Goal: Contribute content: Add original content to the website for others to see

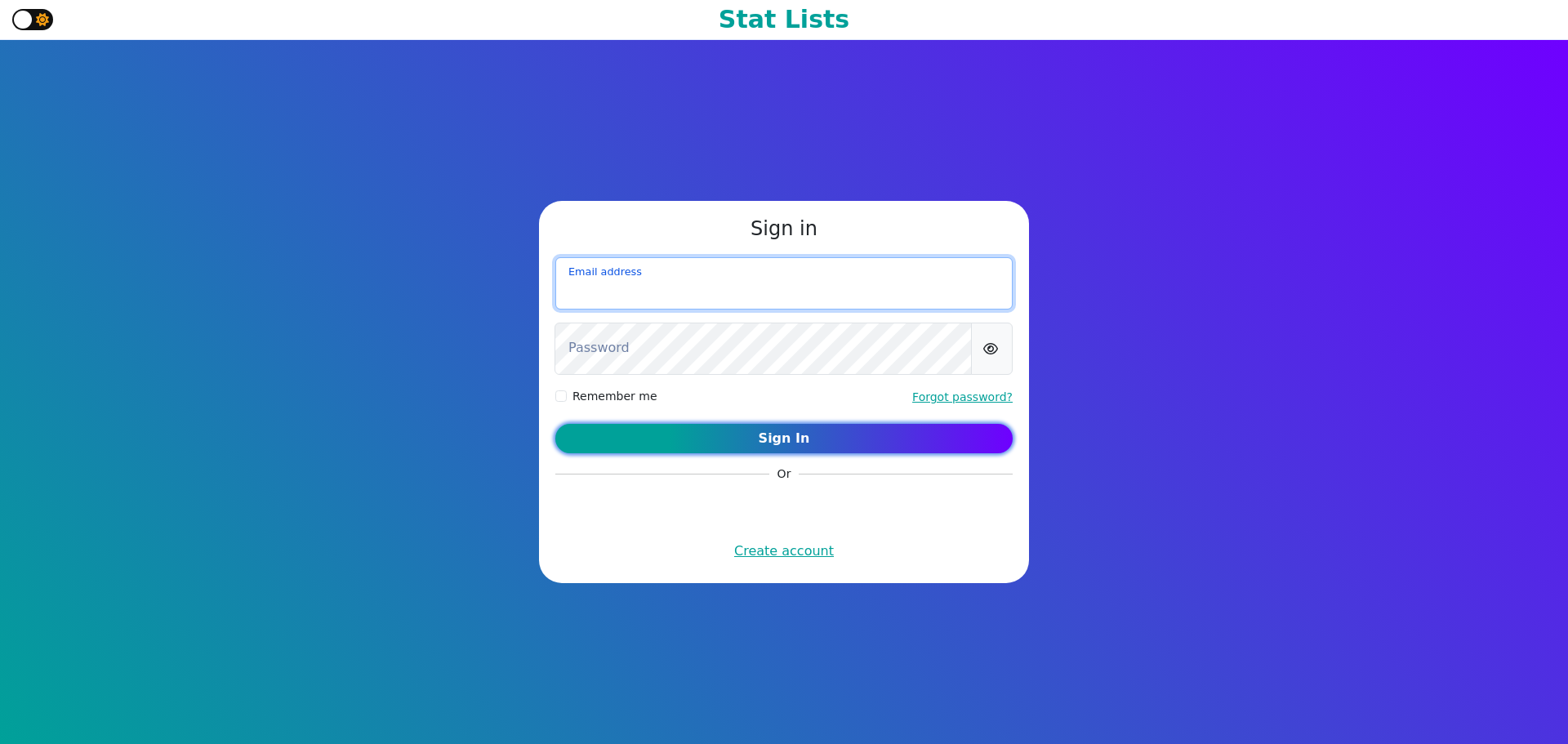
type input "[EMAIL_ADDRESS][DOMAIN_NAME]"
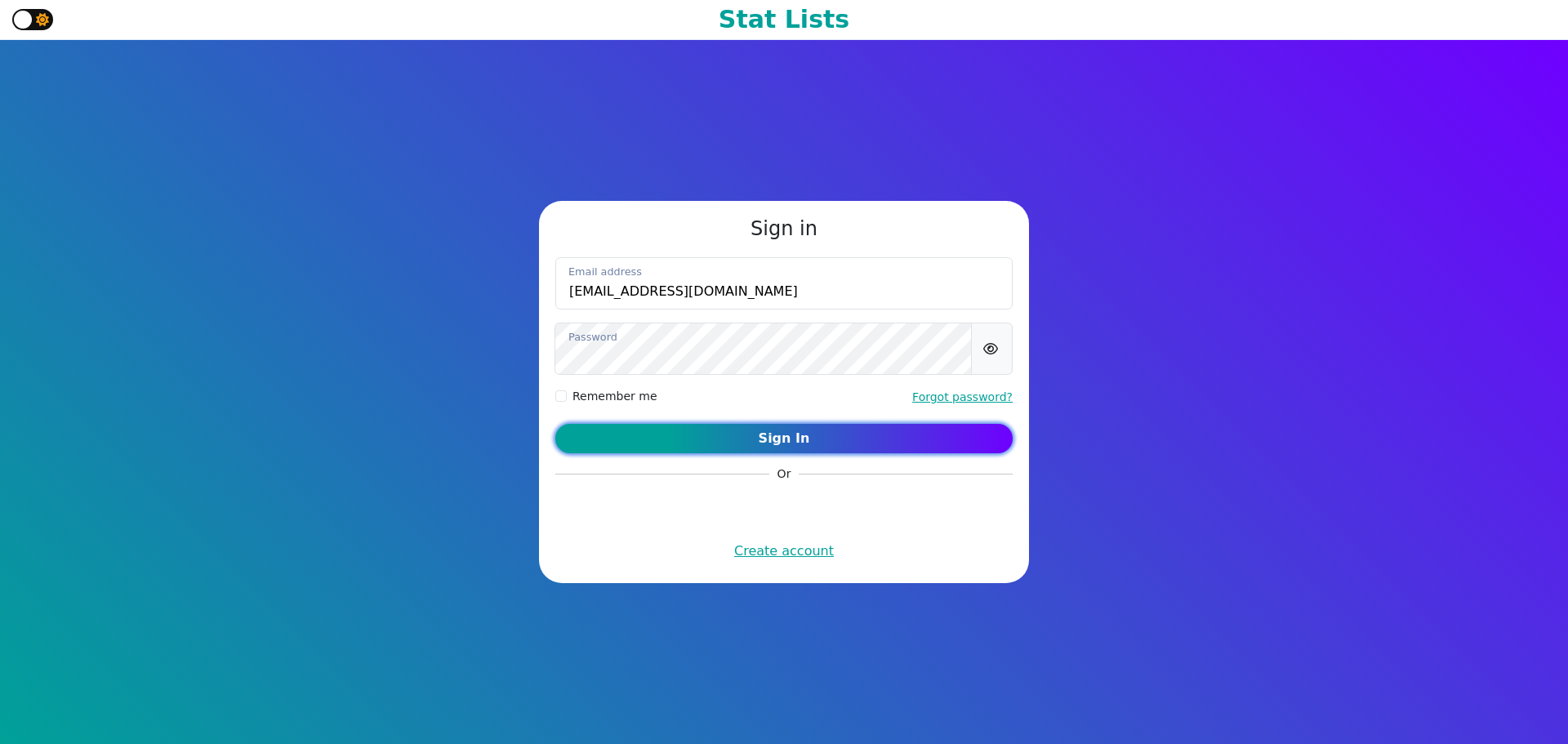
click at [876, 433] on button "Sign In" at bounding box center [784, 439] width 457 height 30
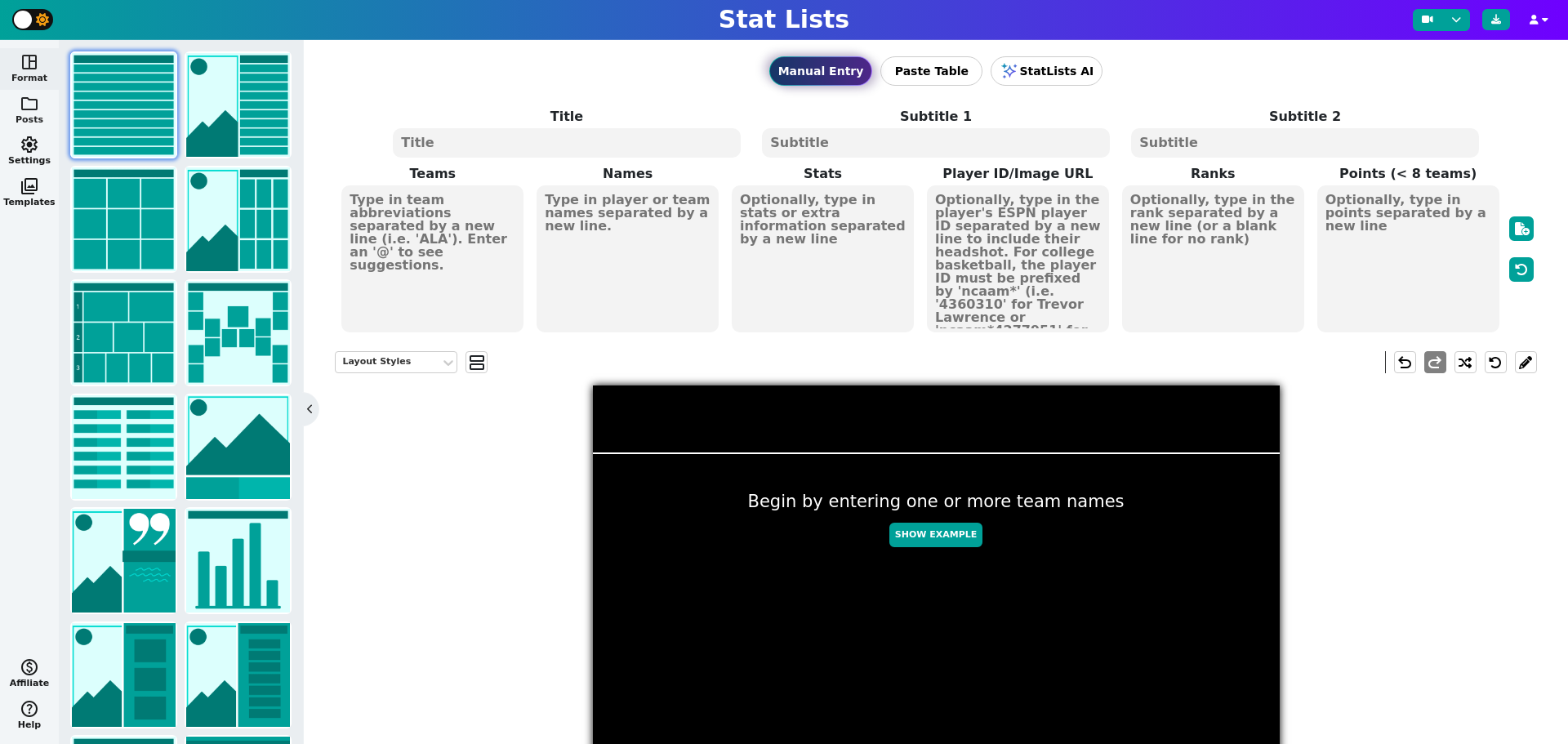
click at [31, 109] on span "folder" at bounding box center [29, 103] width 20 height 20
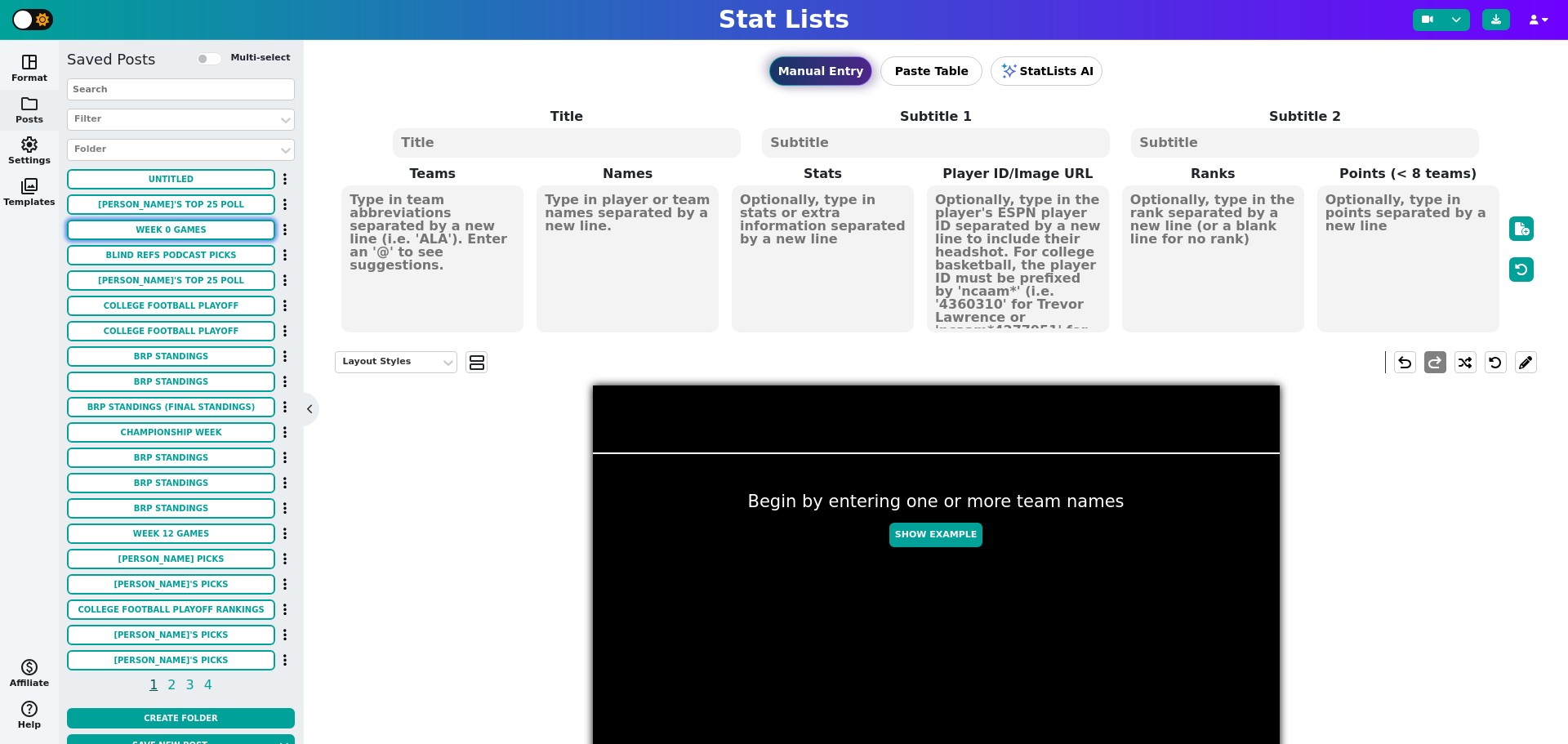
click at [198, 240] on button "Week 0 Games" at bounding box center [171, 230] width 208 height 20
type textarea "Week 0 Games"
type textarea "2025 College Football Season"
type textarea "ISU KSU FRES KU SHSU WKU [PERSON_NAME] IDST UNLV"
type textarea "49.5 -3 51.5 -14 61.5 -9.5 -2.5 55.5"
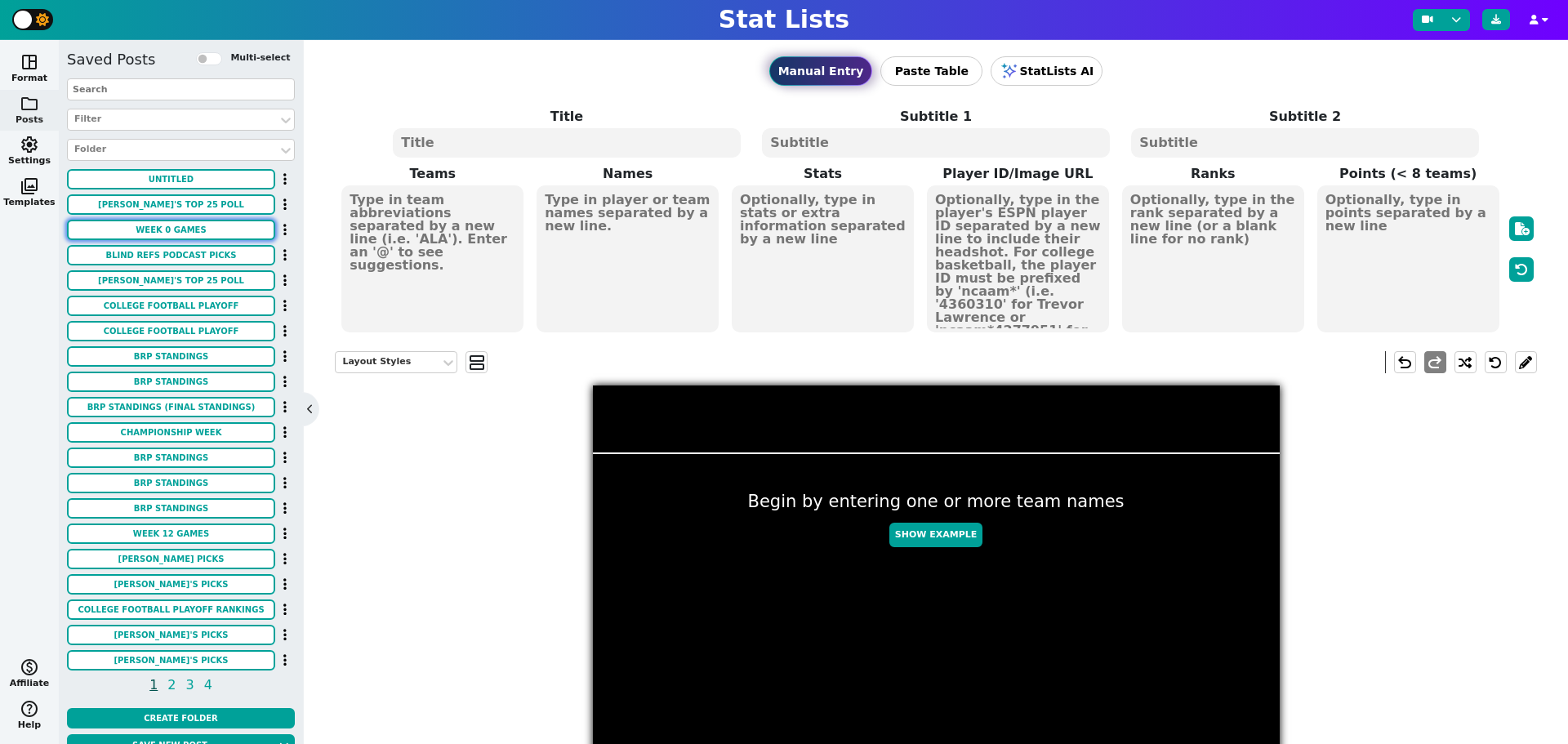
type textarea "11:OOAM ESPN ([GEOGRAPHIC_DATA], [GEOGRAPHIC_DATA]) 5:30PM FOX 6:00PM CBSSN 6:3…"
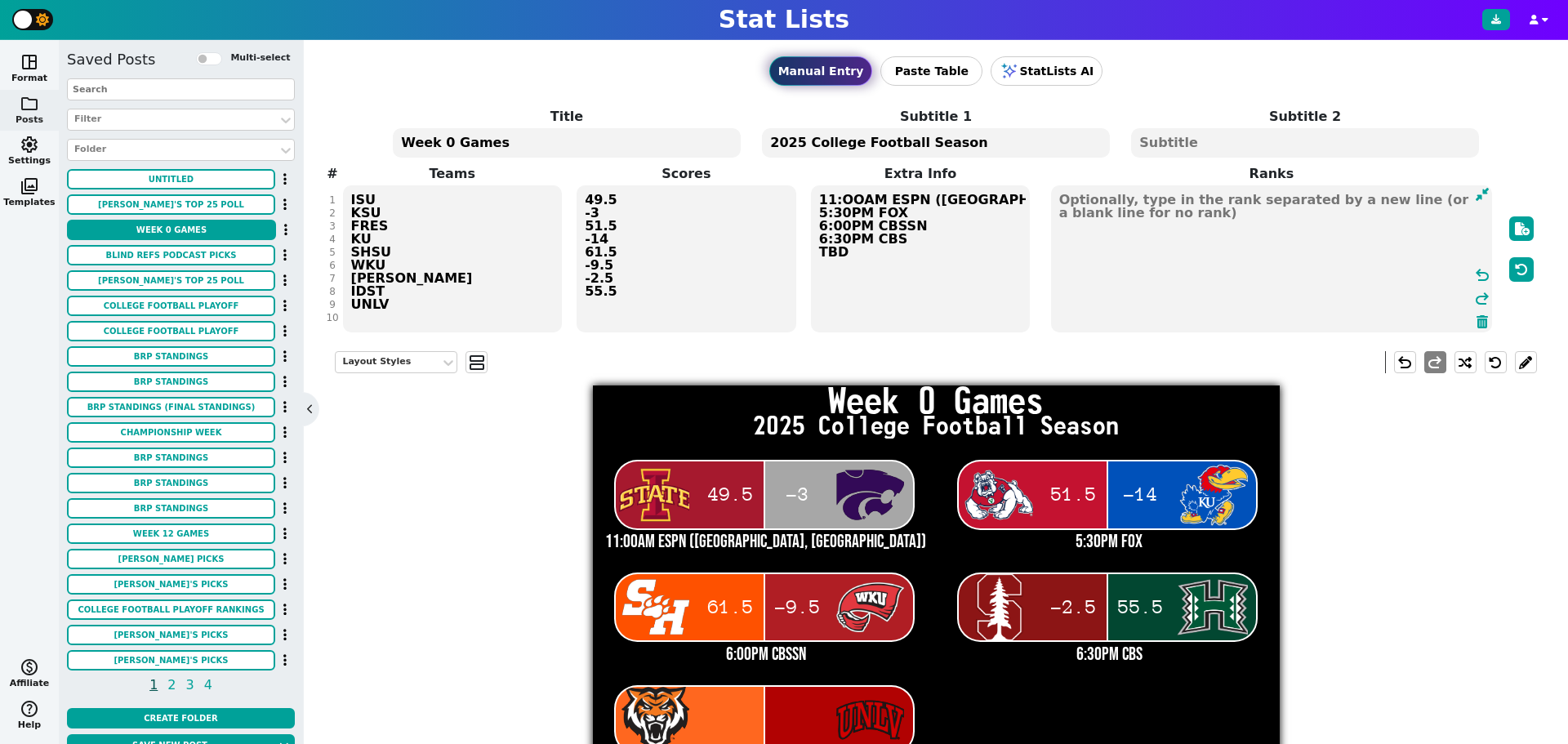
click at [1214, 190] on textarea at bounding box center [1271, 259] width 442 height 147
type textarea "22 17"
click at [598, 226] on textarea "49.5 -3 51.5 -14 61.5 -9.5 -2.5 55.5" at bounding box center [685, 259] width 219 height 147
type input "12"
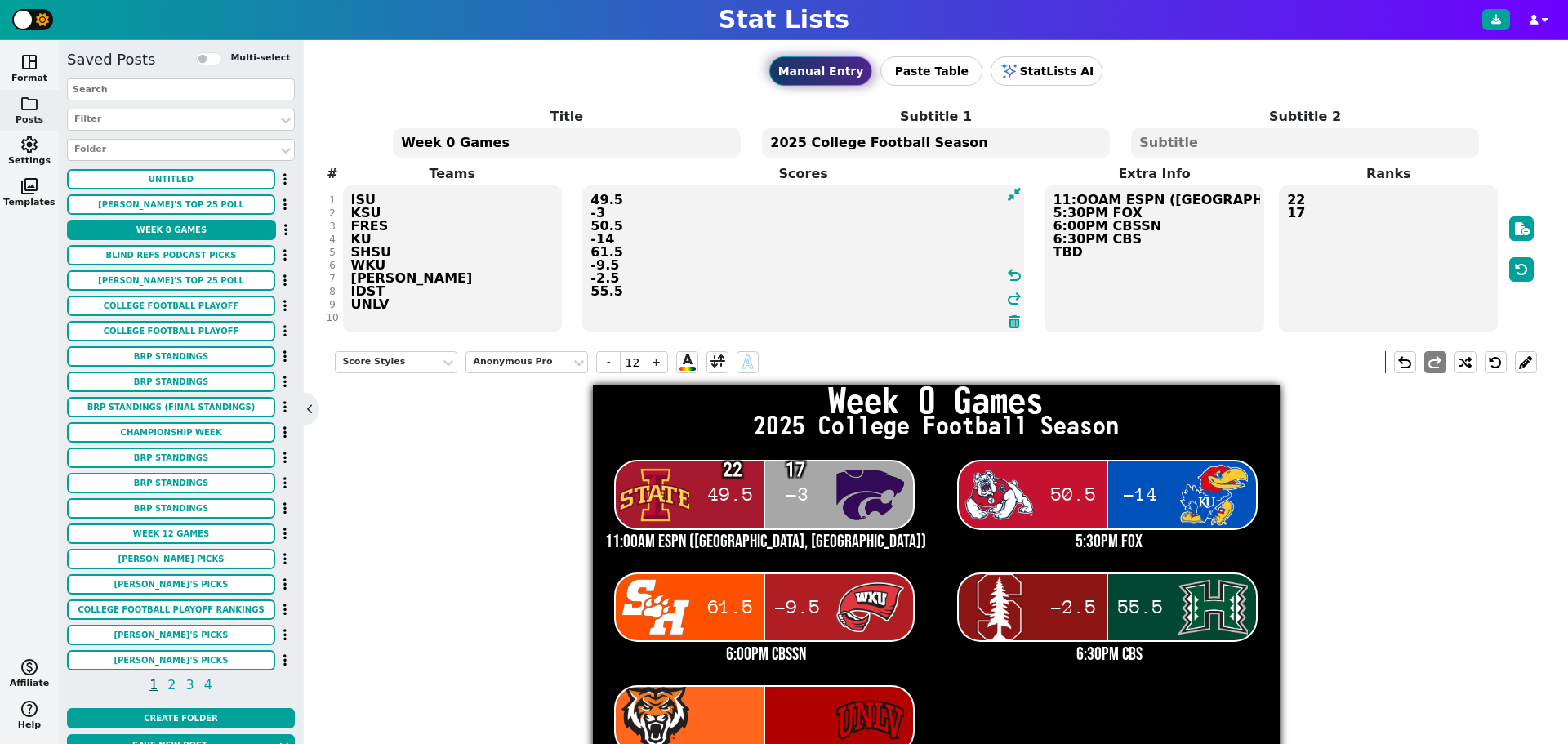
click at [610, 237] on textarea "49.5 -3 50.5 -14 61.5 -9.5 -2.5 55.5" at bounding box center [803, 259] width 442 height 147
click at [625, 254] on textarea "49.5 -3 50.5 -12.5 61.5 -9.5 -2.5 55.5" at bounding box center [803, 259] width 442 height 147
click at [622, 261] on textarea "49.5 -3 50.5 -12.5 61.5 -9.5 -2.5 55.5" at bounding box center [803, 259] width 442 height 147
drag, startPoint x: 610, startPoint y: 277, endPoint x: 618, endPoint y: 276, distance: 8.1
click at [610, 277] on textarea "49.5 -3 50.5 -12.5 61.5 -10 -2.5 55.5" at bounding box center [803, 259] width 442 height 147
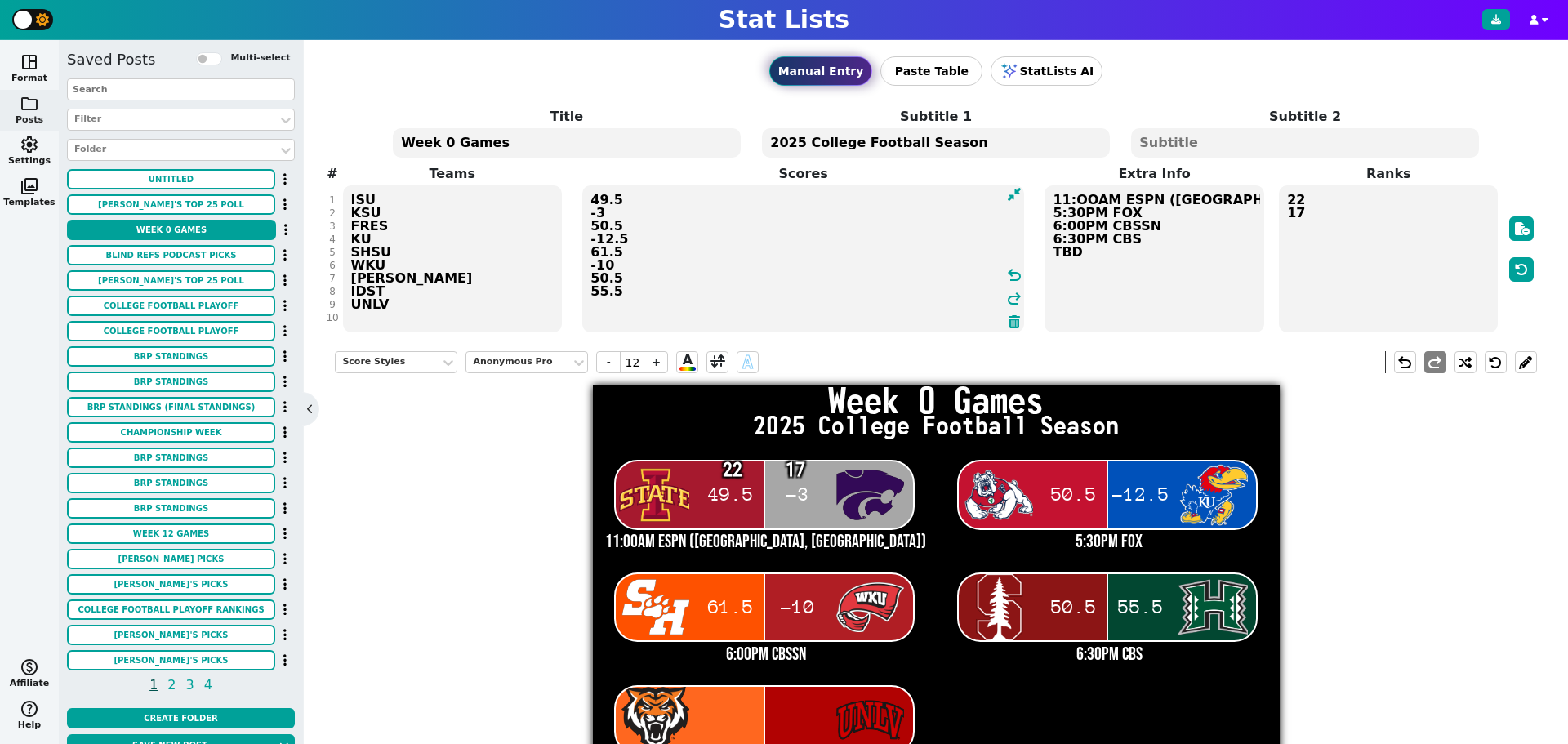
click at [612, 291] on textarea "49.5 -3 50.5 -12.5 61.5 -10 50.5 55.5" at bounding box center [803, 259] width 442 height 147
type textarea "49.5 -3 50.5 -12.5 61.5 -10 50.5 -2.5 65.5 -26.5"
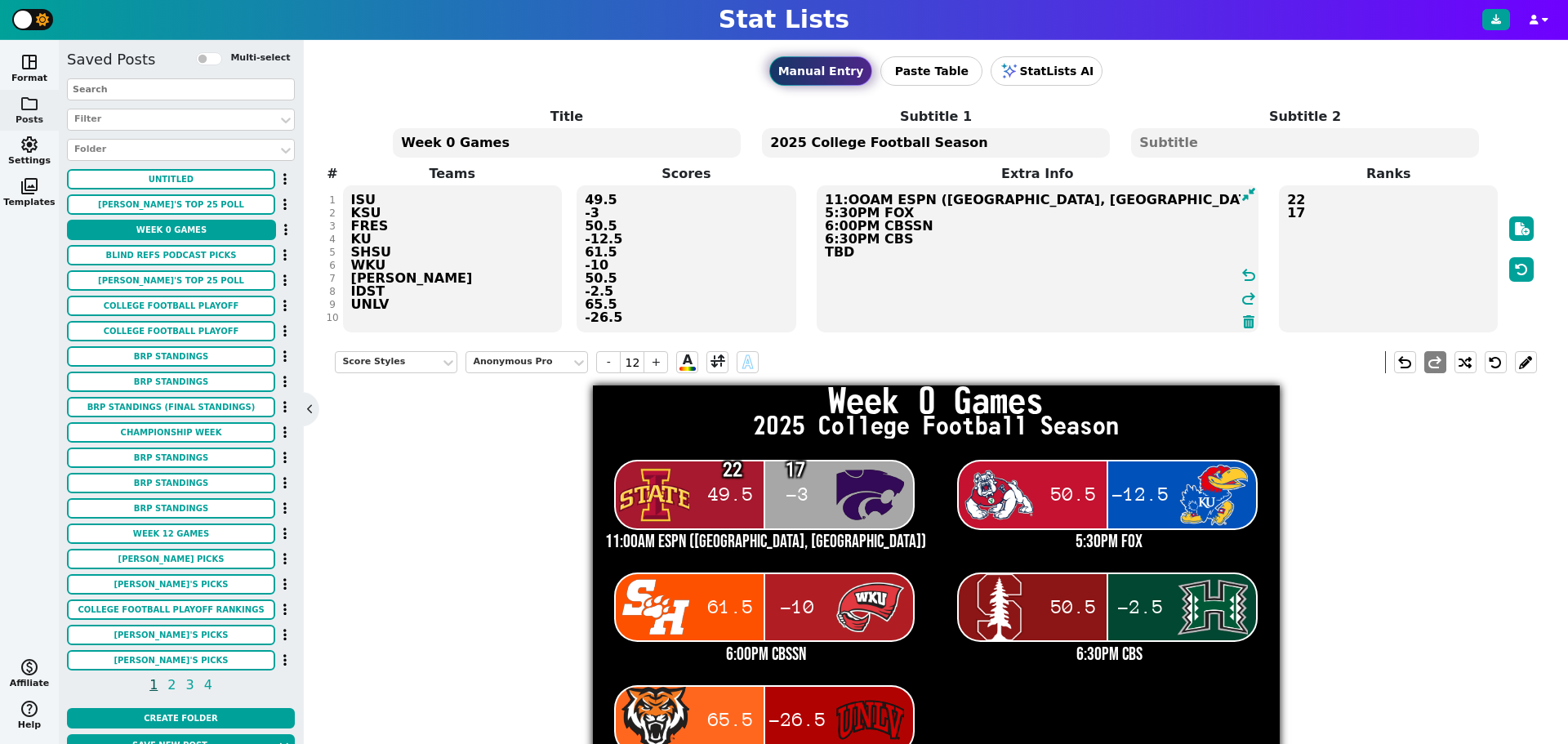
click at [1082, 257] on textarea "11:OOAM ESPN (DUBLIN, IRELAND) 5:30PM FOX 6:00PM CBSSN 6:30PM CBS TBD" at bounding box center [1037, 259] width 442 height 147
type input "21"
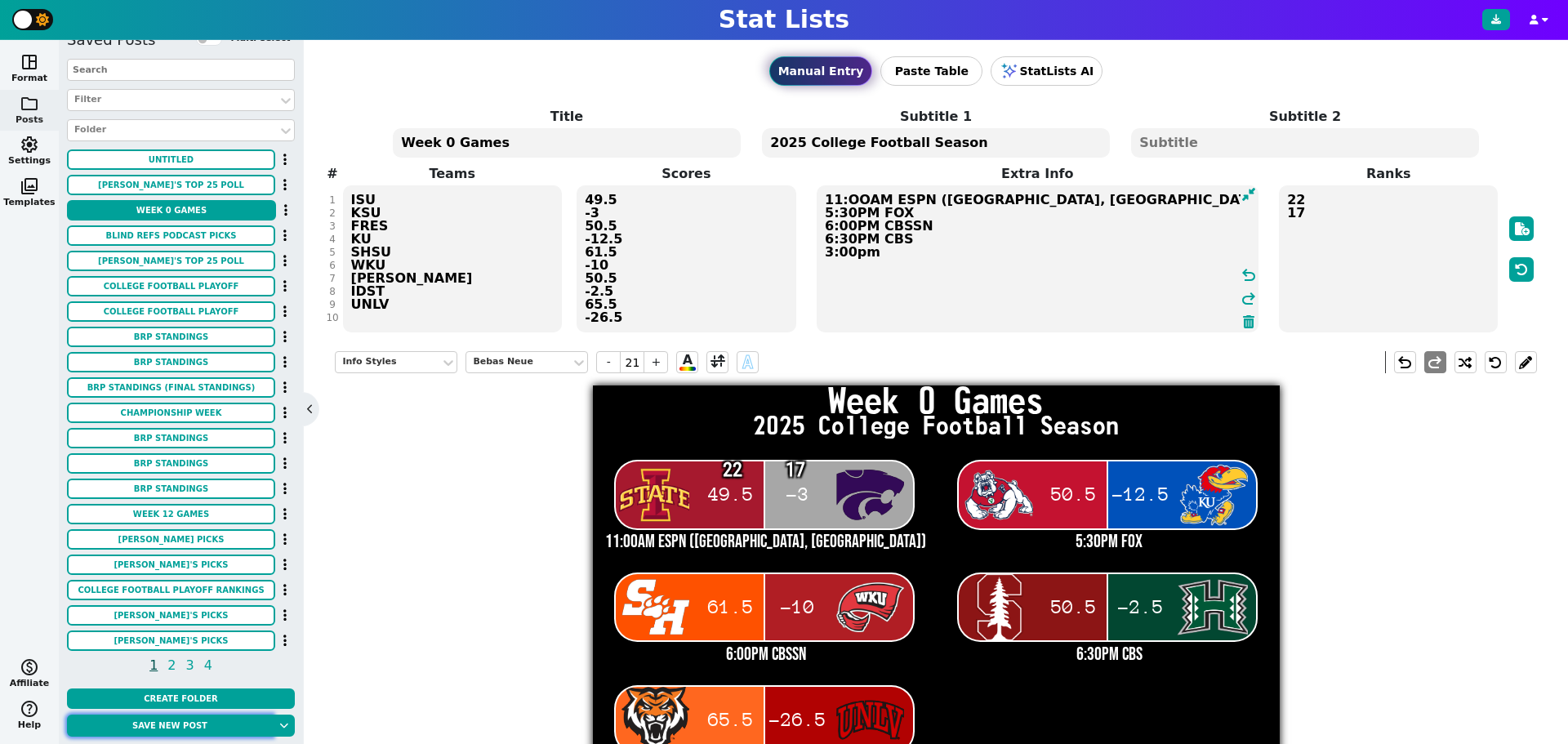
type textarea "11:OOAM ESPN (DUBLIN, IRELAND) 5:30PM FOX 6:00PM CBSSN 6:30PM CBS 3:00pm"
click at [170, 721] on button "Save new post" at bounding box center [169, 726] width 206 height 22
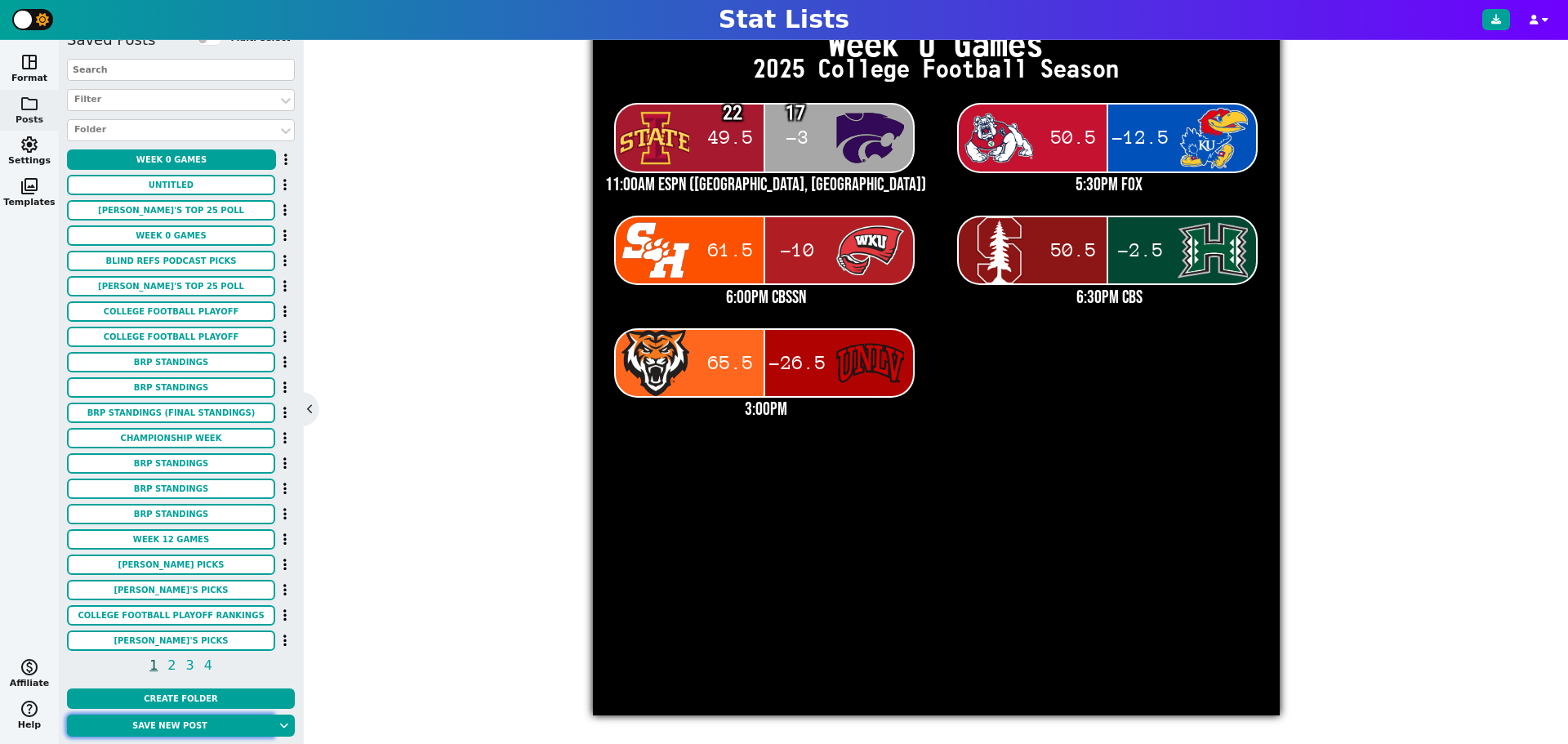
scroll to position [0, 0]
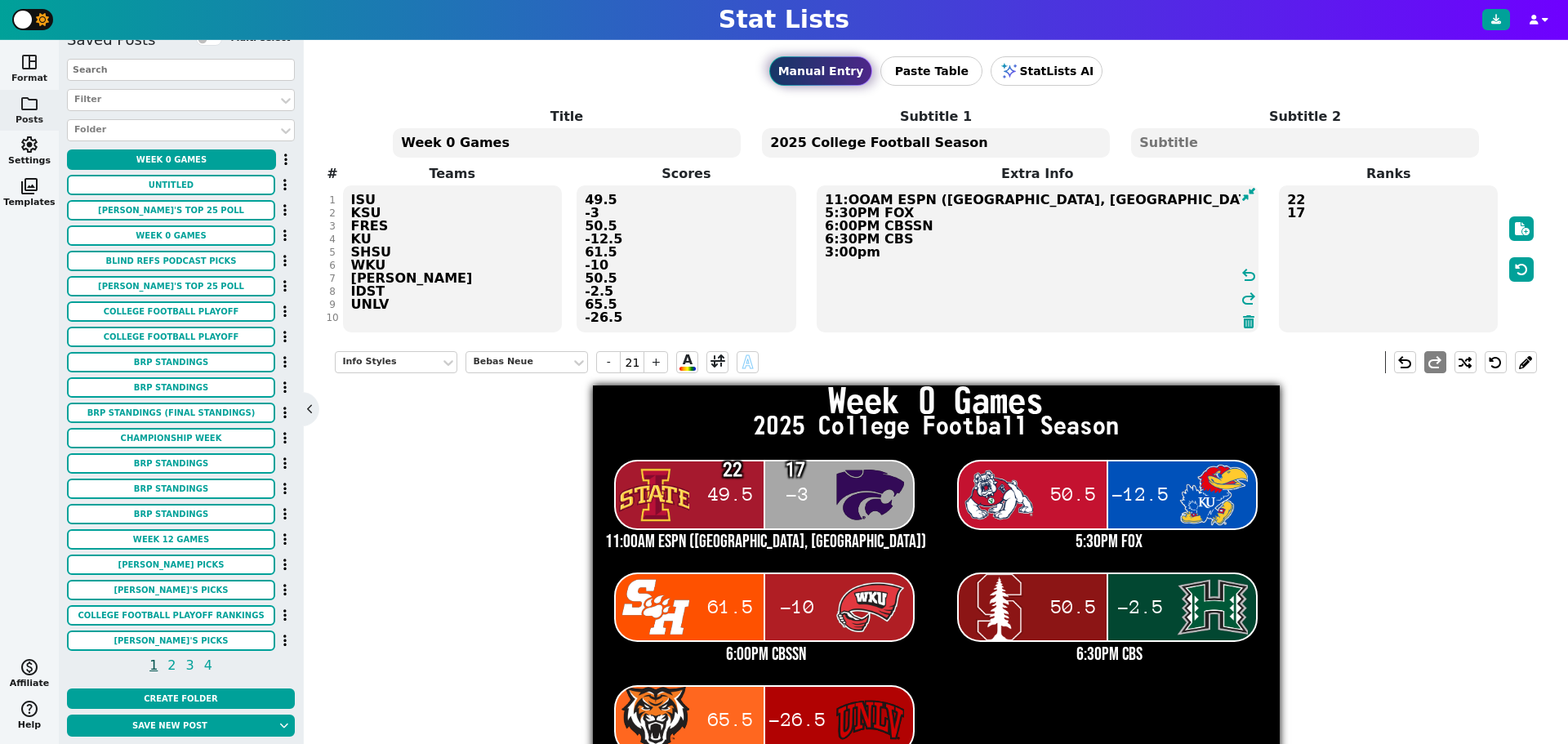
click at [38, 72] on button "space_dashboard Format" at bounding box center [29, 69] width 59 height 42
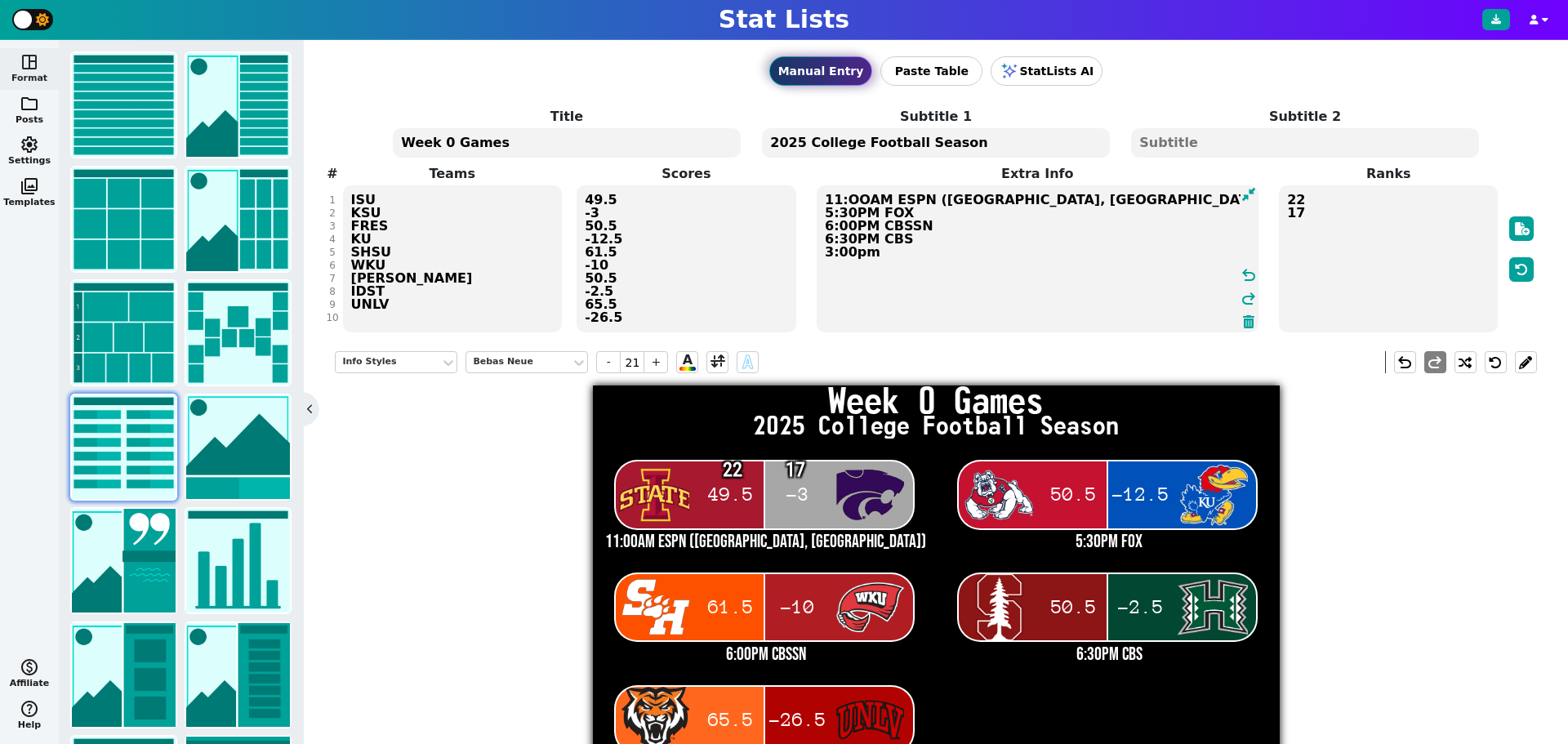
click at [108, 410] on img at bounding box center [123, 447] width 103 height 103
click at [98, 396] on img at bounding box center [123, 447] width 103 height 103
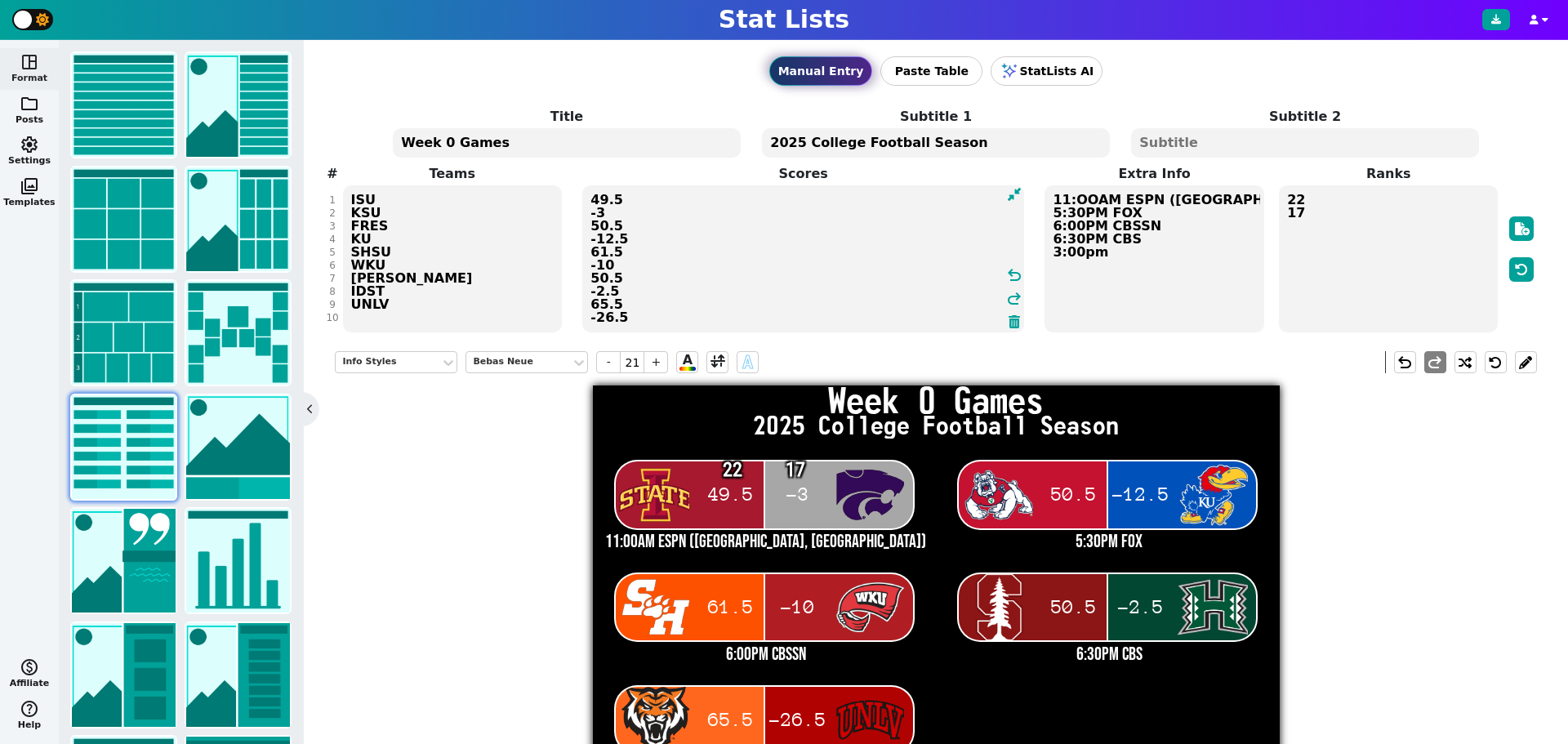
click at [683, 222] on textarea "49.5 -3 50.5 -12.5 61.5 -10 50.5 -2.5 65.5 -26.5" at bounding box center [803, 259] width 442 height 147
type input "12"
click at [1318, 457] on div "Score Styles Anonymous Pro - 12 + A A undo redo Week 0 Games 2025 College Footb…" at bounding box center [935, 706] width 1201 height 734
click at [715, 270] on textarea "49.5 -3 50.5 -12.5 61.5 -10 50.5 -2.5 65.5 -26.5" at bounding box center [803, 259] width 442 height 147
click at [845, 79] on button "Manual Entry" at bounding box center [821, 72] width 103 height 30
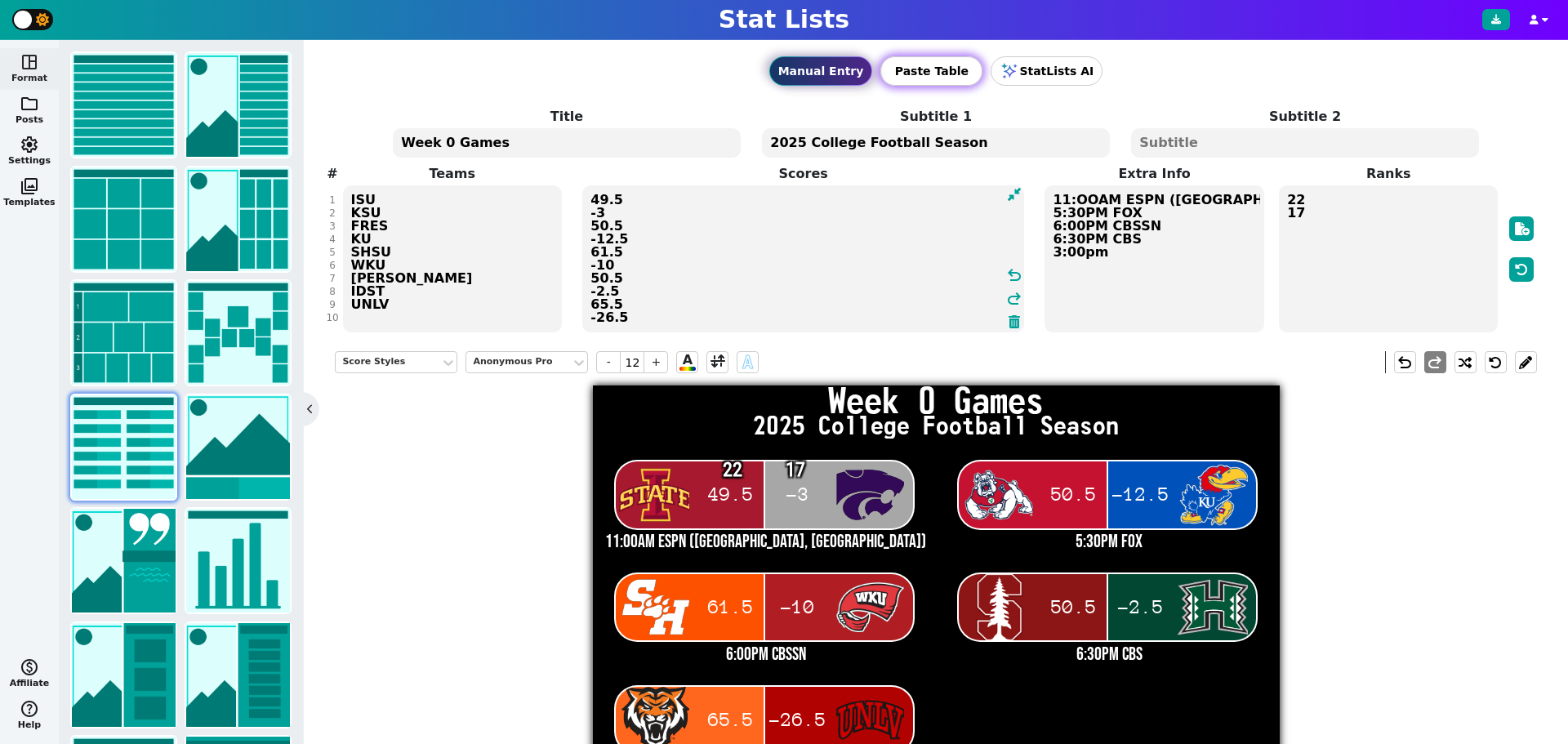
click at [905, 81] on button "Paste Table" at bounding box center [931, 72] width 102 height 30
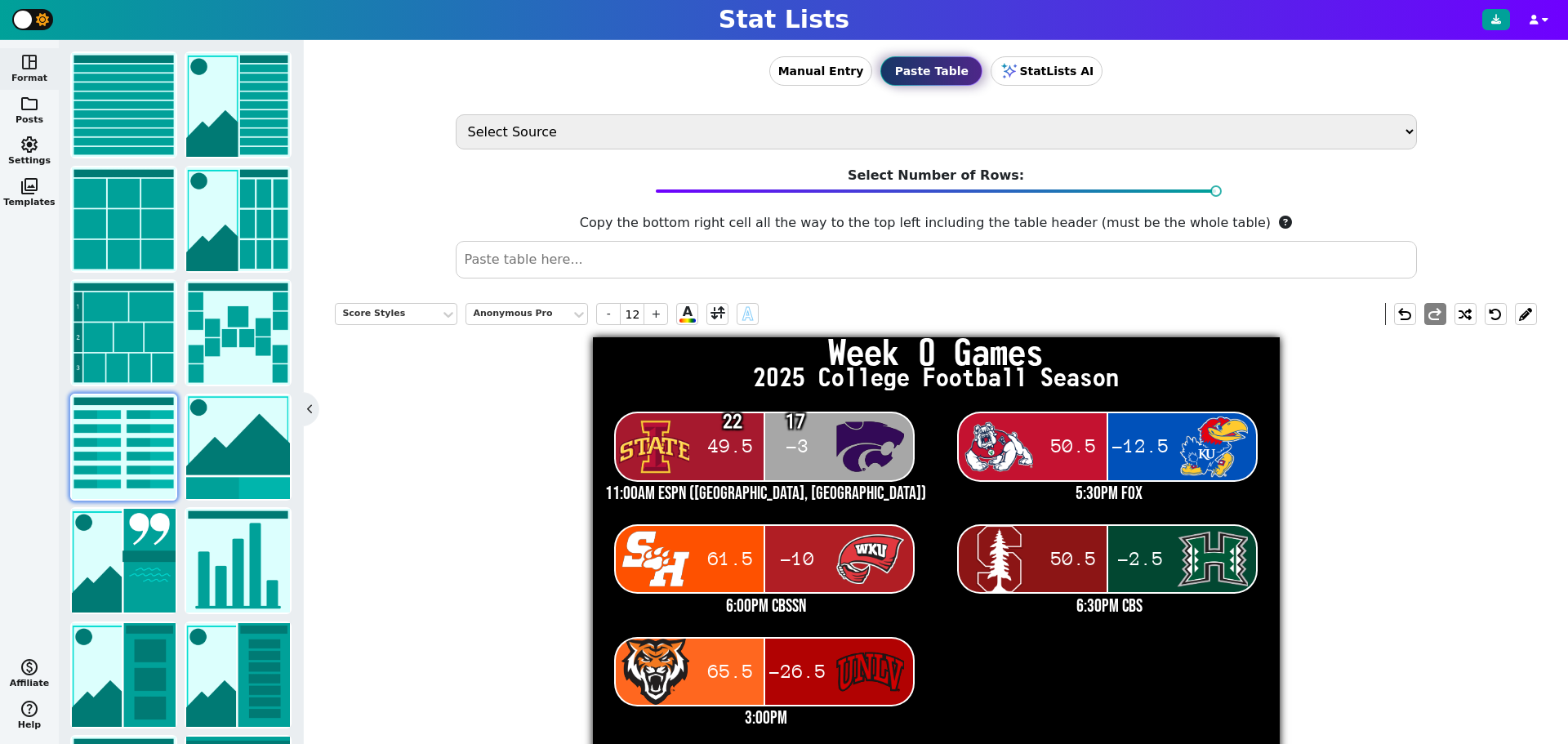
click at [905, 148] on select "Select Source ESPN Sports Reference Spreadsheet" at bounding box center [936, 132] width 961 height 35
click at [905, 137] on select "Select Source ESPN Sports Reference Spreadsheet" at bounding box center [936, 132] width 961 height 35
click at [909, 76] on button "Paste Table" at bounding box center [931, 72] width 102 height 30
click at [877, 77] on div "Manual Entry Paste Table StatLists AI" at bounding box center [935, 71] width 1201 height 62
click at [836, 79] on button "Manual Entry" at bounding box center [821, 72] width 103 height 30
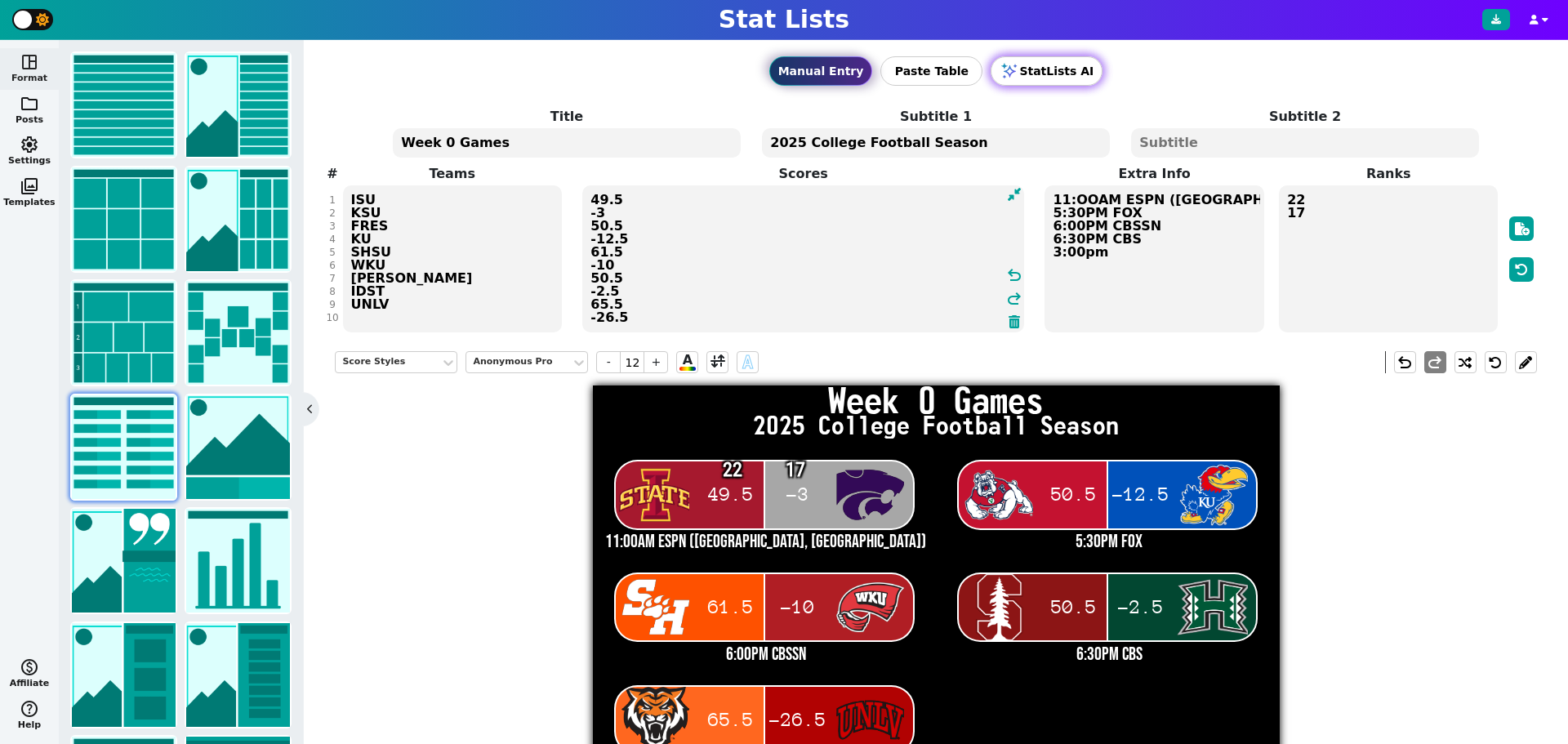
click at [1023, 76] on button "StatLists AI" at bounding box center [1046, 72] width 112 height 30
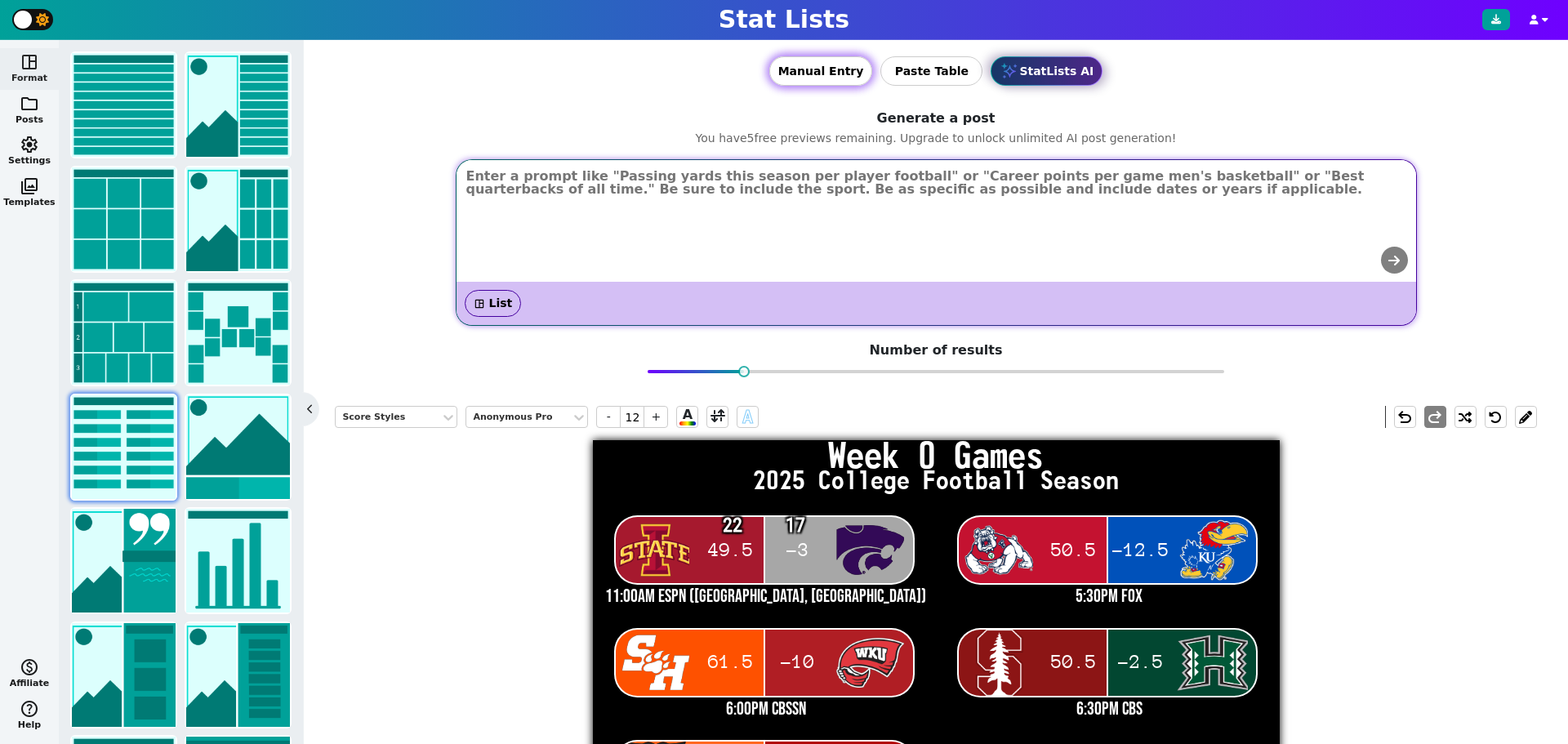
click at [847, 64] on button "Manual Entry" at bounding box center [821, 72] width 103 height 30
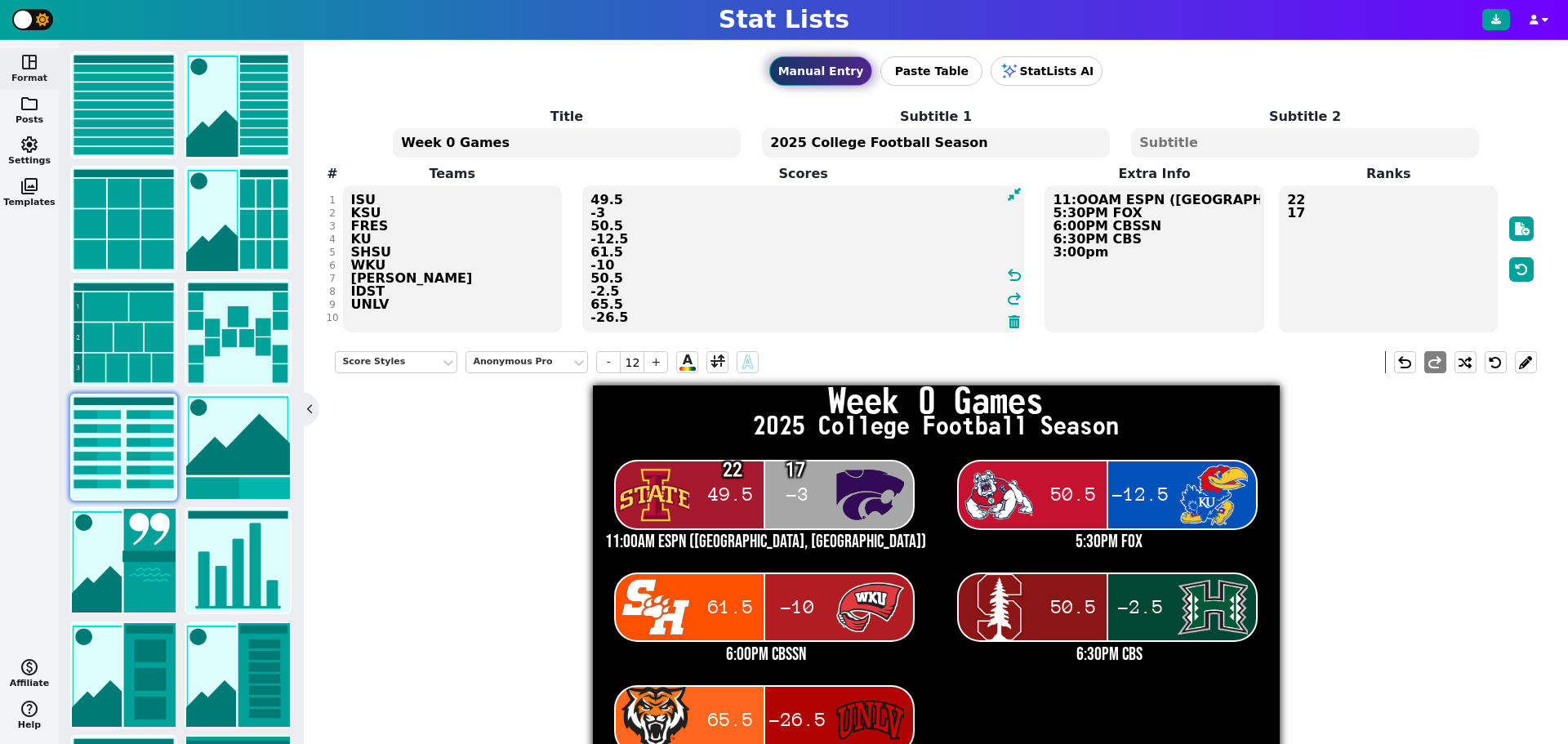
scroll to position [300, 0]
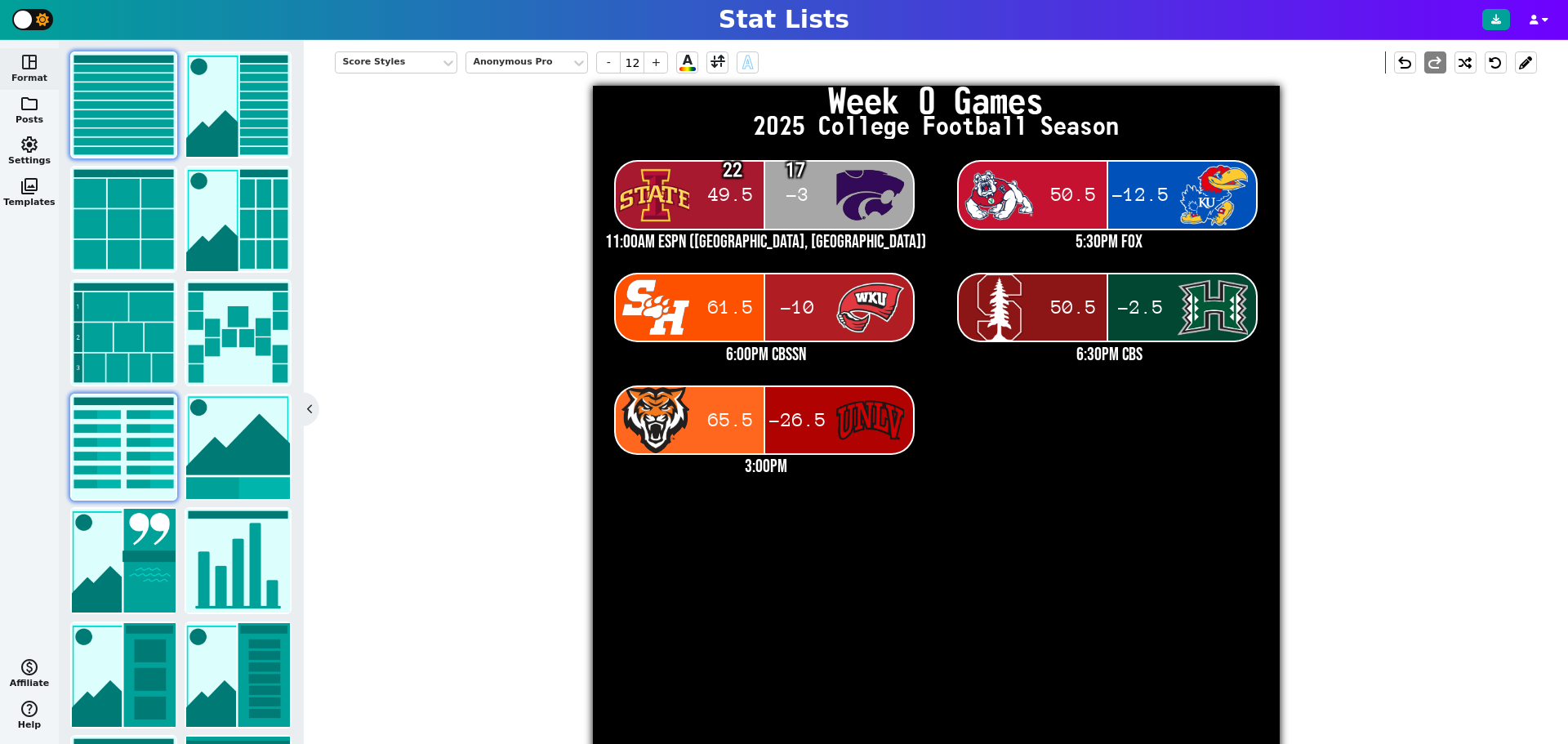
click at [128, 124] on img at bounding box center [123, 104] width 103 height 103
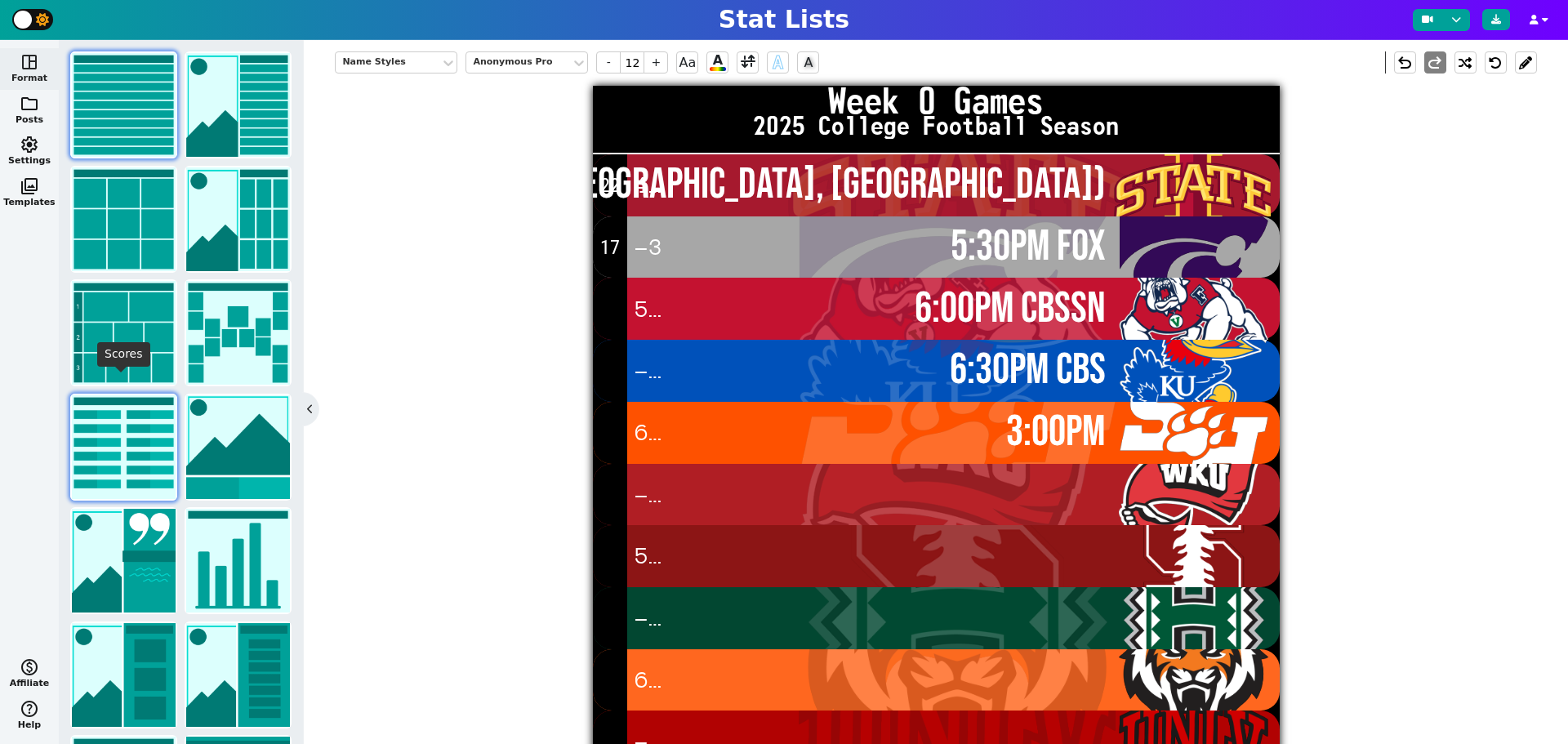
click at [142, 417] on img at bounding box center [123, 447] width 103 height 103
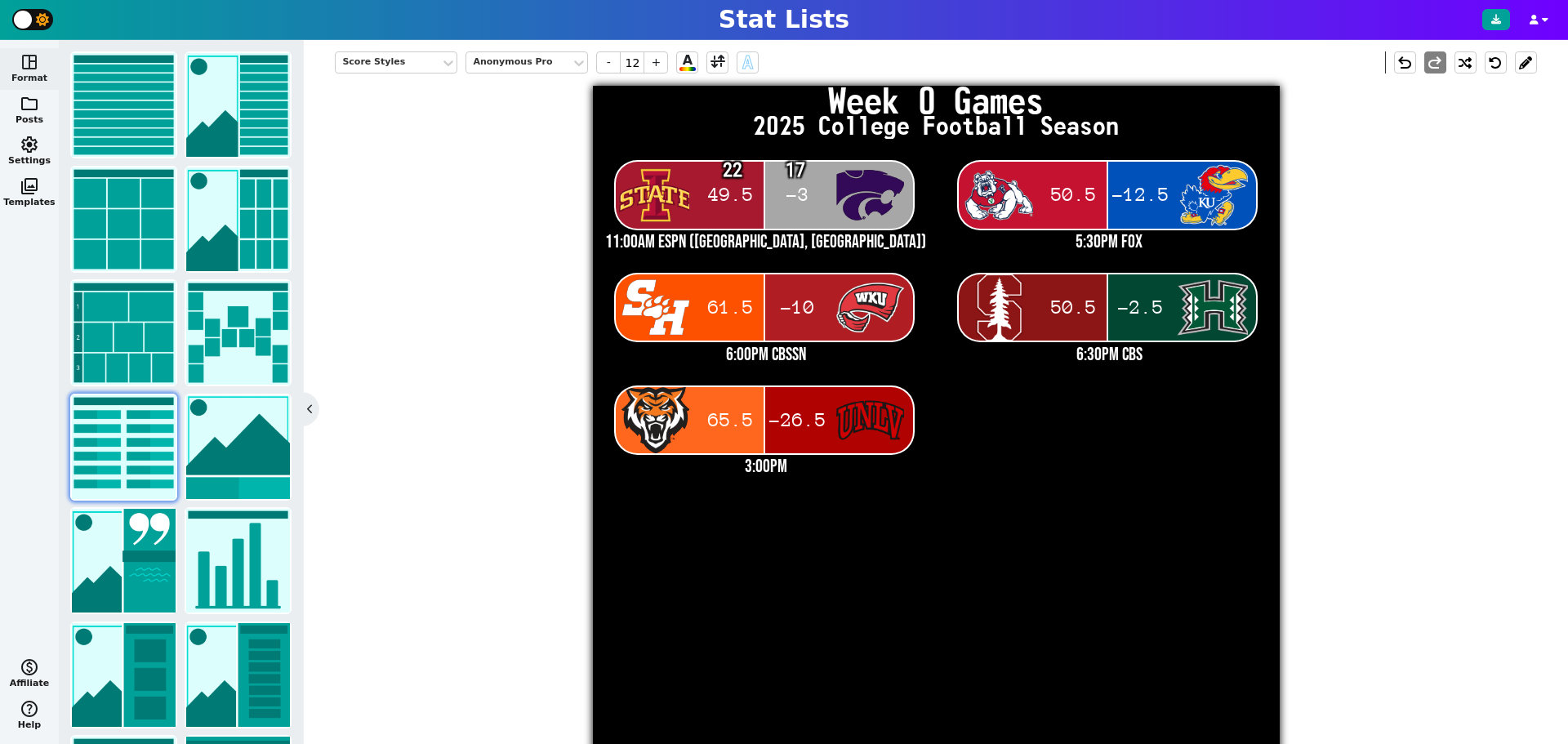
scroll to position [0, 0]
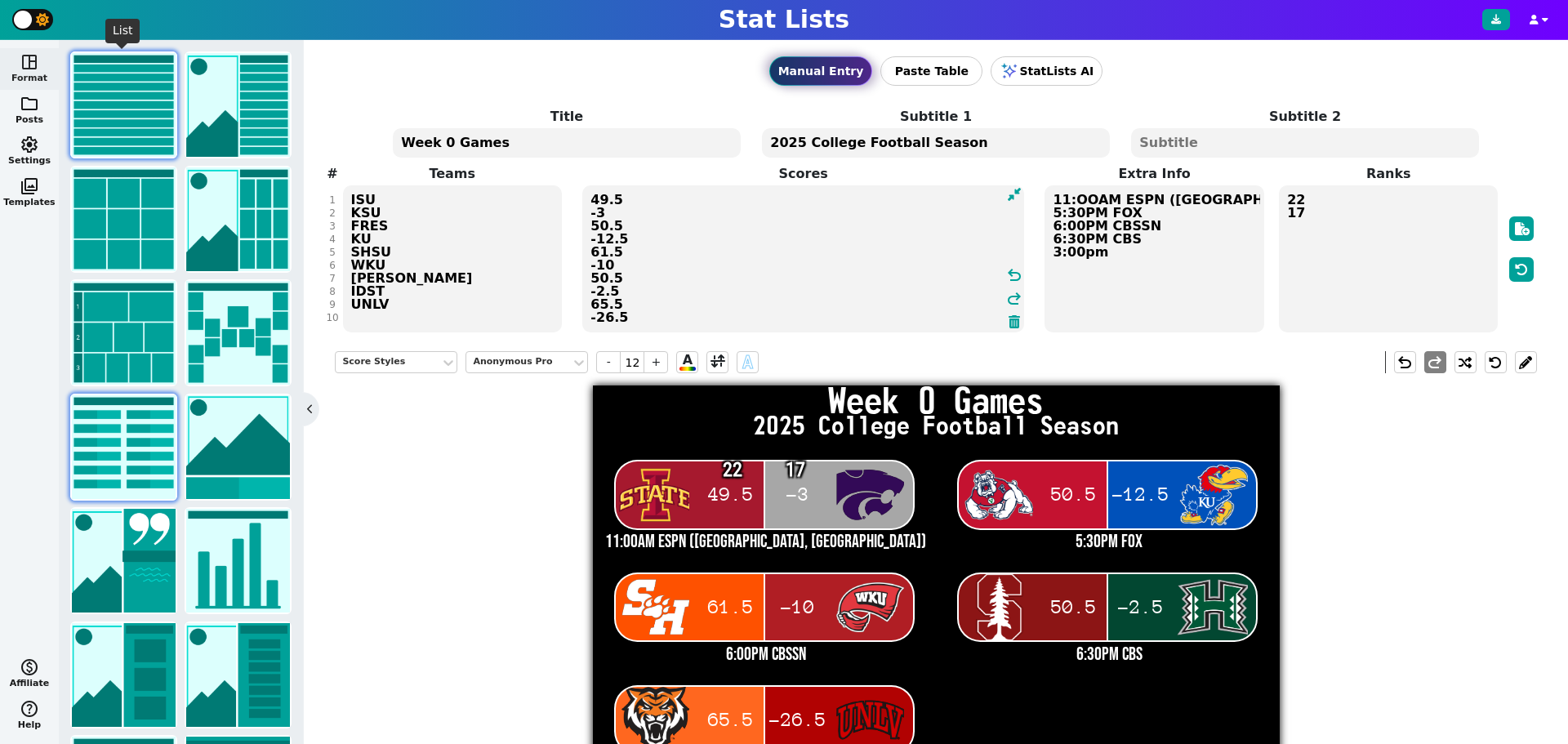
click at [145, 105] on img at bounding box center [123, 104] width 103 height 103
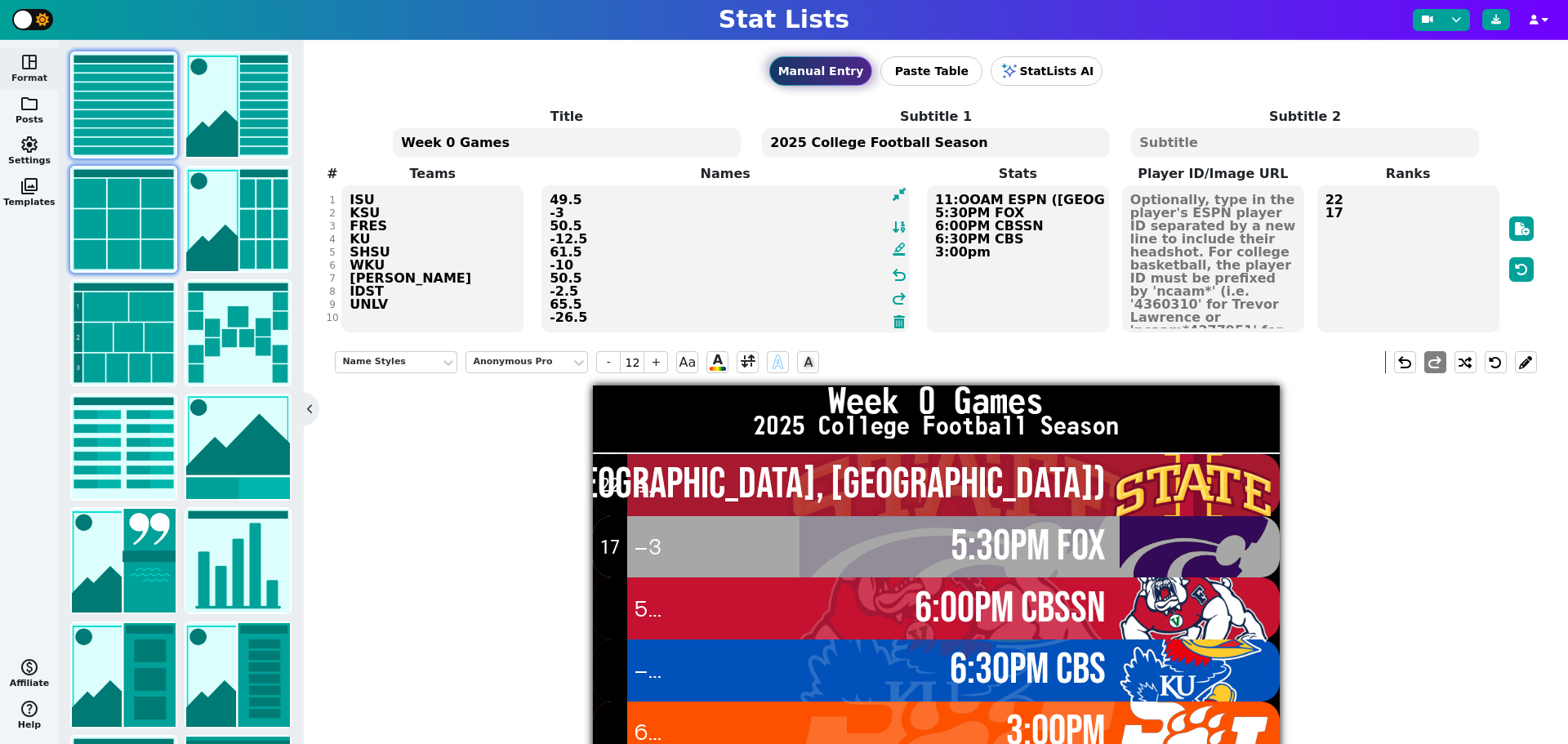
click at [156, 203] on img at bounding box center [123, 219] width 103 height 103
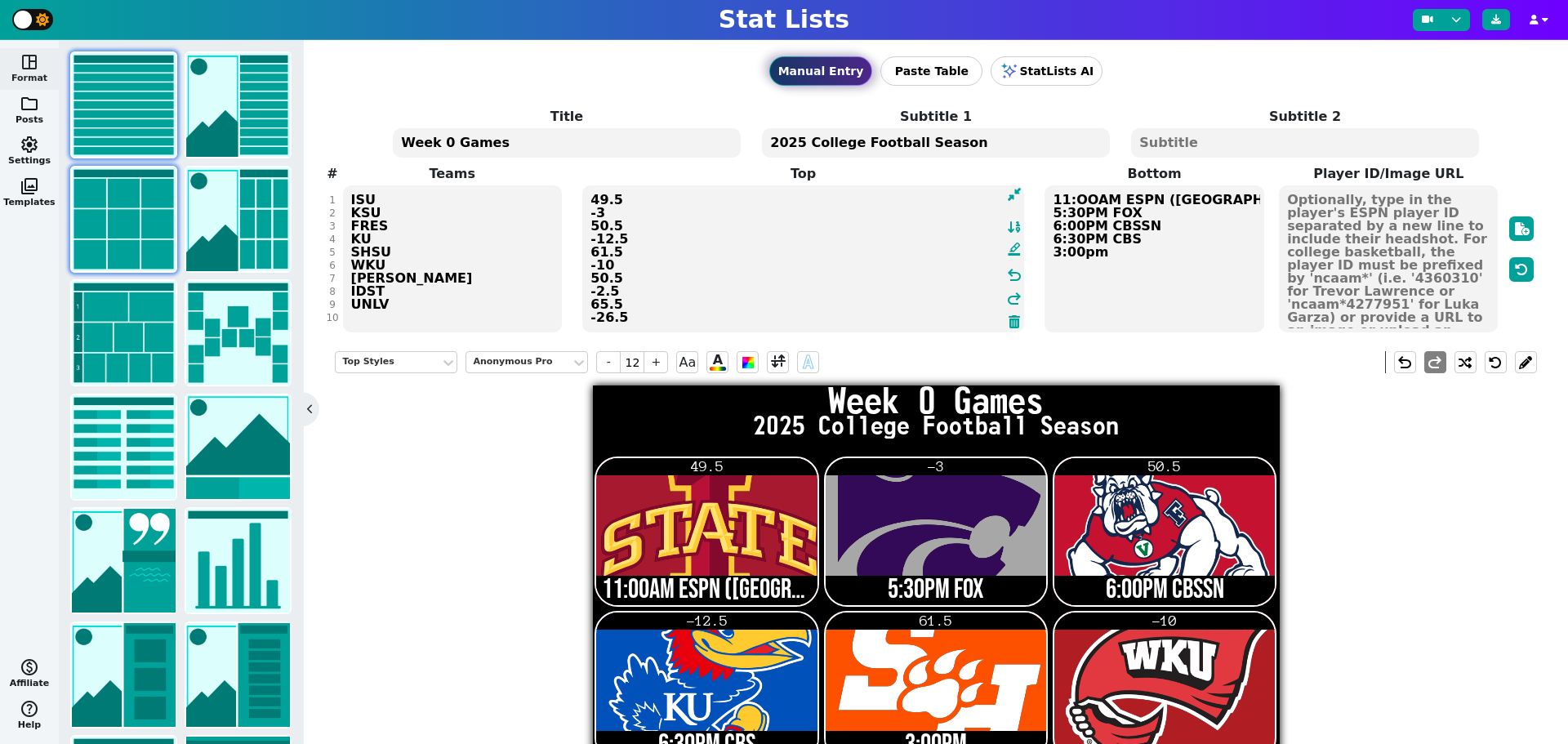
click at [124, 128] on img at bounding box center [123, 104] width 103 height 103
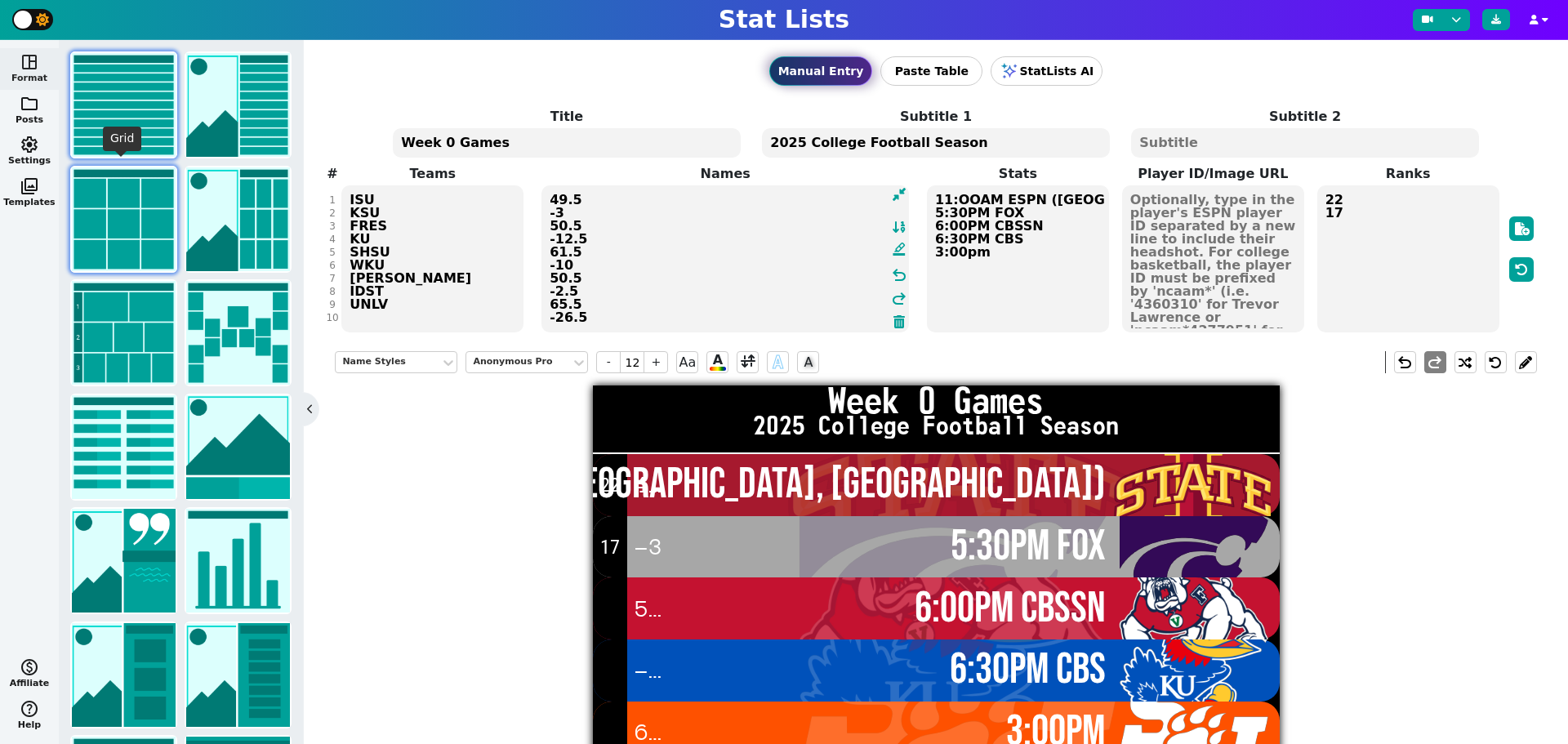
click at [150, 223] on img at bounding box center [123, 219] width 103 height 103
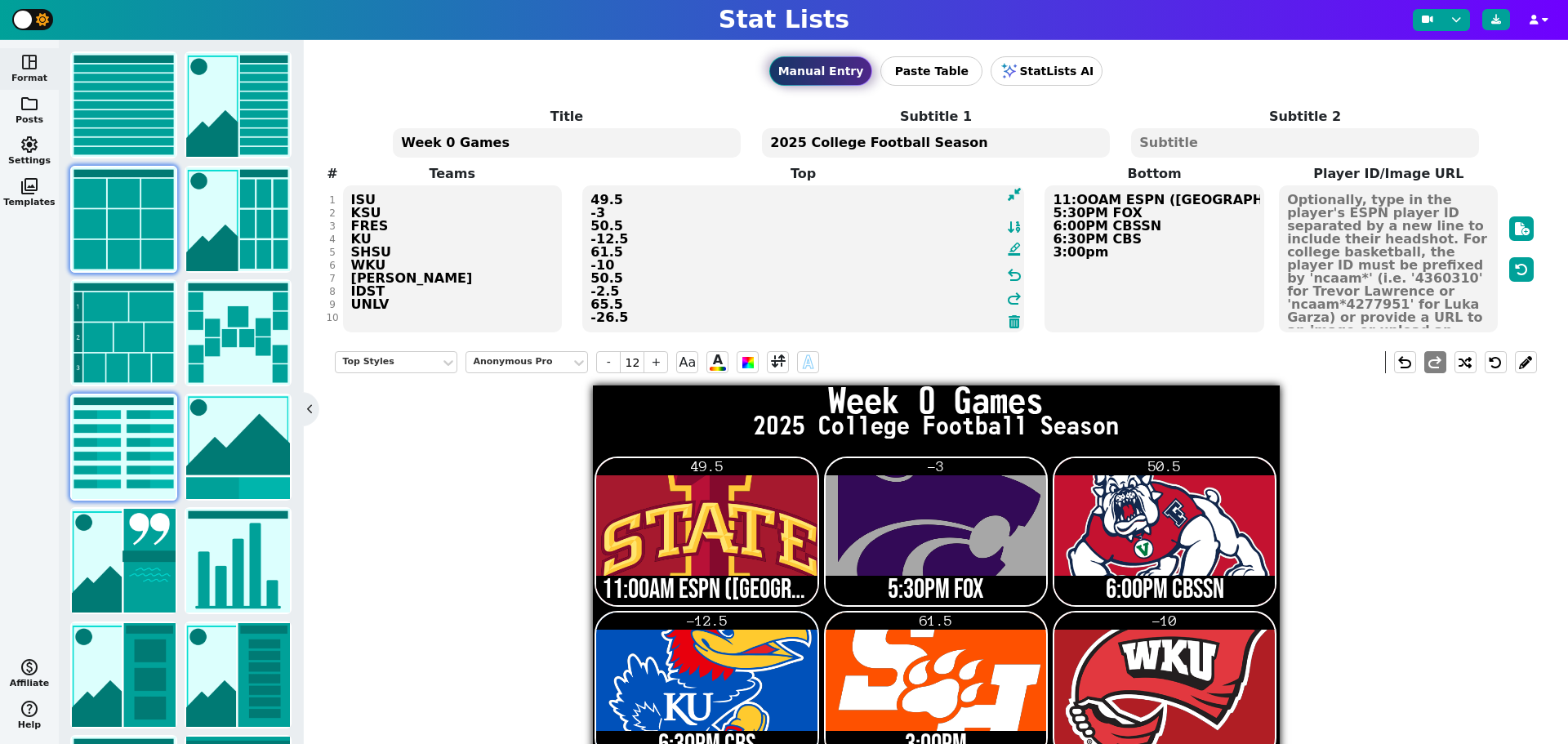
click at [134, 424] on img at bounding box center [123, 447] width 103 height 103
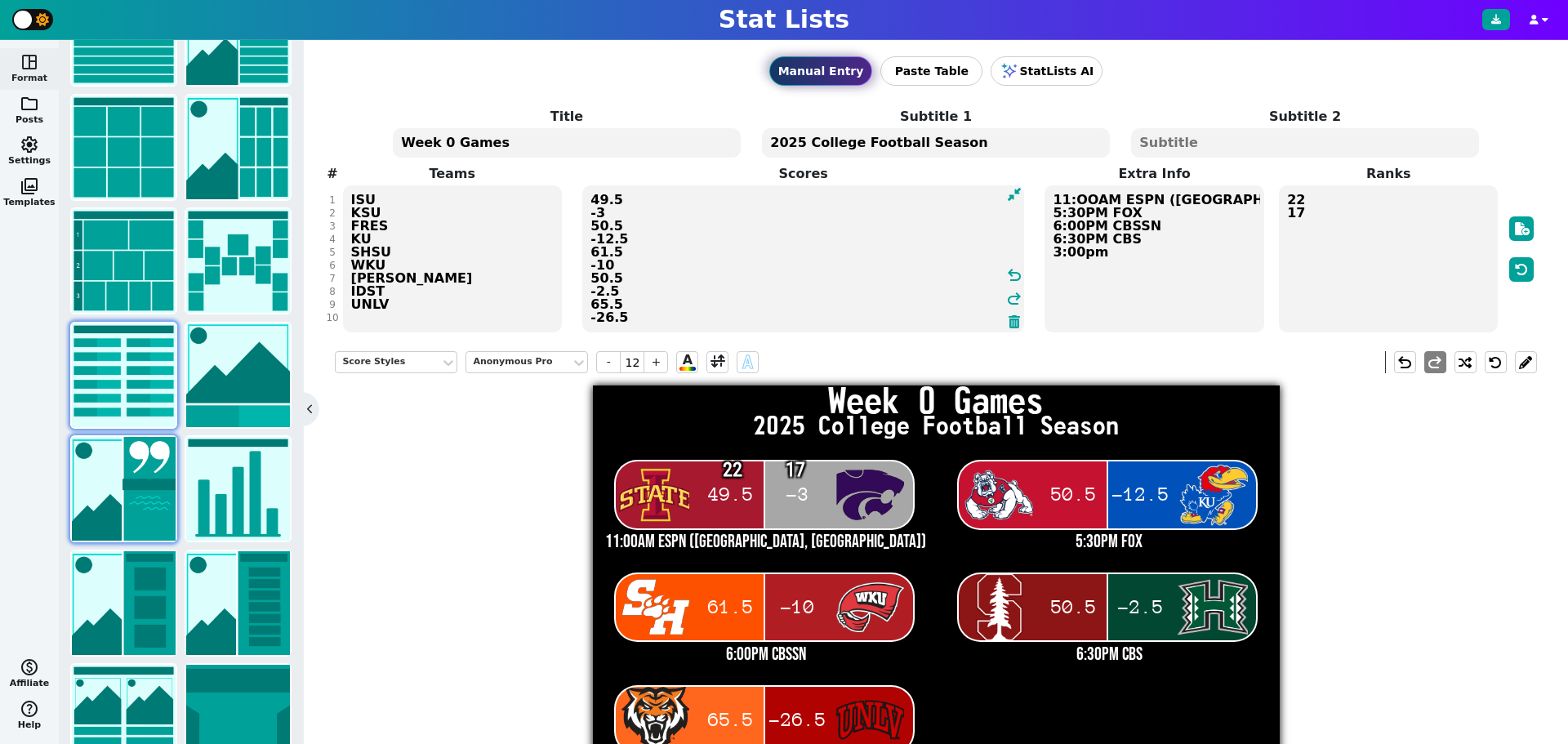
scroll to position [90, 0]
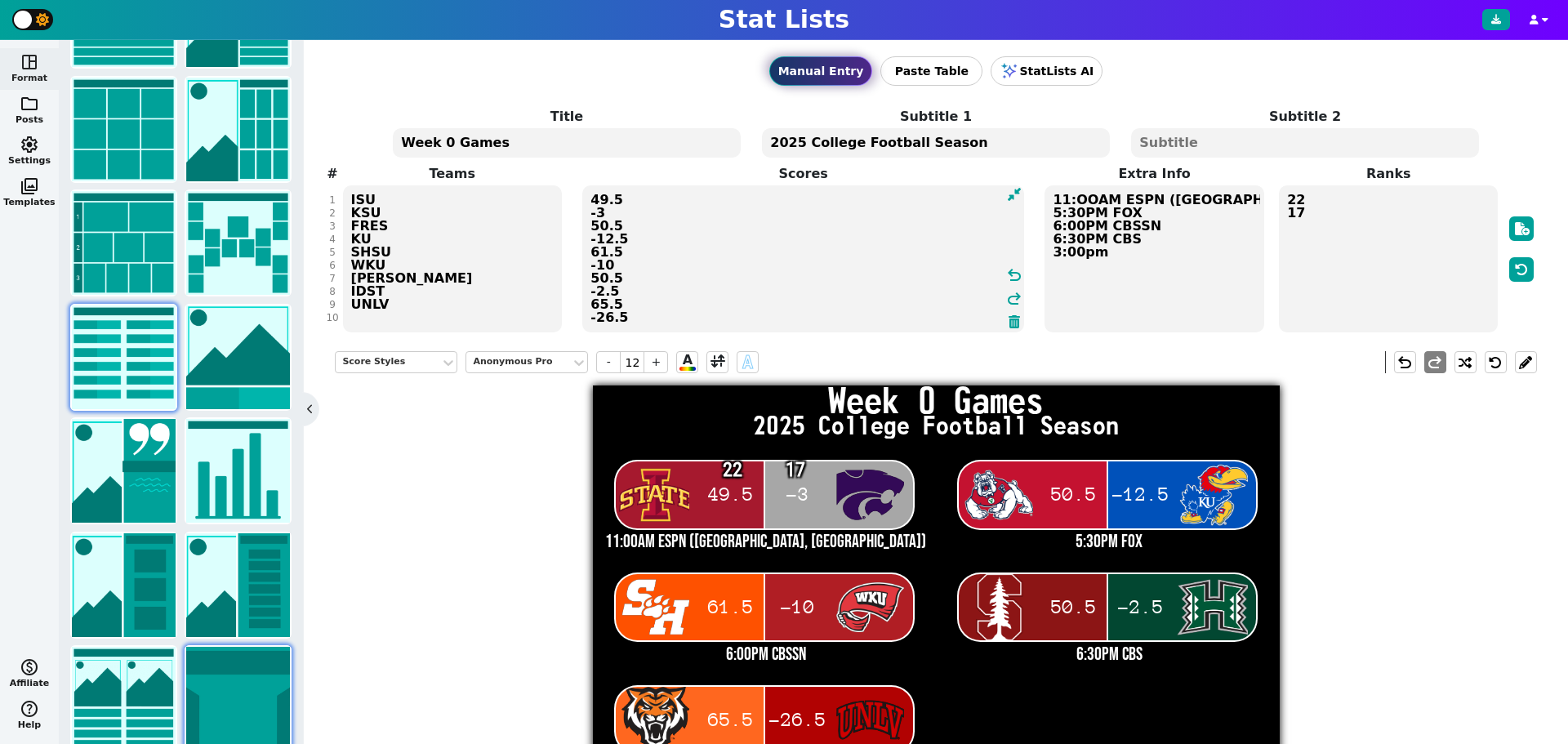
click at [195, 679] on img at bounding box center [237, 698] width 103 height 103
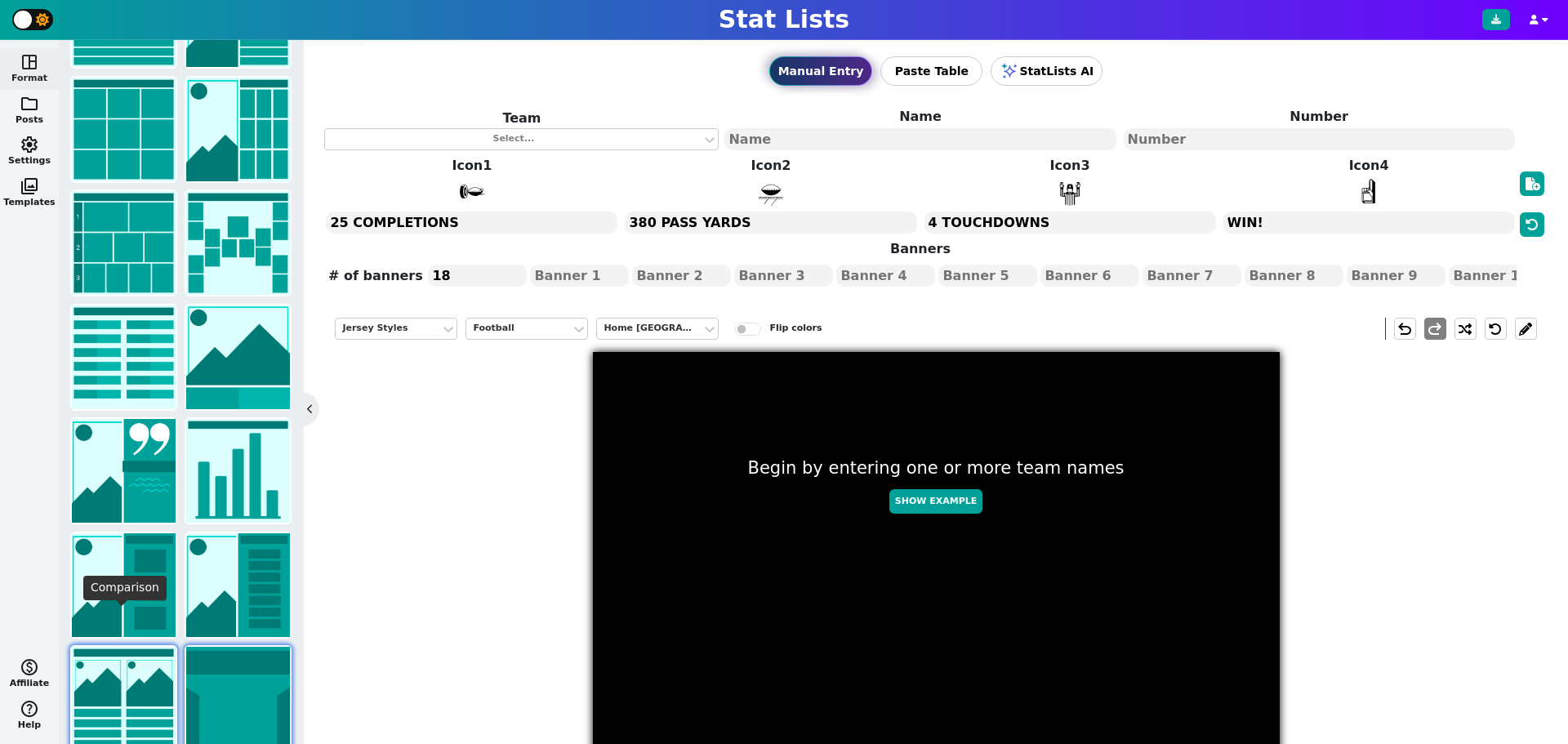
click at [146, 669] on img at bounding box center [123, 698] width 103 height 103
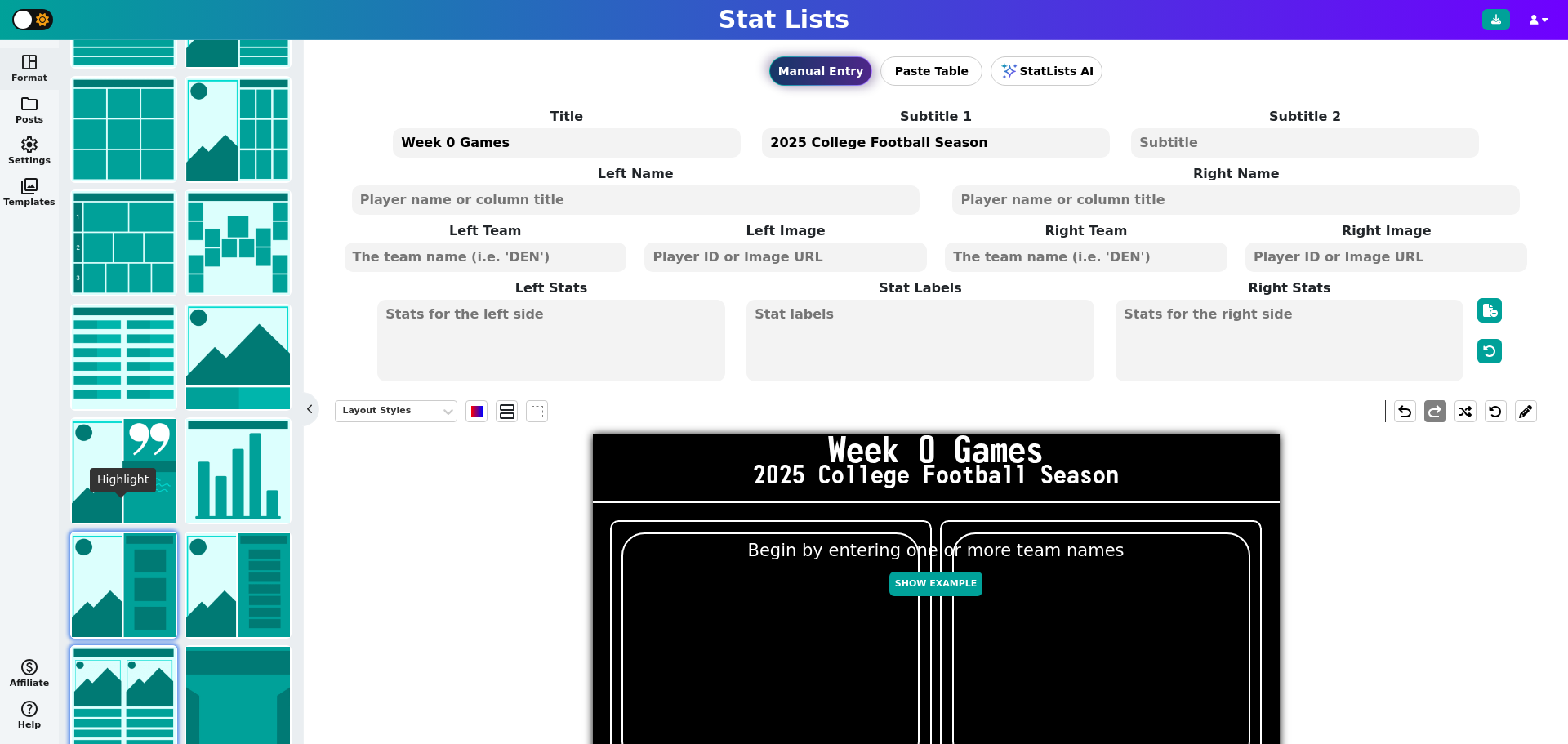
click at [131, 556] on img at bounding box center [123, 585] width 103 height 103
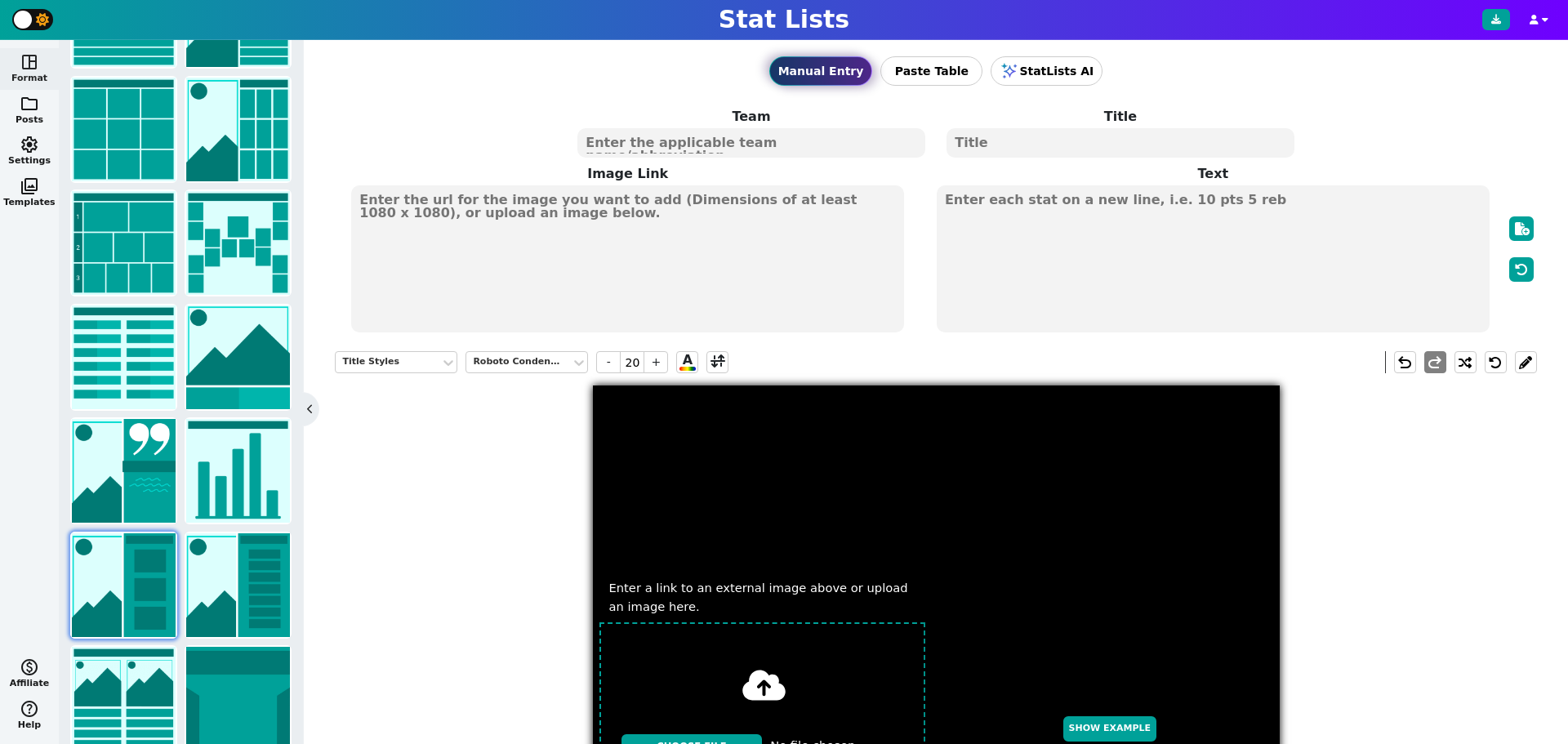
click at [135, 534] on img at bounding box center [123, 585] width 103 height 103
click at [143, 461] on img at bounding box center [123, 470] width 103 height 103
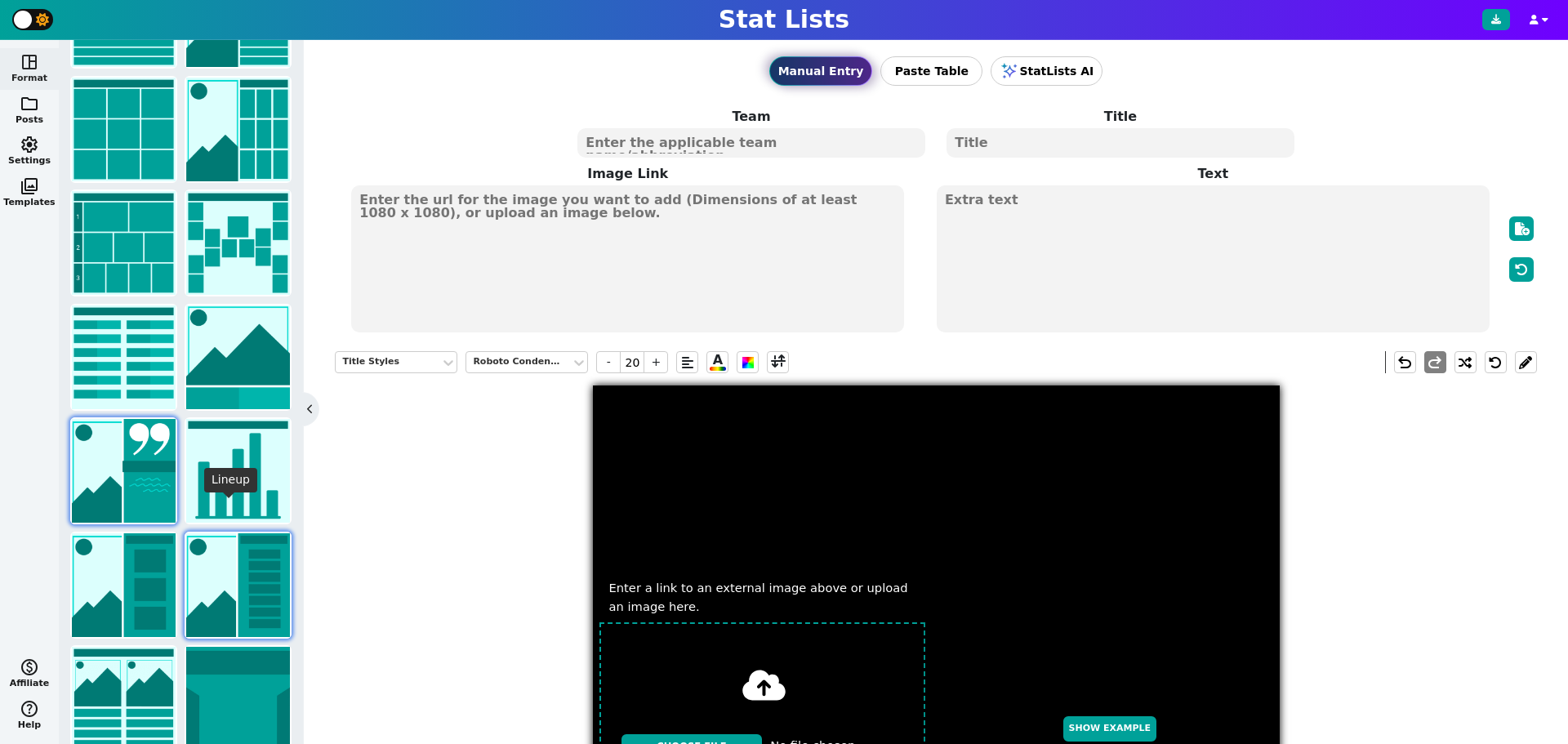
click at [274, 597] on img at bounding box center [237, 585] width 103 height 103
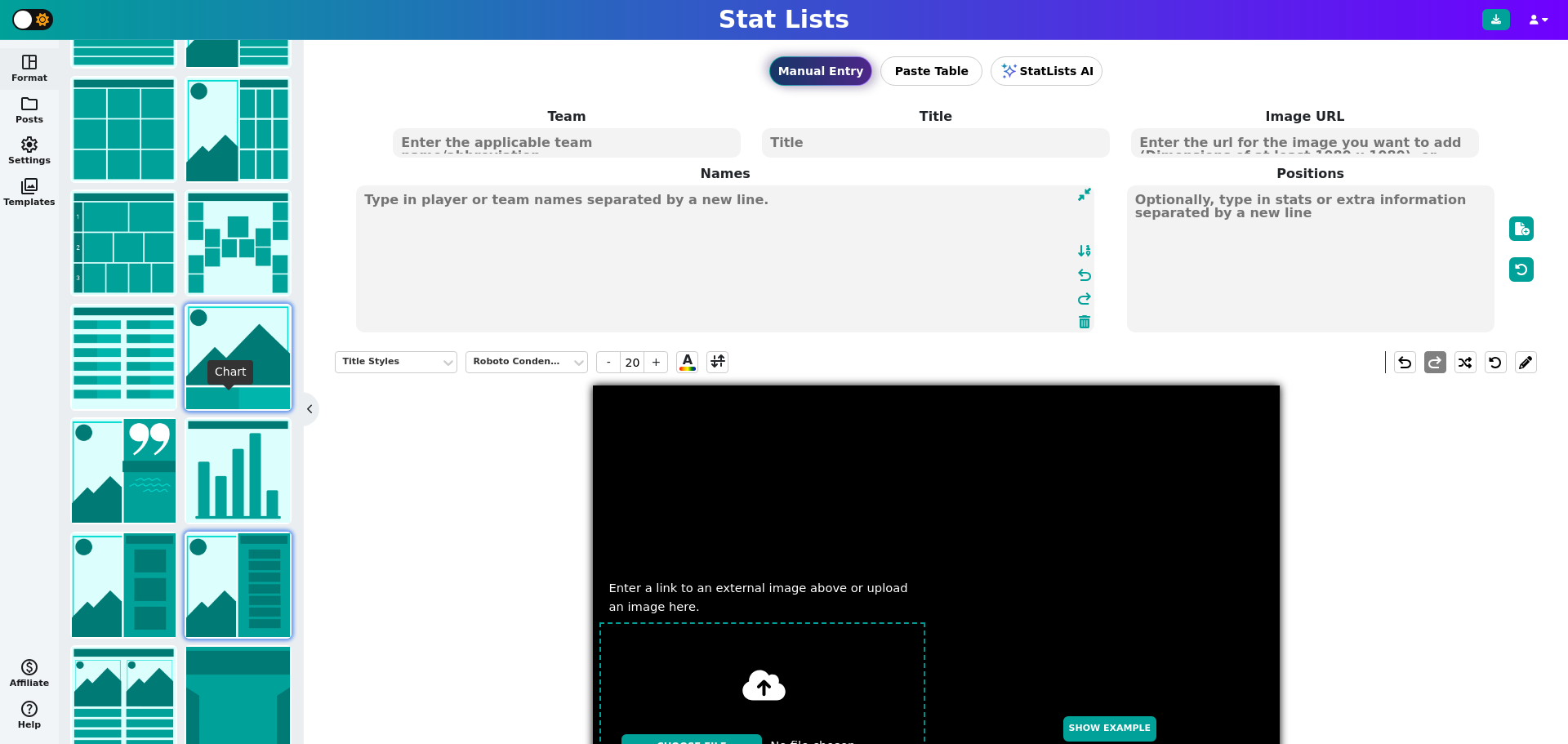
click at [225, 419] on img at bounding box center [237, 470] width 103 height 103
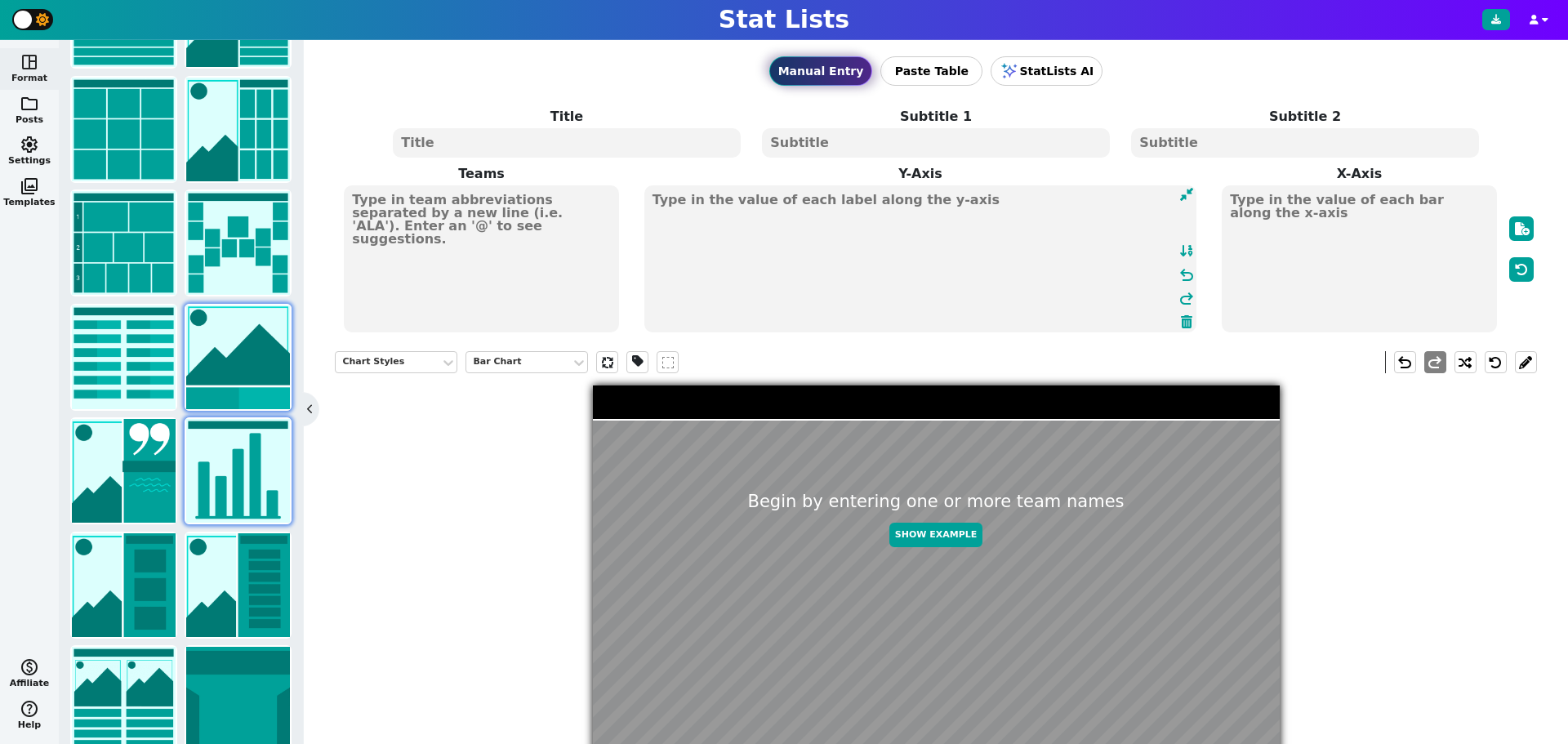
click at [209, 310] on img at bounding box center [237, 357] width 103 height 103
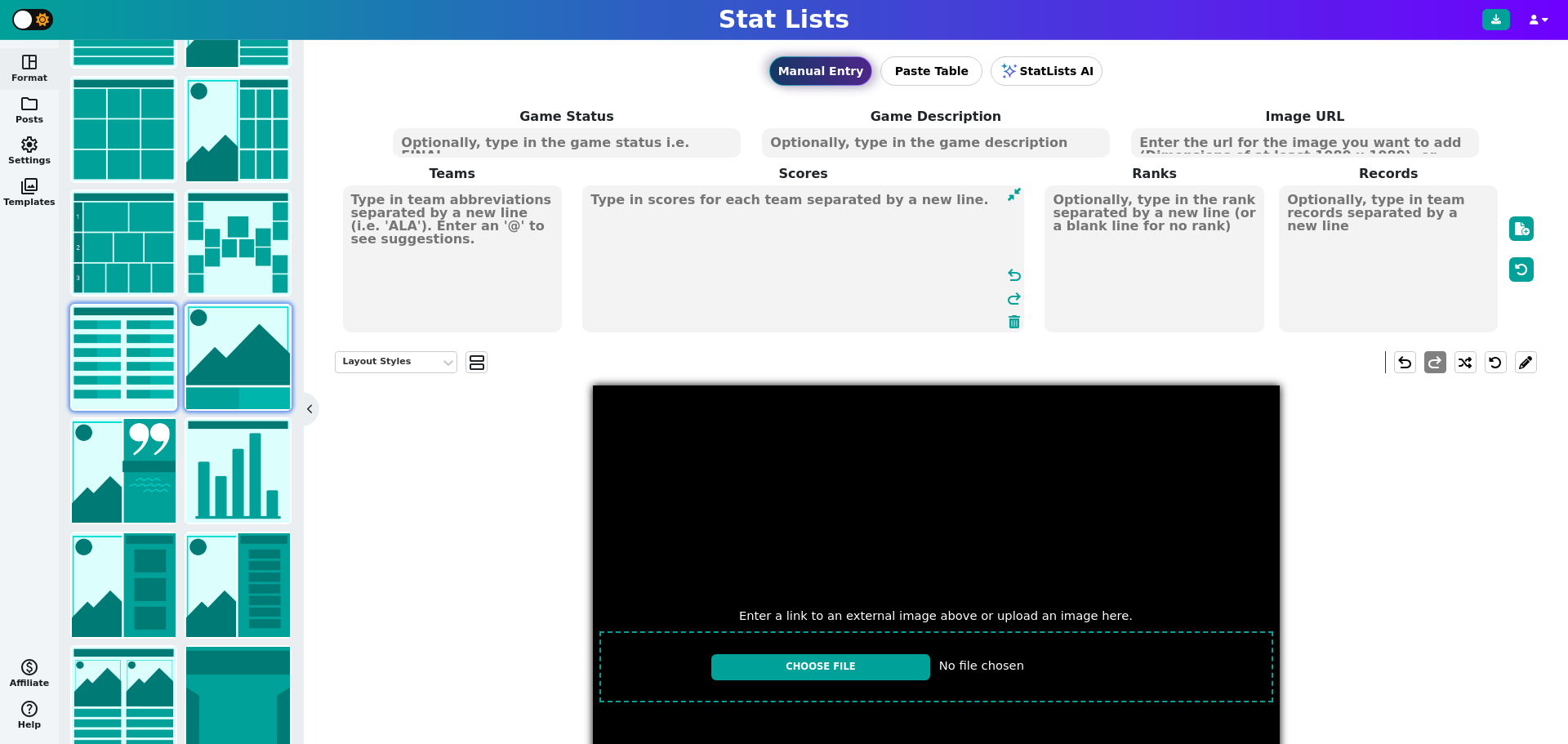
click at [116, 305] on img at bounding box center [123, 357] width 103 height 103
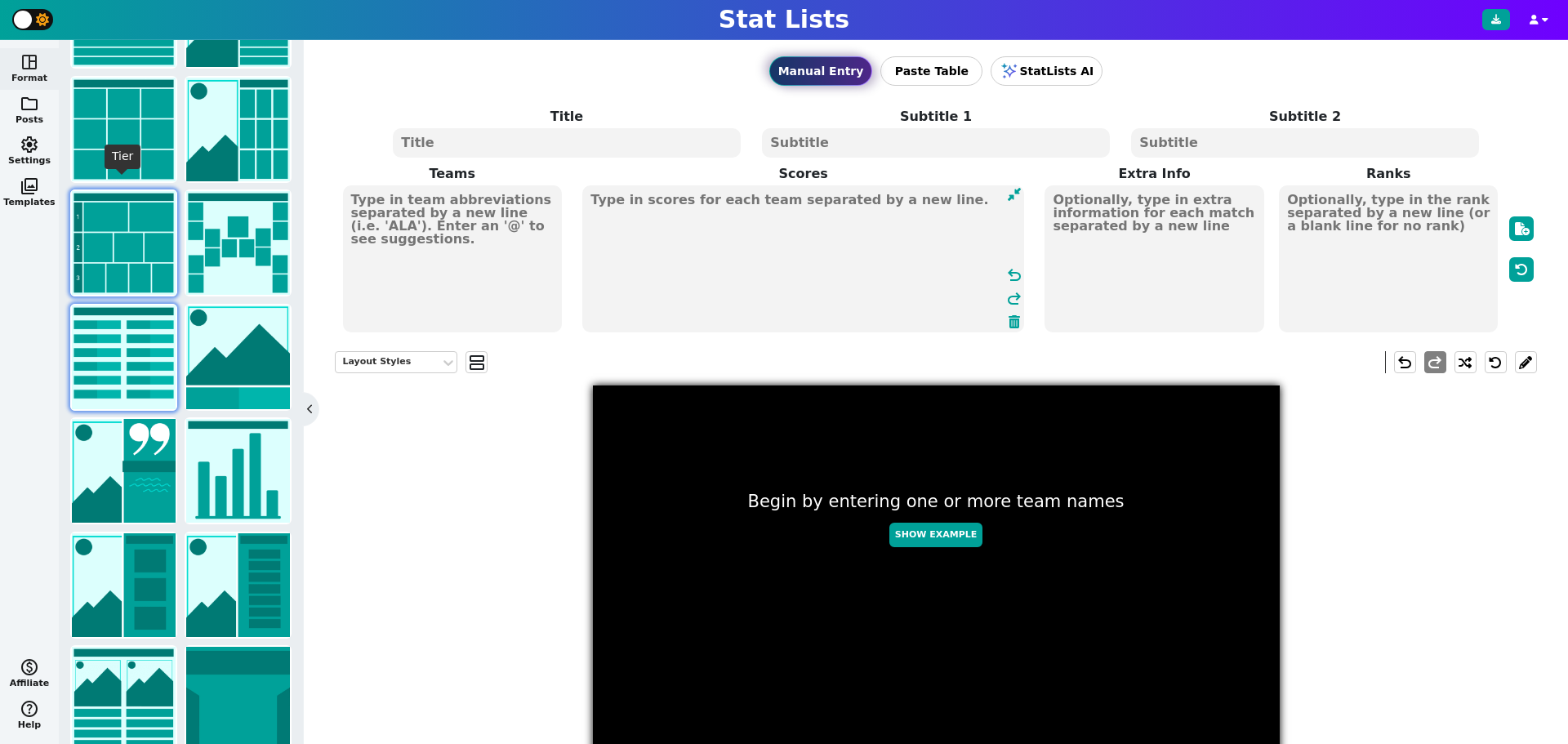
click at [130, 218] on img at bounding box center [123, 242] width 103 height 103
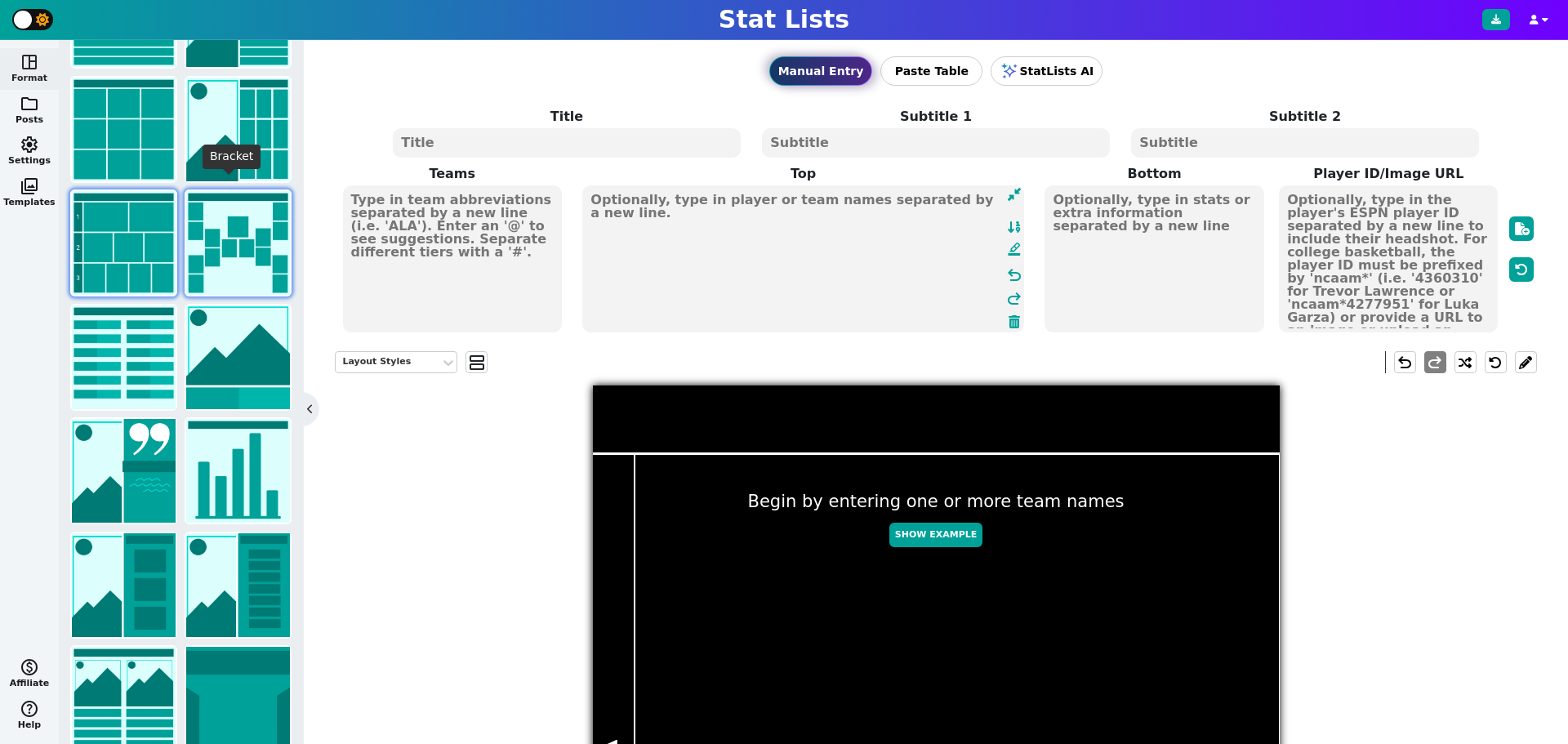
click at [229, 228] on img at bounding box center [237, 242] width 103 height 103
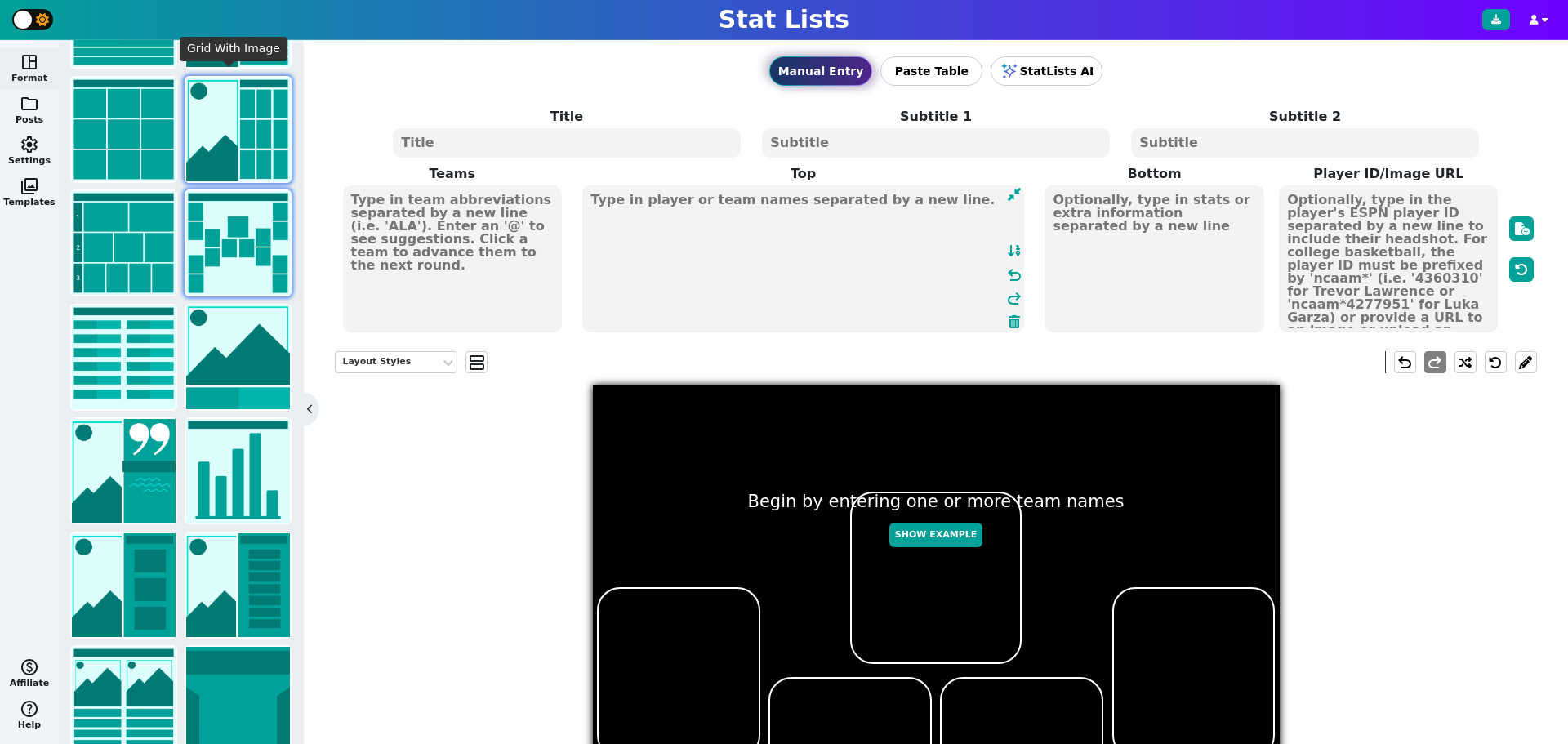
click at [218, 130] on img at bounding box center [237, 129] width 103 height 103
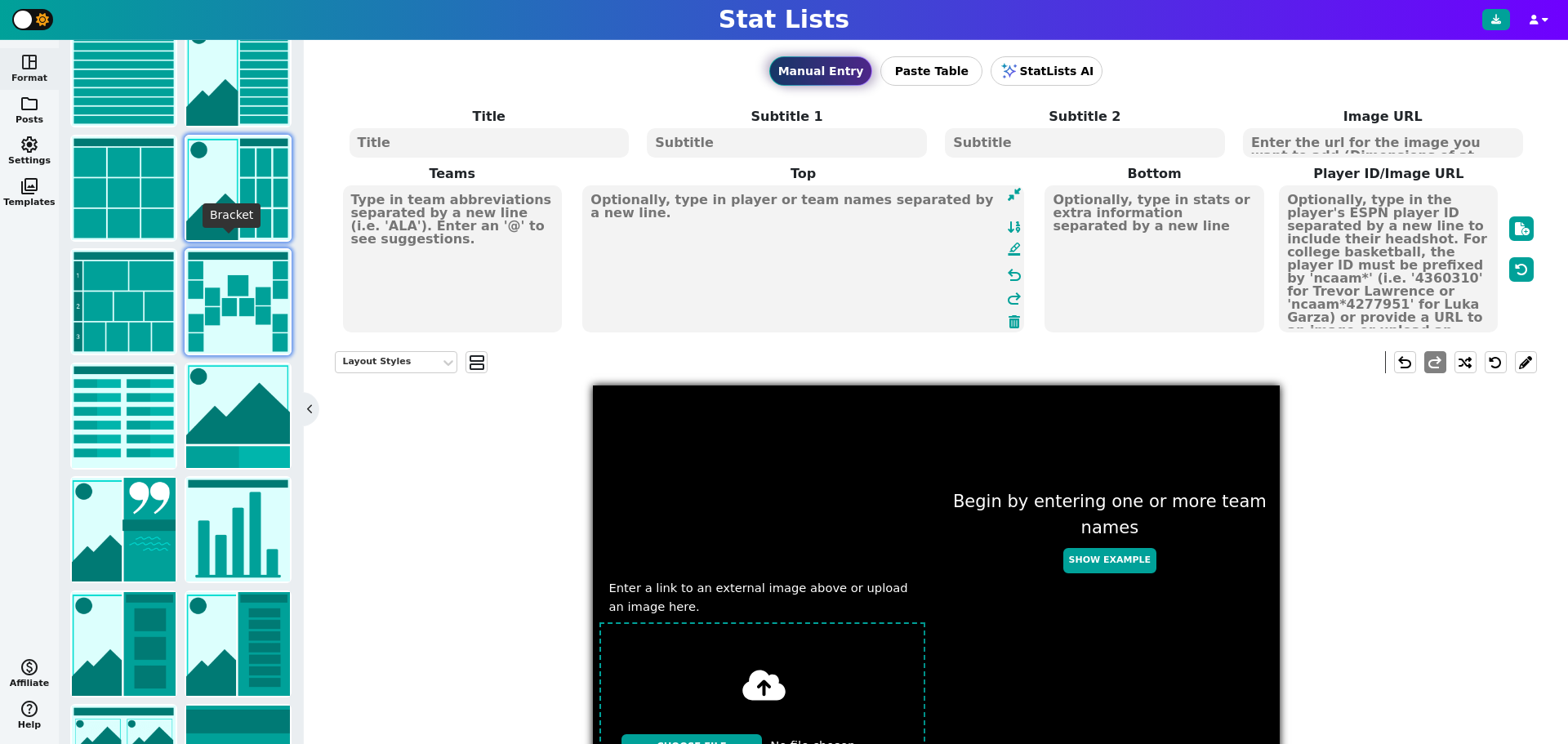
scroll to position [0, 0]
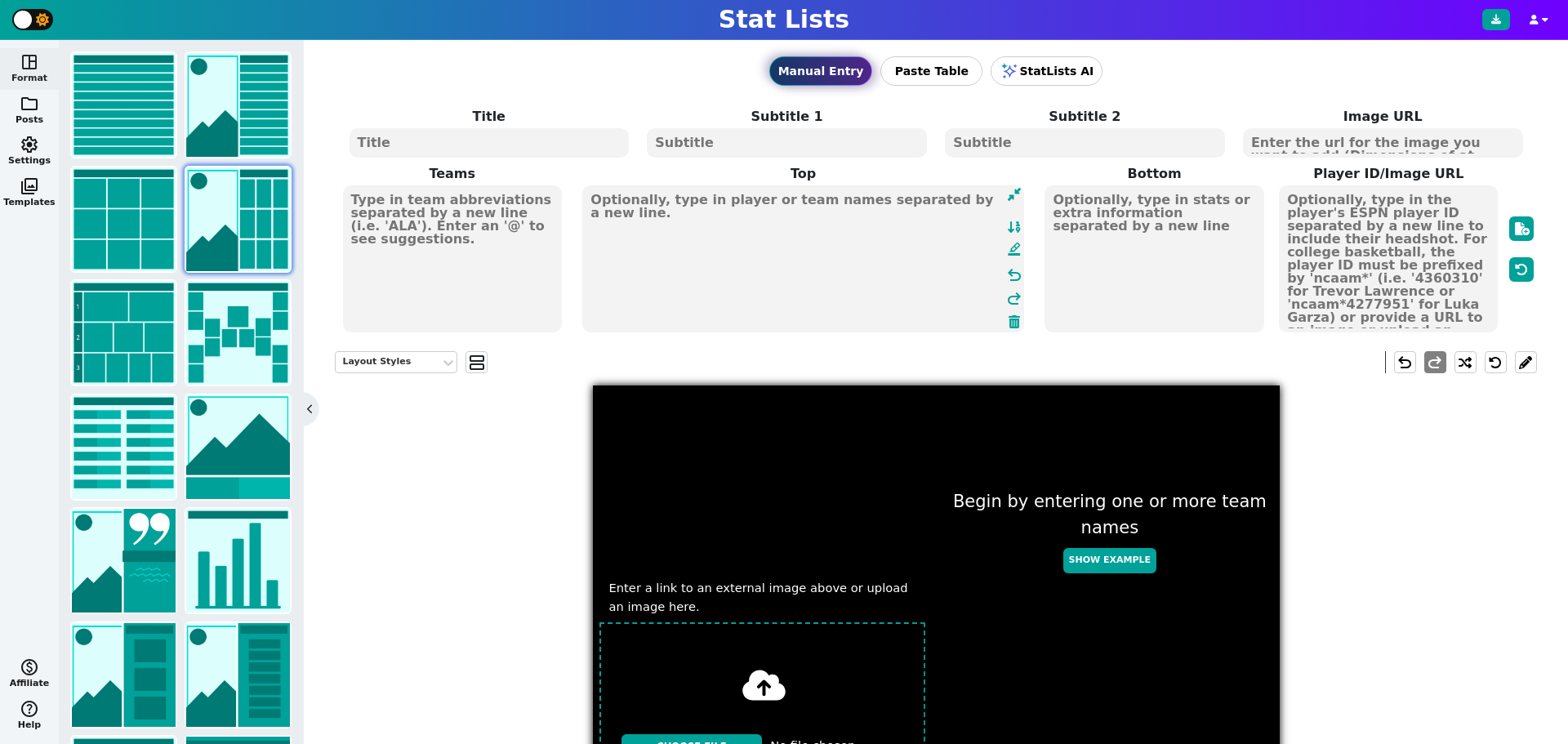
click at [186, 180] on img at bounding box center [237, 219] width 103 height 103
click at [140, 169] on img at bounding box center [123, 219] width 103 height 103
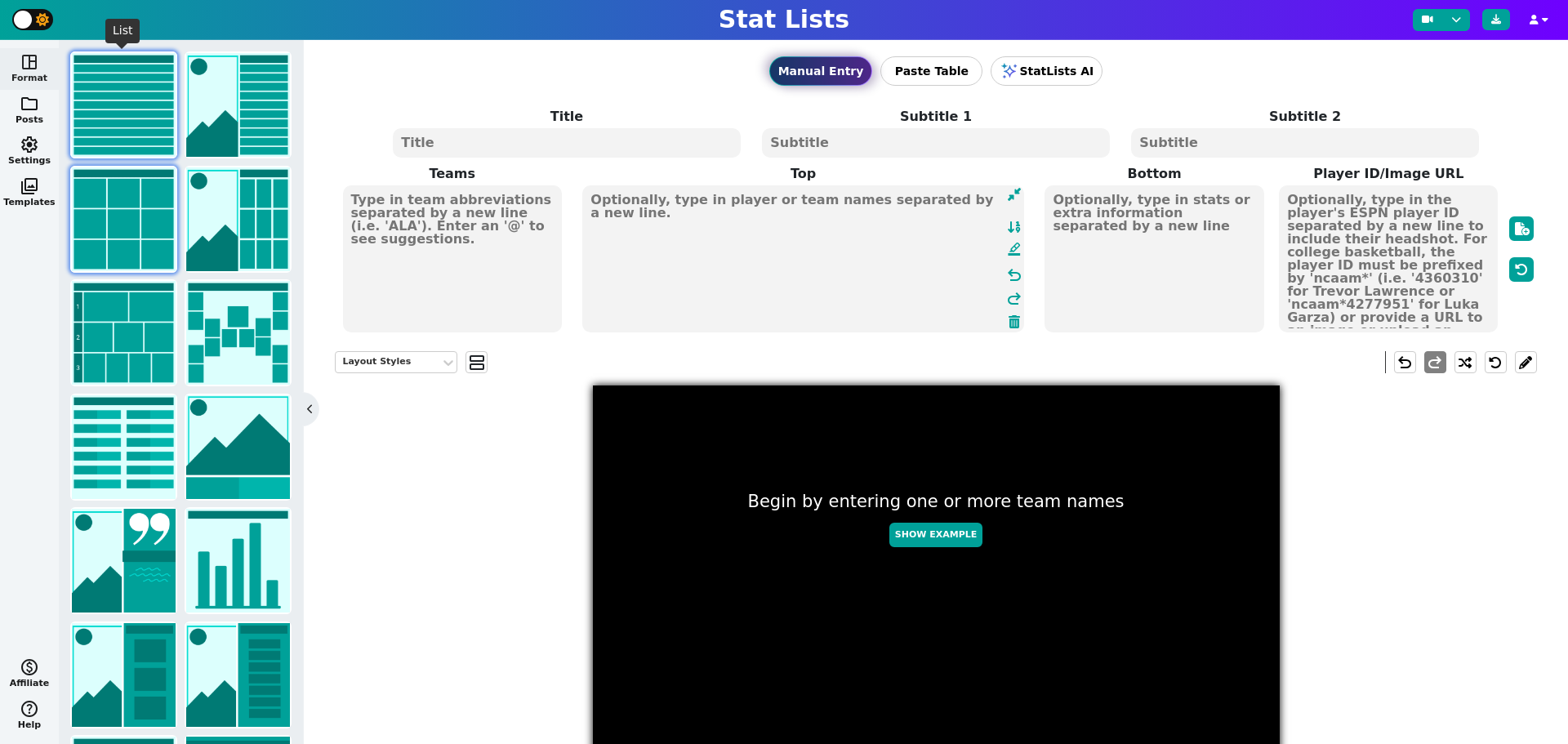
click at [126, 110] on img at bounding box center [123, 104] width 103 height 103
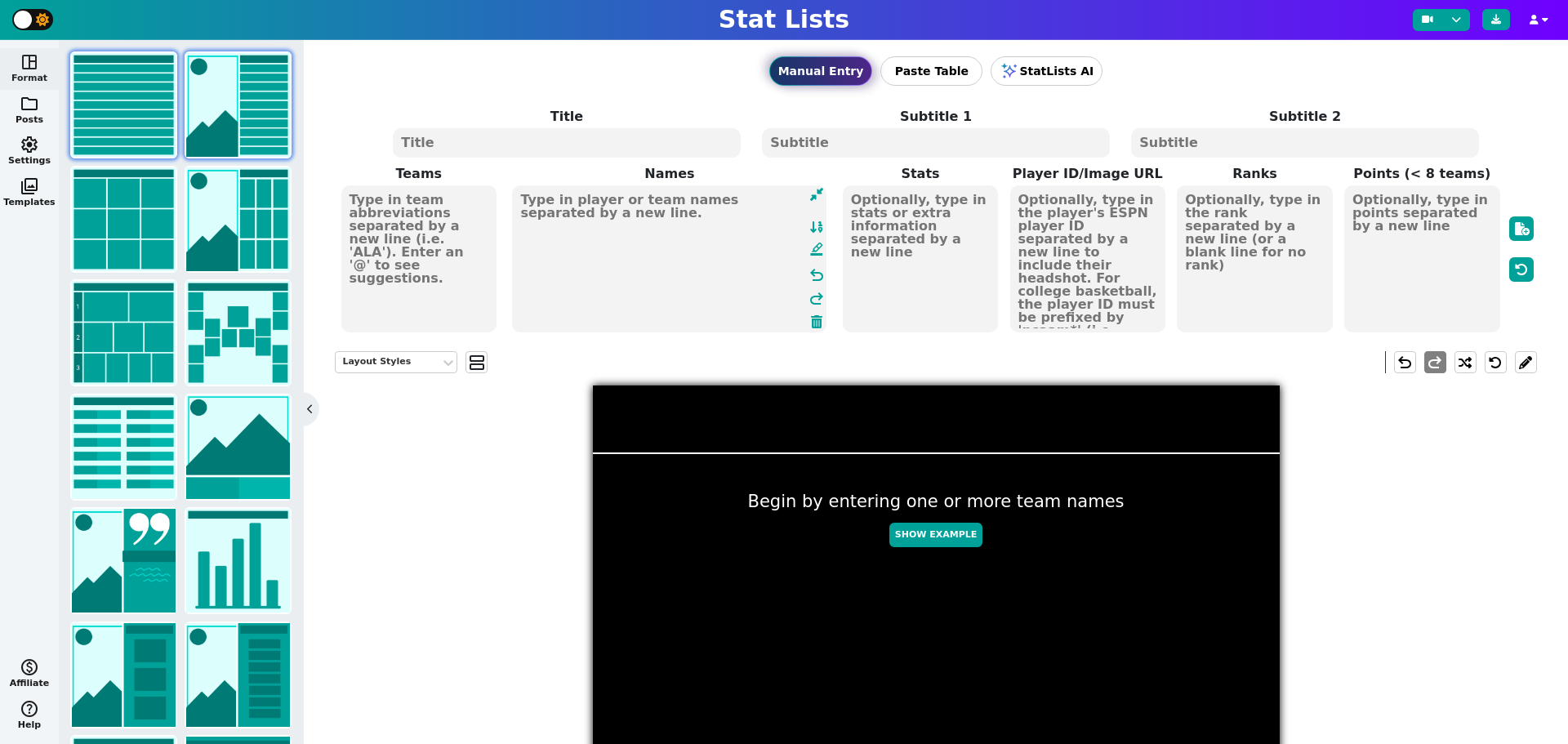
click at [202, 112] on img at bounding box center [237, 104] width 103 height 103
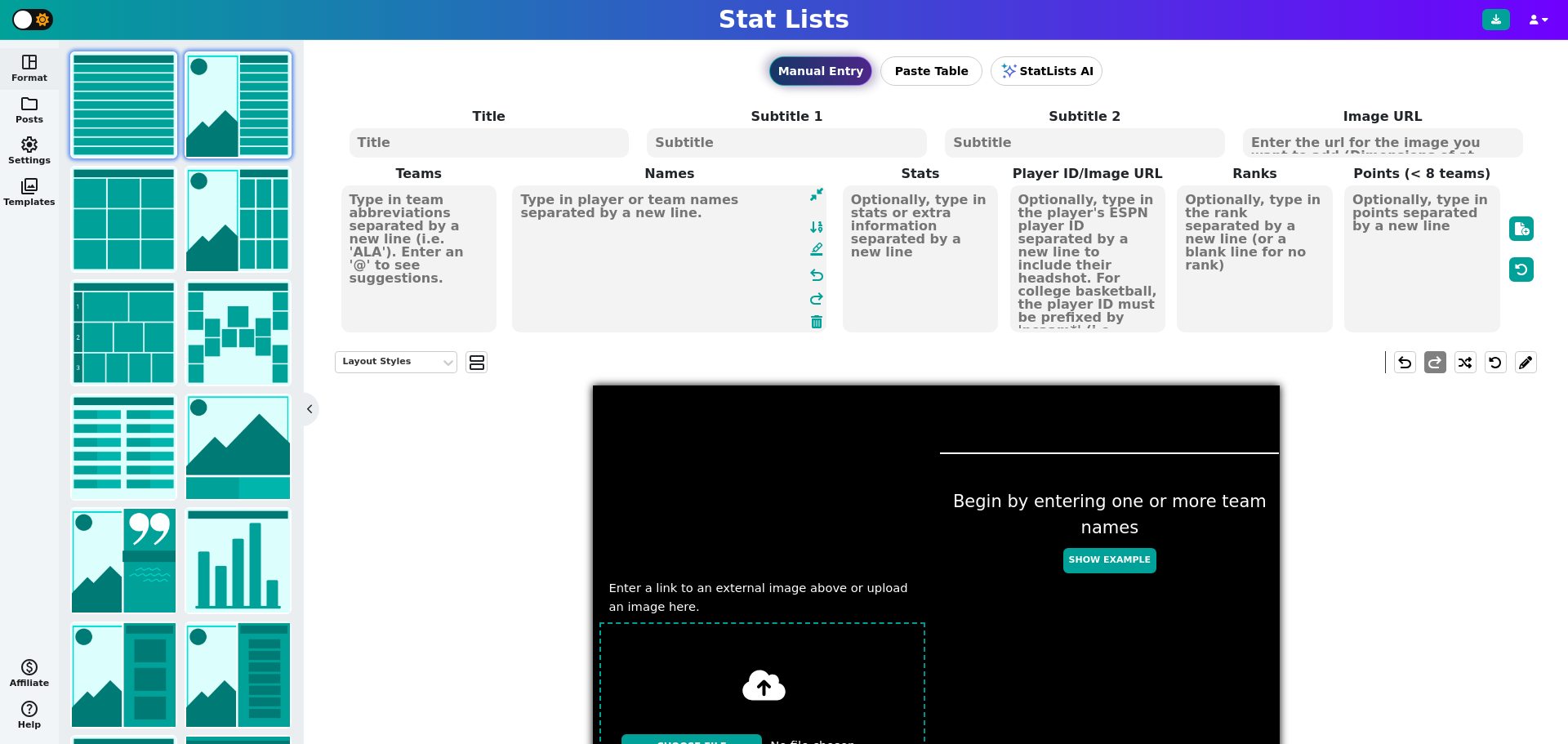
click at [135, 101] on img at bounding box center [123, 104] width 103 height 103
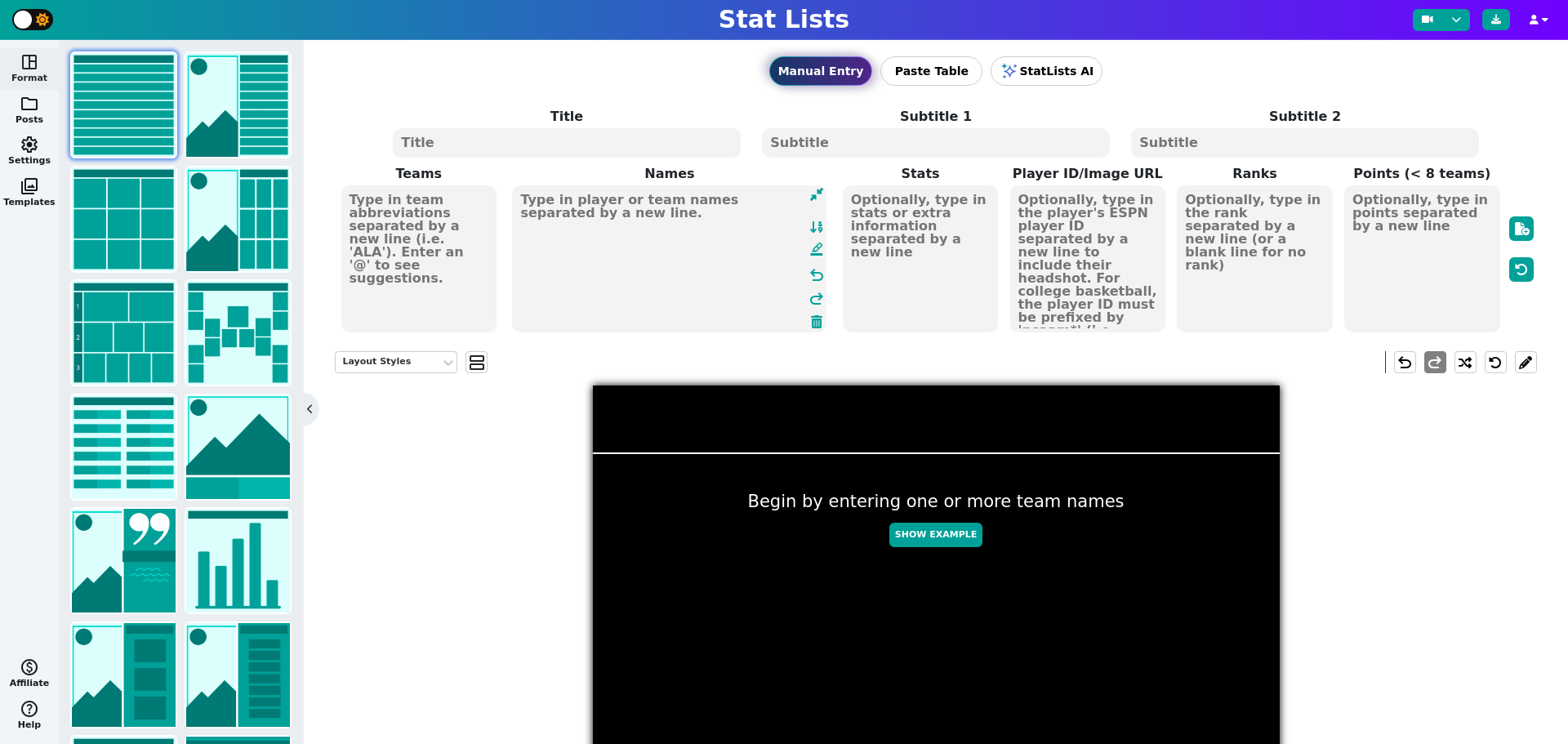
click at [30, 81] on button "space_dashboard Format" at bounding box center [29, 69] width 59 height 42
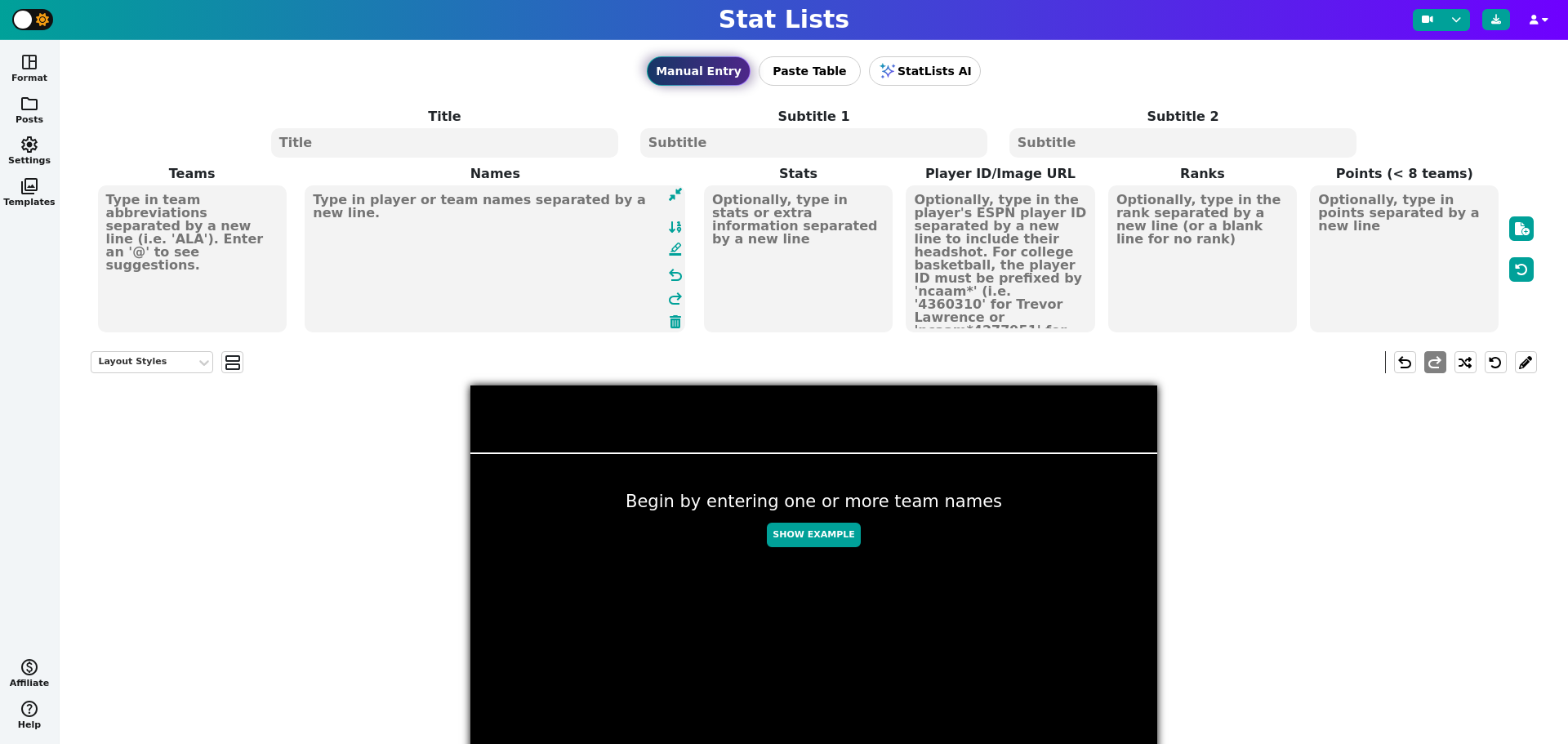
click at [30, 80] on button "space_dashboard Format" at bounding box center [29, 69] width 59 height 42
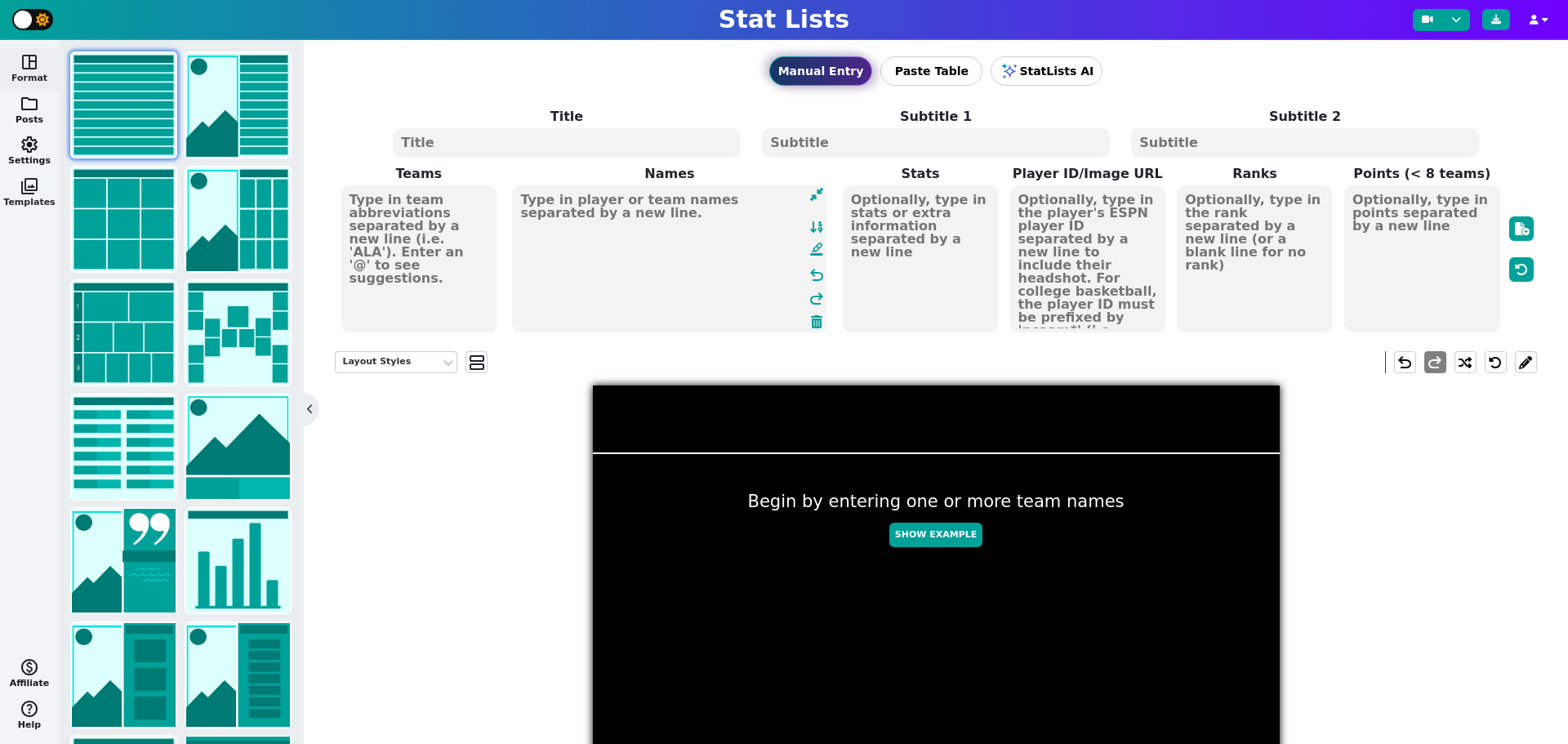
click at [34, 183] on span "photo_library" at bounding box center [29, 186] width 20 height 20
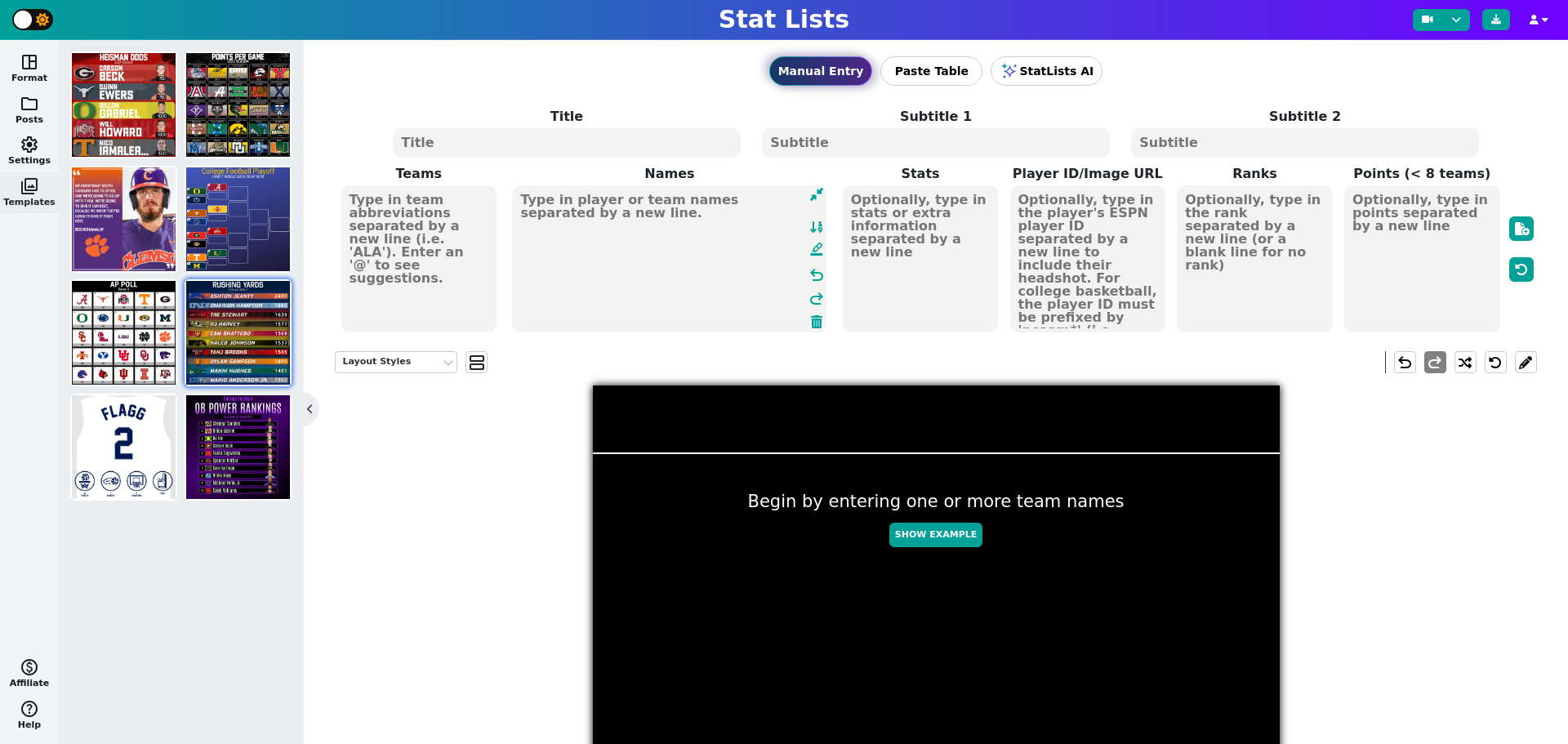
click at [233, 316] on img at bounding box center [237, 332] width 103 height 103
type textarea "Ashton Jeanty Omarion Hampton Tre Stewart RJ Harvey Cam Skattebo Kaleb Johnson …"
type textarea "BOIS UNC JVST UCF ASU IOWA TTU TENN TULN MEM"
type textarea "RUSHING YARDS"
type textarea "Through Week 17"
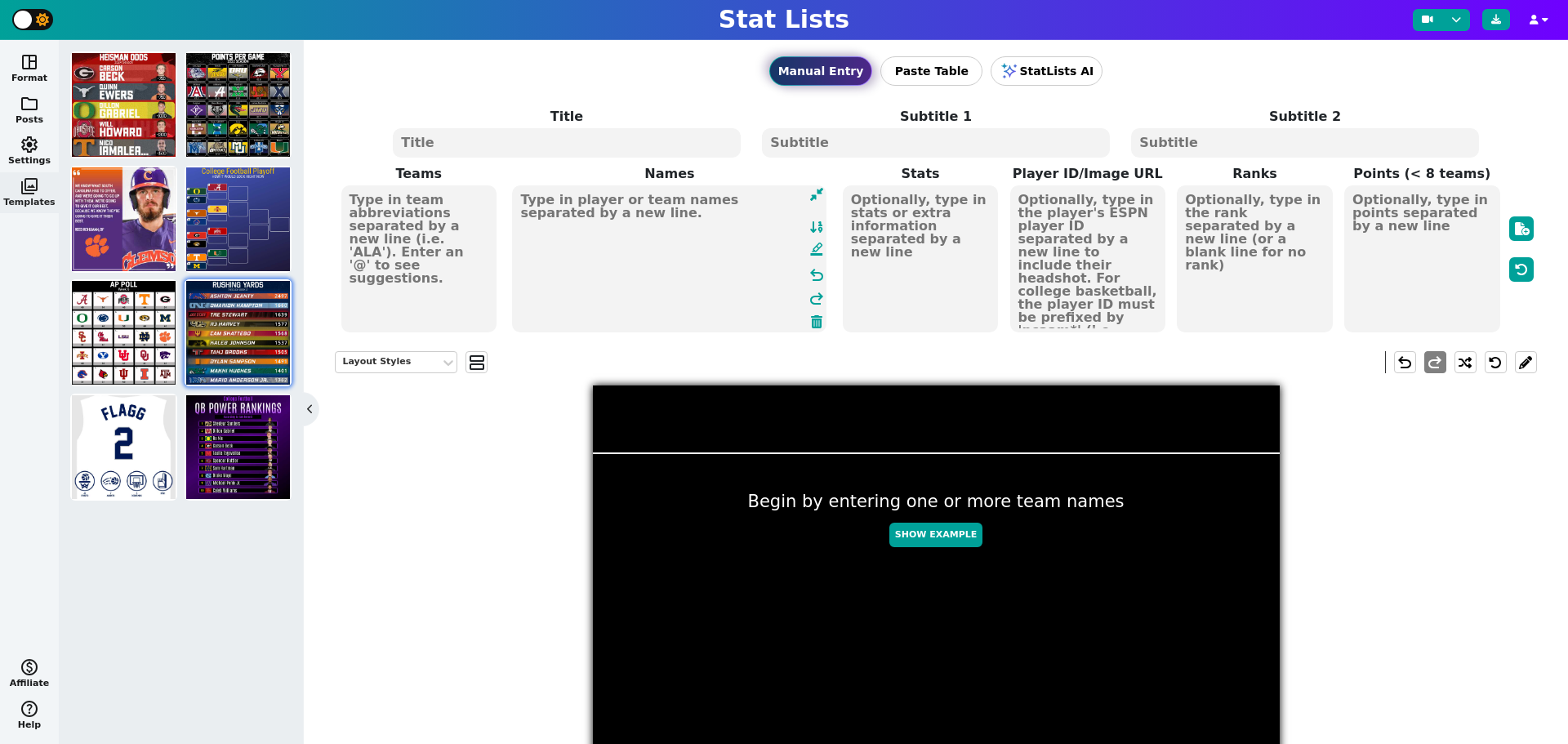
type textarea "2497 1660 1639 1577 1568 1537 1505 1491 1401 1362"
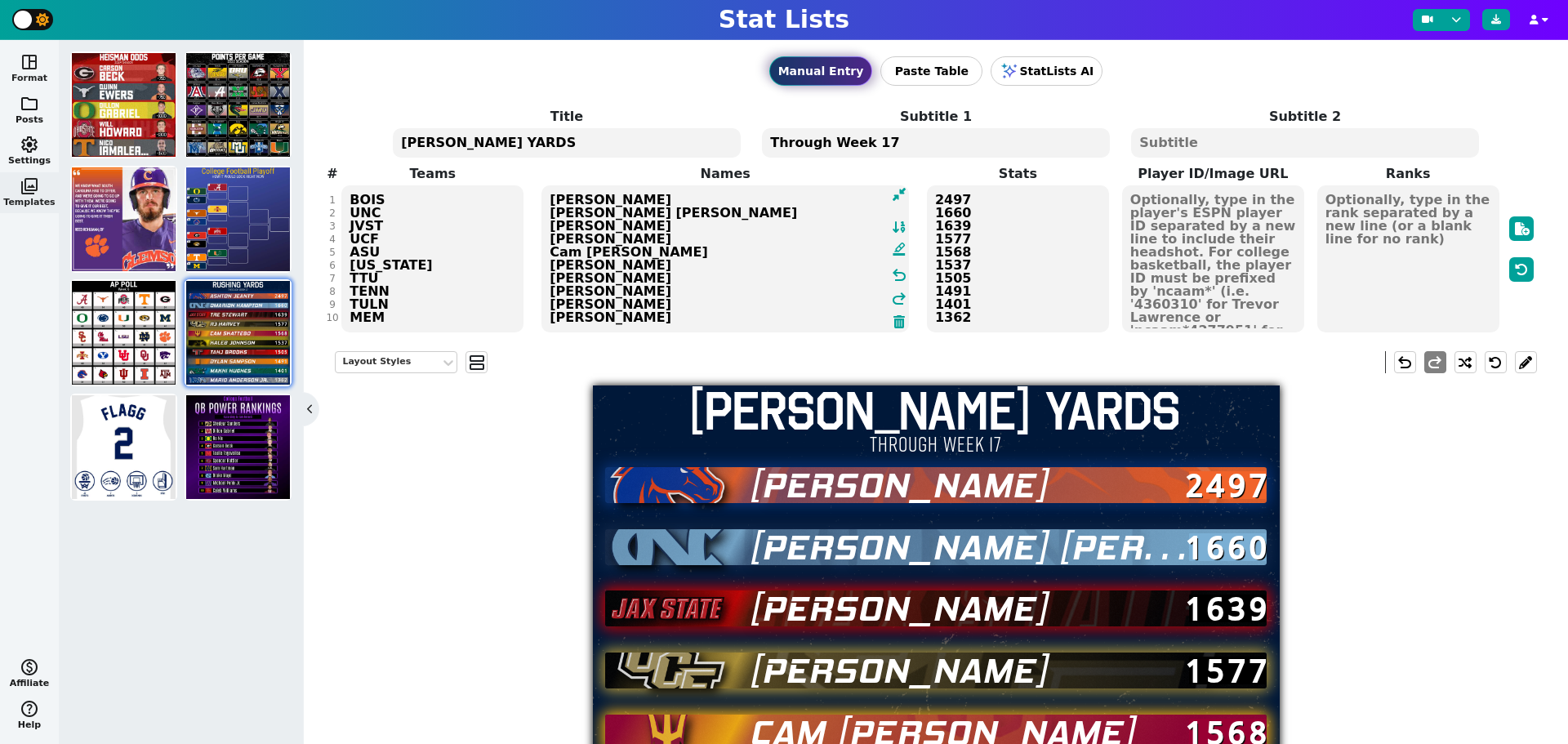
drag, startPoint x: 102, startPoint y: 82, endPoint x: 34, endPoint y: 63, distance: 70.6
click at [101, 82] on img at bounding box center [123, 104] width 103 height 103
click at [34, 63] on span "space_dashboard" at bounding box center [29, 61] width 20 height 20
type textarea "Carson Beck Quinn Ewers Dillon Gabriel Will Howard Nico Iamaleava"
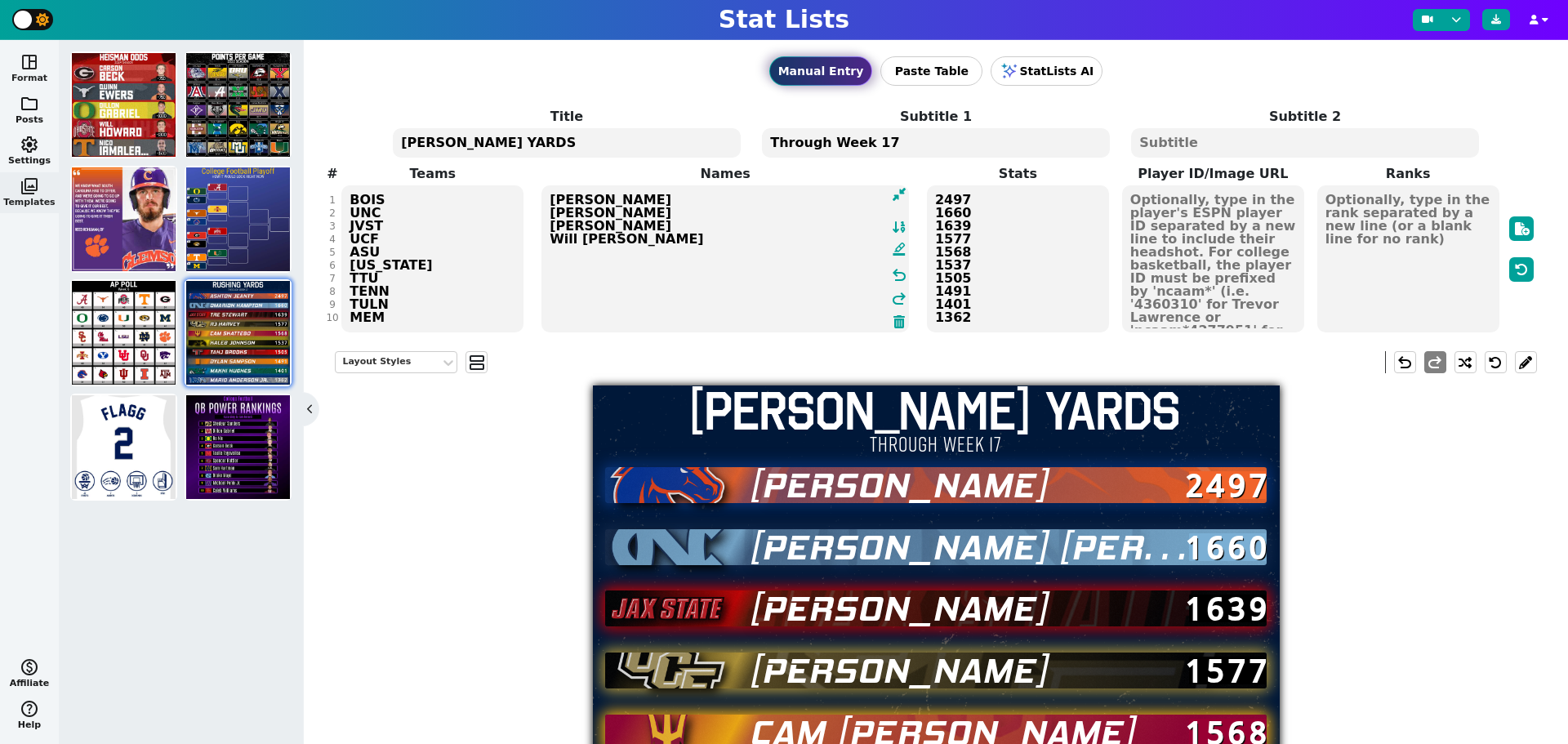
type textarea "uga tex ore osu tenn"
type textarea "Heisman Odds"
type textarea "2024 Season"
type textarea "4430841 4889929 4427238 4429955 4870799"
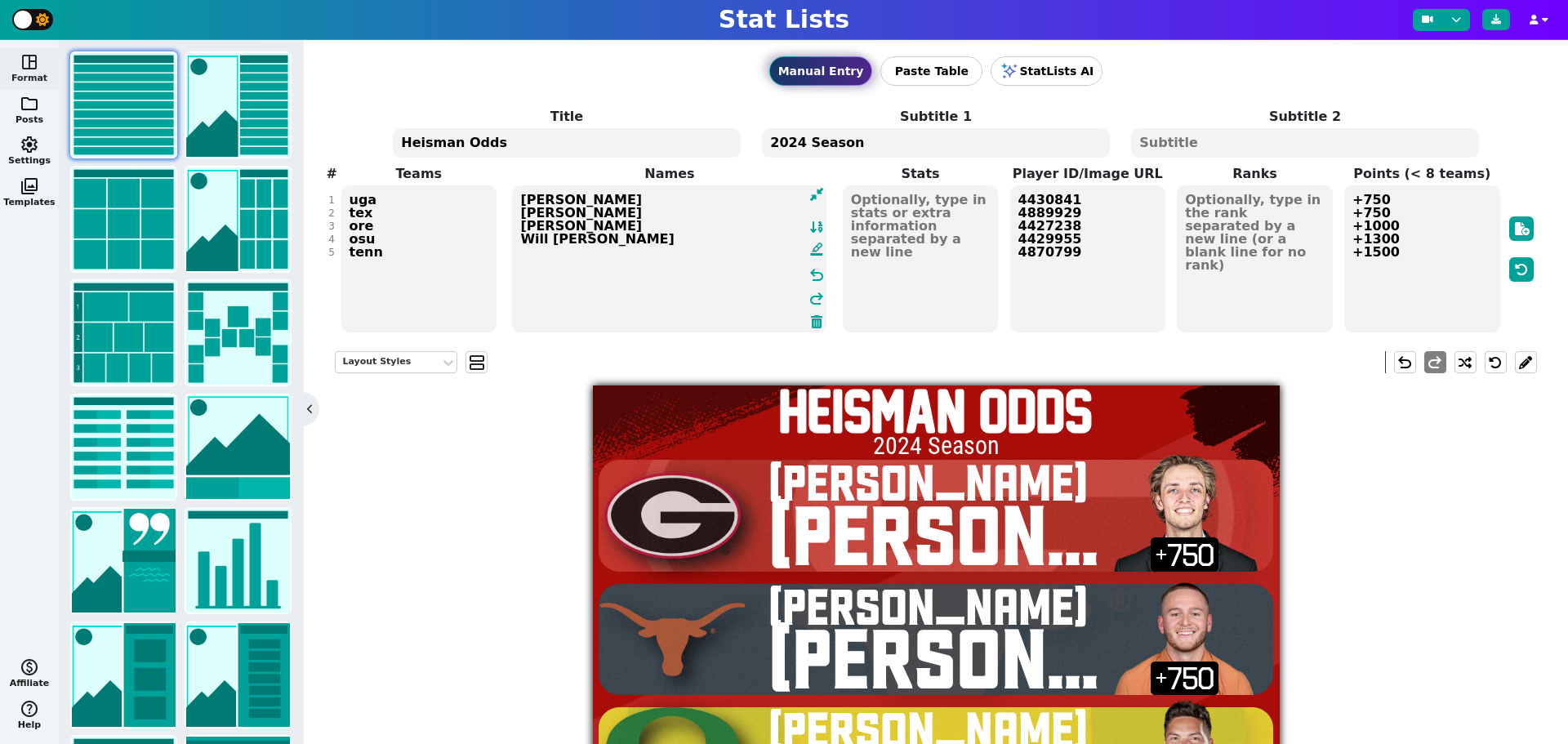
click at [34, 63] on span "space_dashboard" at bounding box center [29, 61] width 20 height 20
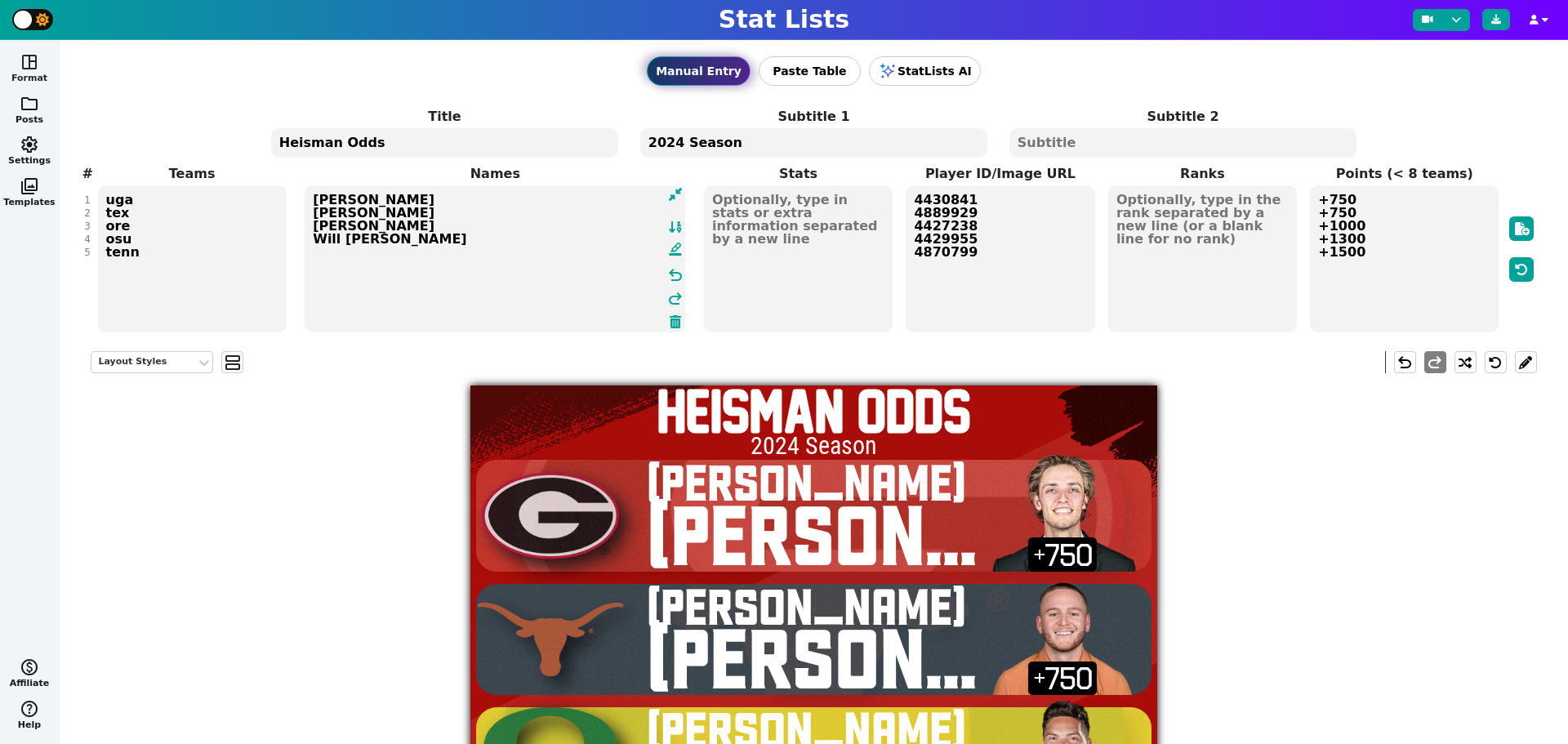
click at [34, 63] on span "space_dashboard" at bounding box center [29, 61] width 20 height 20
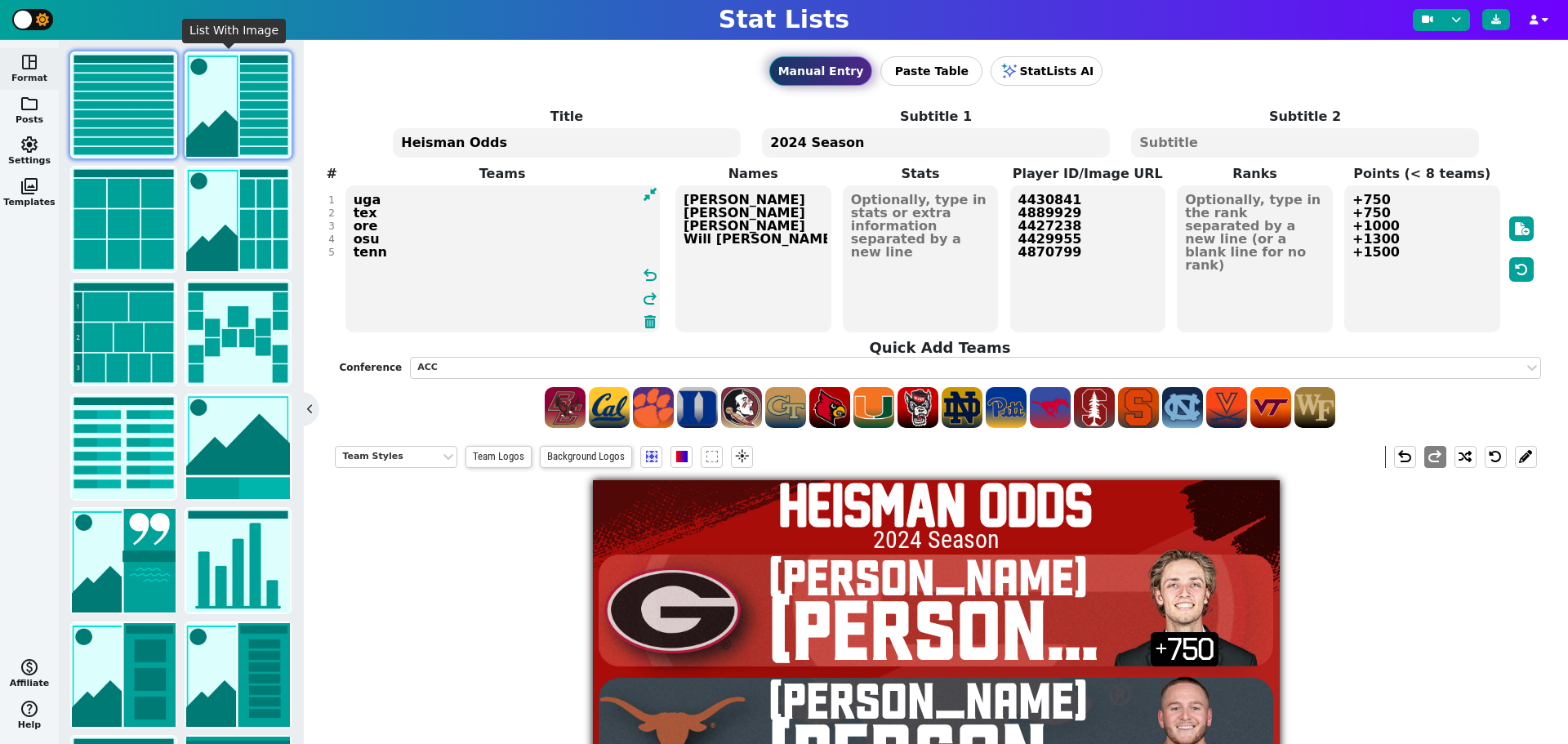
drag, startPoint x: 403, startPoint y: 256, endPoint x: 237, endPoint y: 97, distance: 229.9
click at [237, 97] on div "space_dashboard Format folder Posts settings Settings photo_library Templates m…" at bounding box center [784, 392] width 1568 height 704
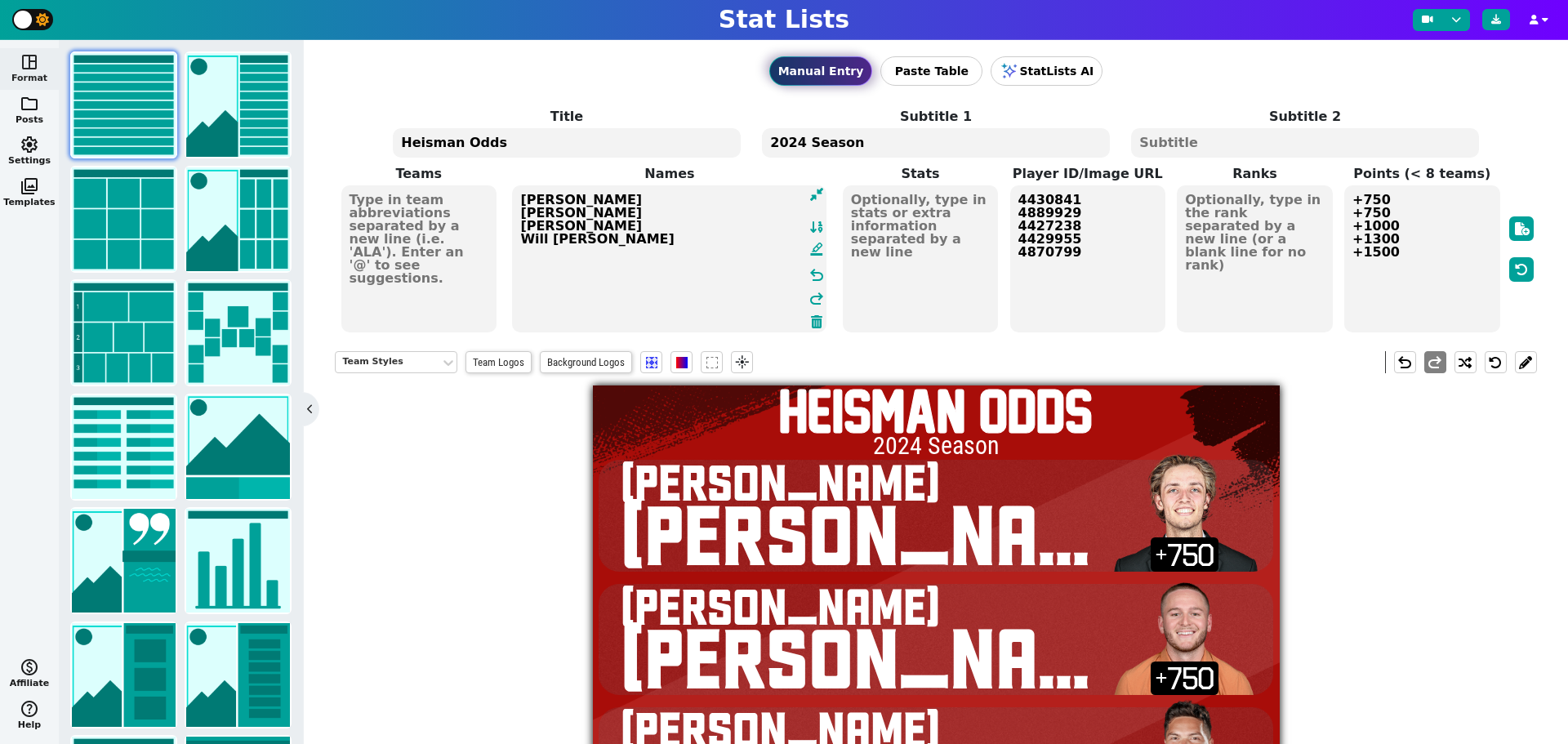
drag, startPoint x: 654, startPoint y: 268, endPoint x: 403, endPoint y: 103, distance: 300.4
click at [403, 103] on div "Manual Entry Paste Table StatLists AI Title Heisman Odds Subtitle 1 2024 Season…" at bounding box center [935, 187] width 1201 height 294
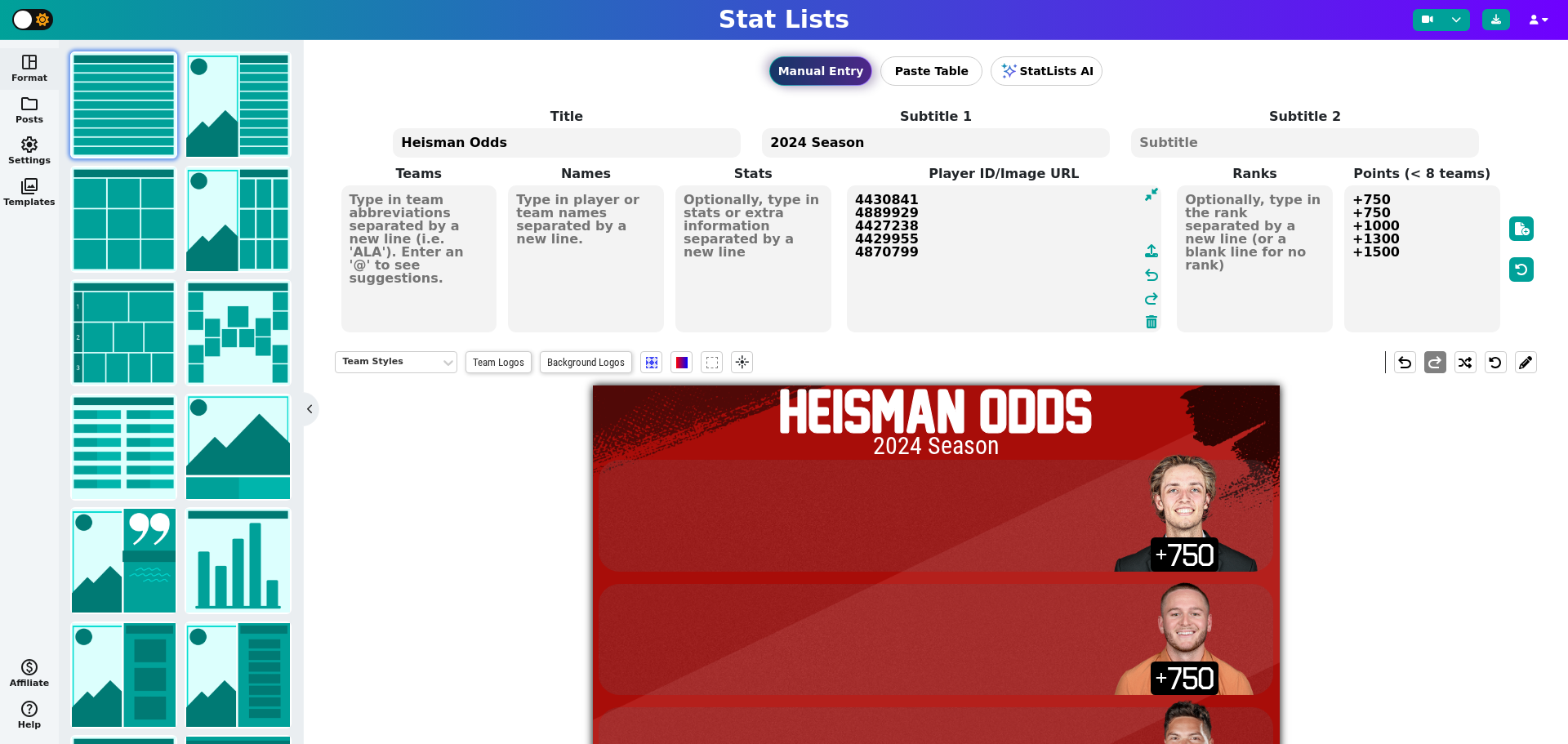
drag, startPoint x: 1091, startPoint y: 249, endPoint x: 932, endPoint y: 149, distance: 187.8
click at [938, 150] on span "Title Heisman Odds Subtitle 1 2024 Season Subtitle 2 Teams Names Stats Player I…" at bounding box center [935, 221] width 1201 height 227
type textarea "4430841"
drag, startPoint x: 960, startPoint y: 211, endPoint x: 746, endPoint y: 186, distance: 215.5
click at [754, 186] on span "Teams Names Stats Player ID/Image URL 4430841 undo redo Ranks Points (< 8 teams…" at bounding box center [935, 249] width 1201 height 170
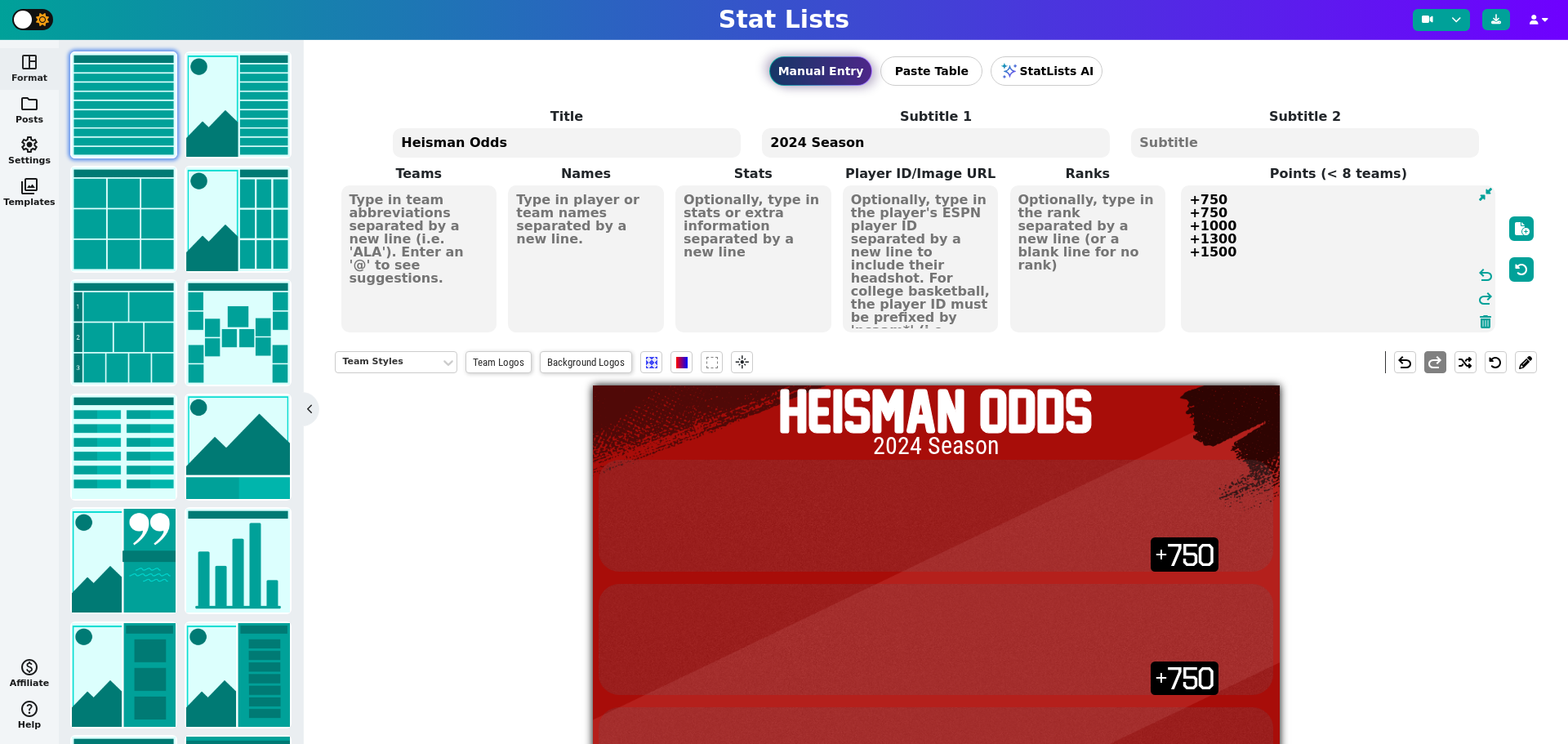
drag, startPoint x: 1432, startPoint y: 274, endPoint x: 1221, endPoint y: 126, distance: 257.7
click at [1223, 126] on span "Title Heisman Odds Subtitle 1 2024 Season Subtitle 2 Teams Names Stats Player I…" at bounding box center [935, 221] width 1201 height 227
type textarea "+7"
drag, startPoint x: 1242, startPoint y: 210, endPoint x: 1084, endPoint y: 184, distance: 160.1
click at [1171, 205] on span "Points (< 8 teams) +7 undo redo" at bounding box center [1337, 249] width 334 height 170
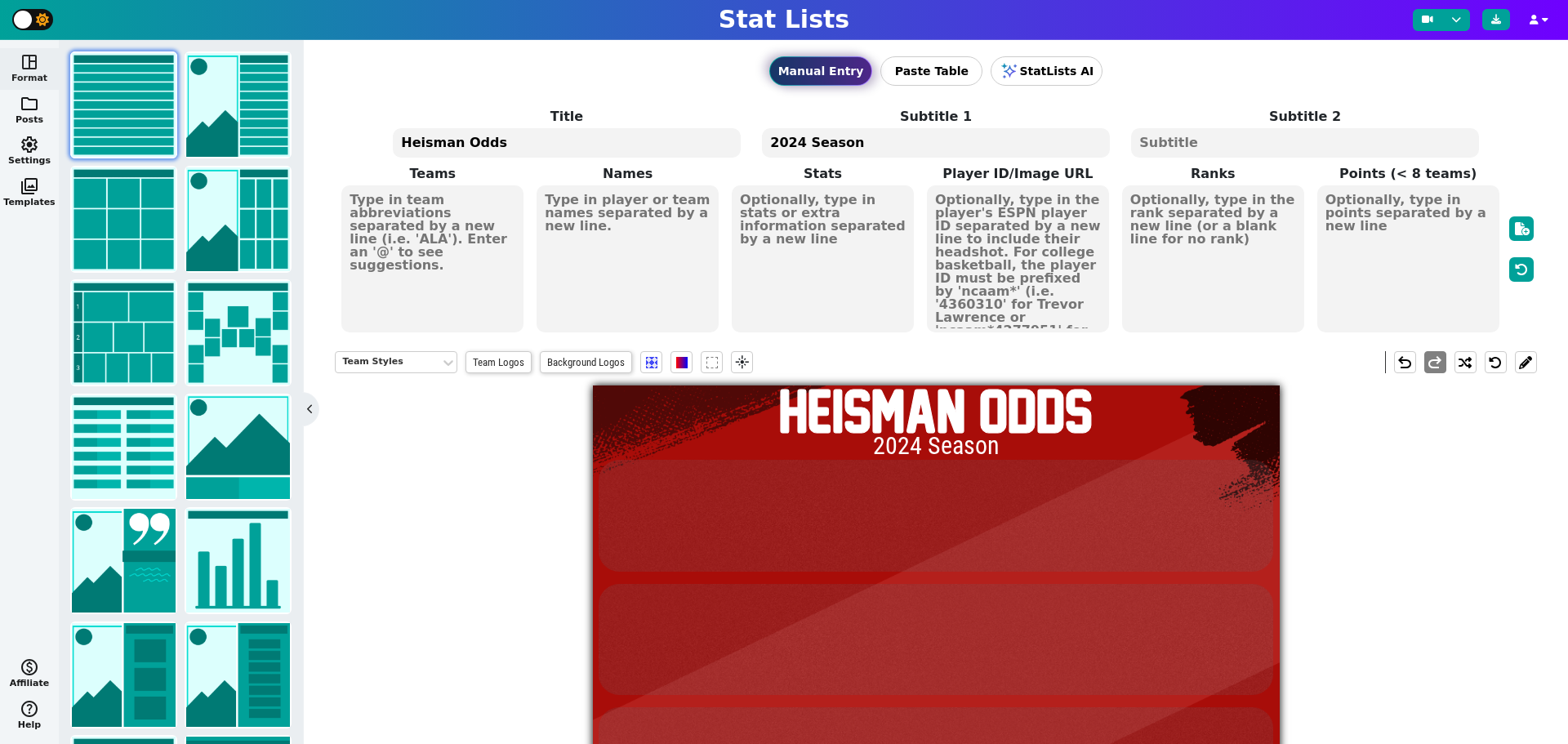
drag, startPoint x: 930, startPoint y: 138, endPoint x: 603, endPoint y: 151, distance: 327.3
click at [607, 150] on span "Title Heisman Odds Subtitle 1 2024 Season Subtitle 2" at bounding box center [936, 133] width 1107 height 52
drag, startPoint x: 567, startPoint y: 142, endPoint x: 189, endPoint y: 165, distance: 378.7
click at [196, 164] on div "space_dashboard Format folder Posts settings Settings photo_library Templates m…" at bounding box center [784, 392] width 1568 height 704
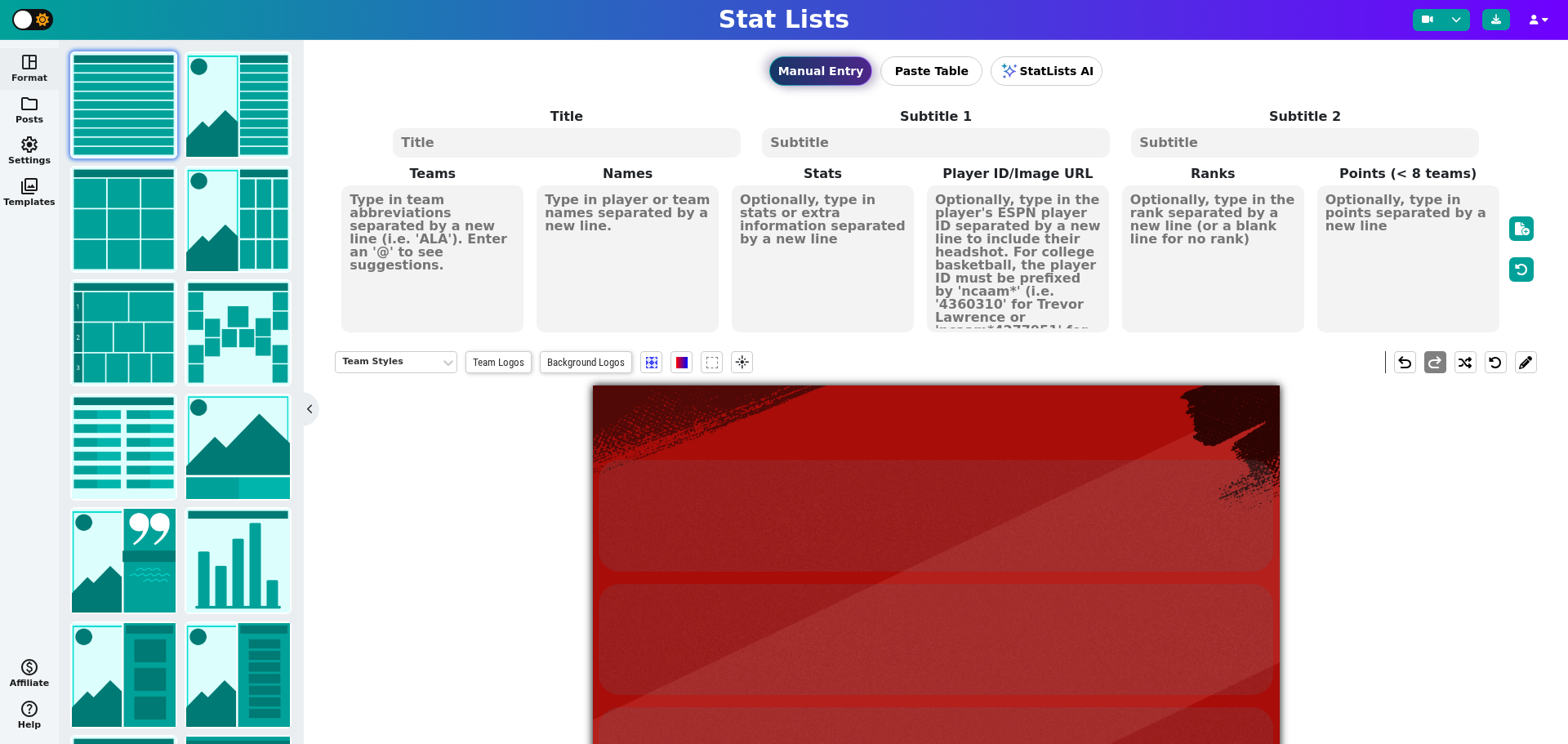
click at [92, 101] on img at bounding box center [123, 104] width 103 height 103
click at [85, 127] on img at bounding box center [123, 104] width 103 height 103
click at [139, 123] on img at bounding box center [123, 104] width 103 height 103
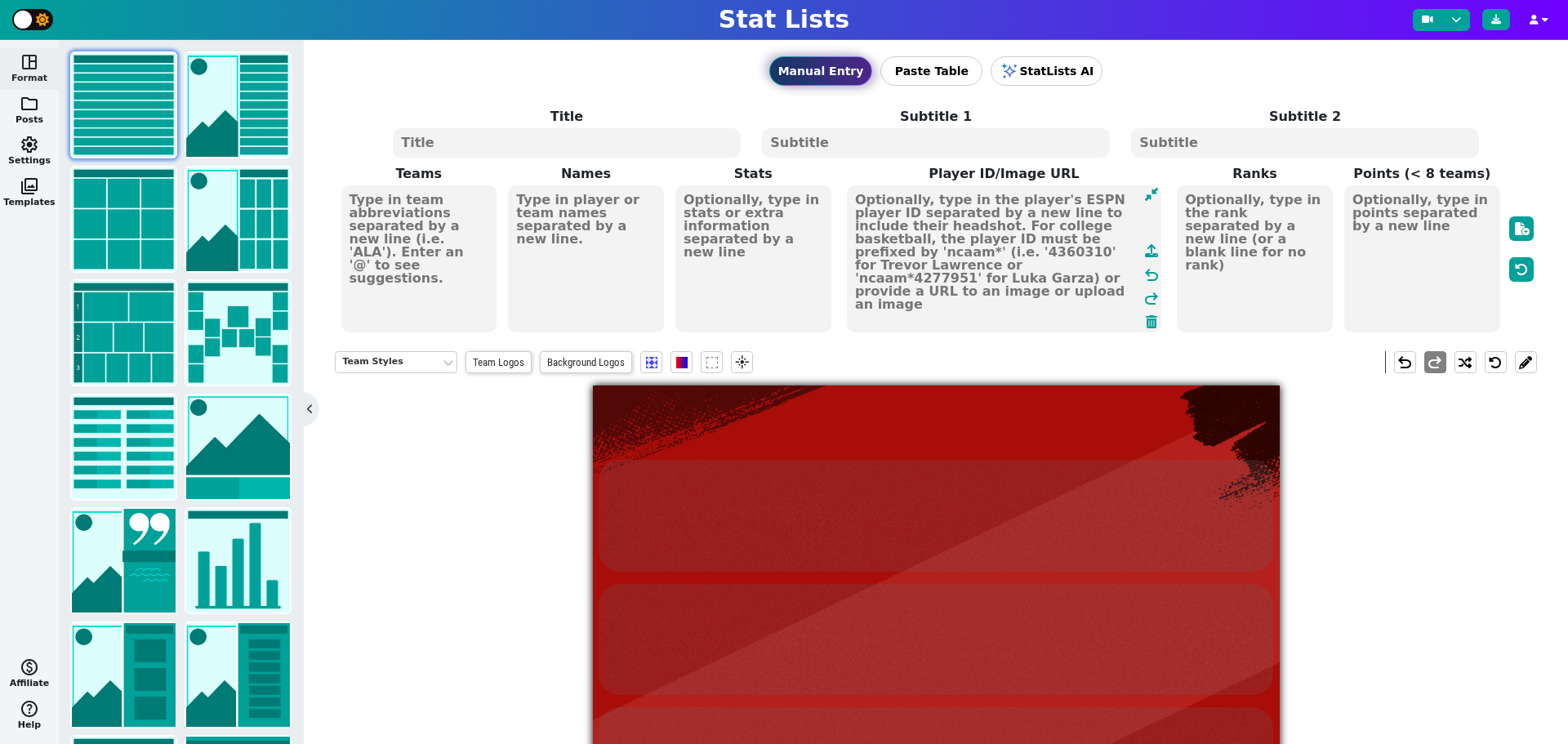
click at [983, 286] on textarea at bounding box center [1004, 259] width 315 height 147
drag, startPoint x: 998, startPoint y: 291, endPoint x: 523, endPoint y: 138, distance: 499.0
click at [586, 148] on span "Title Subtitle 1 Subtitle 2 Teams Names Stats Player ID/Image URL undo redo Ran…" at bounding box center [935, 221] width 1201 height 227
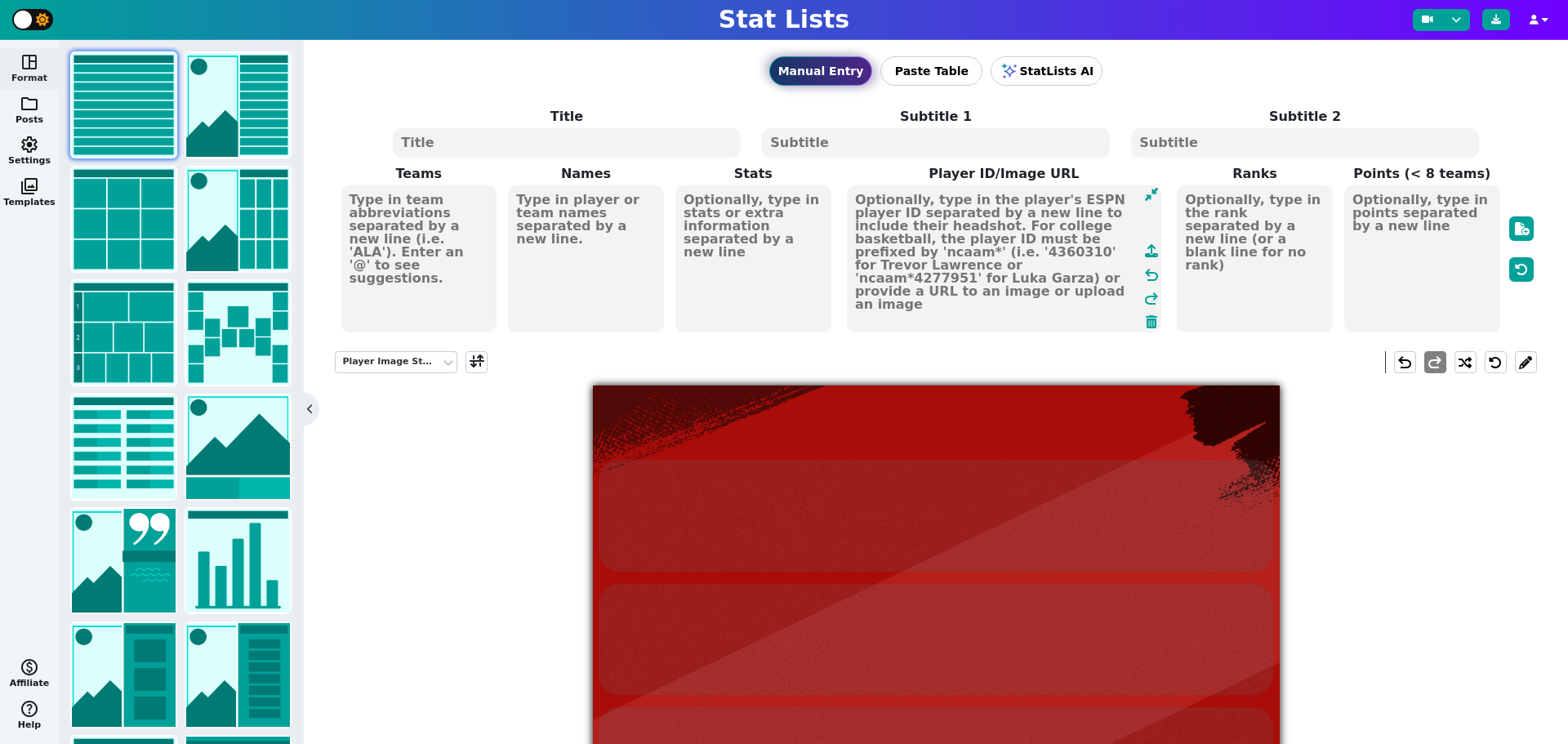
click at [50, 59] on button "space_dashboard Format" at bounding box center [29, 69] width 59 height 42
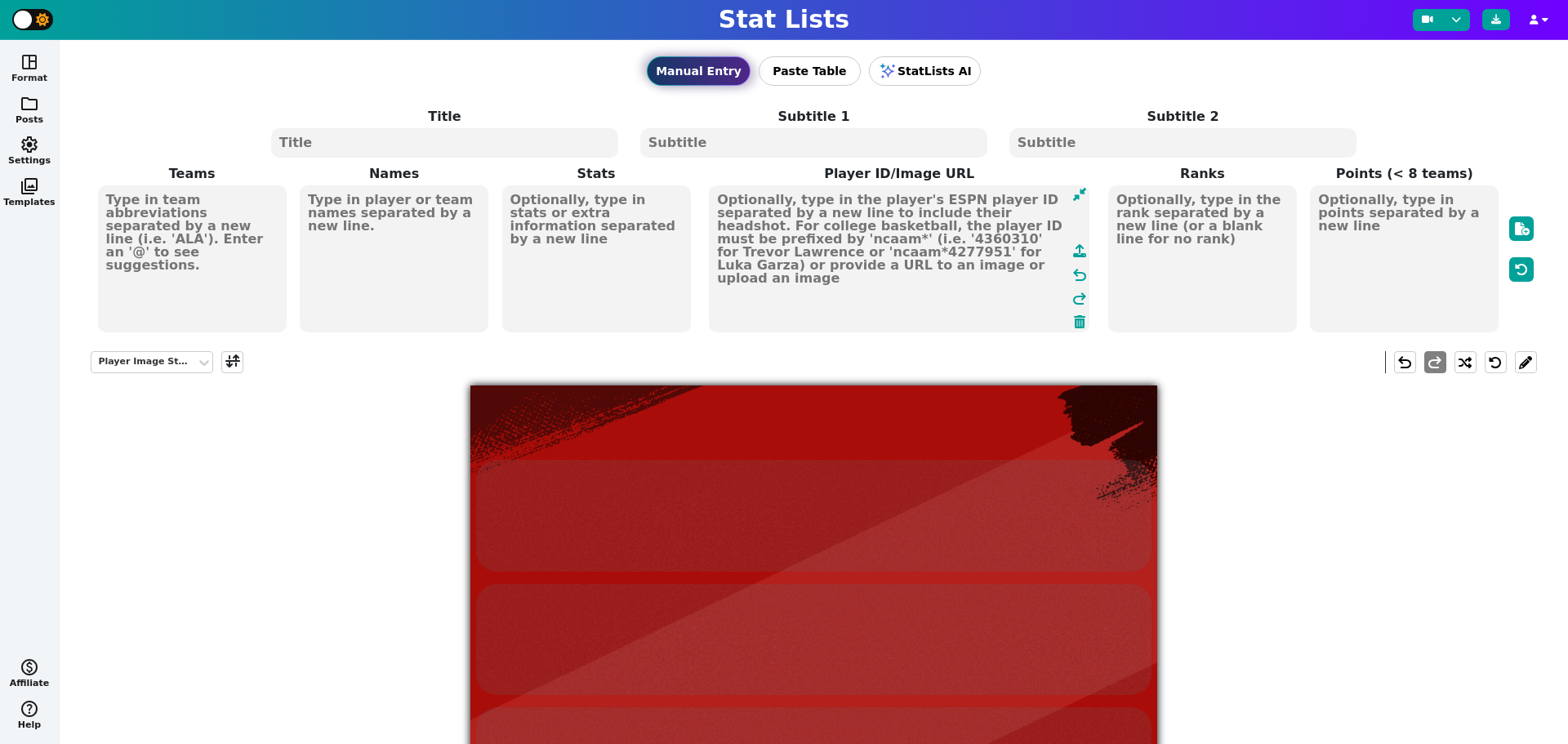
click at [50, 59] on button "space_dashboard Format" at bounding box center [29, 69] width 59 height 42
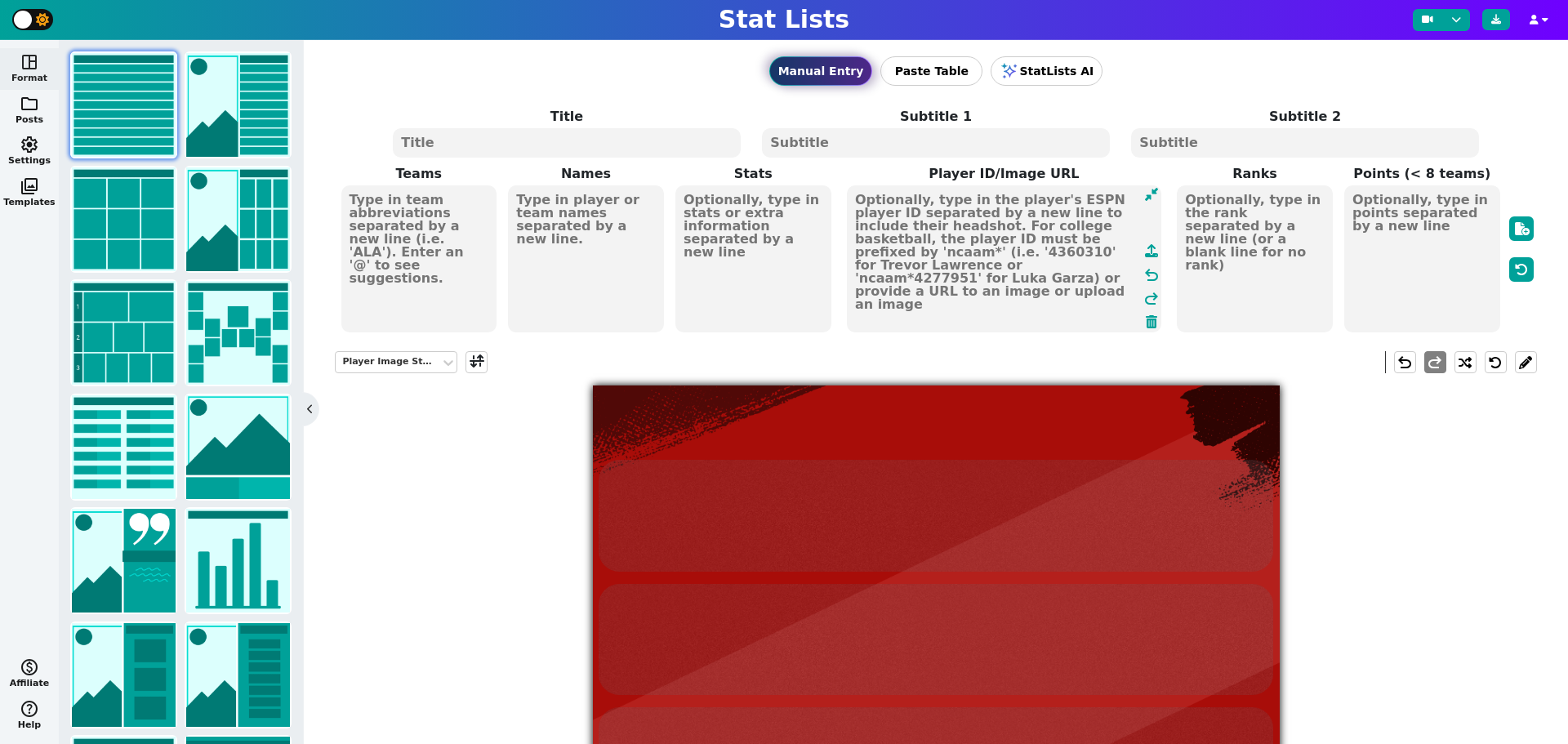
click at [27, 23] on span at bounding box center [22, 19] width 18 height 18
click at [27, 23] on input "checkbox" at bounding box center [25, 20] width 10 height 10
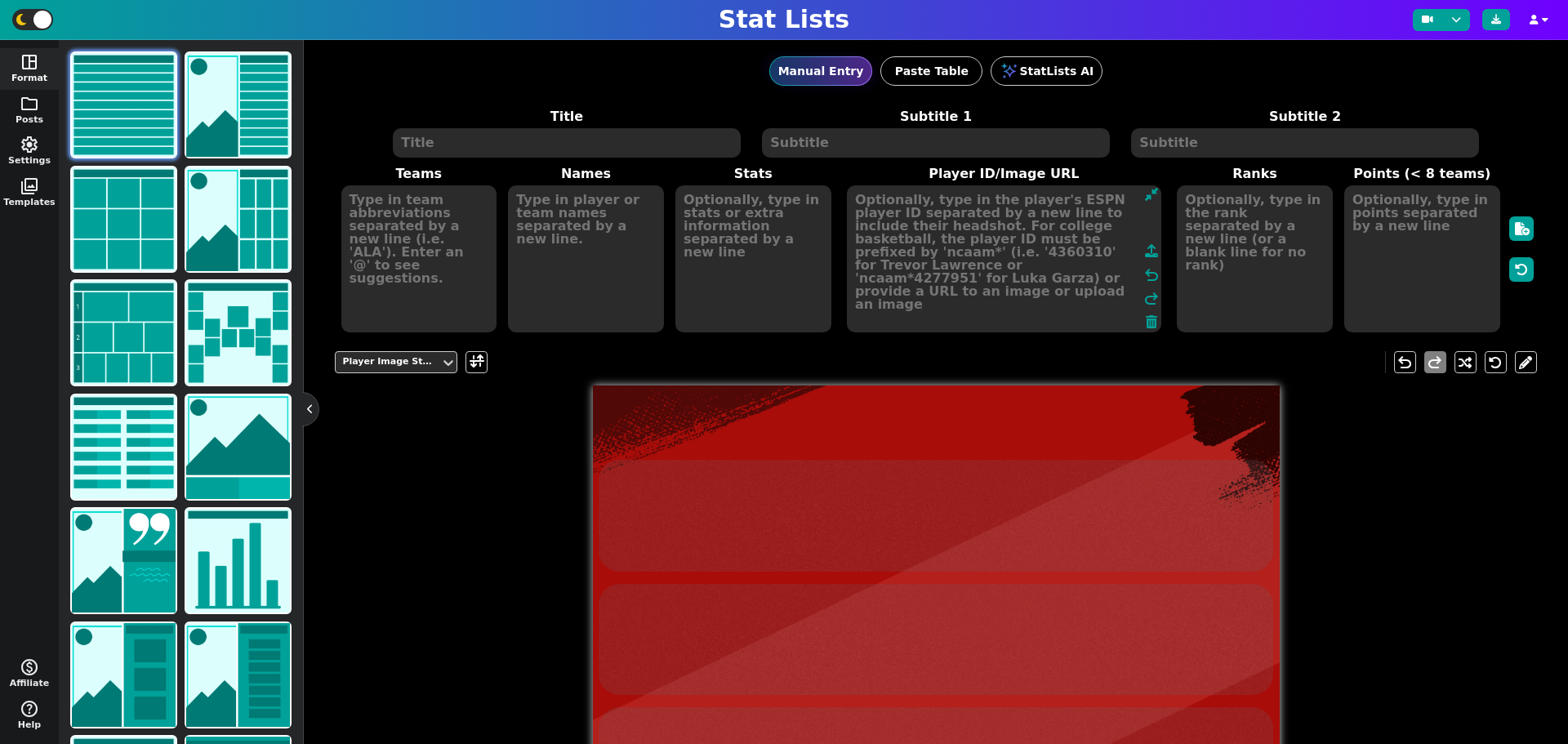
click at [29, 19] on label at bounding box center [33, 20] width 41 height 21
click at [29, 19] on input "checkbox" at bounding box center [25, 20] width 10 height 10
checkbox input "false"
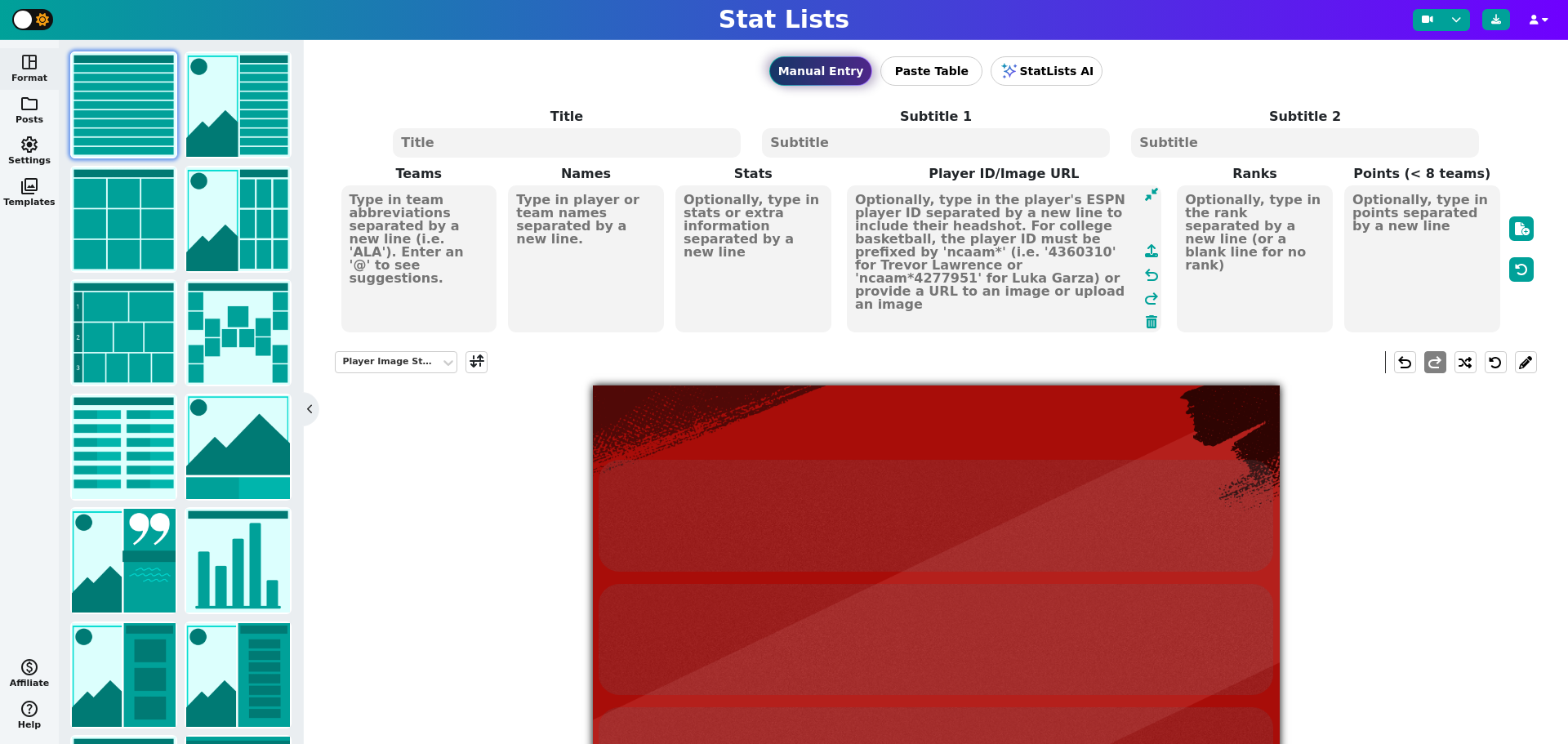
click at [874, 66] on div "Manual Entry Paste Table StatLists AI" at bounding box center [935, 71] width 1201 height 62
click at [844, 67] on button "Manual Entry" at bounding box center [821, 72] width 103 height 30
click at [56, 183] on button "photo_library Templates" at bounding box center [29, 193] width 59 height 42
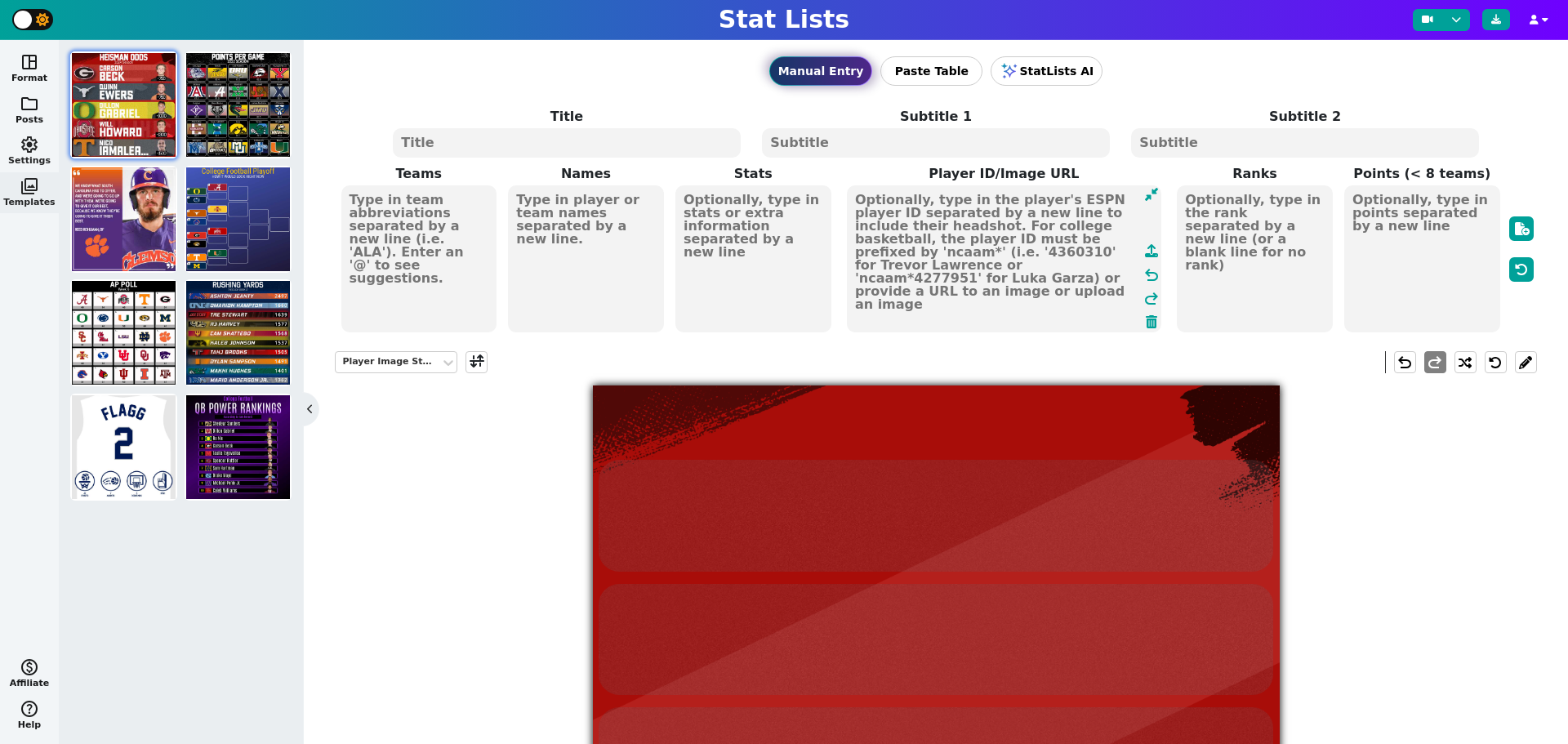
click at [23, 156] on button "settings Settings" at bounding box center [29, 151] width 59 height 42
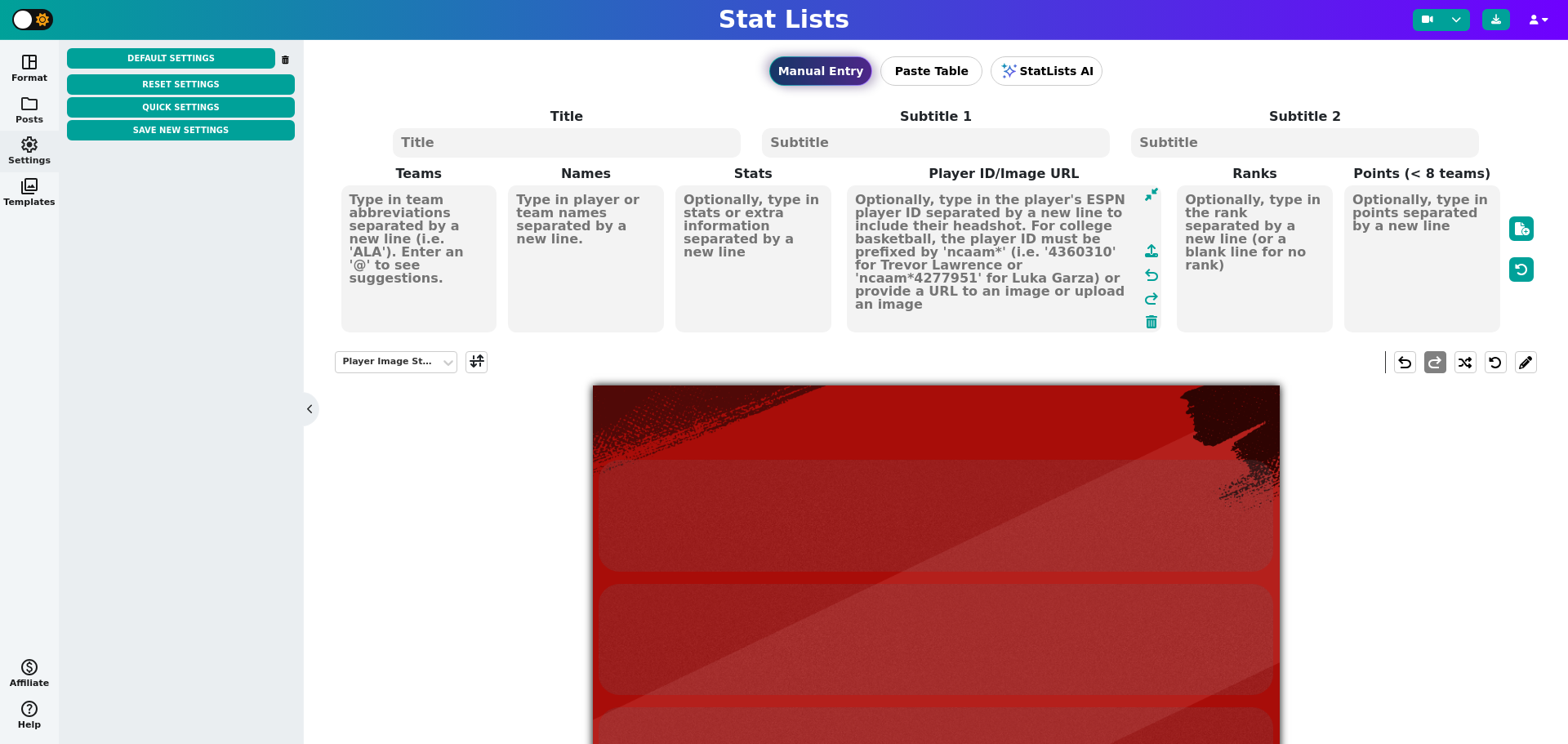
click at [31, 105] on span "folder" at bounding box center [29, 103] width 20 height 20
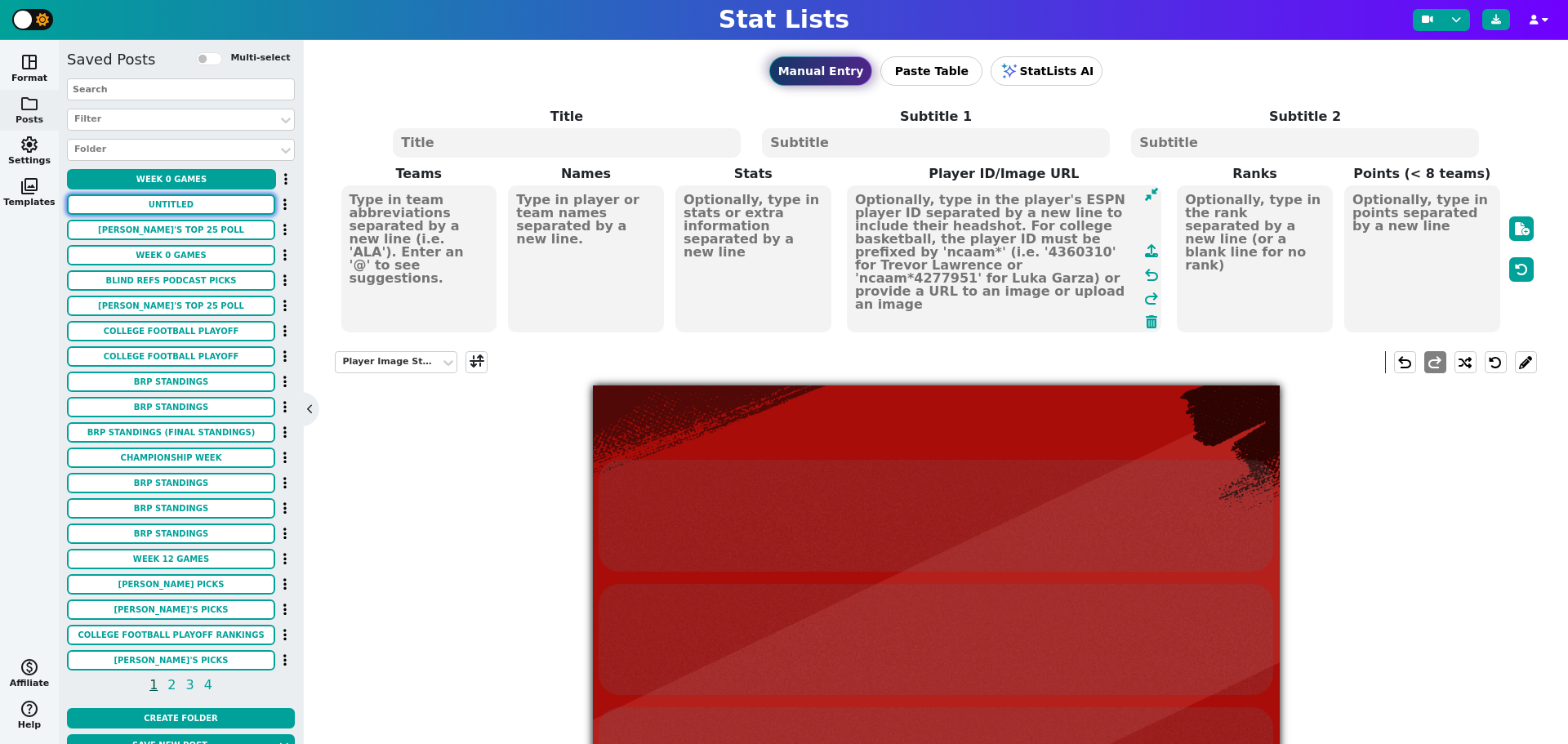
click at [161, 202] on button "Untitled" at bounding box center [171, 205] width 208 height 20
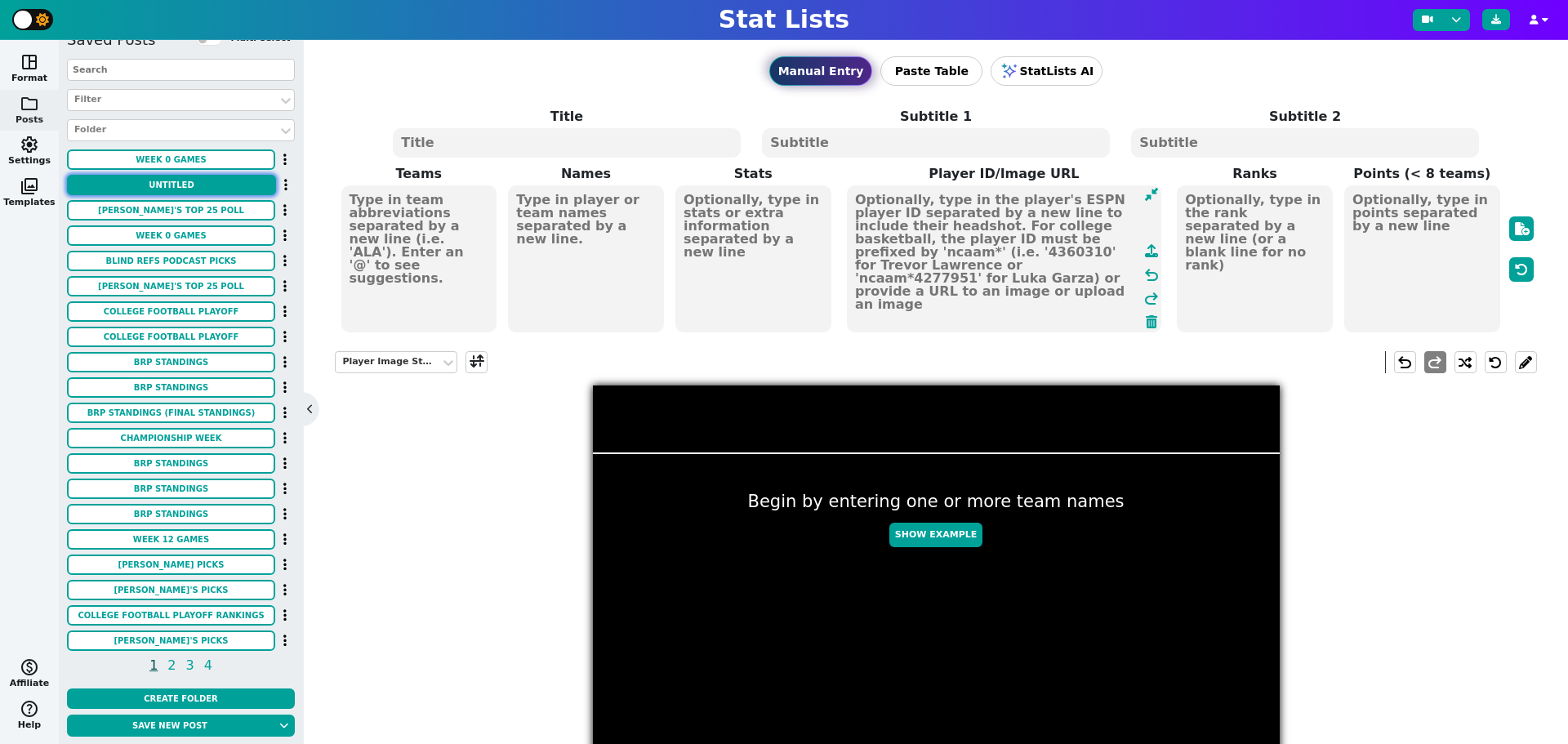
scroll to position [34, 0]
click at [165, 656] on span "2" at bounding box center [171, 666] width 13 height 20
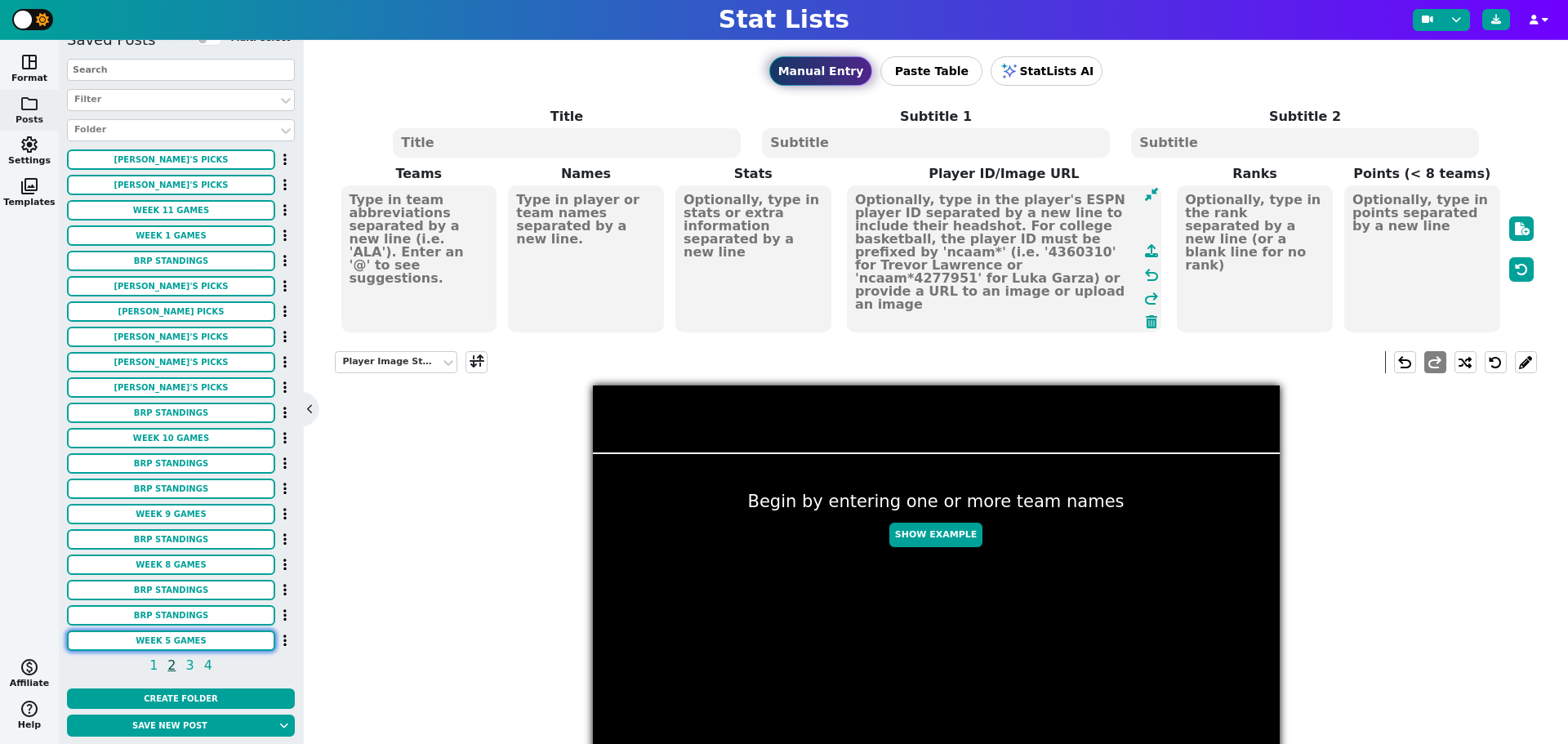
click at [152, 634] on button "Week 5 Games" at bounding box center [171, 641] width 208 height 20
type textarea "45.5 -3.5 55.5 -5 -10 49 52 -3.5 48 -6 -1.5 46 -2 48.5 48 -18 46.5 -3 65.5 -7.5"
type textarea "Byu Bay Okst Ksu Neb Pur Ark Tamu Lou Nd Ou Aub Uga Ala Ill Psu Wash RUTG WSU B…"
type textarea "Week 5 Games"
type textarea "2024 College Football Season"
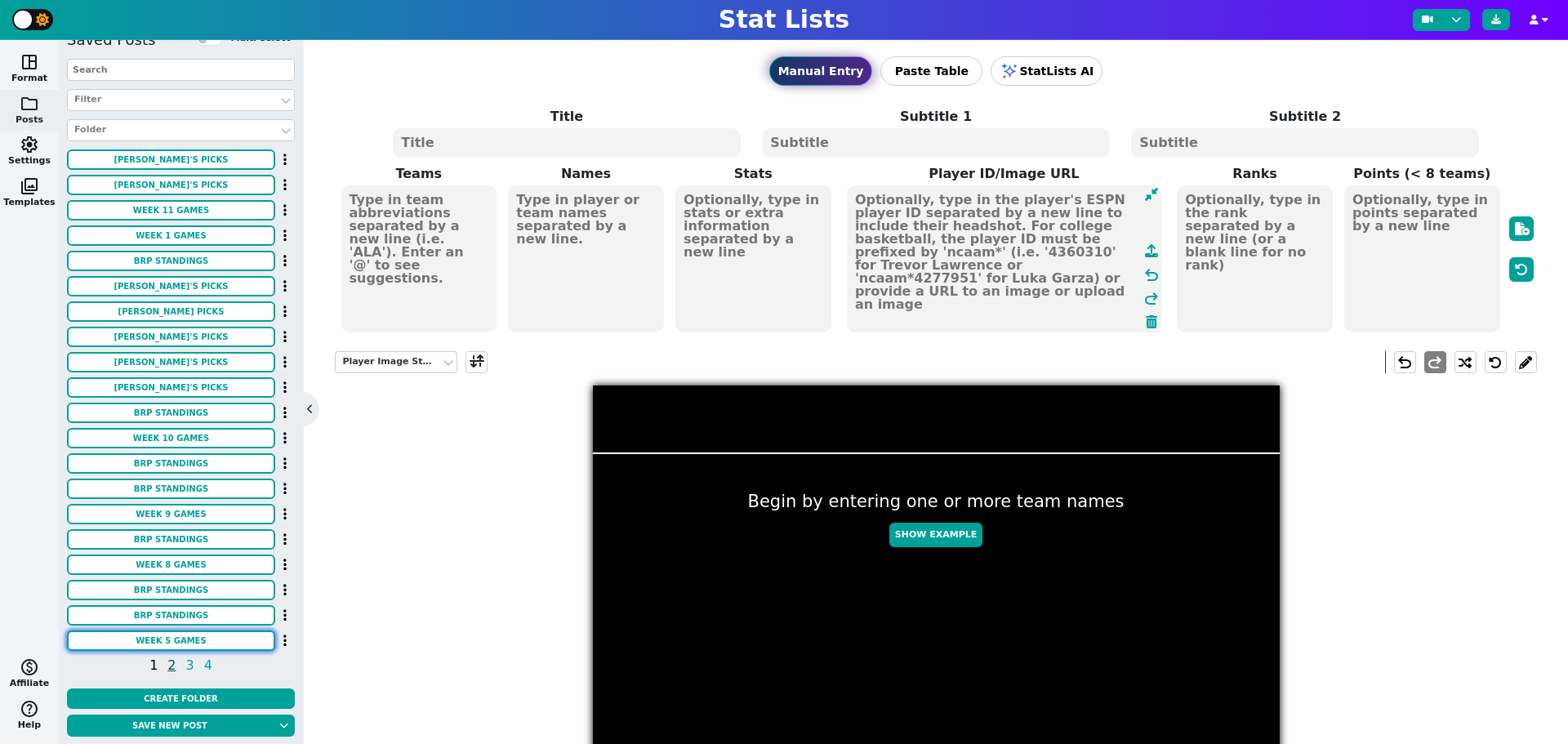
type textarea "11AM Fox Sports 1 11AM ESPN 11AM Peacock 2:30PM ESPN 2:30PM Peacock 2:30PM ABC …"
type textarea "22 20 23 24 15 16 21 2 4 19 9 25"
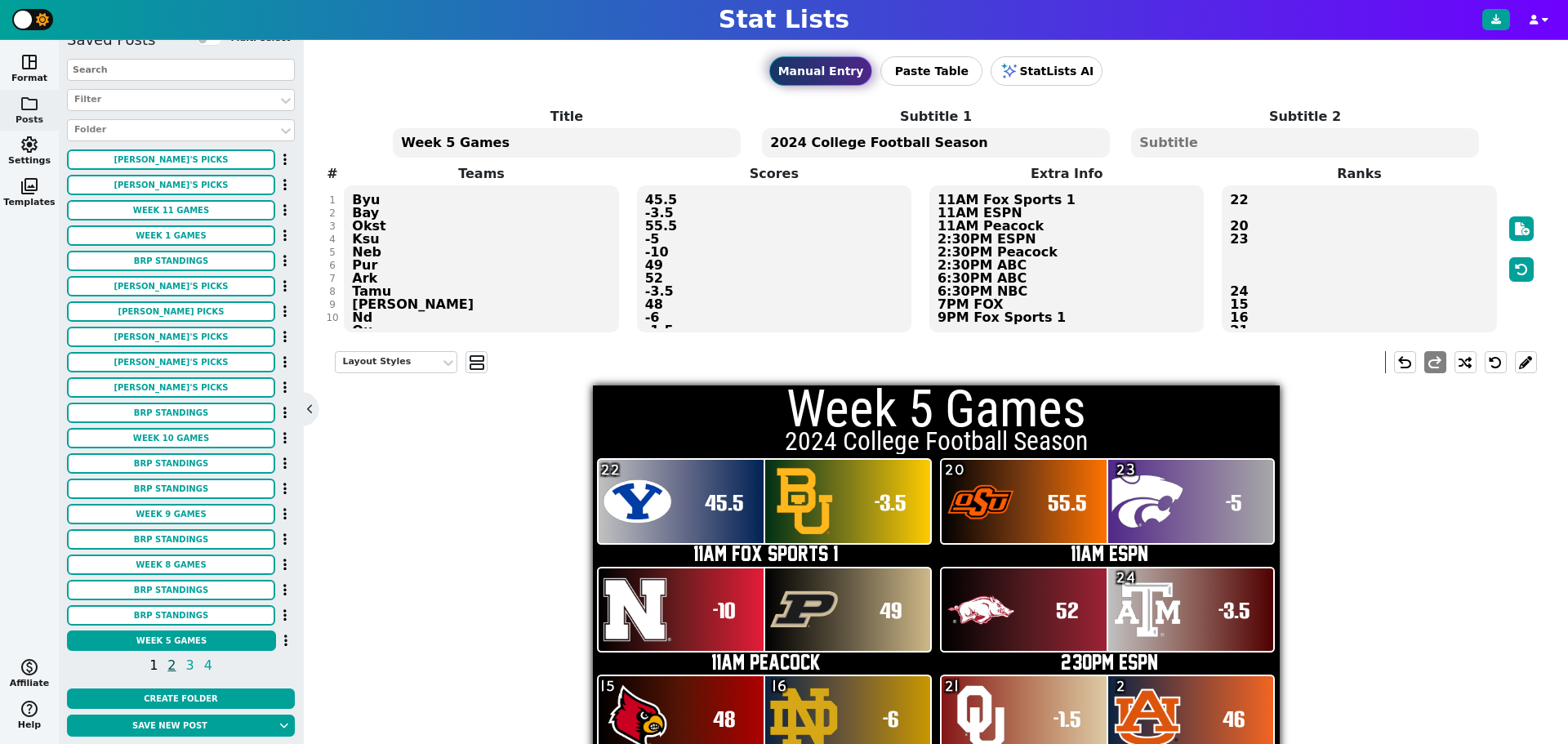
click at [152, 656] on span "1" at bounding box center [154, 666] width 13 height 20
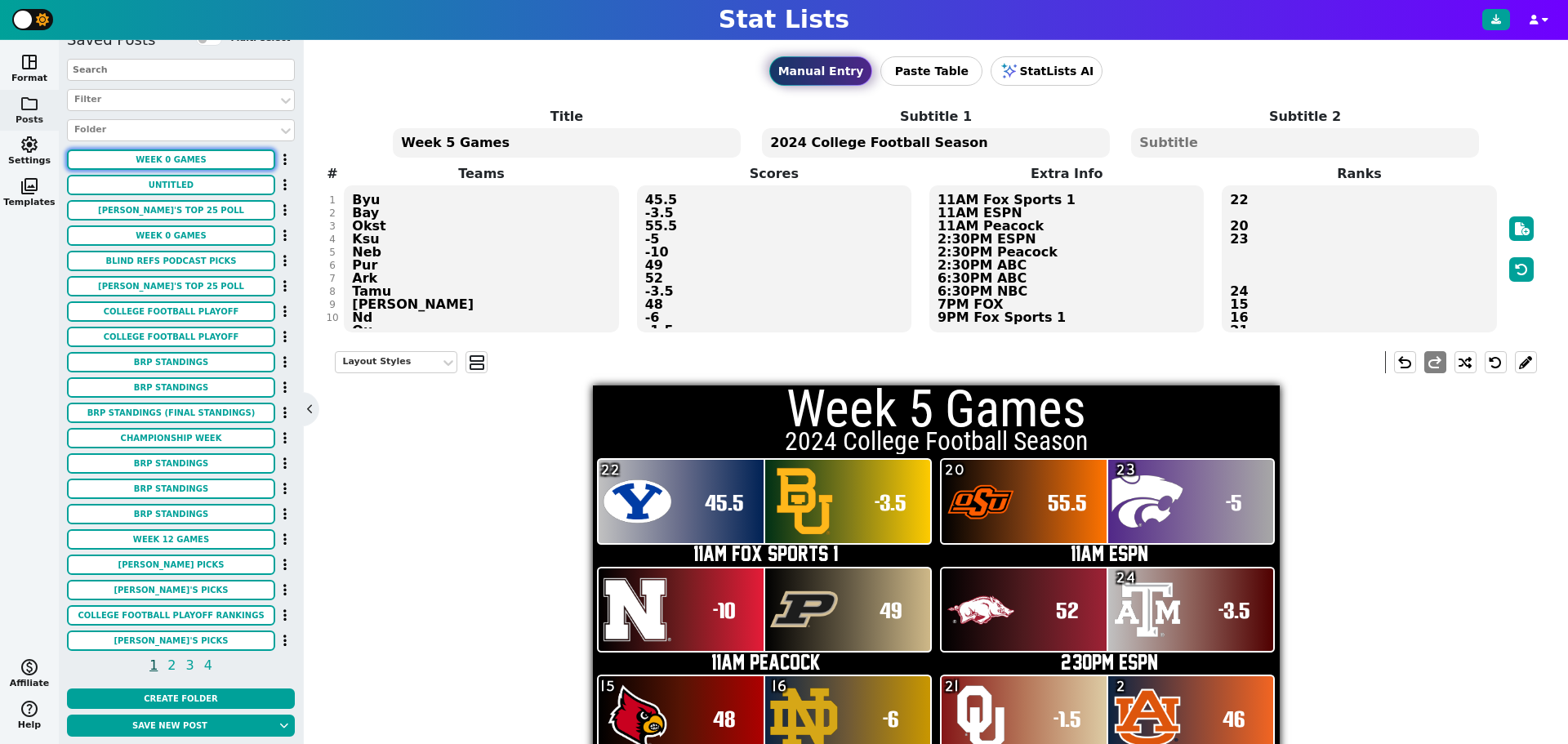
click at [142, 150] on button "Week 0 Games" at bounding box center [171, 160] width 208 height 20
type textarea "49.5 -3 50.5 -12.5 61.5 -10 50.5 -2.5 65.5 -26.5"
type textarea "ISU KSU FRES KU SHSU WKU STAN HAW IDST UNLV"
type textarea "Week 0 Games"
type textarea "2025 College Football Season"
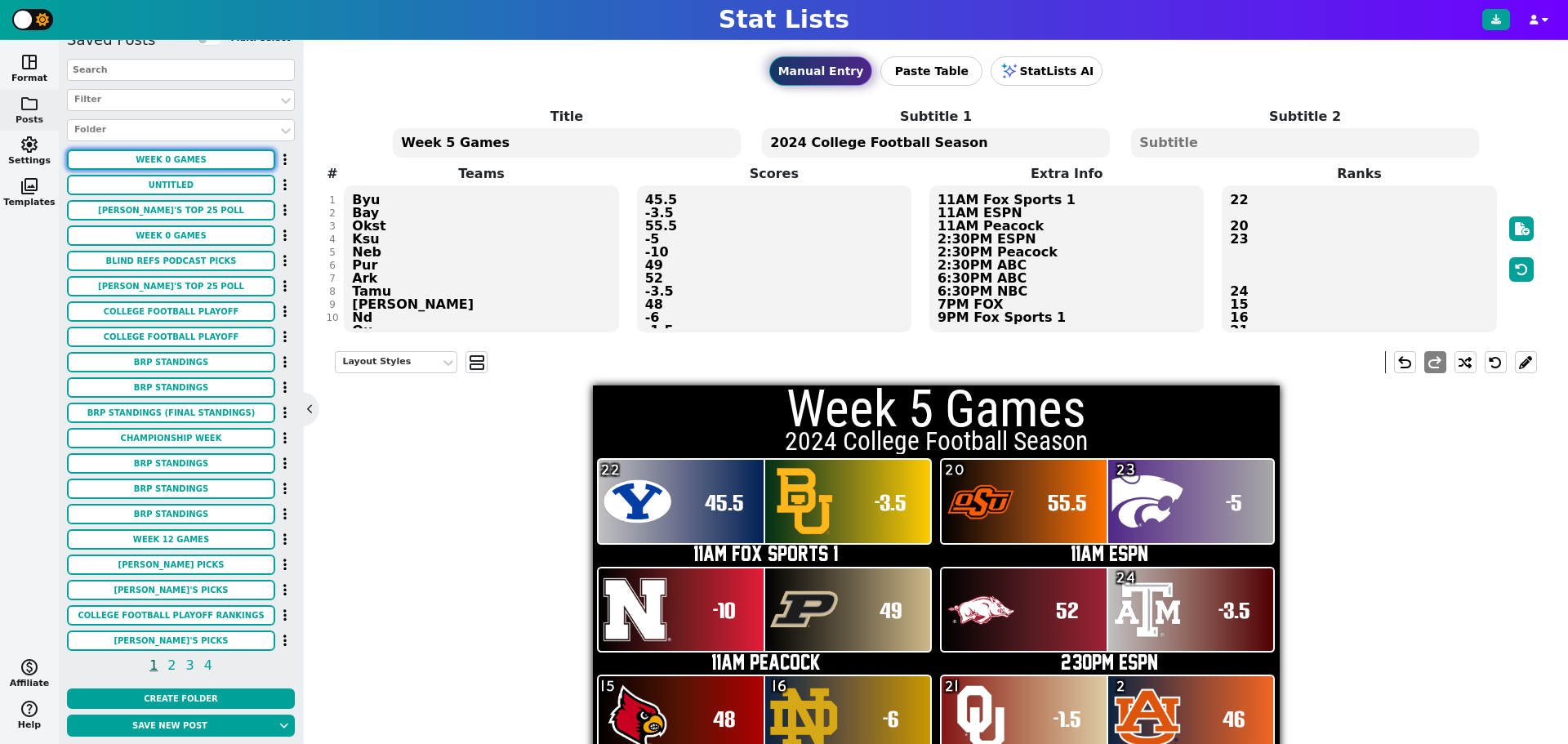
type textarea "11:OOAM ESPN (DUBLIN, IRELAND) 5:30PM FOX 6:00PM CBSSN 6:30PM CBS 3:00pm"
type textarea "22 17"
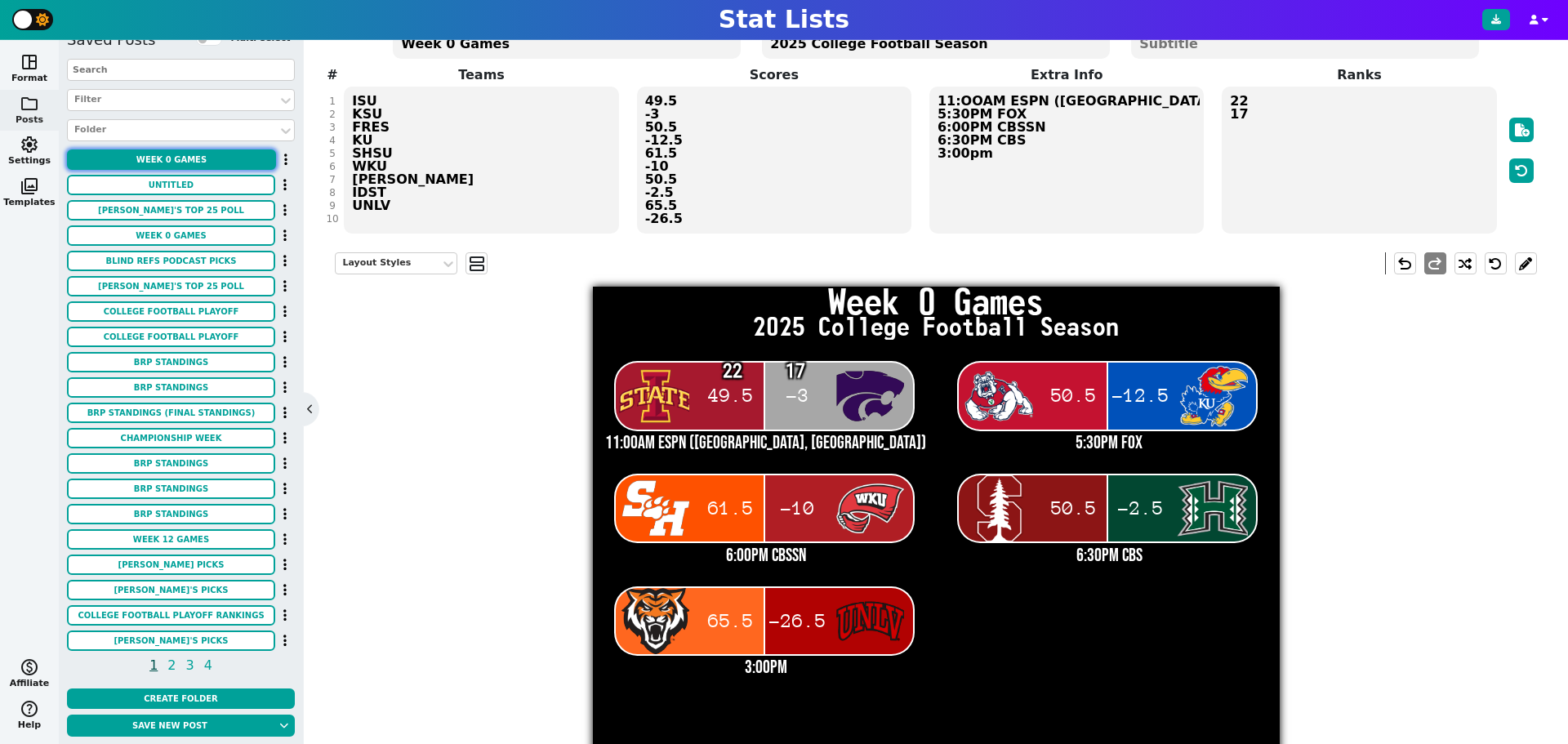
scroll to position [0, 0]
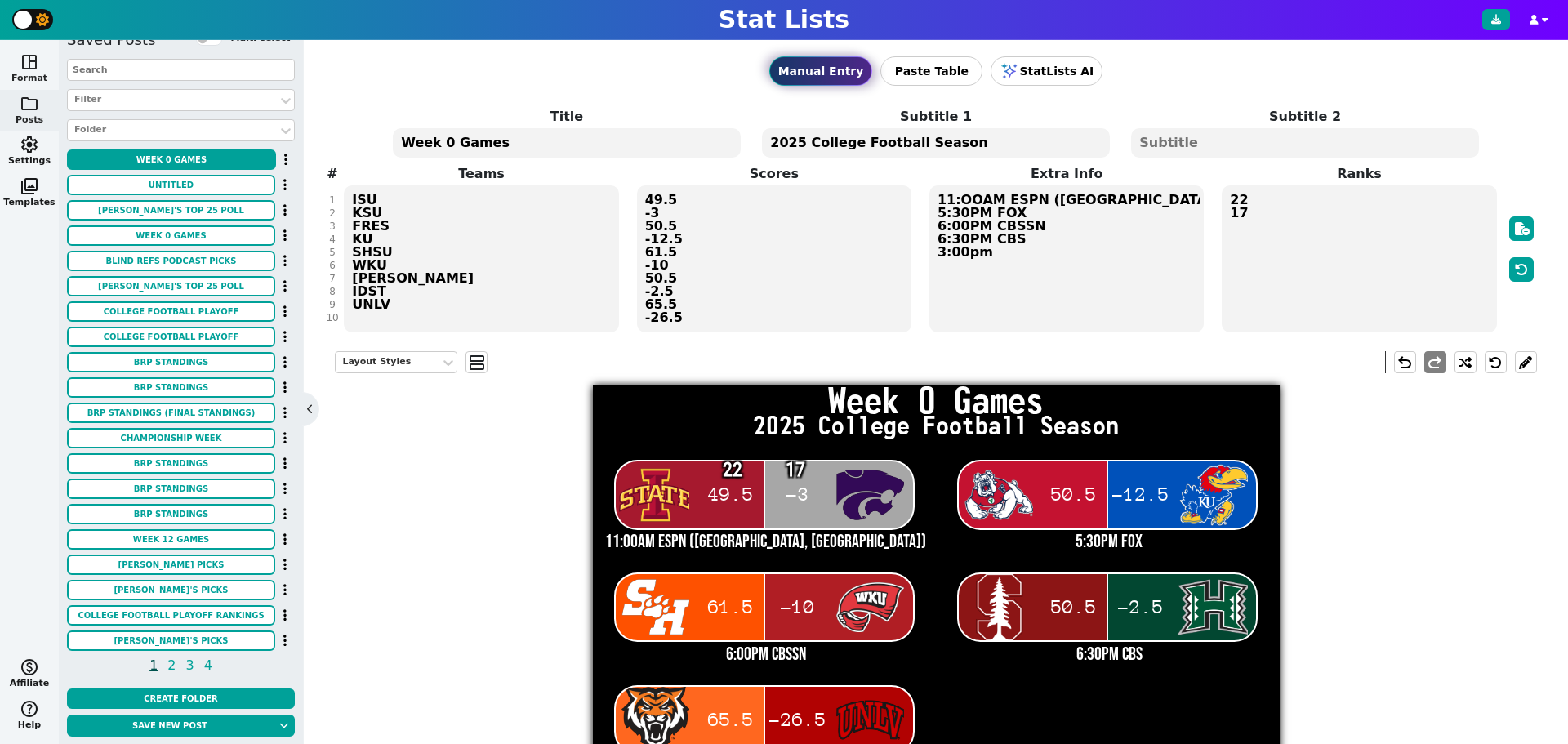
click at [10, 73] on button "space_dashboard Format" at bounding box center [29, 69] width 59 height 42
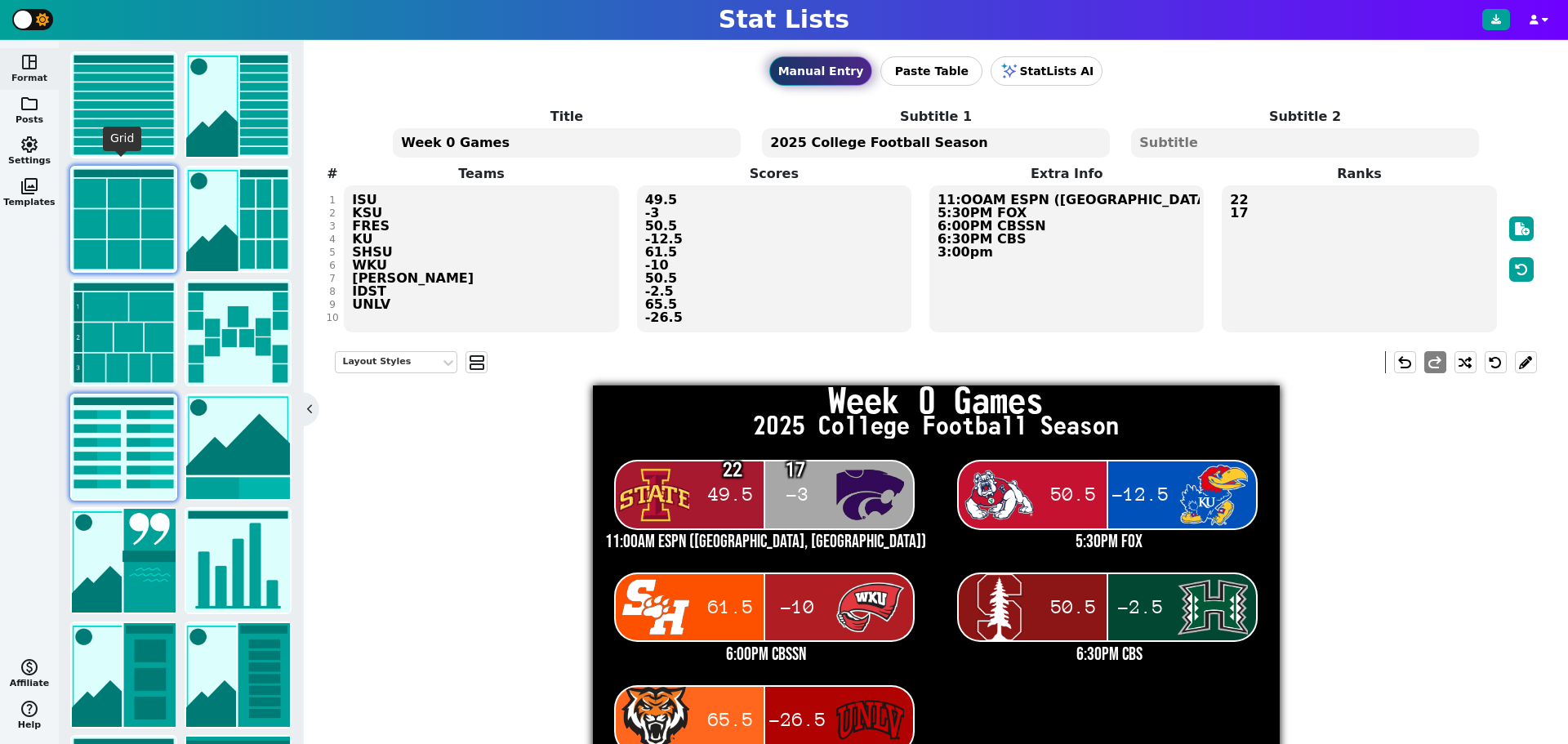
click at [125, 197] on img at bounding box center [123, 219] width 103 height 103
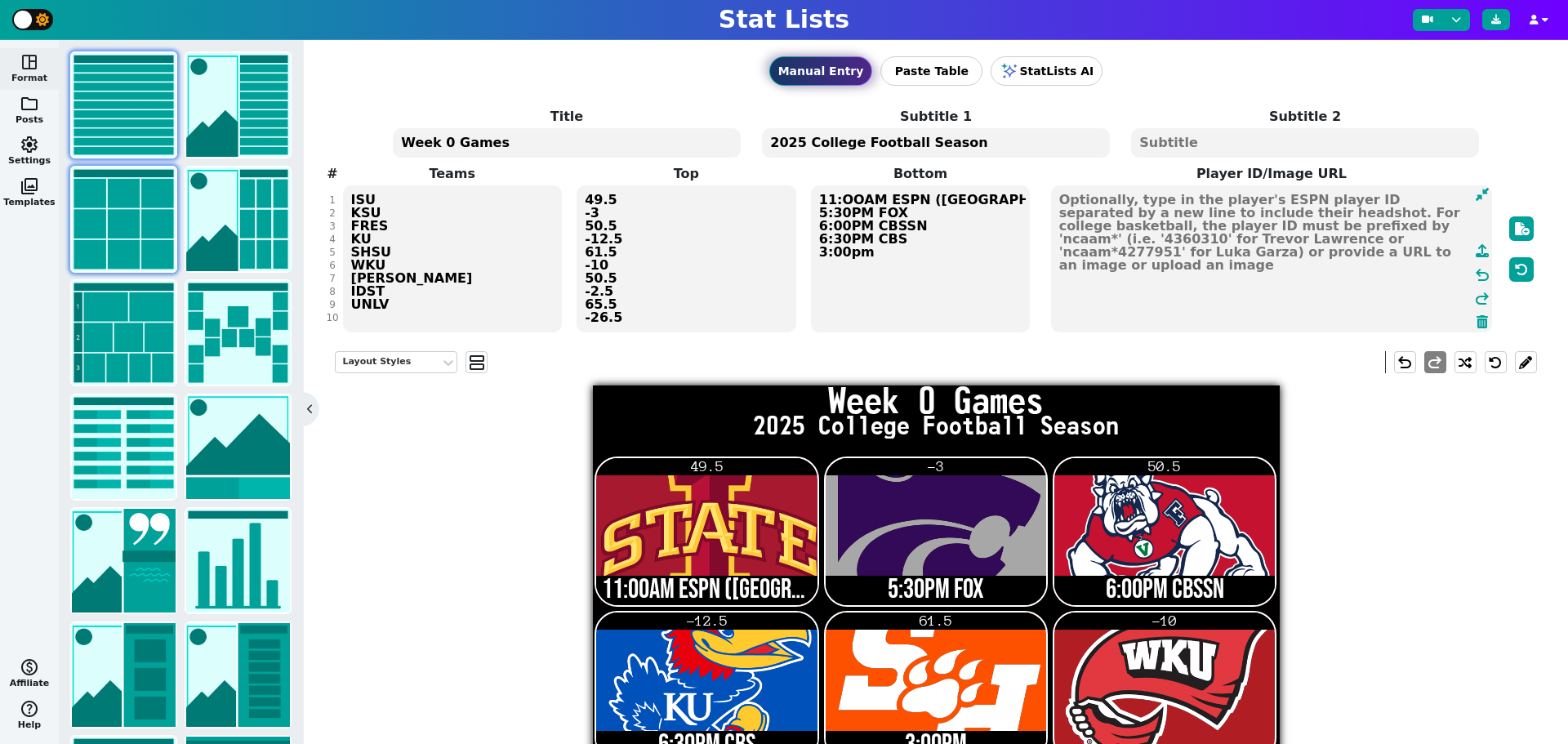
click at [124, 134] on img at bounding box center [123, 104] width 103 height 103
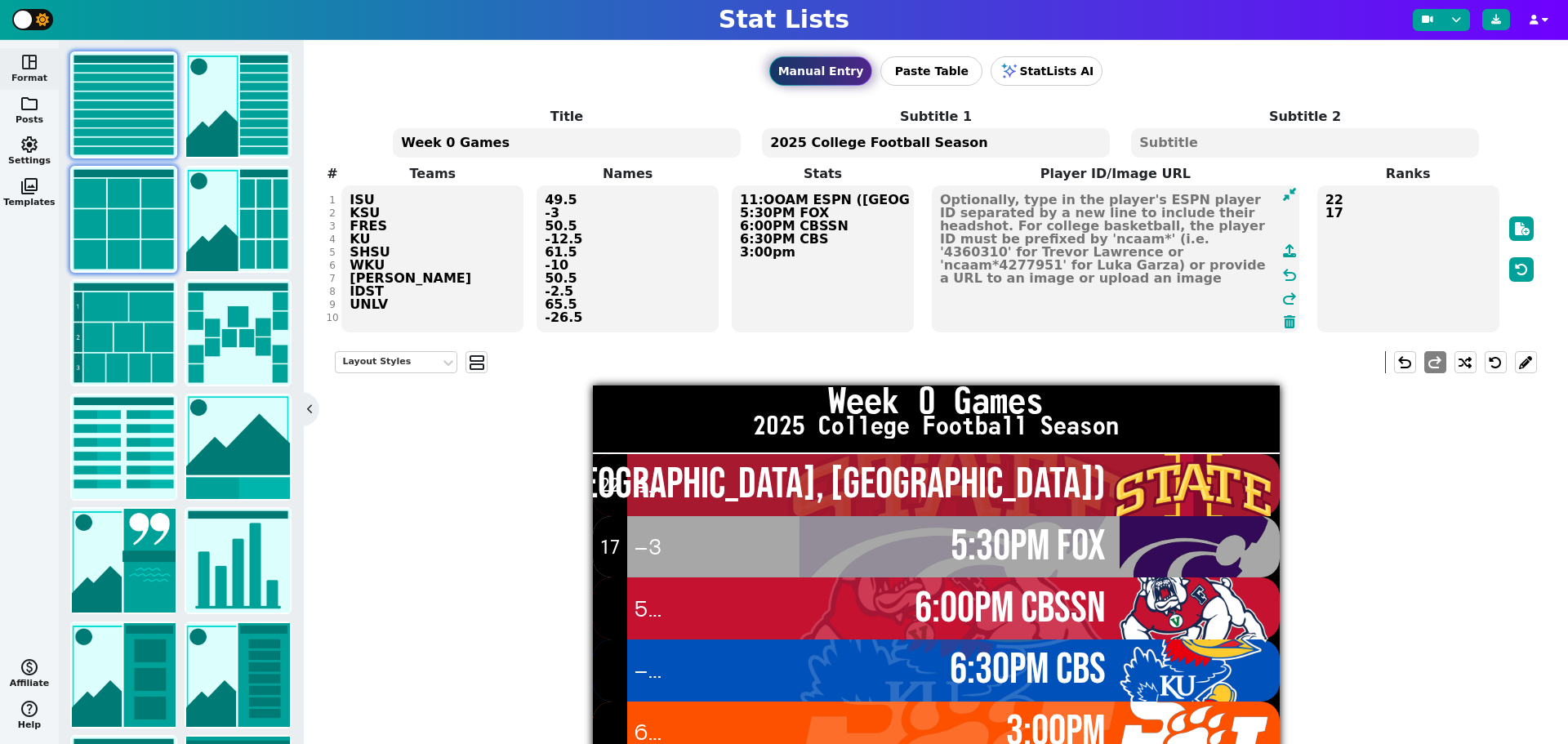
click at [138, 201] on img at bounding box center [123, 219] width 103 height 103
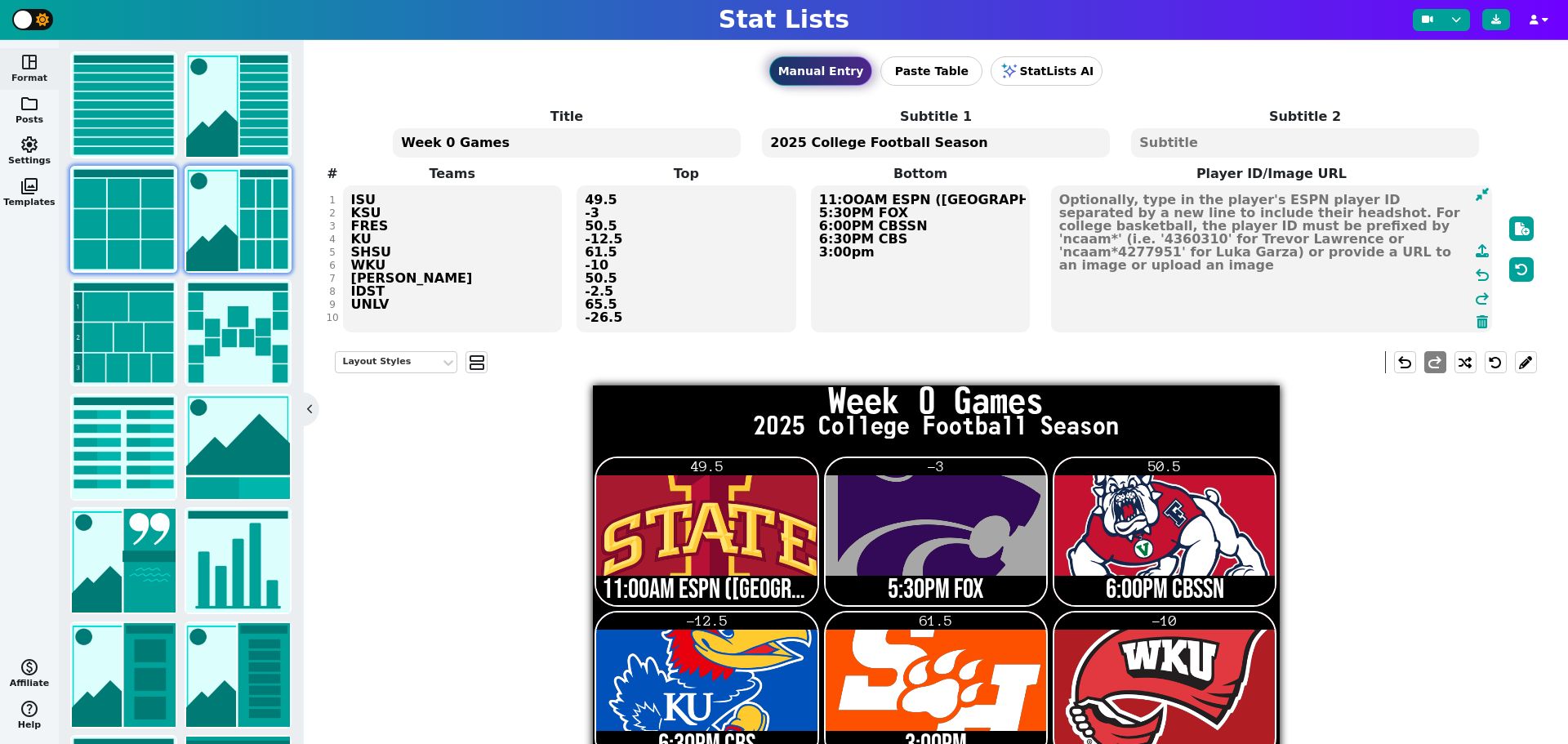
click at [200, 210] on img at bounding box center [237, 219] width 103 height 103
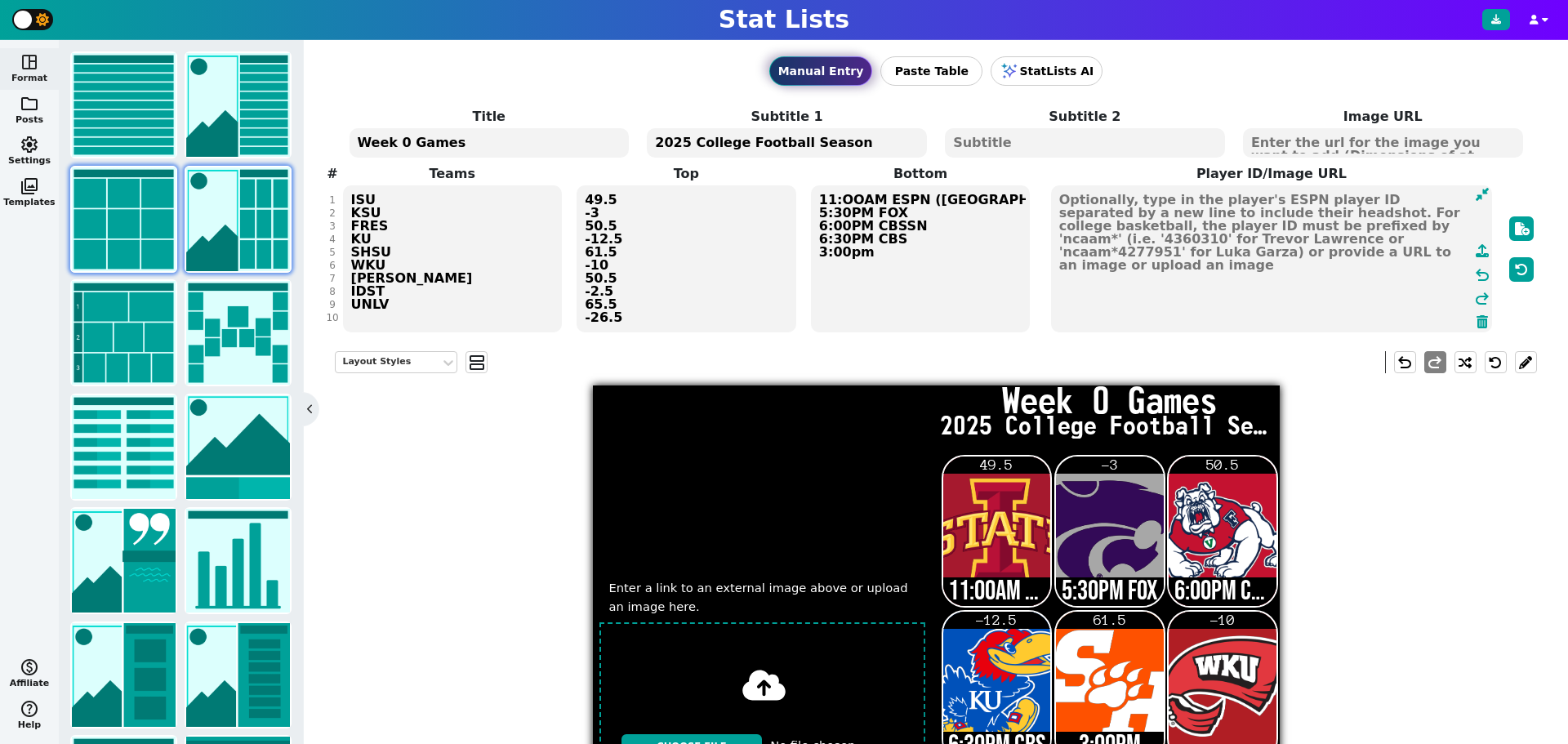
click at [114, 210] on img at bounding box center [123, 219] width 103 height 103
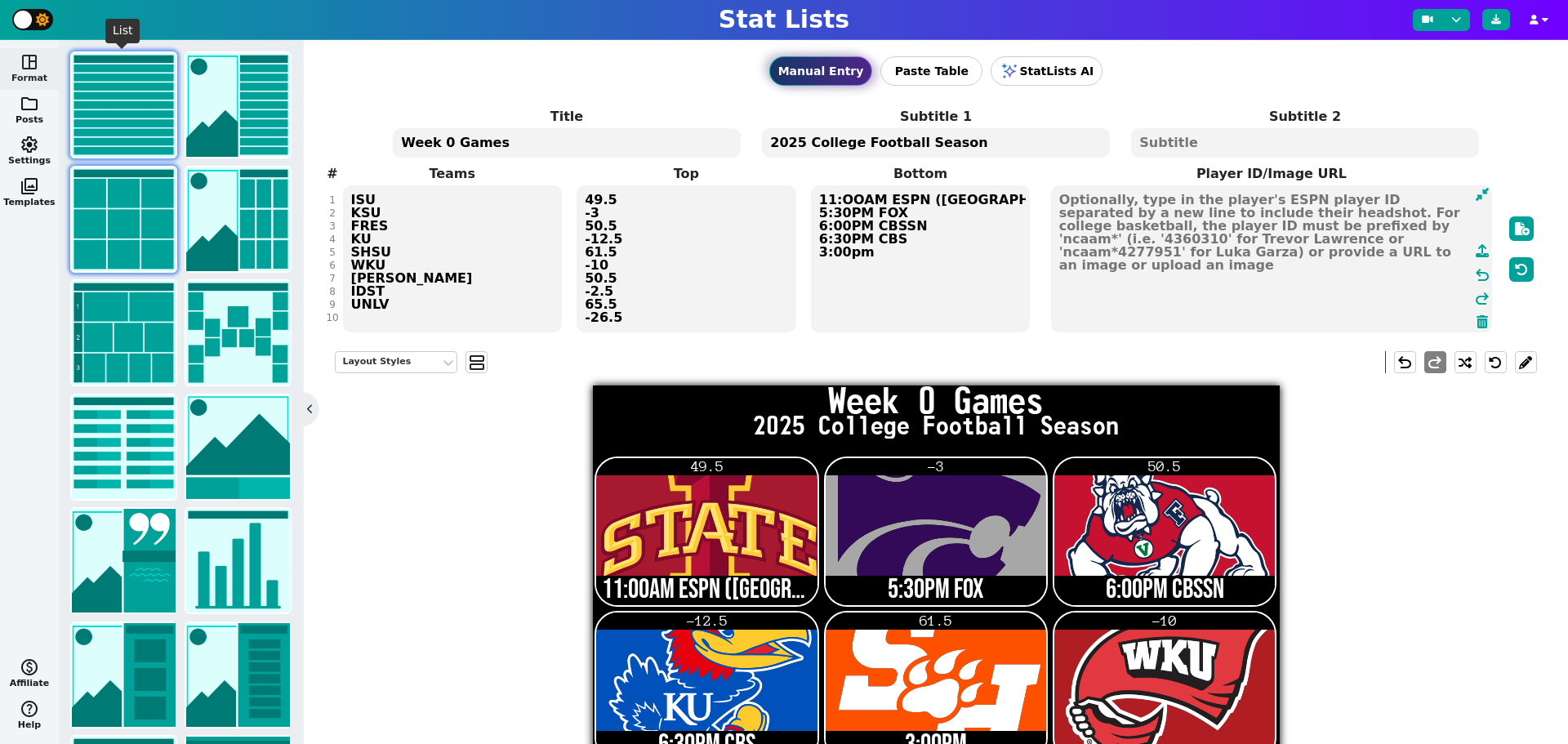
click at [127, 128] on img at bounding box center [123, 104] width 103 height 103
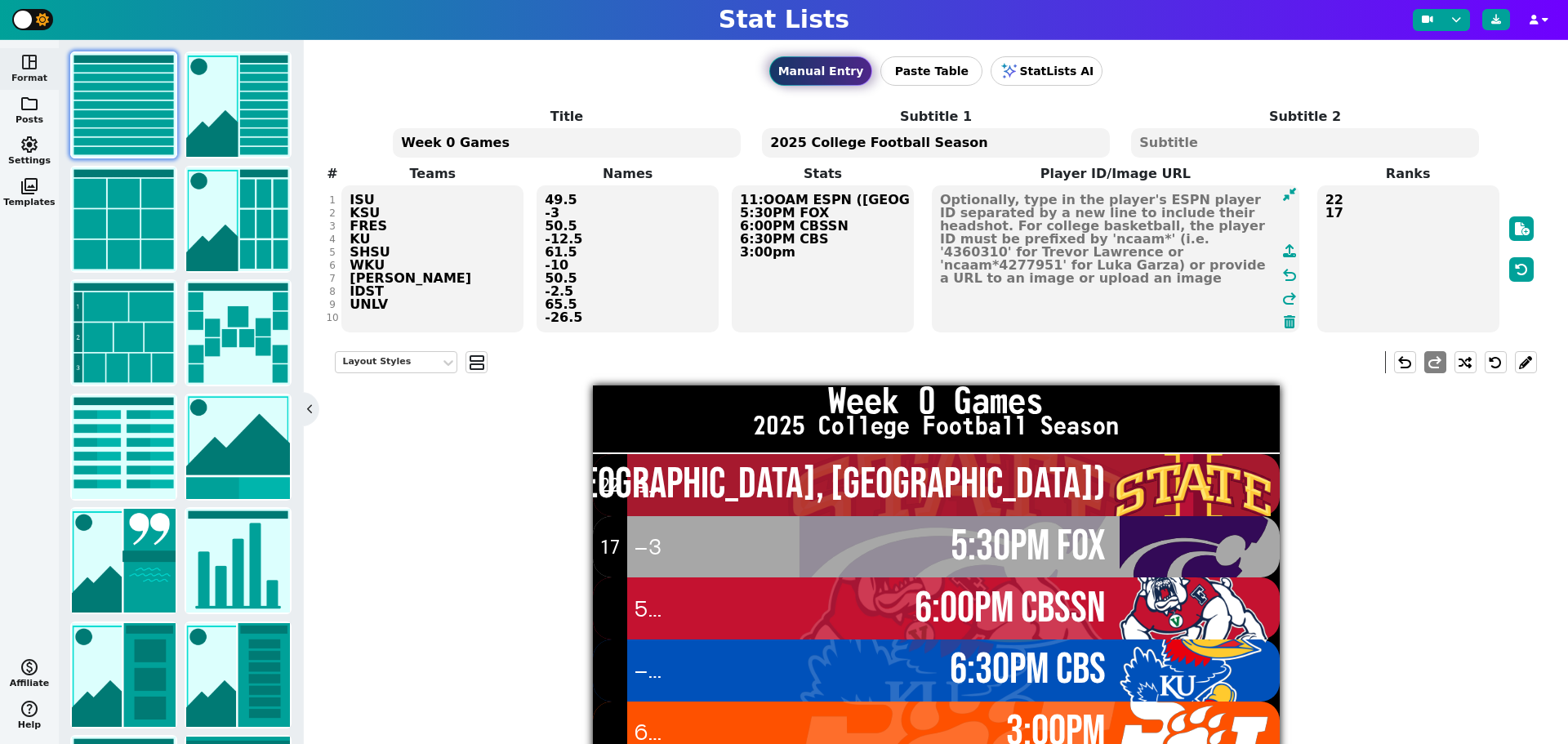
click at [126, 121] on img at bounding box center [123, 104] width 103 height 103
click at [137, 219] on img at bounding box center [123, 219] width 103 height 103
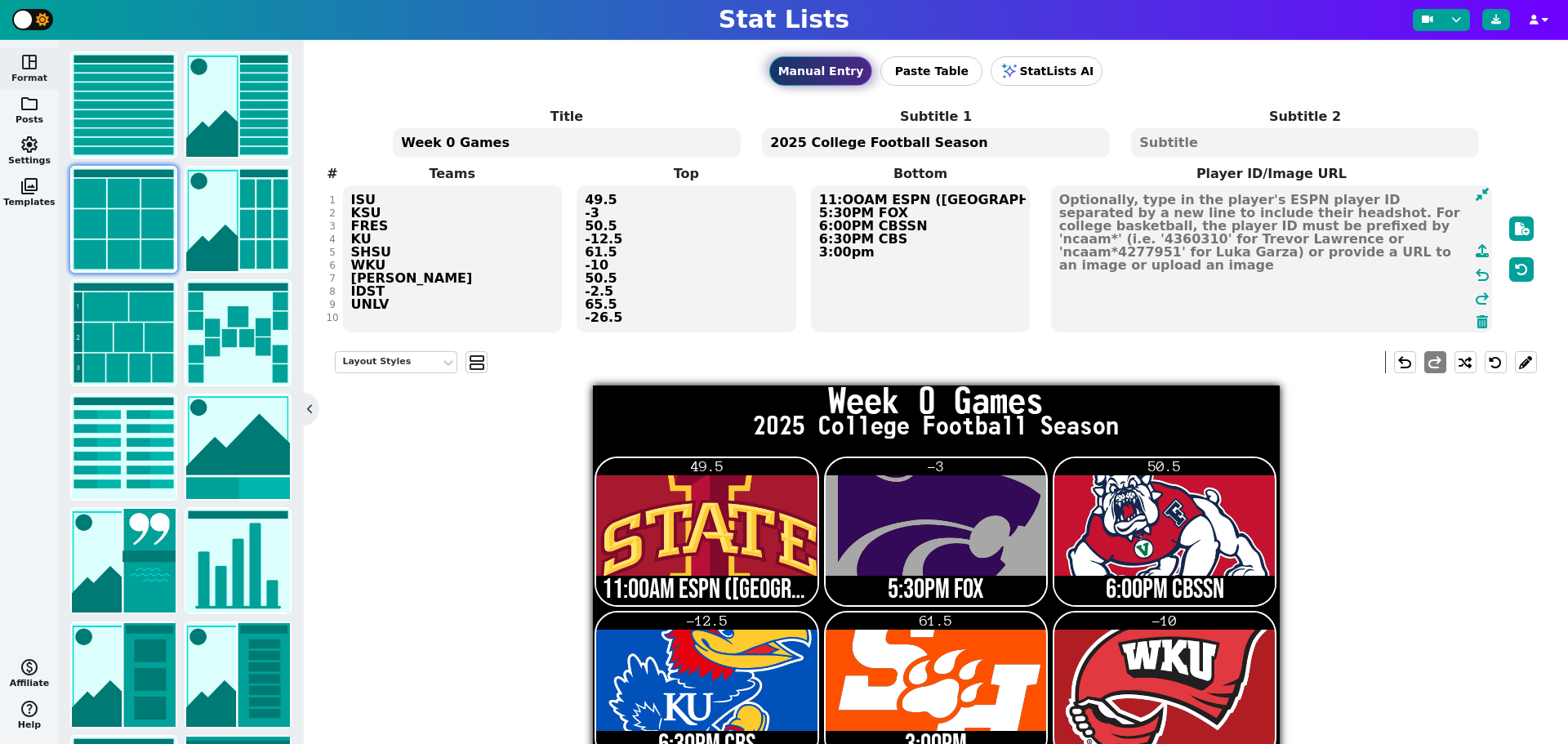
scroll to position [357, 0]
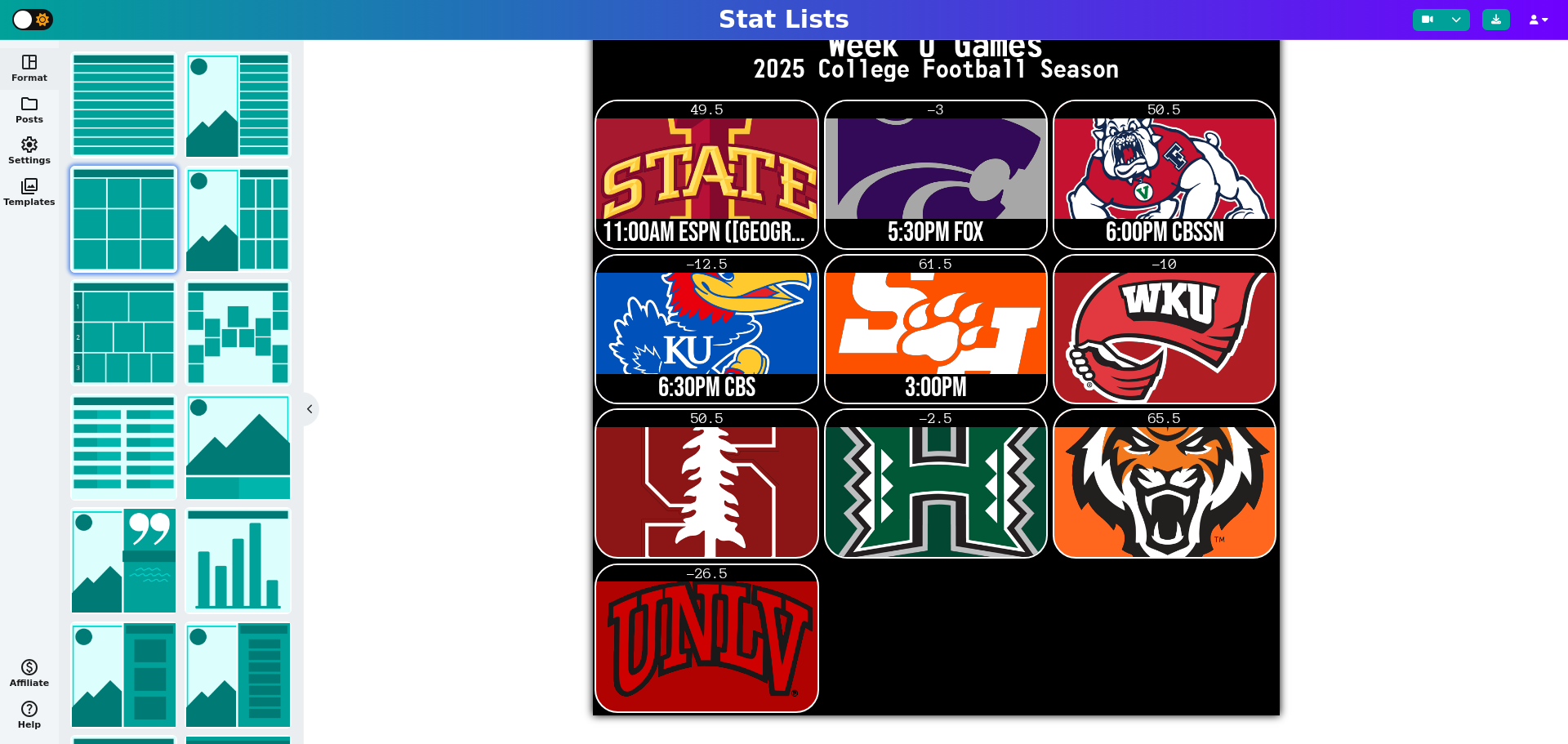
click at [110, 248] on img at bounding box center [123, 219] width 103 height 103
click at [123, 147] on img at bounding box center [123, 104] width 103 height 103
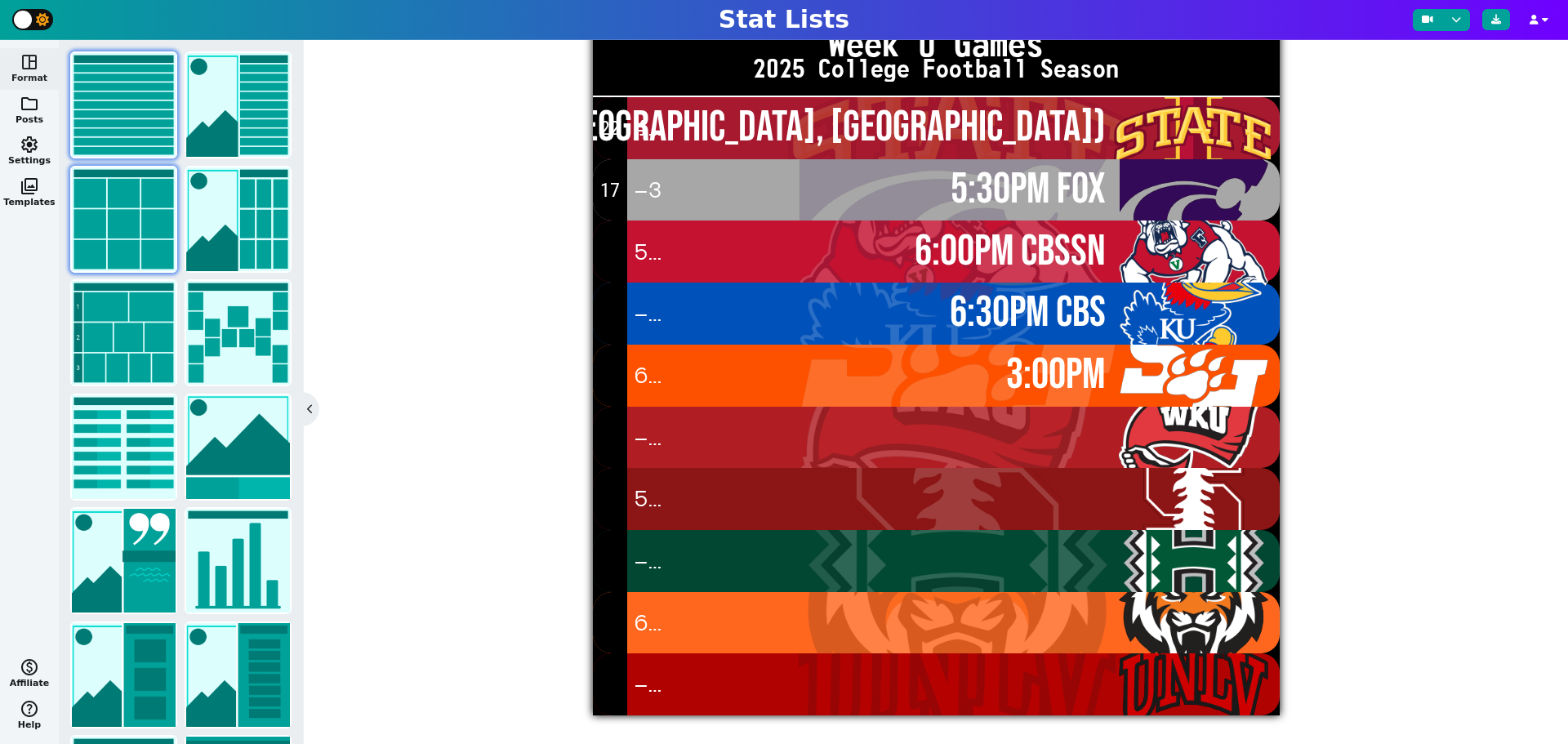
click at [123, 223] on img at bounding box center [123, 219] width 103 height 103
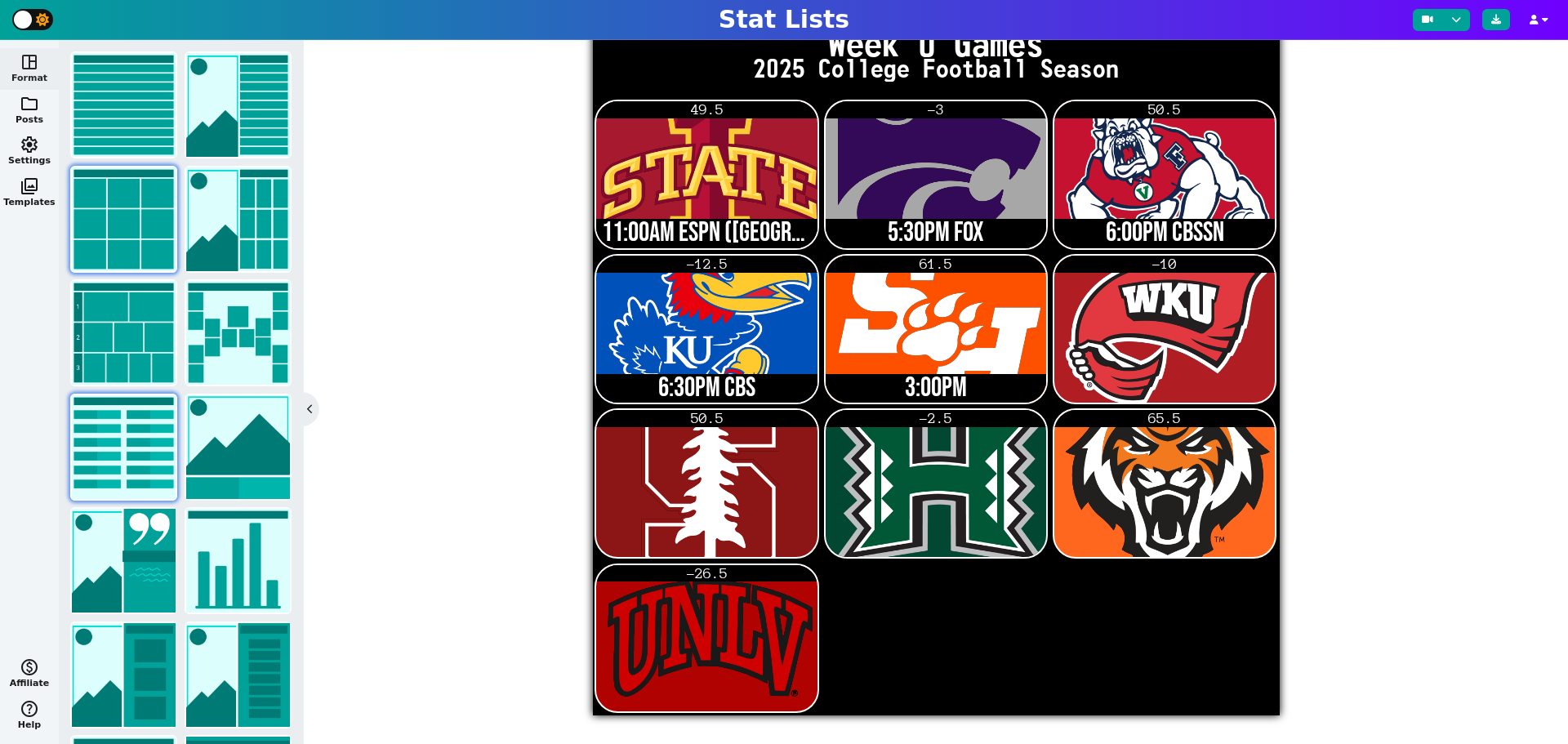
click at [149, 399] on img at bounding box center [123, 447] width 103 height 103
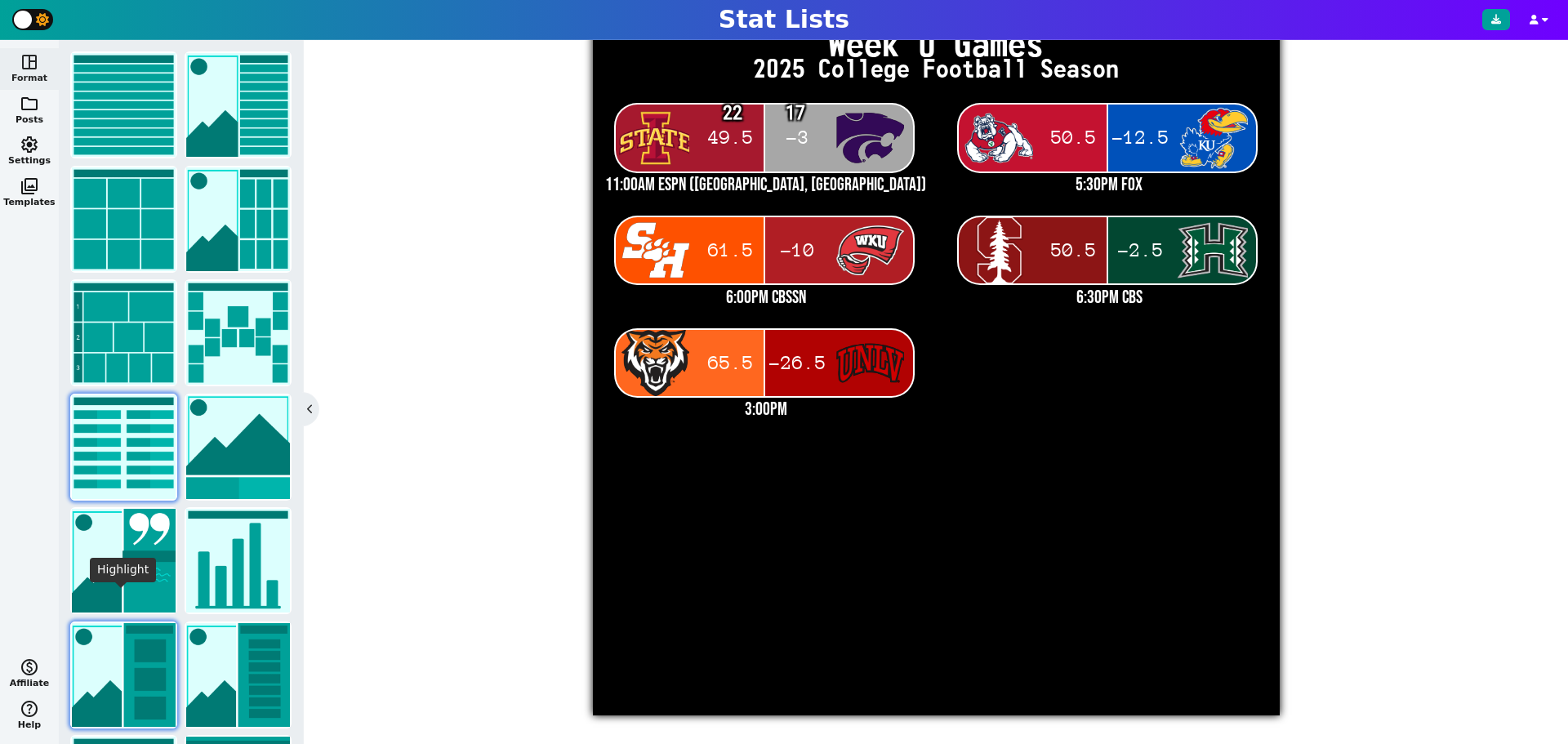
click at [112, 633] on img at bounding box center [123, 675] width 103 height 103
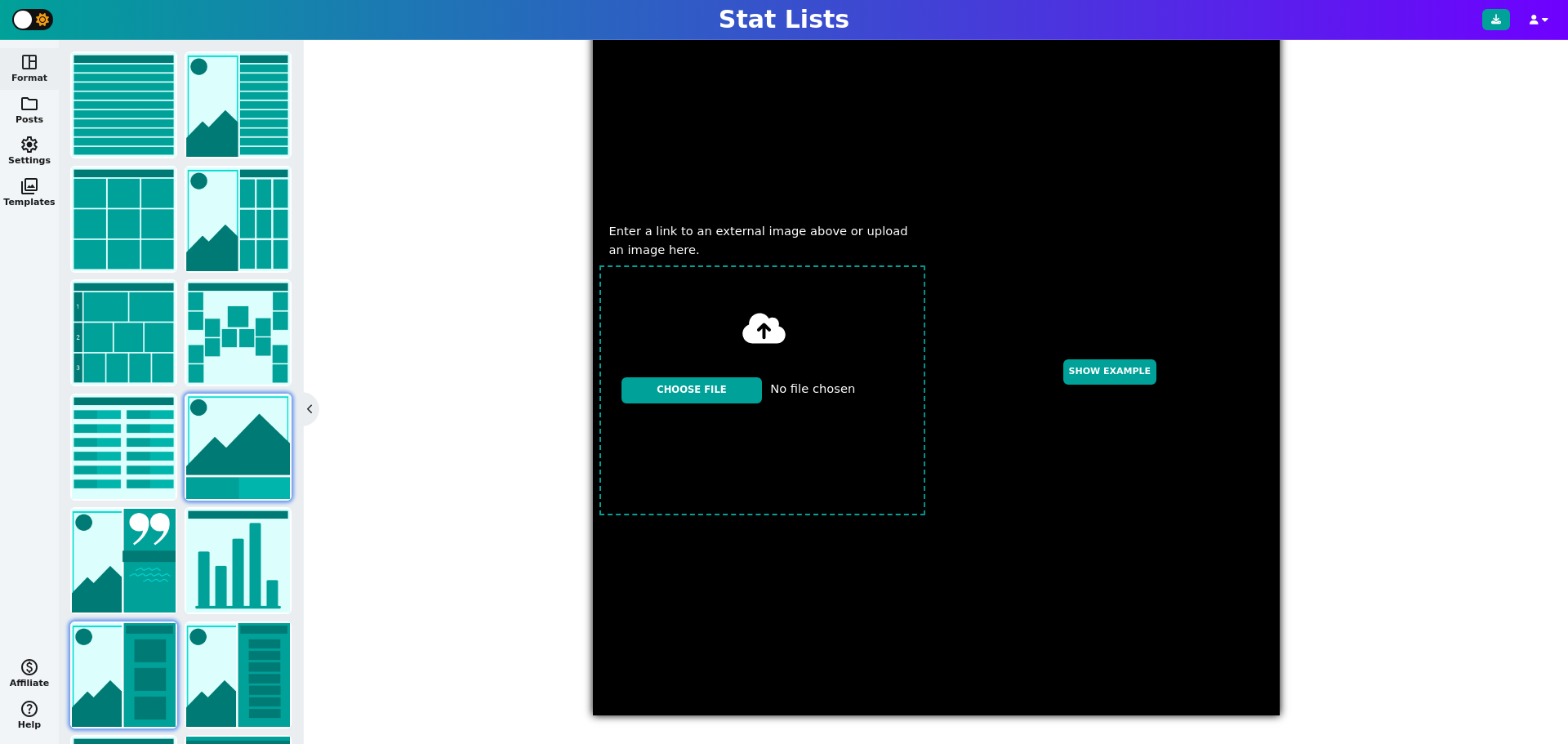
click at [186, 443] on img at bounding box center [237, 447] width 103 height 103
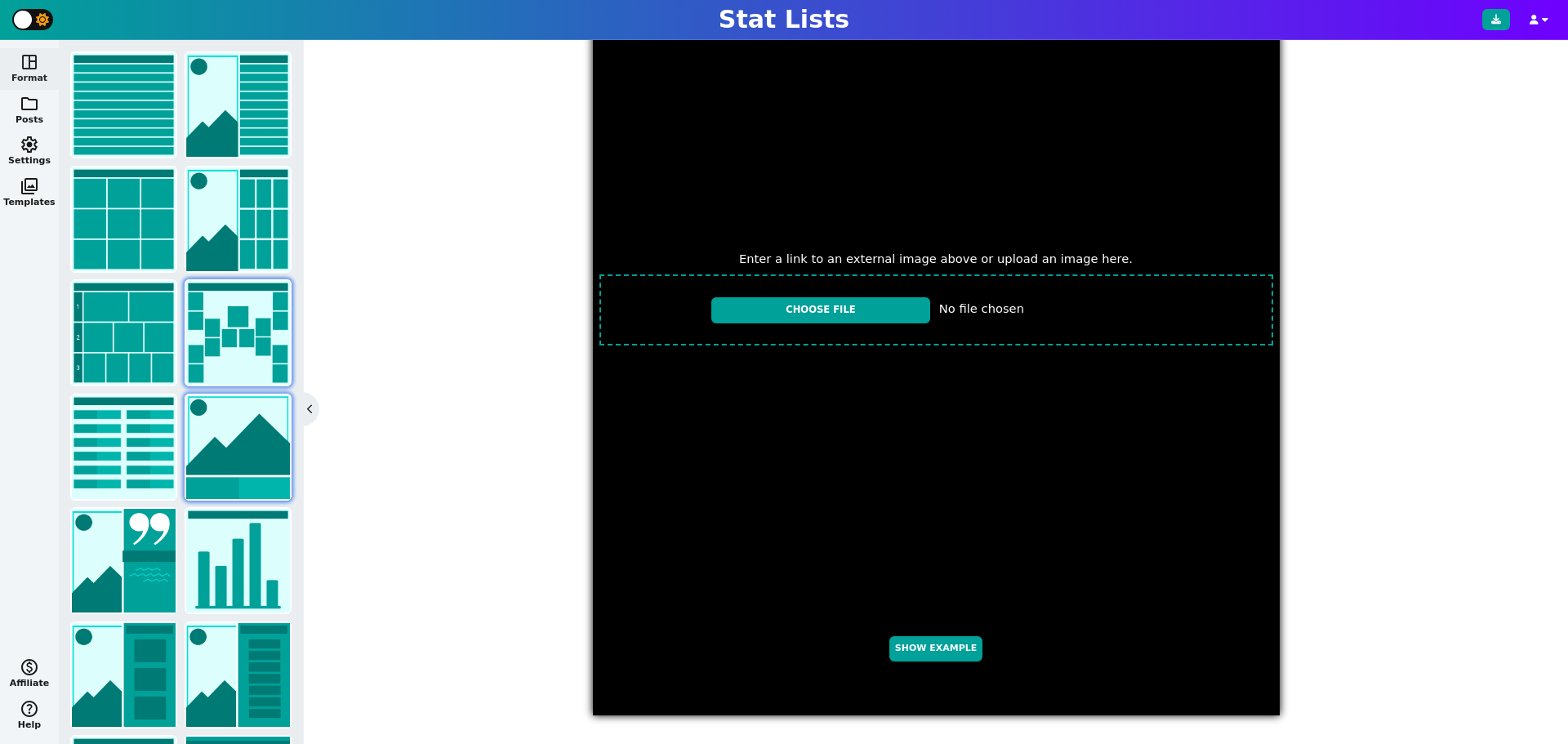
click at [197, 350] on img at bounding box center [237, 332] width 103 height 103
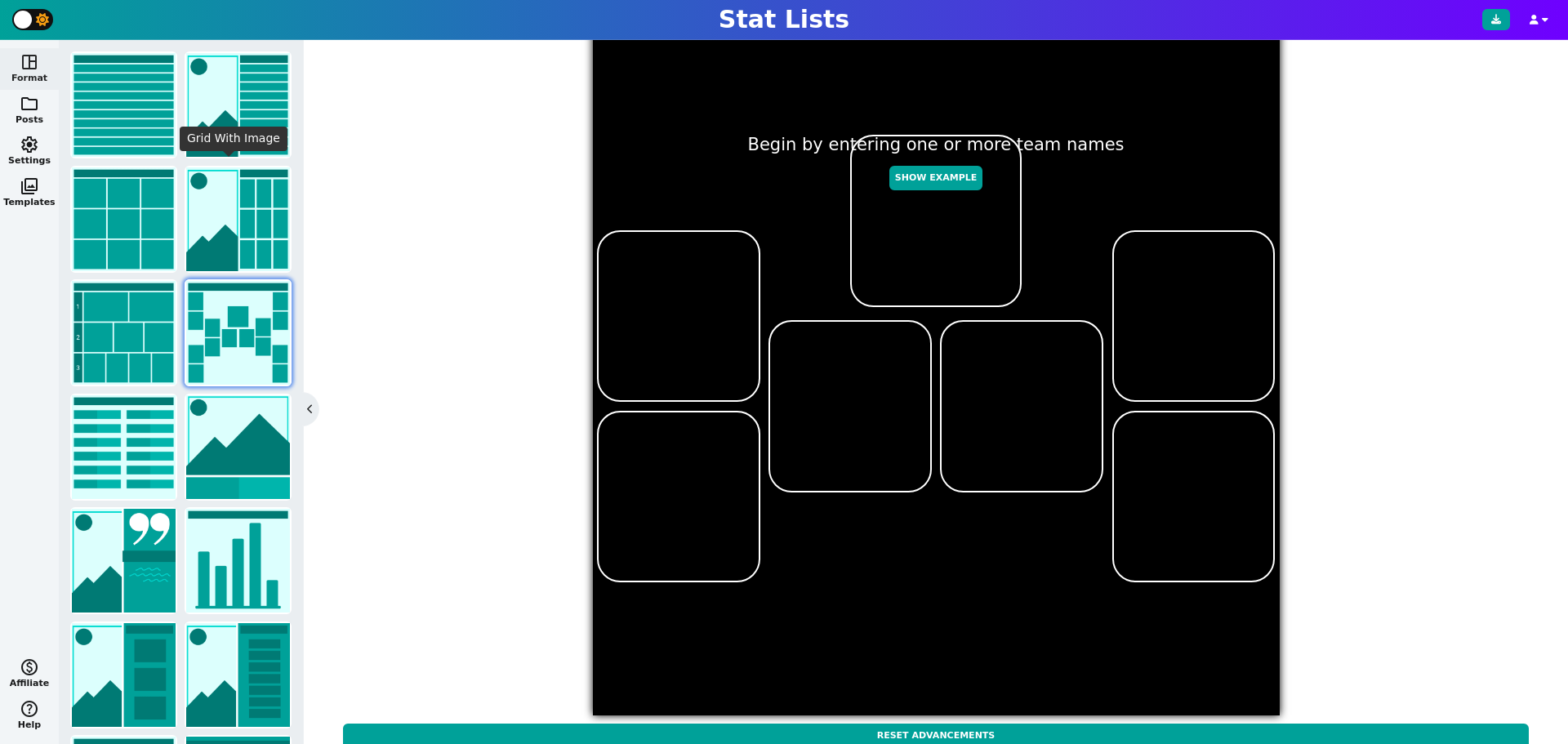
click at [223, 156] on div at bounding box center [181, 447] width 228 height 797
click at [230, 187] on img at bounding box center [237, 219] width 103 height 103
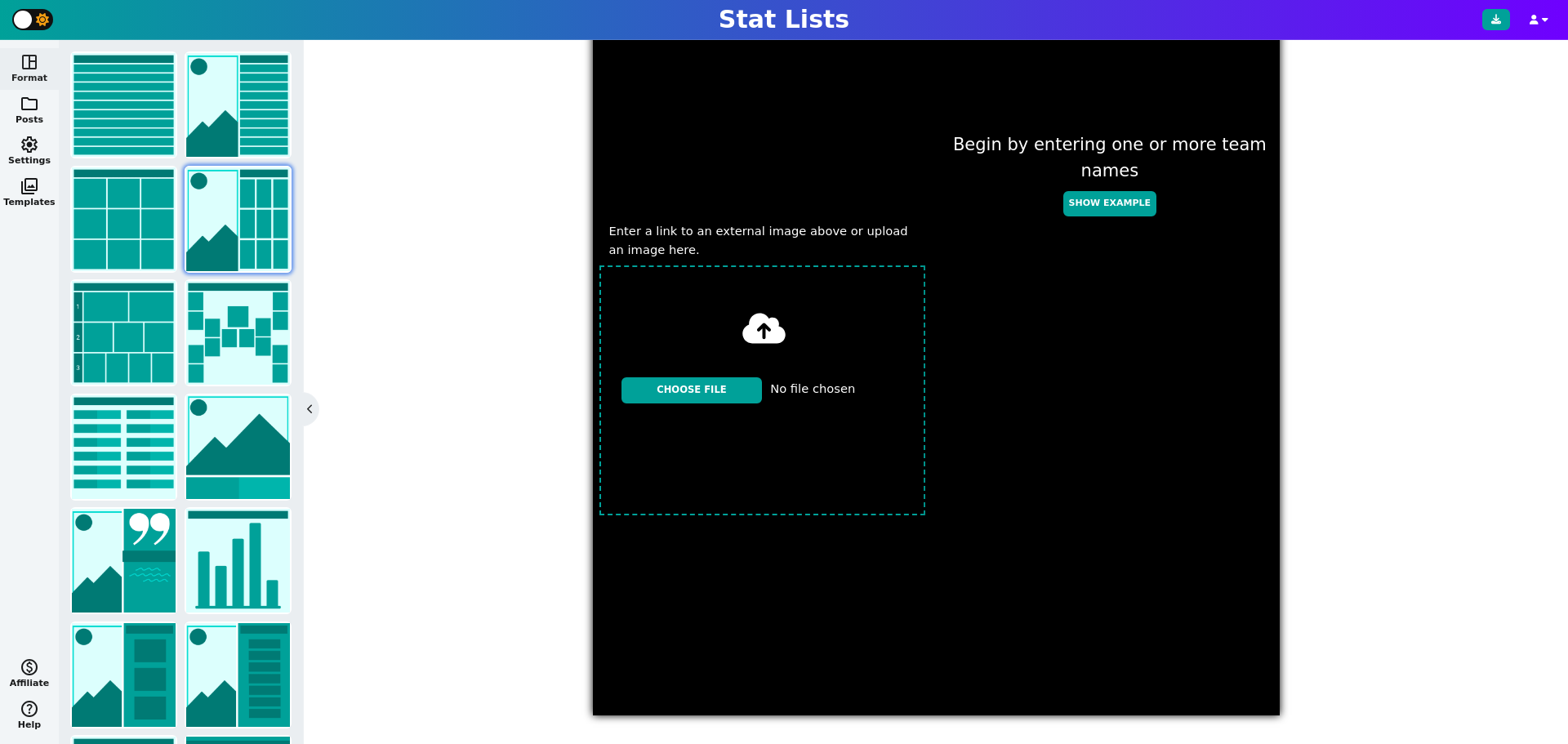
scroll to position [0, 0]
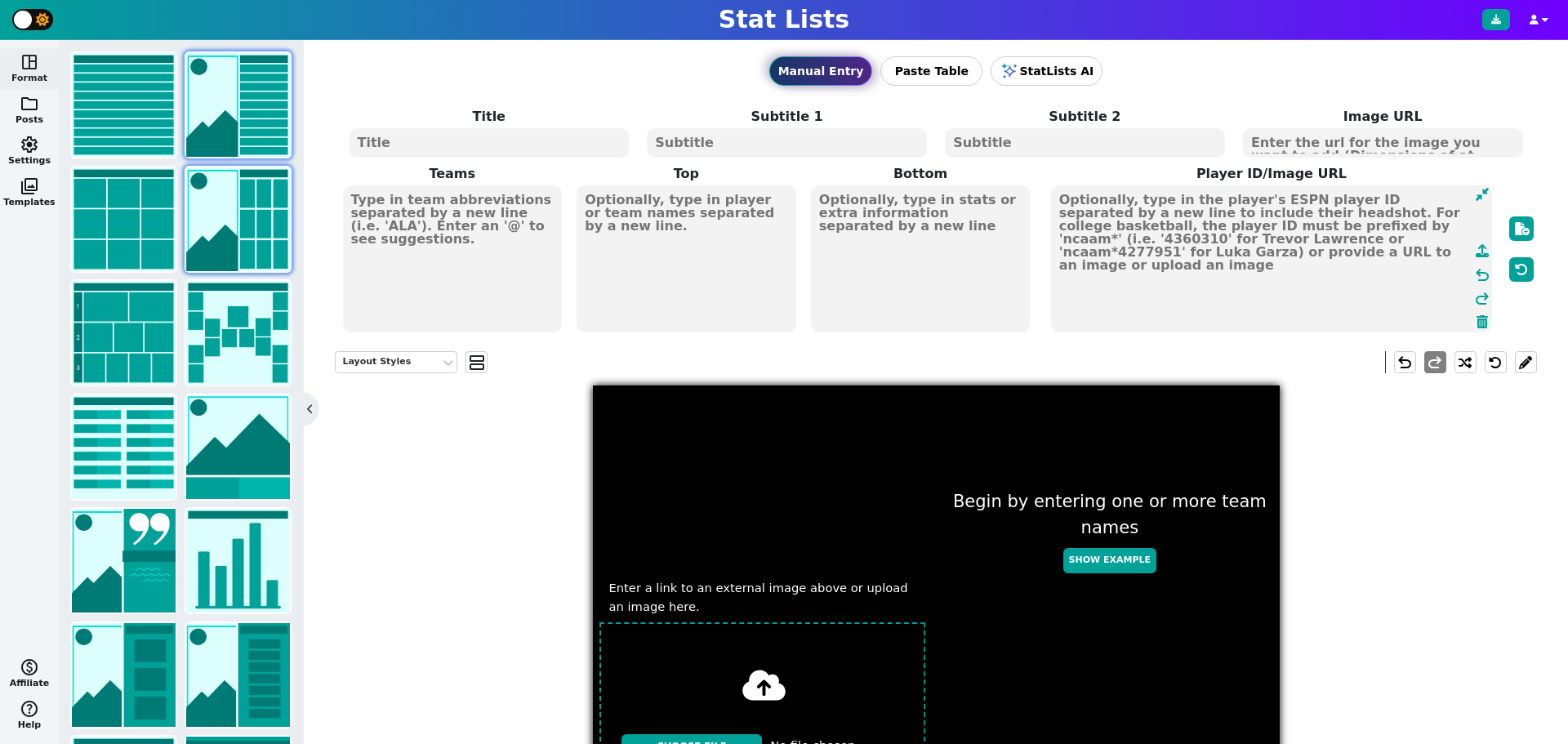
click at [223, 103] on img at bounding box center [237, 104] width 103 height 103
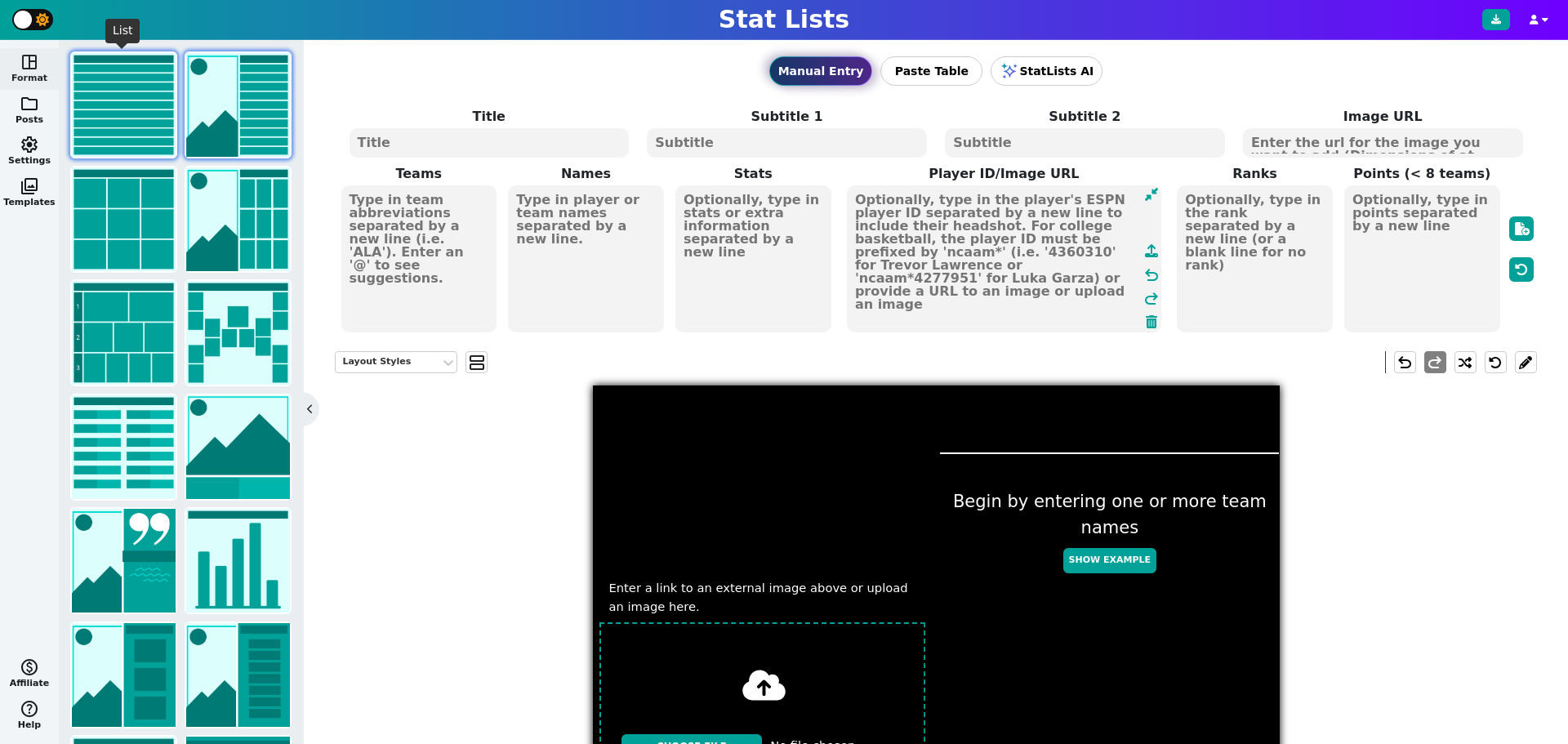
click at [142, 95] on img at bounding box center [123, 104] width 103 height 103
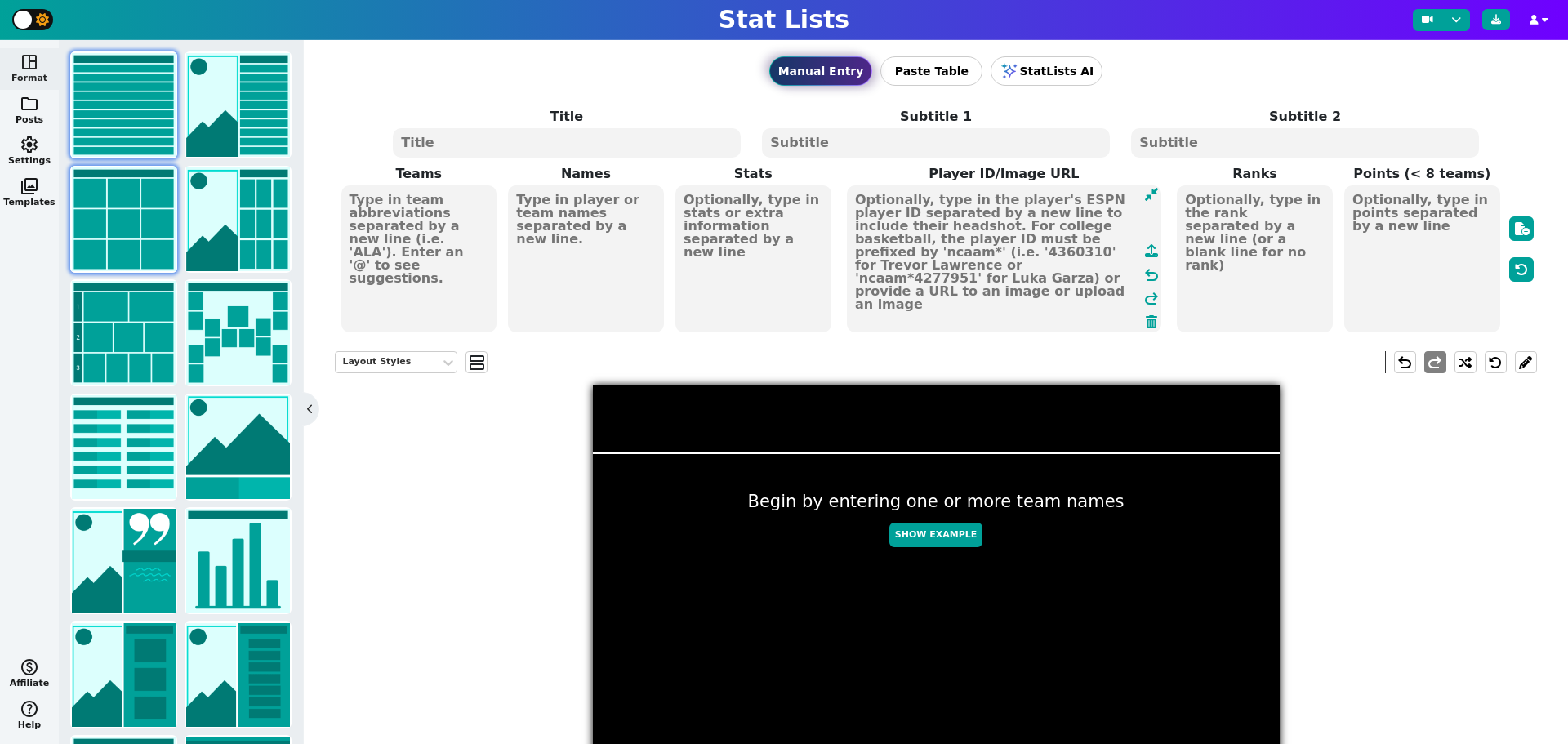
click at [141, 190] on img at bounding box center [123, 219] width 103 height 103
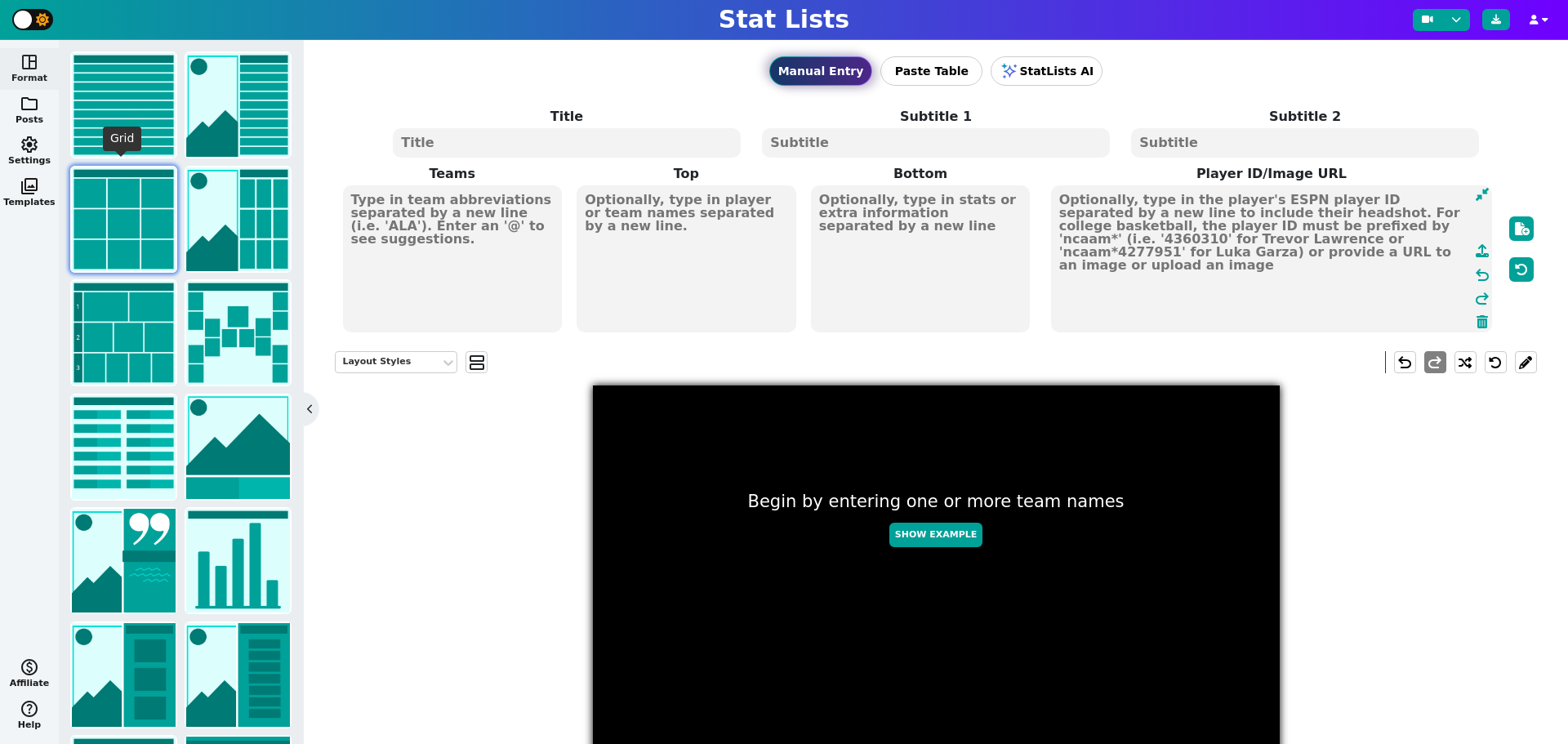
click at [123, 223] on img at bounding box center [123, 219] width 103 height 103
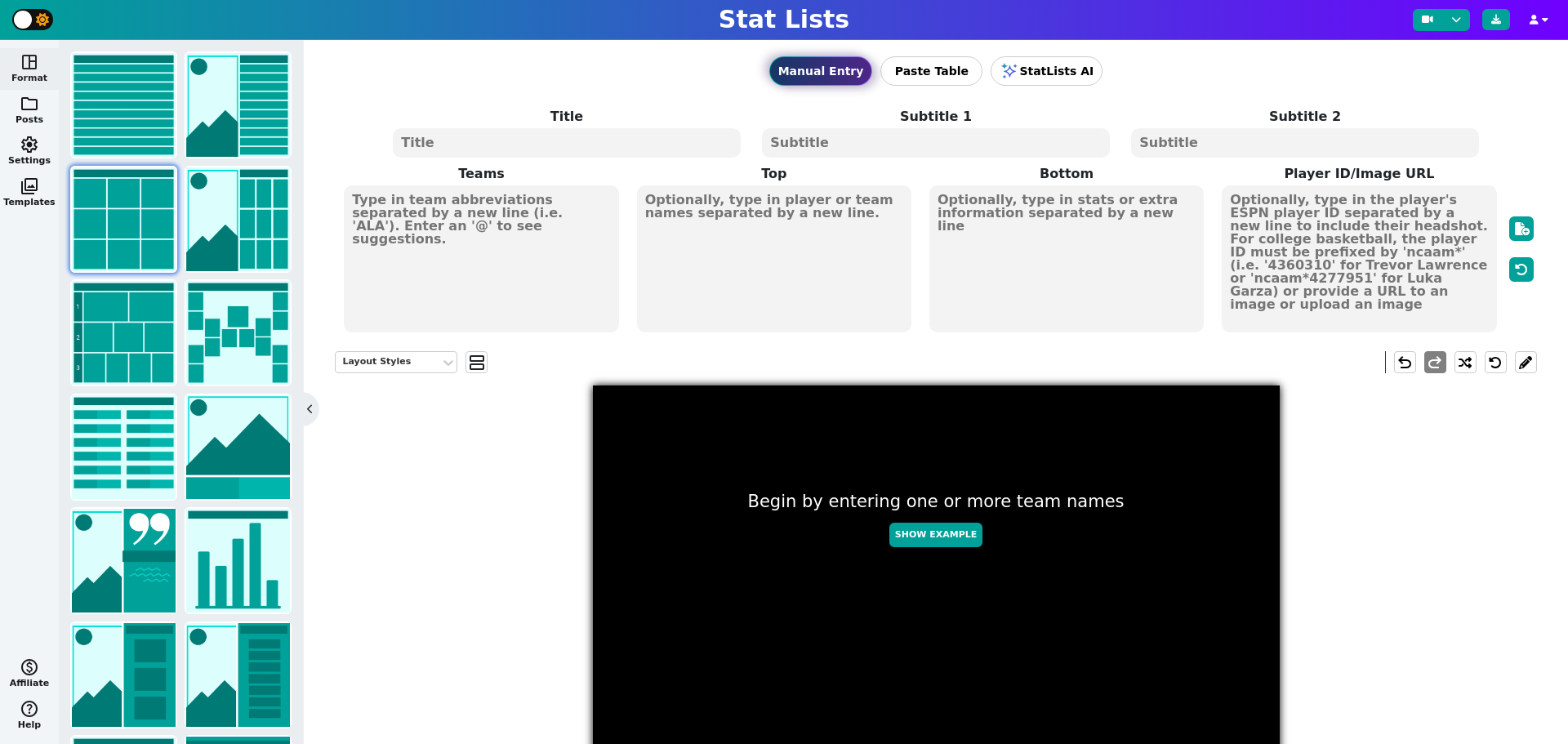
click at [495, 156] on textarea at bounding box center [566, 143] width 347 height 30
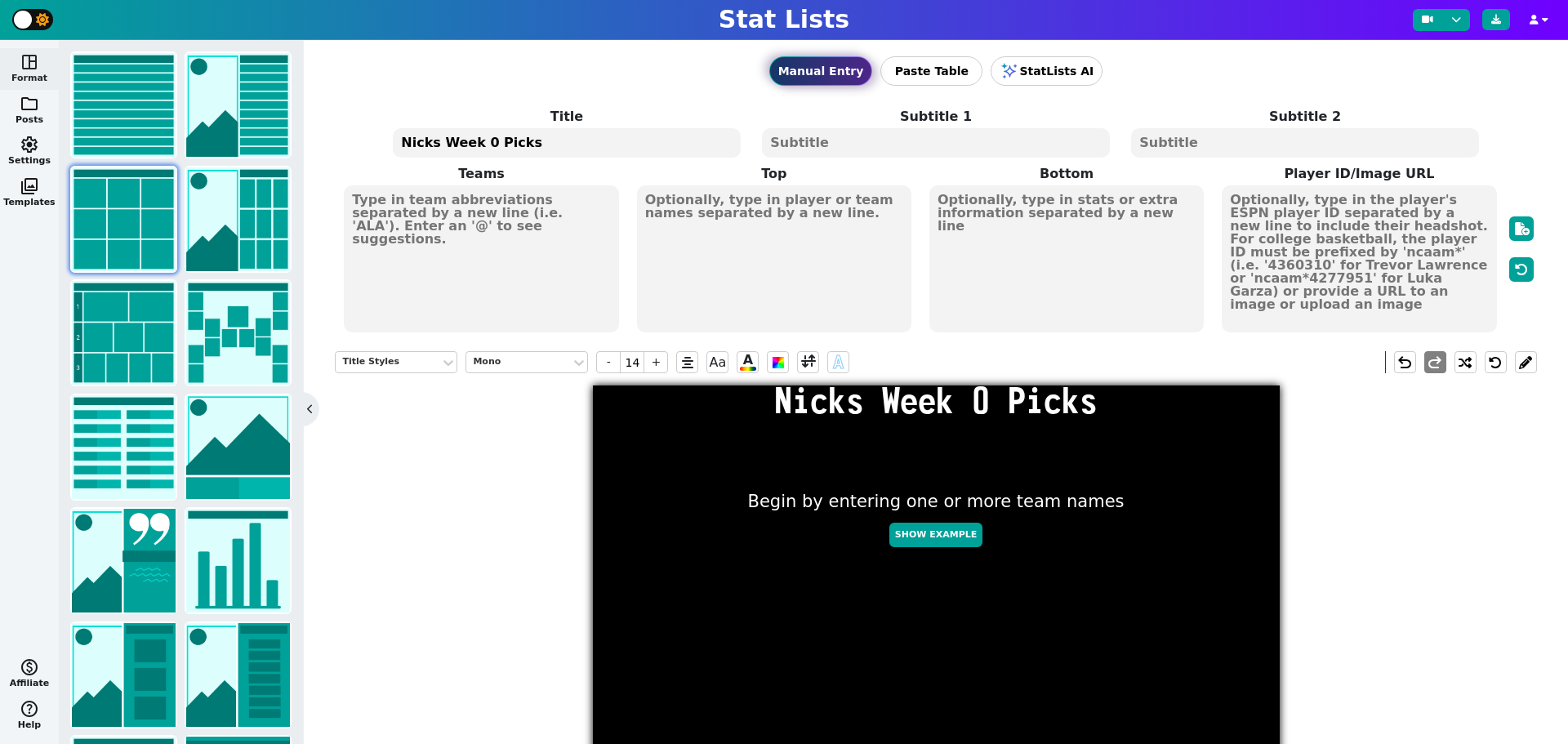
type textarea "Nicks Week 0 Picks"
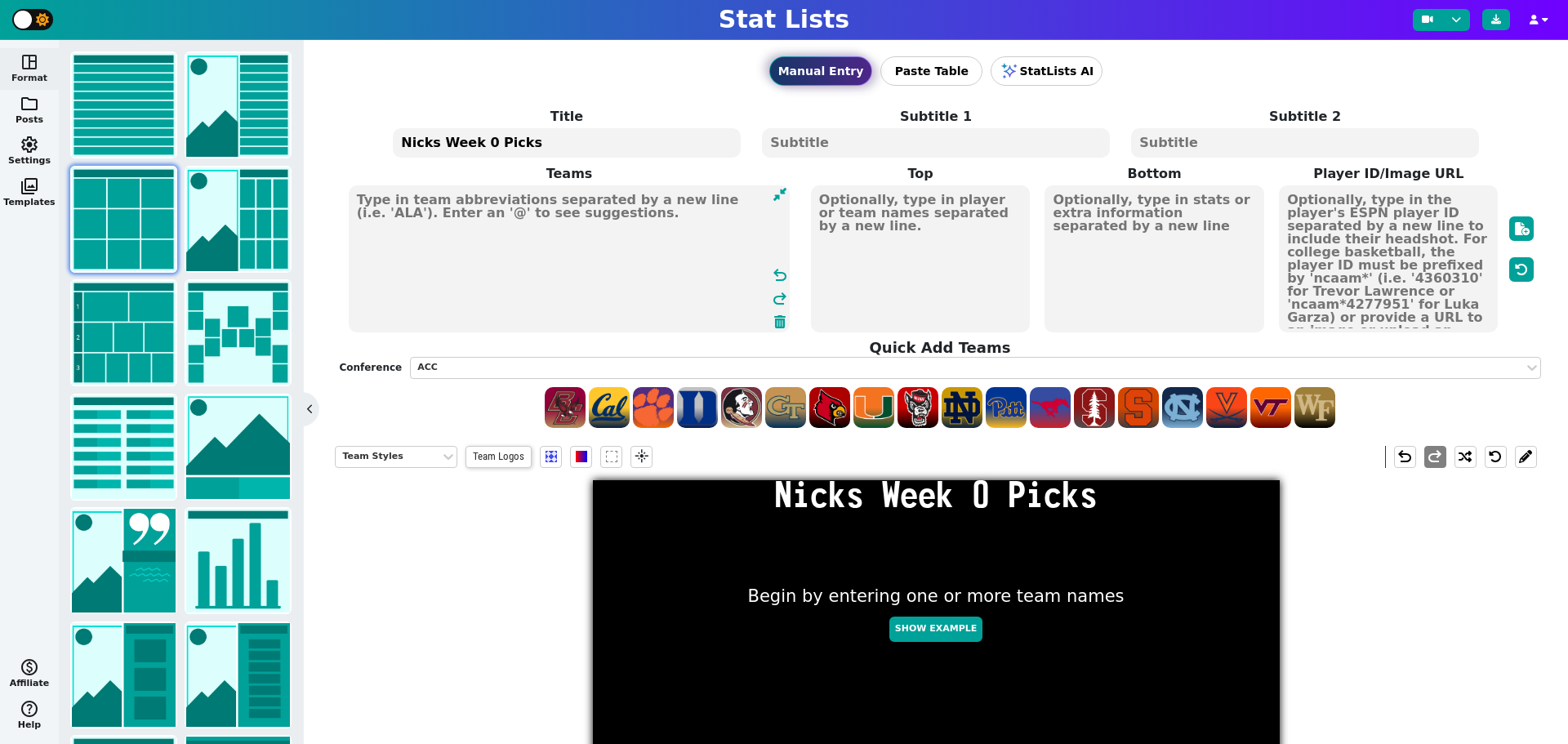
click at [489, 257] on textarea at bounding box center [570, 259] width 442 height 147
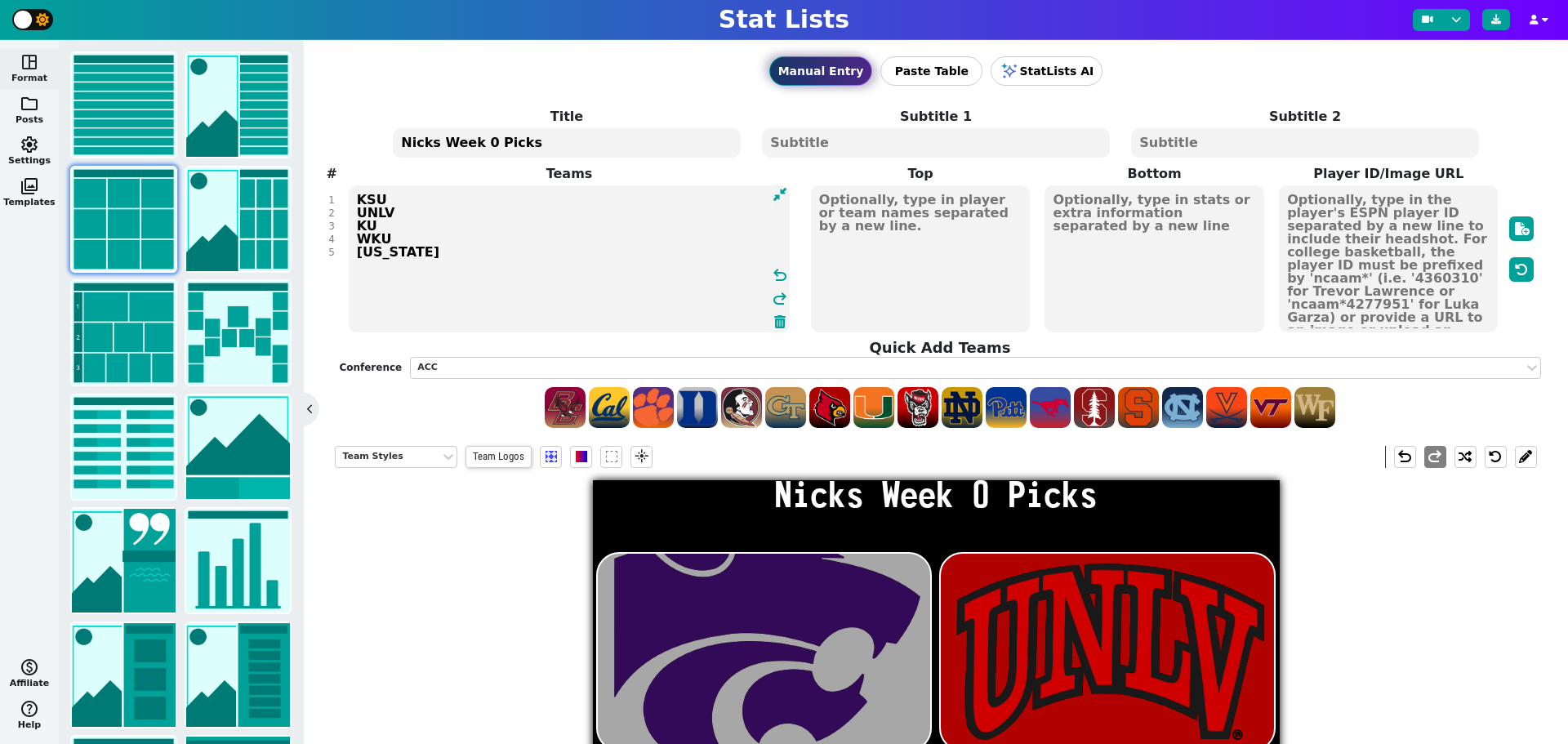
type textarea "KSU UNLV KU WKU HAWAII"
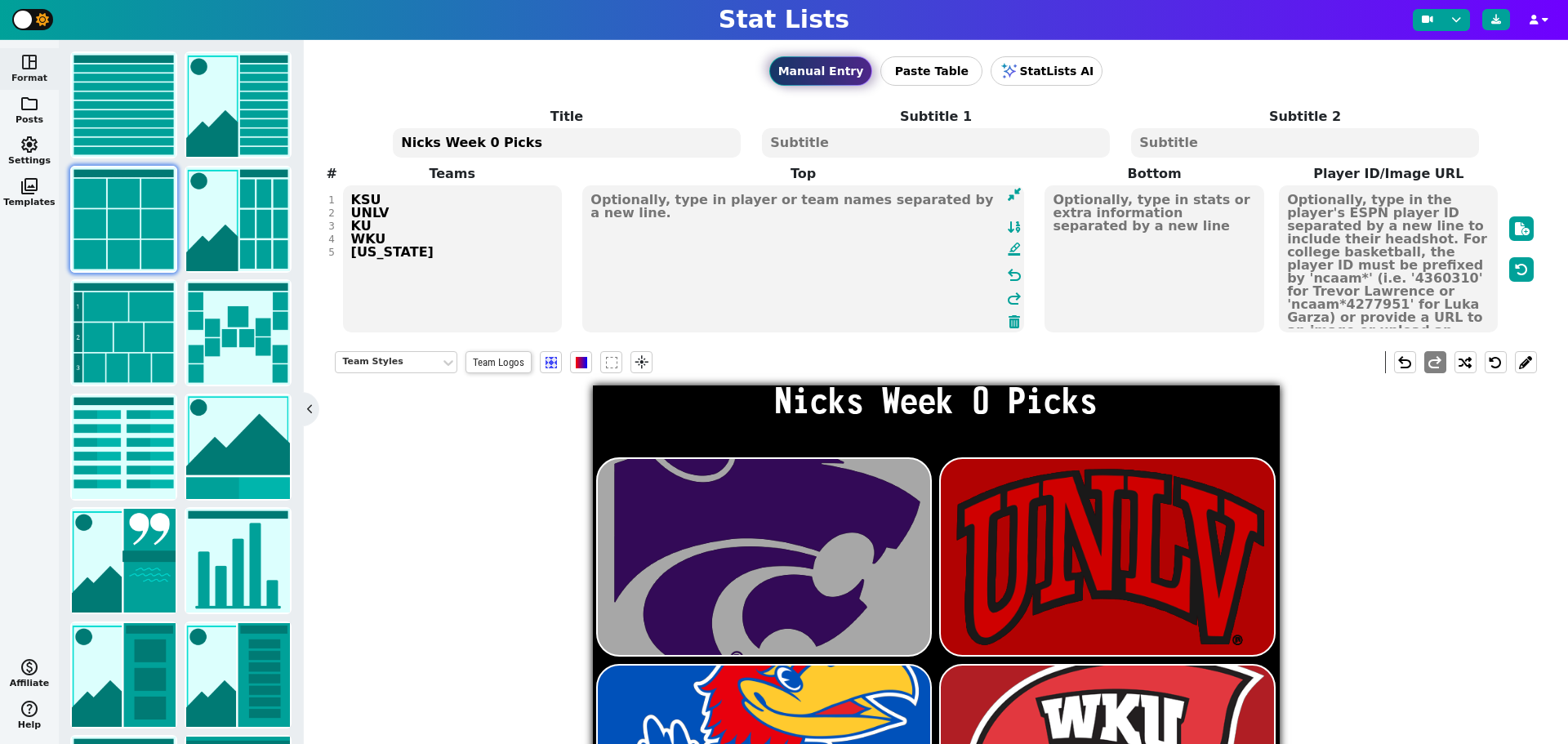
click at [845, 197] on textarea at bounding box center [803, 259] width 442 height 147
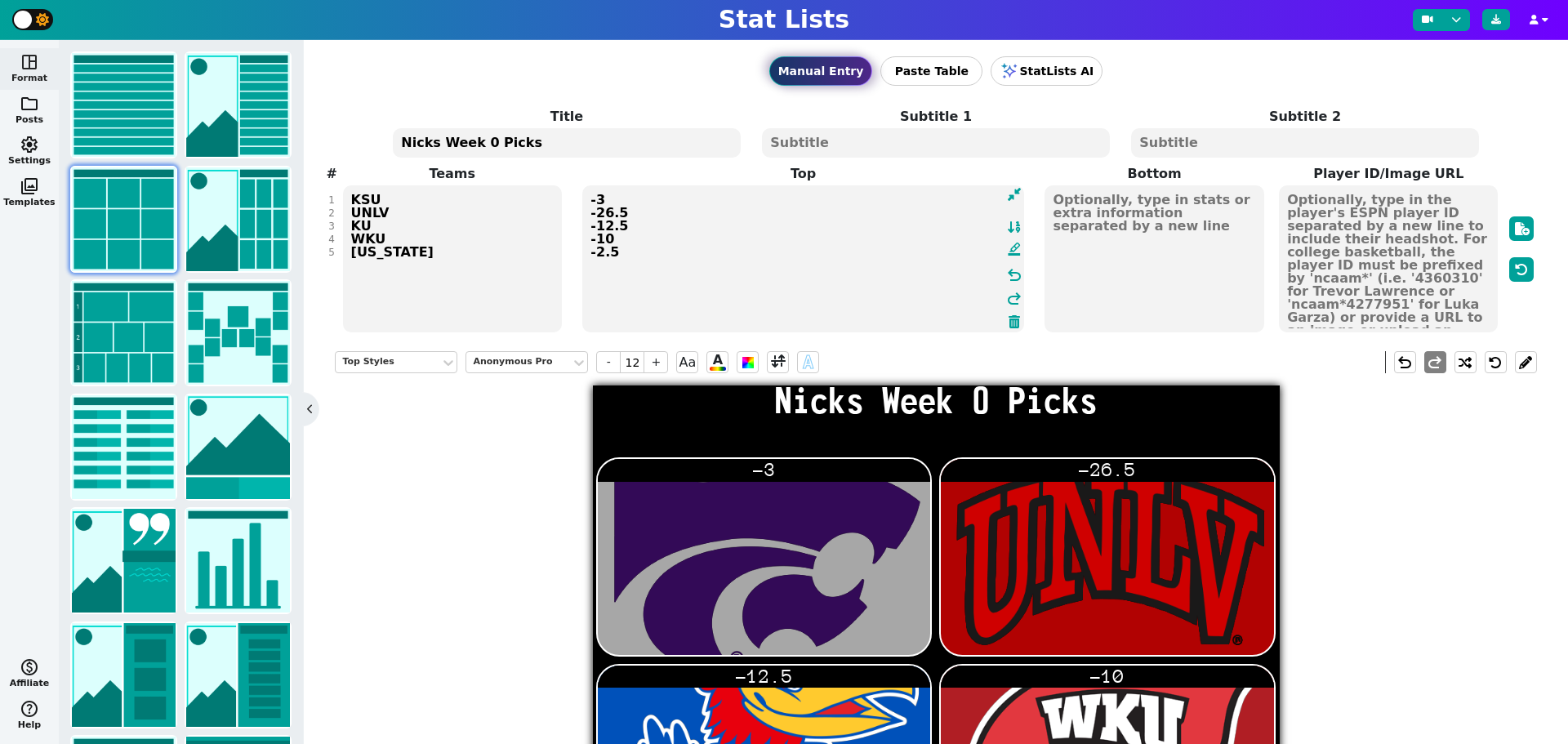
type textarea "-3 -26.5 -12.5 -10 -2.5"
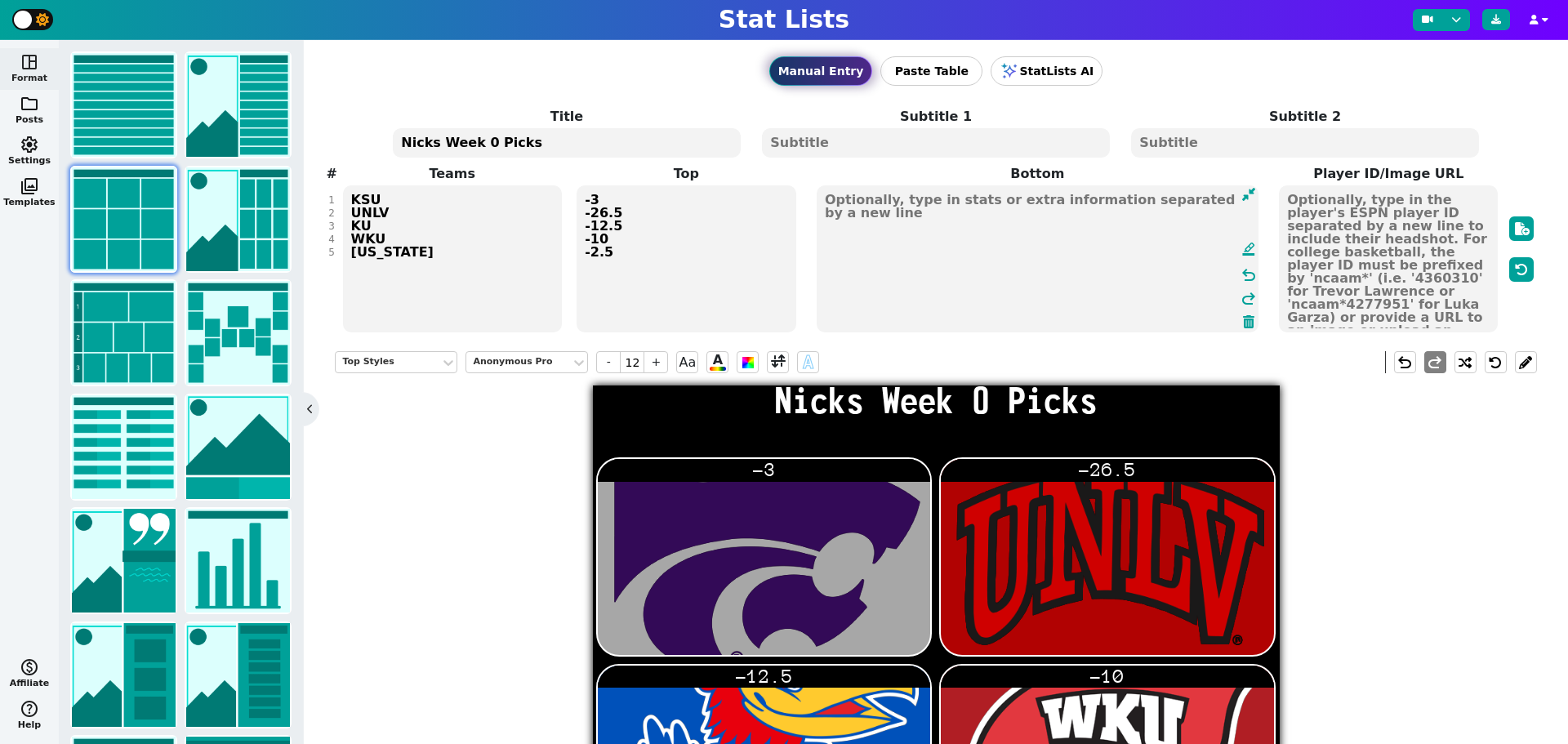
click at [1099, 196] on textarea at bounding box center [1037, 259] width 442 height 147
type input "21"
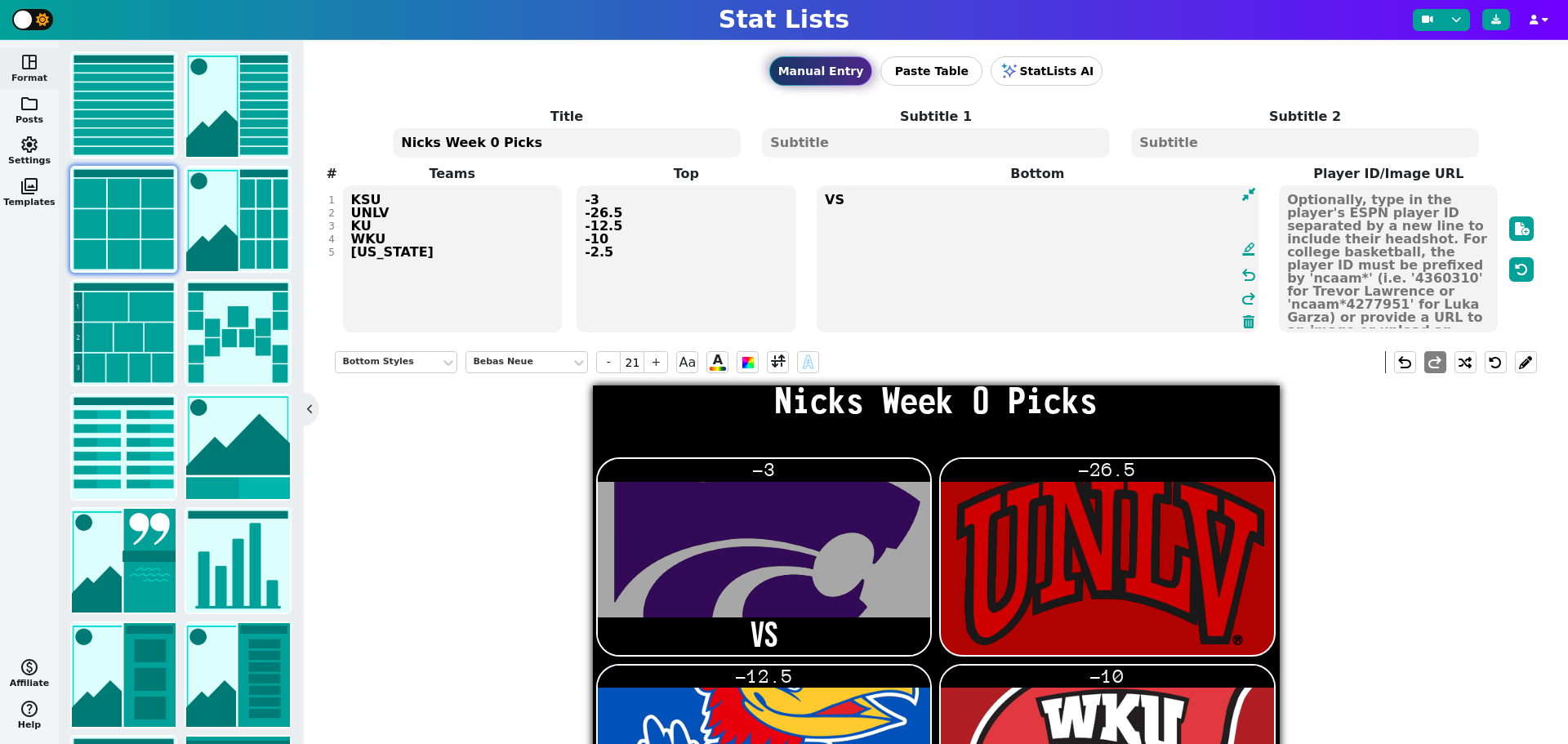
type textarea "V"
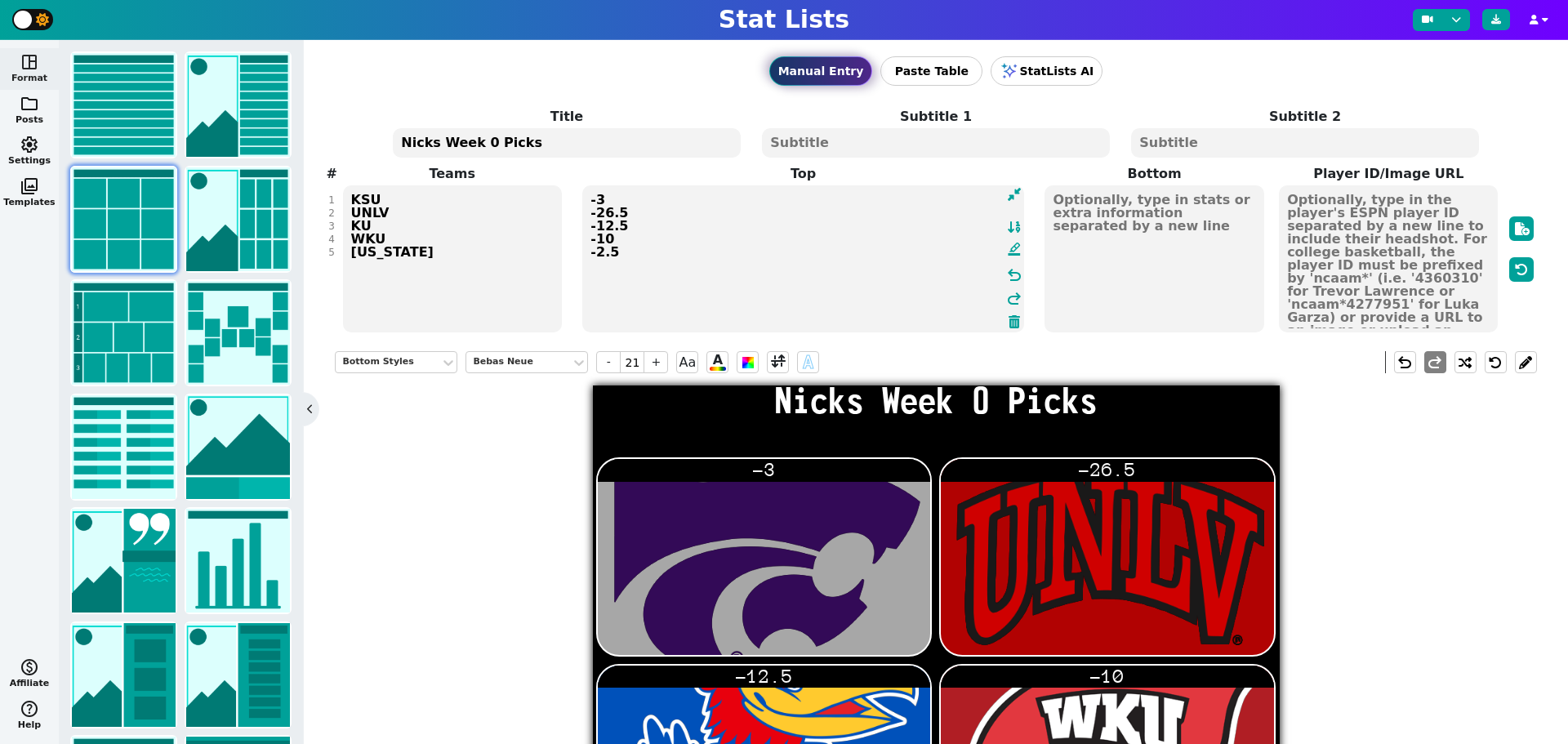
drag, startPoint x: 623, startPoint y: 260, endPoint x: 583, endPoint y: 199, distance: 72.9
click at [583, 199] on textarea "-3 -26.5 -12.5 -10 -2.5" at bounding box center [803, 259] width 442 height 147
type input "12"
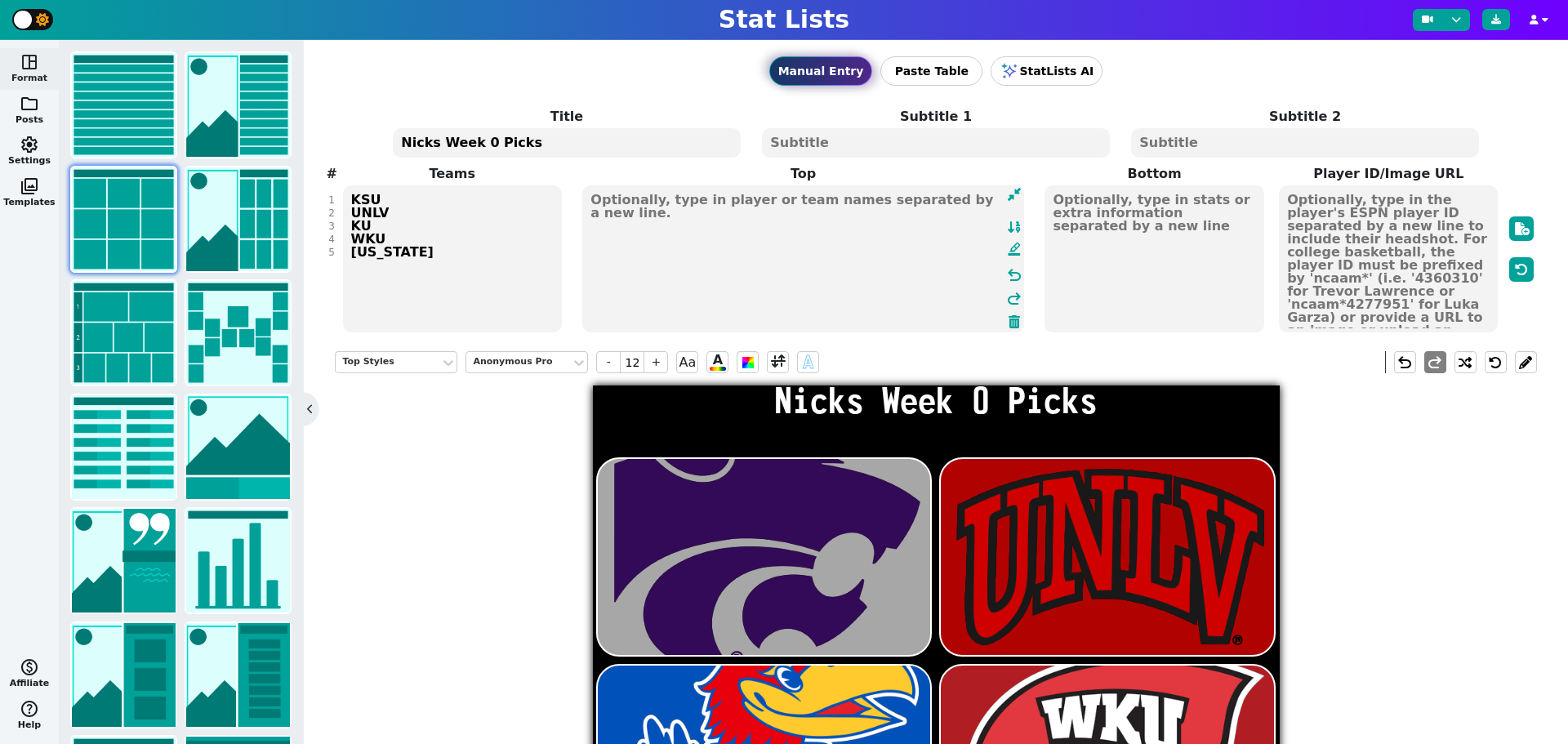
click at [1049, 196] on textarea at bounding box center [1153, 259] width 219 height 147
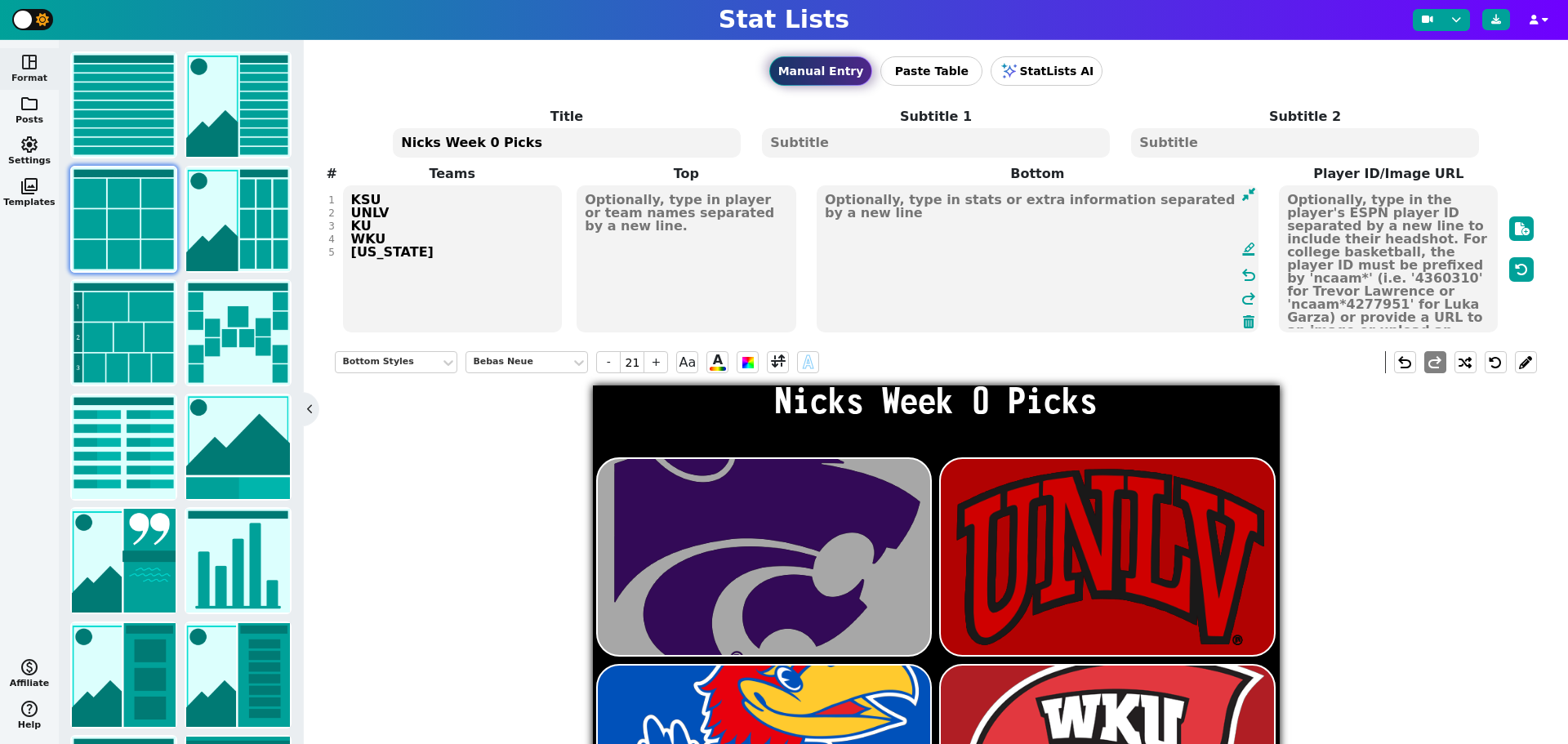
click at [703, 196] on textarea at bounding box center [685, 259] width 219 height 147
type input "12"
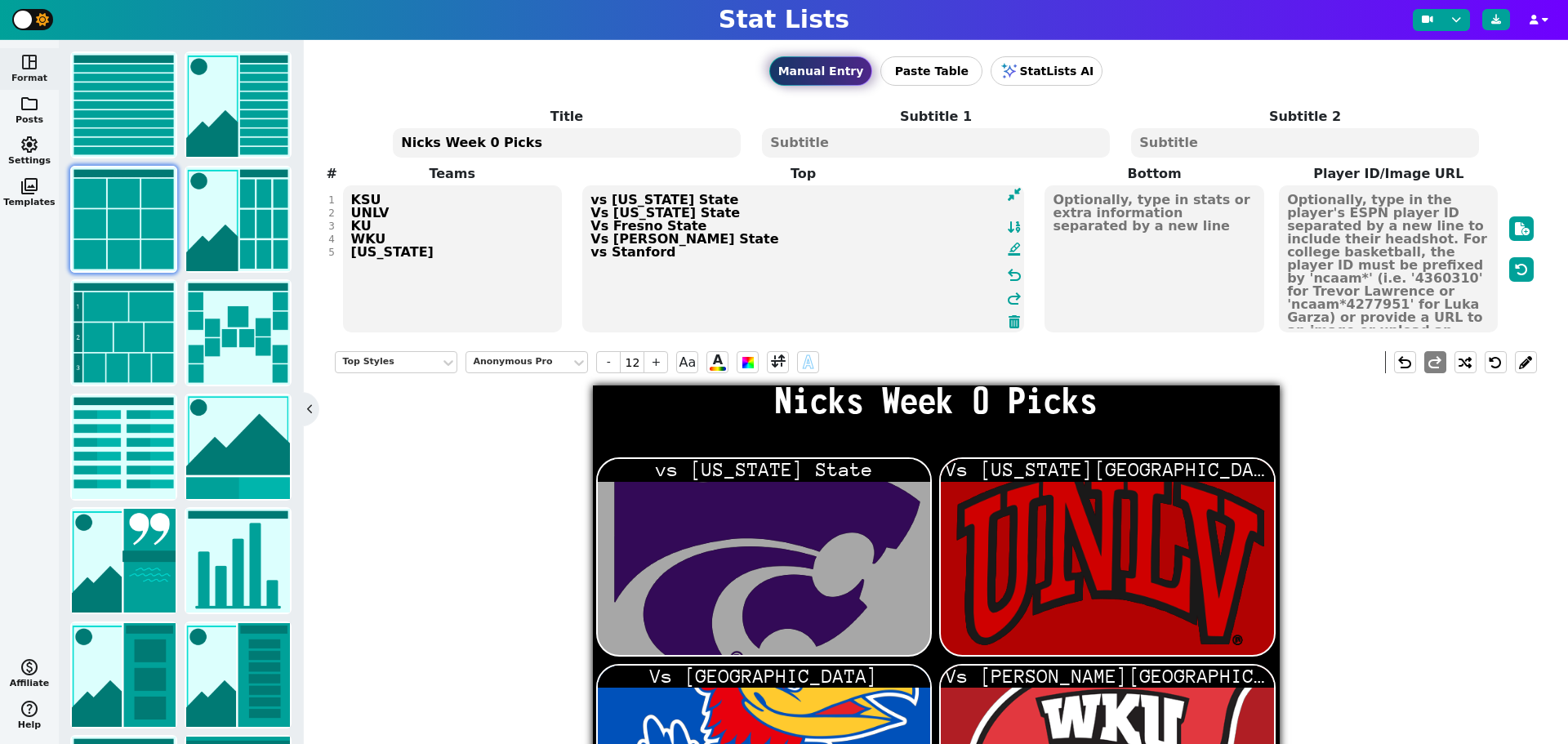
click at [791, 236] on textarea "vs Iowa State Vs Idaho State Vs Fresno State Vs Sam Houston State vs Stanford" at bounding box center [803, 259] width 442 height 147
type textarea "vs Iowa State Vs Idaho State Vs Fresno State Vs Sam Houston State vs Stanford"
click at [748, 362] on span at bounding box center [748, 362] width 11 height 11
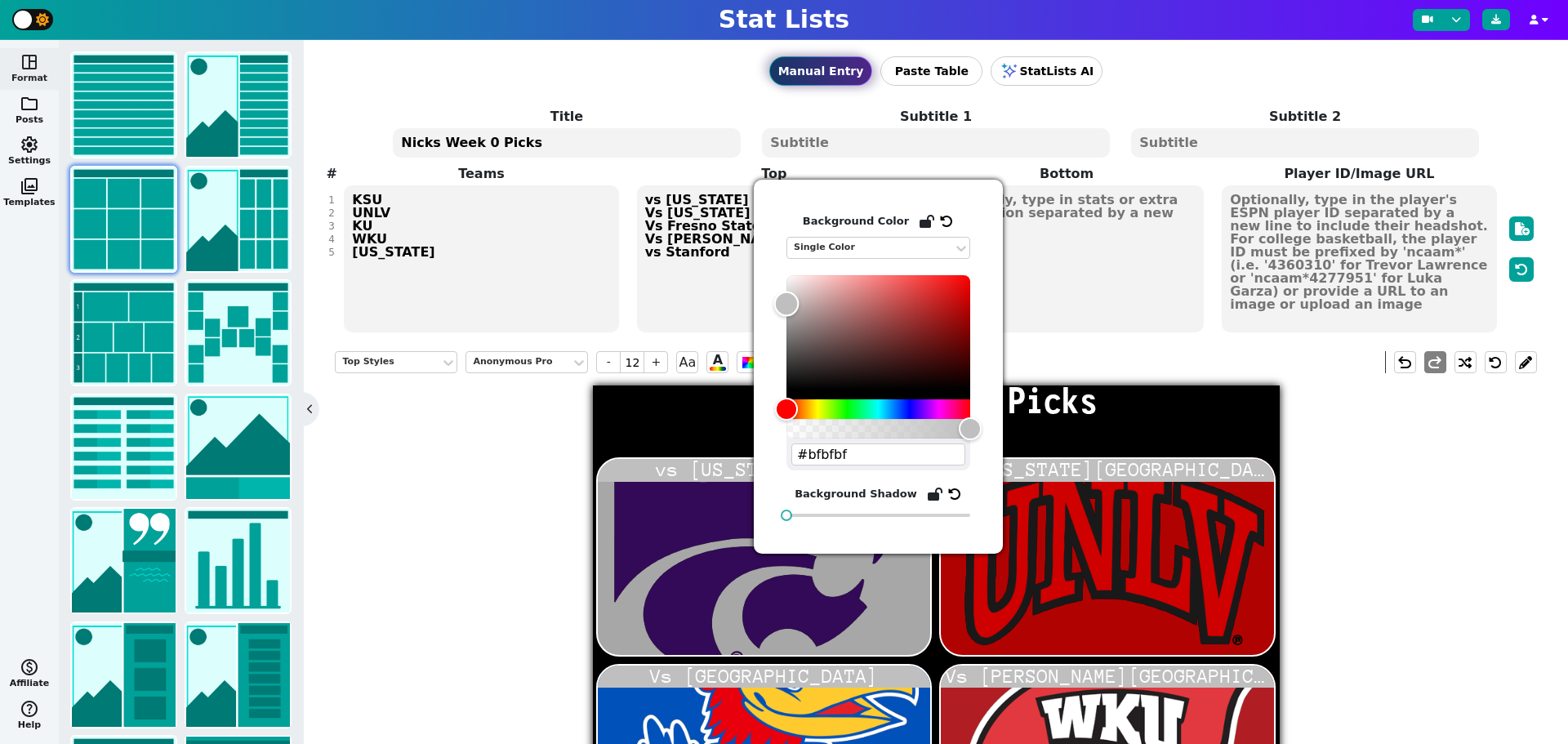
drag, startPoint x: 783, startPoint y: 384, endPoint x: 786, endPoint y: 304, distance: 80.1
click at [786, 304] on div "Color" at bounding box center [786, 304] width 25 height 25
drag, startPoint x: 976, startPoint y: 430, endPoint x: 977, endPoint y: 440, distance: 10.0
click at [977, 440] on div "Background Color Single Color #bfbfbf Background Shadow" at bounding box center [878, 367] width 249 height 374
type input "#000000"
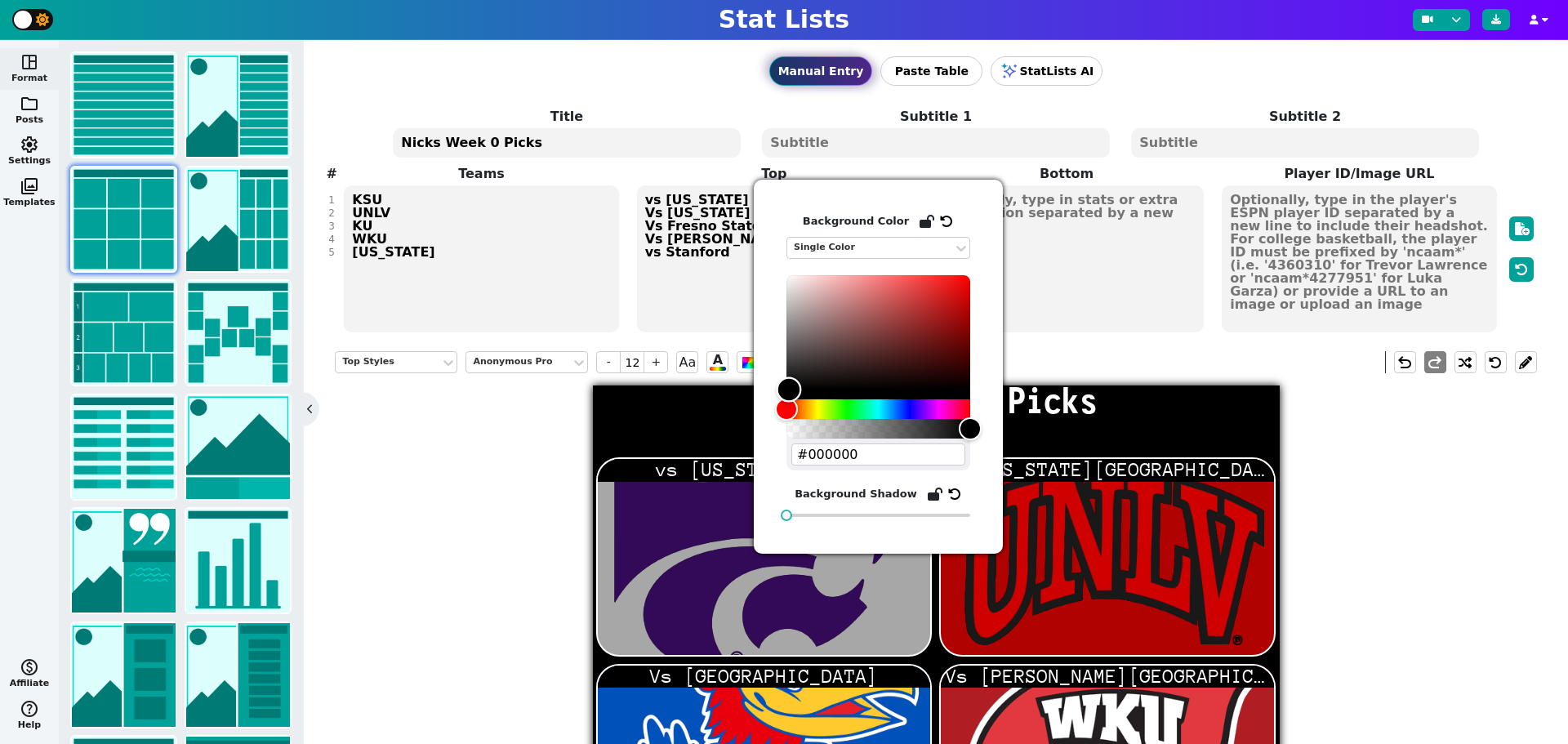
drag, startPoint x: 791, startPoint y: 305, endPoint x: 789, endPoint y: 397, distance: 92.0
click at [789, 397] on div "Color" at bounding box center [788, 389] width 25 height 25
click at [489, 437] on div "Top Styles Anonymous Pro - 12 + Aa A A undo redo Nicks Week 0 Picks vs Iowa Sta…" at bounding box center [935, 706] width 1201 height 734
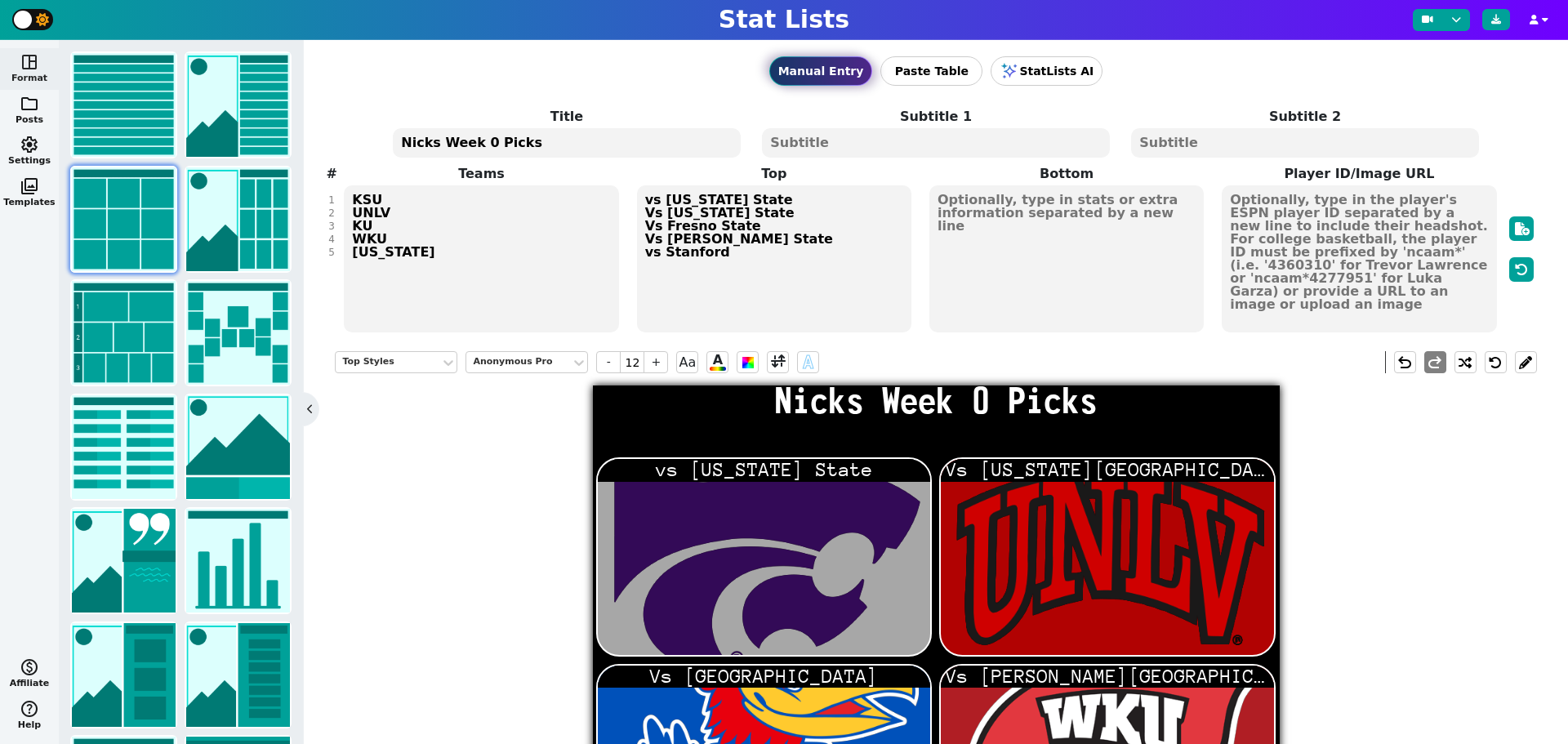
click at [529, 270] on textarea "KSU UNLV KU WKU HAWAII" at bounding box center [480, 259] width 275 height 147
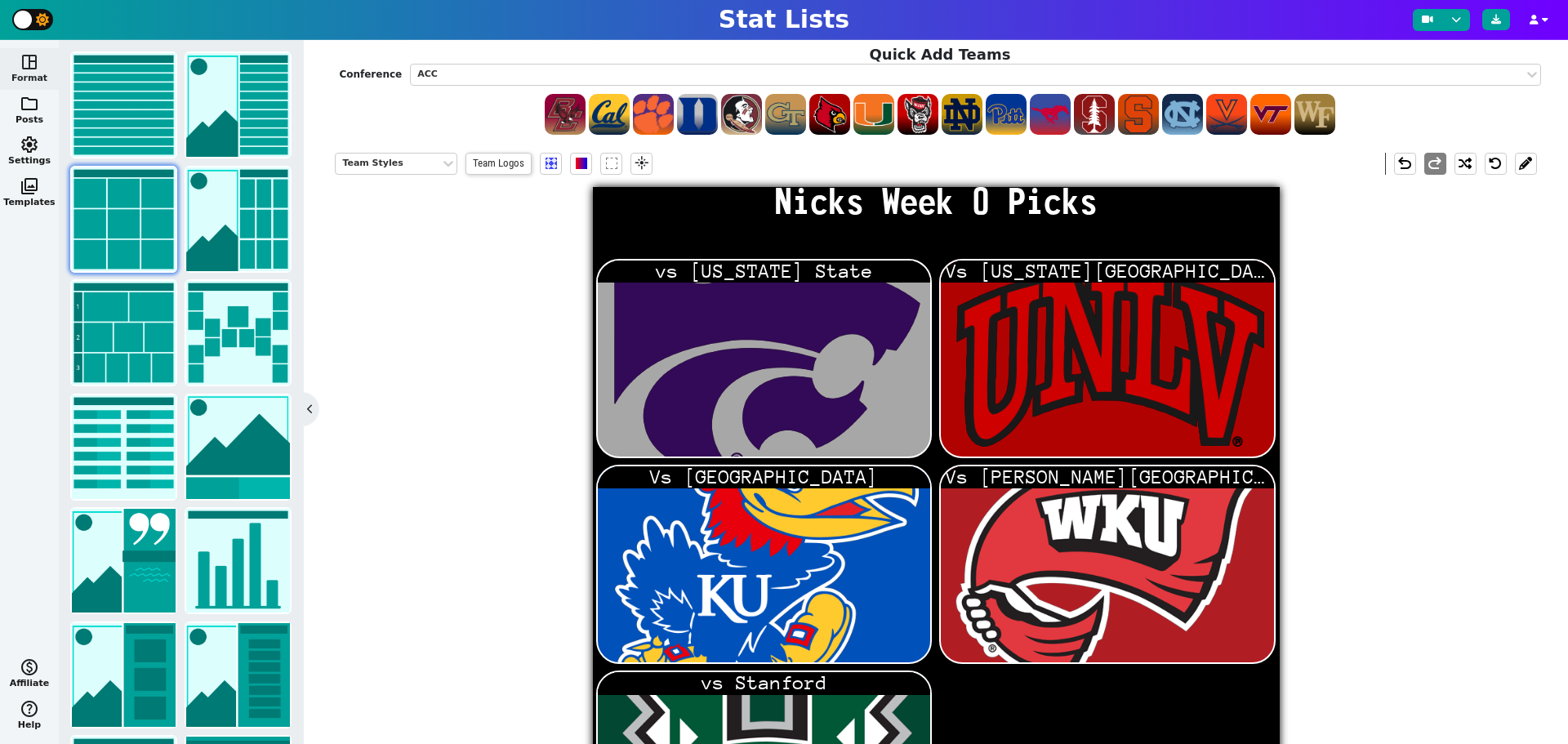
scroll to position [300, 0]
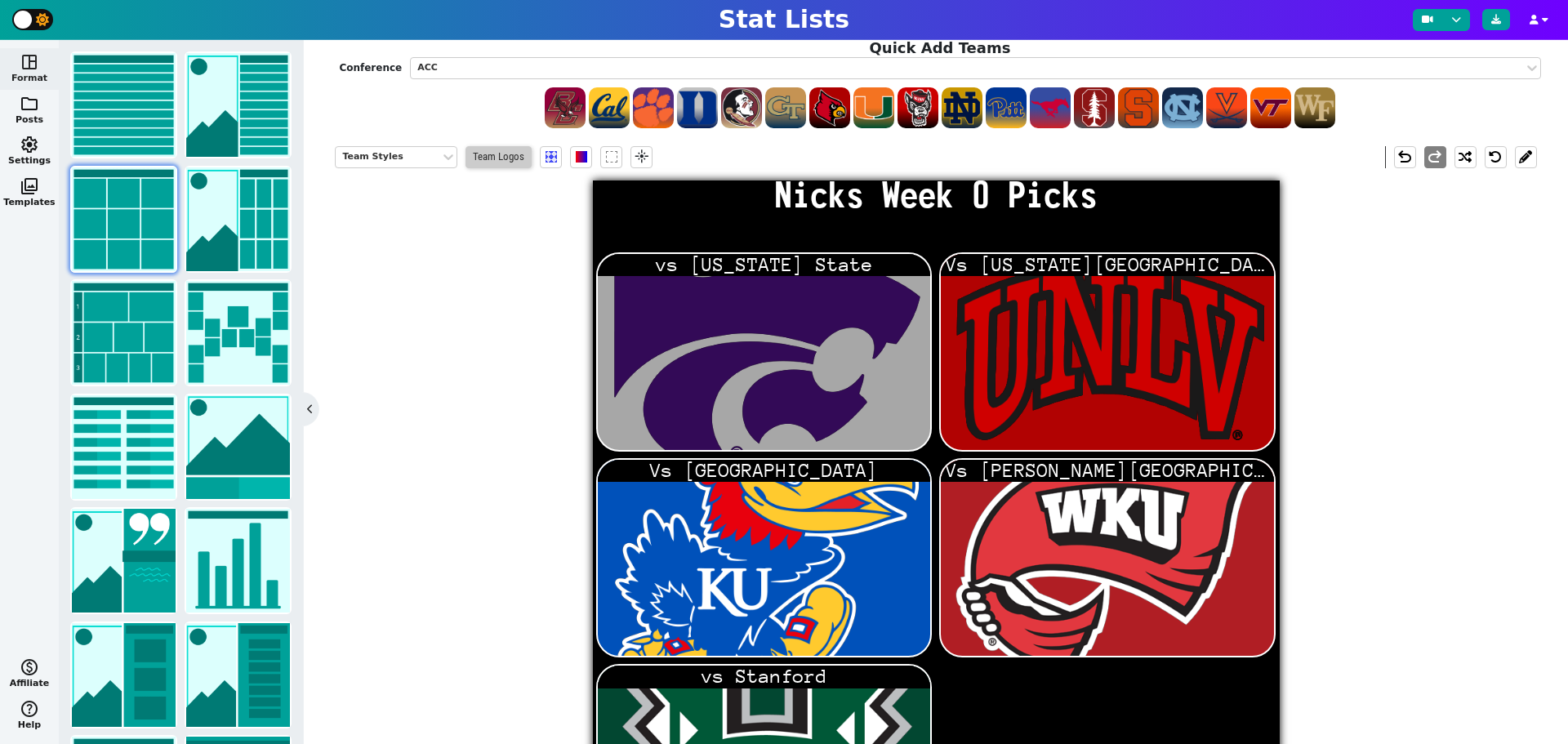
click at [514, 164] on span "Team Logos" at bounding box center [498, 157] width 66 height 22
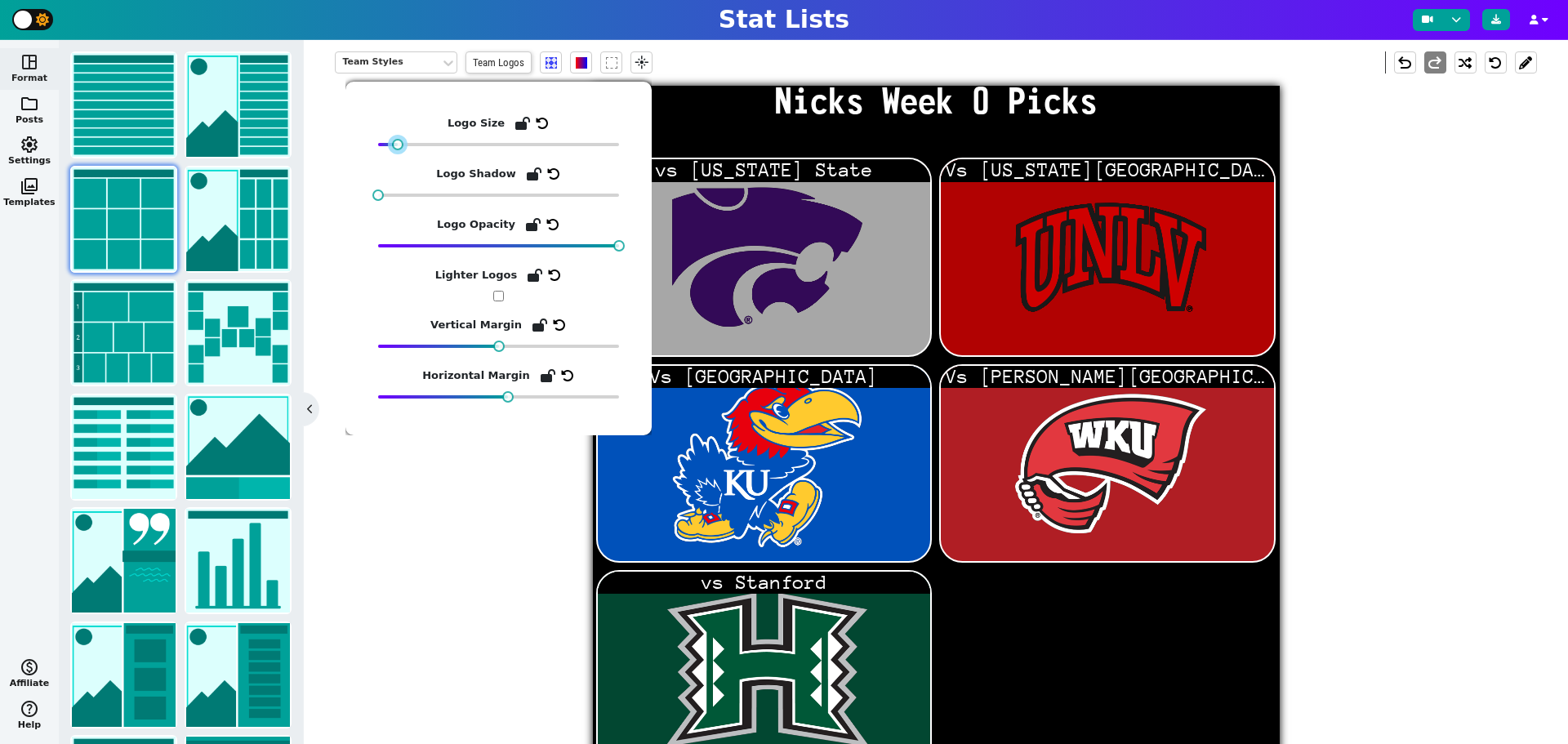
drag, startPoint x: 460, startPoint y: 143, endPoint x: 399, endPoint y: 142, distance: 61.0
click at [399, 142] on div at bounding box center [397, 144] width 11 height 11
click at [420, 549] on div "Team Styles Team Logos flare undo redo Nicks Week 0 Picks vs Iowa State Vs Idah…" at bounding box center [935, 406] width 1201 height 734
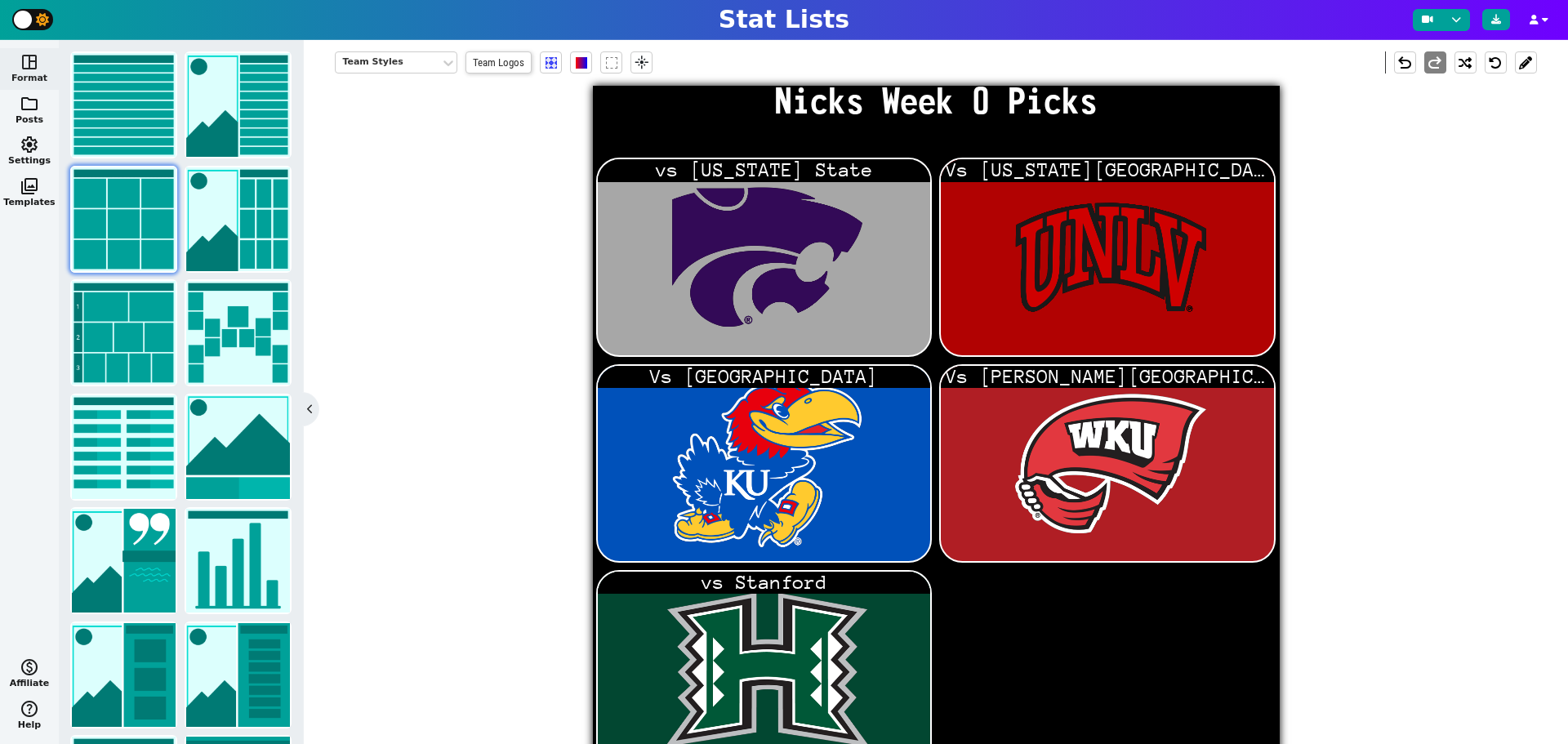
scroll to position [0, 0]
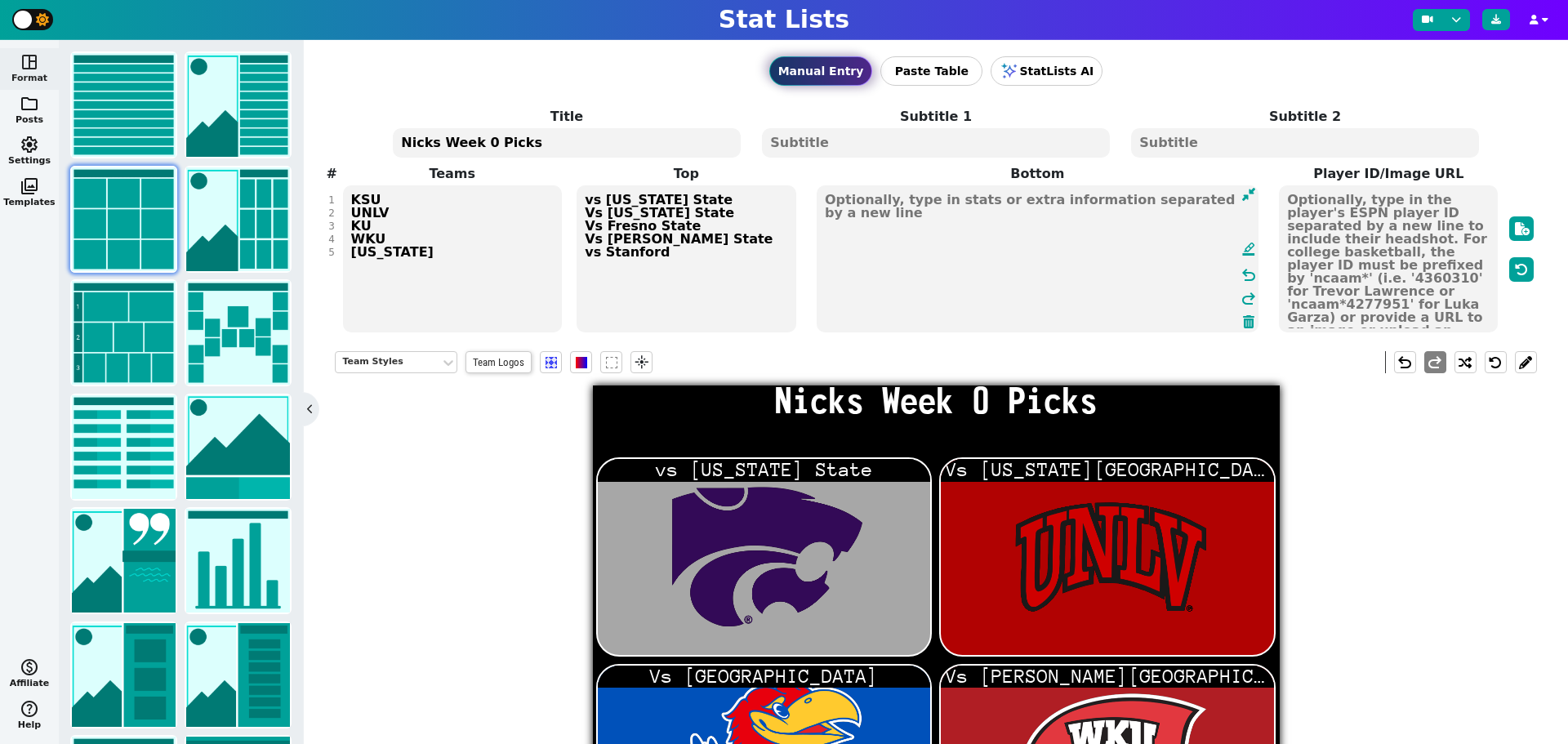
click at [953, 203] on textarea at bounding box center [1037, 259] width 442 height 147
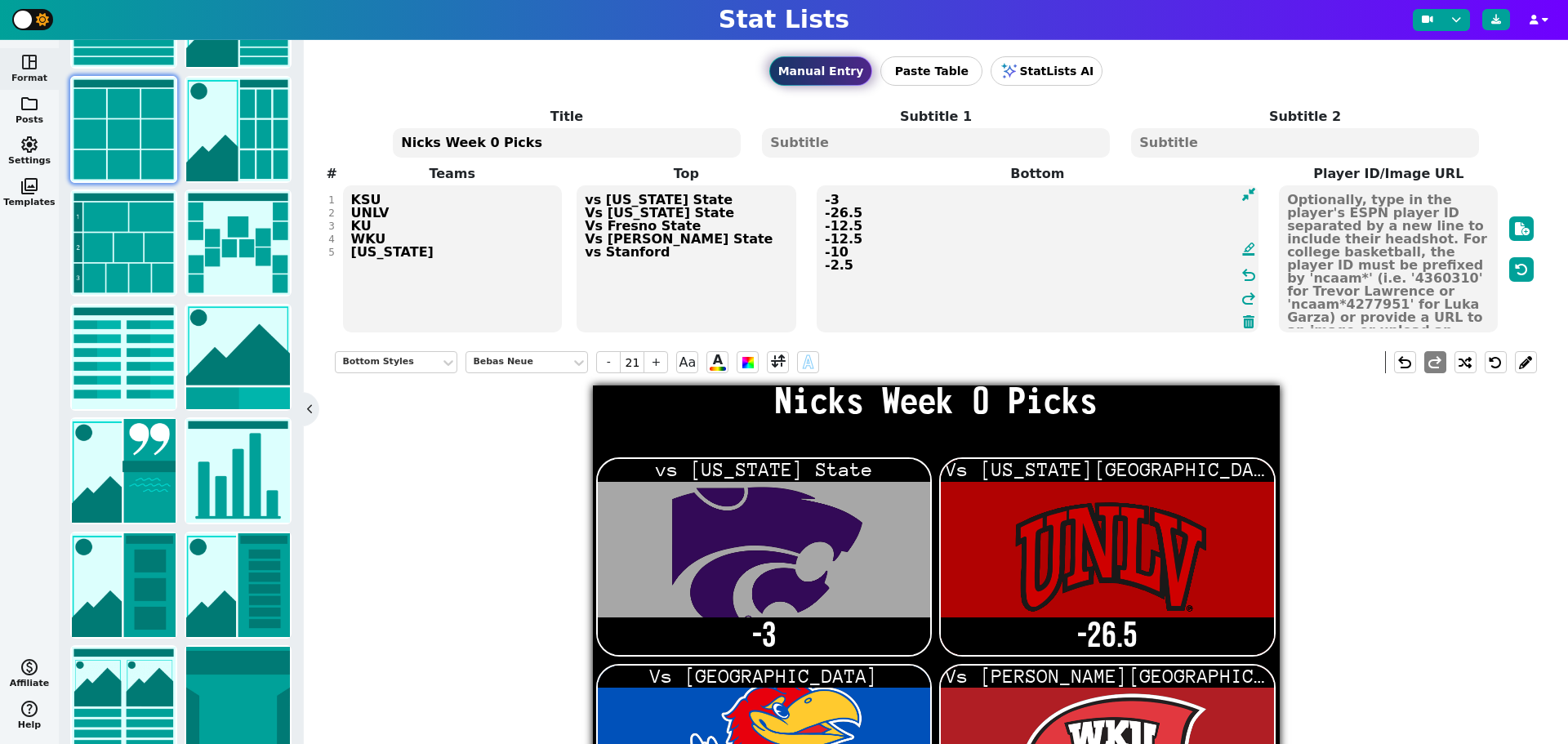
click at [511, 257] on textarea "KSU UNLV KU WKU HAWAII" at bounding box center [452, 259] width 219 height 147
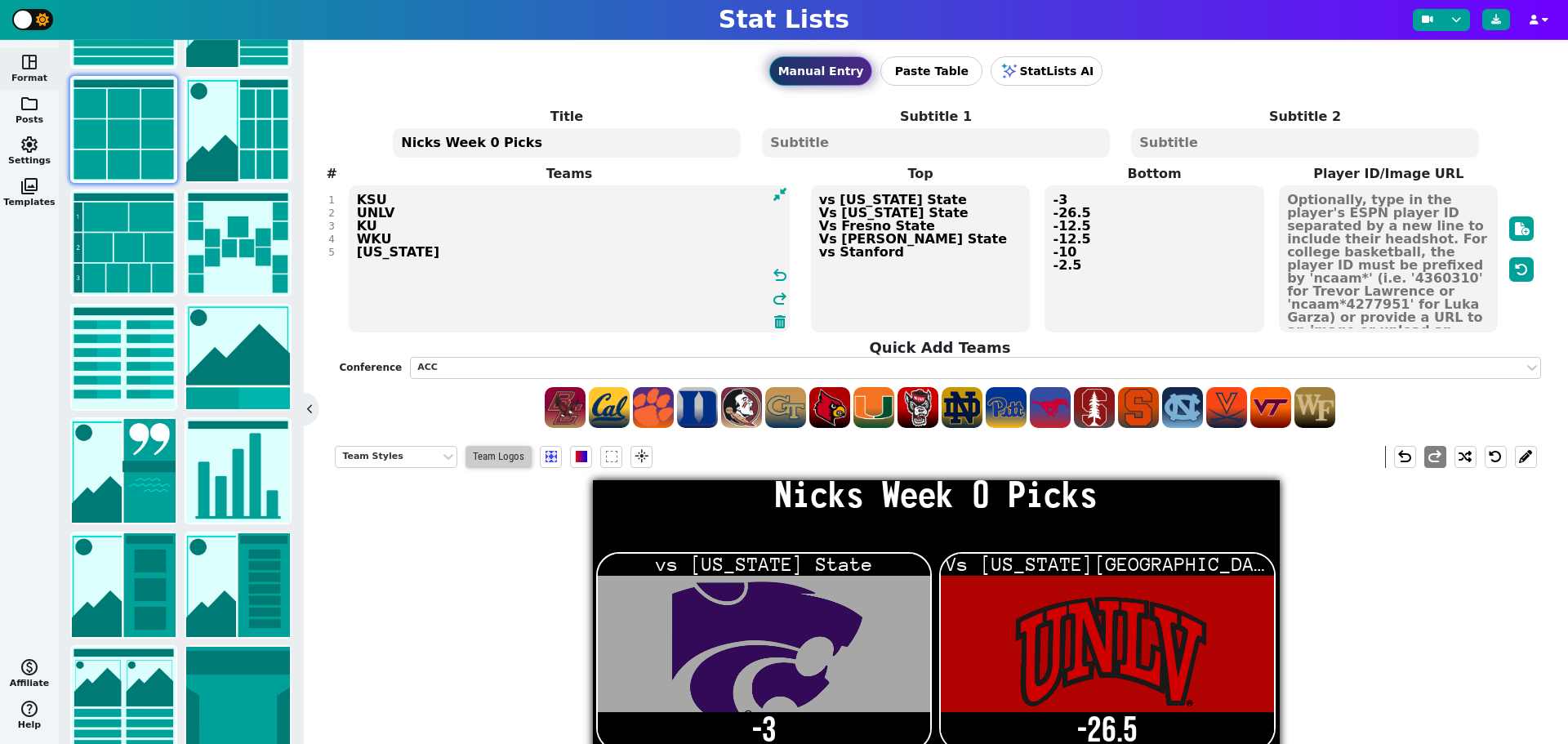
click at [498, 451] on span "Team Logos" at bounding box center [498, 457] width 66 height 22
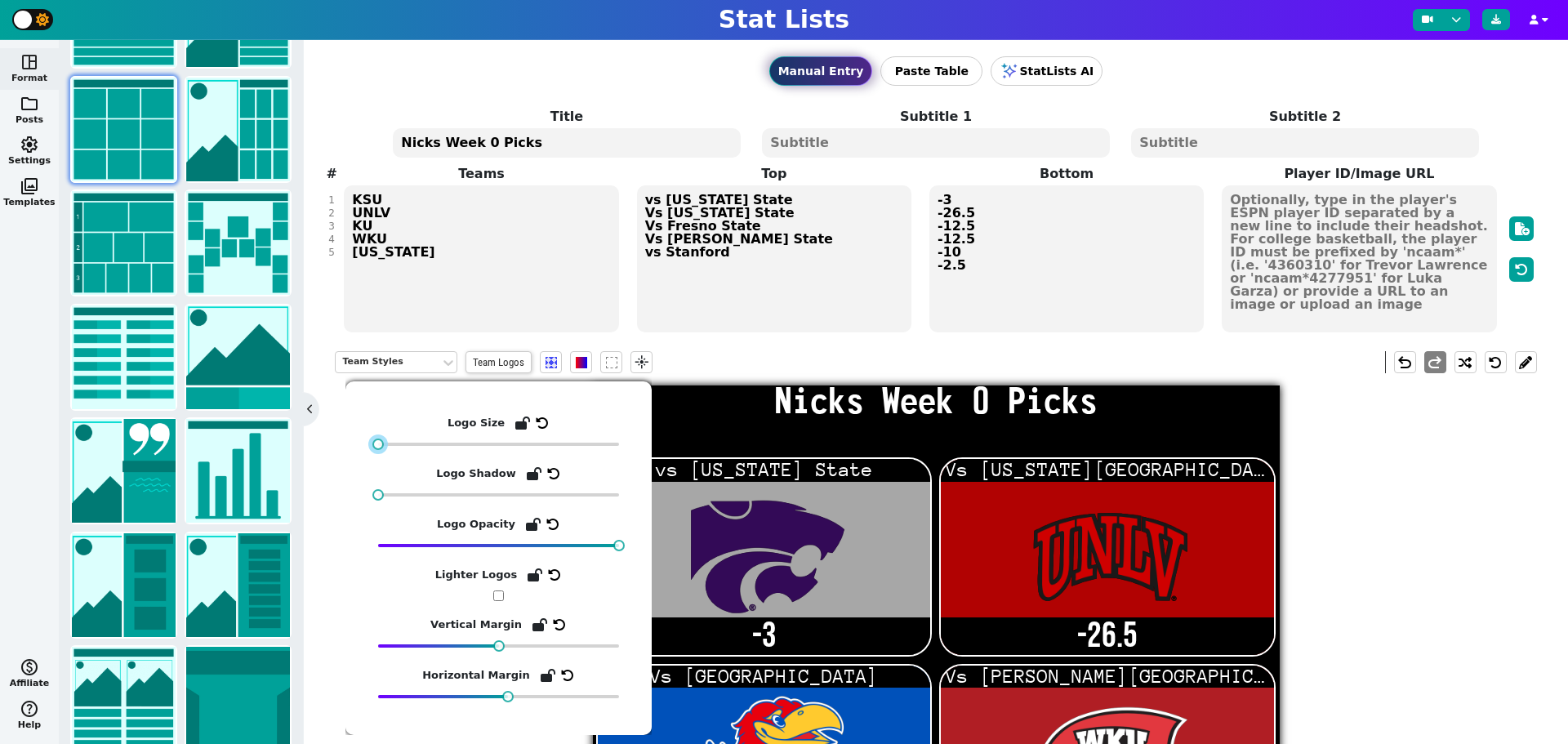
drag, startPoint x: 398, startPoint y: 443, endPoint x: 369, endPoint y: 443, distance: 29.0
click at [369, 443] on div "Logo Size Logo Shadow Logo Opacity Lighter Logos Vertical Margin Horizontal Mar…" at bounding box center [498, 559] width 306 height 354
click at [325, 563] on div "Manual Entry Paste Table StatLists AI Title Nicks Week 0 Picks Subtitle 1 Subti…" at bounding box center [935, 392] width 1264 height 704
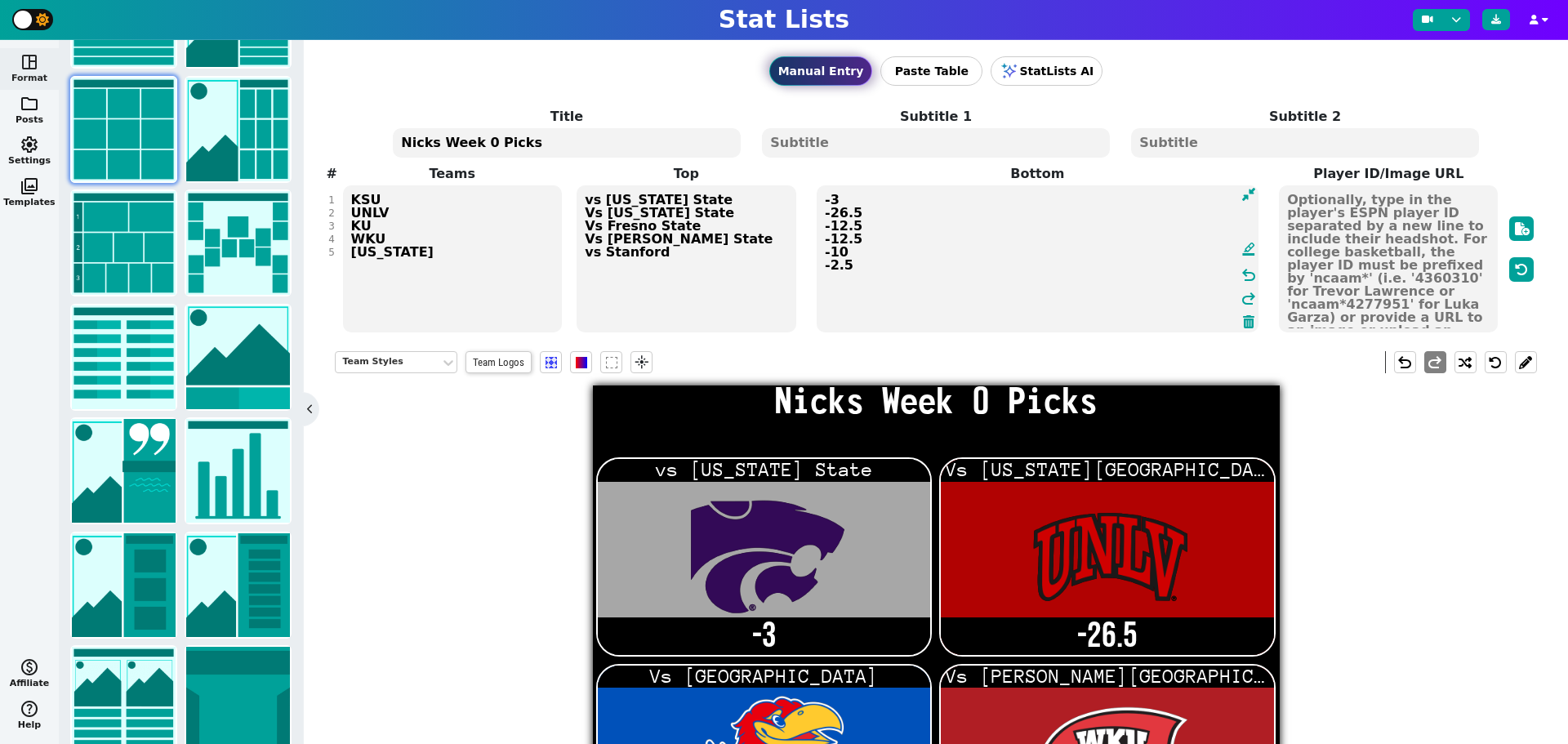
drag, startPoint x: 961, startPoint y: 239, endPoint x: 932, endPoint y: 242, distance: 29.2
click at [932, 242] on textarea "-3 -26.5 -12.5 -12.5 -10 -2.5" at bounding box center [1037, 259] width 442 height 147
click at [862, 243] on textarea "-3 -26.5 -12.5 -12.5 -10 -2.5" at bounding box center [1037, 259] width 442 height 147
drag, startPoint x: 859, startPoint y: 240, endPoint x: 816, endPoint y: 241, distance: 43.0
click at [816, 241] on textarea "-3 -26.5 -12.5 -12.5 -10 -2.5" at bounding box center [1037, 259] width 442 height 147
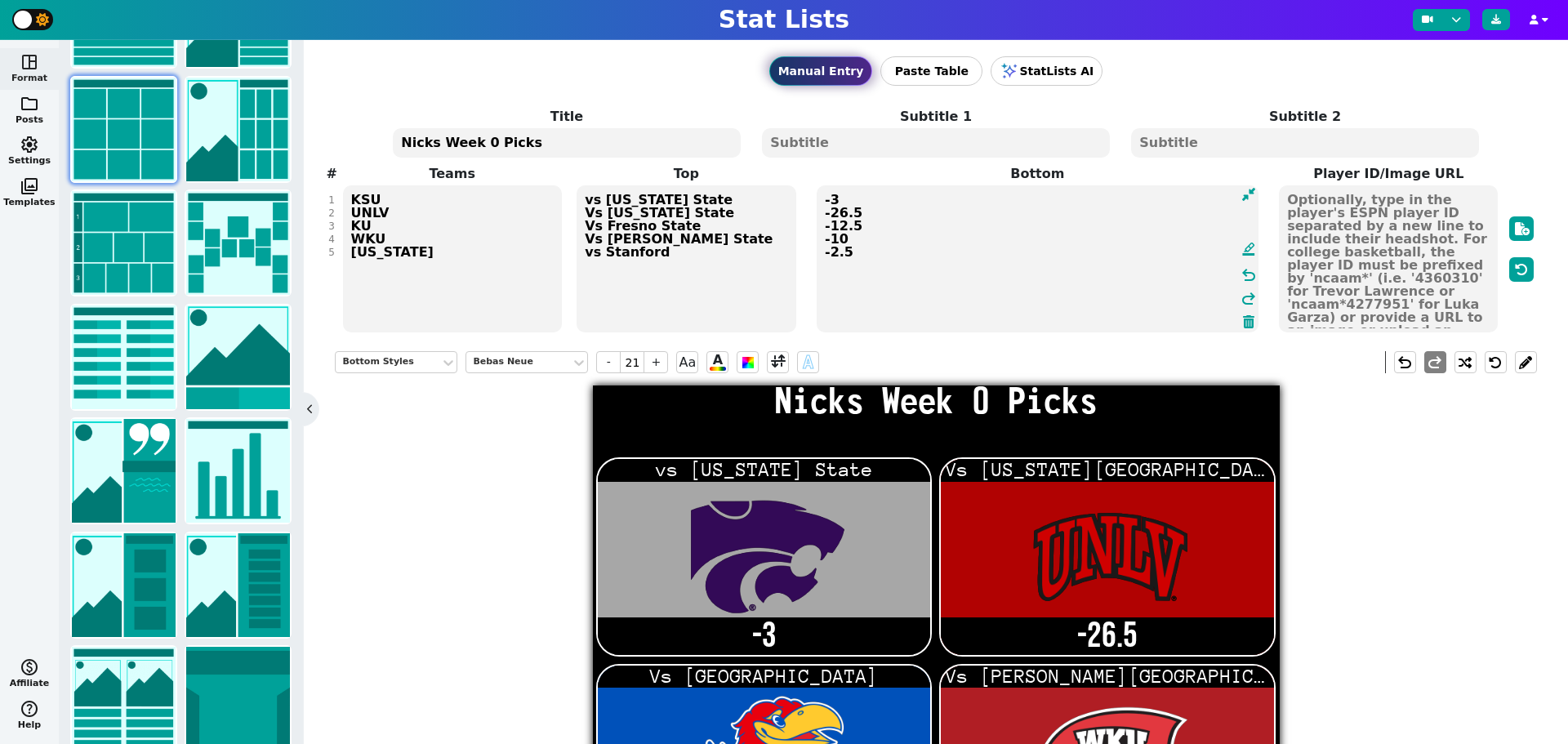
type textarea "-3 -26.5 -12.5 -10 -2.5"
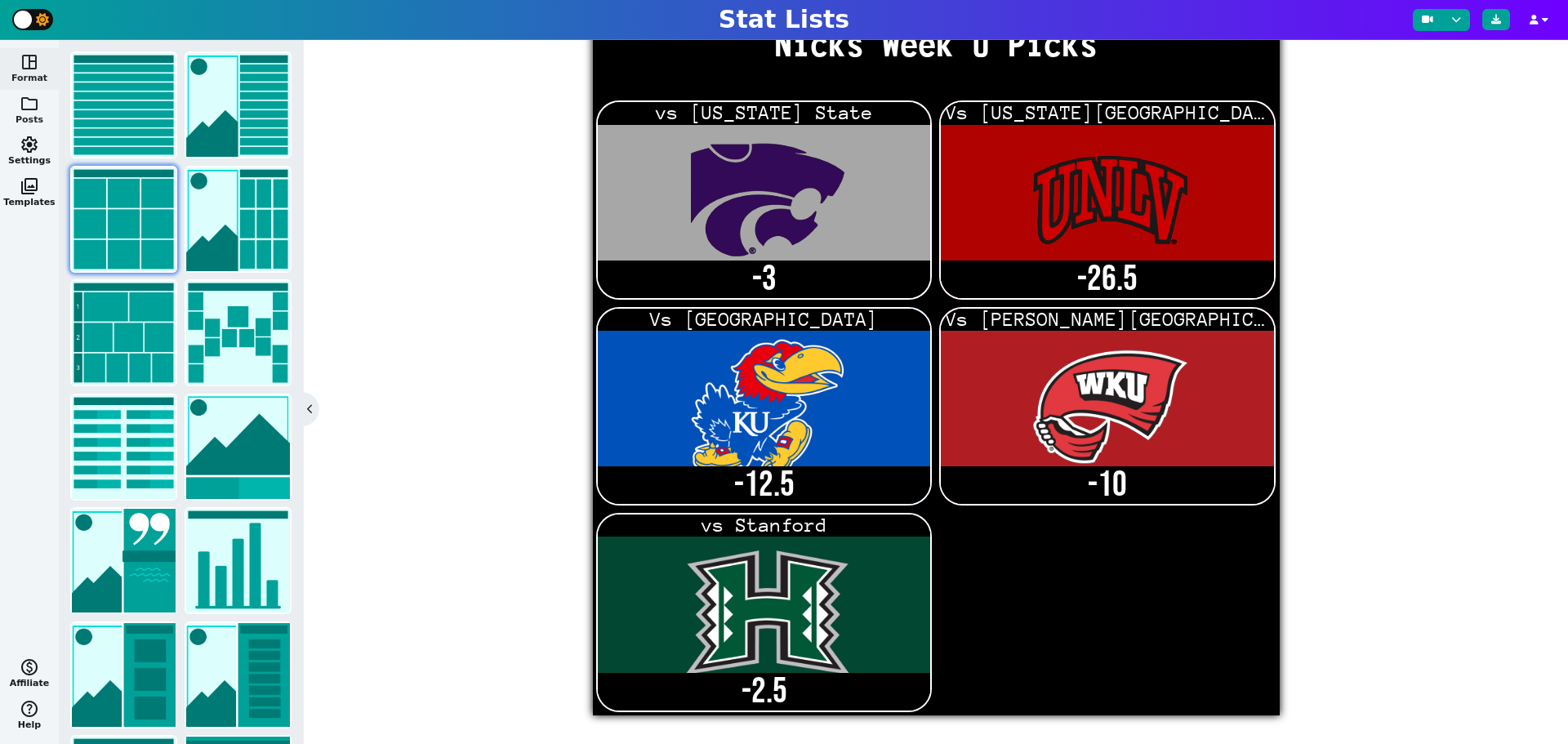
click at [26, 114] on button "folder Posts" at bounding box center [29, 111] width 59 height 42
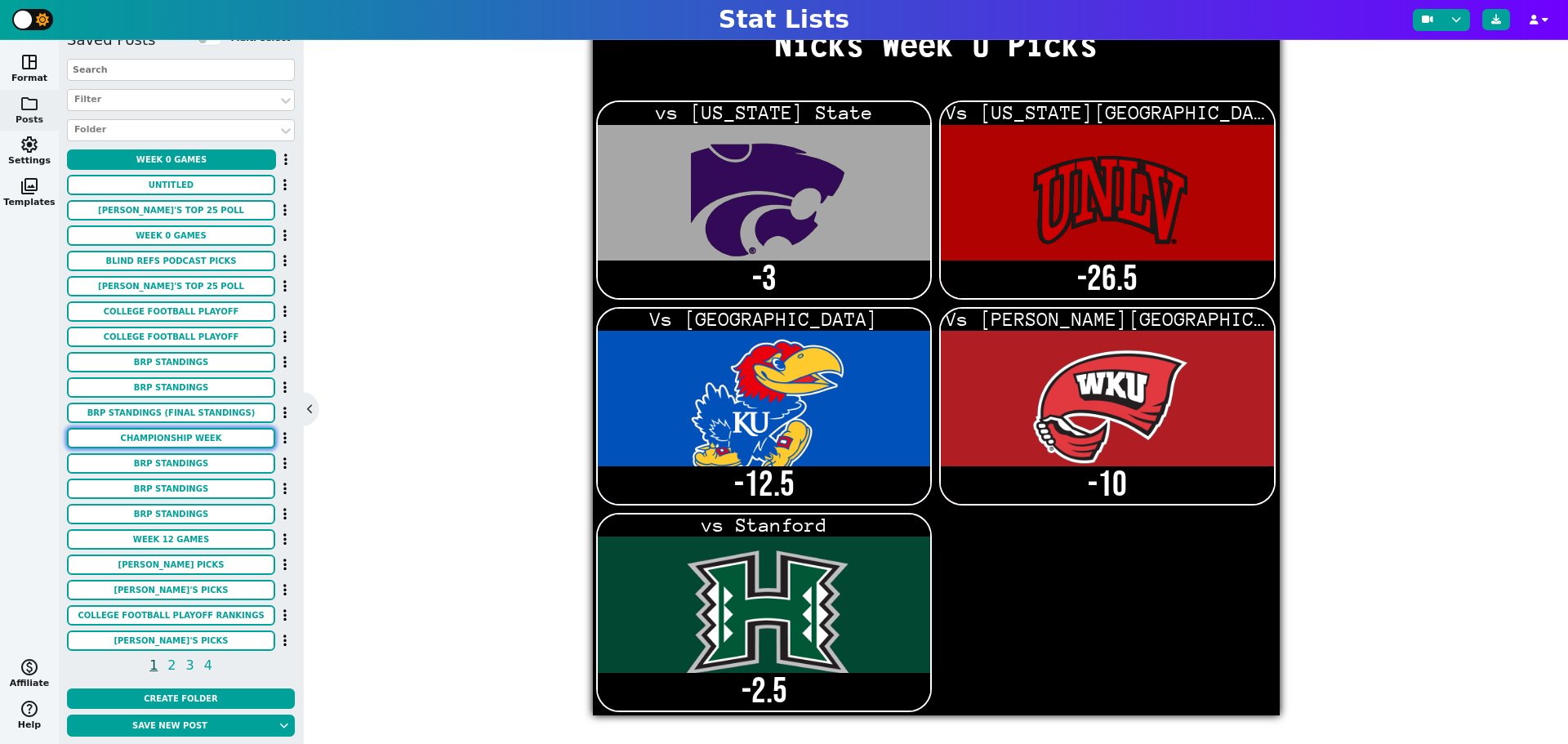
scroll to position [34, 0]
click at [204, 715] on button "Save new post" at bounding box center [169, 726] width 206 height 22
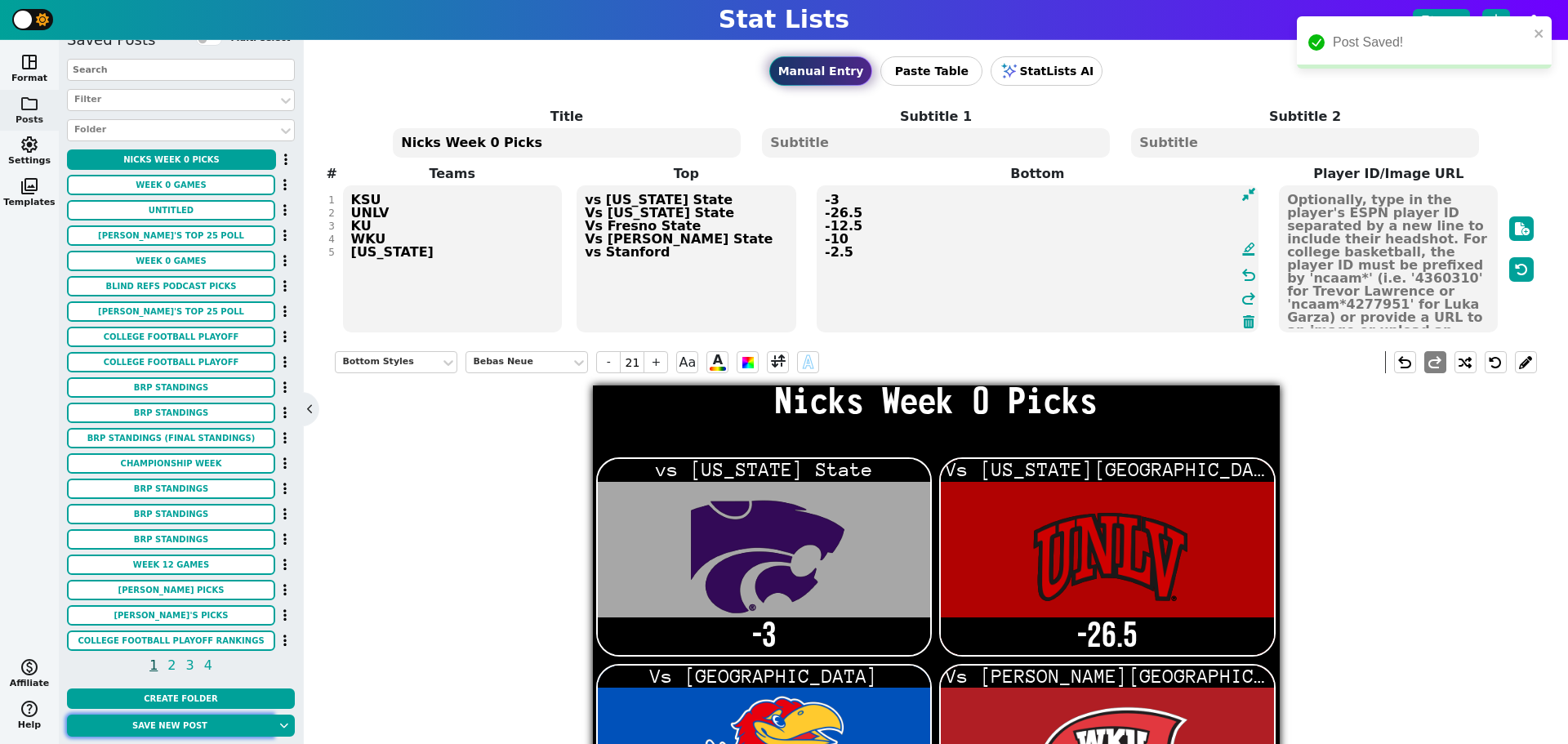
scroll to position [357, 0]
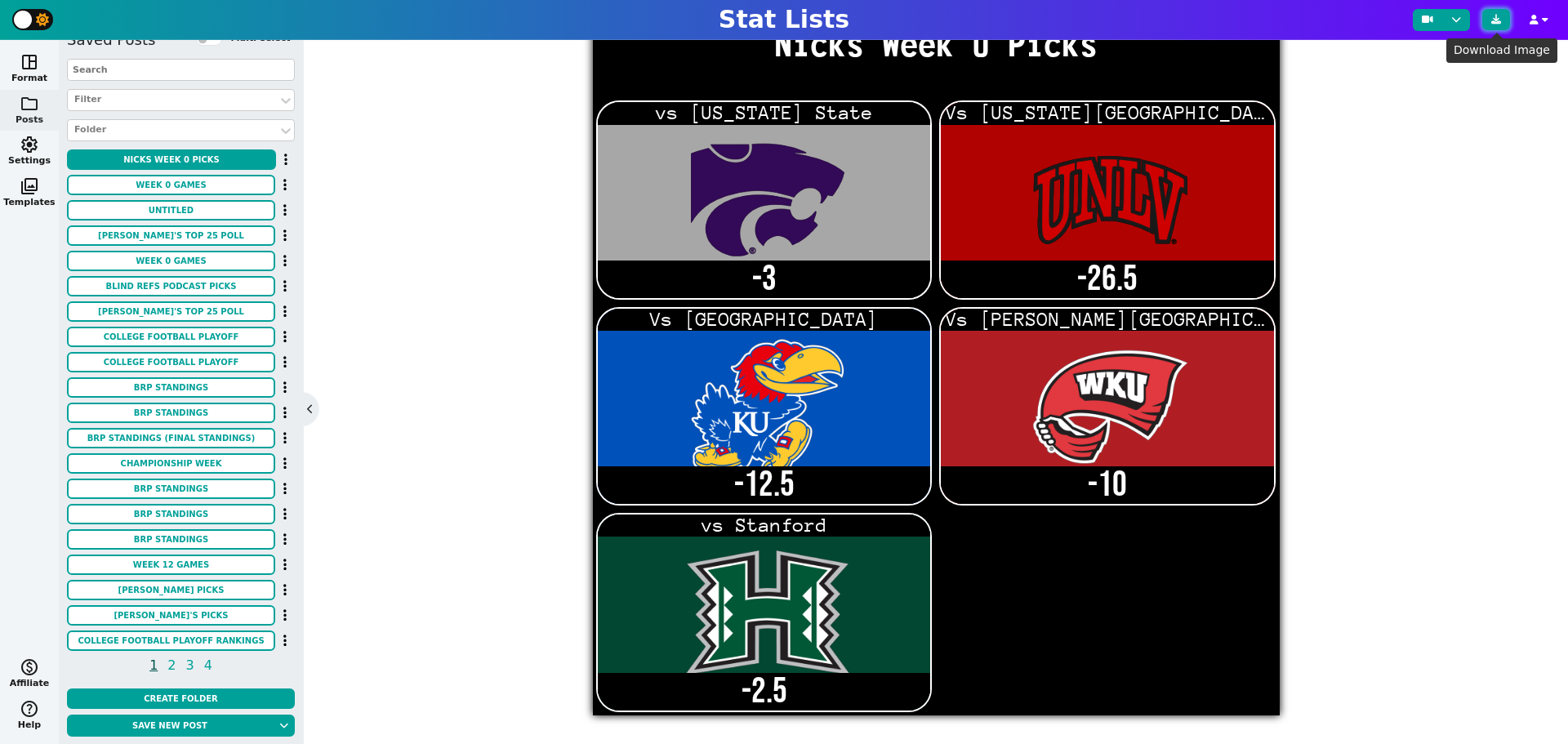
click at [1500, 17] on icon at bounding box center [1495, 20] width 10 height 10
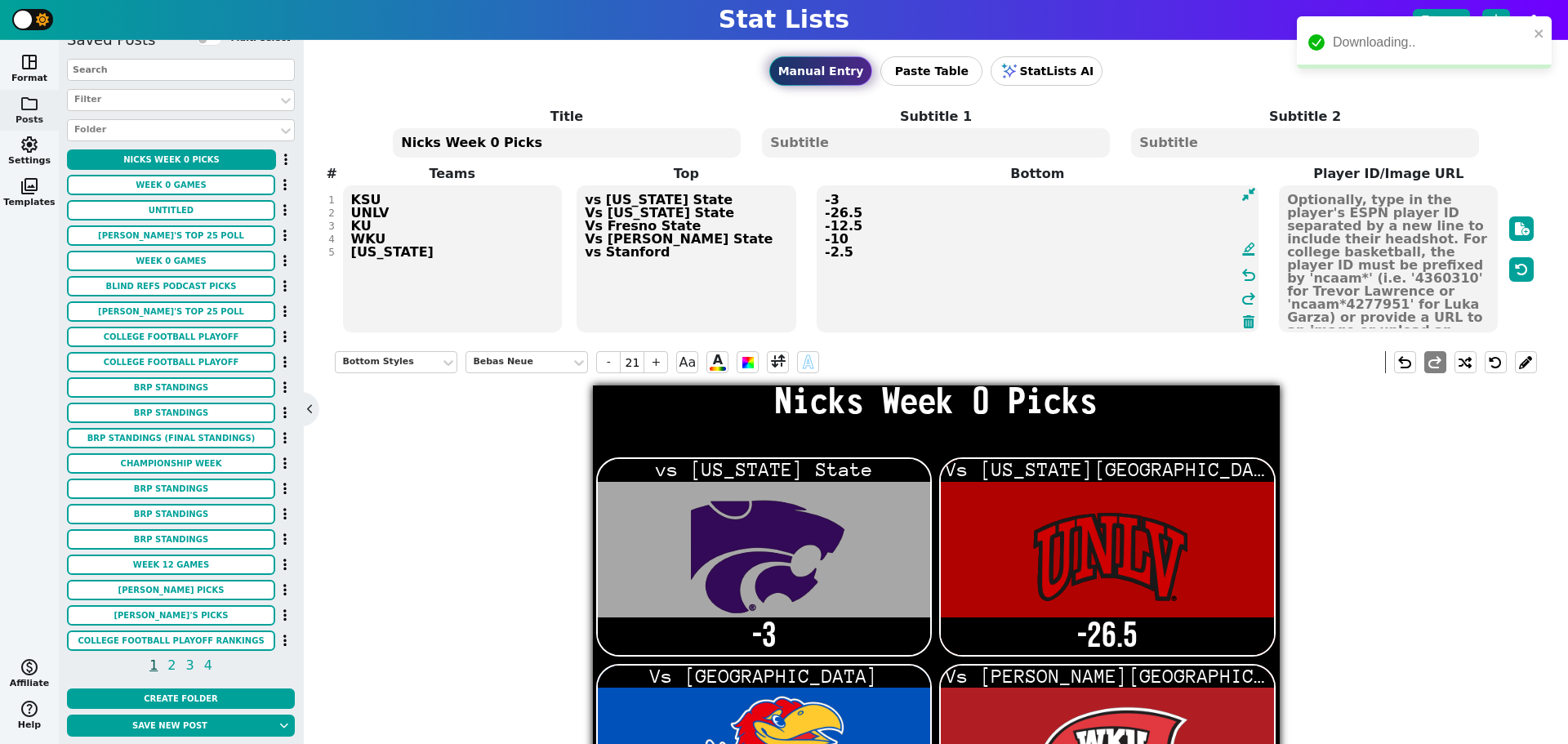
click at [387, 241] on textarea "KSU UNLV KU WKU [US_STATE]" at bounding box center [452, 259] width 219 height 147
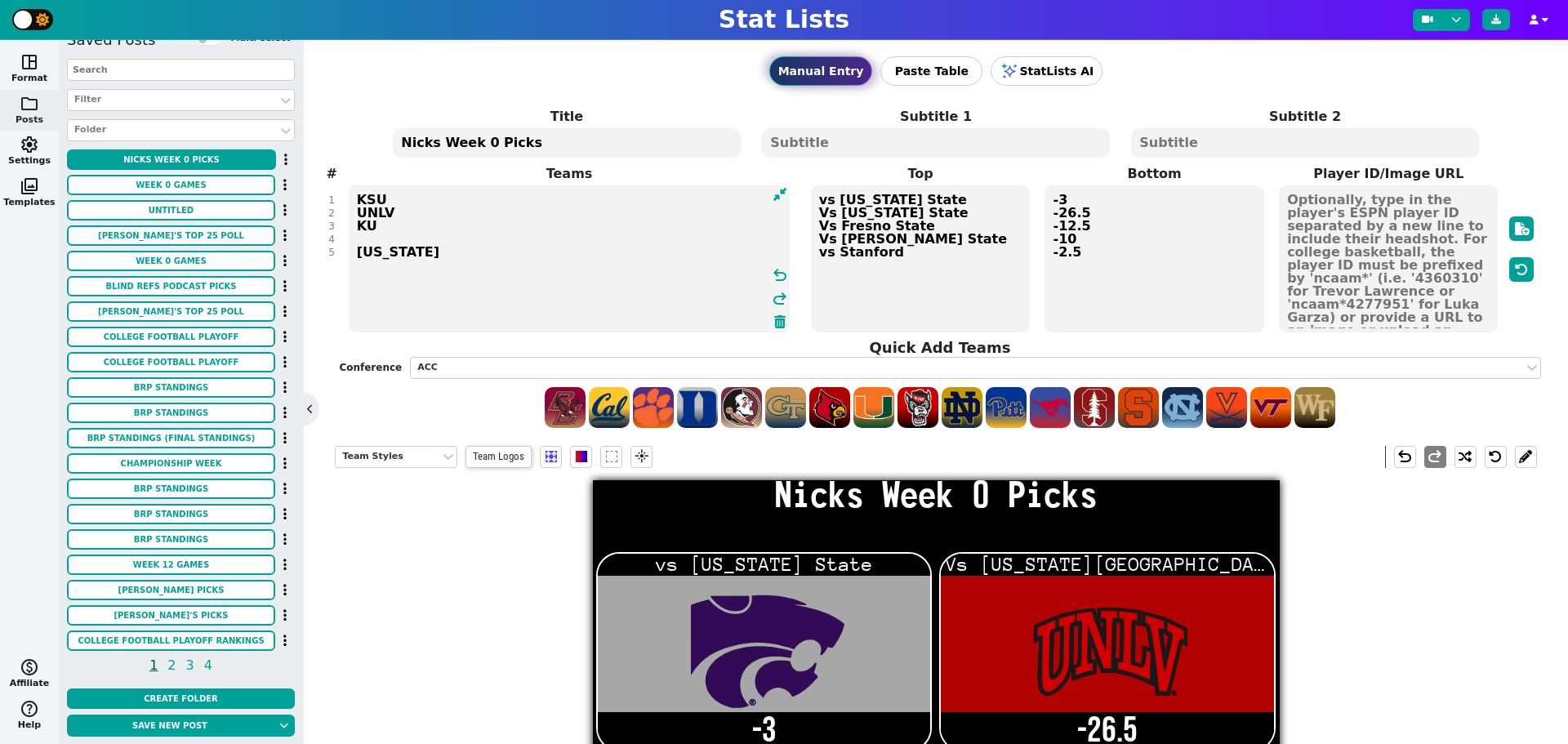
type textarea "KSU UNLV KU HAWAII"
click at [1052, 241] on textarea "-3 -26.5 -12.5 -10 -2.5" at bounding box center [1153, 259] width 219 height 147
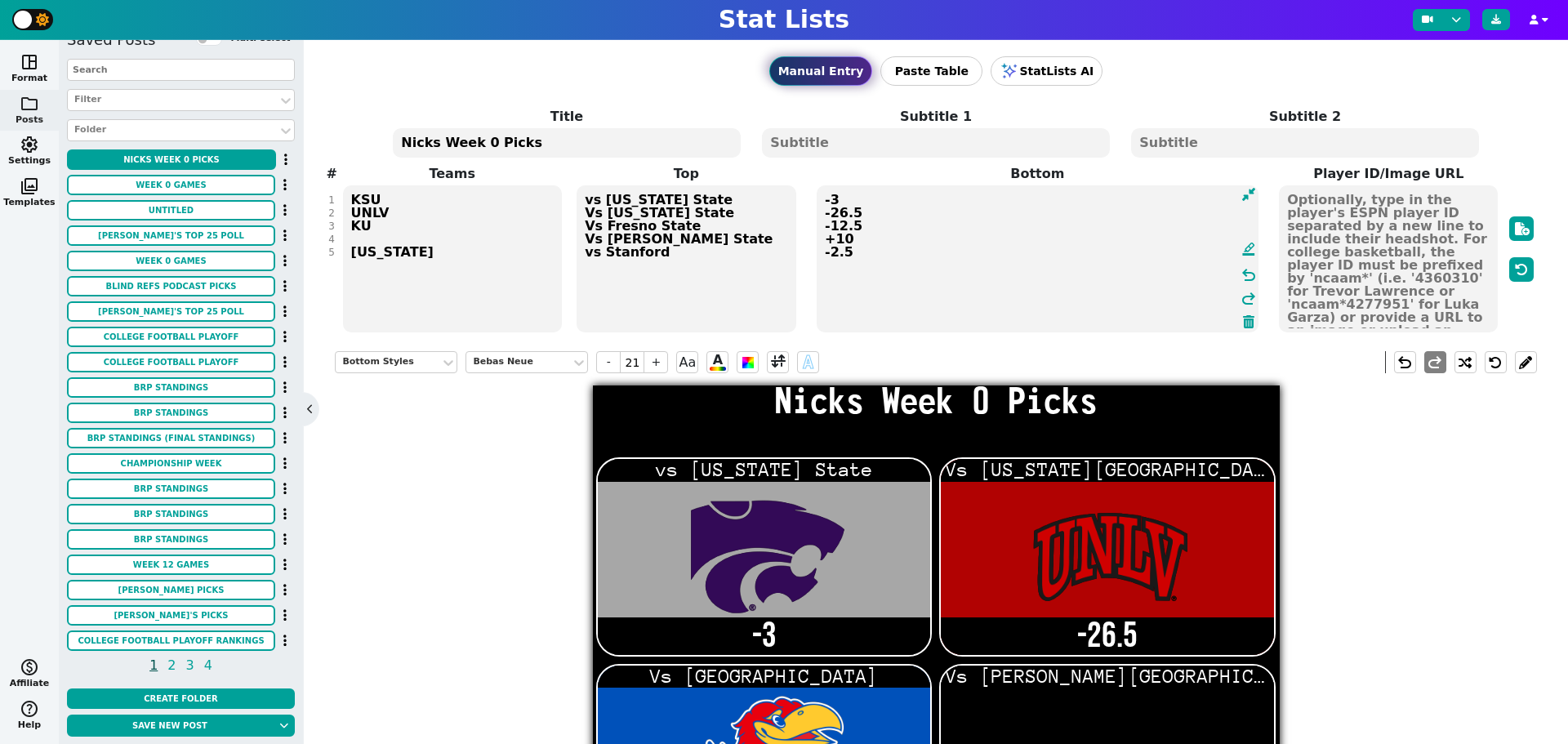
type textarea "-3 -26.5 -12.5 +10 -2.5"
click at [377, 237] on textarea "KSU UNLV KU HAWAII" at bounding box center [452, 259] width 219 height 147
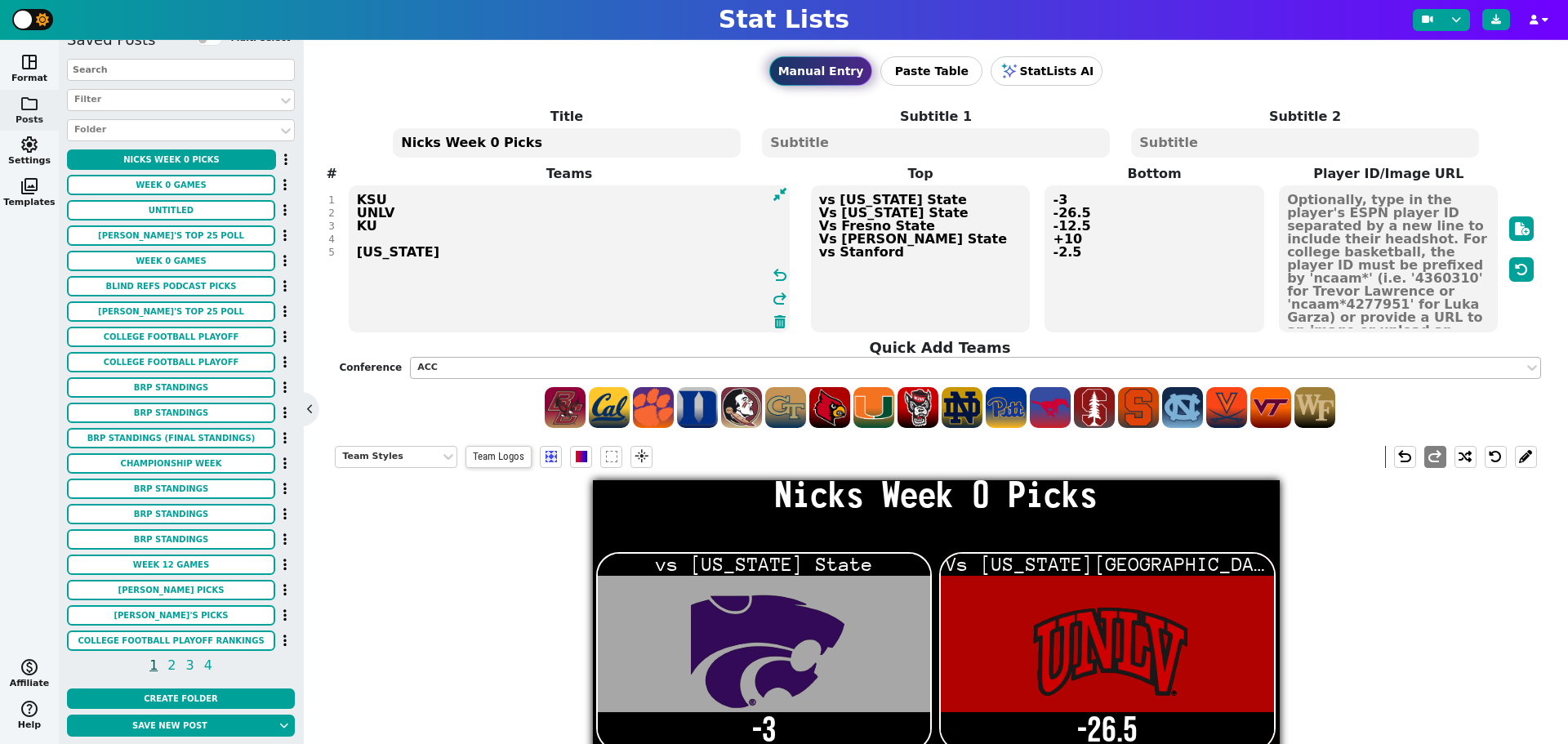
click at [808, 372] on div "ACC" at bounding box center [966, 368] width 1099 height 14
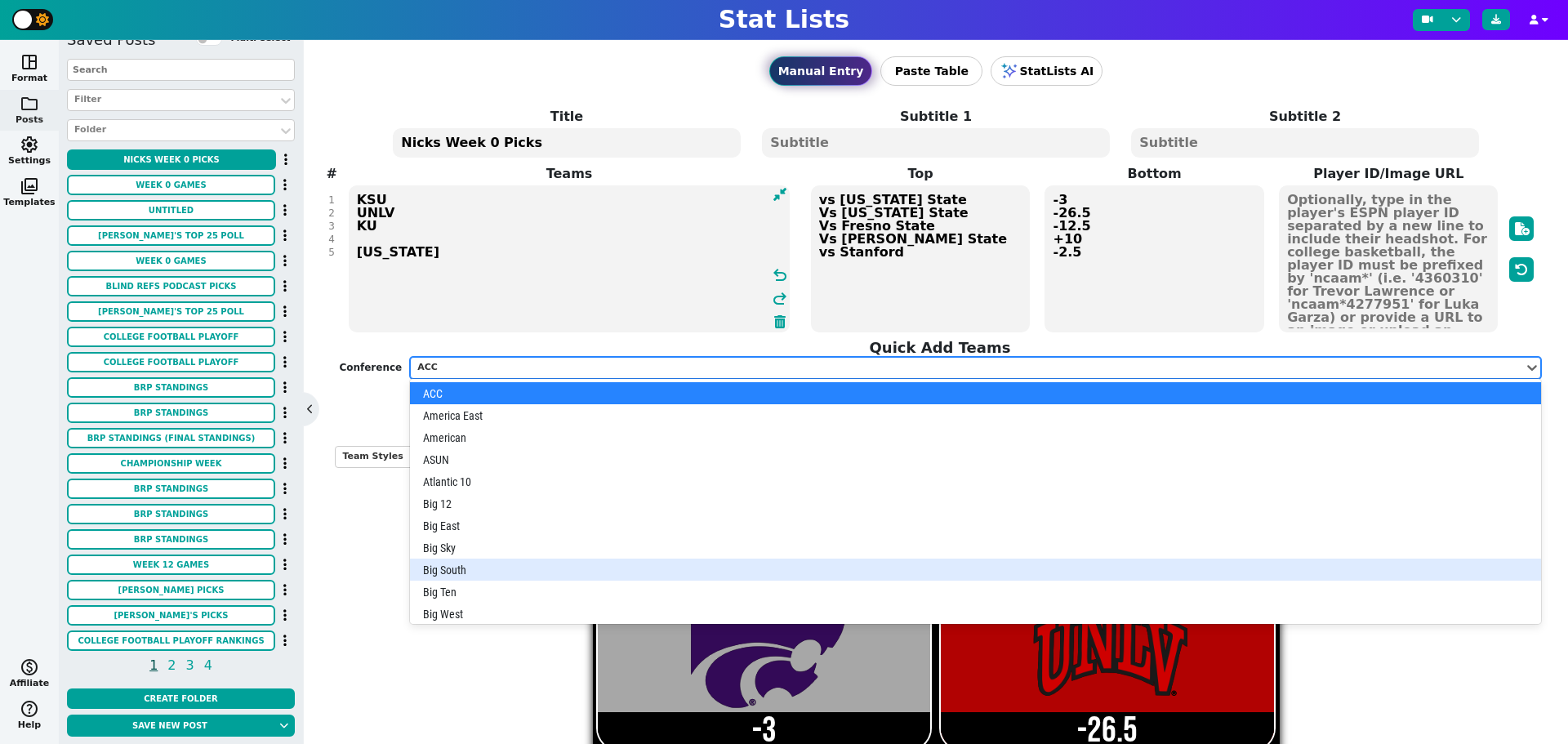
click at [709, 562] on div "Big South" at bounding box center [974, 570] width 1130 height 22
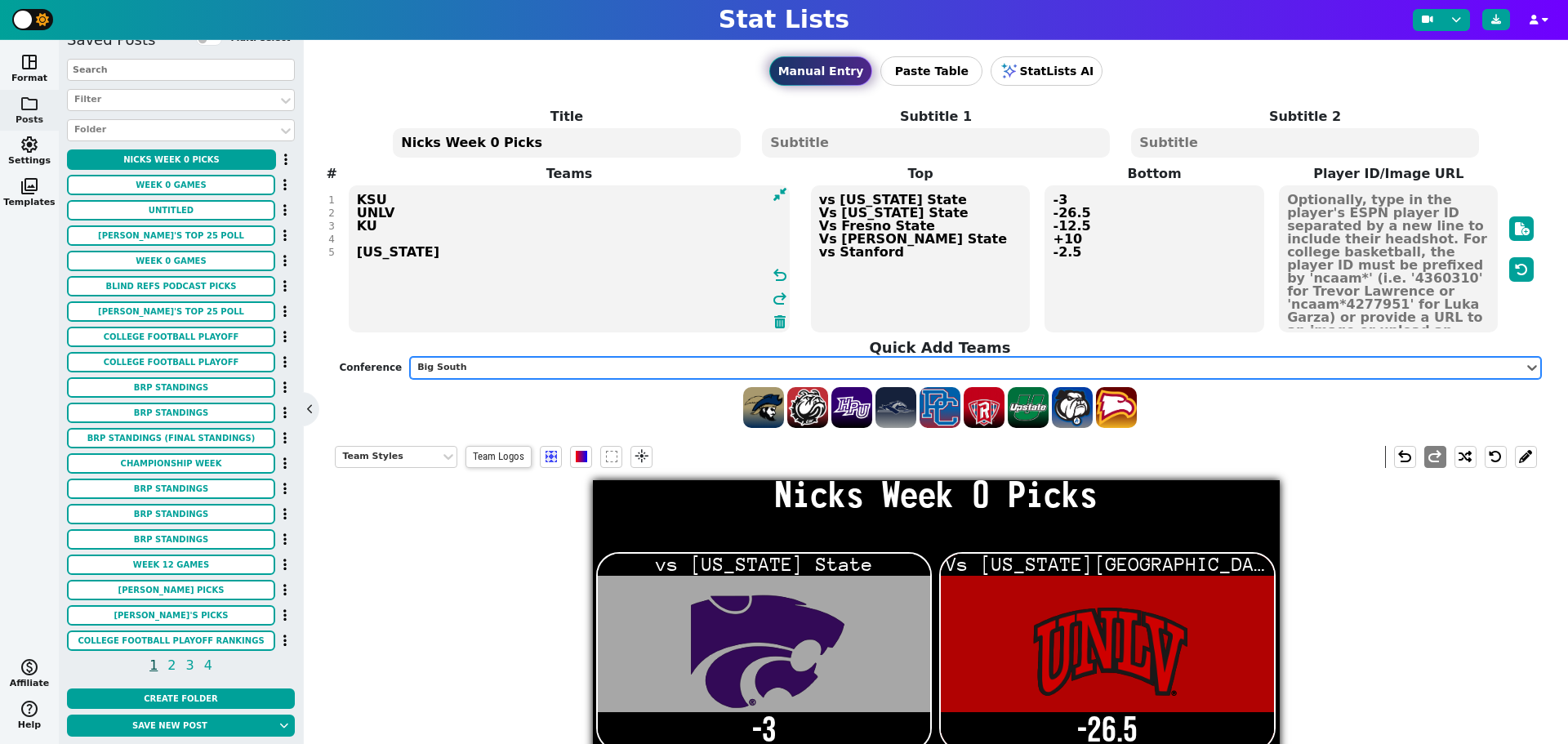
click at [676, 371] on div "Big South" at bounding box center [966, 368] width 1099 height 14
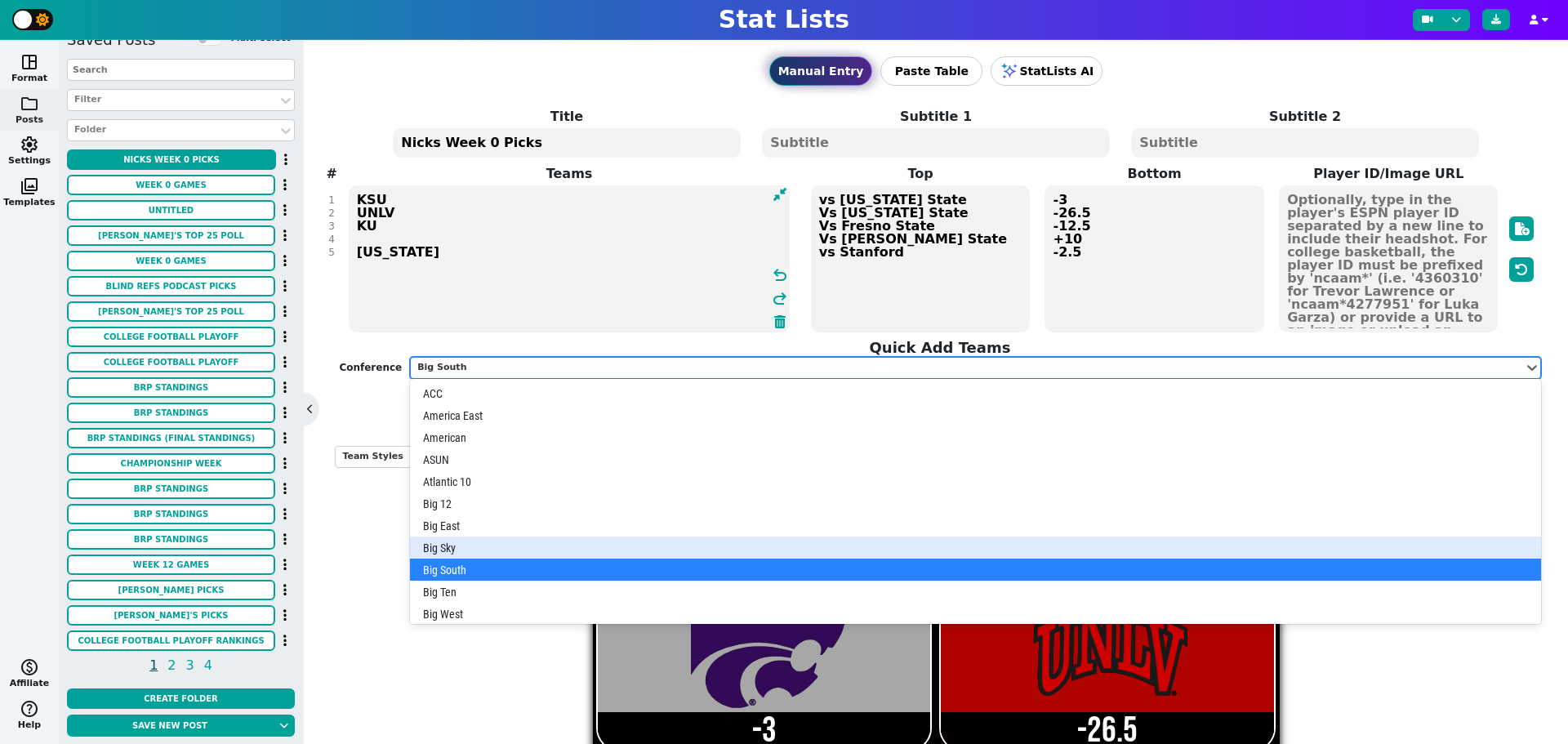
click at [616, 552] on div "Big Sky" at bounding box center [974, 548] width 1130 height 22
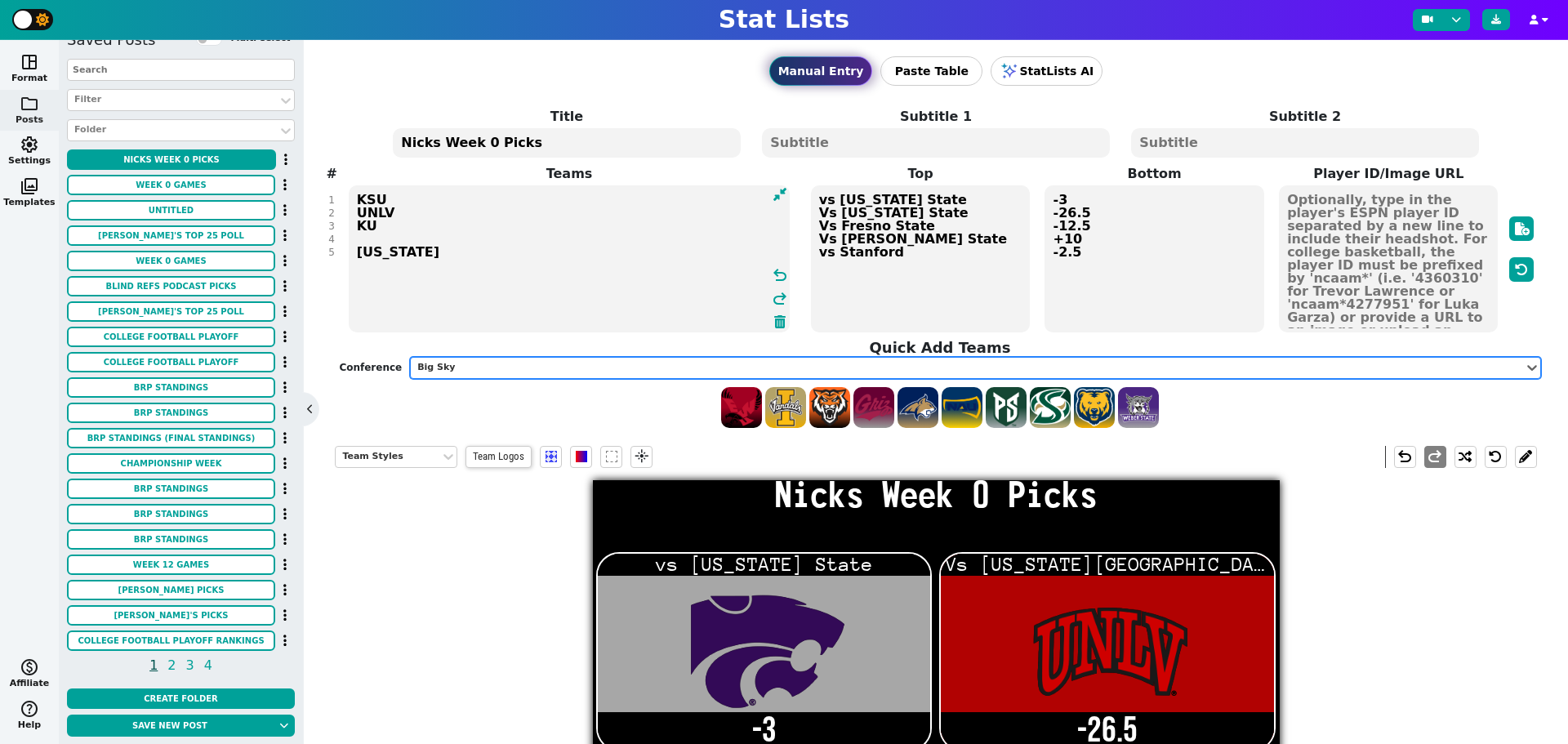
click at [593, 369] on div "Big Sky" at bounding box center [966, 368] width 1099 height 14
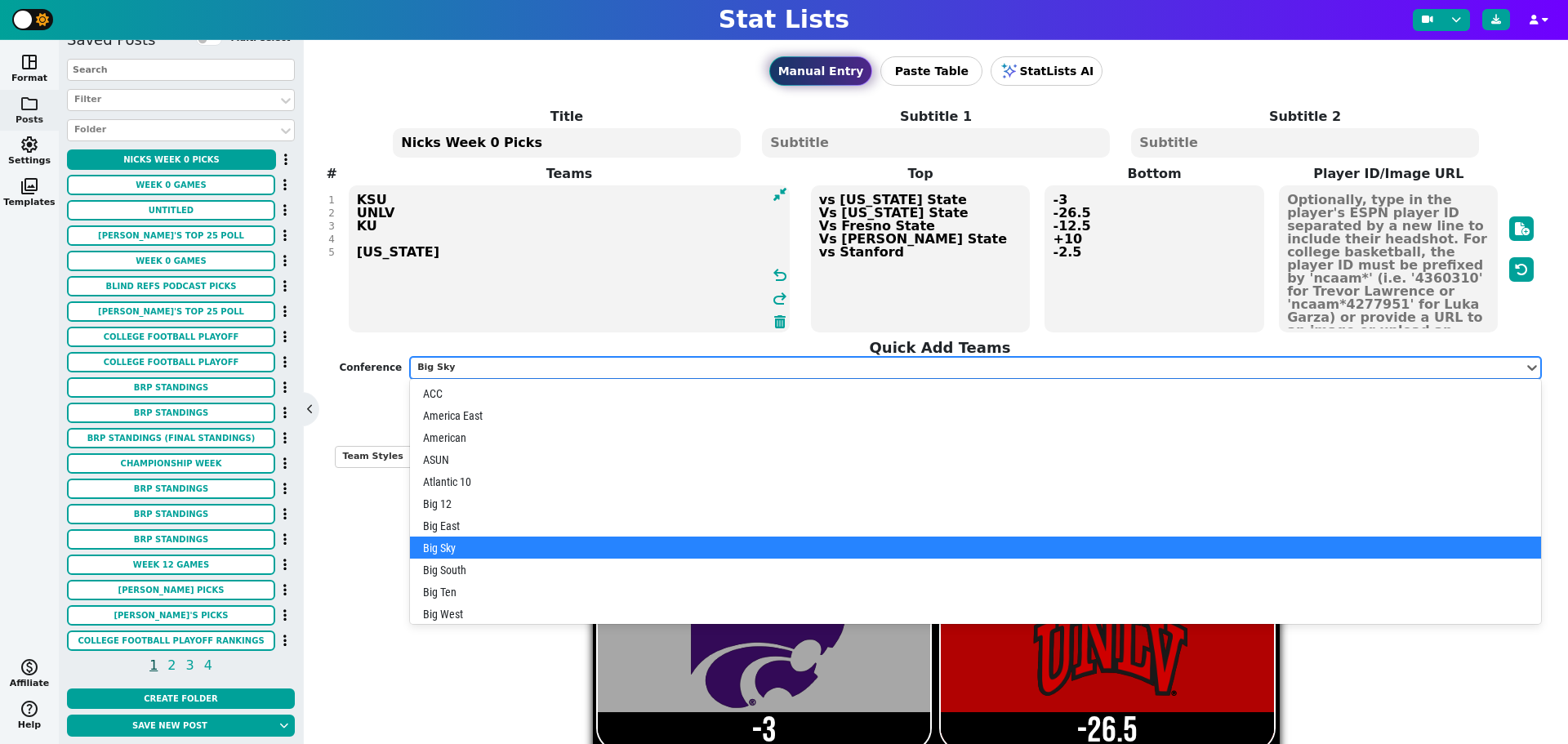
scroll to position [511, 0]
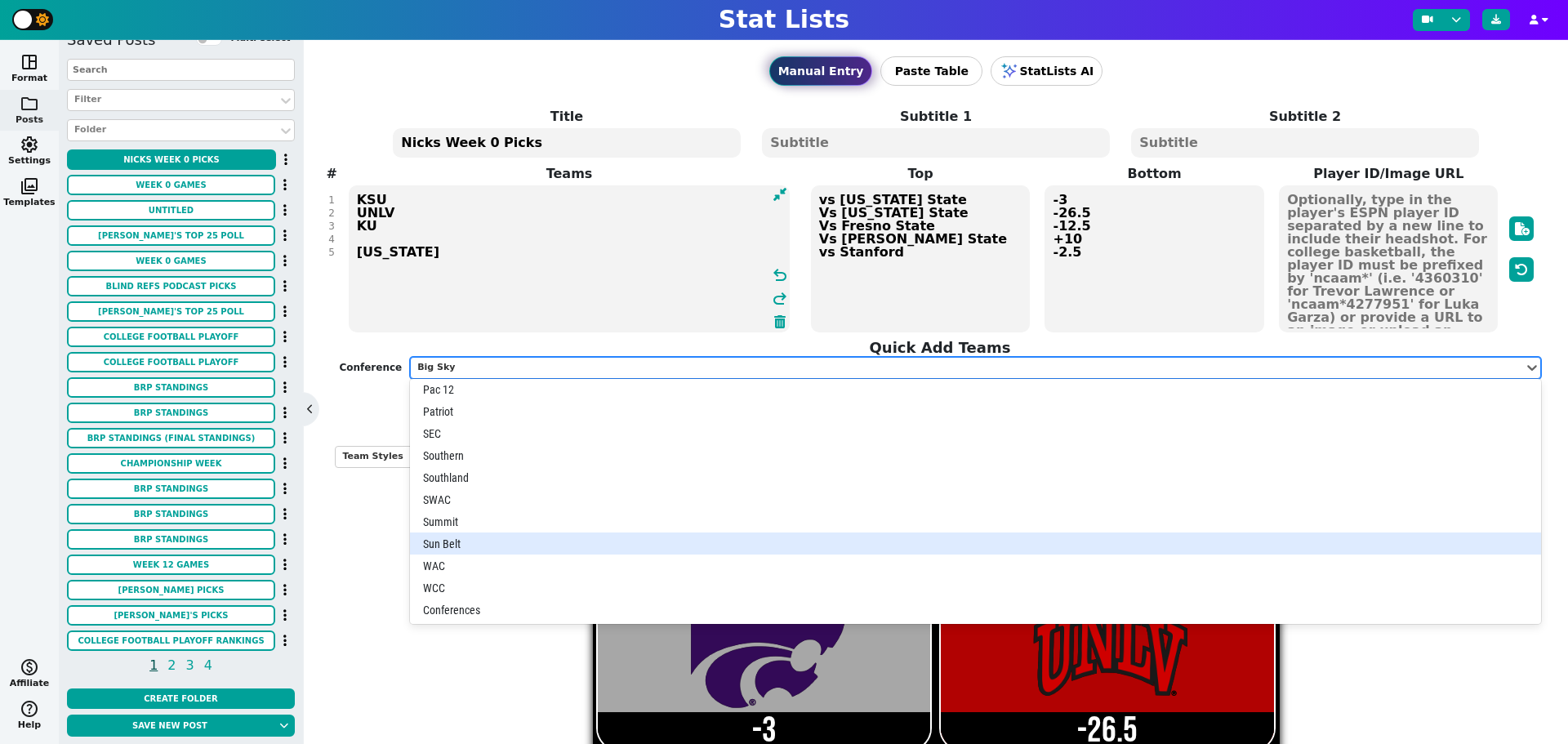
click at [554, 548] on div "Sun Belt" at bounding box center [974, 544] width 1130 height 22
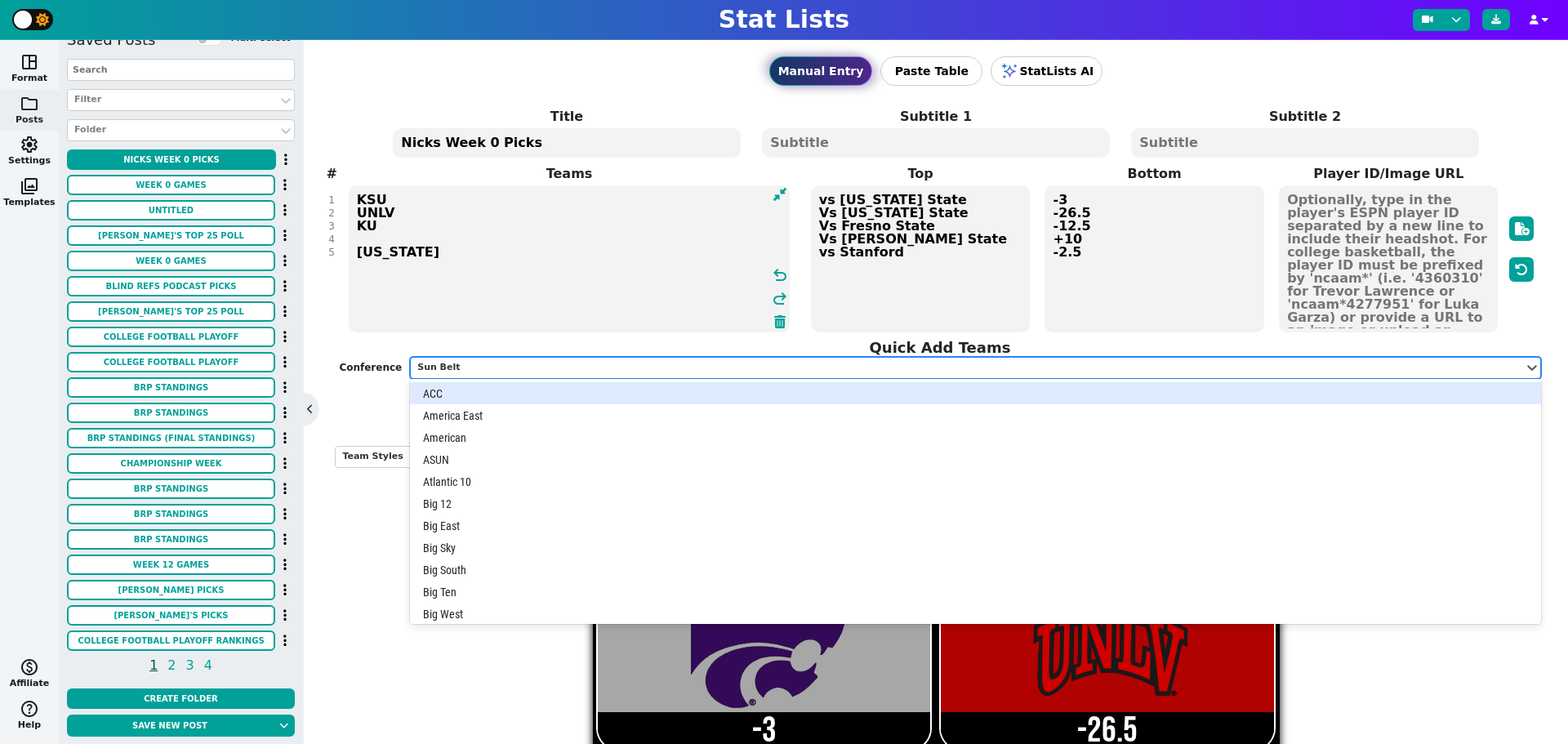
click at [552, 370] on div "Sun Belt" at bounding box center [966, 368] width 1099 height 14
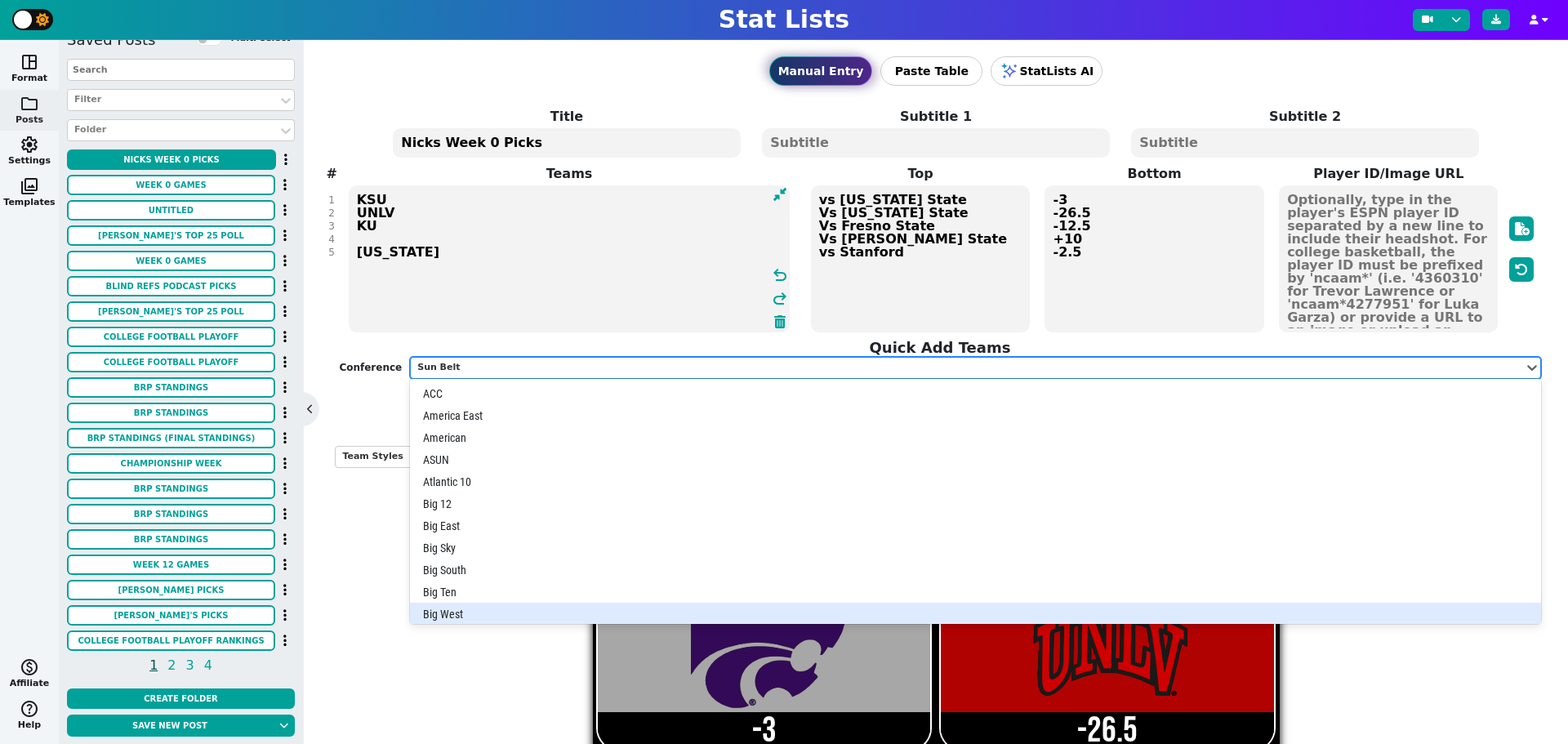
click at [498, 612] on div "Big West" at bounding box center [974, 615] width 1130 height 22
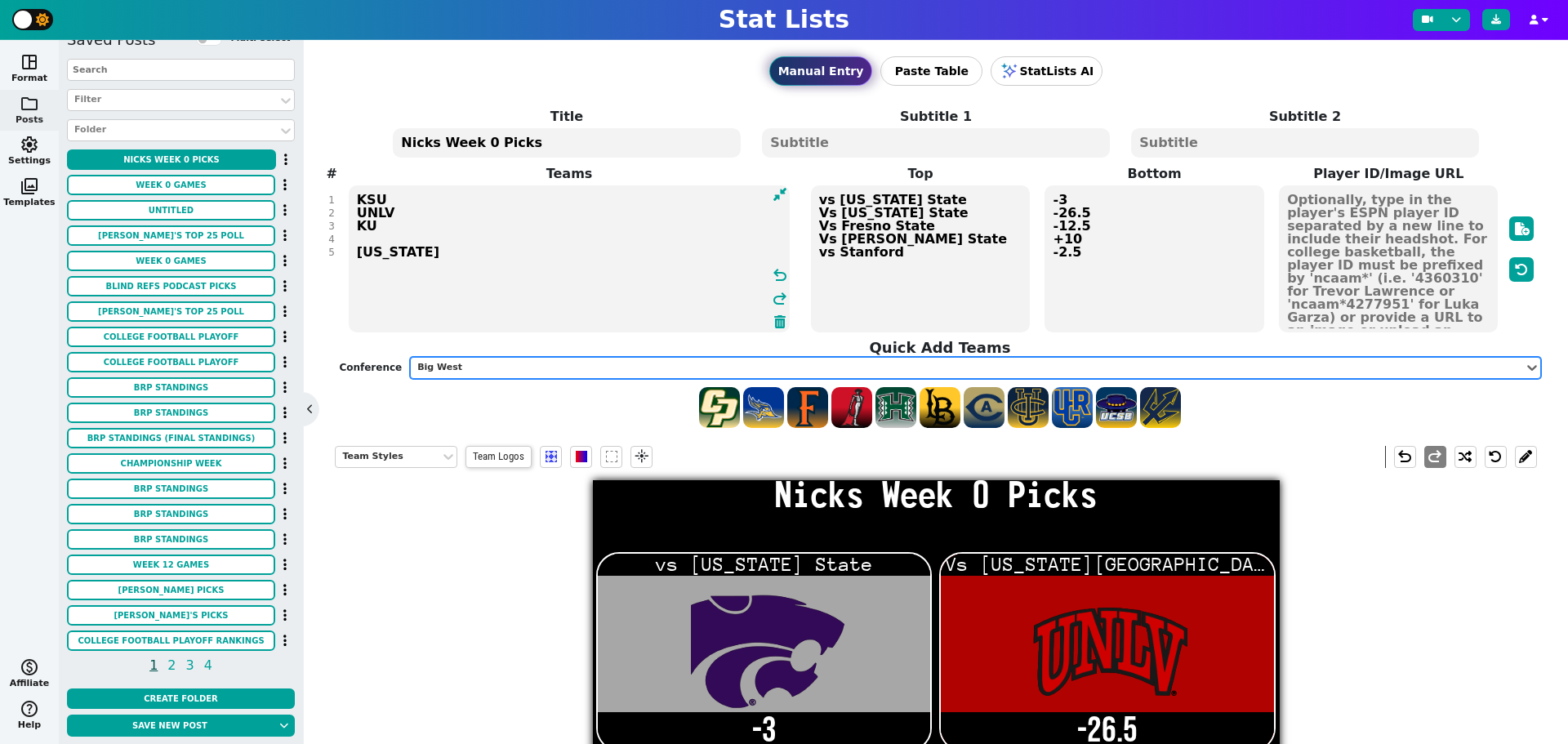
click at [554, 370] on div "Big West" at bounding box center [966, 368] width 1099 height 14
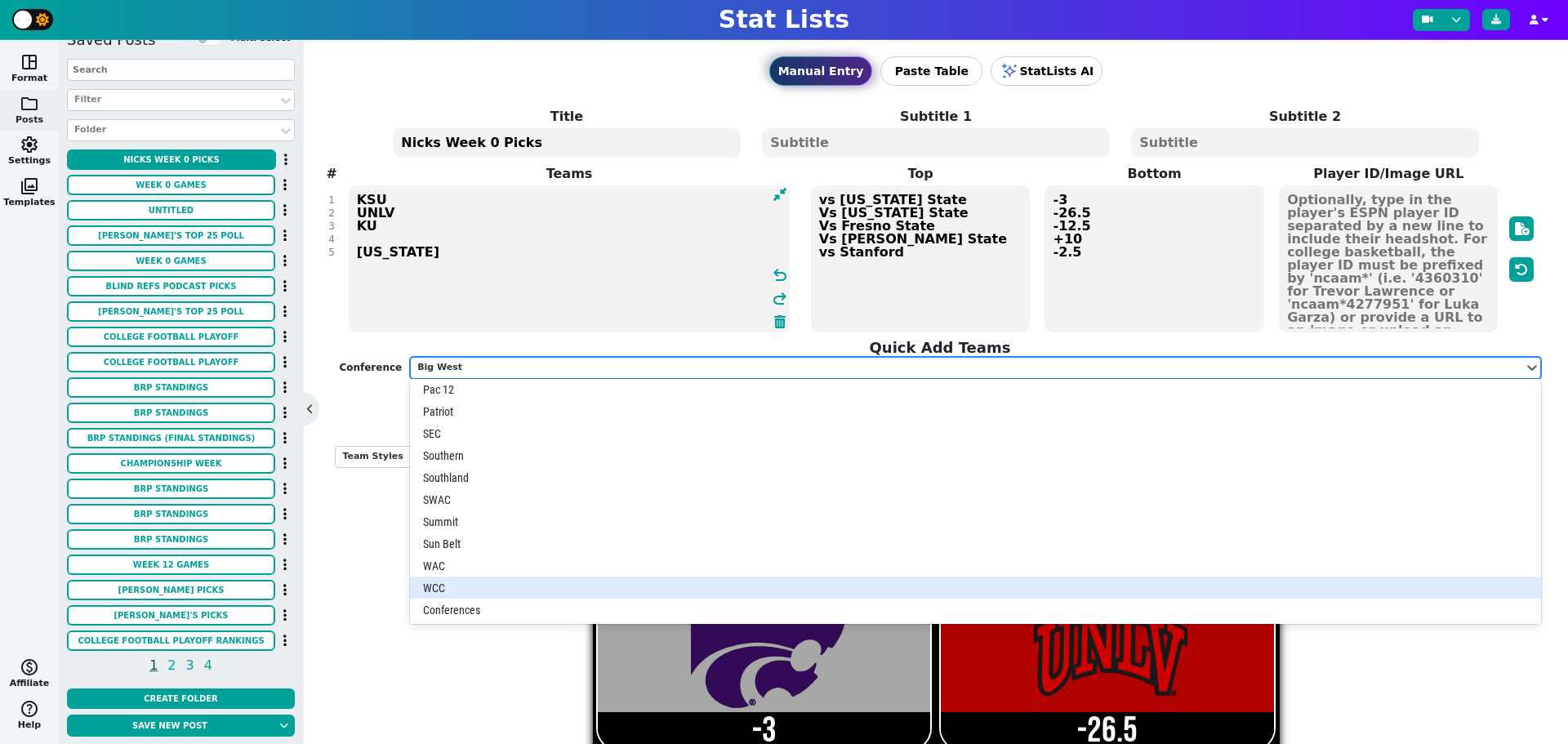
click at [498, 589] on div "WCC" at bounding box center [974, 588] width 1130 height 22
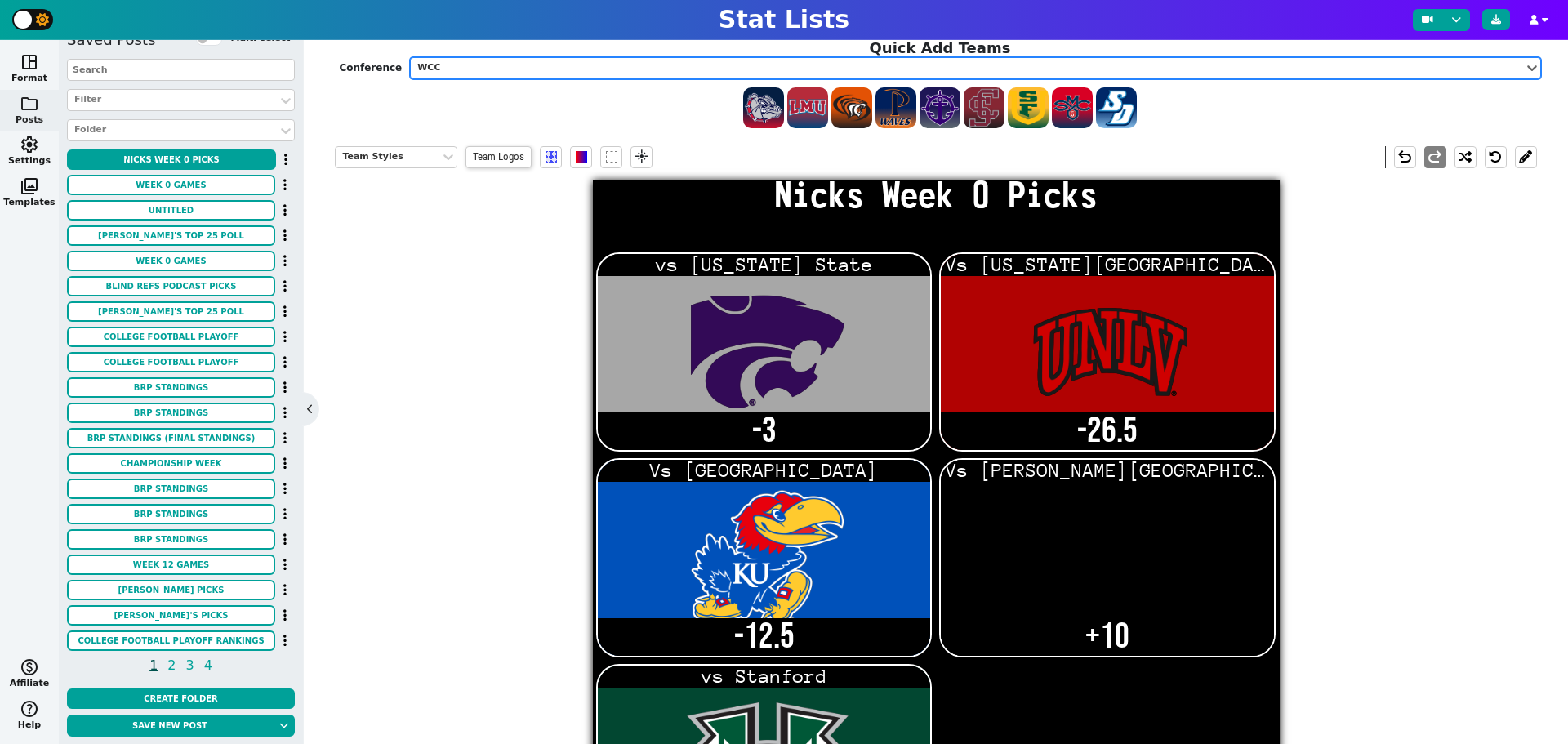
scroll to position [0, 0]
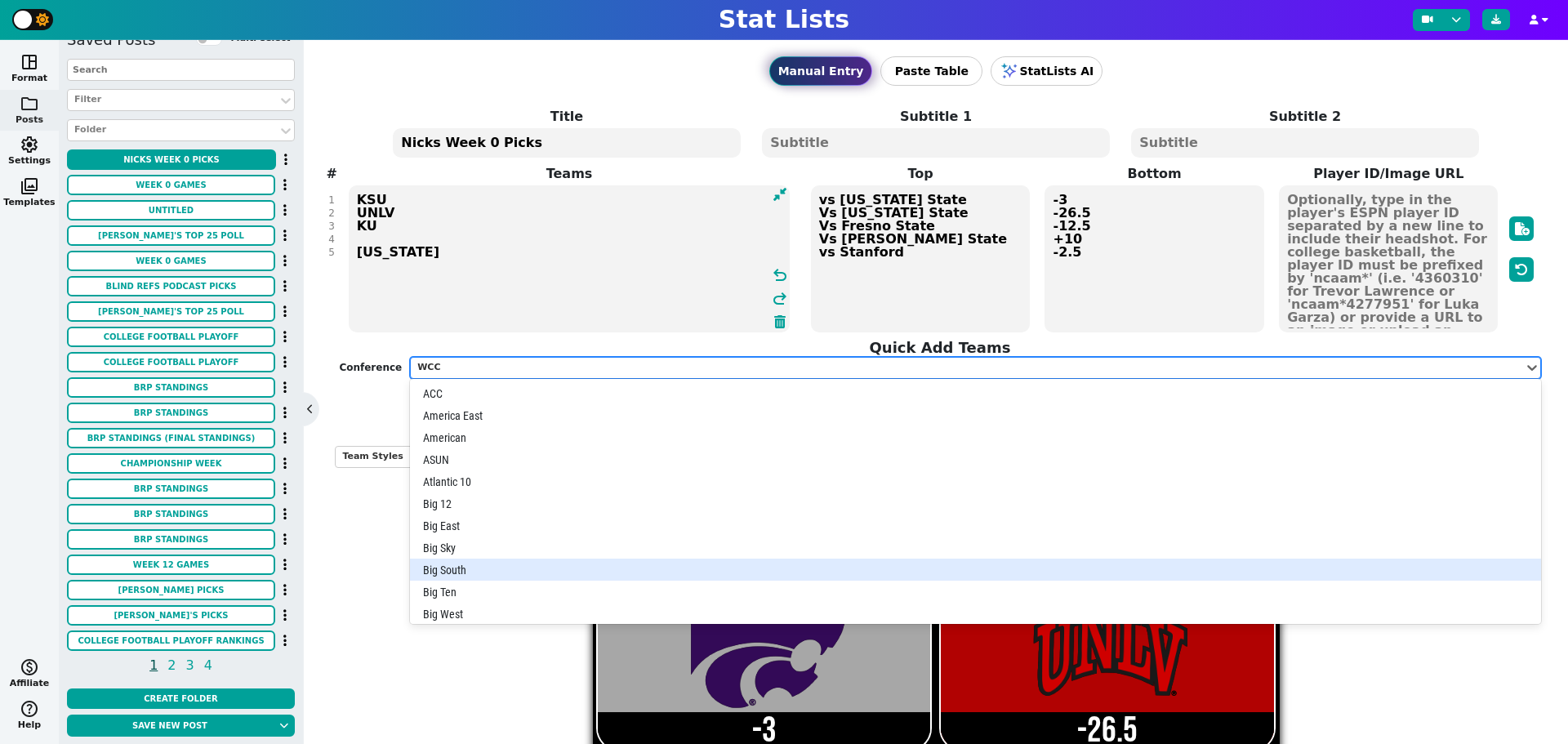
scroll to position [511, 0]
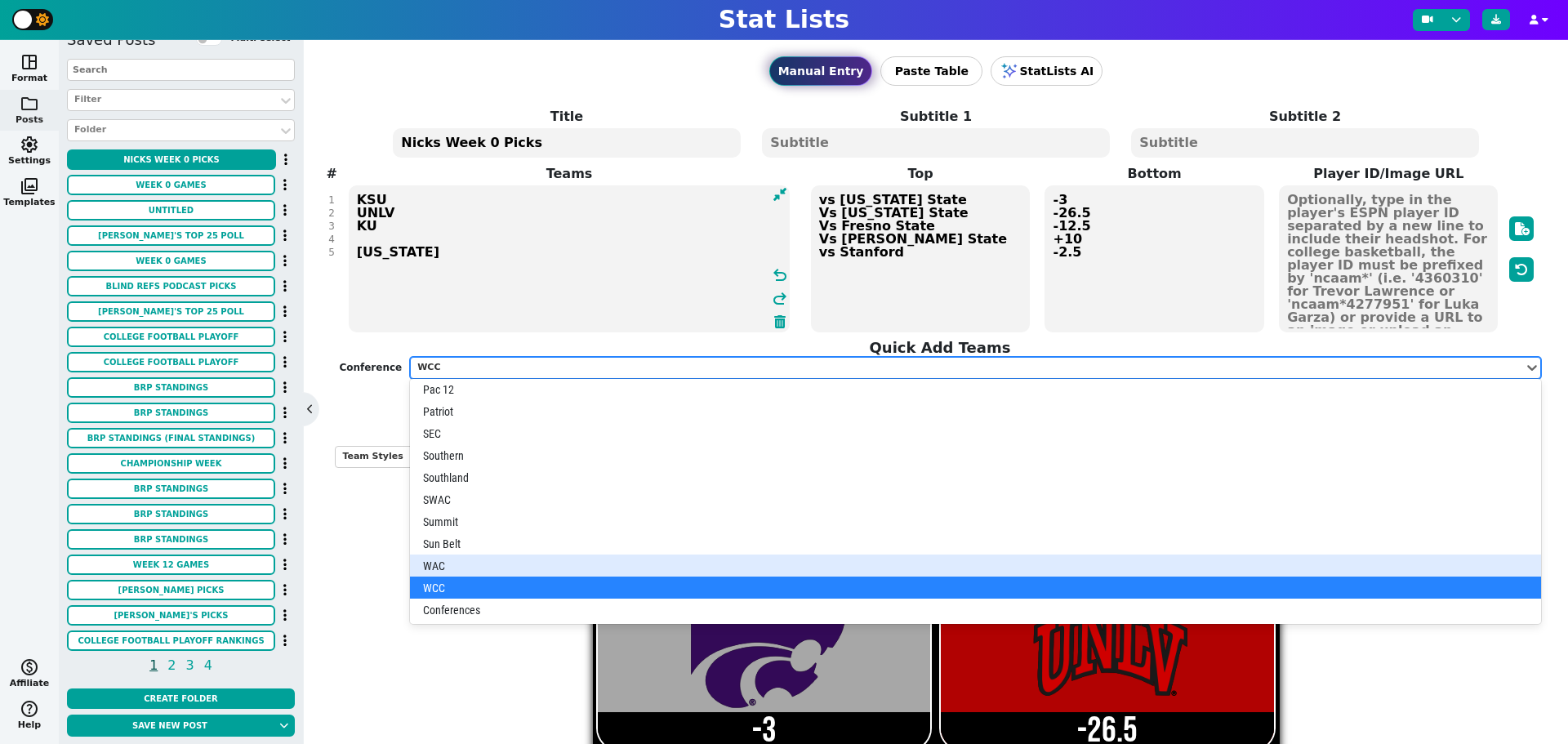
click at [494, 565] on div "WAC" at bounding box center [974, 566] width 1130 height 22
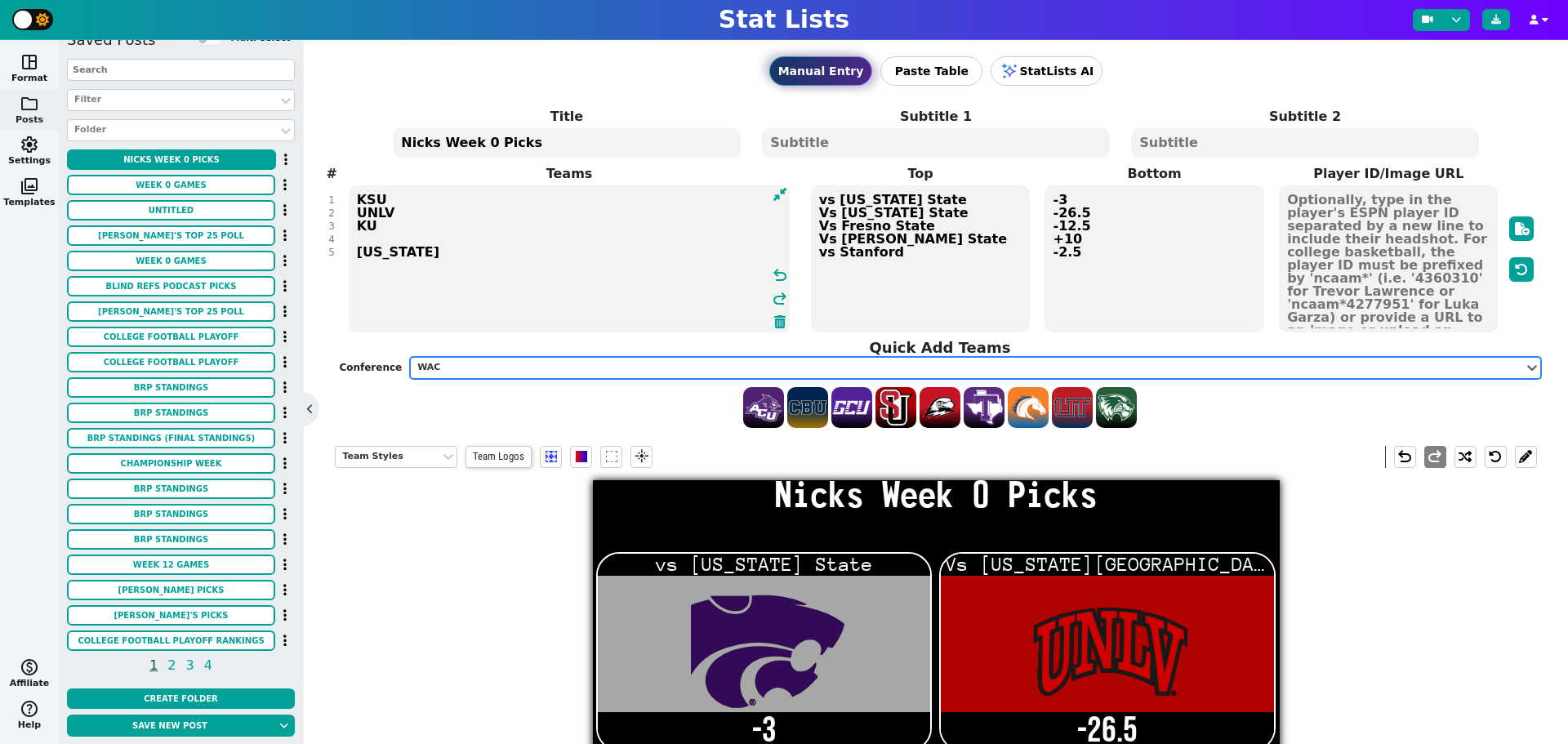
click at [528, 366] on div "WAC" at bounding box center [966, 368] width 1099 height 14
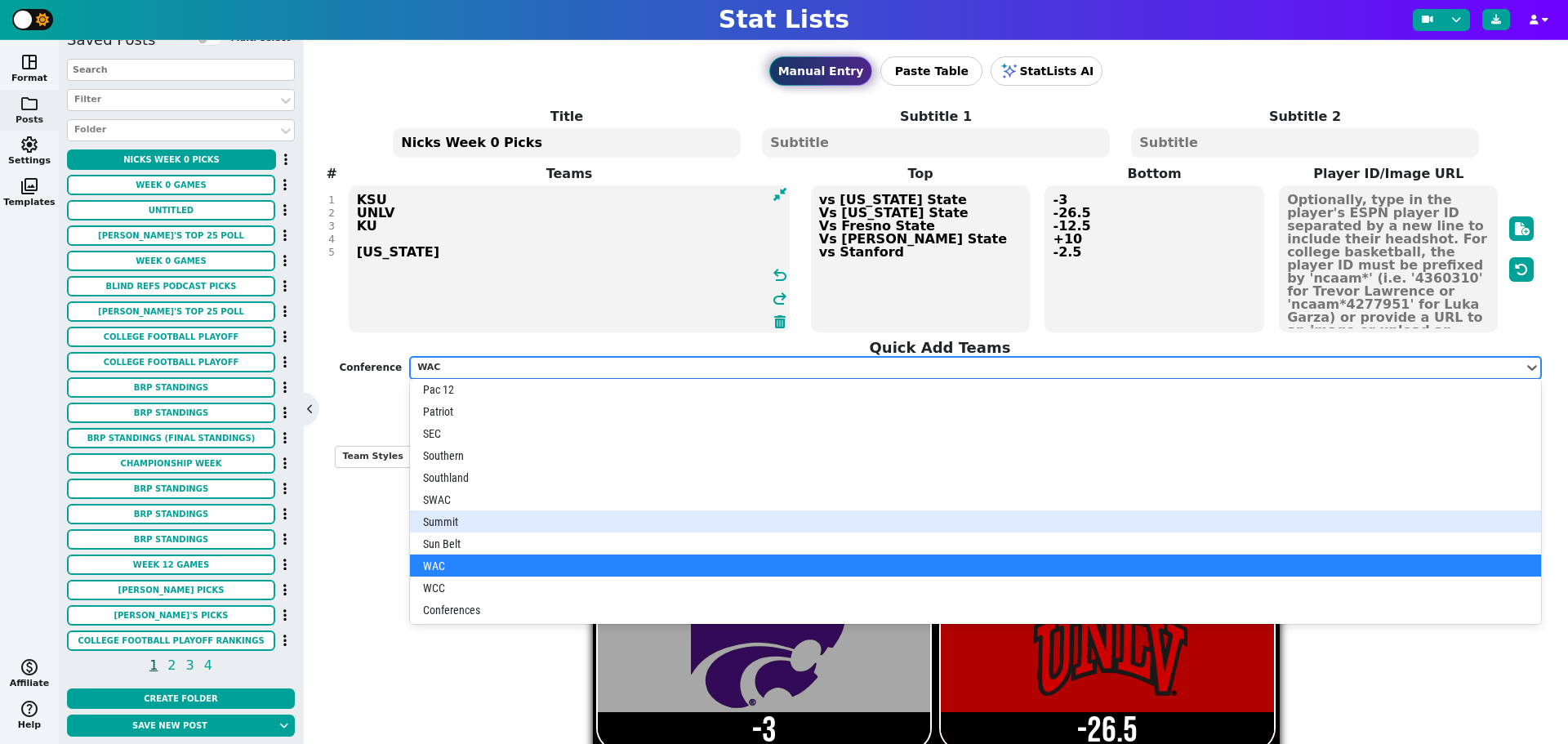
click at [482, 520] on div "Summit" at bounding box center [974, 521] width 1130 height 22
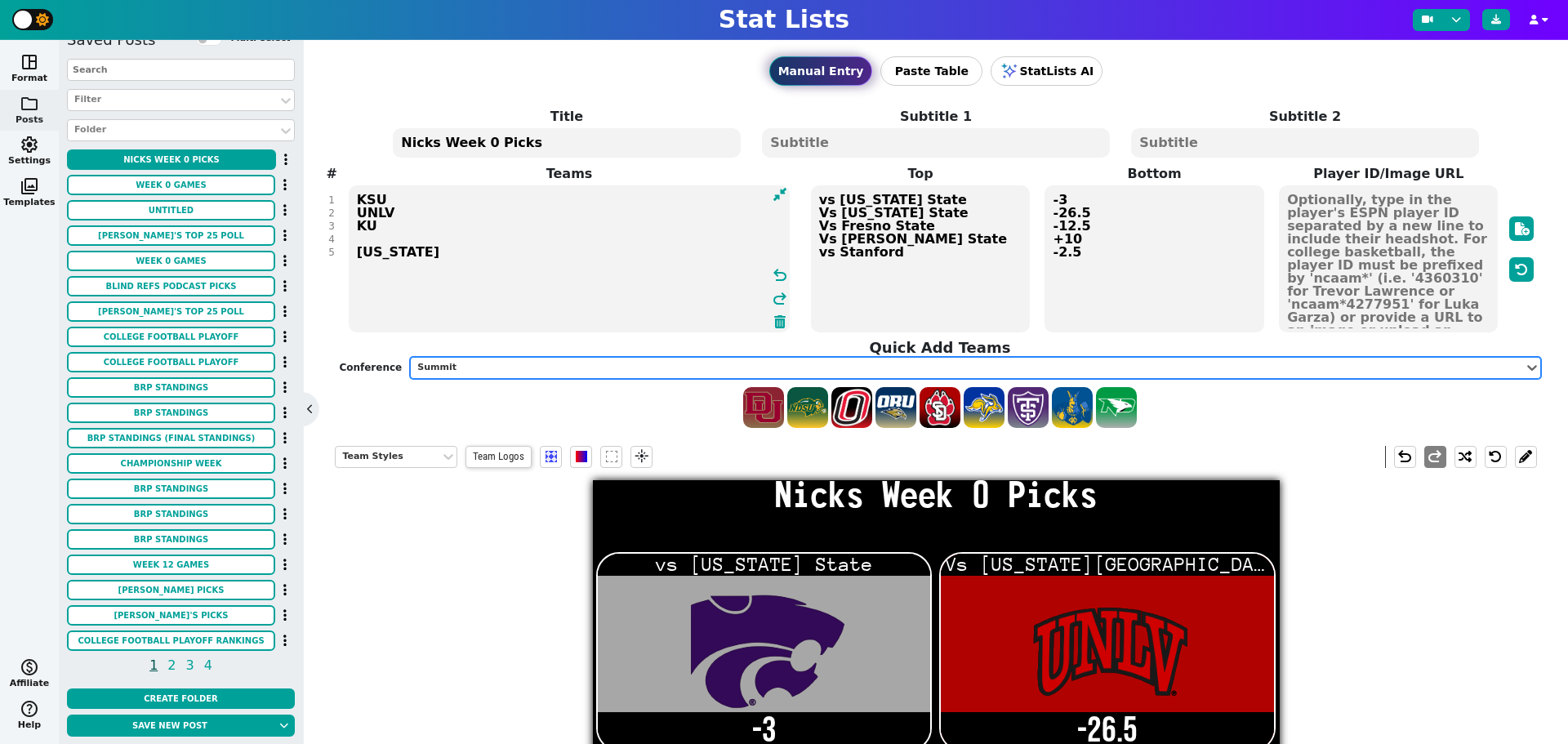
click at [508, 367] on div "Summit" at bounding box center [966, 368] width 1099 height 14
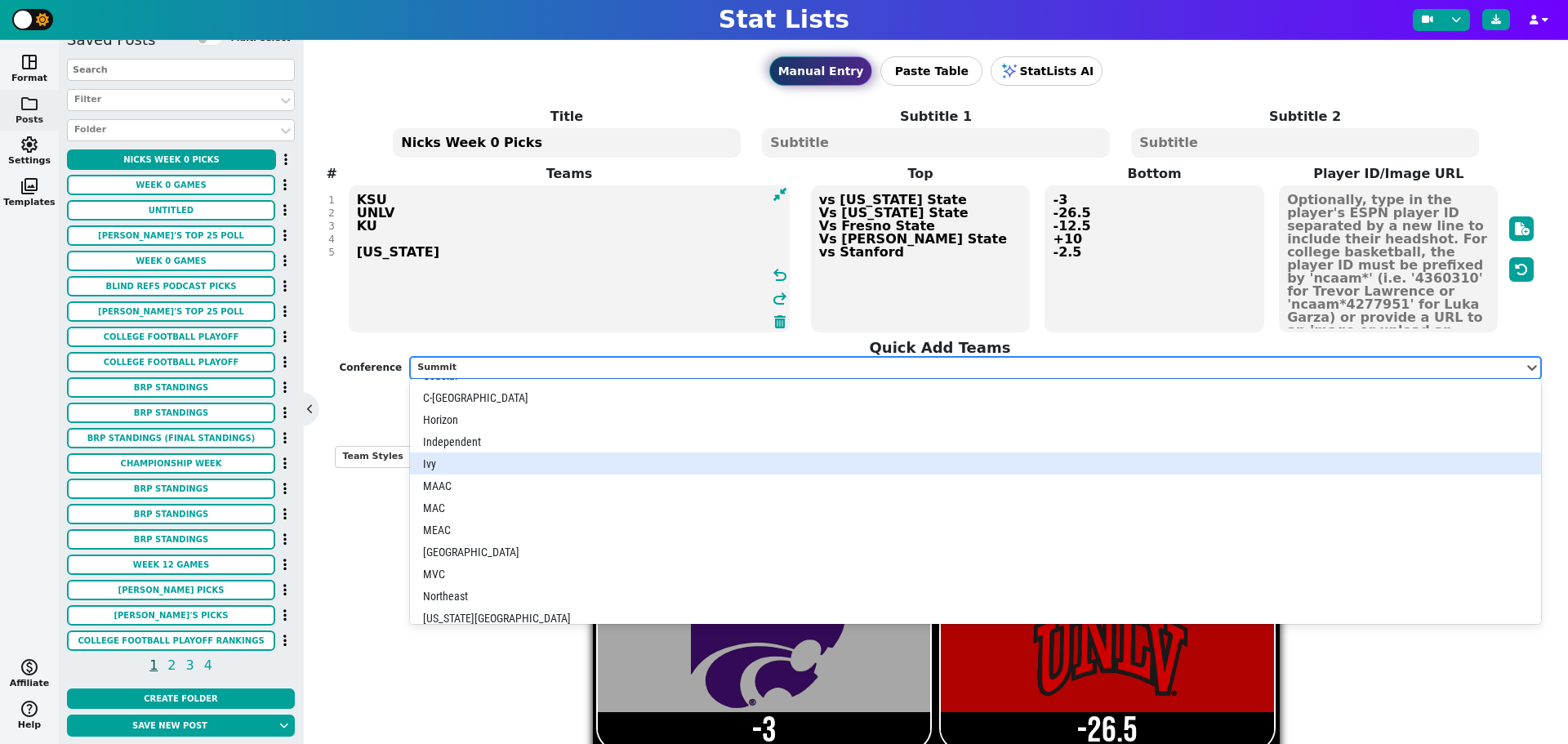
scroll to position [386, 0]
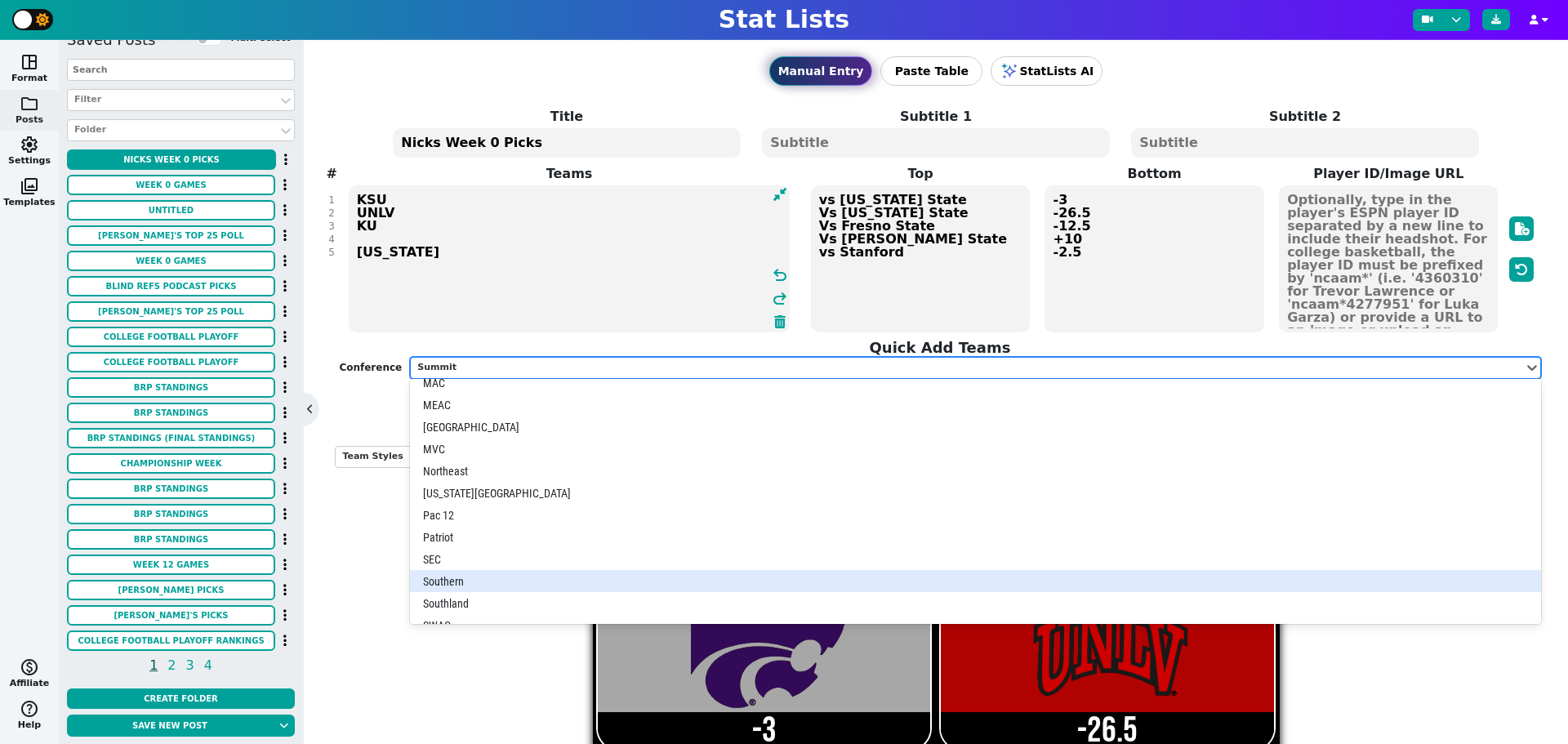
click at [493, 583] on div "Southern" at bounding box center [974, 581] width 1130 height 22
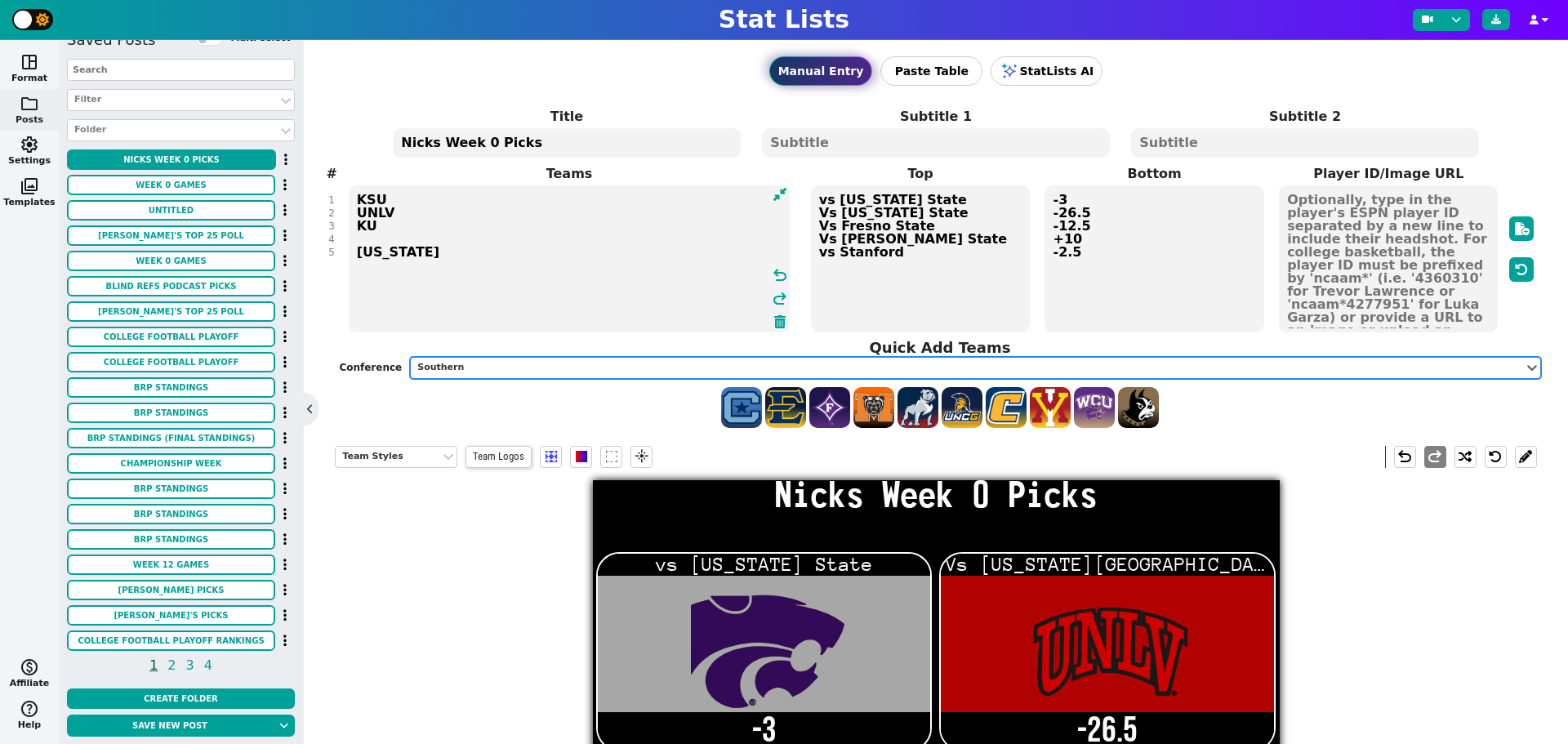
click at [539, 363] on div "Southern" at bounding box center [966, 368] width 1099 height 14
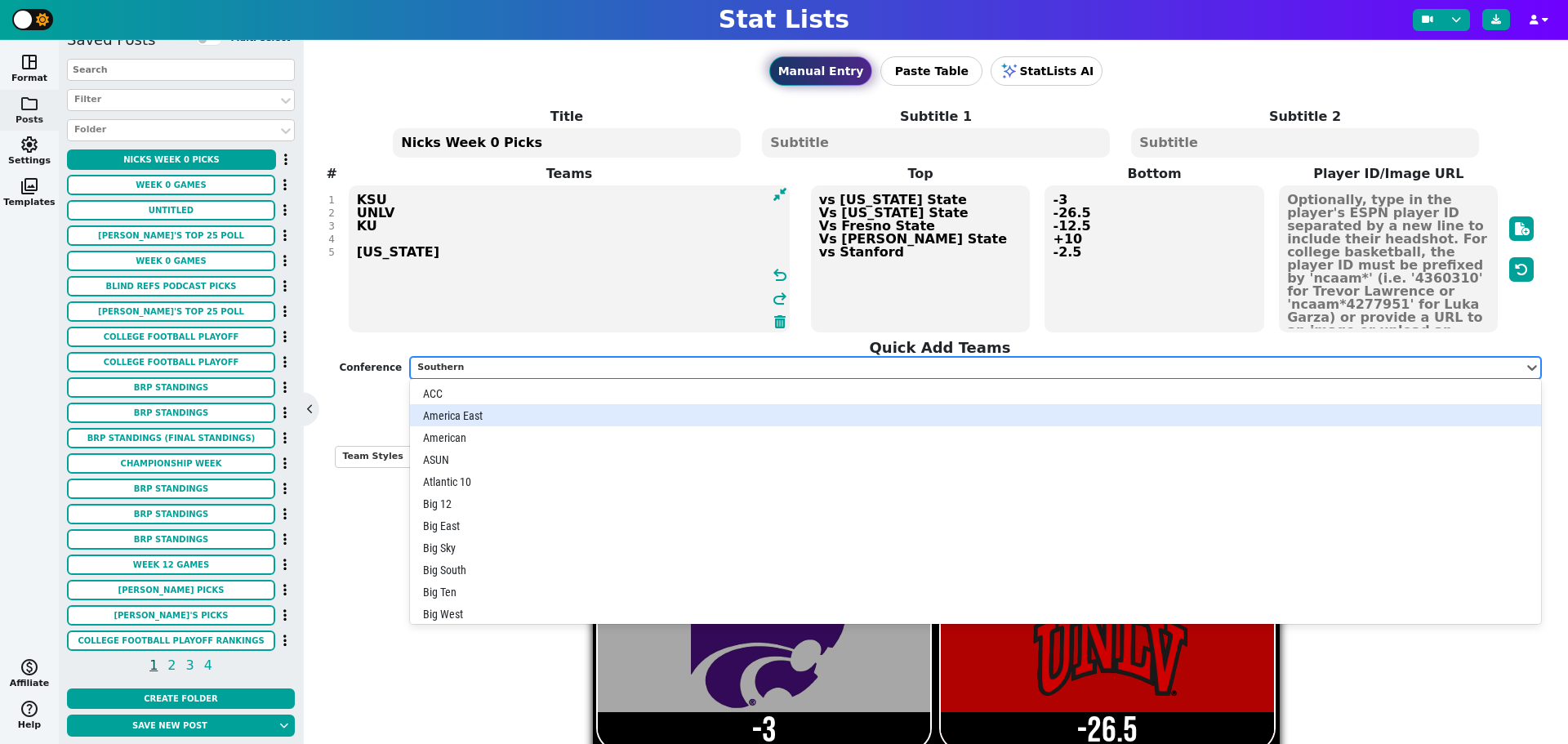
click at [526, 417] on div "America East" at bounding box center [974, 415] width 1130 height 22
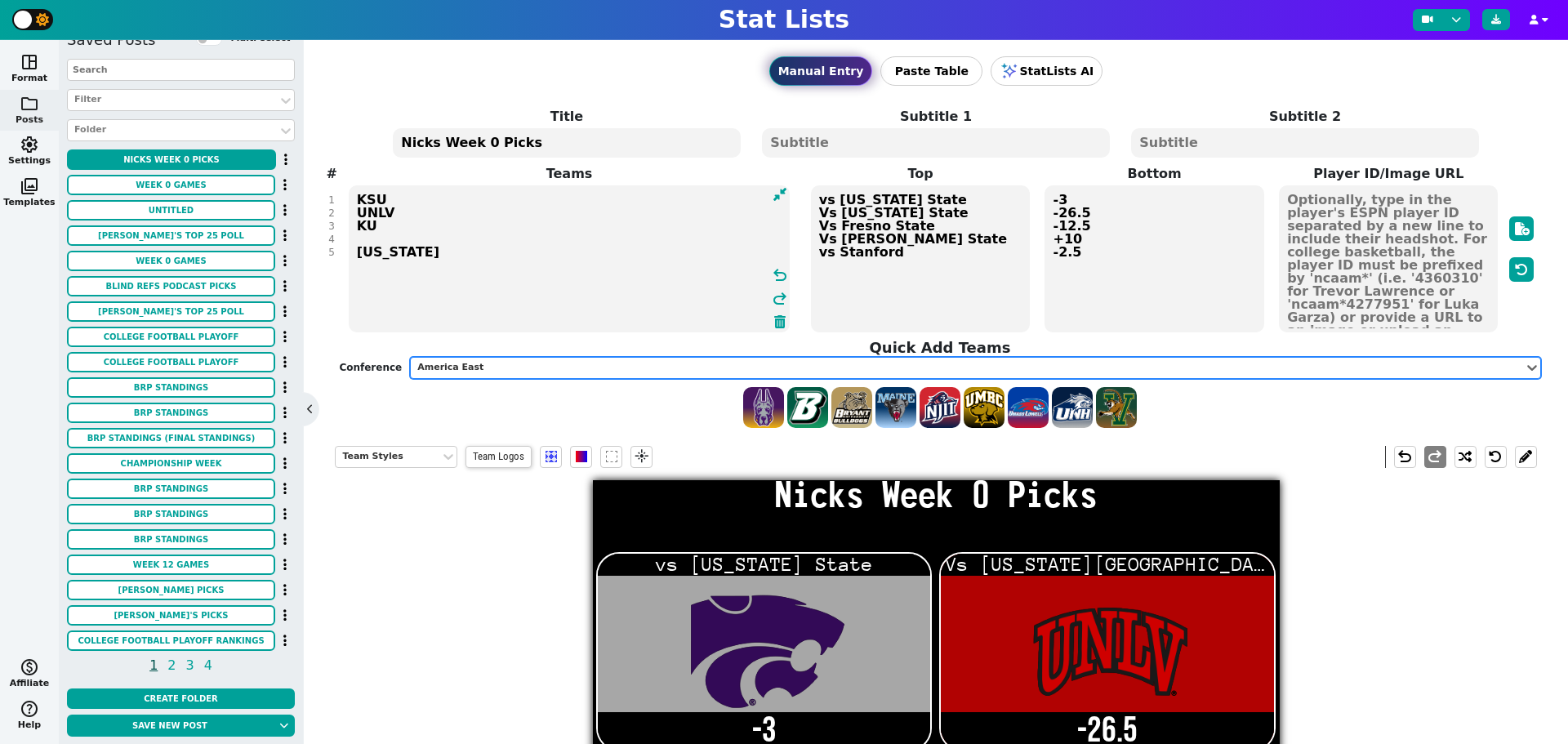
click at [516, 370] on div "America East" at bounding box center [966, 368] width 1099 height 14
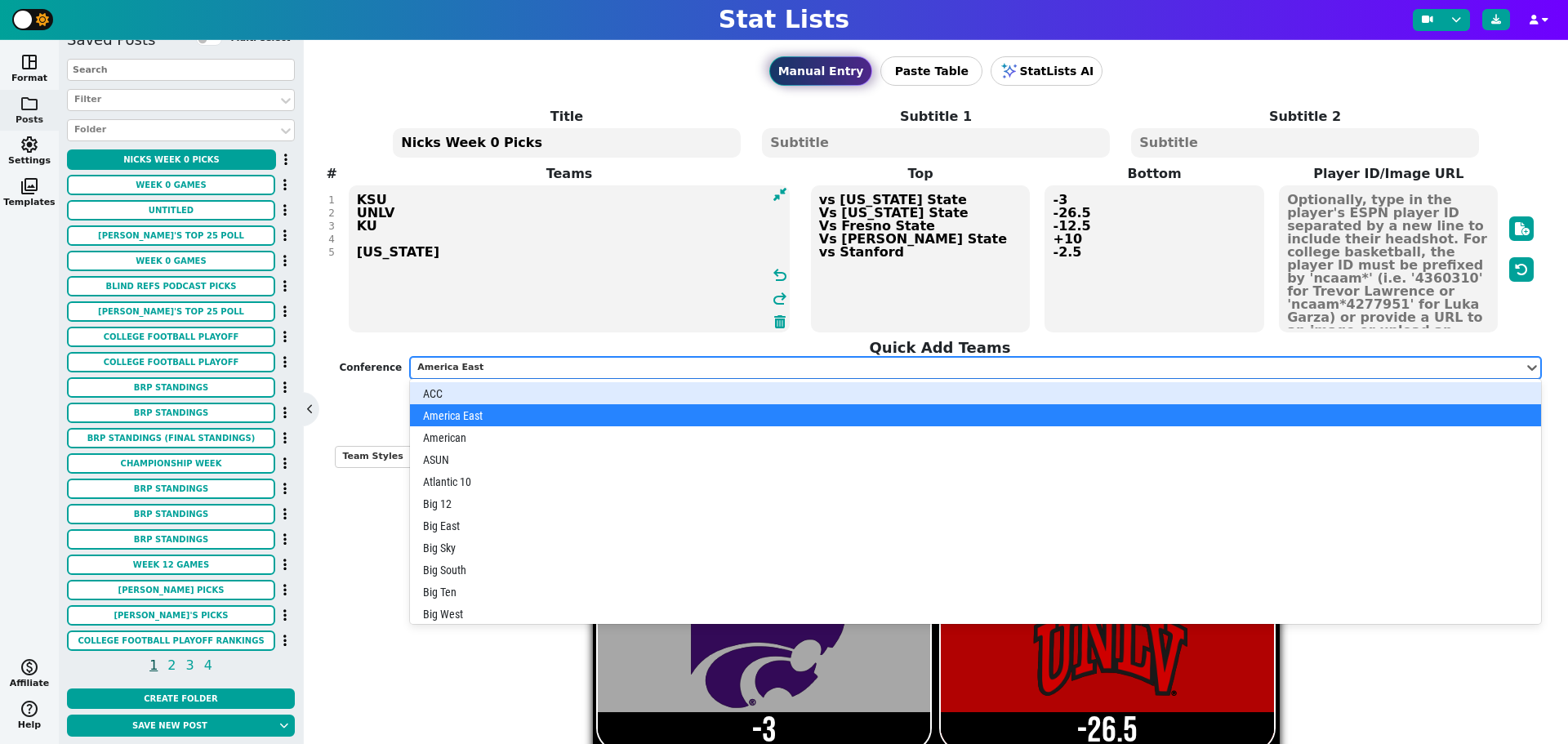
click at [516, 397] on div "ACC" at bounding box center [974, 394] width 1130 height 22
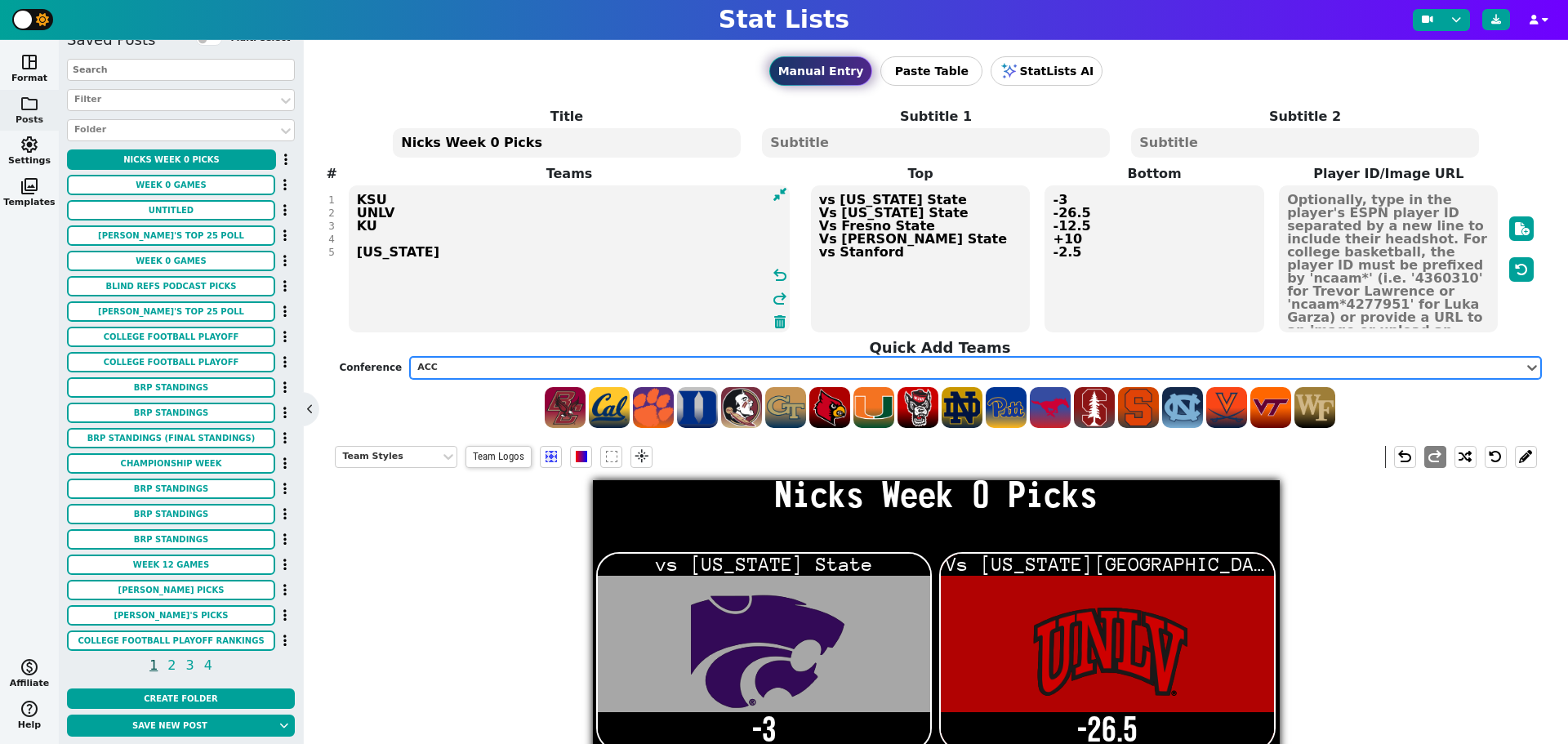
click at [519, 365] on div "ACC" at bounding box center [966, 368] width 1099 height 14
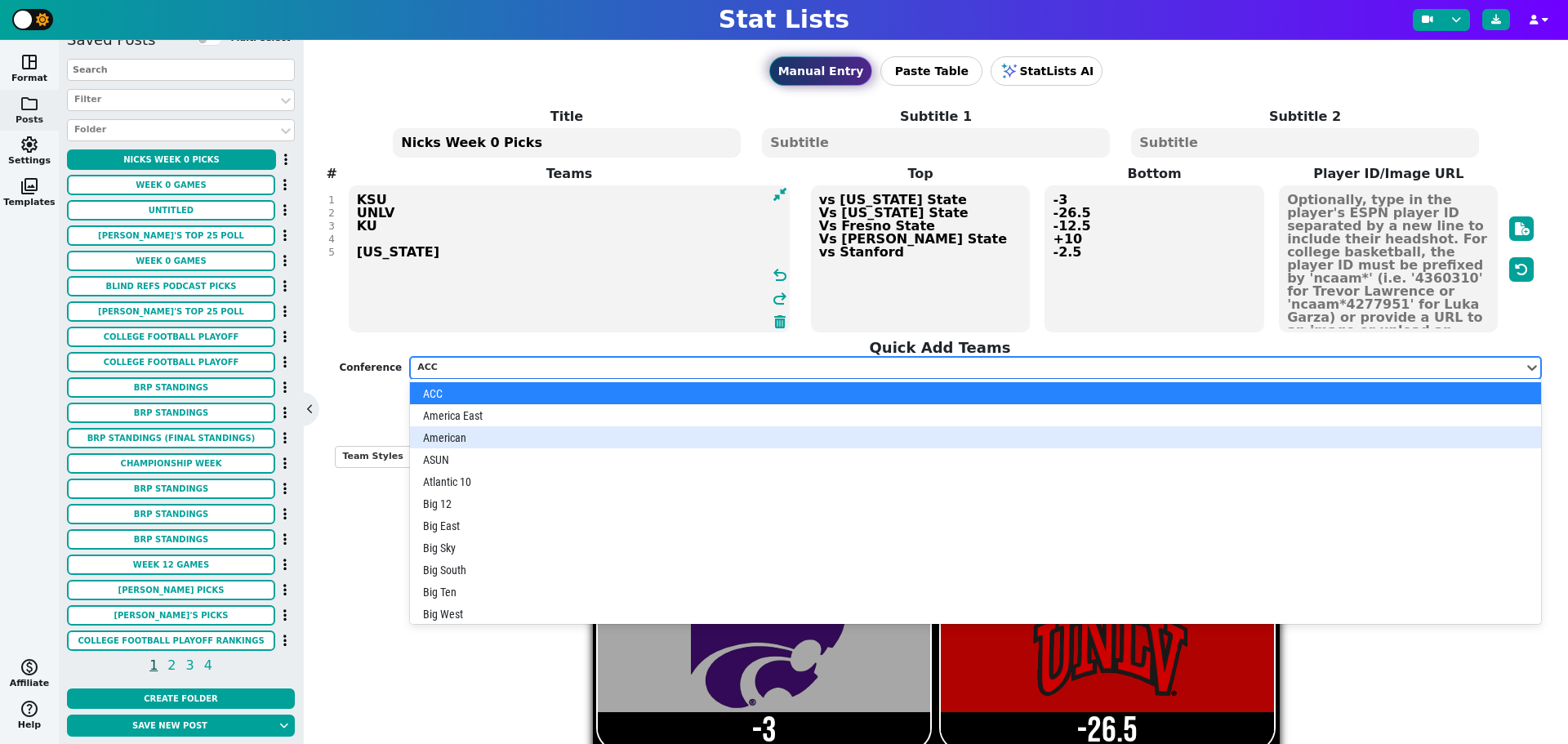
click at [501, 438] on div "American" at bounding box center [974, 438] width 1130 height 22
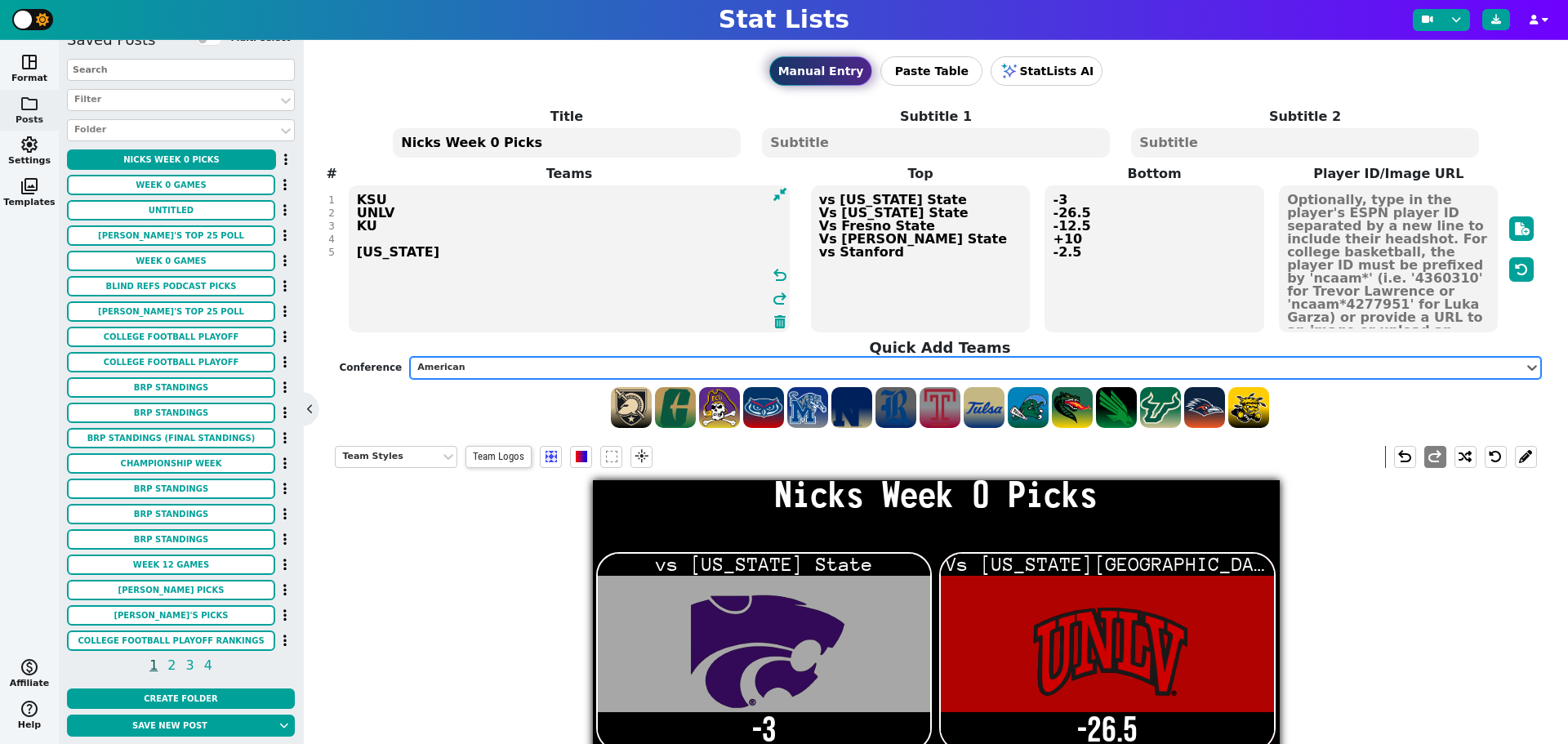
click at [506, 370] on div "American" at bounding box center [966, 368] width 1099 height 14
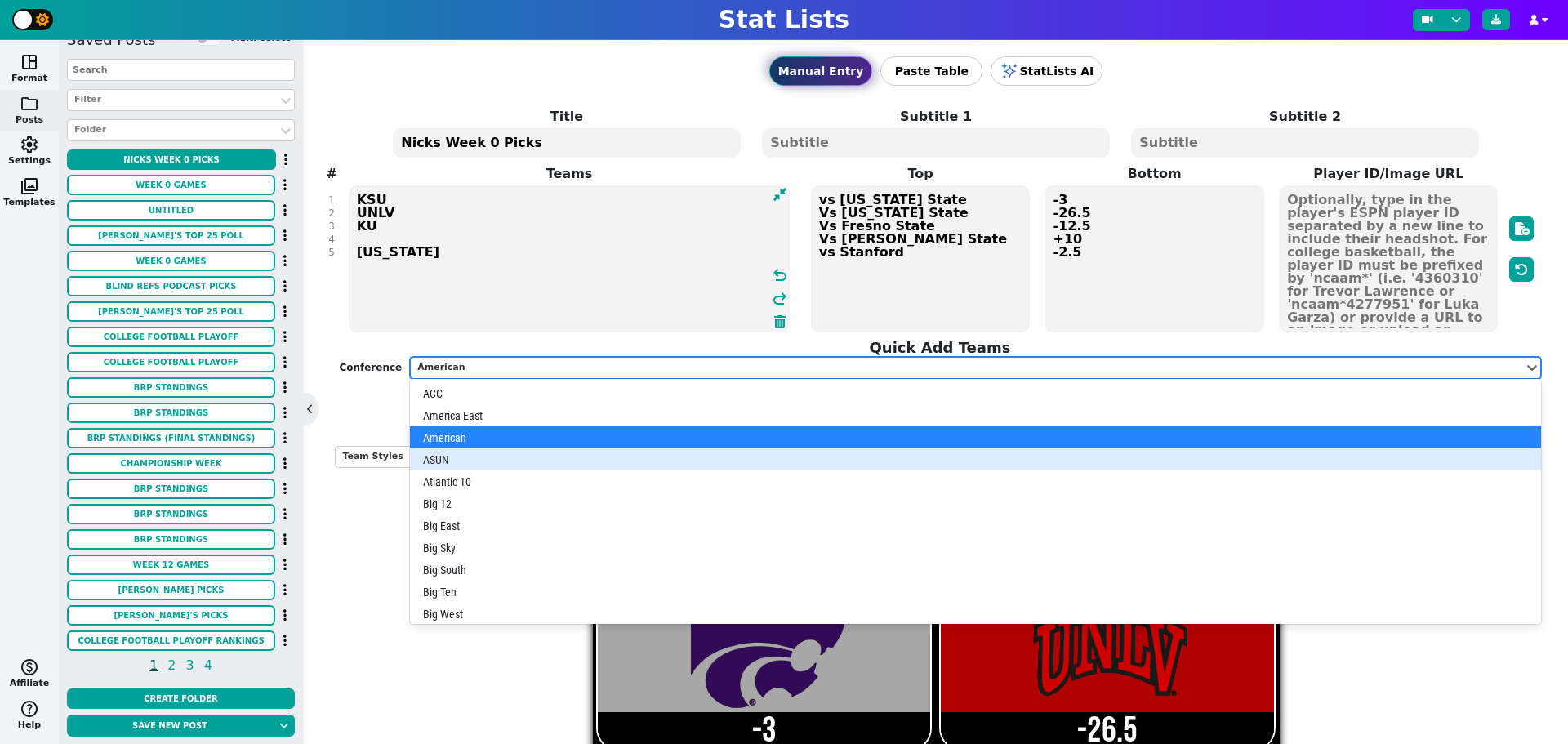
click at [488, 461] on div "ASUN" at bounding box center [974, 460] width 1130 height 22
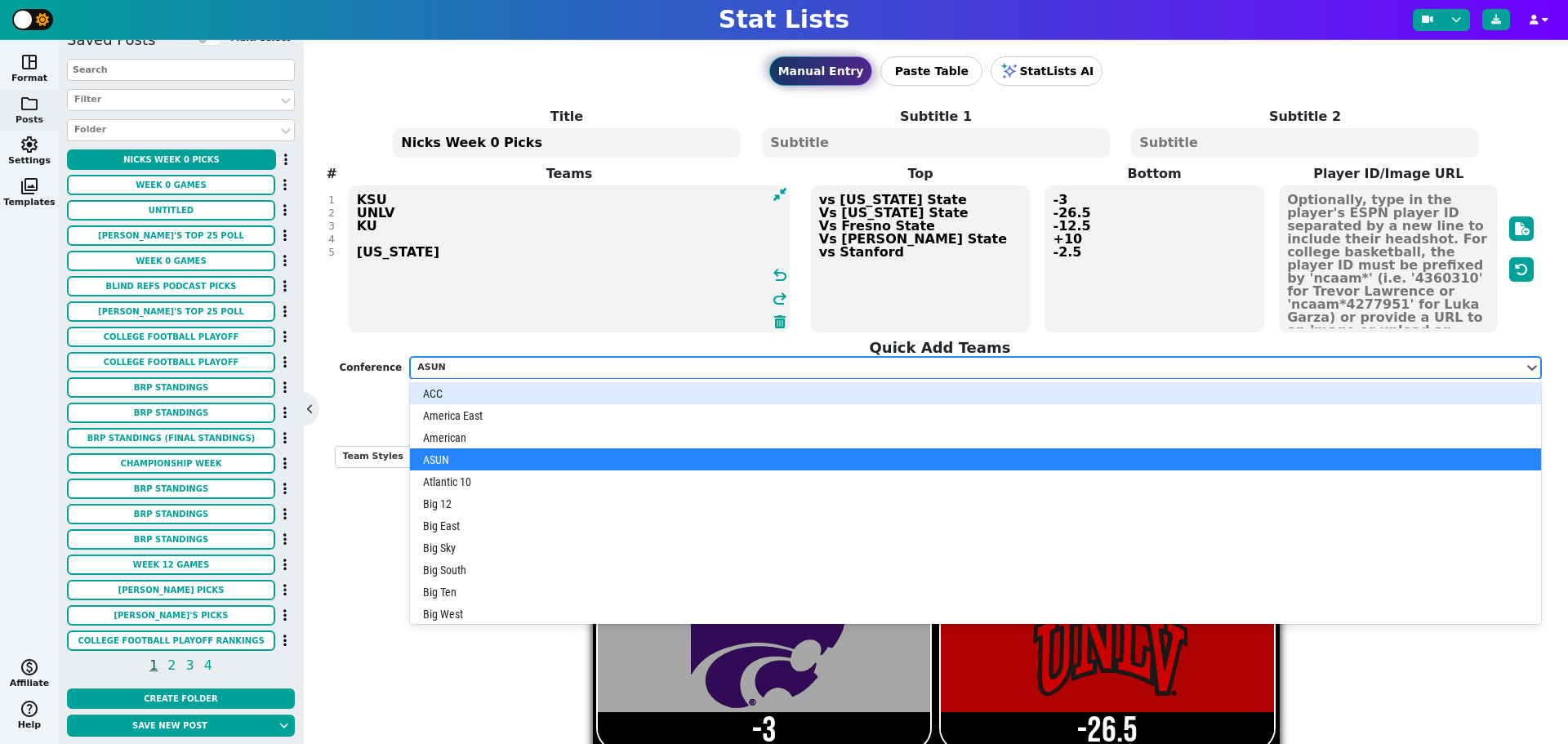
click at [504, 369] on div "ASUN" at bounding box center [966, 368] width 1099 height 14
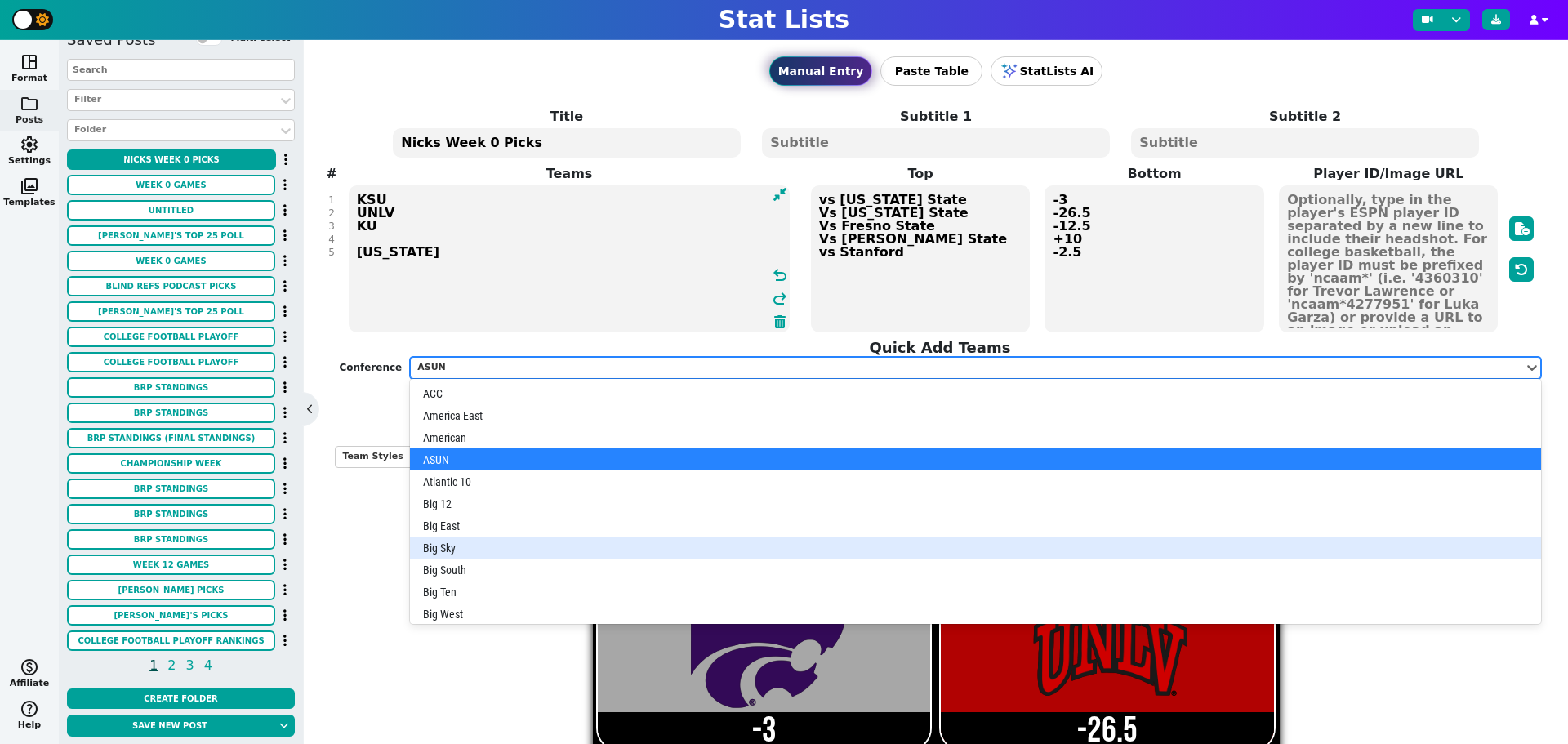
click at [474, 543] on div "Big Sky" at bounding box center [974, 548] width 1130 height 22
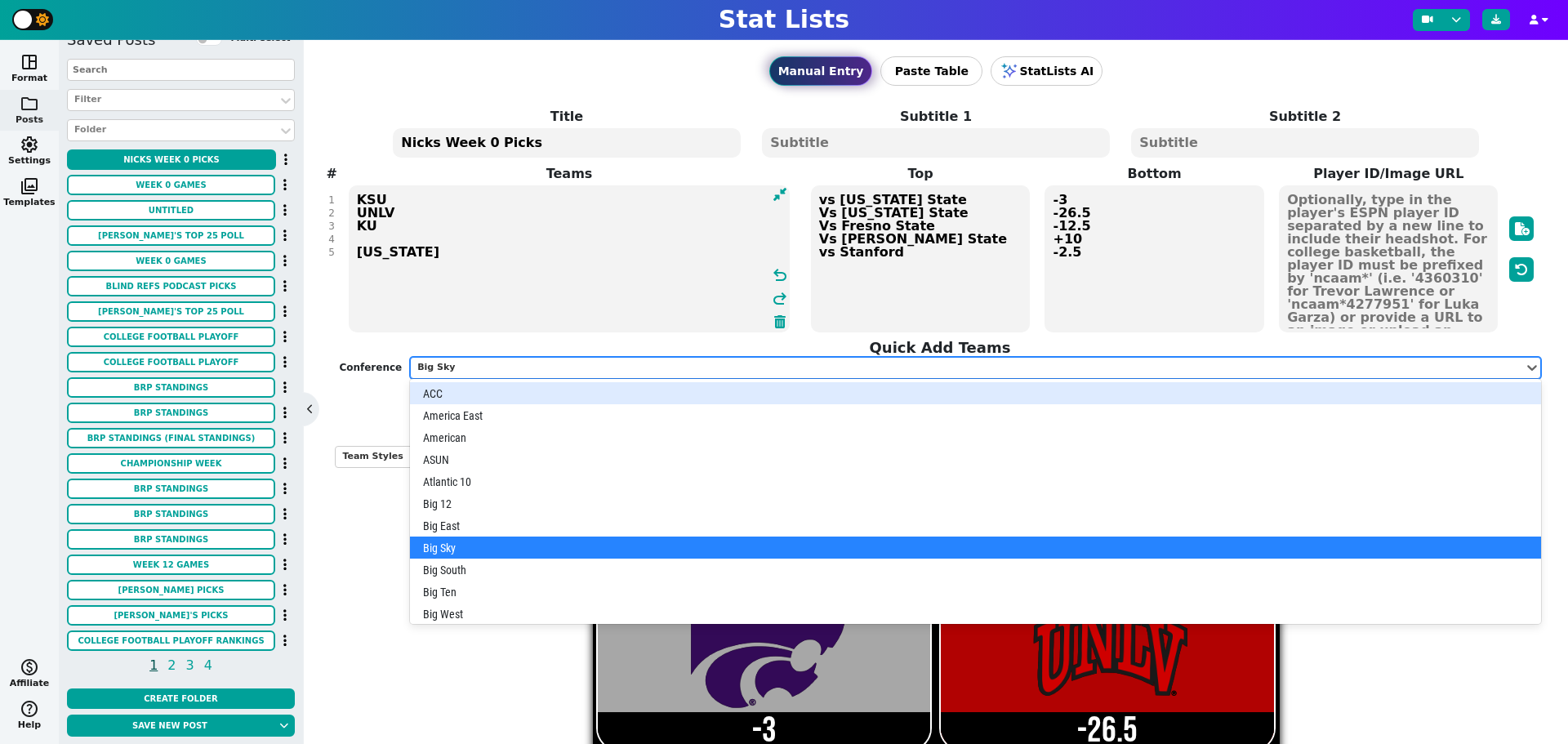
click at [517, 364] on div "Big Sky" at bounding box center [966, 368] width 1099 height 14
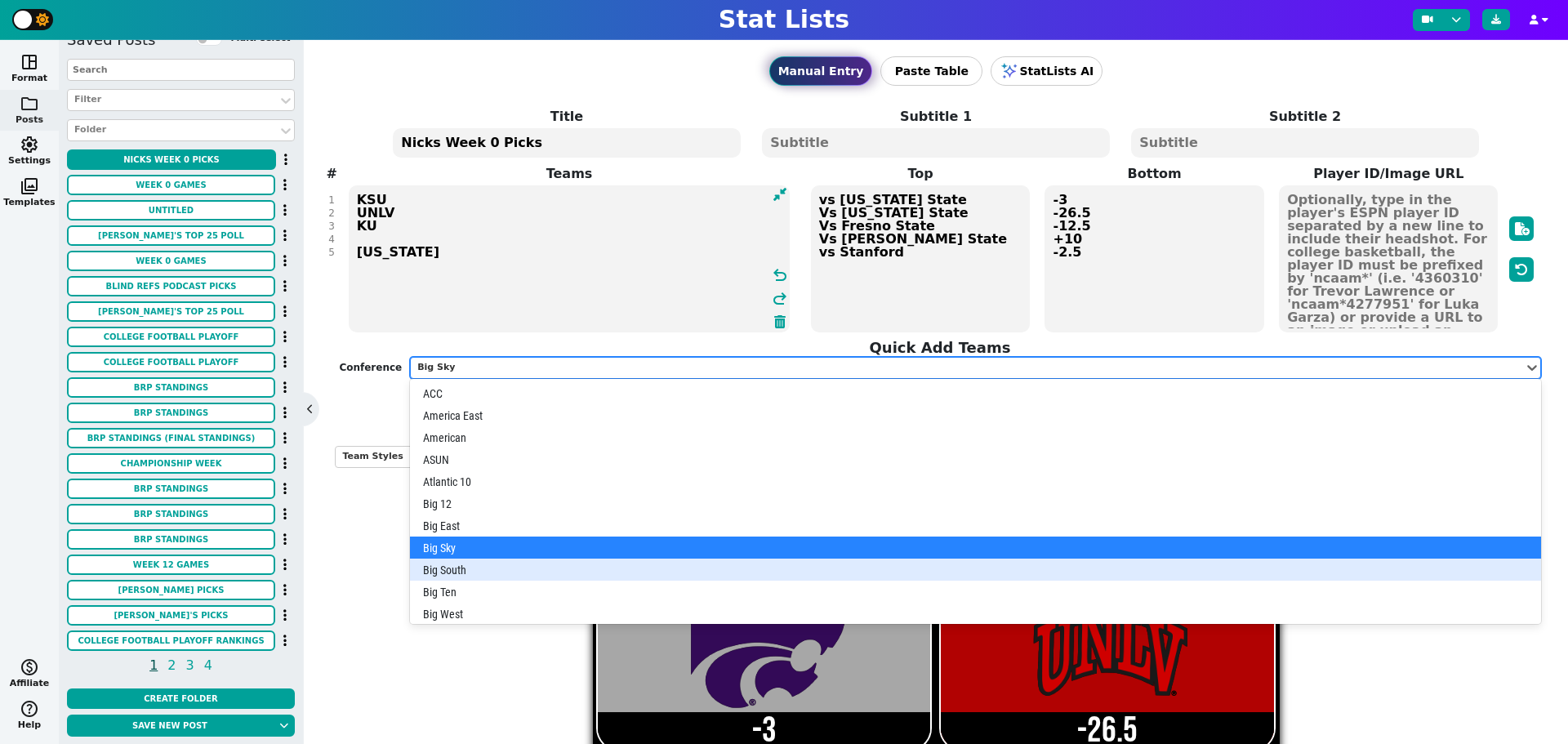
click at [491, 568] on div "Big South" at bounding box center [974, 570] width 1130 height 22
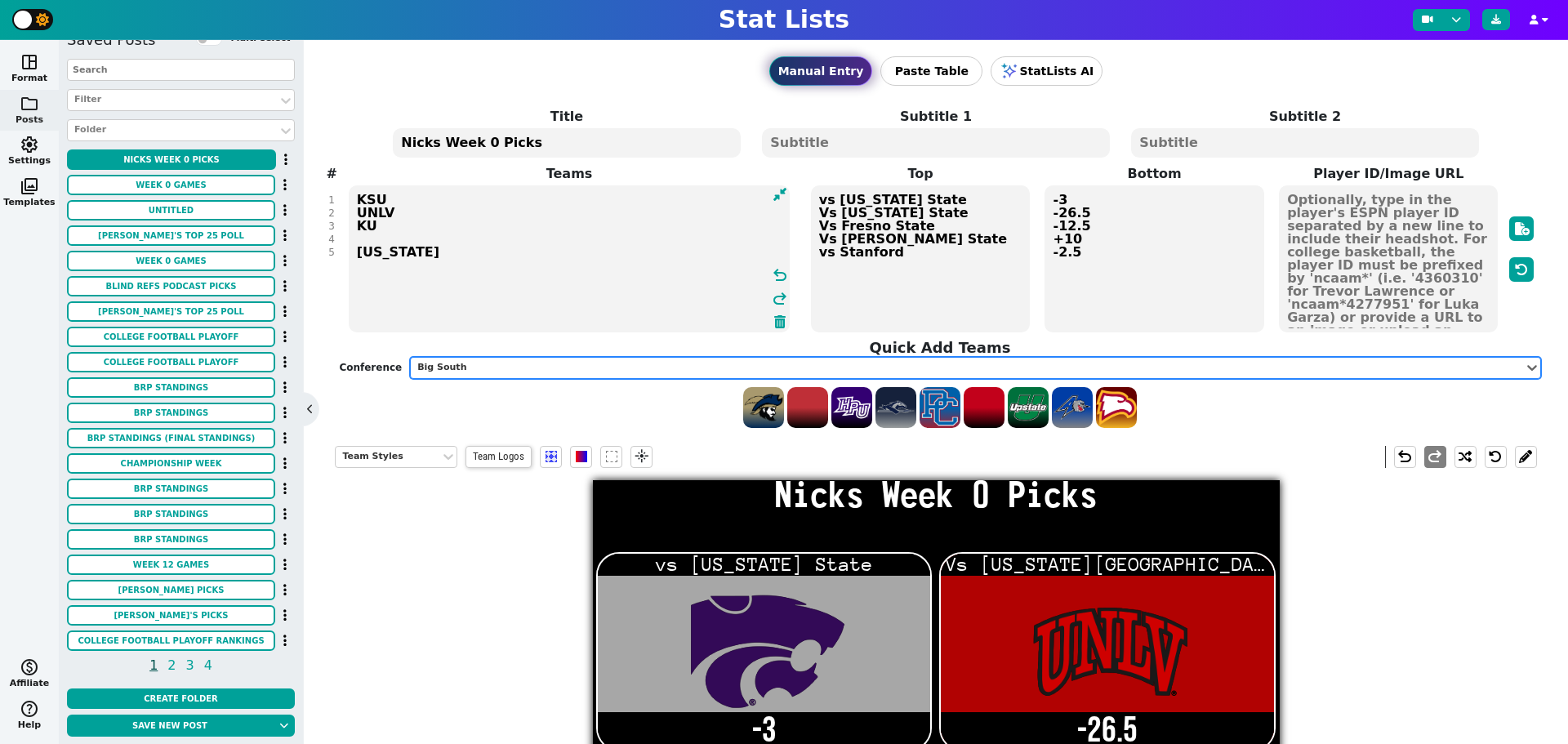
click at [546, 371] on div "Big South" at bounding box center [966, 368] width 1099 height 14
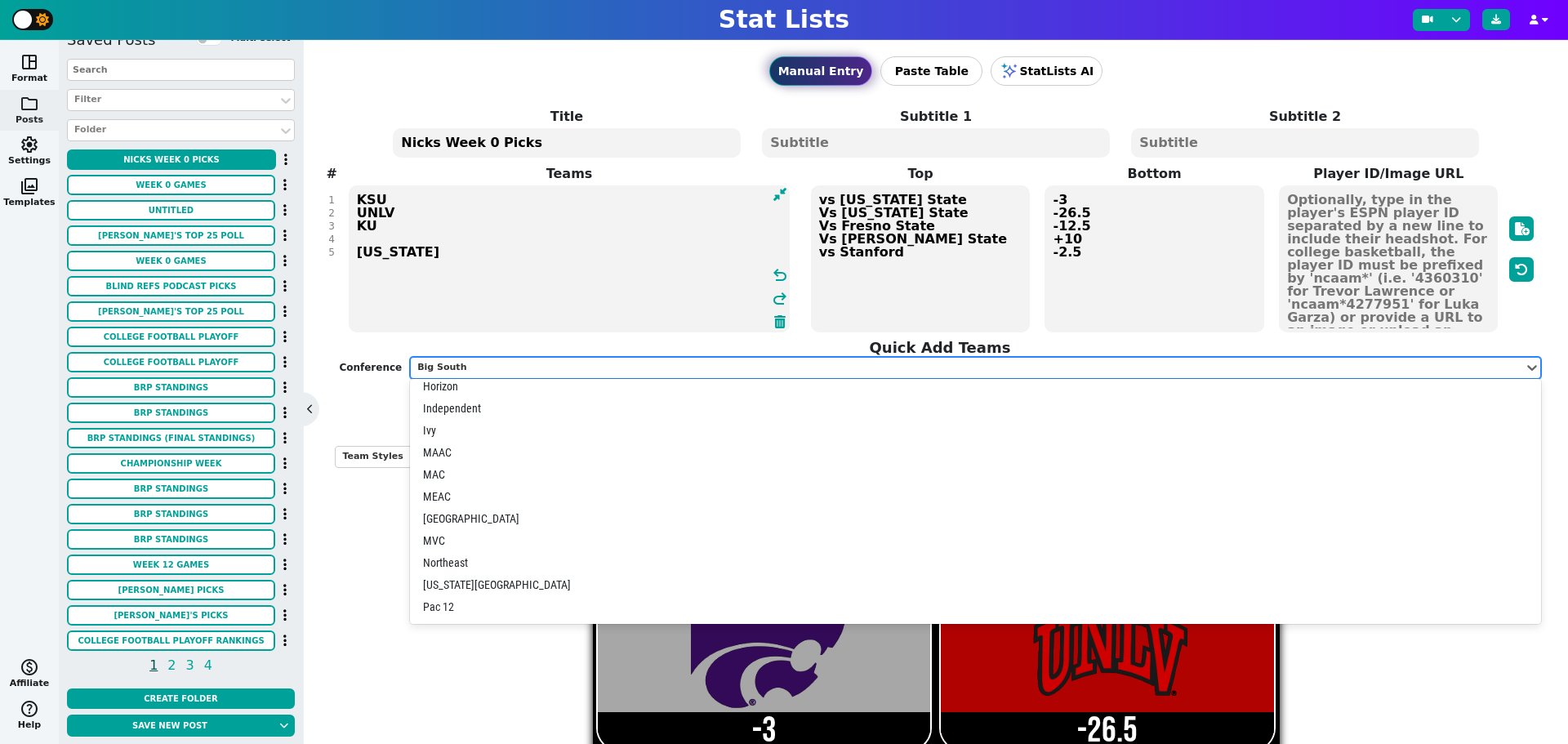
scroll to position [300, 0]
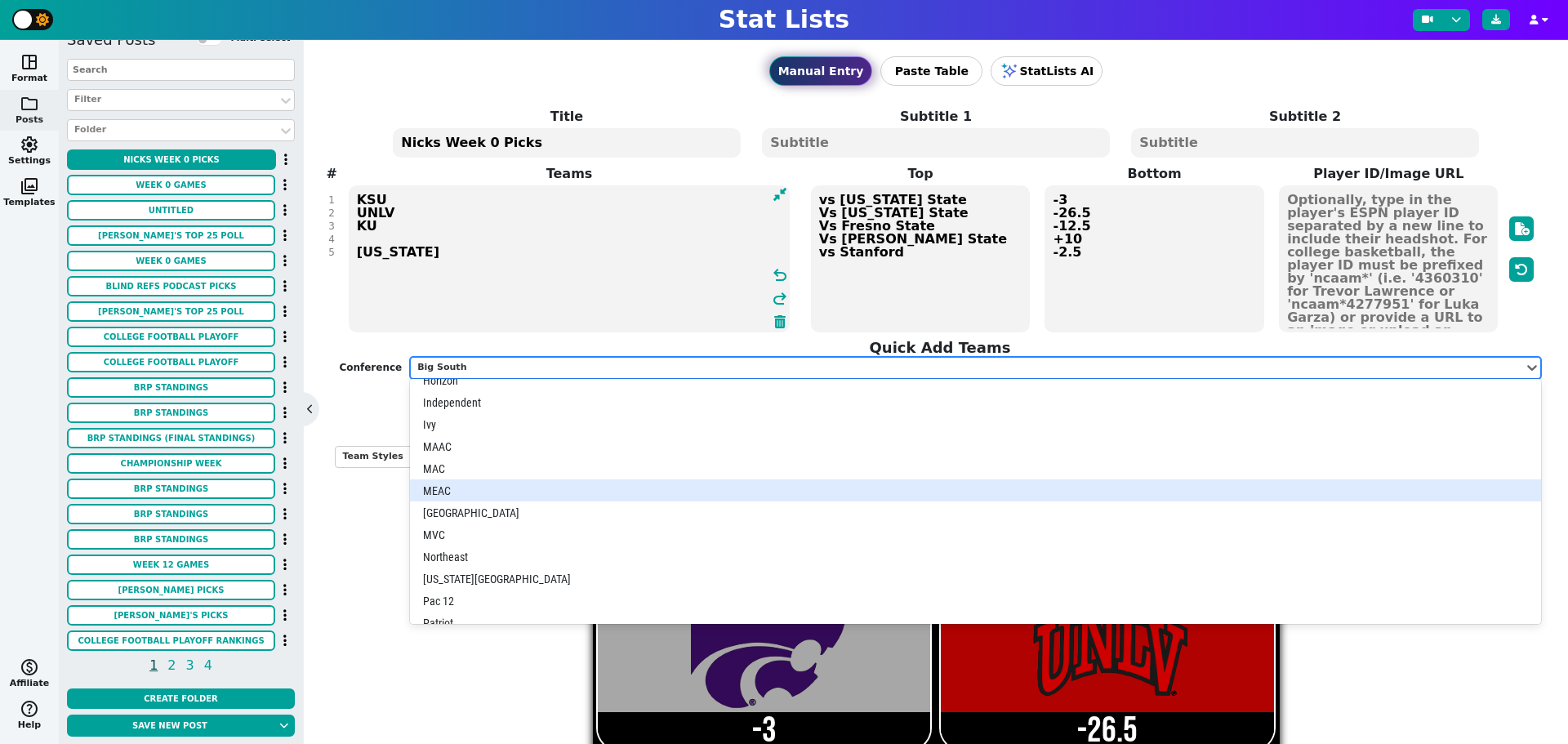
click at [484, 491] on div "MEAC" at bounding box center [974, 491] width 1130 height 22
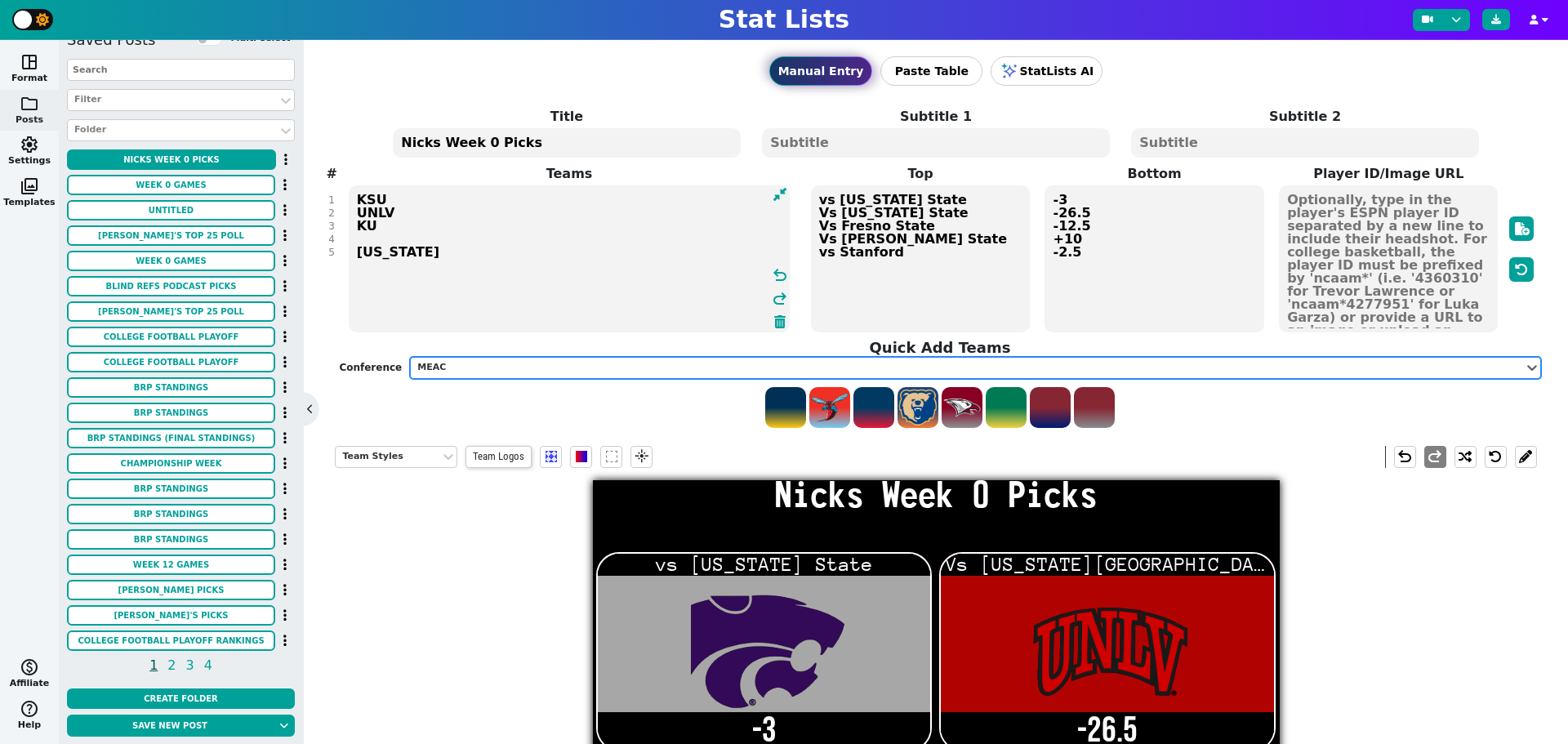
click at [505, 366] on div "MEAC" at bounding box center [966, 368] width 1099 height 14
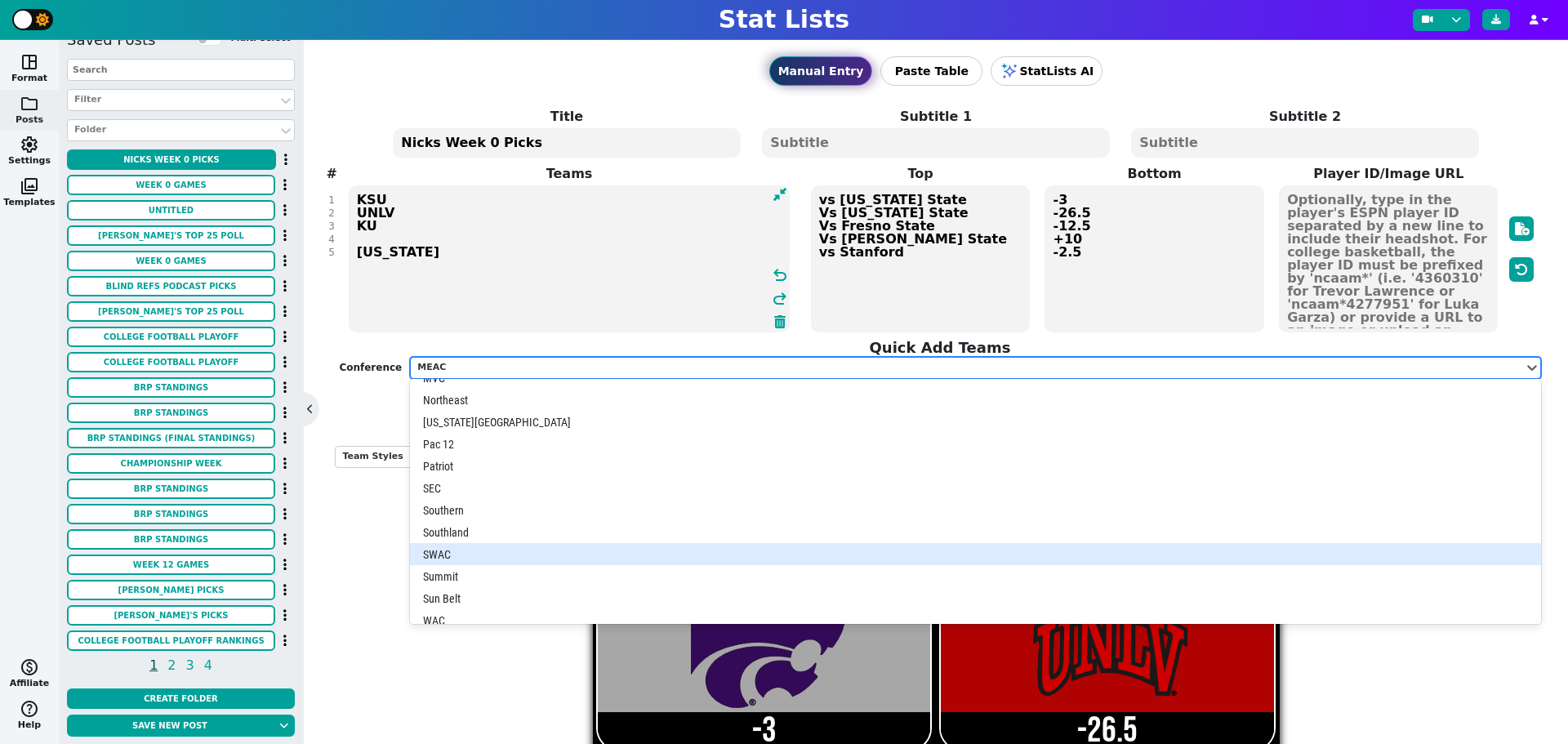
scroll to position [511, 0]
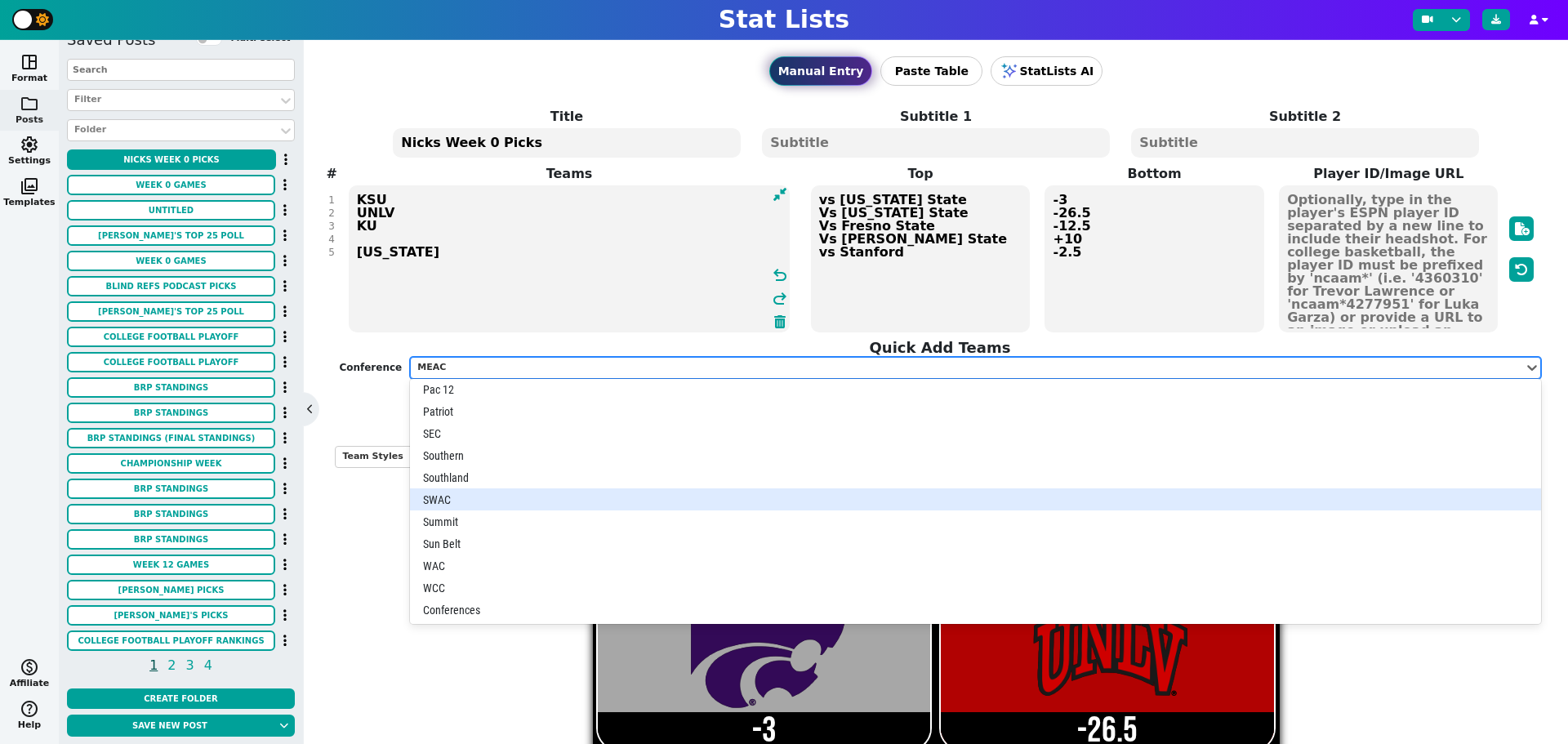
click at [481, 494] on div "SWAC" at bounding box center [974, 500] width 1130 height 22
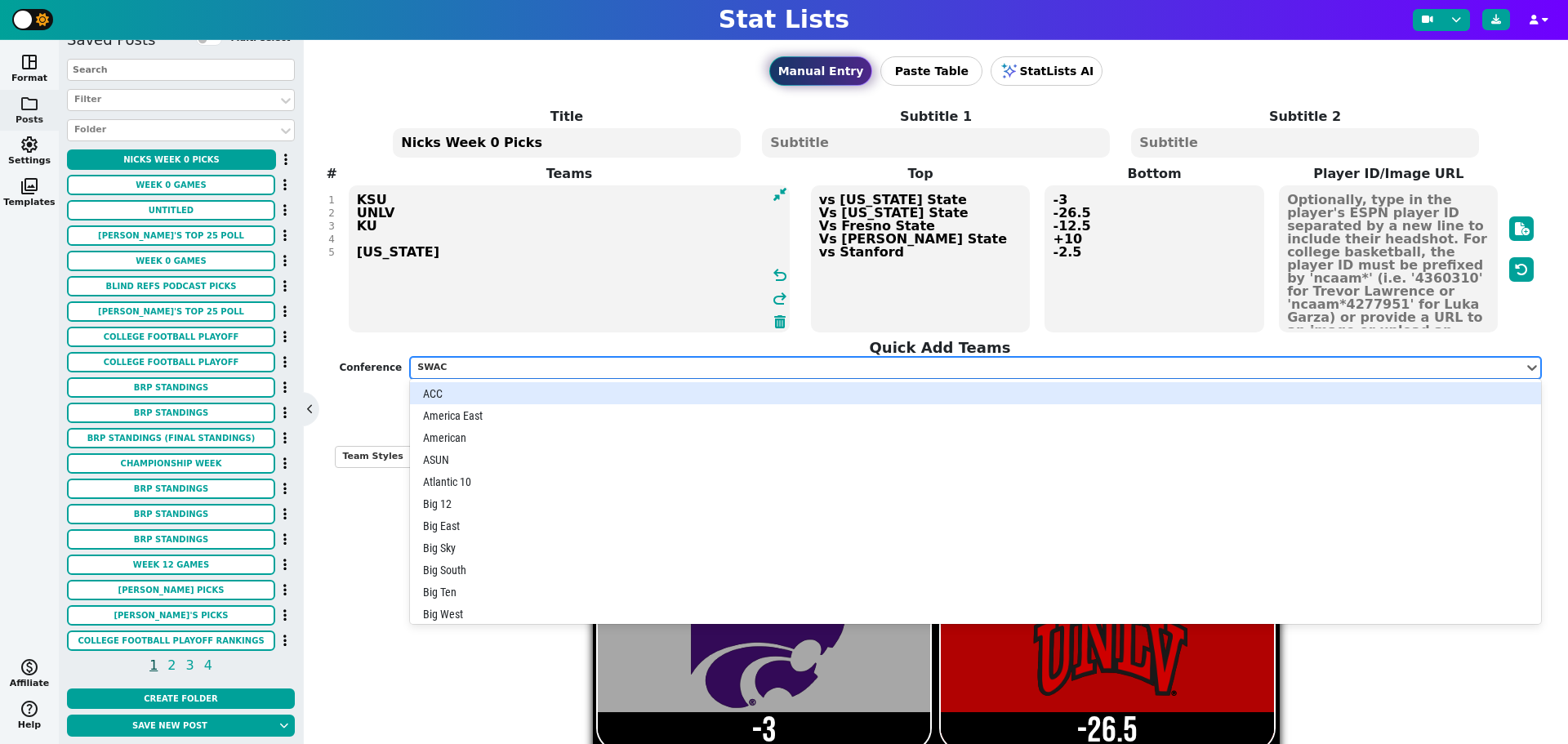
click at [495, 373] on div "SWAC" at bounding box center [966, 368] width 1099 height 14
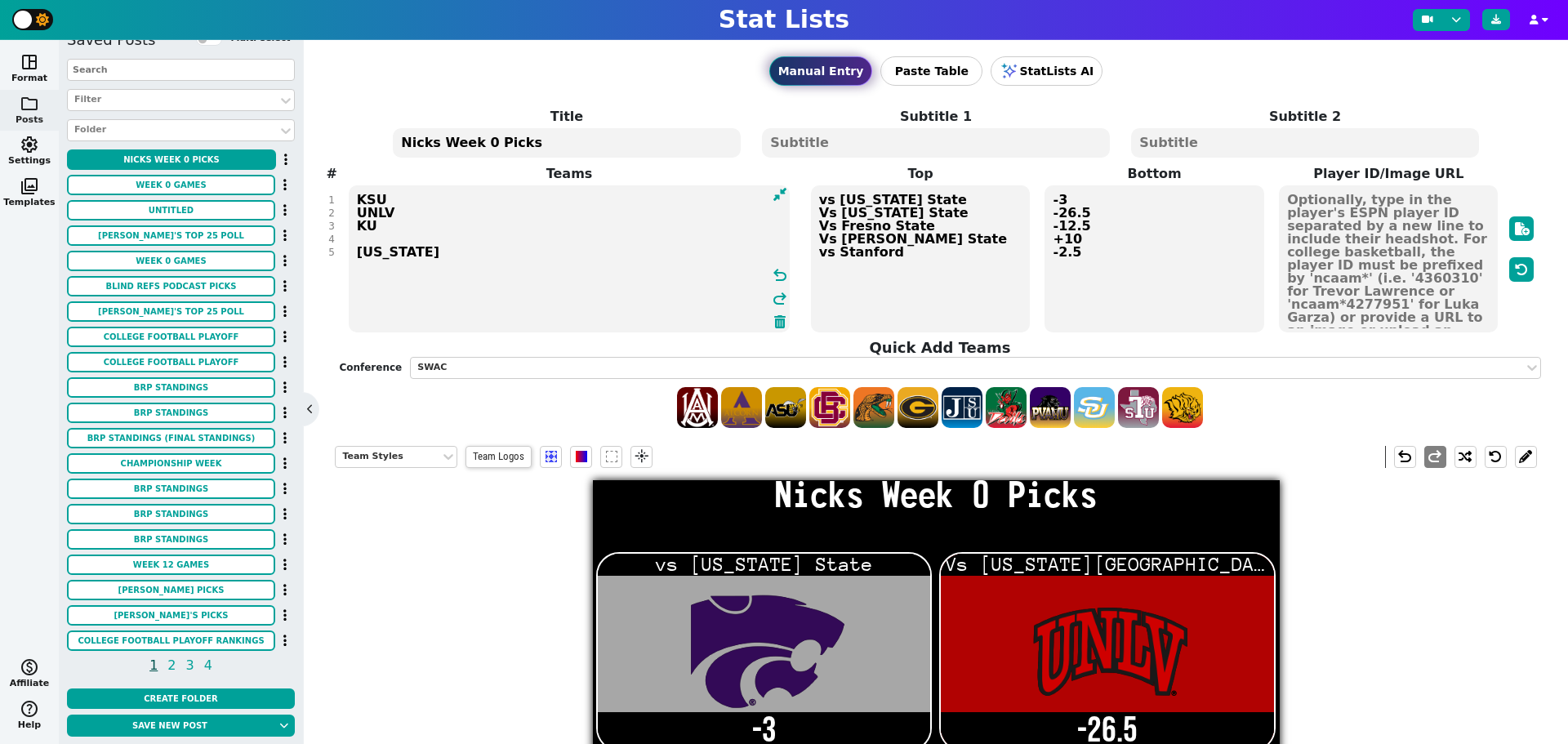
click at [405, 237] on textarea "KSU UNLV KU HAWAII" at bounding box center [570, 259] width 442 height 147
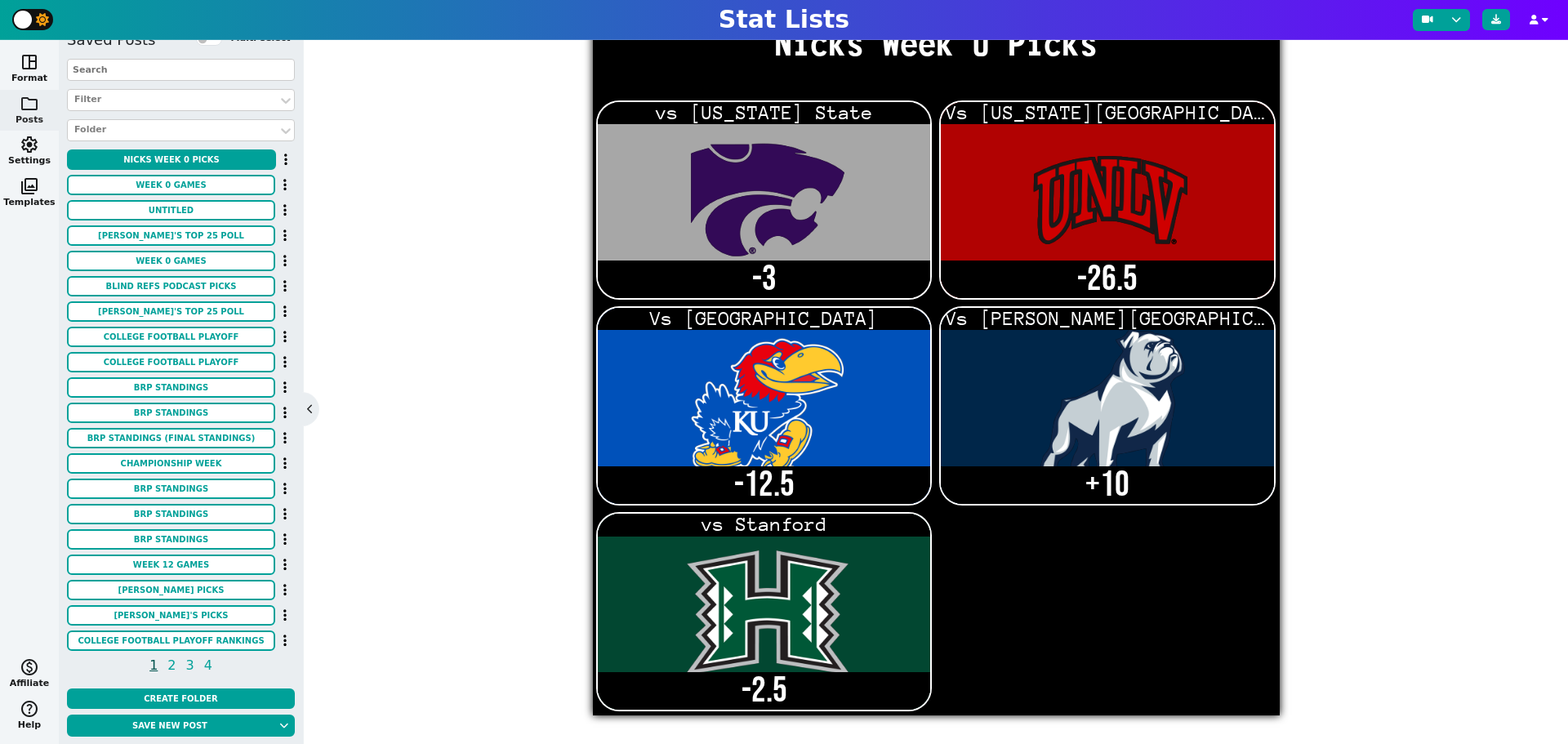
scroll to position [152, 0]
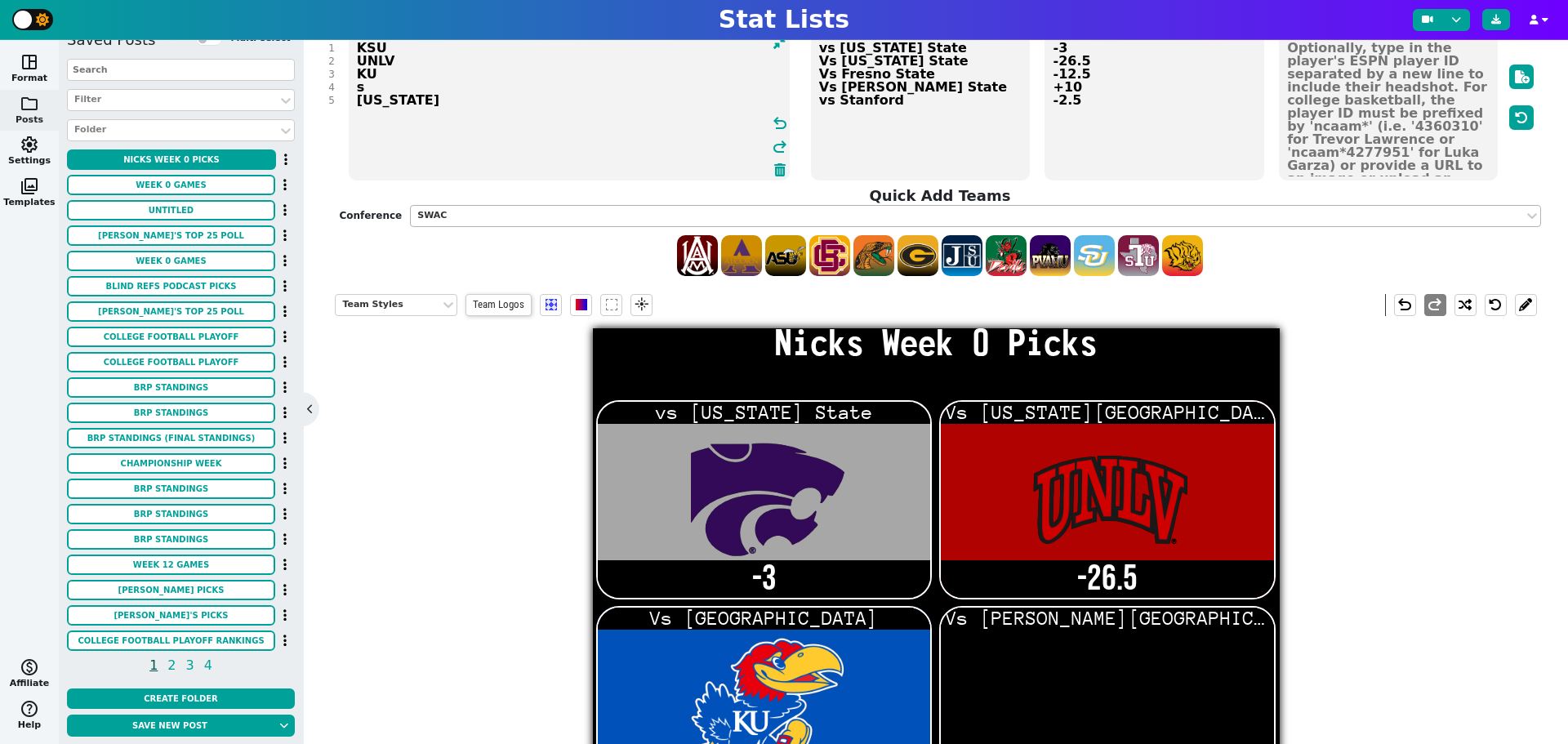
type textarea "KSU UNLV KU s [US_STATE]"
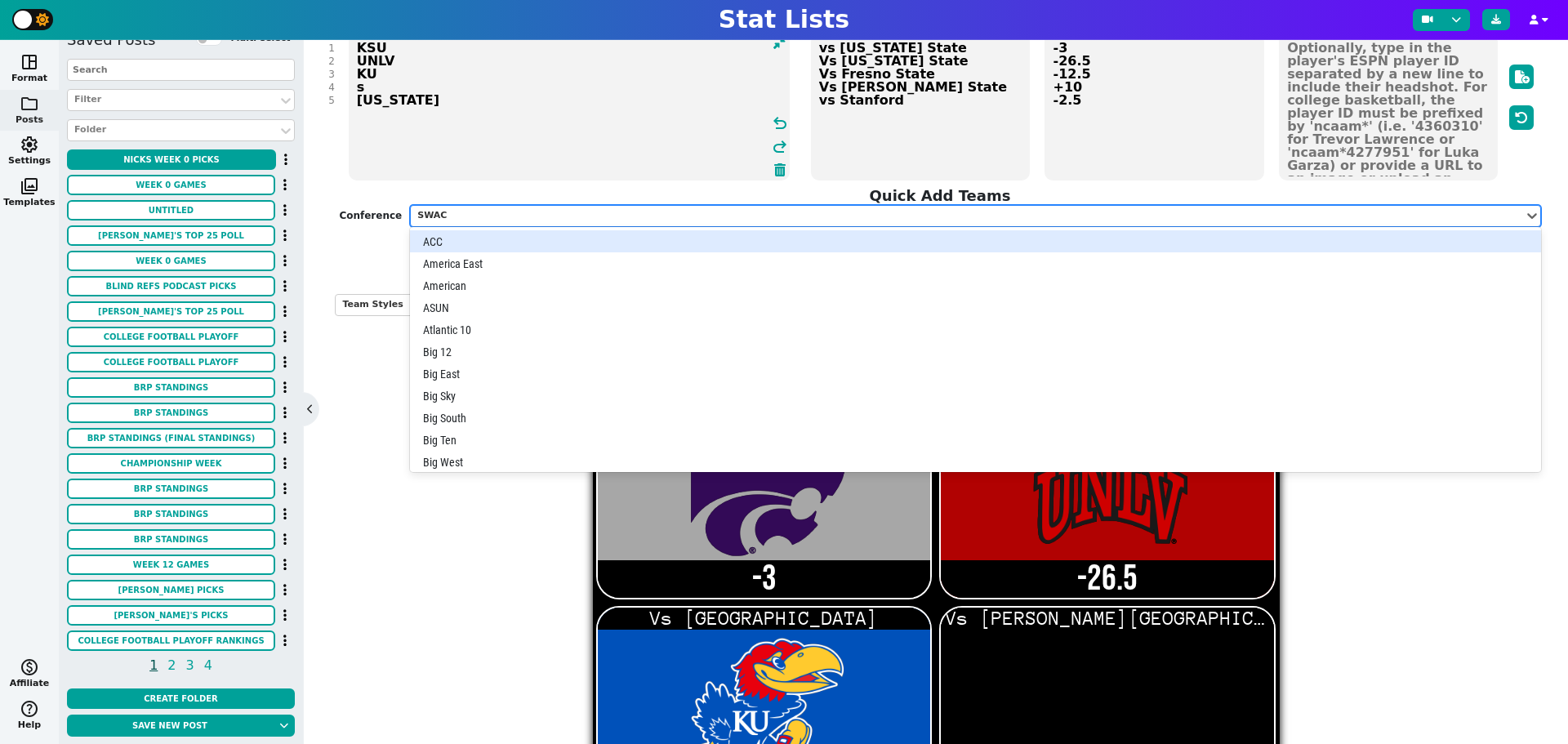
click at [430, 223] on div "SWAC" at bounding box center [966, 216] width 1099 height 14
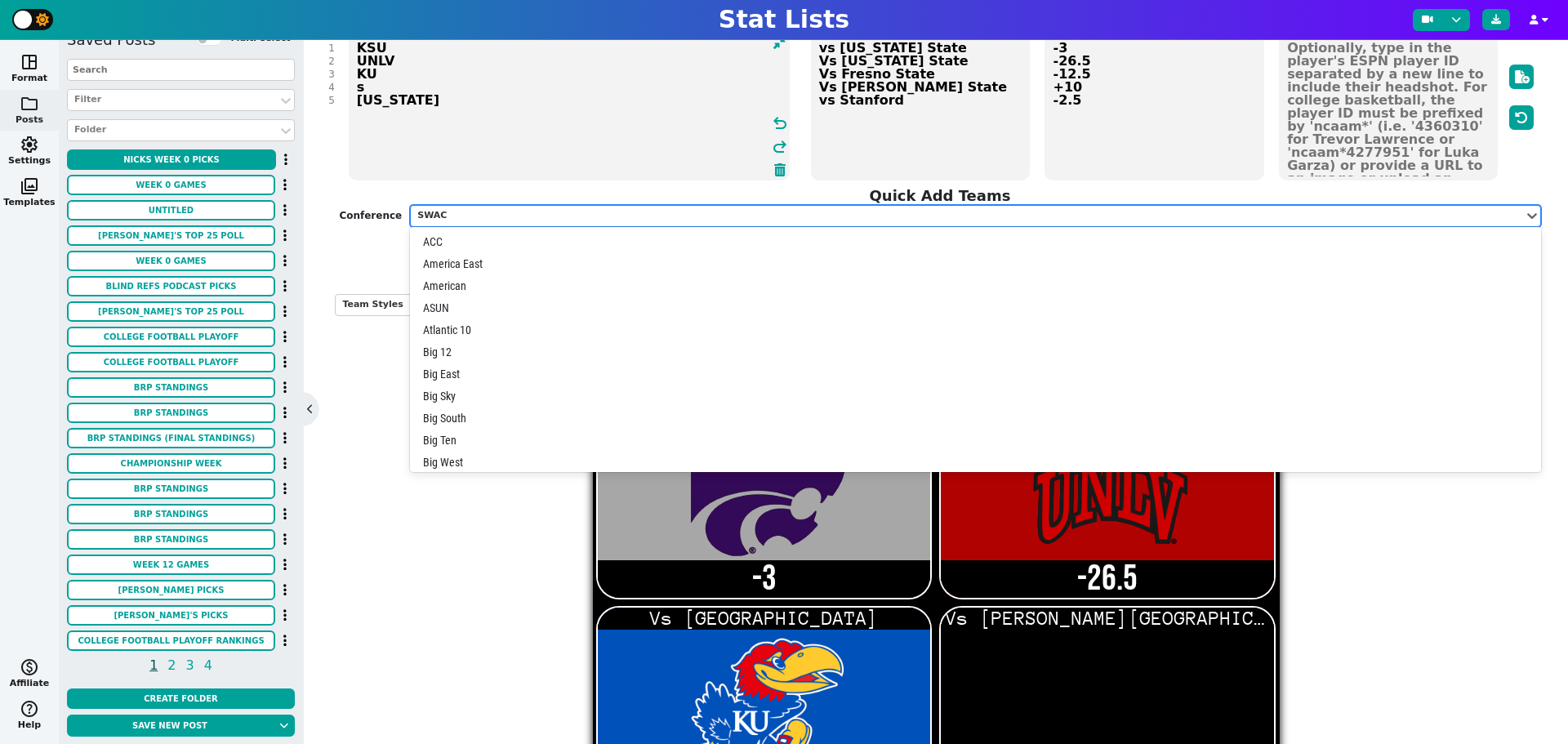
scroll to position [511, 0]
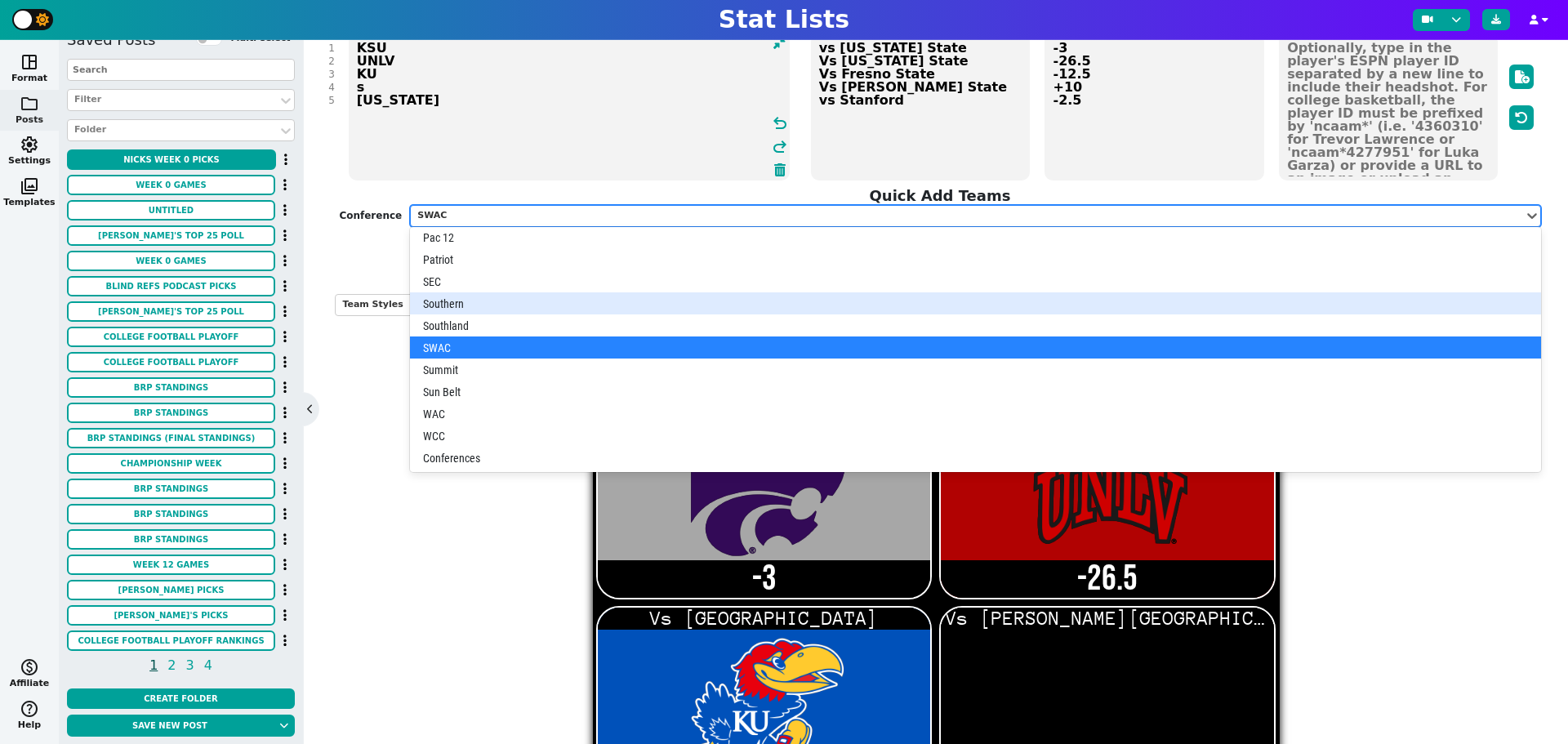
click at [479, 306] on div "Southern" at bounding box center [974, 304] width 1130 height 22
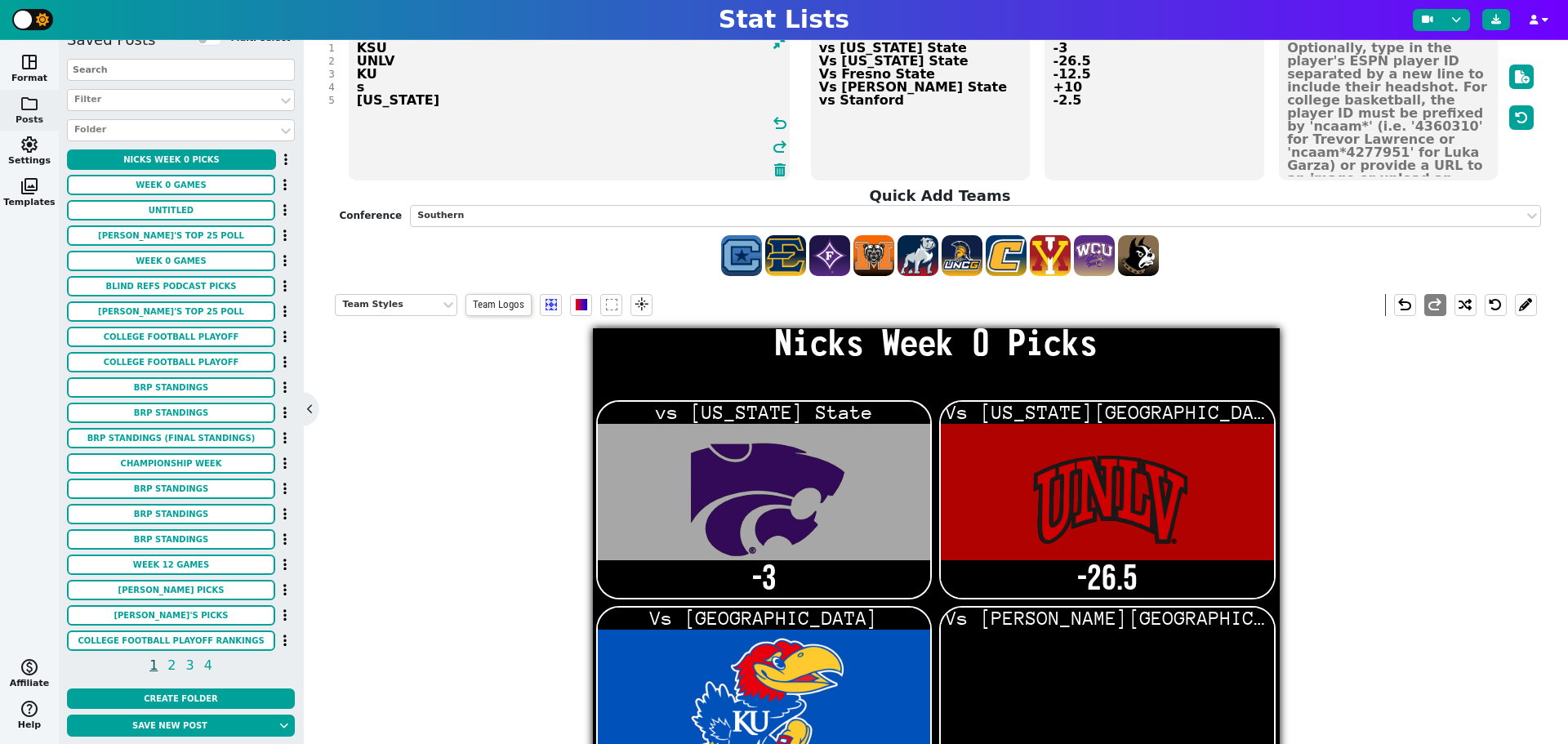
click at [474, 228] on div "Quick Add Teams Conference Southern" at bounding box center [939, 232] width 1201 height 90
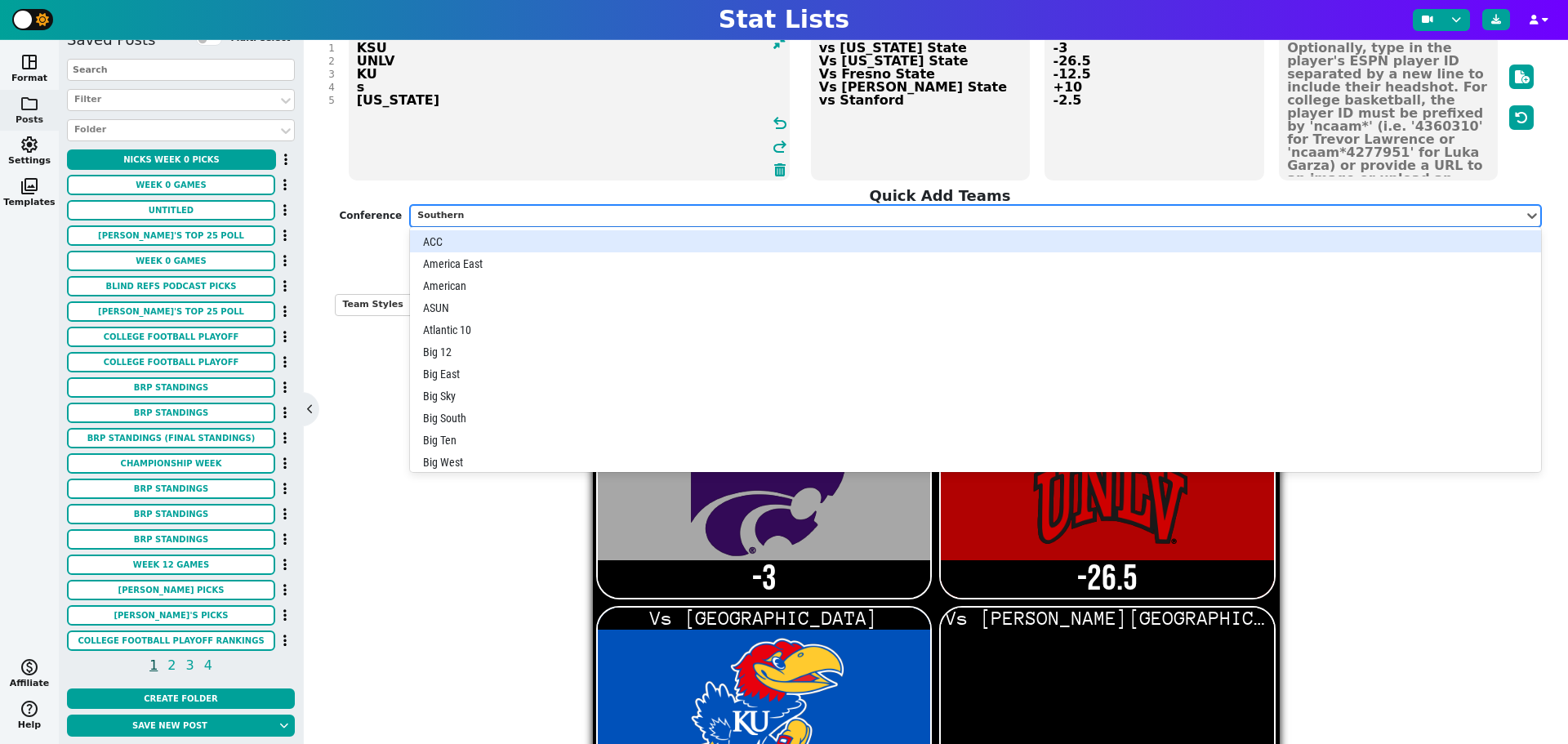
click at [476, 219] on div "Southern" at bounding box center [966, 216] width 1099 height 14
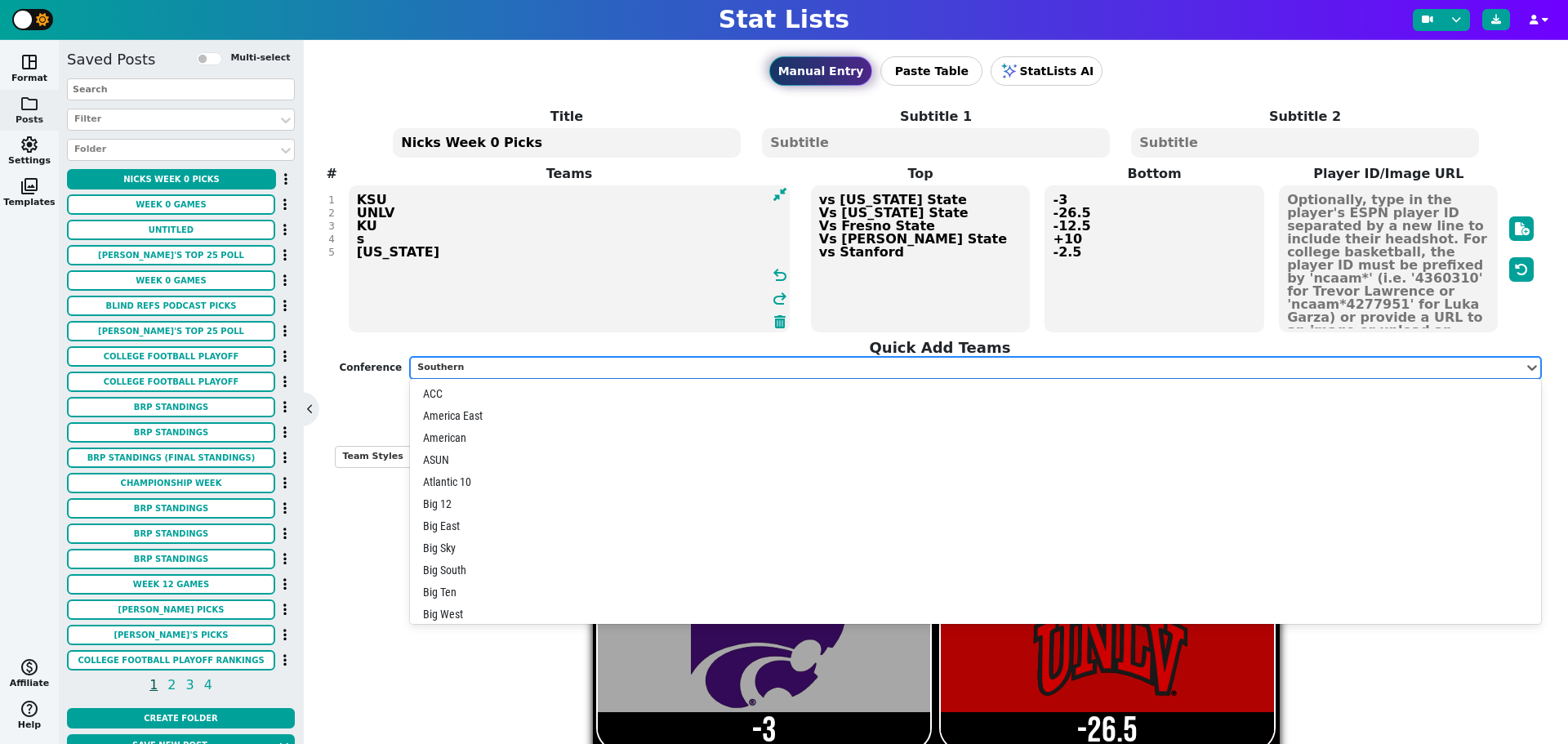
scroll to position [511, 0]
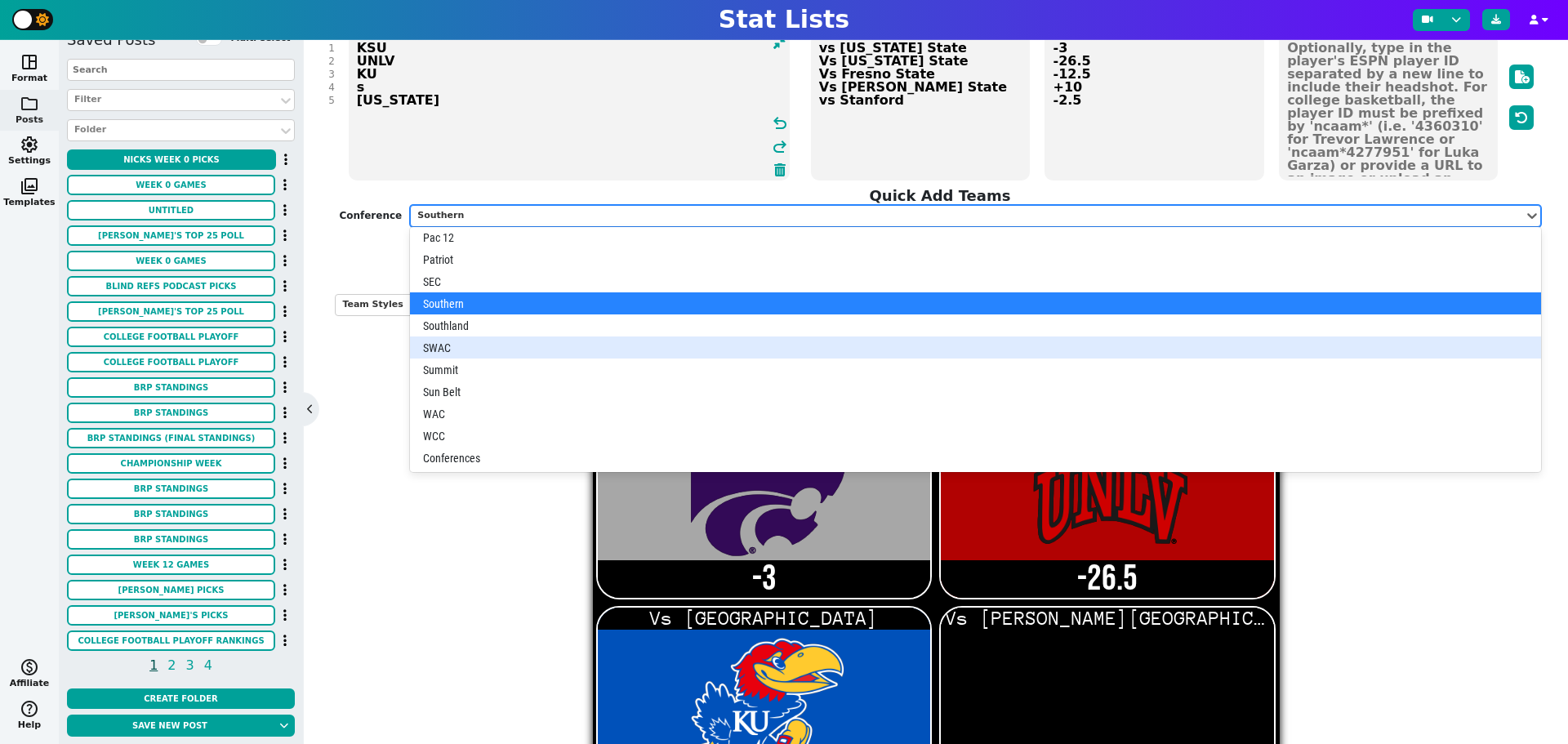
click at [481, 337] on div "SWAC" at bounding box center [974, 348] width 1130 height 22
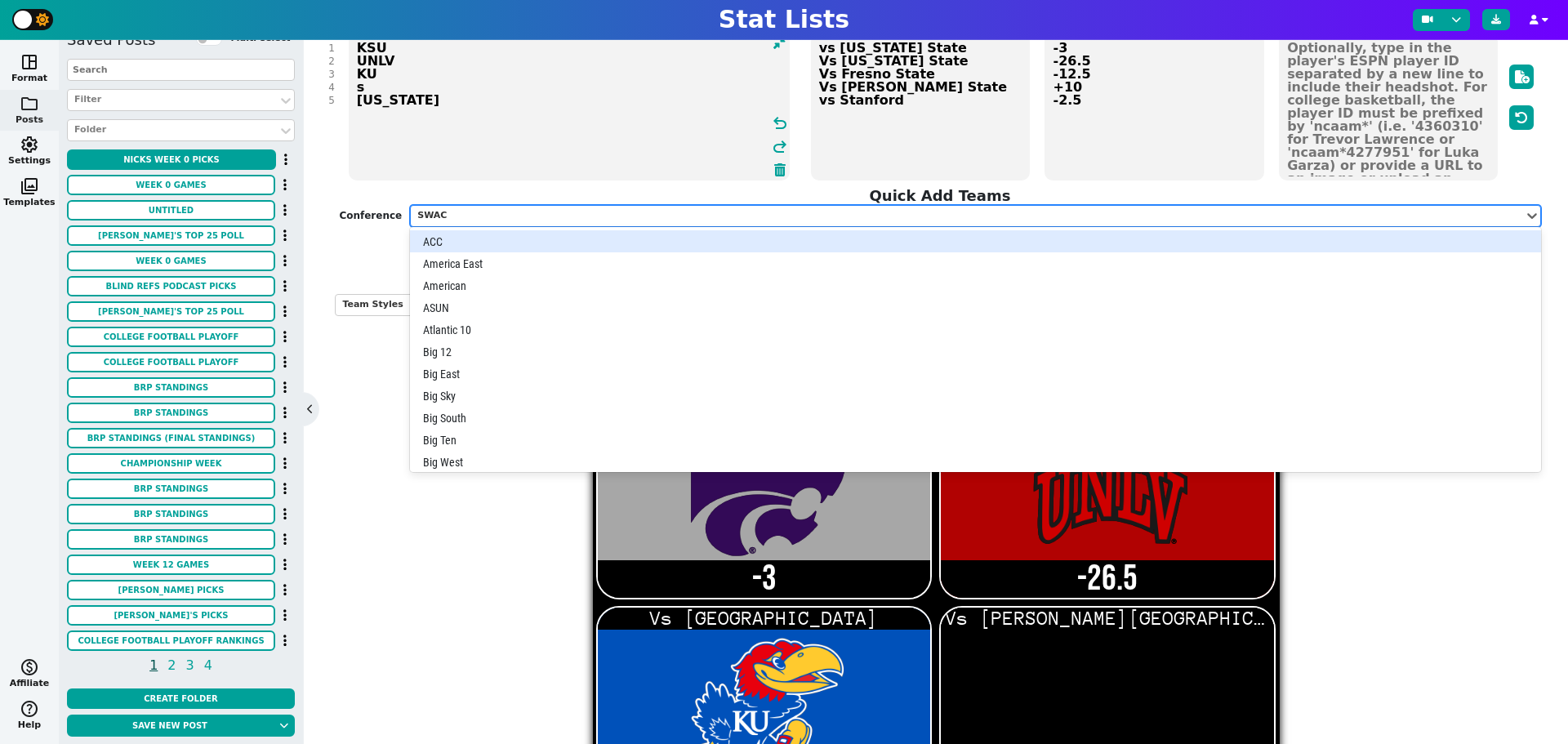
click at [504, 225] on div "SWAC" at bounding box center [966, 216] width 1112 height 22
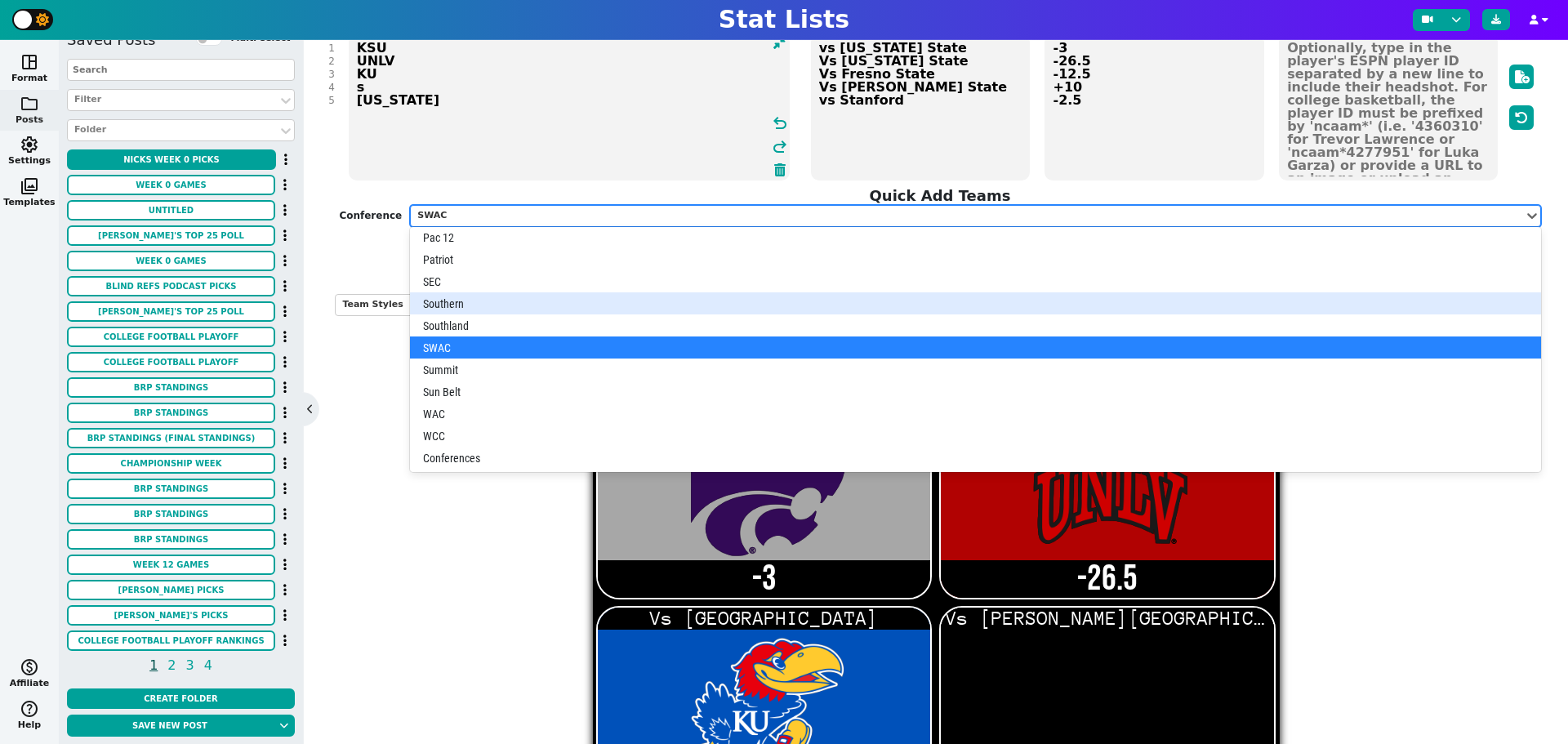
click at [459, 301] on div "Southern" at bounding box center [974, 304] width 1130 height 22
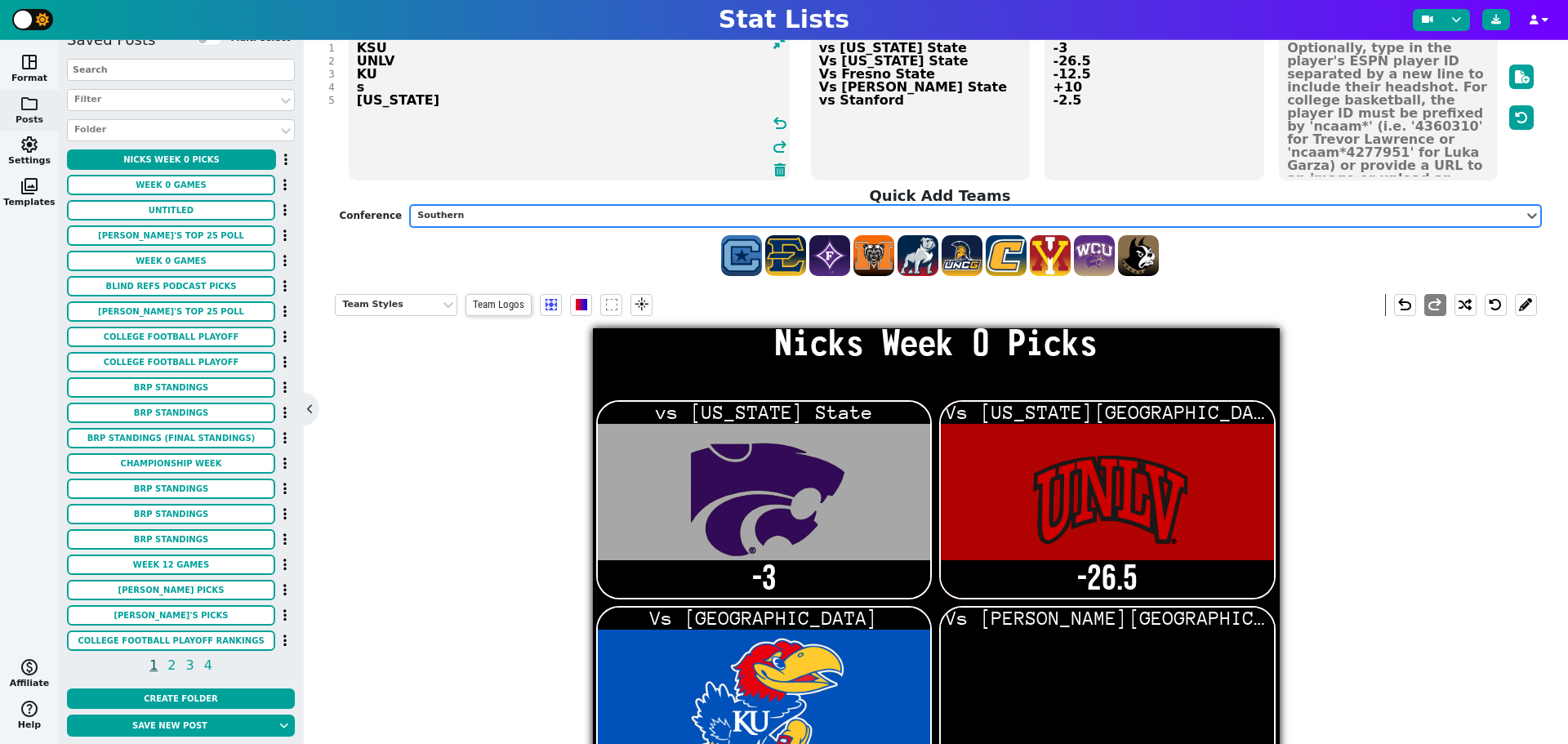
click at [470, 218] on div "Southern" at bounding box center [966, 216] width 1099 height 14
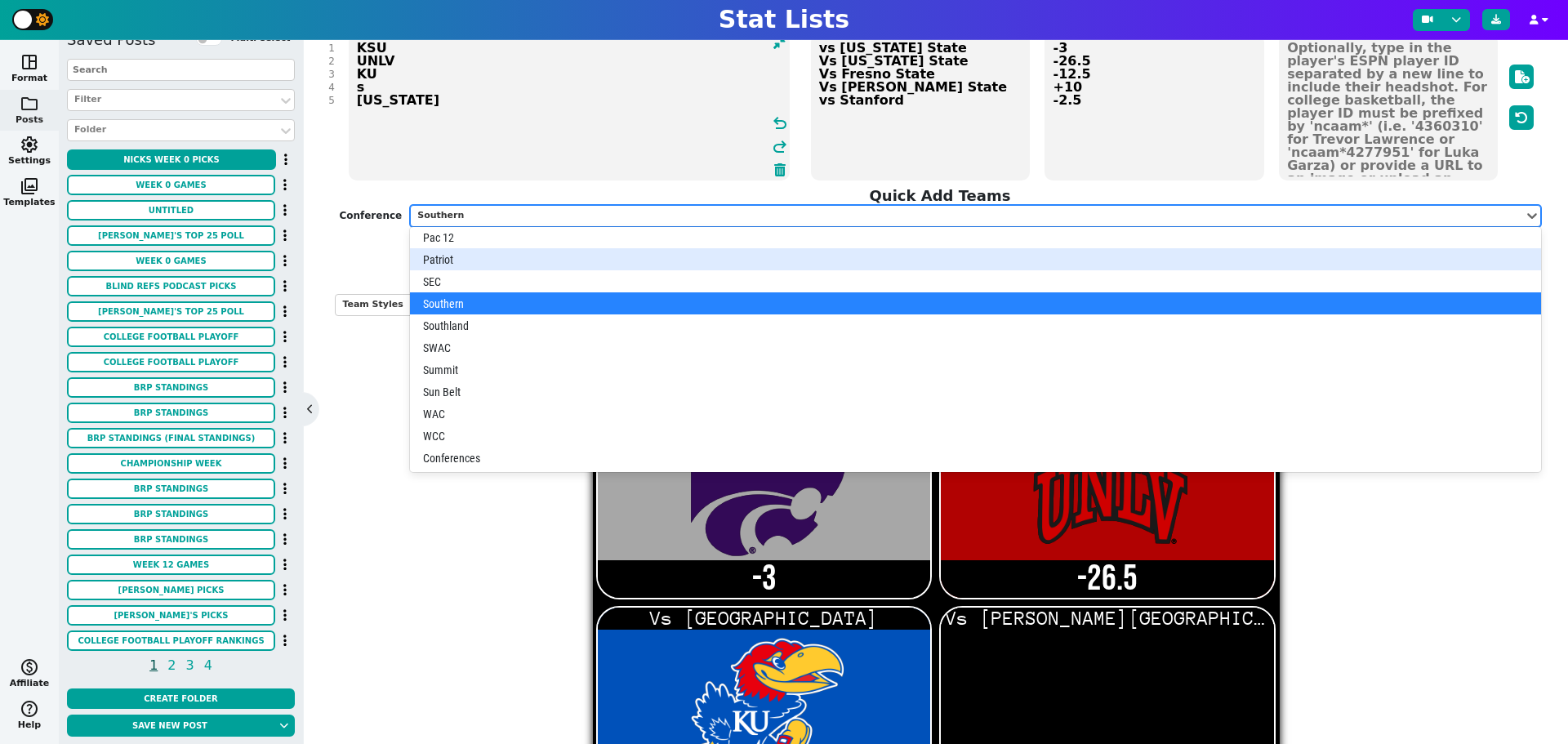
click at [468, 256] on div "Patriot" at bounding box center [974, 260] width 1130 height 22
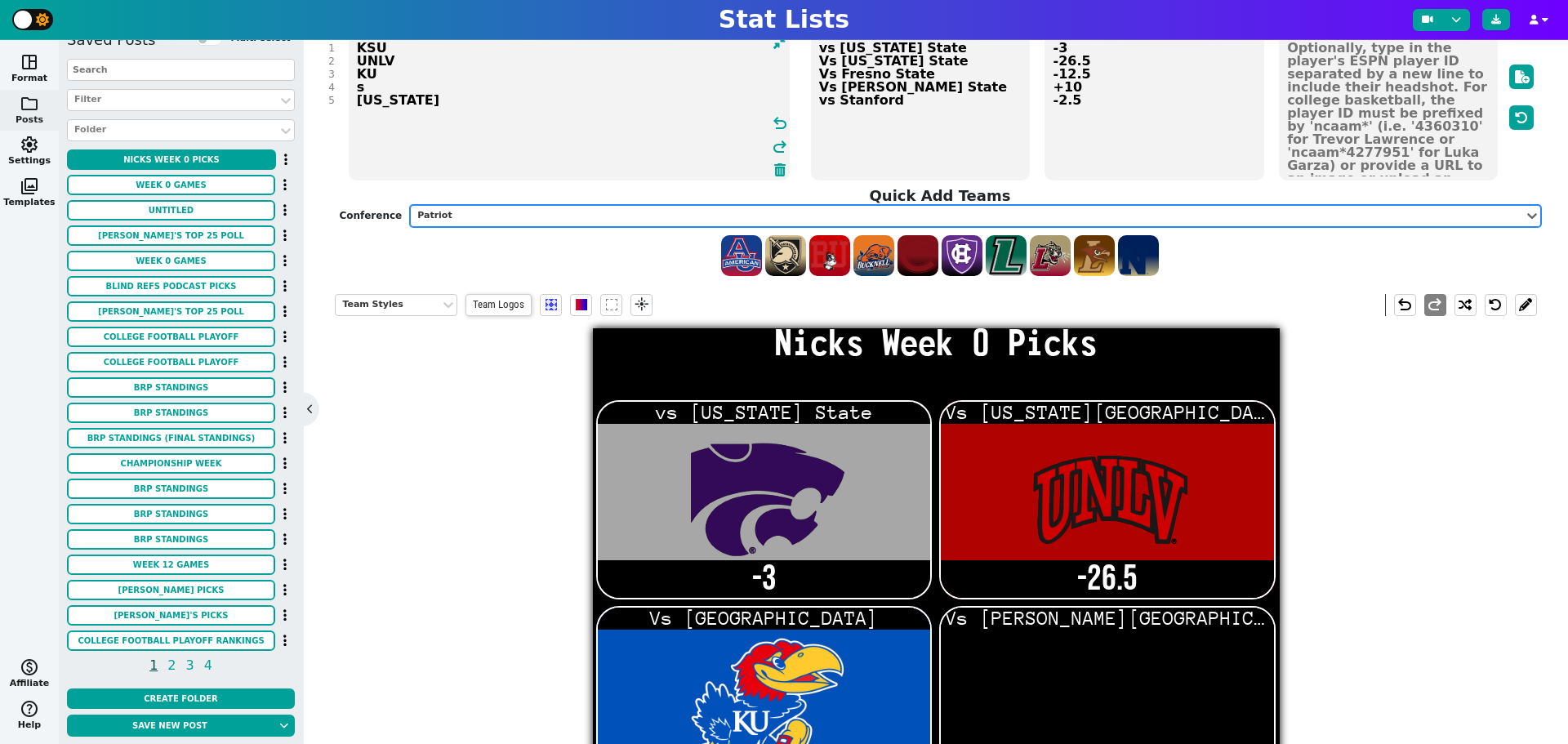
click at [474, 223] on div "Patriot" at bounding box center [966, 216] width 1099 height 14
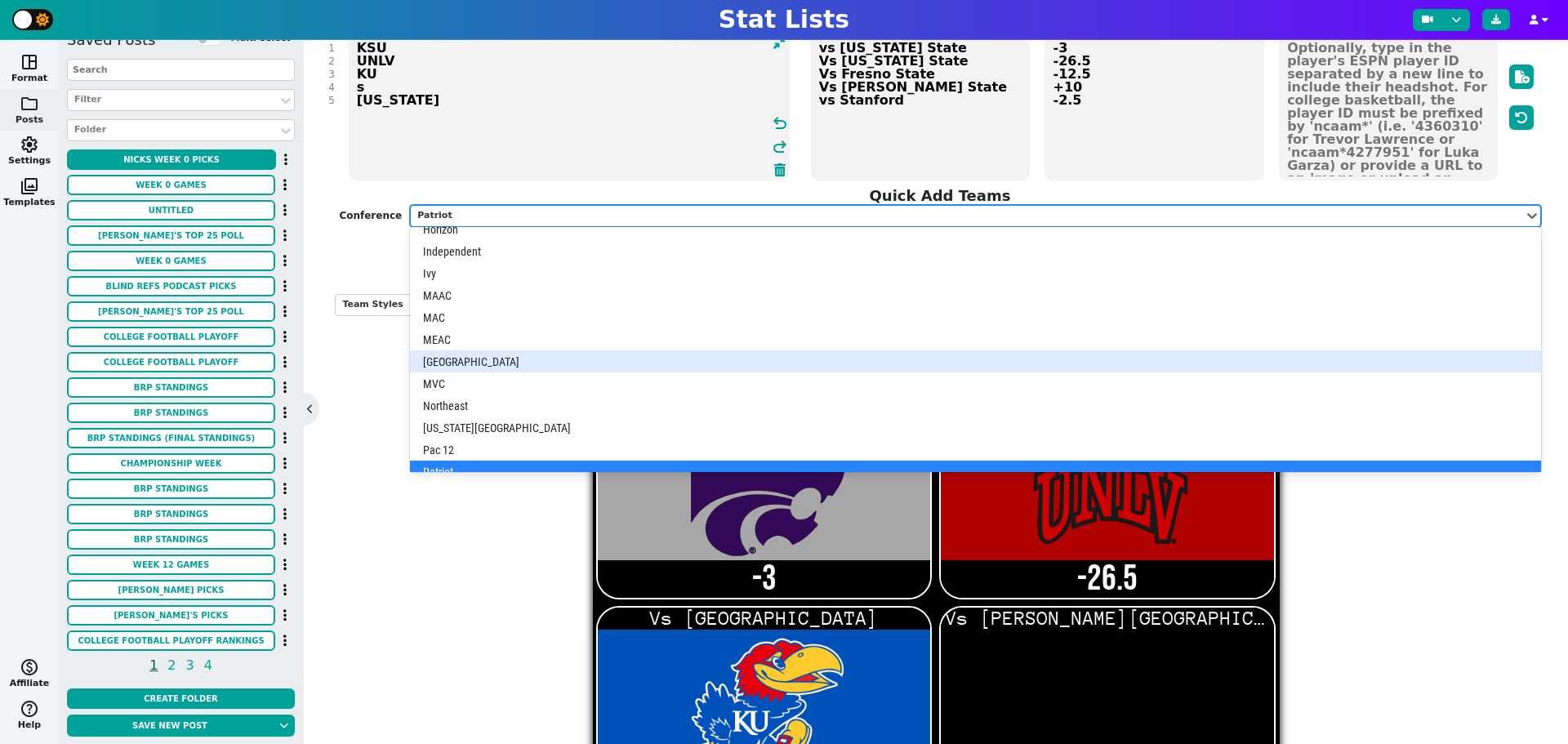
scroll to position [300, 0]
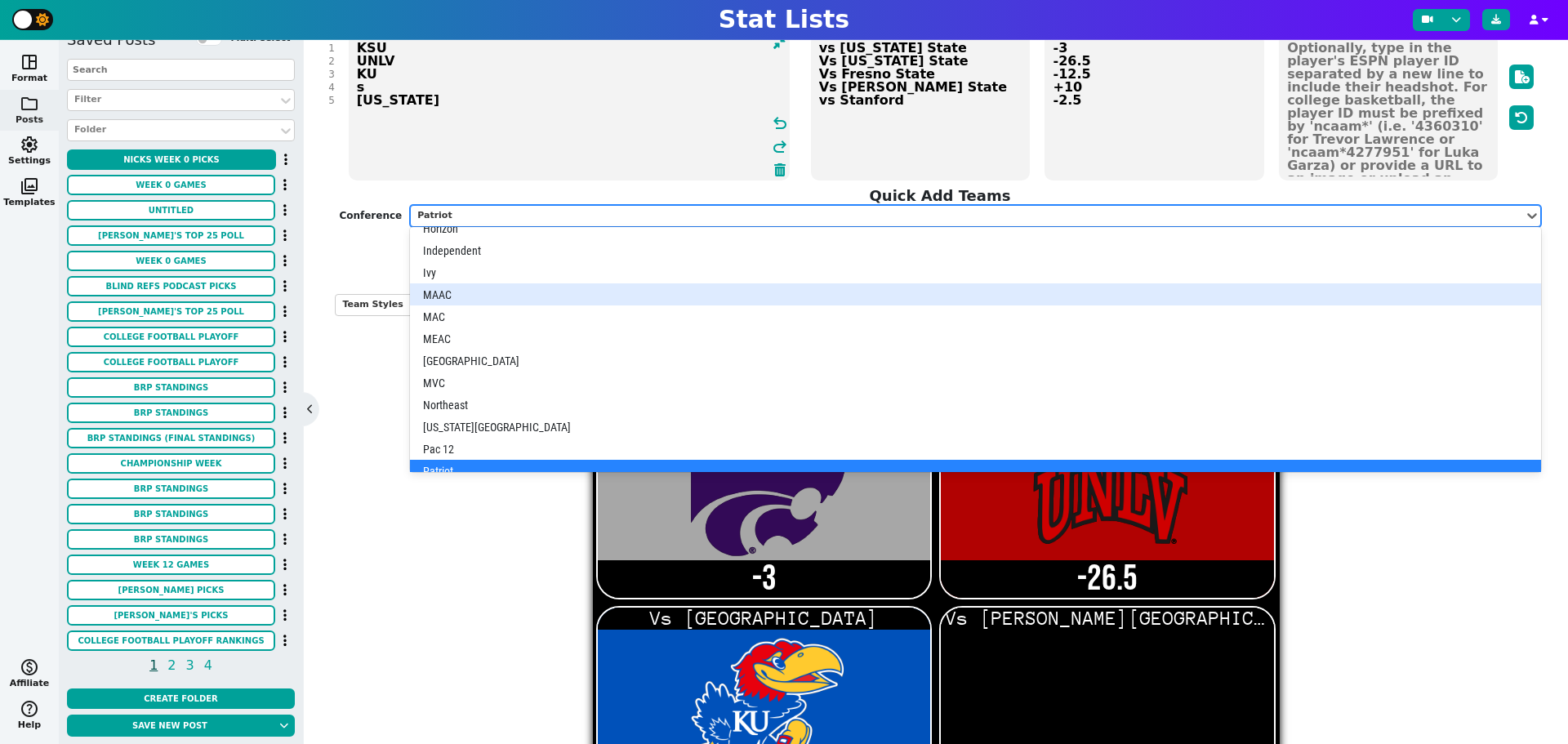
click at [450, 300] on div "MAAC" at bounding box center [974, 294] width 1130 height 22
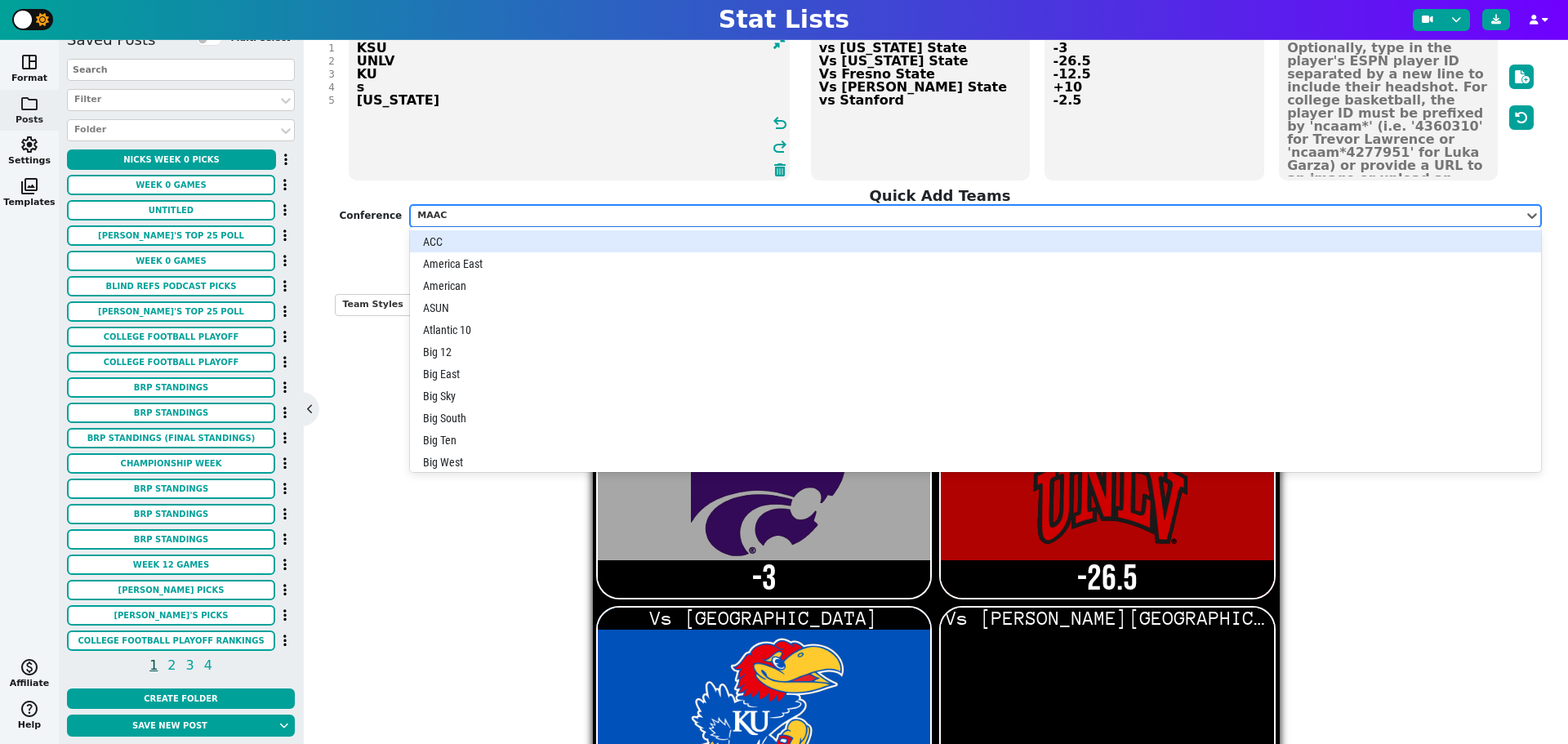
click at [445, 218] on div "MAAC" at bounding box center [966, 216] width 1099 height 14
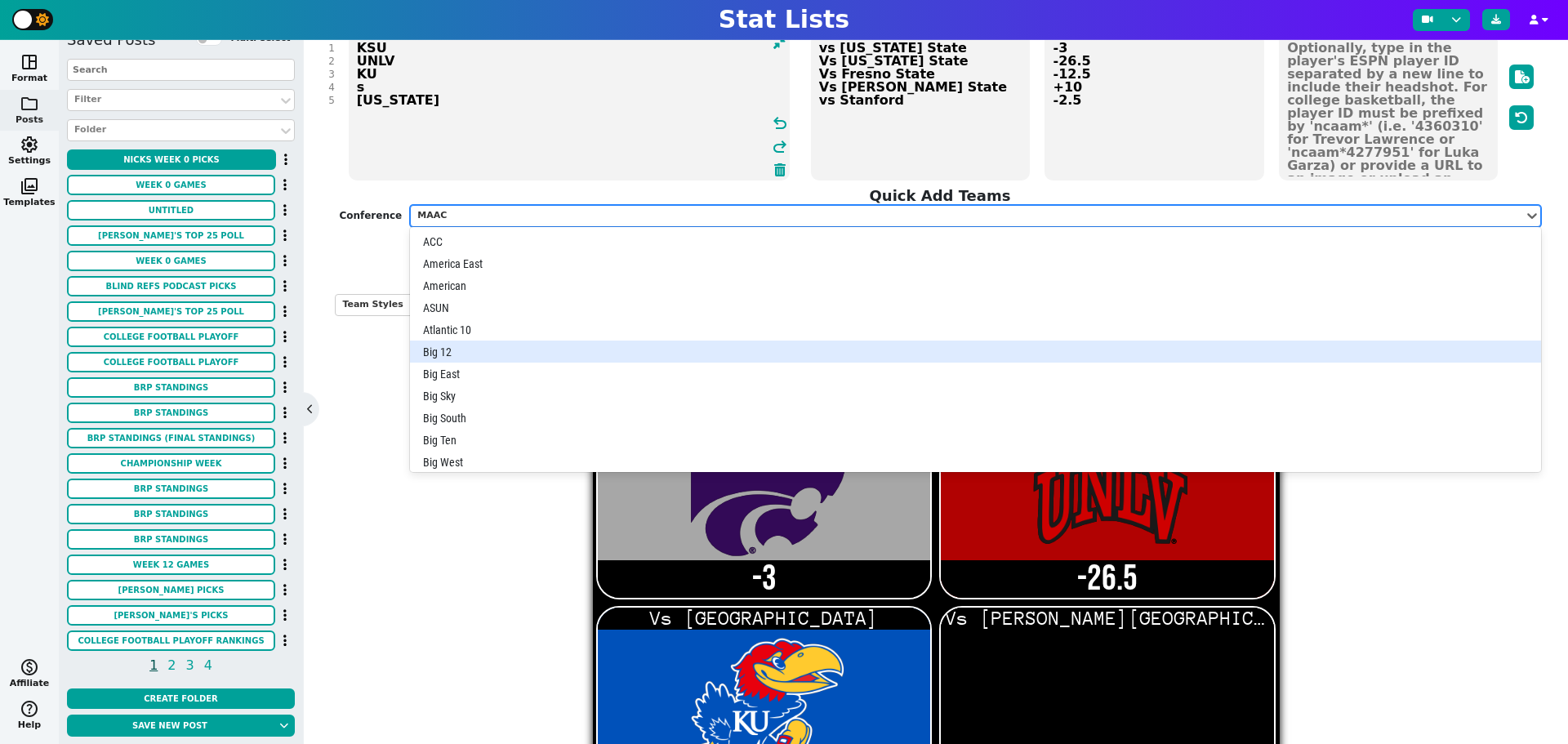
scroll to position [511, 0]
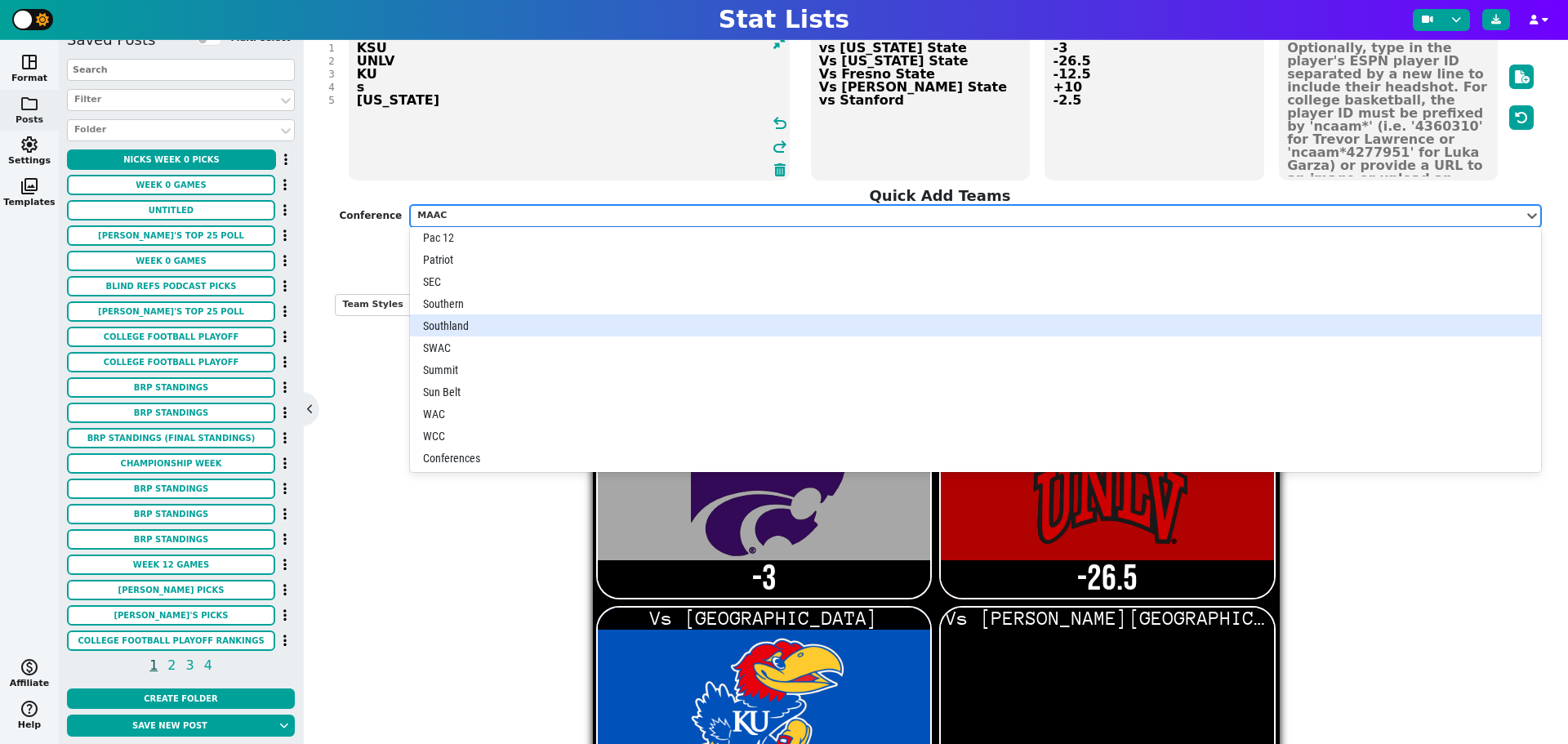
click at [455, 319] on div "Southland" at bounding box center [974, 326] width 1130 height 22
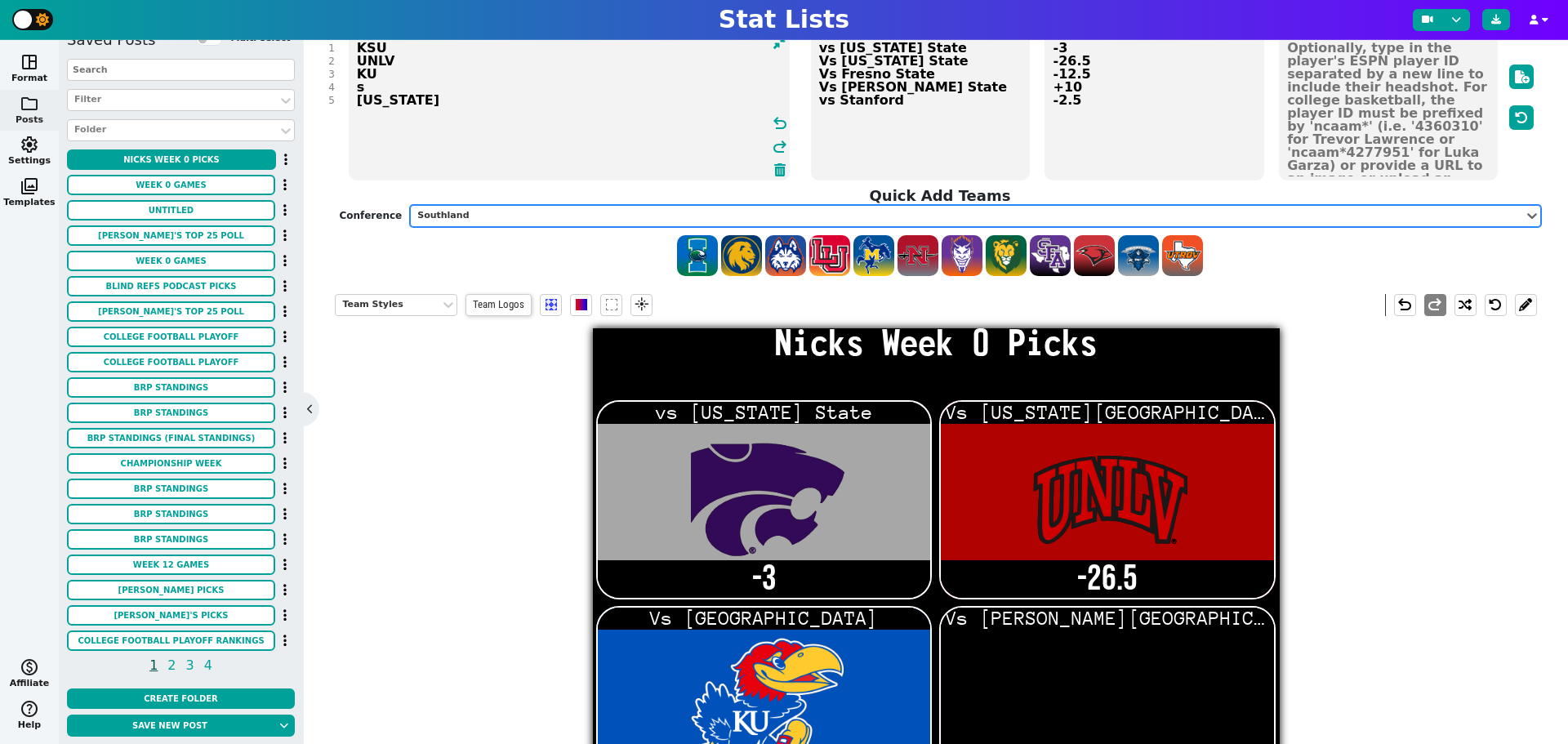
click at [391, 89] on textarea "KSU UNLV KU s HAWAII" at bounding box center [570, 107] width 442 height 147
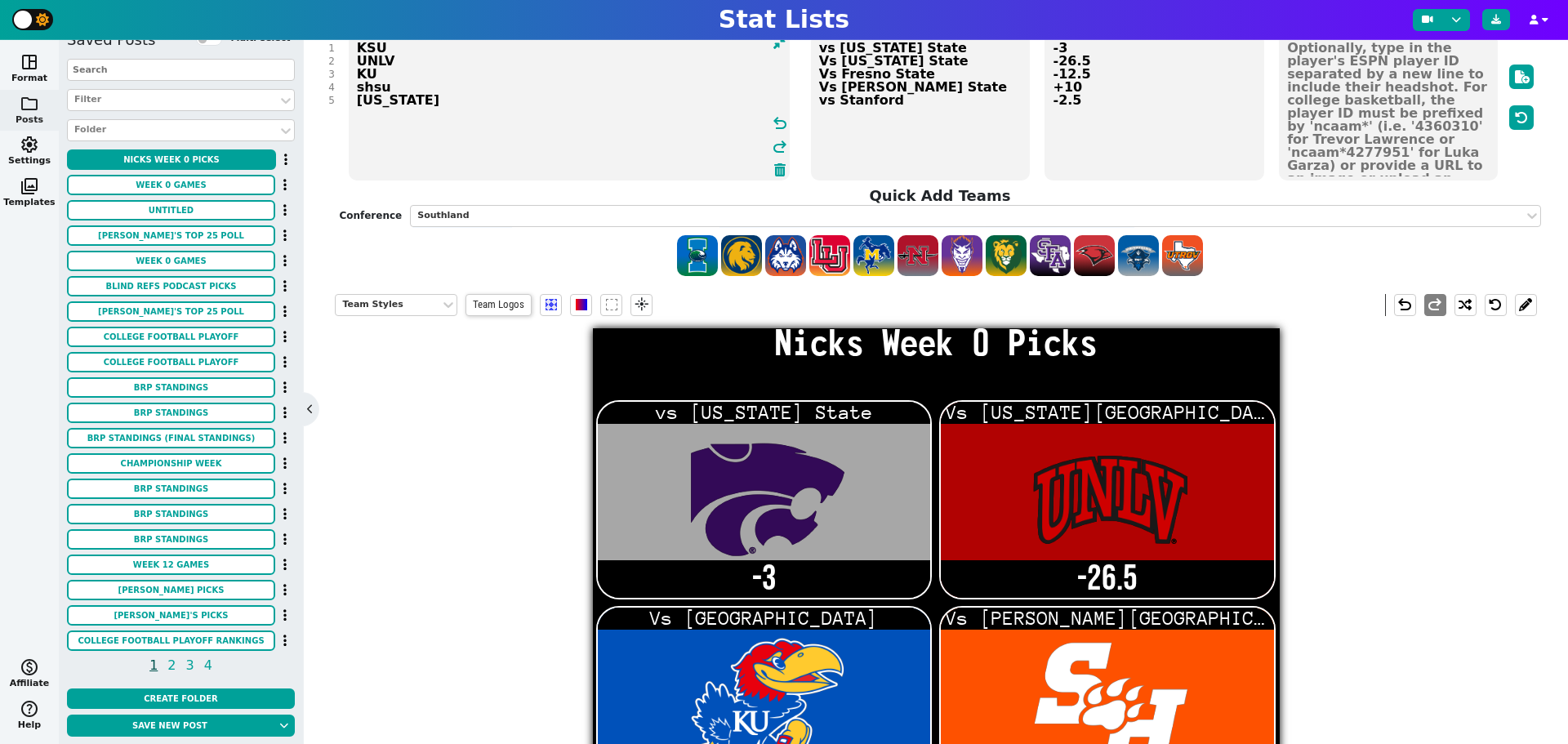
type textarea "KSU UNLV KU shsu HAWAII"
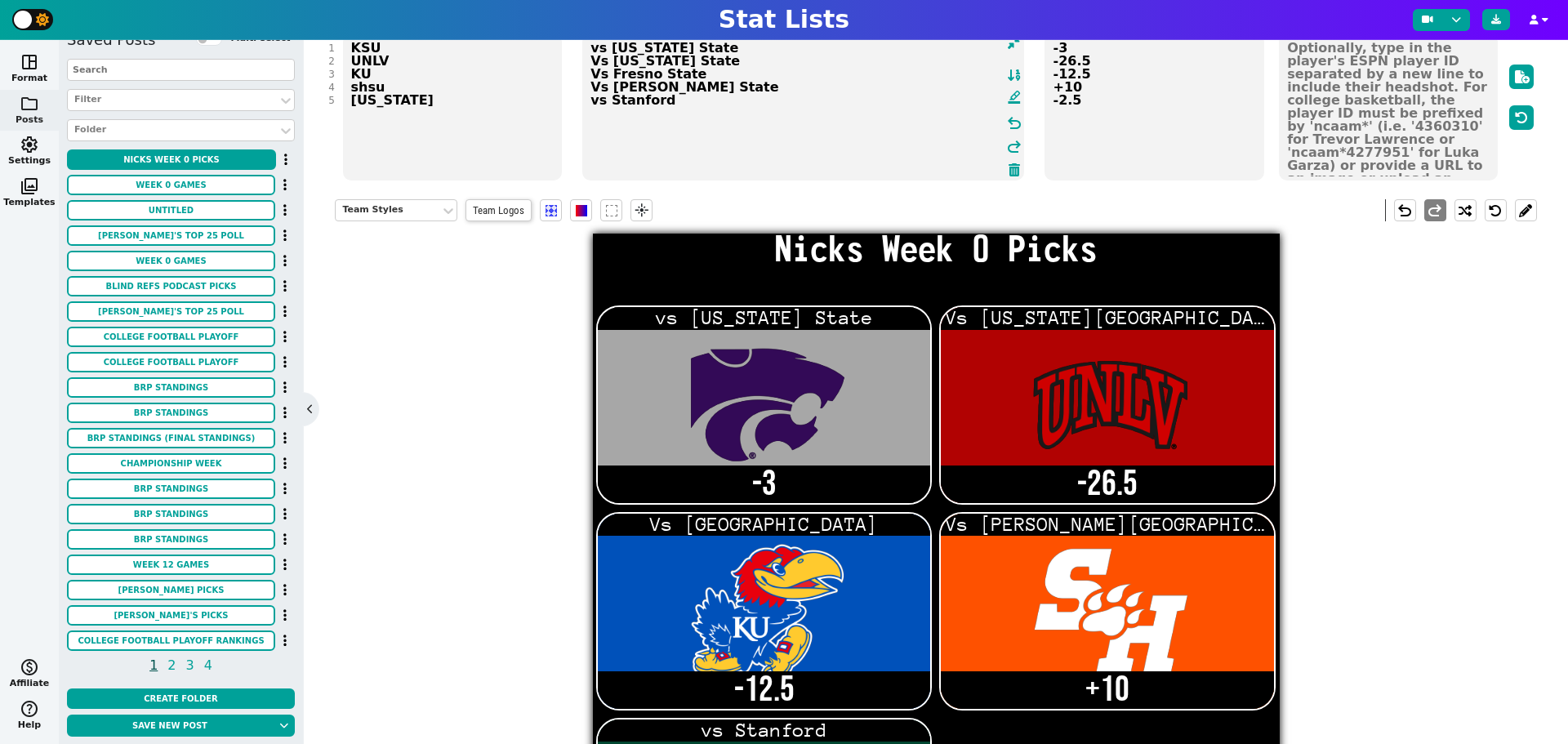
drag, startPoint x: 960, startPoint y: 90, endPoint x: 851, endPoint y: 89, distance: 109.0
click at [851, 89] on textarea "vs Iowa State Vs Idaho State Vs Fresno State Vs Sam Houston State vs Stanford" at bounding box center [803, 107] width 442 height 147
drag, startPoint x: 730, startPoint y: 89, endPoint x: 610, endPoint y: 85, distance: 120.1
click at [610, 85] on textarea "vs Iowa State Vs Idaho State Vs Fresno State Vs Sam Houston State vs Stanford" at bounding box center [803, 107] width 442 height 147
type textarea "vs Iowa State Vs Idaho State Vs Fresno State Vs Western Kentucky vs Stanford"
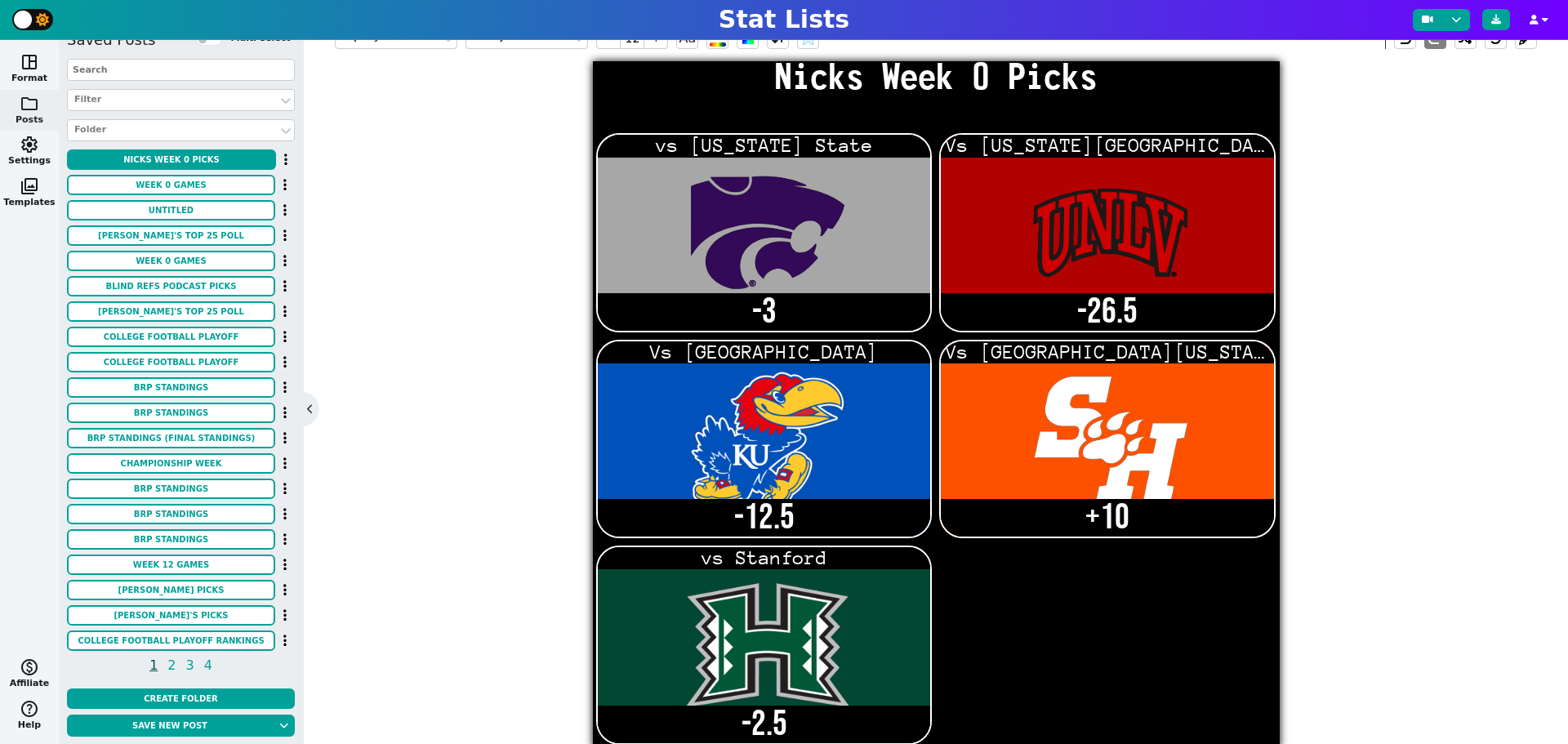
scroll to position [357, 0]
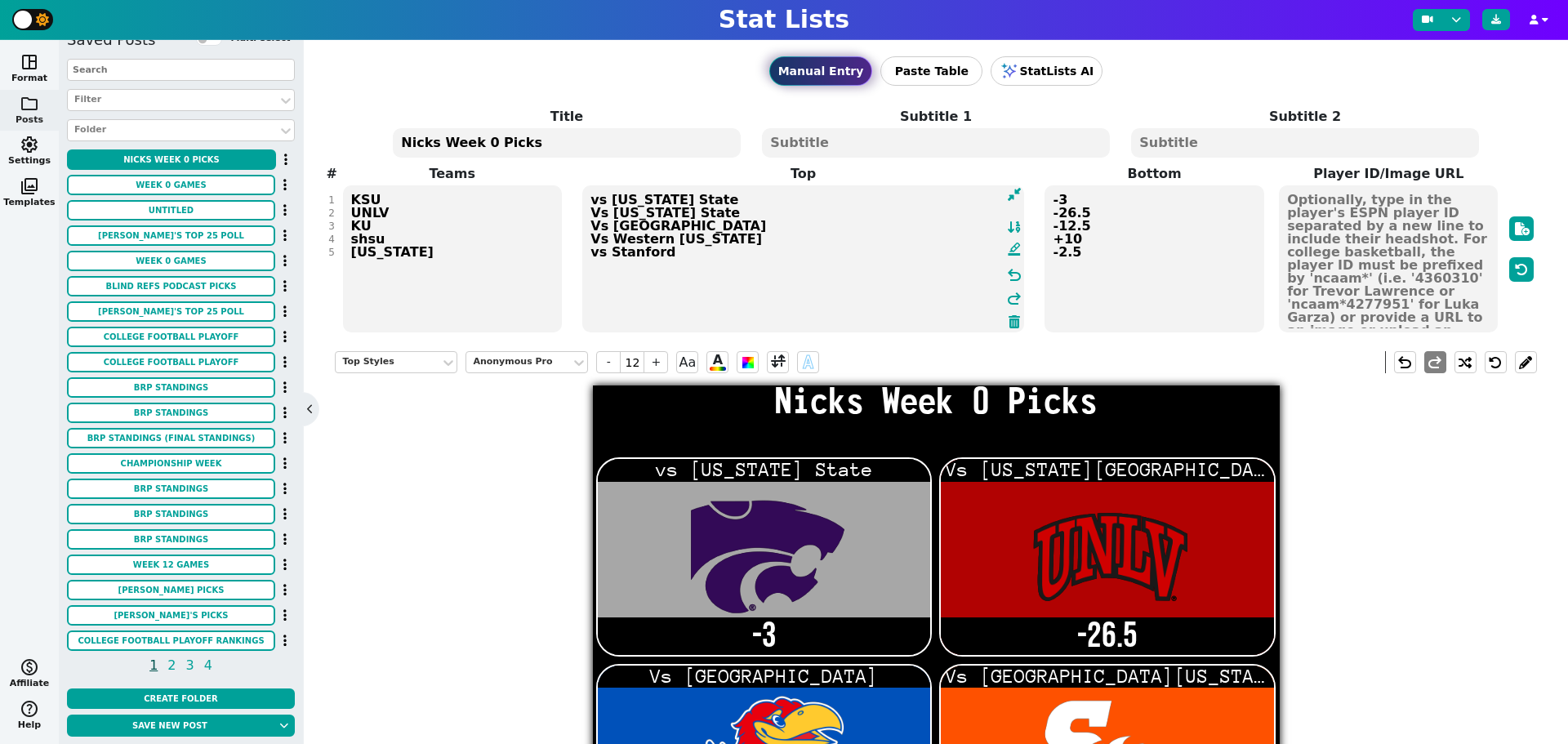
type textarea "vs [US_STATE] State Vs [US_STATE] State Vs [GEOGRAPHIC_DATA] Vs Western [US_STA…"
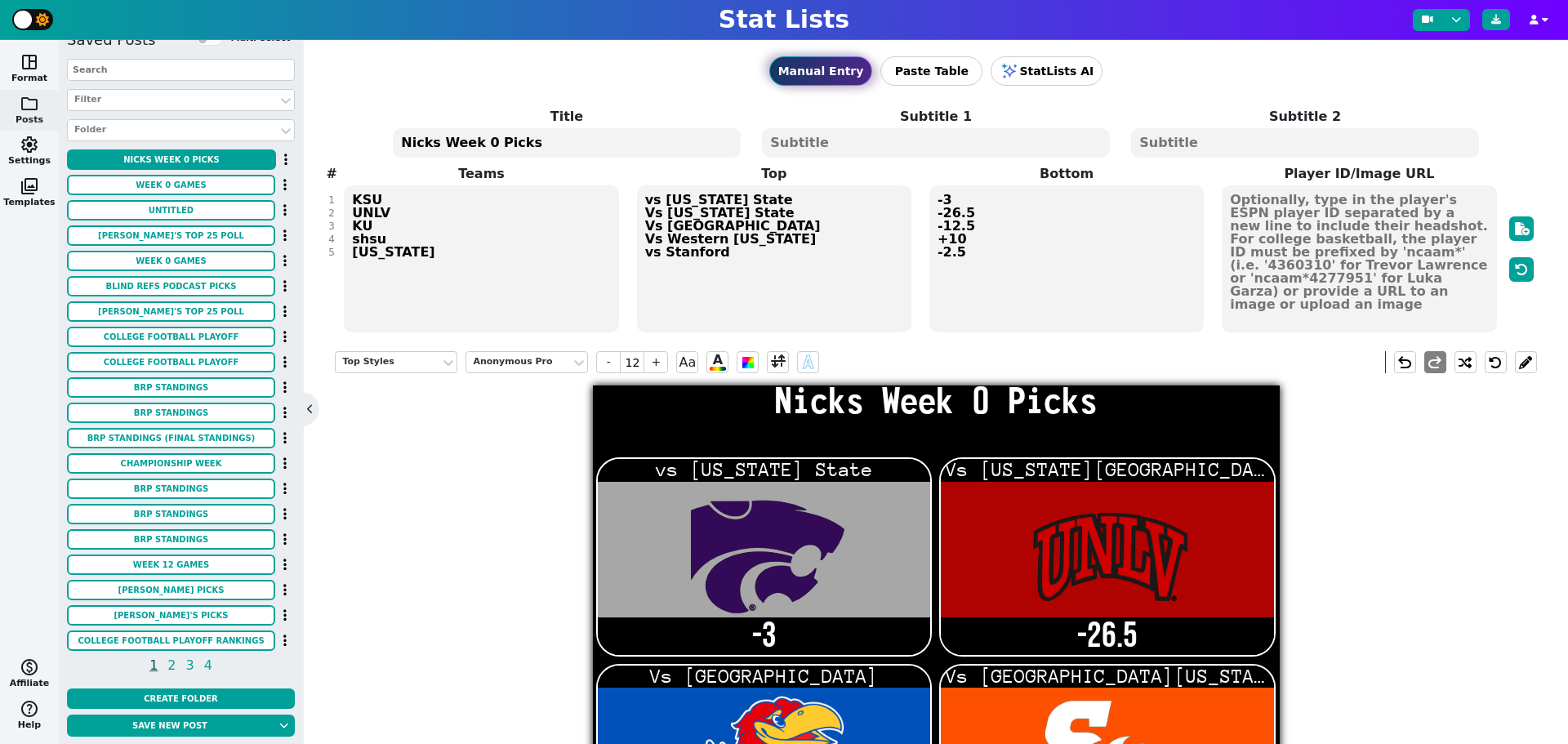
drag, startPoint x: 436, startPoint y: 143, endPoint x: 415, endPoint y: 143, distance: 21.0
click at [415, 143] on textarea "Nicks Week 0 Picks" at bounding box center [566, 143] width 347 height 30
type input "14"
type textarea "Isacs Week 0 Picks"
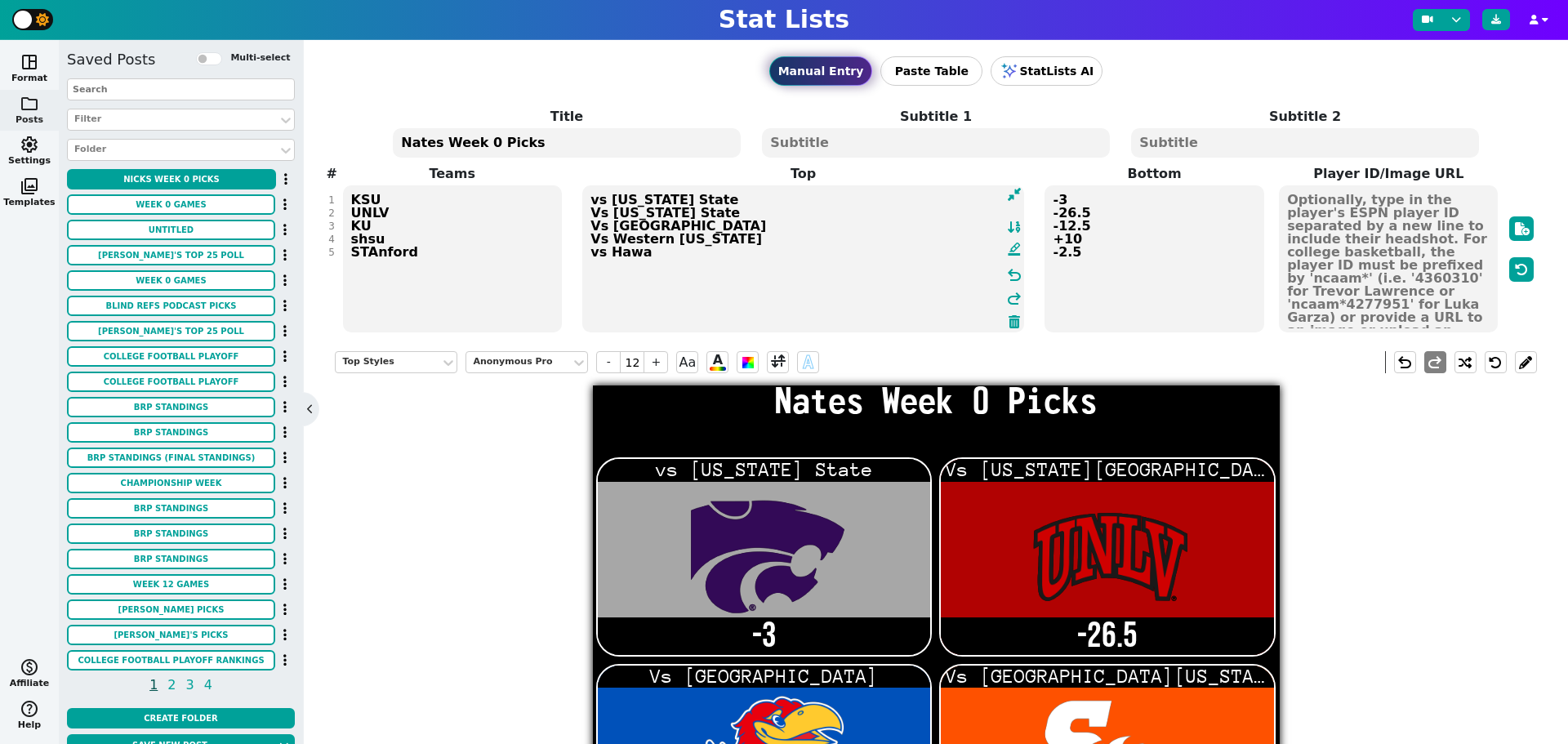
scroll to position [34, 0]
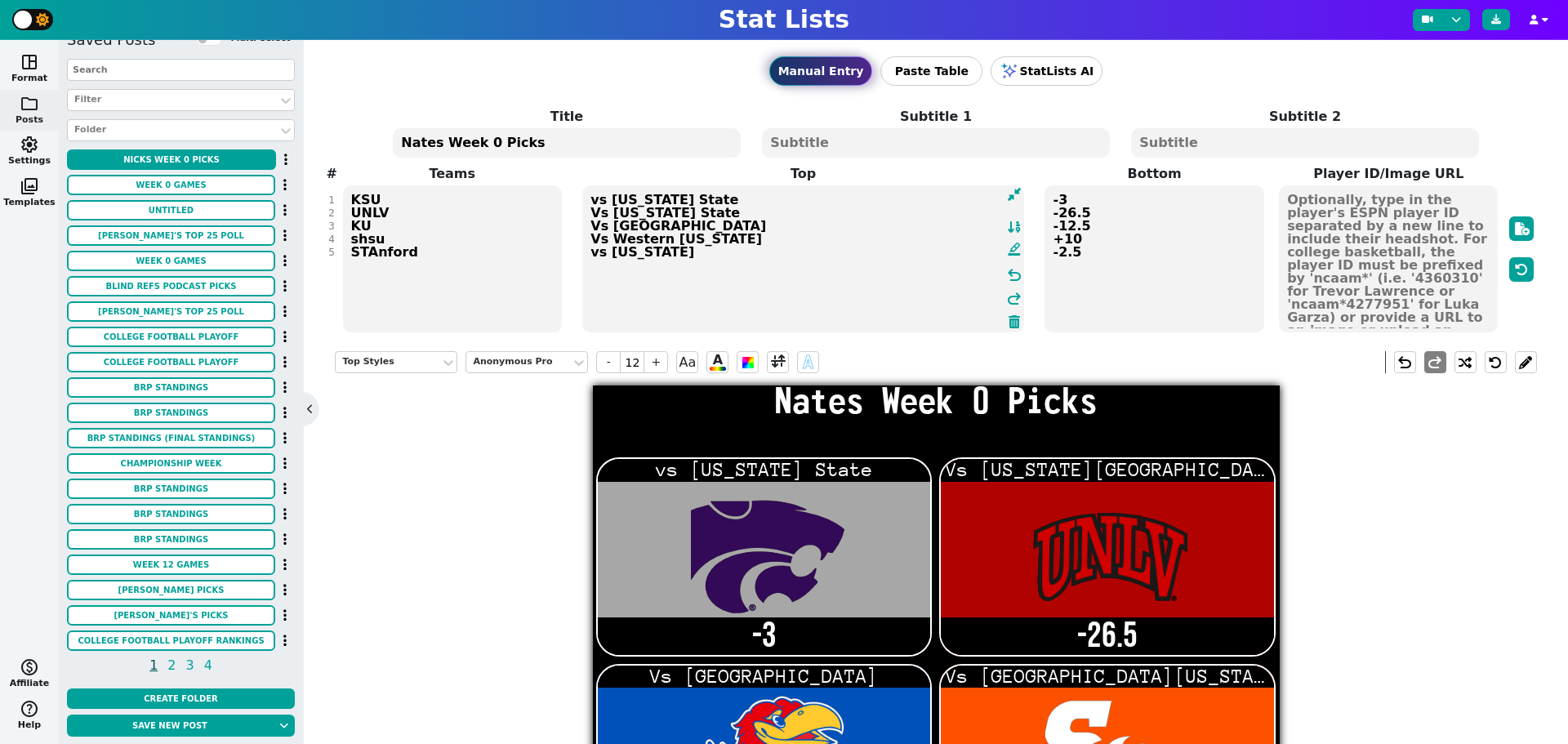
type textarea "vs Iowa State Vs Idaho State Vs Fresno State Vs Western Kentucky vs Hawaii"
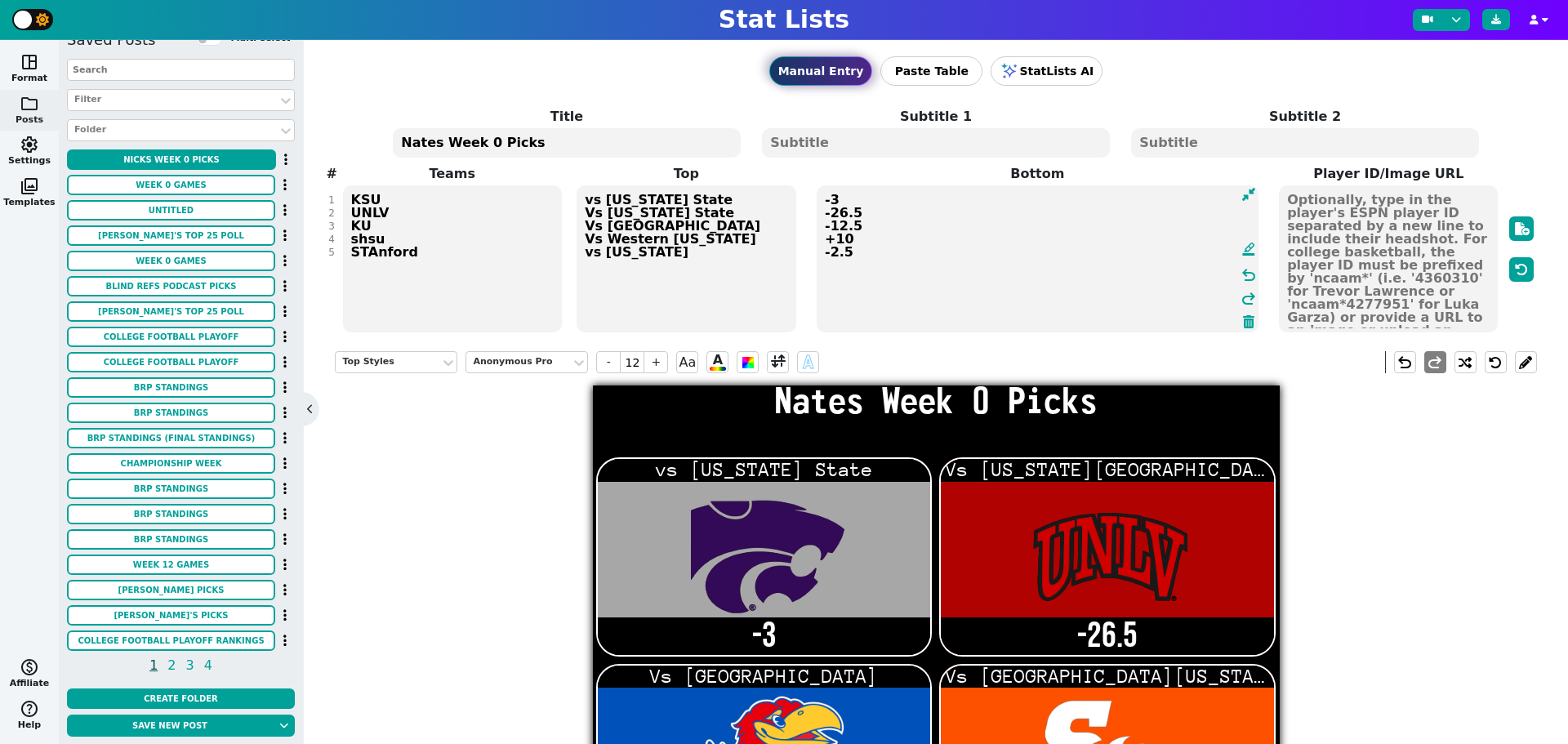
click at [1052, 256] on textarea "-3 -26.5 -12.5 +10 -2.5" at bounding box center [1037, 259] width 442 height 147
type input "21"
click at [830, 242] on textarea "-3 -26.5 -12.5 +10 +2.5" at bounding box center [1037, 259] width 442 height 147
type textarea "-3 -26.5 -12.5 -10 +2.5"
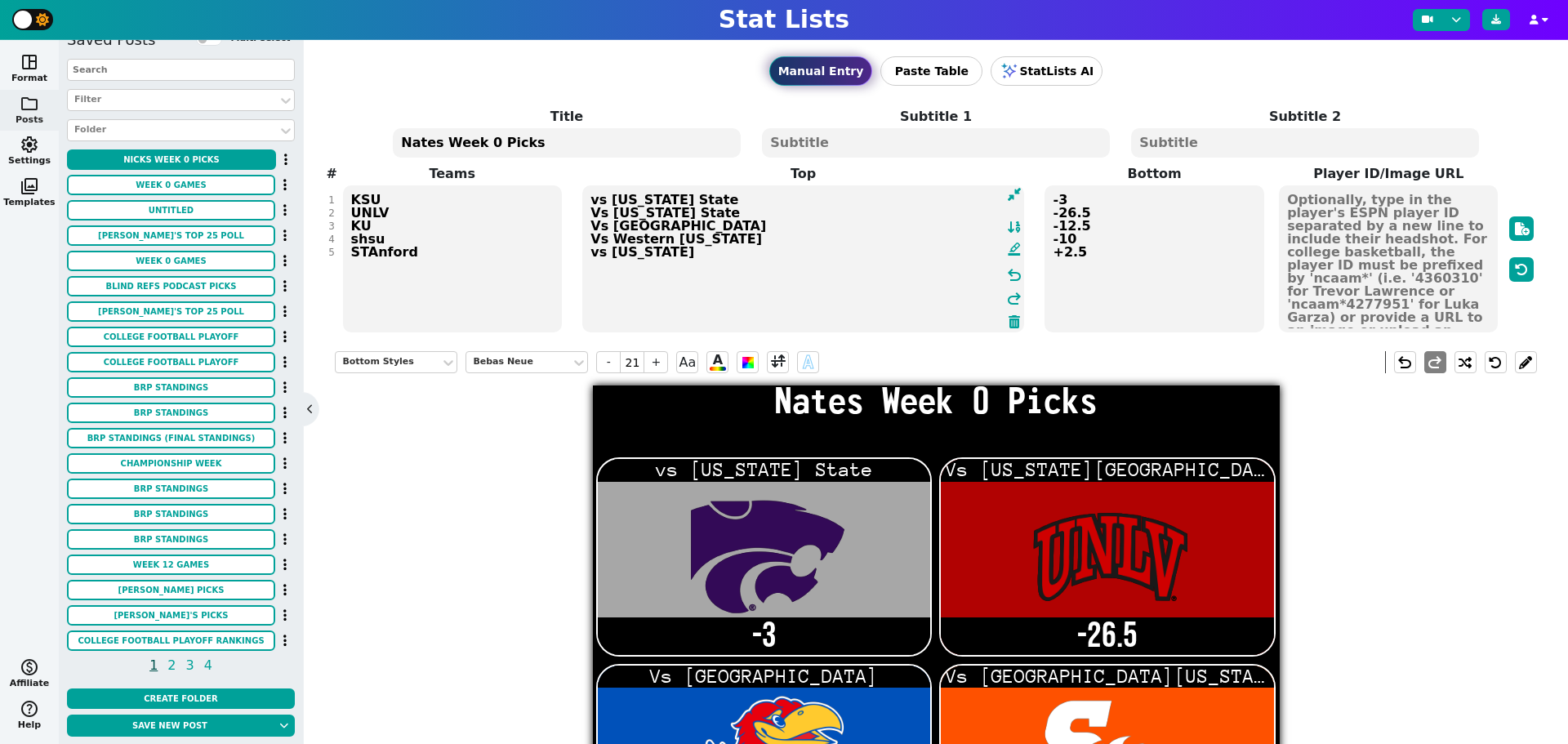
drag, startPoint x: 720, startPoint y: 236, endPoint x: 606, endPoint y: 237, distance: 114.0
click at [606, 237] on textarea "vs Iowa State Vs Idaho State Vs Fresno State Vs Western Kentucky vs Hawaii" at bounding box center [803, 259] width 442 height 147
type input "12"
type textarea "vs Iowa State Vs Idaho State Vs Fresno State Vs Sam Houston State vs Hawaii"
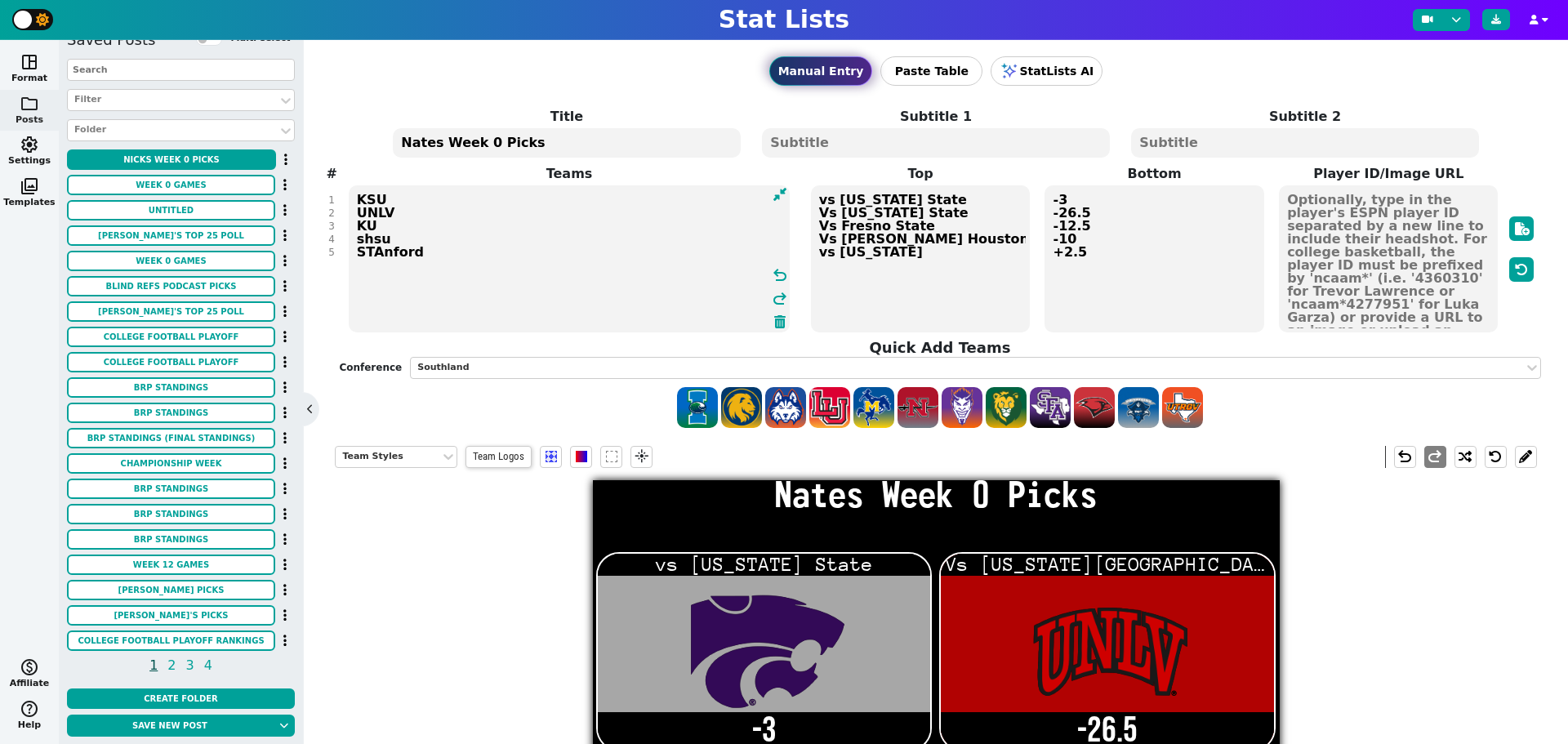
drag, startPoint x: 381, startPoint y: 238, endPoint x: 355, endPoint y: 241, distance: 26.2
click at [355, 241] on textarea "KSU UNLV KU shsu STAnford" at bounding box center [570, 259] width 442 height 147
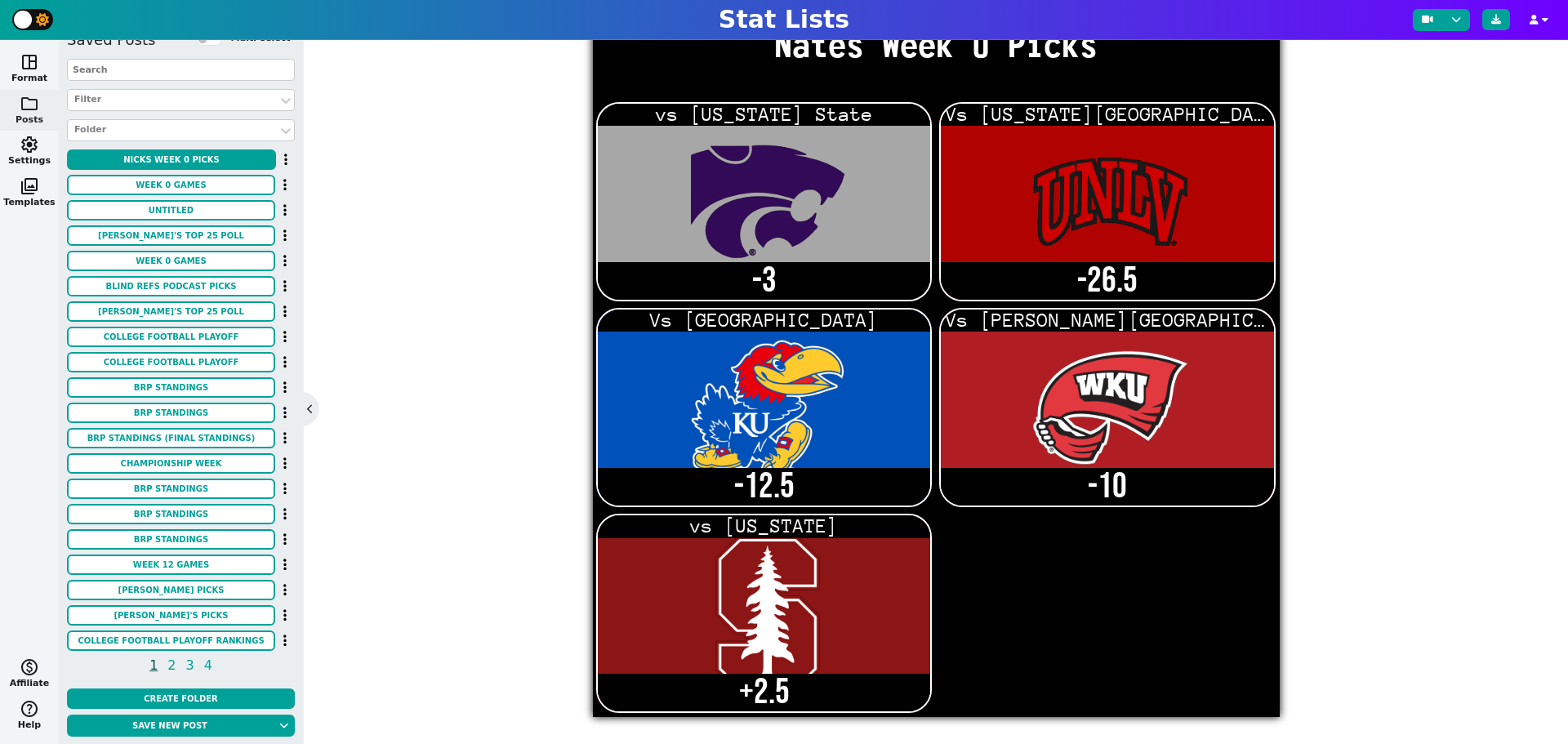
scroll to position [452, 0]
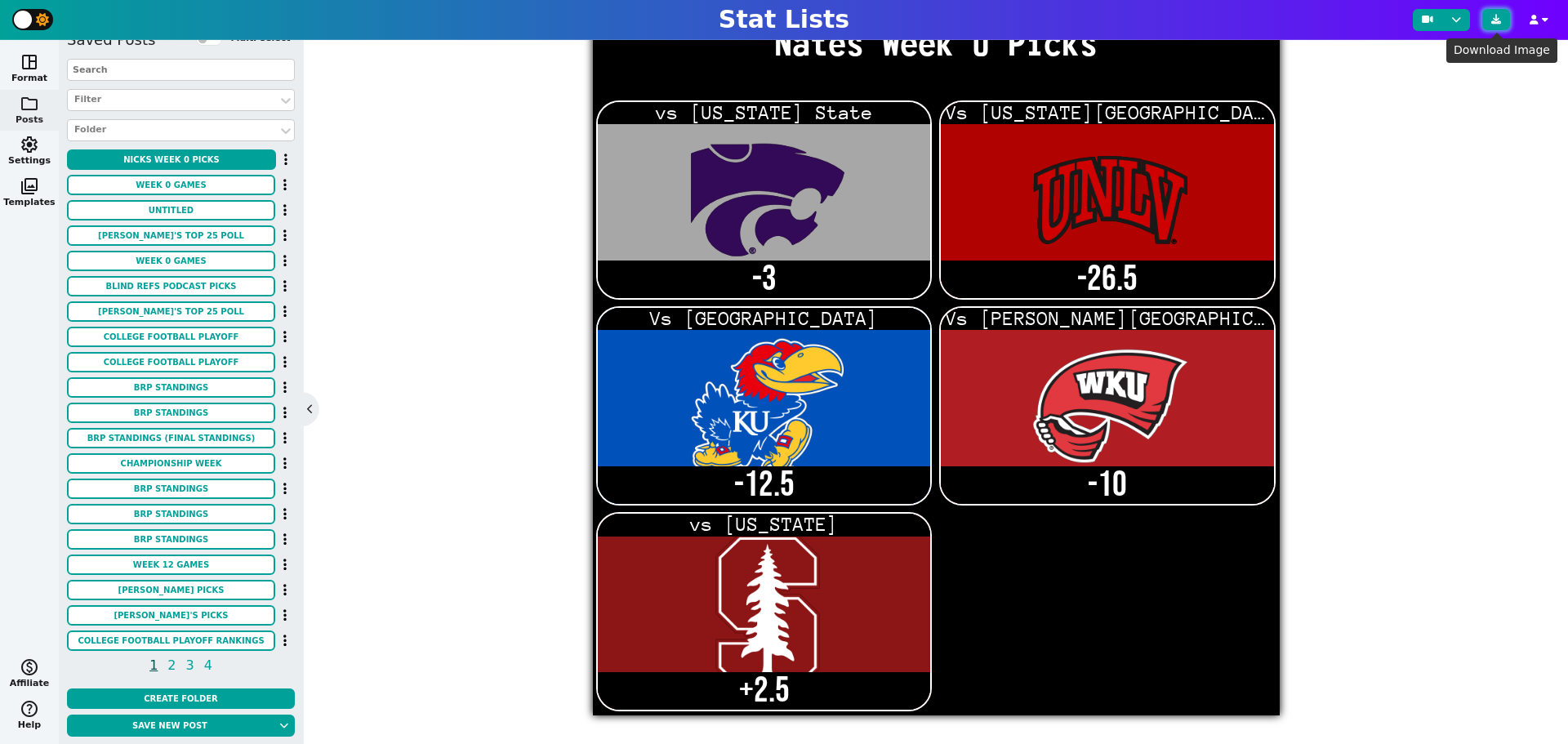
type textarea "KSU UNLV KU WKU STAnford"
click at [1495, 22] on icon at bounding box center [1495, 20] width 10 height 10
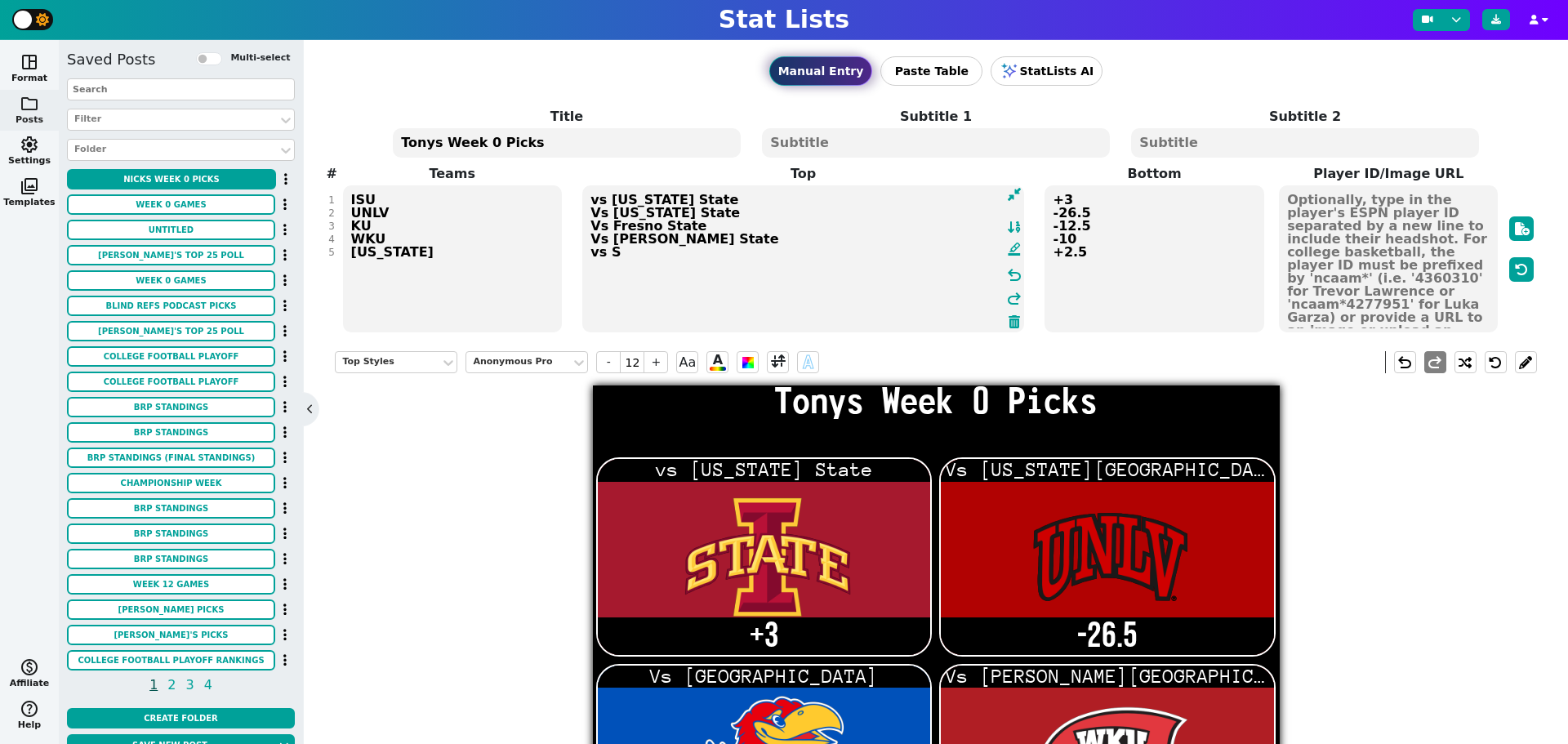
scroll to position [34, 0]
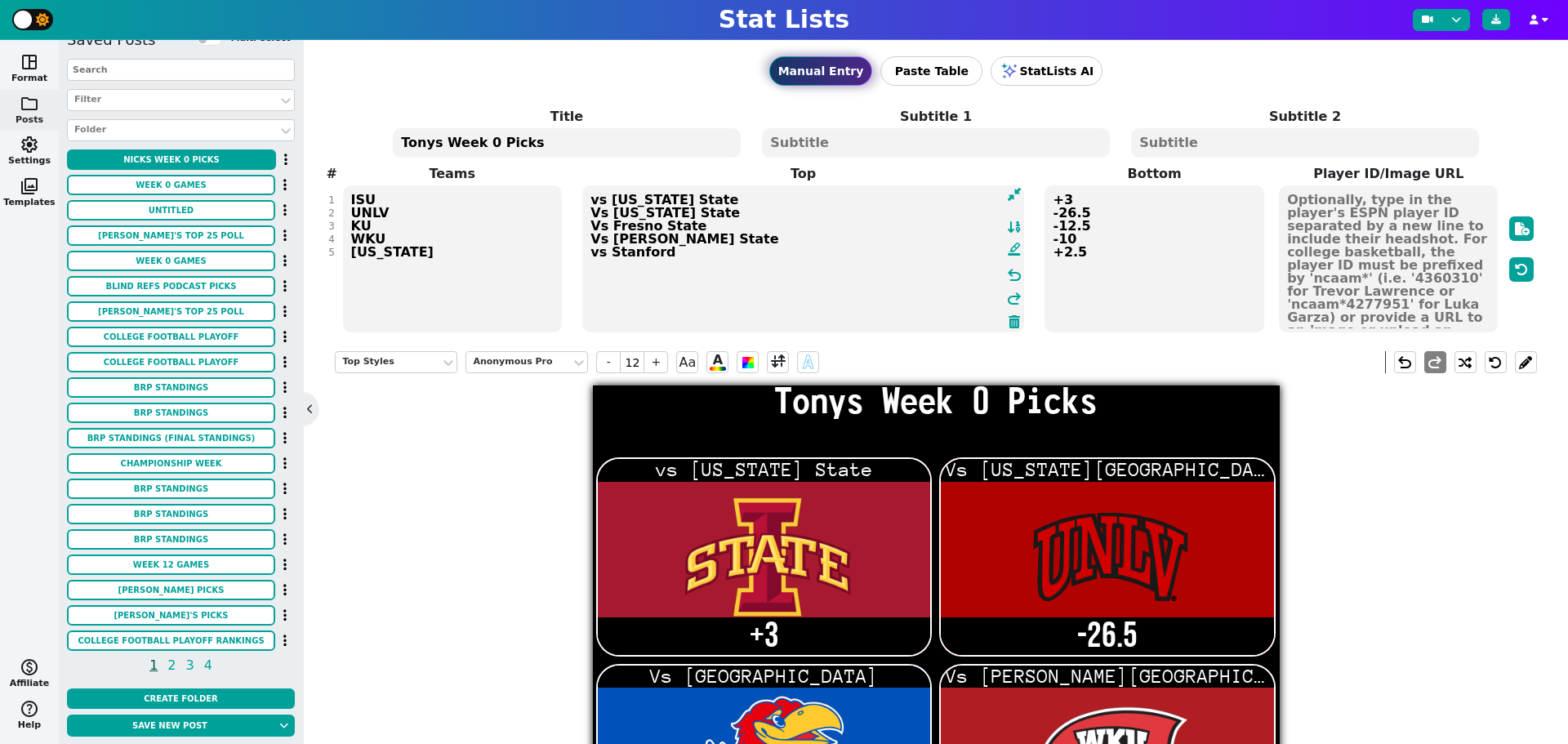
type textarea "vs [US_STATE] State Vs [US_STATE] State Vs Fresno State Vs [PERSON_NAME] State …"
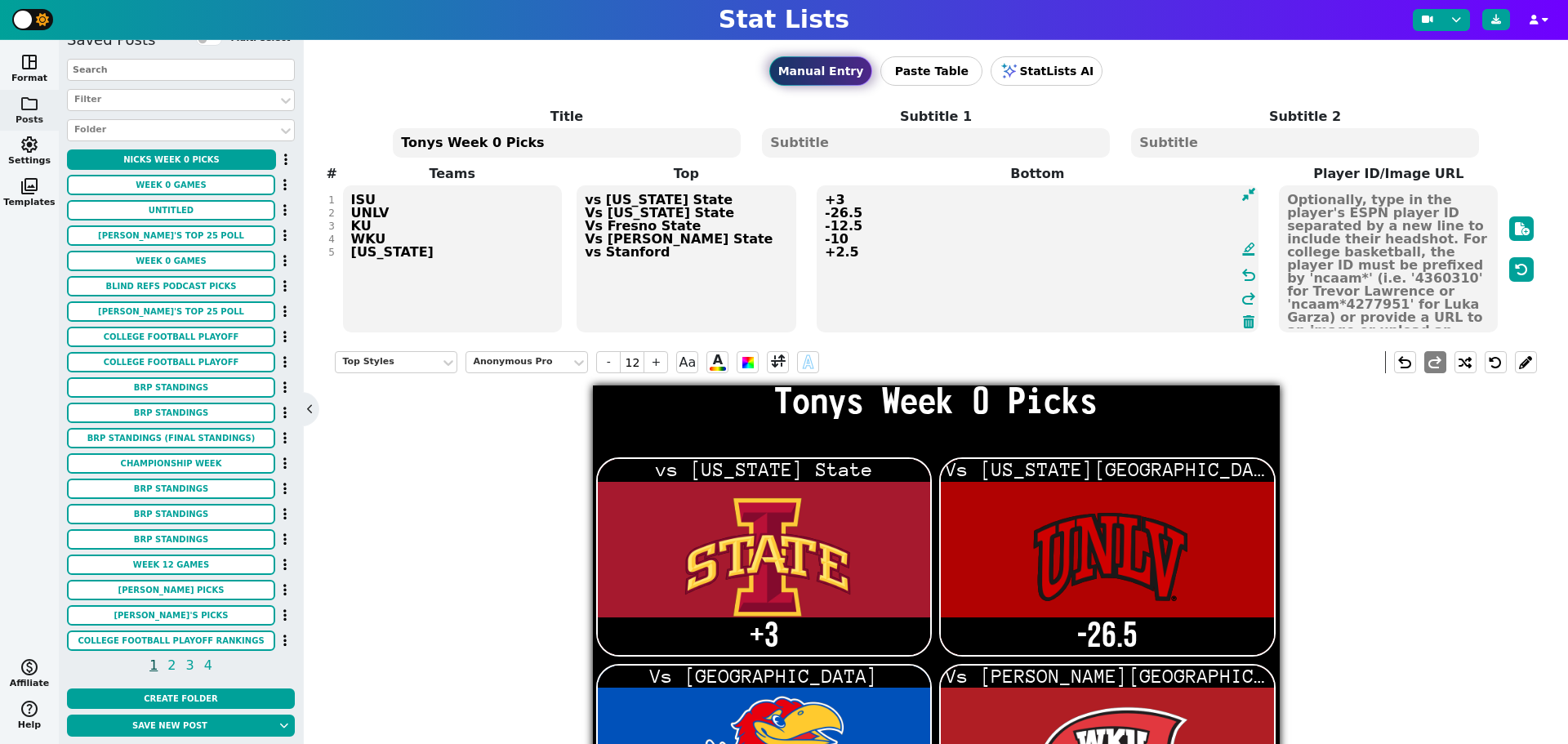
drag, startPoint x: 1052, startPoint y: 250, endPoint x: 1041, endPoint y: 252, distance: 11.2
click at [1041, 252] on textarea "+3 -26.5 -12.5 -10 +2.5" at bounding box center [1037, 259] width 442 height 147
type input "21"
type textarea "+3 -26.5 -12.5 -10 -2.5"
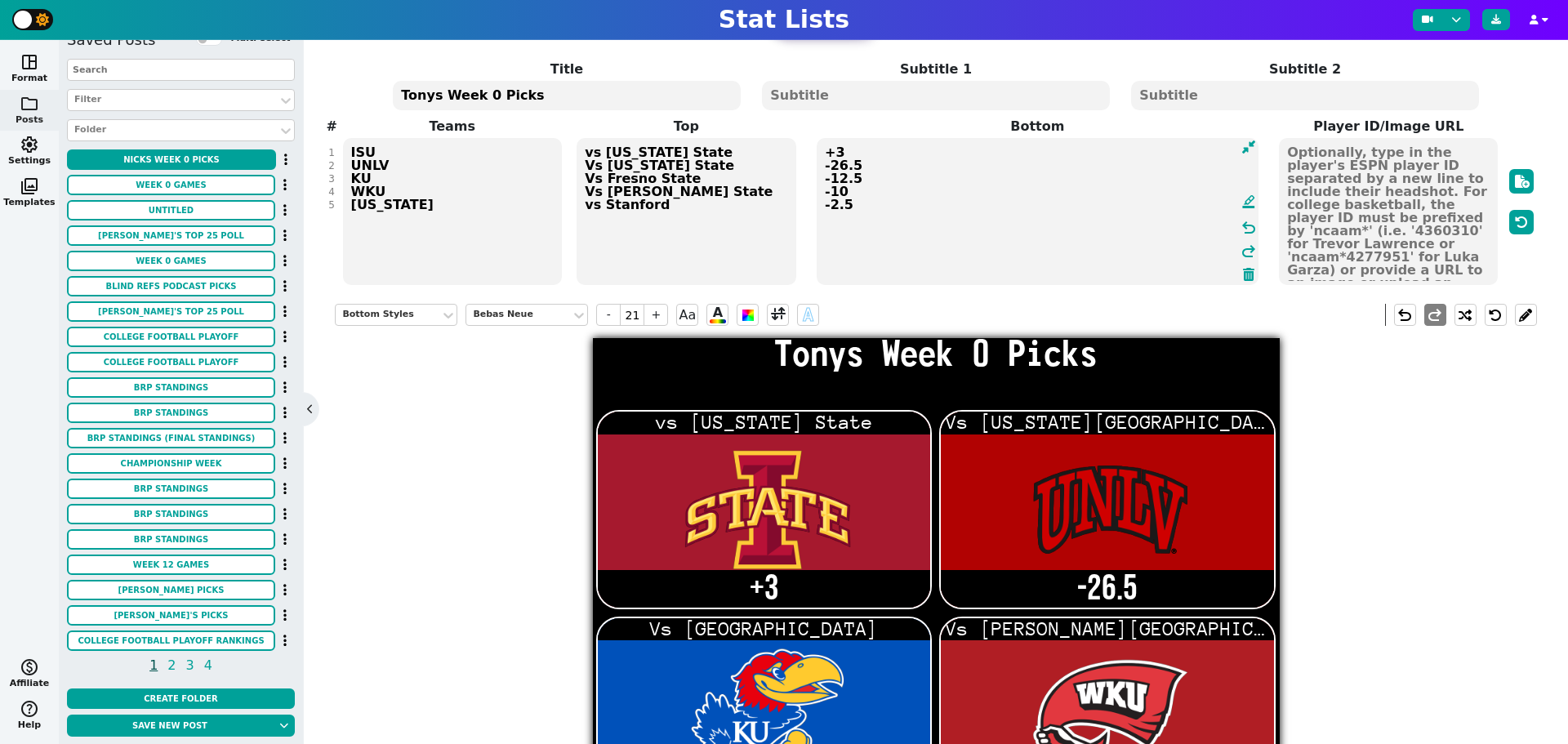
scroll to position [0, 0]
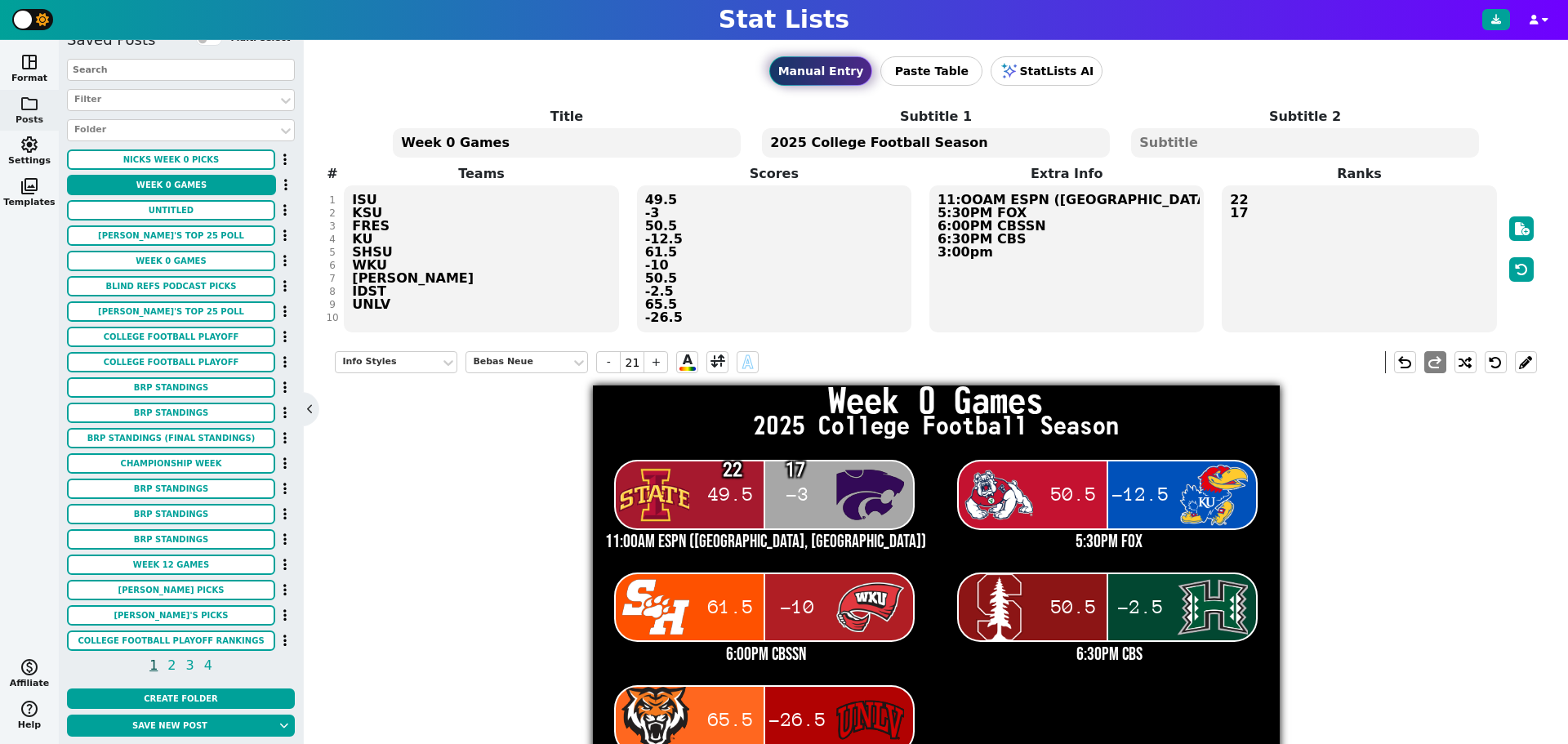
click at [33, 112] on span "folder" at bounding box center [29, 103] width 20 height 20
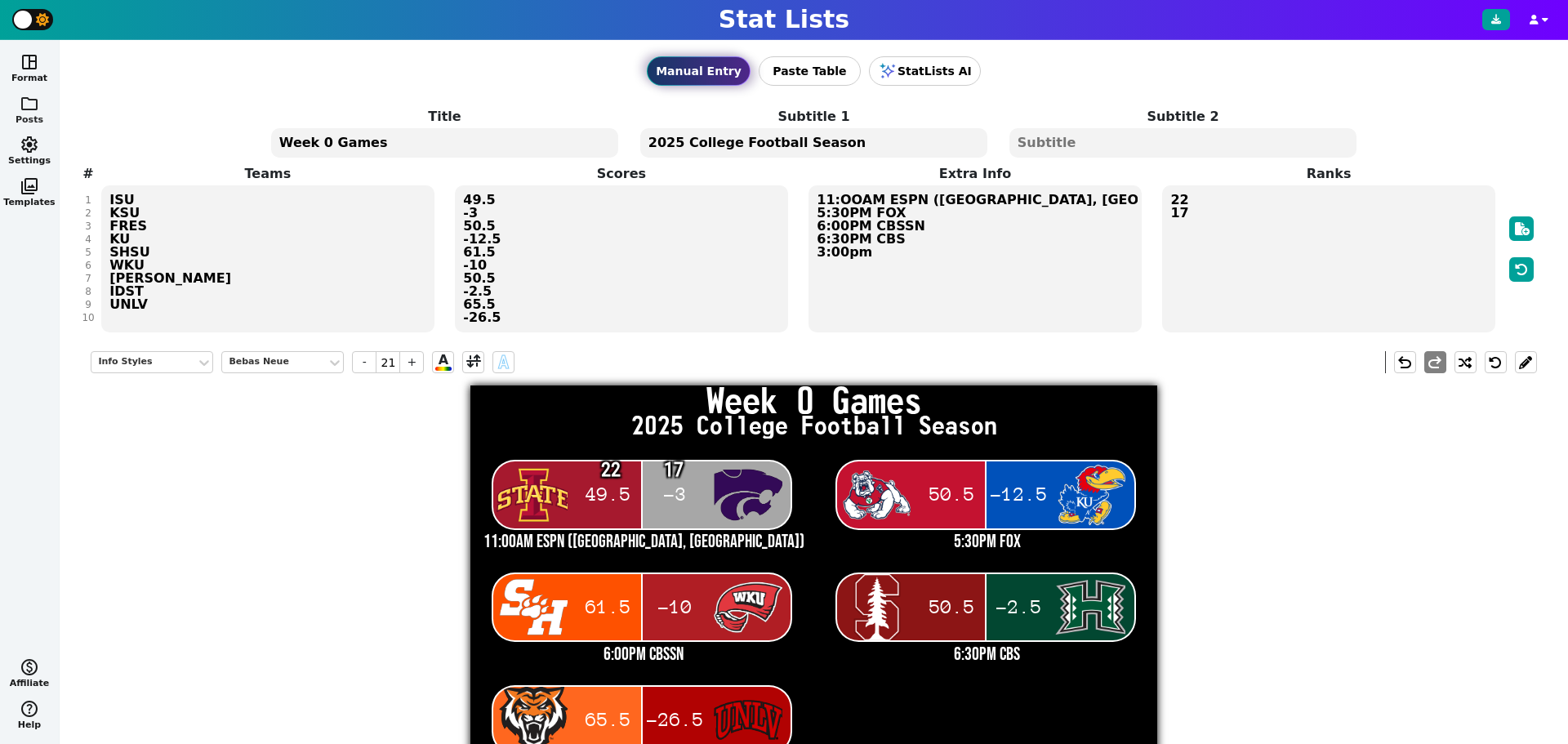
click at [33, 112] on span "folder" at bounding box center [29, 103] width 20 height 20
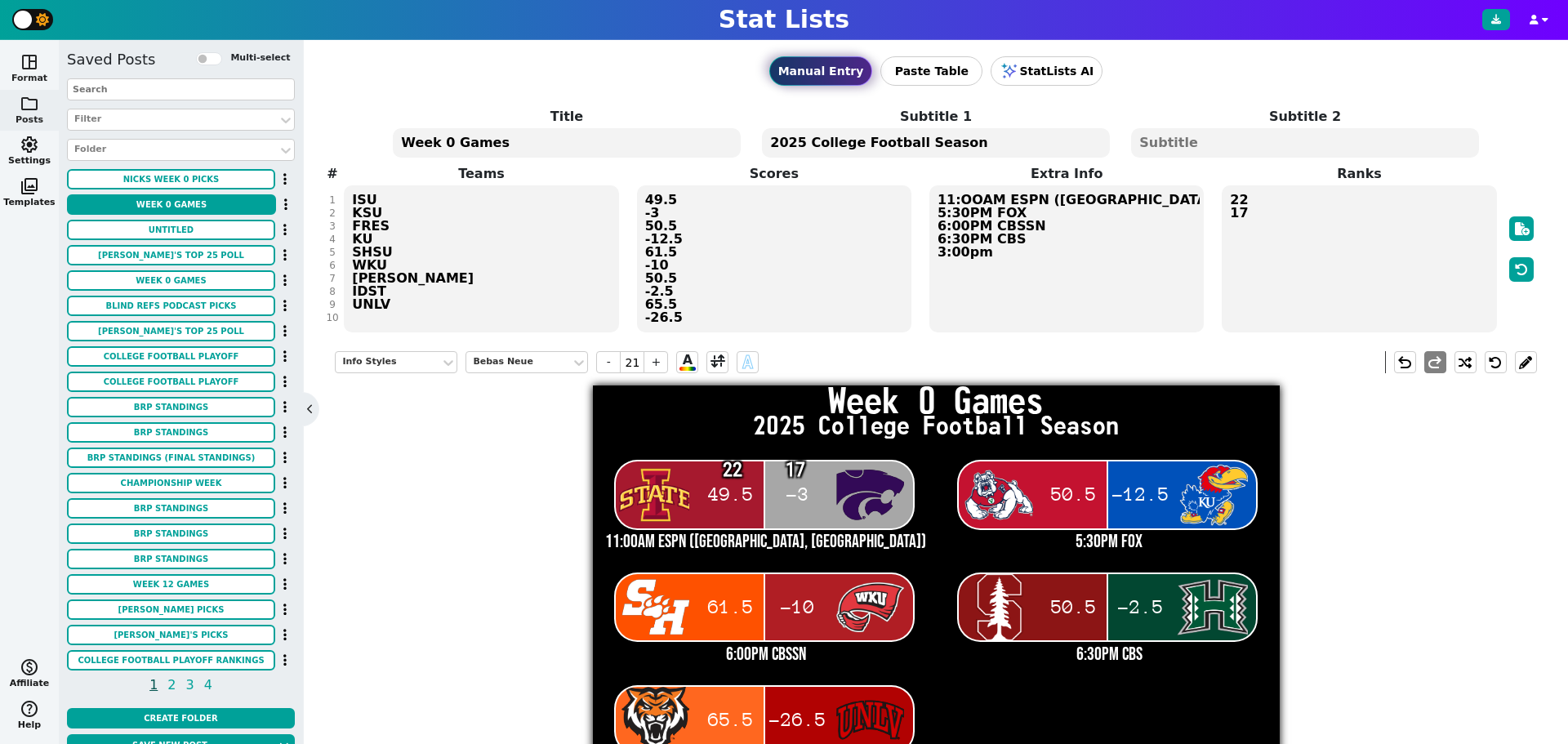
click at [26, 83] on button "space_dashboard Format" at bounding box center [29, 69] width 59 height 42
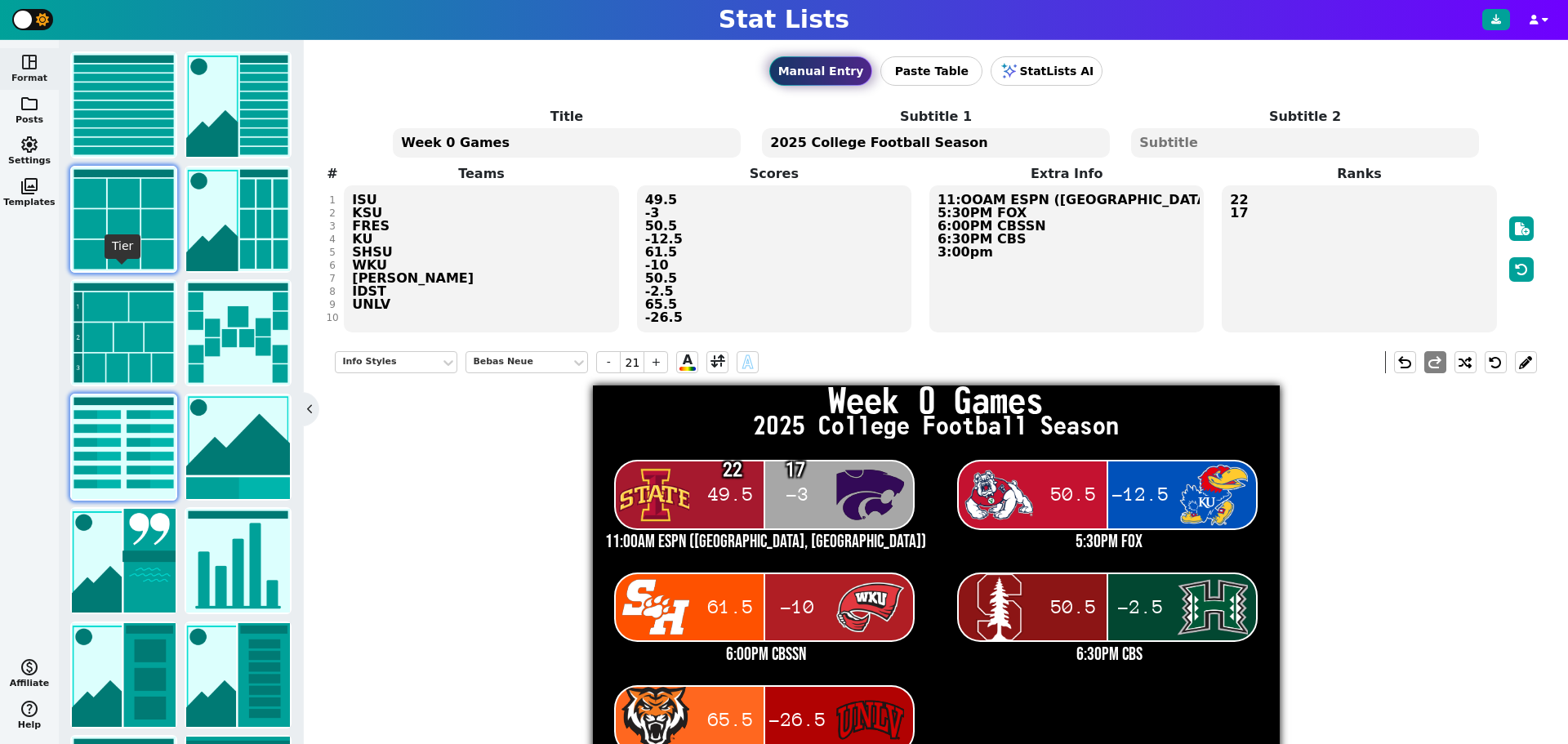
click at [133, 246] on img at bounding box center [123, 219] width 103 height 103
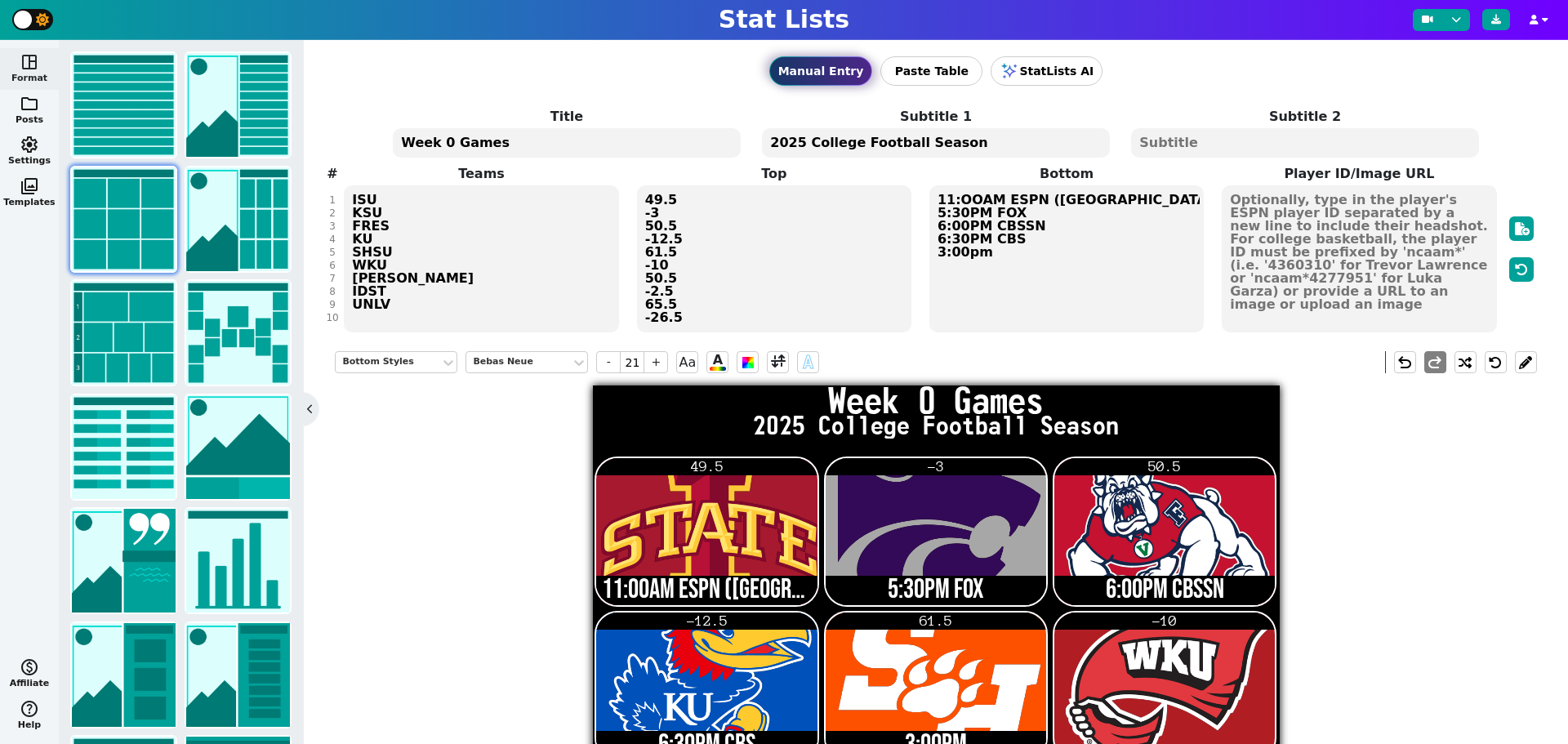
click at [556, 153] on textarea "Week 0 Games" at bounding box center [566, 143] width 347 height 30
type input "14"
click at [557, 149] on textarea "Week 0 Games" at bounding box center [566, 143] width 347 height 30
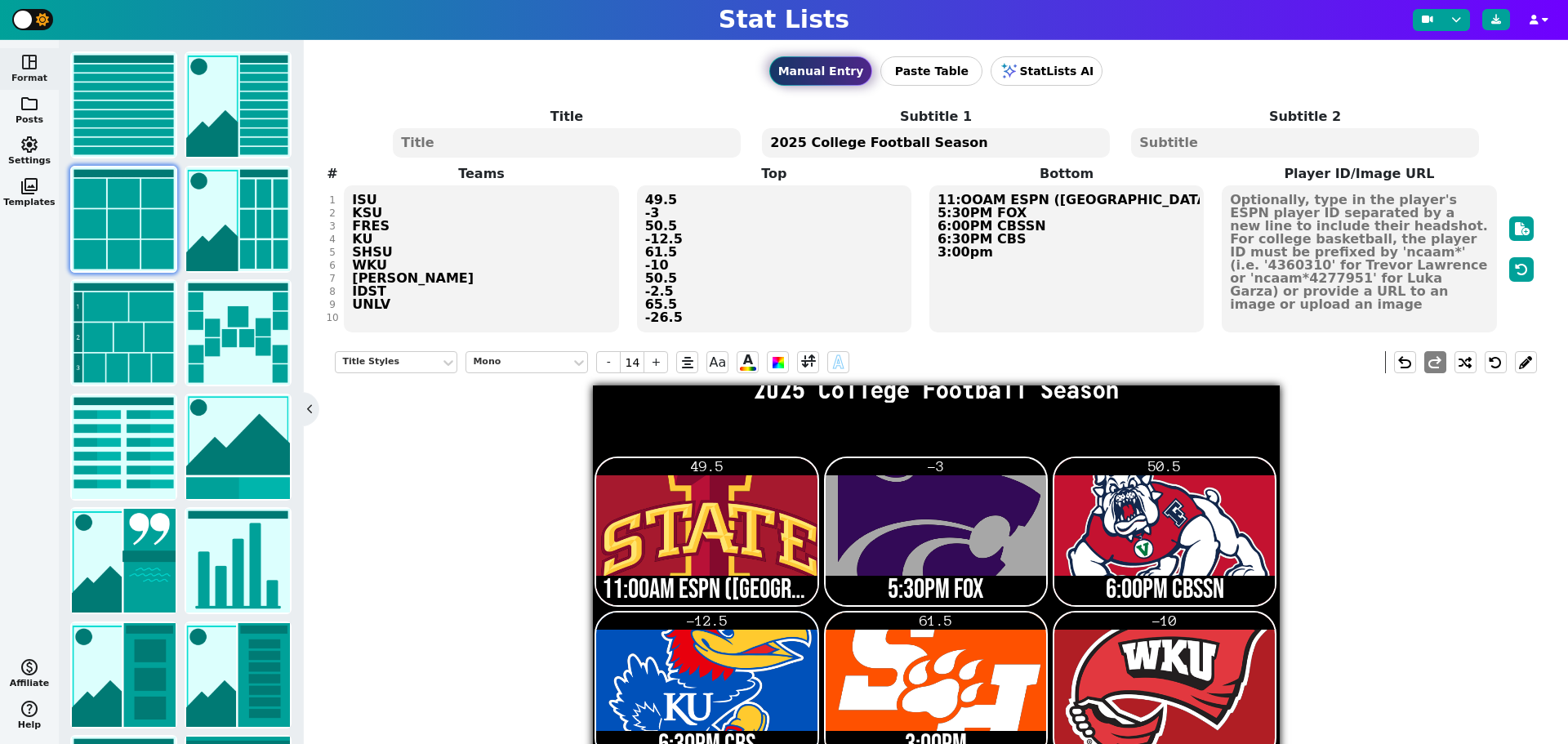
click at [980, 137] on textarea "2025 College Football Season" at bounding box center [935, 143] width 347 height 30
type input "10"
click at [980, 137] on textarea "2025 College Football Season" at bounding box center [935, 143] width 347 height 30
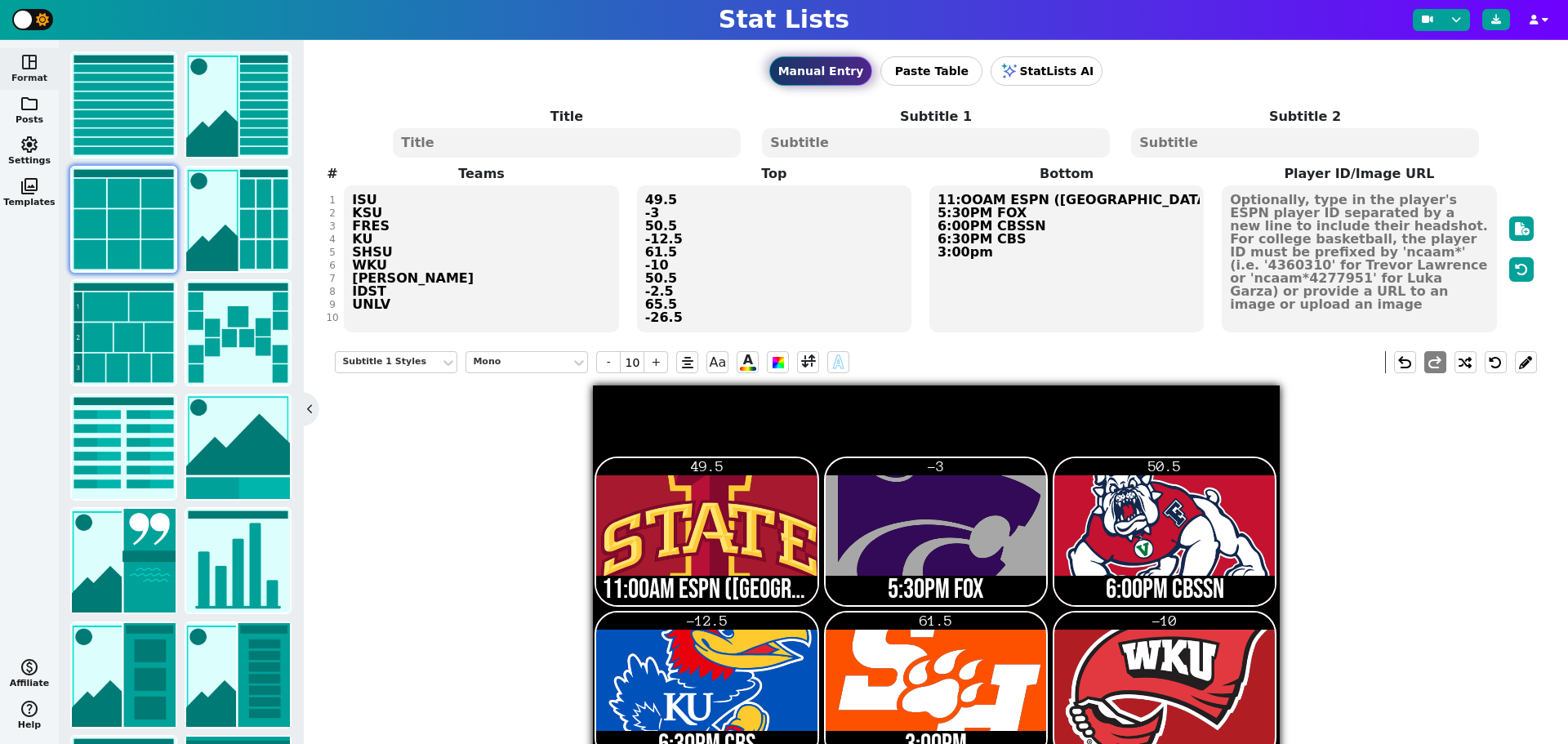
click at [541, 313] on div "Title Subtitle 1 Subtitle 2 # 1 2 3 4 5 6 7 8 9 10 Teams ISU KSU FRES KU SHSU W…" at bounding box center [935, 221] width 1201 height 227
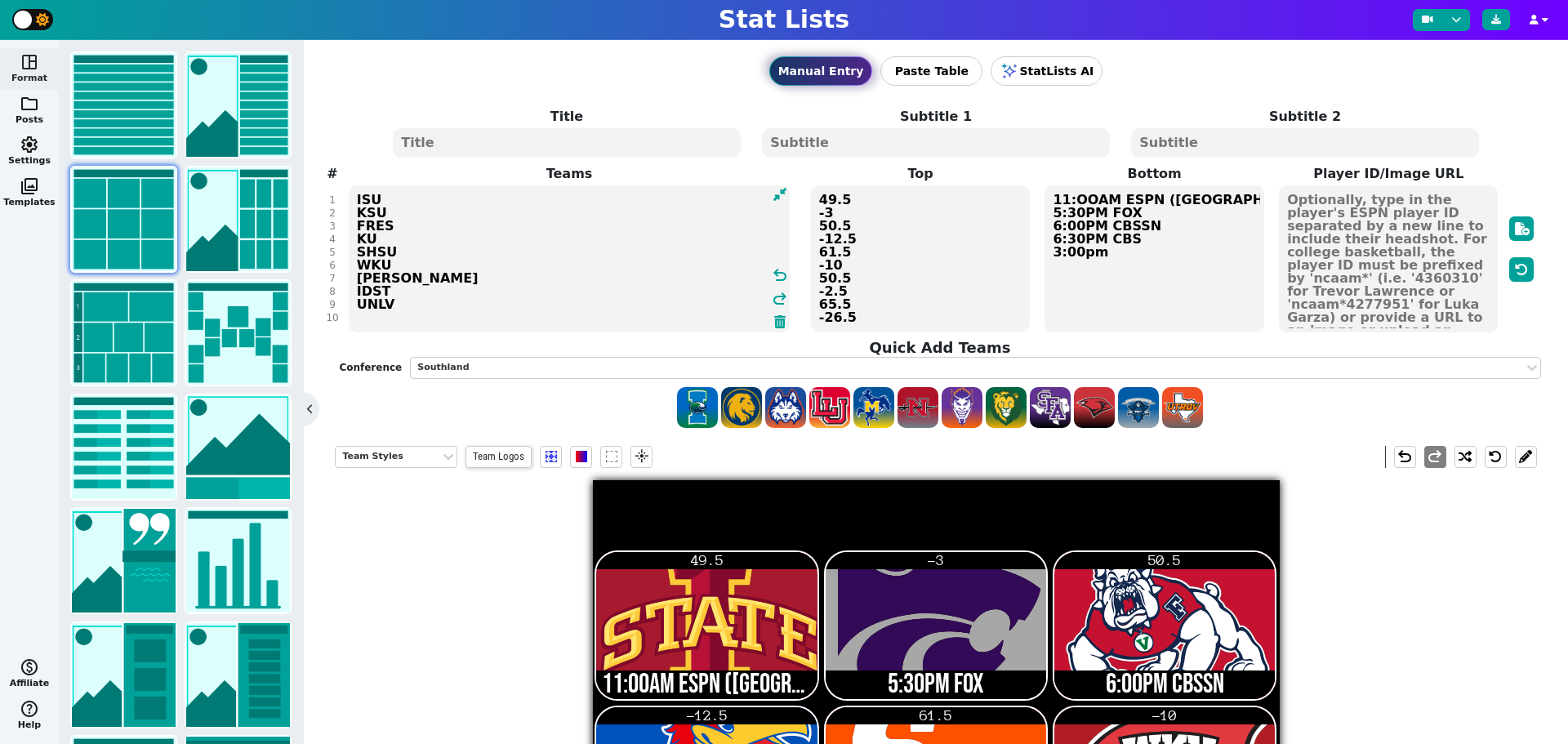
click at [403, 322] on textarea "ISU KSU FRES KU SHSU WKU [PERSON_NAME] IDST UNLV" at bounding box center [570, 259] width 442 height 147
drag, startPoint x: 418, startPoint y: 317, endPoint x: 355, endPoint y: 197, distance: 135.5
click at [355, 197] on textarea "ISU KSU FRES KU SHSU WKU [PERSON_NAME] IDST UNLV" at bounding box center [570, 259] width 442 height 147
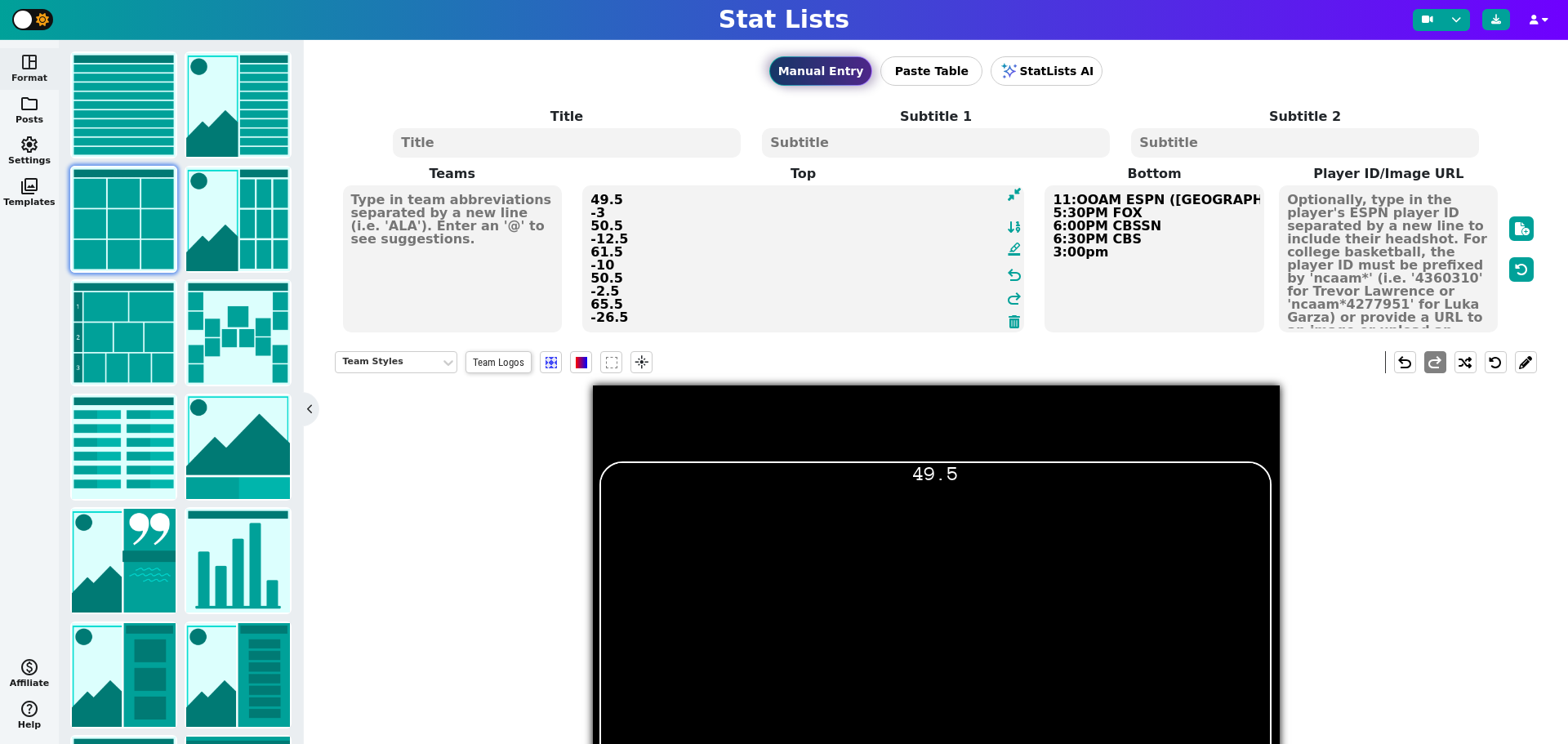
drag, startPoint x: 890, startPoint y: 323, endPoint x: 800, endPoint y: 230, distance: 129.4
click at [802, 230] on textarea "49.5 -3 50.5 -12.5 61.5 -10 50.5 -2.5 65.5 -26.5" at bounding box center [803, 259] width 442 height 147
click at [735, 330] on textarea "49.5 -3 50.5 -12.5 61.5 -10 50.5 -2.5 65.5 -26.5" at bounding box center [803, 259] width 442 height 147
drag, startPoint x: 734, startPoint y: 324, endPoint x: 603, endPoint y: 181, distance: 193.9
click at [603, 182] on span "Top 49.5 -3 50.5 -12.5 61.5 -10 50.5 -2.5 65.5 -26.5 format_ink_highlighter und…" at bounding box center [803, 249] width 468 height 170
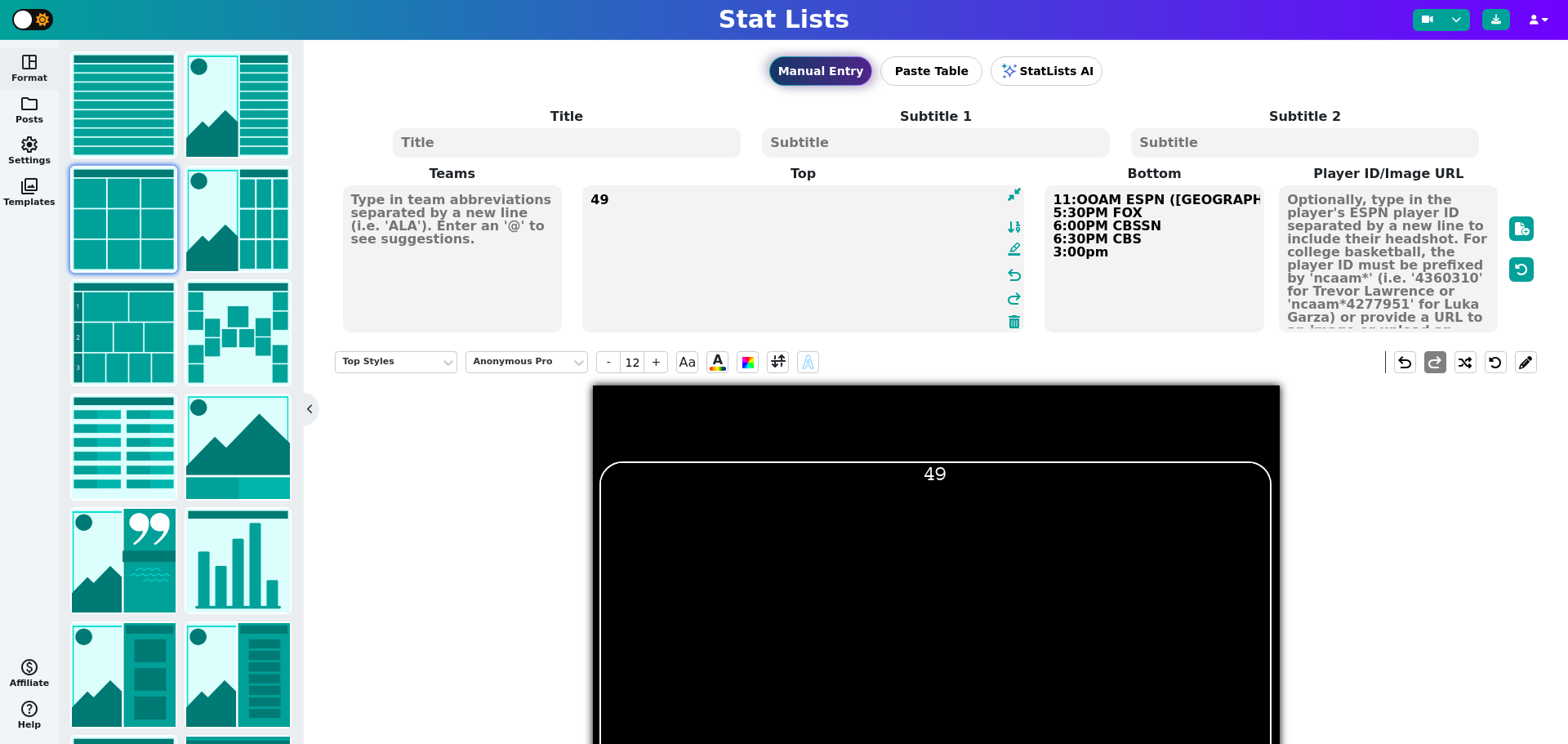
type textarea "49"
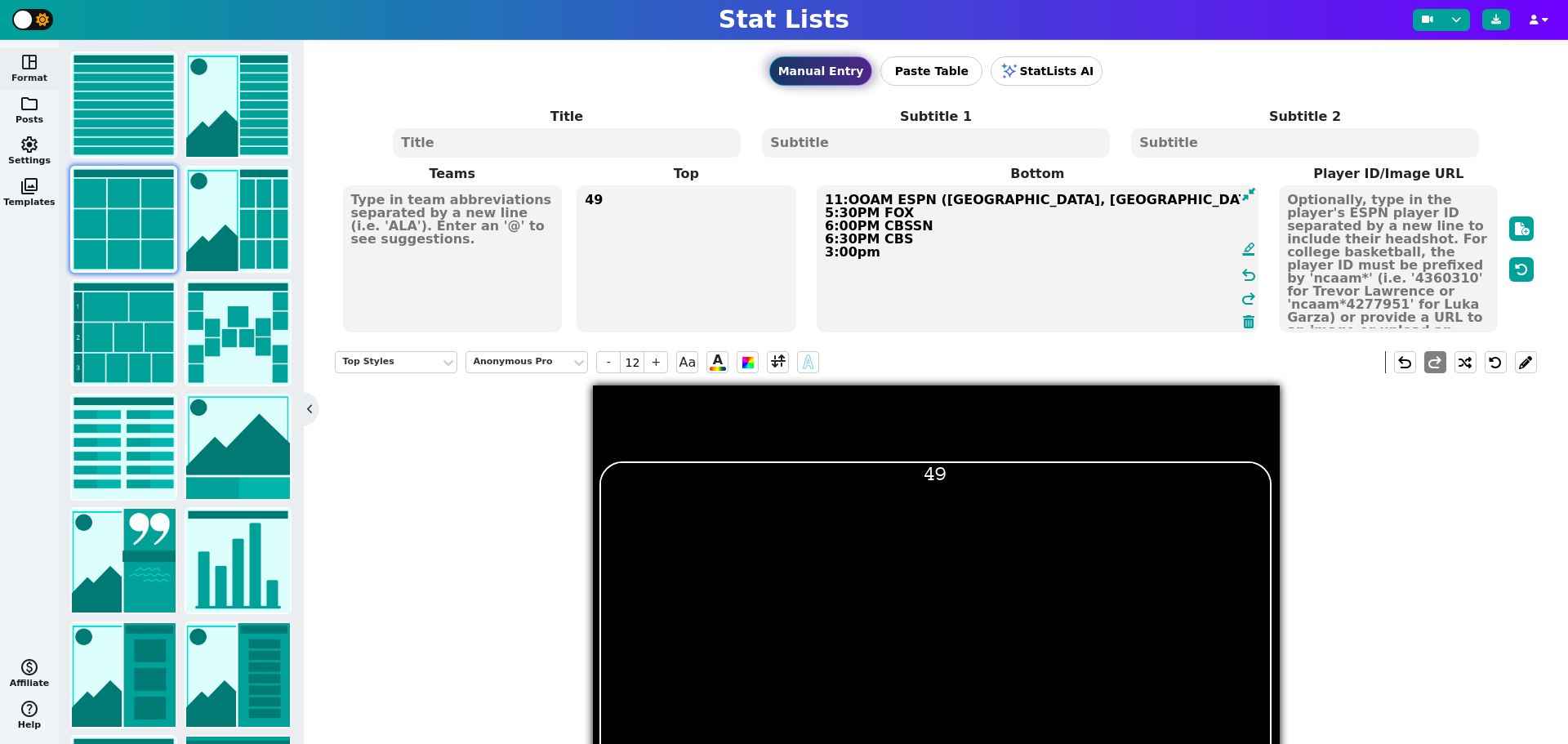
drag, startPoint x: 1123, startPoint y: 285, endPoint x: 782, endPoint y: 182, distance: 356.2
click at [790, 183] on span "Teams Top 49 Bottom 11:OOAM ESPN ([GEOGRAPHIC_DATA], [GEOGRAPHIC_DATA]) 5:30PM …" at bounding box center [935, 249] width 1201 height 170
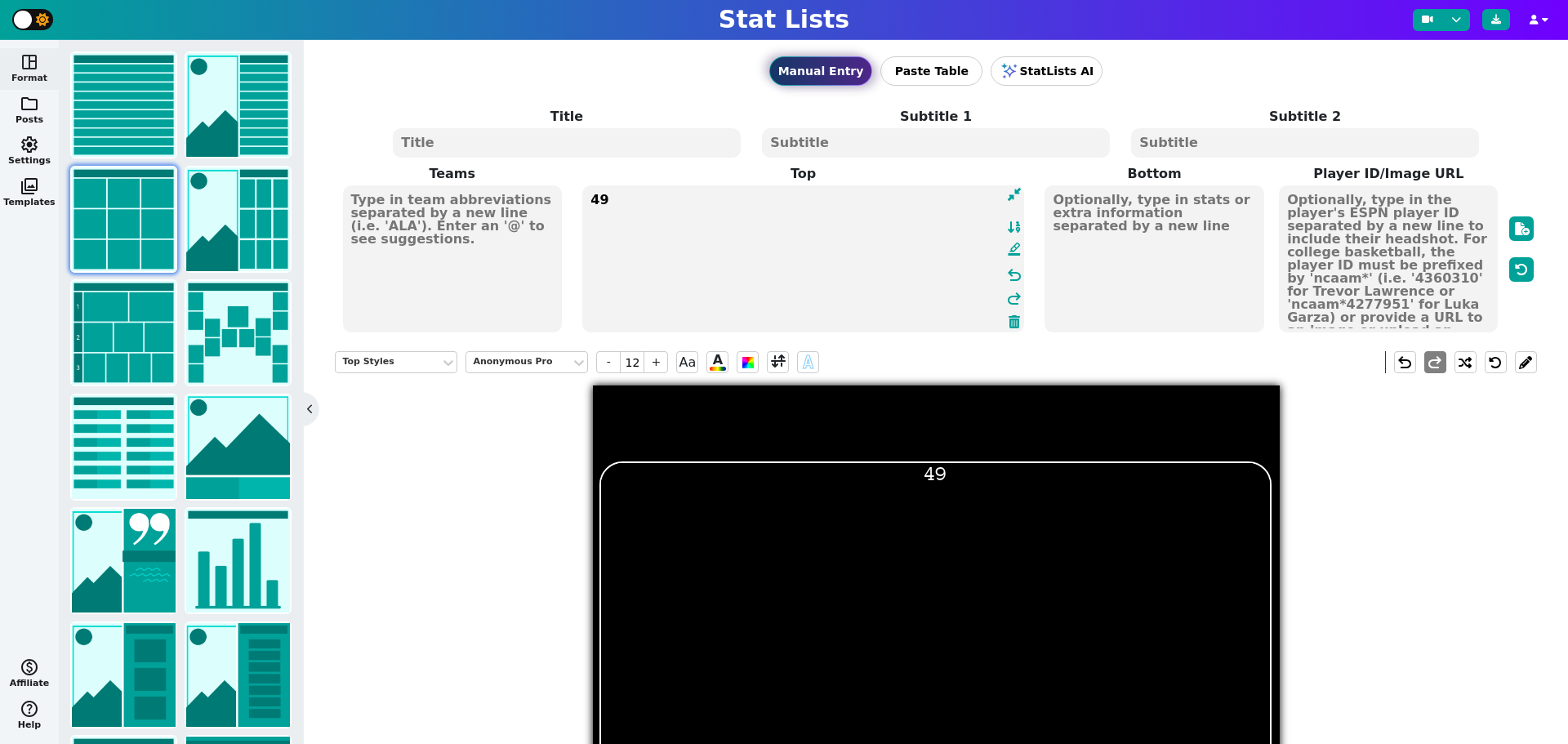
drag, startPoint x: 677, startPoint y: 213, endPoint x: 533, endPoint y: 205, distance: 144.2
click at [534, 205] on span "Teams Top 49 format_ink_highlighter undo redo Bottom Player ID/Image URL" at bounding box center [935, 249] width 1201 height 170
click at [33, 191] on span "photo_library" at bounding box center [29, 186] width 20 height 20
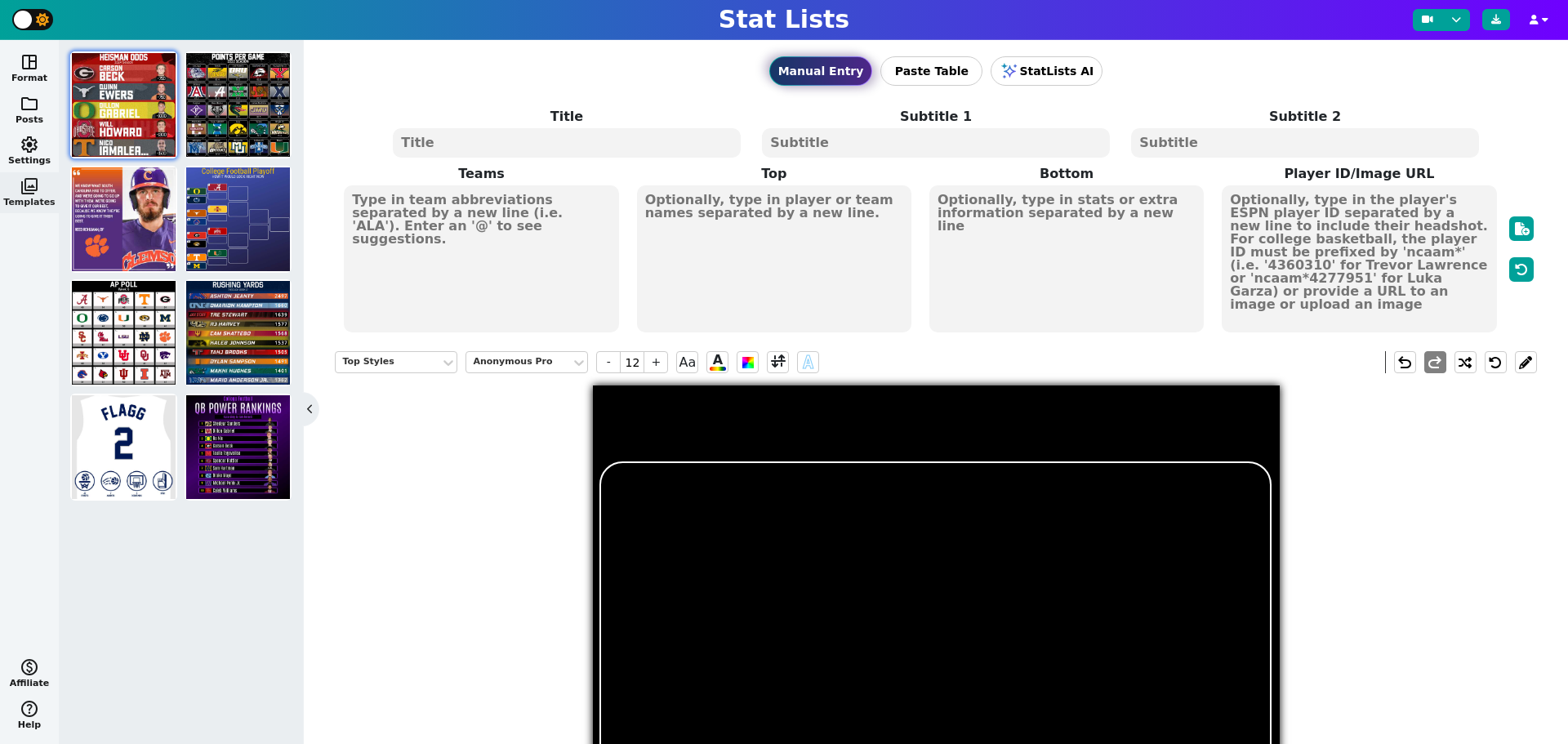
click at [115, 303] on img at bounding box center [123, 332] width 103 height 103
type input "18"
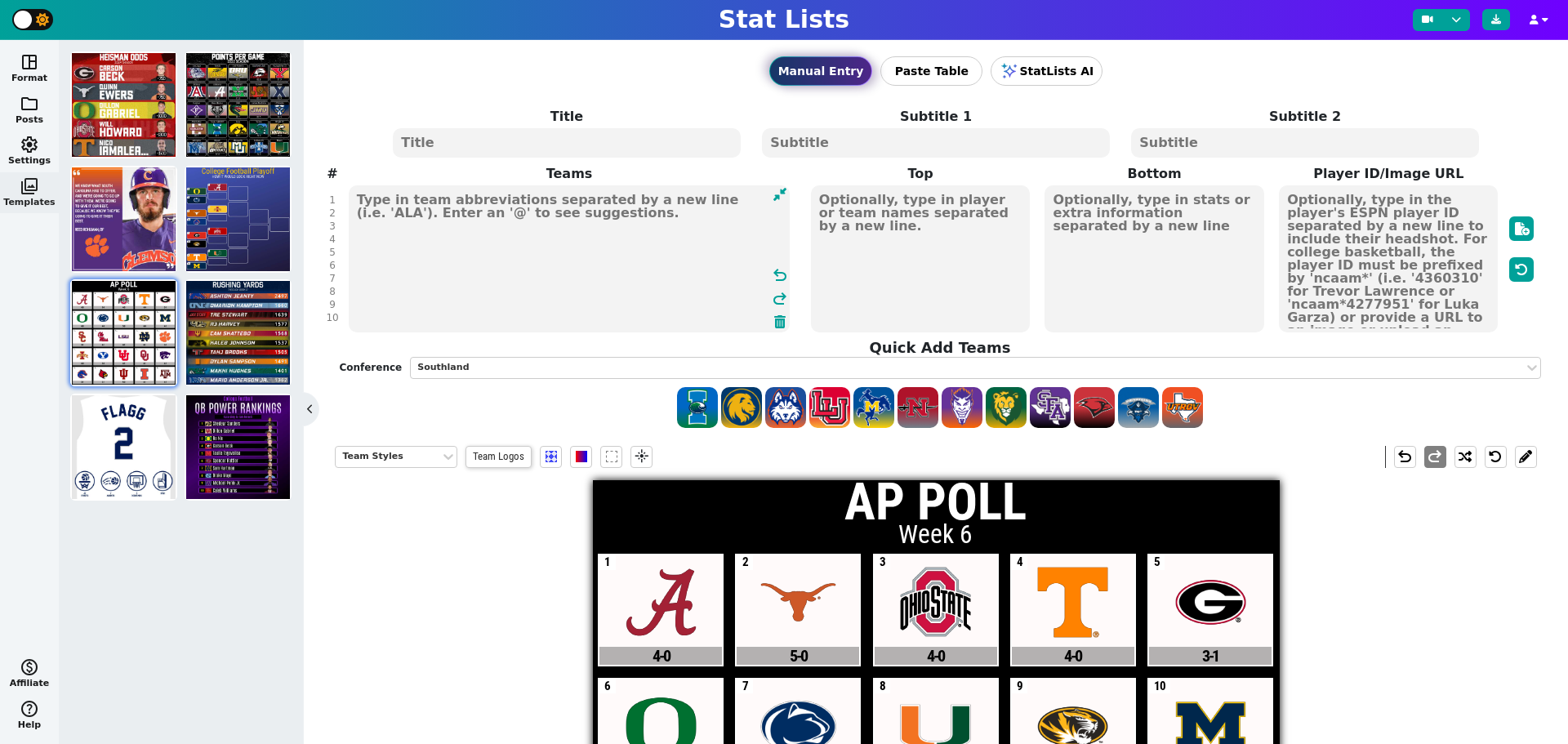
drag, startPoint x: 405, startPoint y: 325, endPoint x: 315, endPoint y: 144, distance: 202.1
click at [315, 144] on div "Manual Entry Paste Table StatLists AI Title AP POLL Subtitle 1 Week 6 Subtitle …" at bounding box center [935, 392] width 1264 height 704
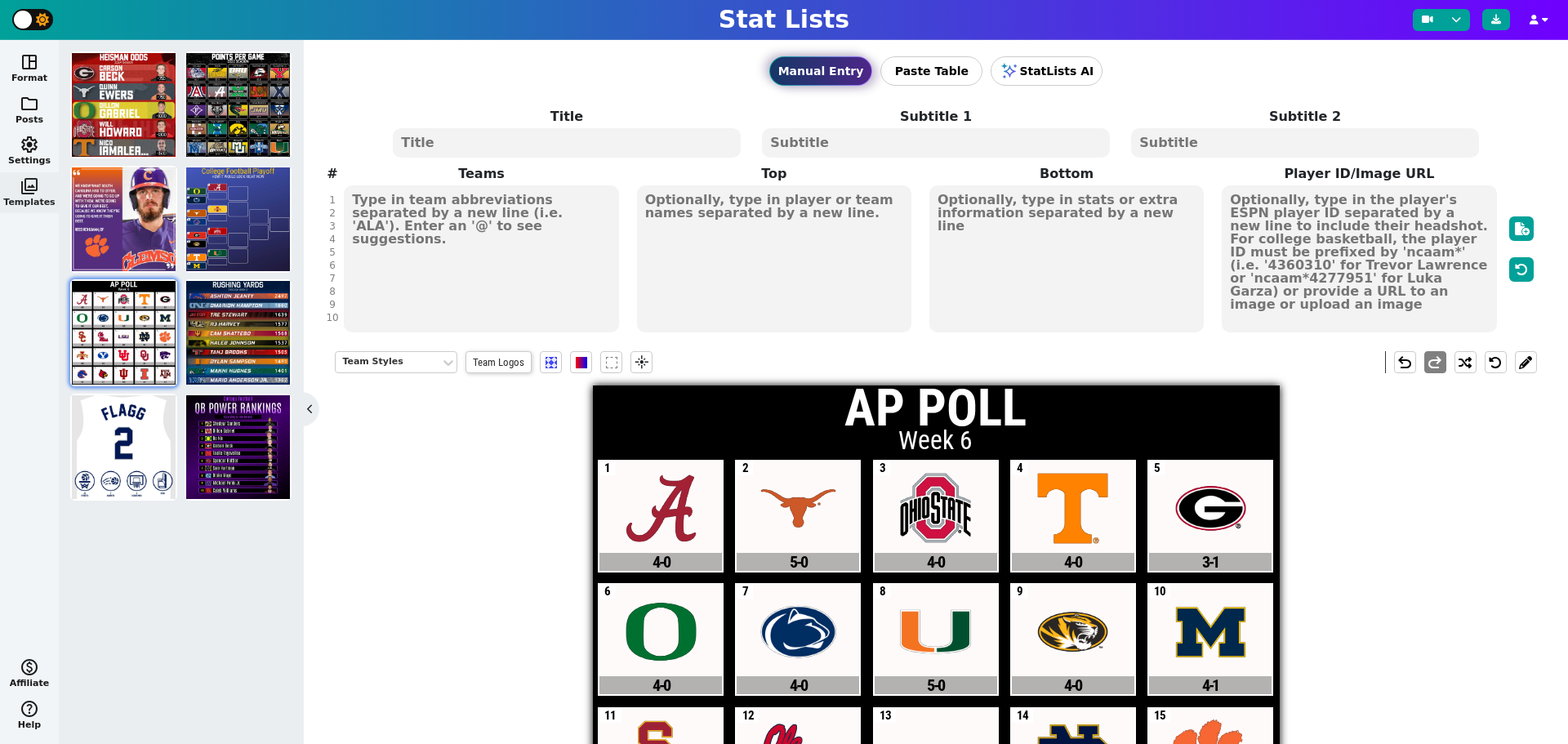
click at [408, 295] on textarea "ALA TEX OSU TENN UGA ORE PSU MIAMI MIZ MICH USC MISS LSU ND [PERSON_NAME] ISU B…" at bounding box center [480, 259] width 275 height 147
drag, startPoint x: 399, startPoint y: 322, endPoint x: 350, endPoint y: 185, distance: 145.5
click at [350, 186] on textarea "ALA TEX OSU TENN UGA ORE PSU MIAMI MIZ MICH USC MISS LSU ND [PERSON_NAME] ISU B…" at bounding box center [480, 259] width 275 height 147
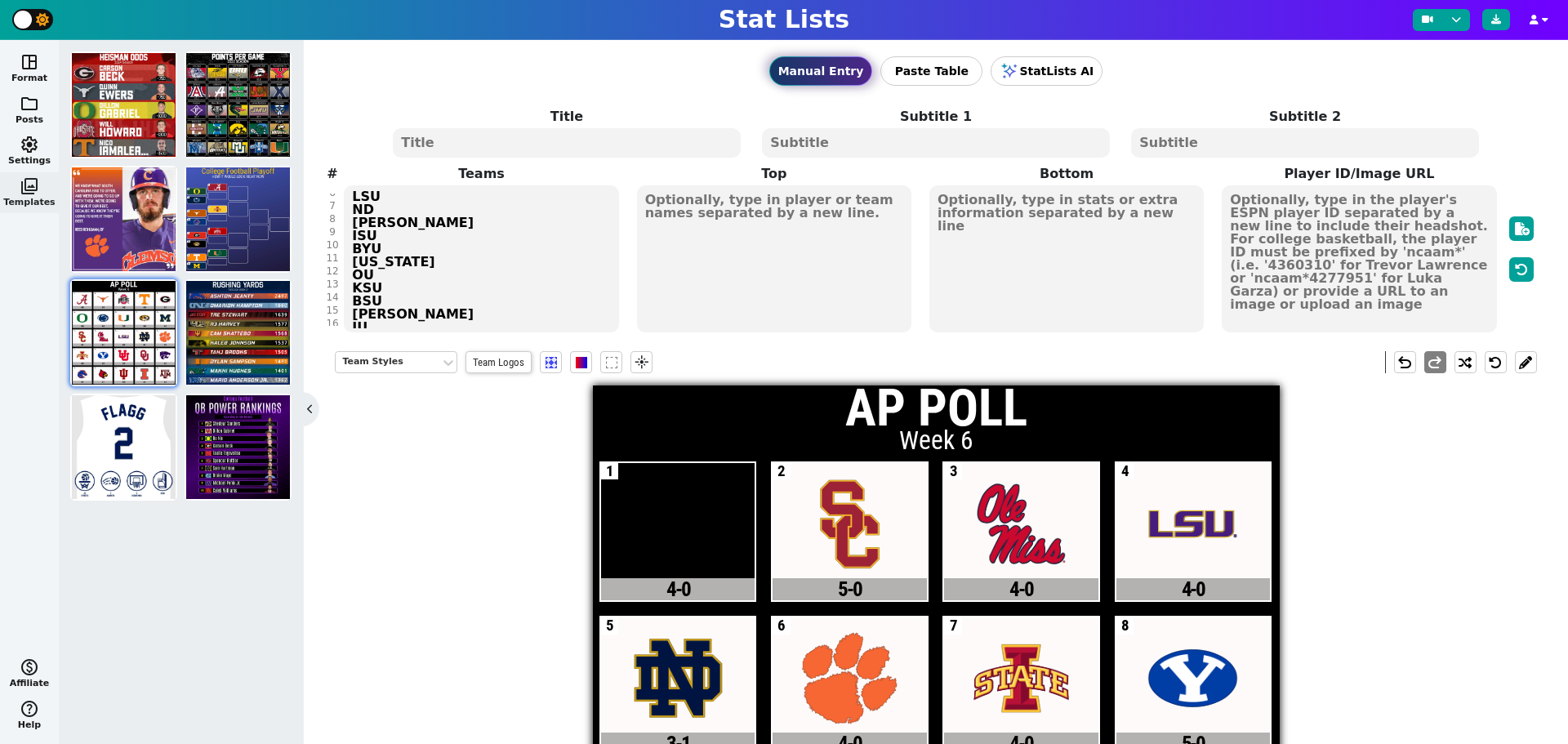
scroll to position [30, 0]
drag, startPoint x: 387, startPoint y: 323, endPoint x: 354, endPoint y: 194, distance: 133.2
click at [354, 194] on textarea "USC MISS LSU ND [PERSON_NAME] ISU BYU [US_STATE] OU KSU BSU [PERSON_NAME] IU IL…" at bounding box center [480, 259] width 275 height 147
type textarea "KSU BSU [PERSON_NAME] IU ILL TAMU"
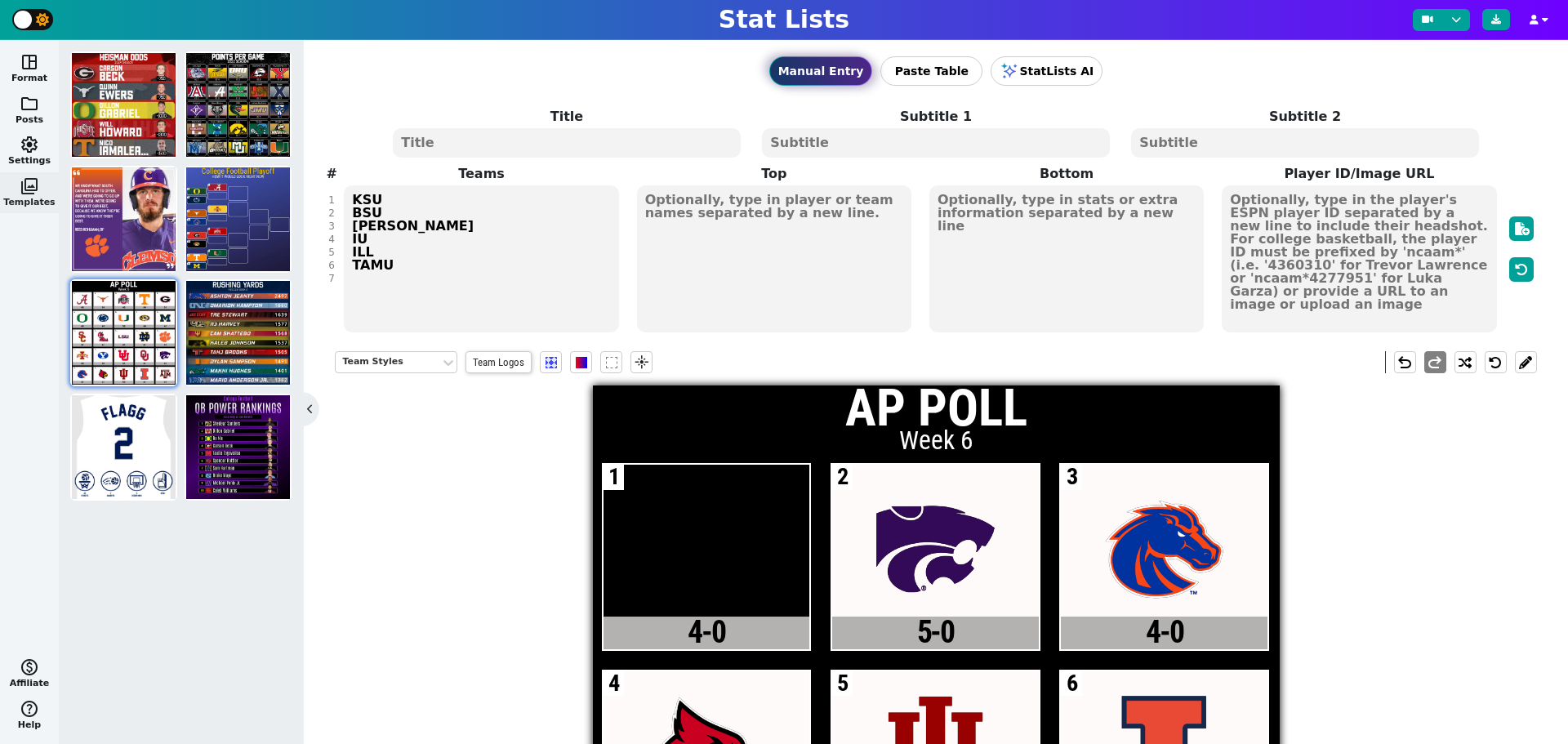
drag, startPoint x: 368, startPoint y: 273, endPoint x: 332, endPoint y: 172, distance: 107.2
click at [335, 172] on div "# 1 2 3 4 5 6 7 Teams KSU BSU [PERSON_NAME] IU ILL TAMU Top 1 2 3 4 5 6 7 8 9 1…" at bounding box center [935, 249] width 1201 height 170
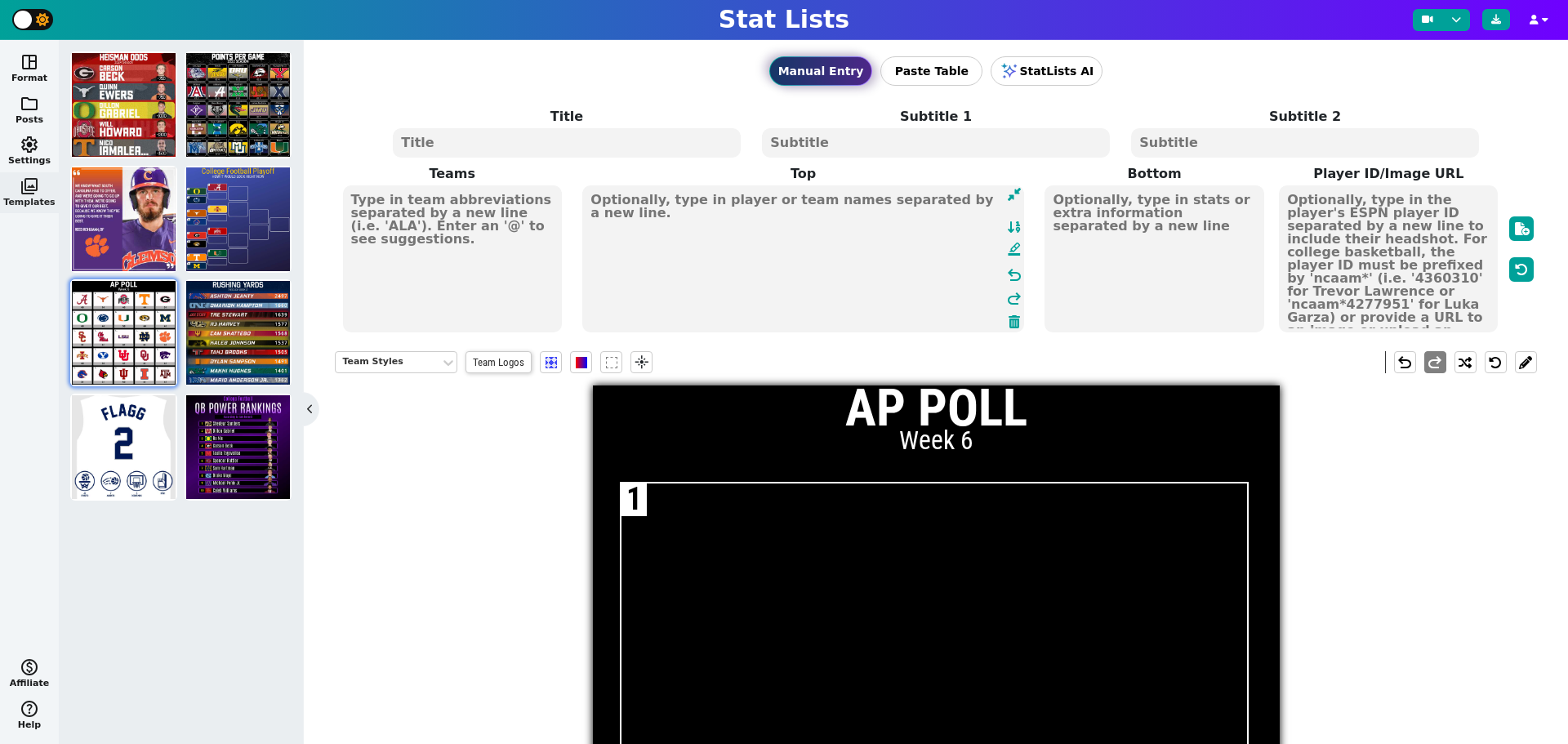
drag, startPoint x: 670, startPoint y: 325, endPoint x: 573, endPoint y: 187, distance: 168.7
click at [573, 187] on span "Top 1 2 3 4 5 6 7 8 9 10 11 12 13 14 15 16 17 18 19 20 21 22 23 24 25 format_in…" at bounding box center [803, 249] width 468 height 170
drag, startPoint x: 659, startPoint y: 317, endPoint x: 596, endPoint y: 249, distance: 92.7
click at [588, 242] on textarea "12 13 14 15 16 17 18 19 20 21 22 23 24 25" at bounding box center [803, 259] width 442 height 147
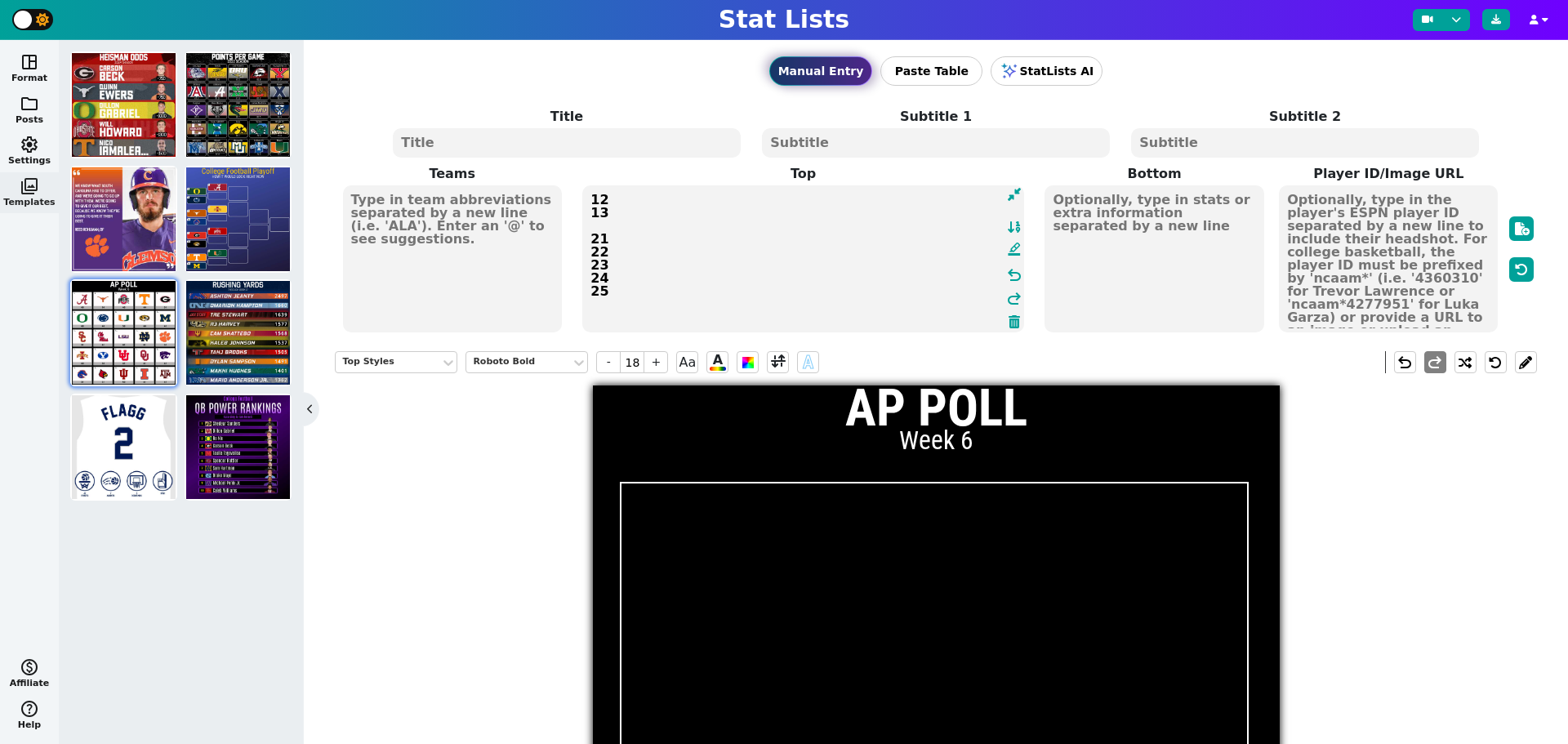
drag, startPoint x: 655, startPoint y: 288, endPoint x: 590, endPoint y: 221, distance: 93.3
click at [590, 222] on textarea "12 13 21 22 23 24 25" at bounding box center [803, 259] width 442 height 147
type textarea "12 25"
drag, startPoint x: 641, startPoint y: 264, endPoint x: 547, endPoint y: 153, distance: 145.5
click at [547, 153] on span "Title AP POLL Subtitle 1 Week 6 Subtitle 2 Teams Top 12 25 format_ink_highlight…" at bounding box center [935, 221] width 1201 height 227
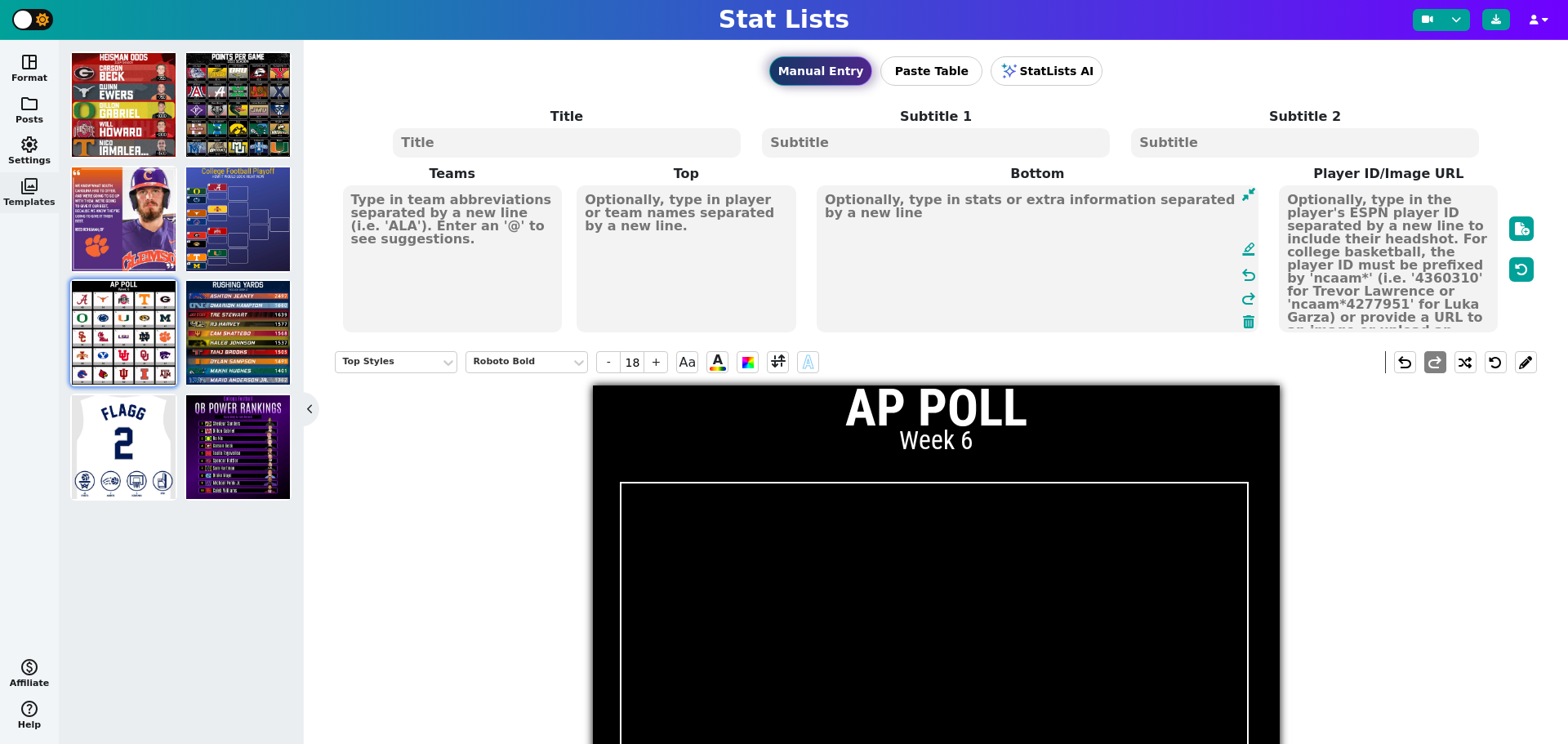
drag, startPoint x: 1071, startPoint y: 323, endPoint x: 784, endPoint y: 183, distance: 319.3
click at [785, 183] on span "Teams Top Bottom 4-0 5-0 4-0 4-0 3-1 4-0 4-0 5-0 4-0 4-1 3-1 4-1 4-1 4-1 3-1 4-…" at bounding box center [935, 249] width 1201 height 170
drag, startPoint x: 899, startPoint y: 287, endPoint x: 797, endPoint y: 250, distance: 108.5
click at [797, 250] on span "Teams Top Bottom 4-1 4-1 4-1 3-1 4-0 5-0 4-1 4-1 4-1 3-1 3-1 5-0 4-1 4-1 4-0 fo…" at bounding box center [935, 249] width 1201 height 170
drag, startPoint x: 891, startPoint y: 290, endPoint x: 744, endPoint y: 251, distance: 152.1
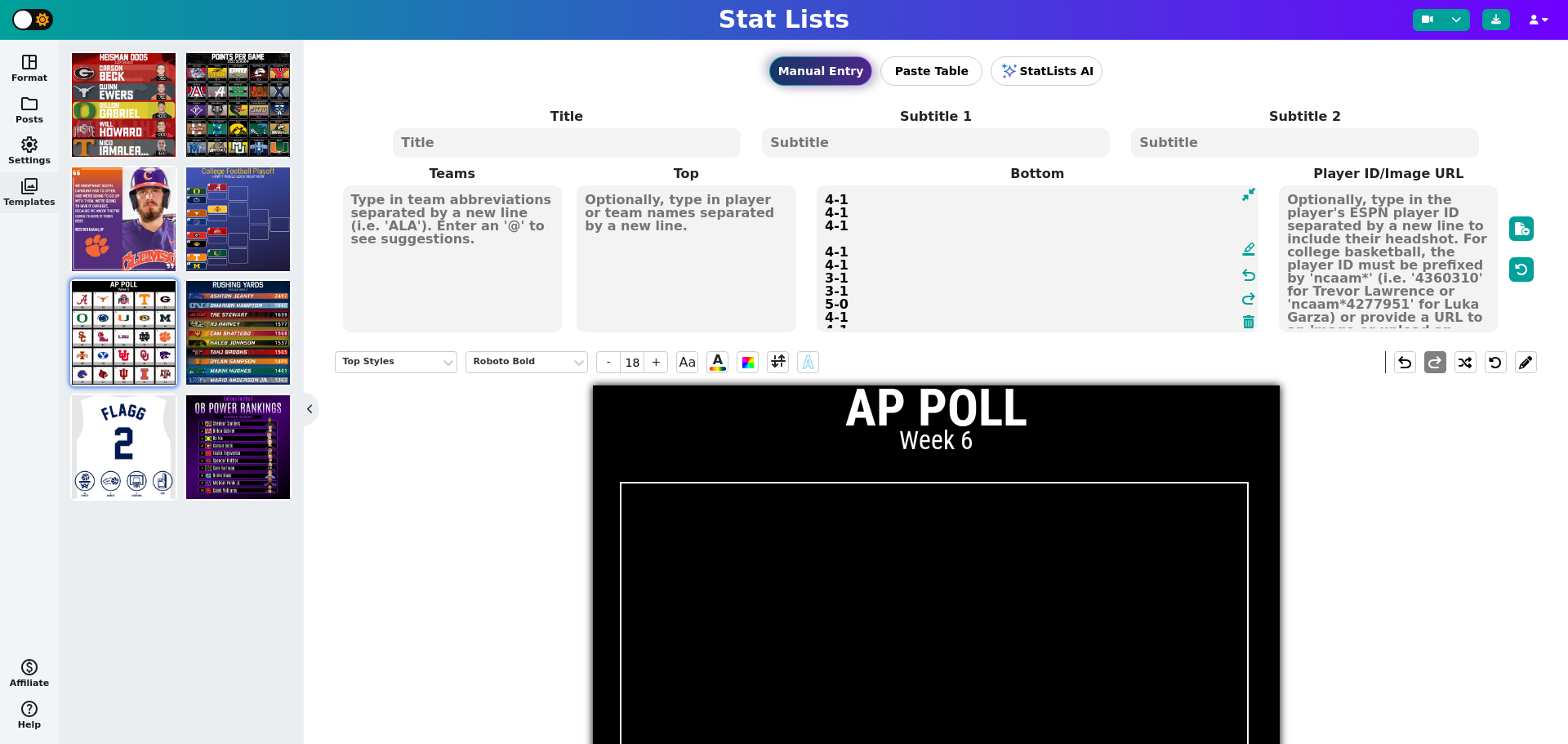
click at [744, 251] on span "Teams Top Bottom 4-1 4-1 4-1 4-1 4-1 3-1 3-1 5-0 4-1 4-1 4-0 format_ink_highlig…" at bounding box center [935, 249] width 1201 height 170
drag, startPoint x: 869, startPoint y: 309, endPoint x: 772, endPoint y: 270, distance: 104.5
click at [772, 270] on span "Teams Top Bottom 4-1 4-1 4-1 3-1 5-0 4-1 4-1 4-0 format_ink_highlighter undo re…" at bounding box center [935, 249] width 1201 height 170
type textarea "4-1 4-1 4-1"
drag, startPoint x: 888, startPoint y: 310, endPoint x: 723, endPoint y: 198, distance: 199.4
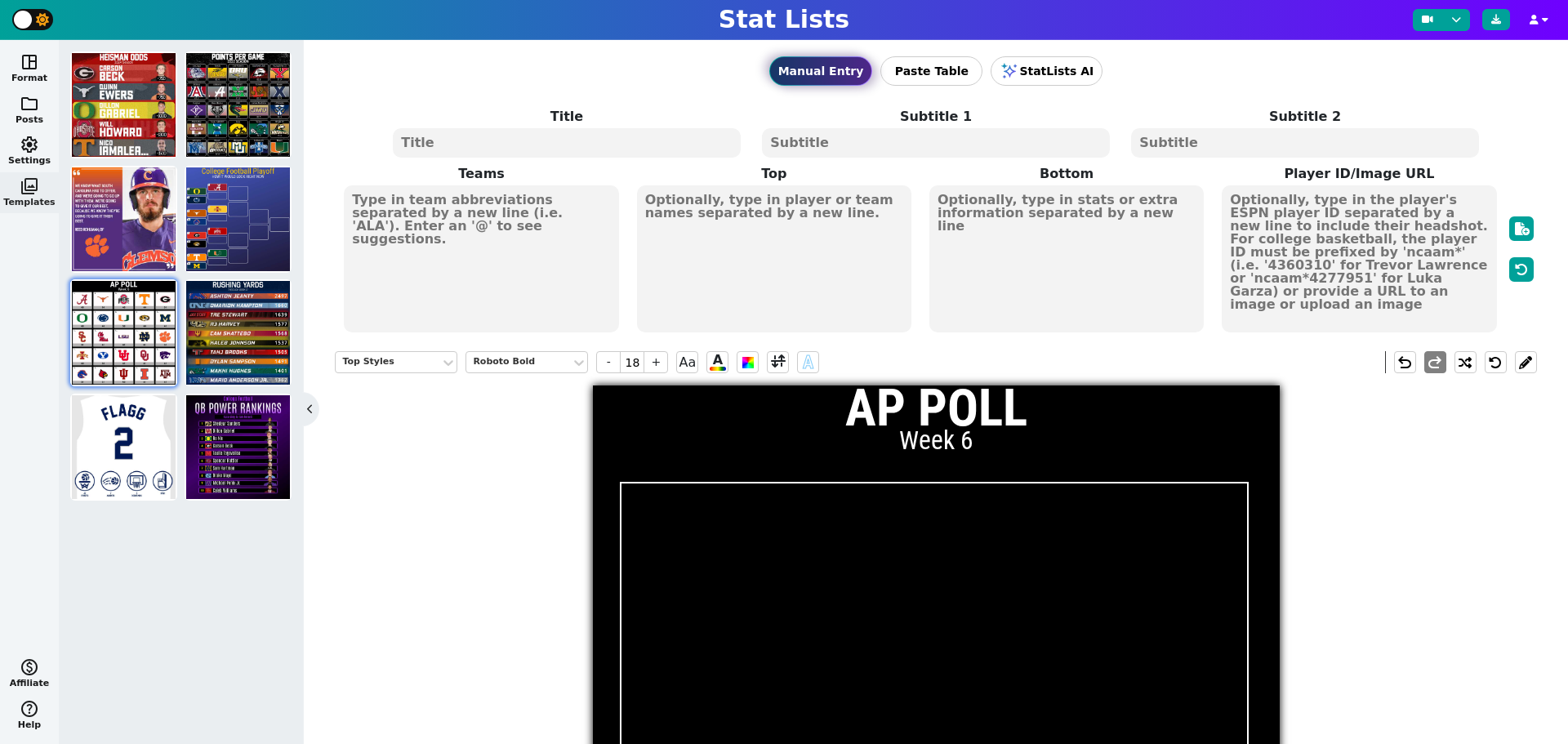
drag, startPoint x: 848, startPoint y: 150, endPoint x: 702, endPoint y: 148, distance: 146.0
click at [711, 148] on span "Title AP POLL Subtitle 1 Week 6 Subtitle 2" at bounding box center [936, 133] width 1107 height 52
type textarea "Week 6"
type textarea "A"
drag, startPoint x: 623, startPoint y: 145, endPoint x: 404, endPoint y: 140, distance: 219.1
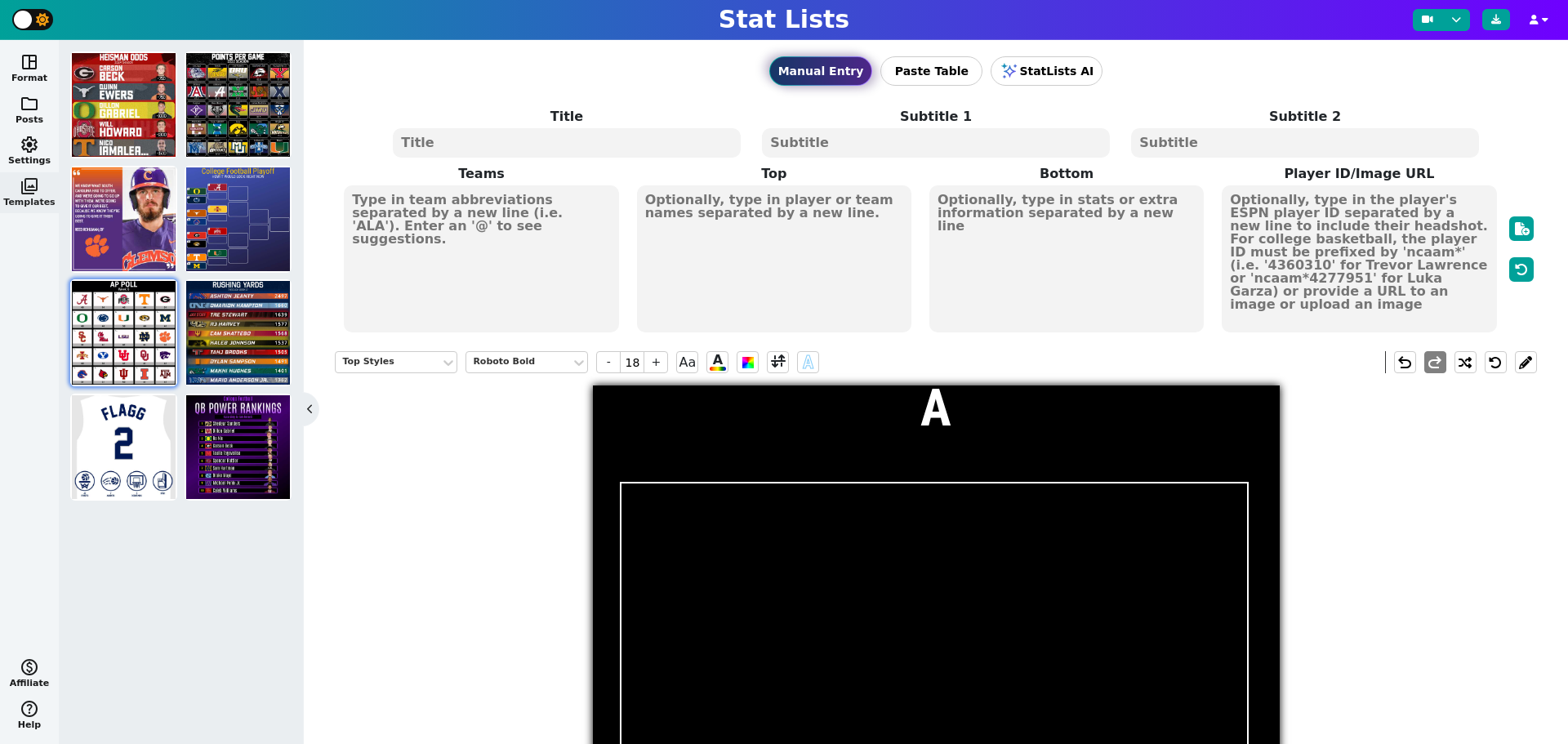
click at [445, 141] on textarea "A" at bounding box center [566, 143] width 347 height 30
type input "20"
type textarea "BRParlay"
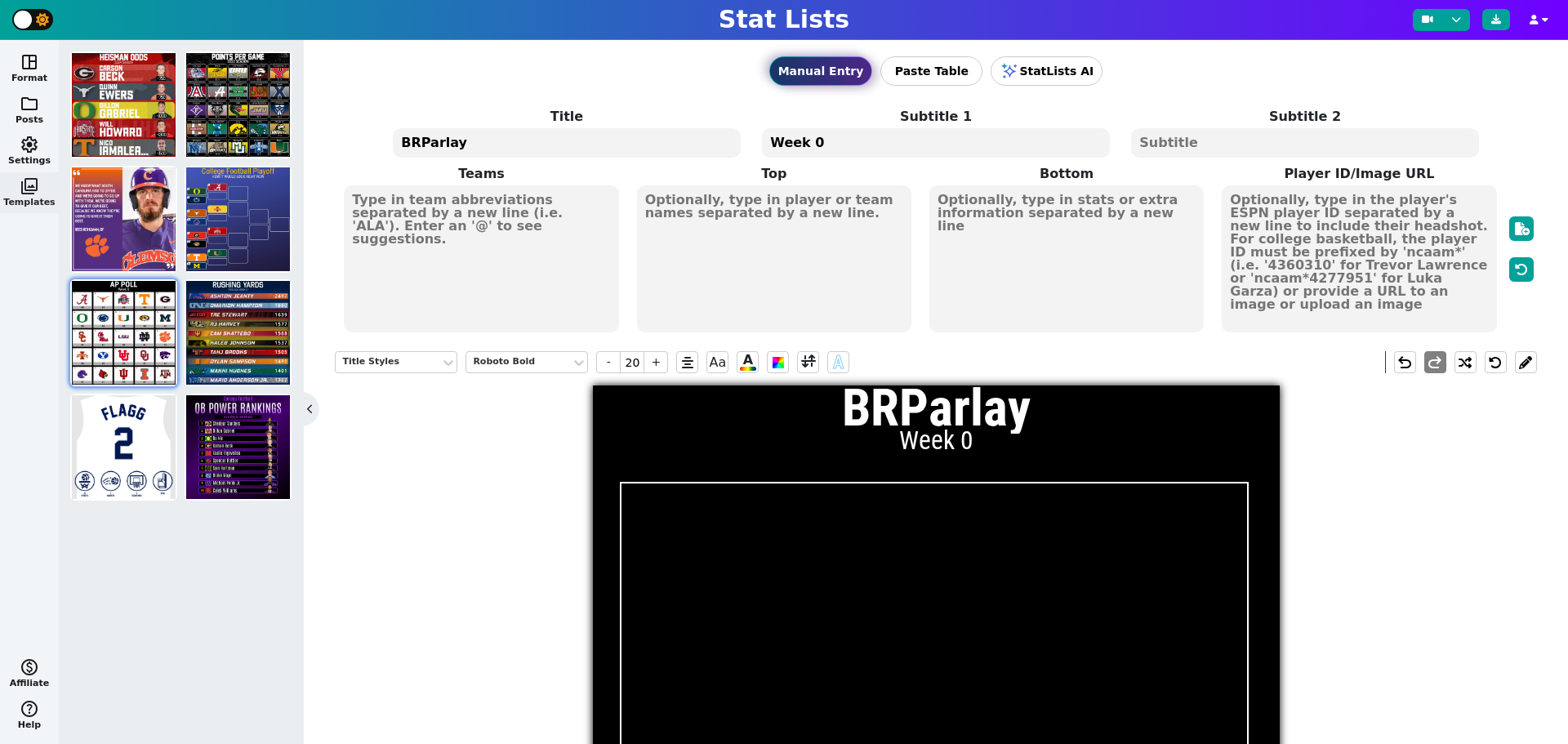
type textarea "Week 0"
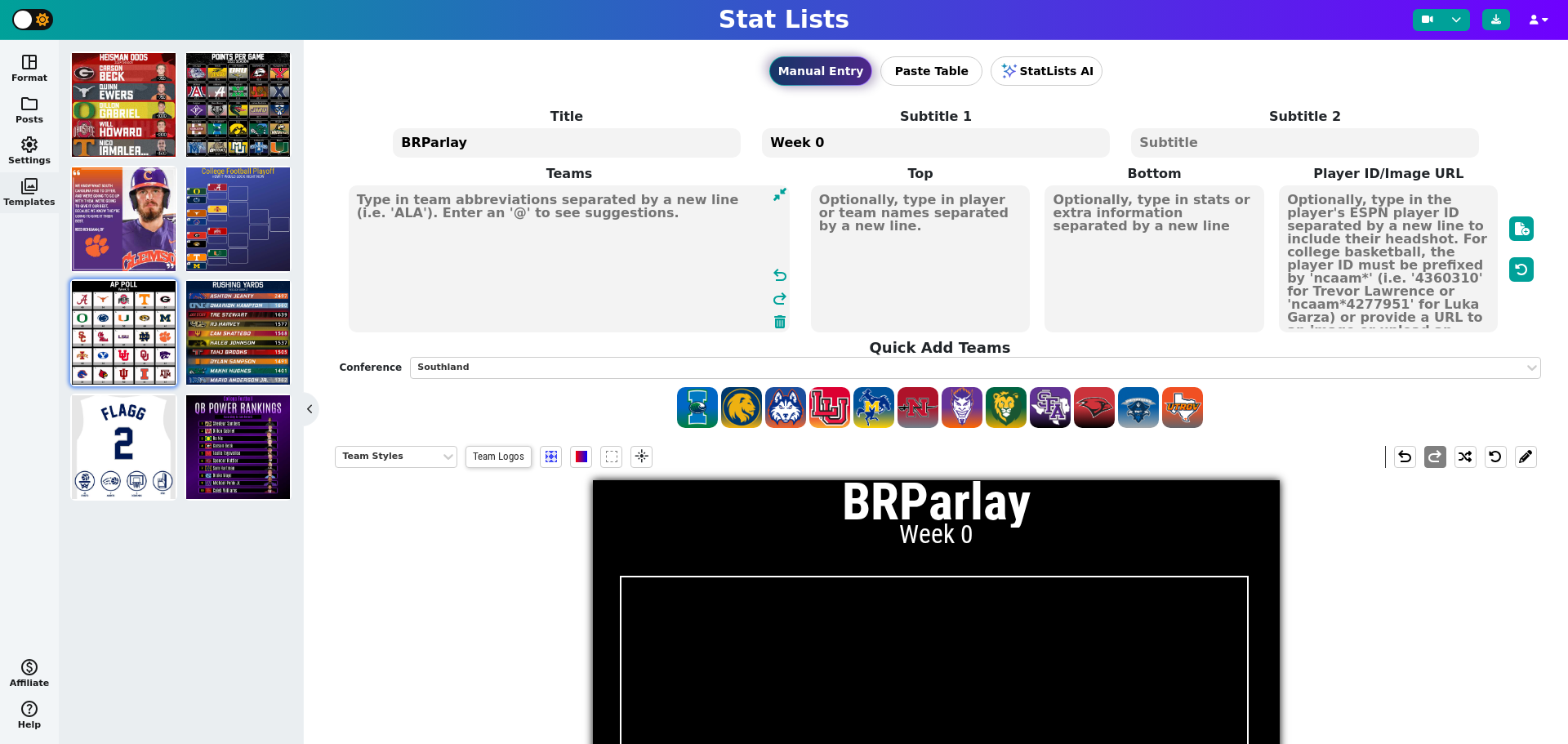
click at [414, 190] on textarea at bounding box center [570, 259] width 442 height 147
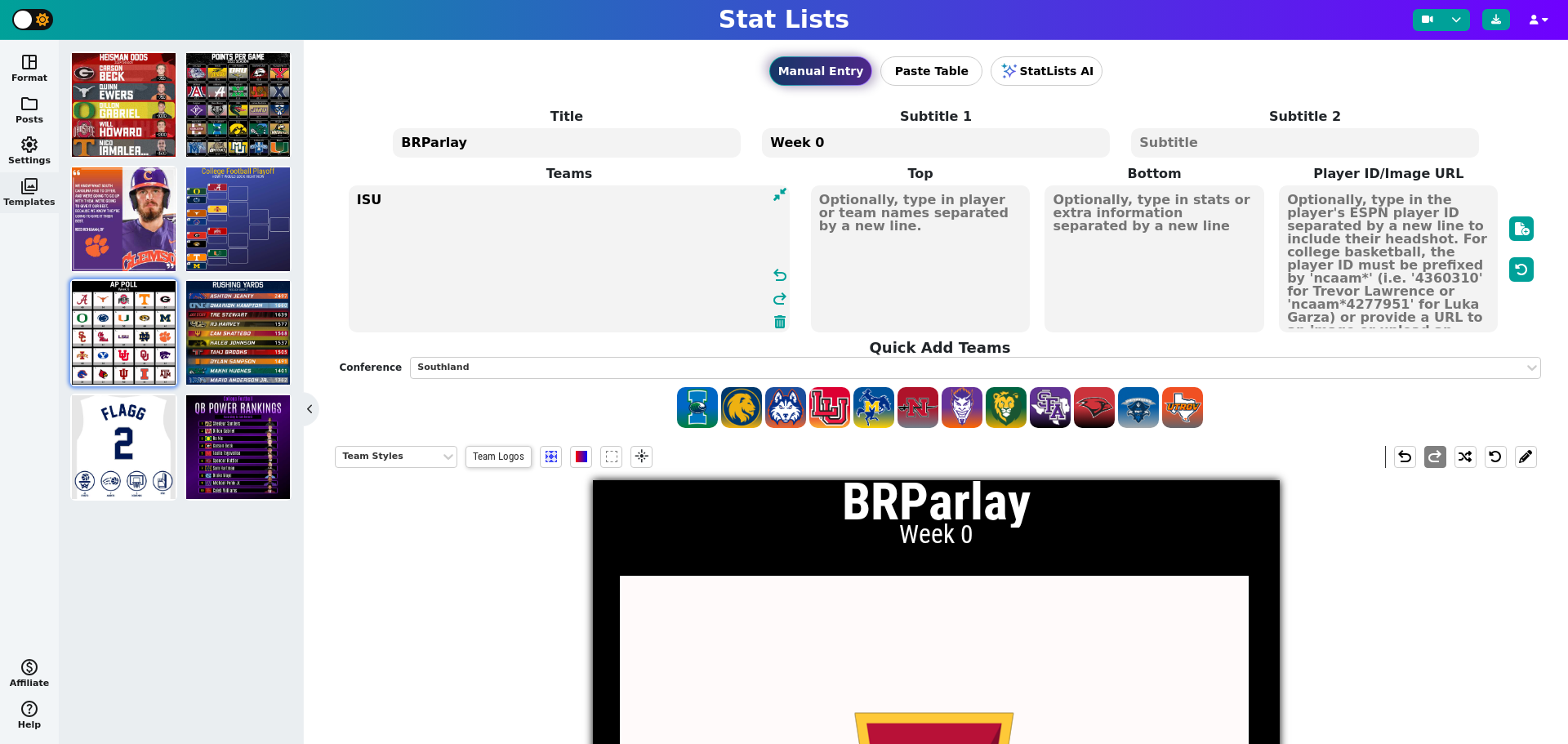
type textarea "ISU"
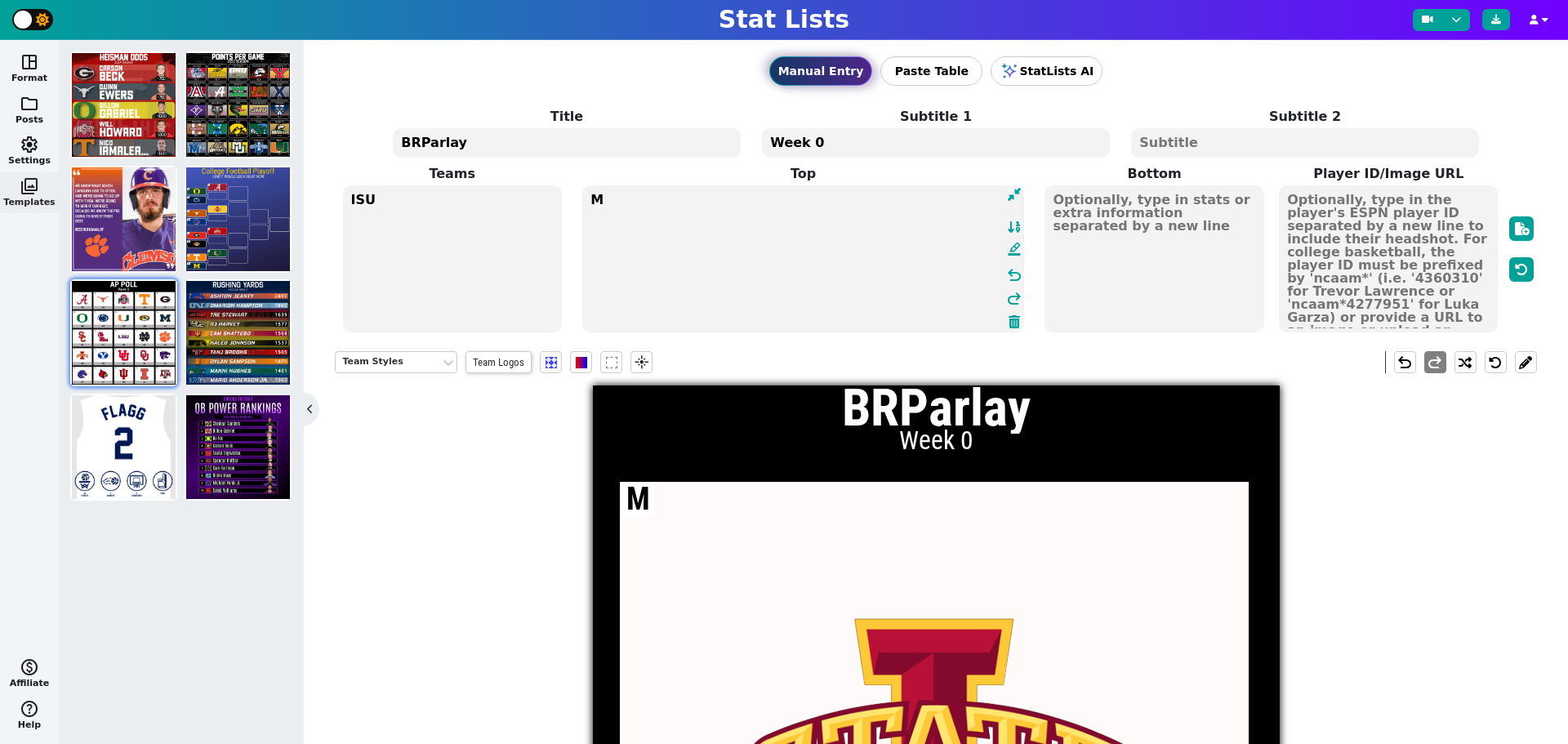
type textarea "ME"
type textarea "M"
type textarea "m"
type textarea "ML vs [US_STATE] State"
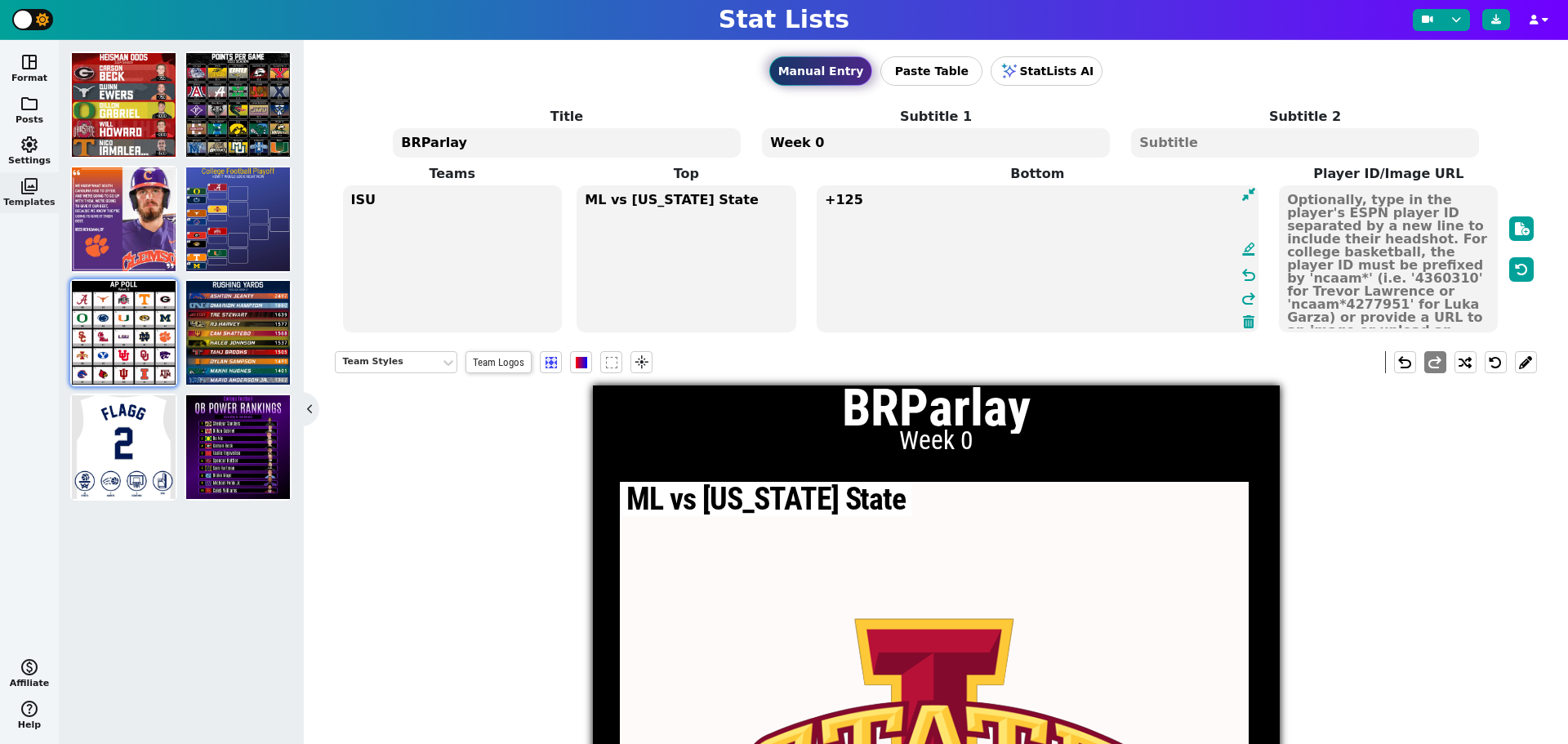
type textarea "+125"
click at [459, 216] on textarea "ISU" at bounding box center [452, 259] width 219 height 147
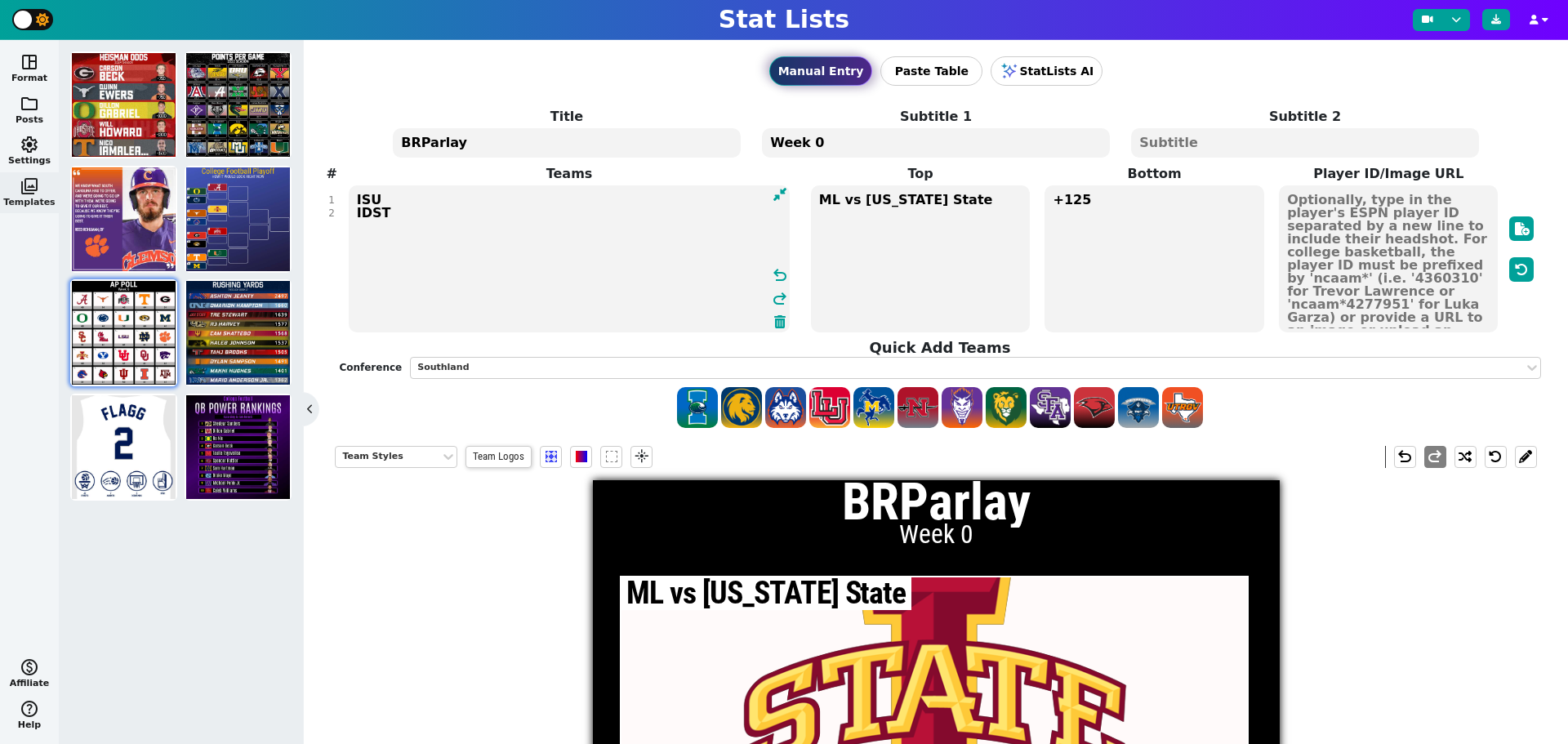
type textarea "ISU IDST"
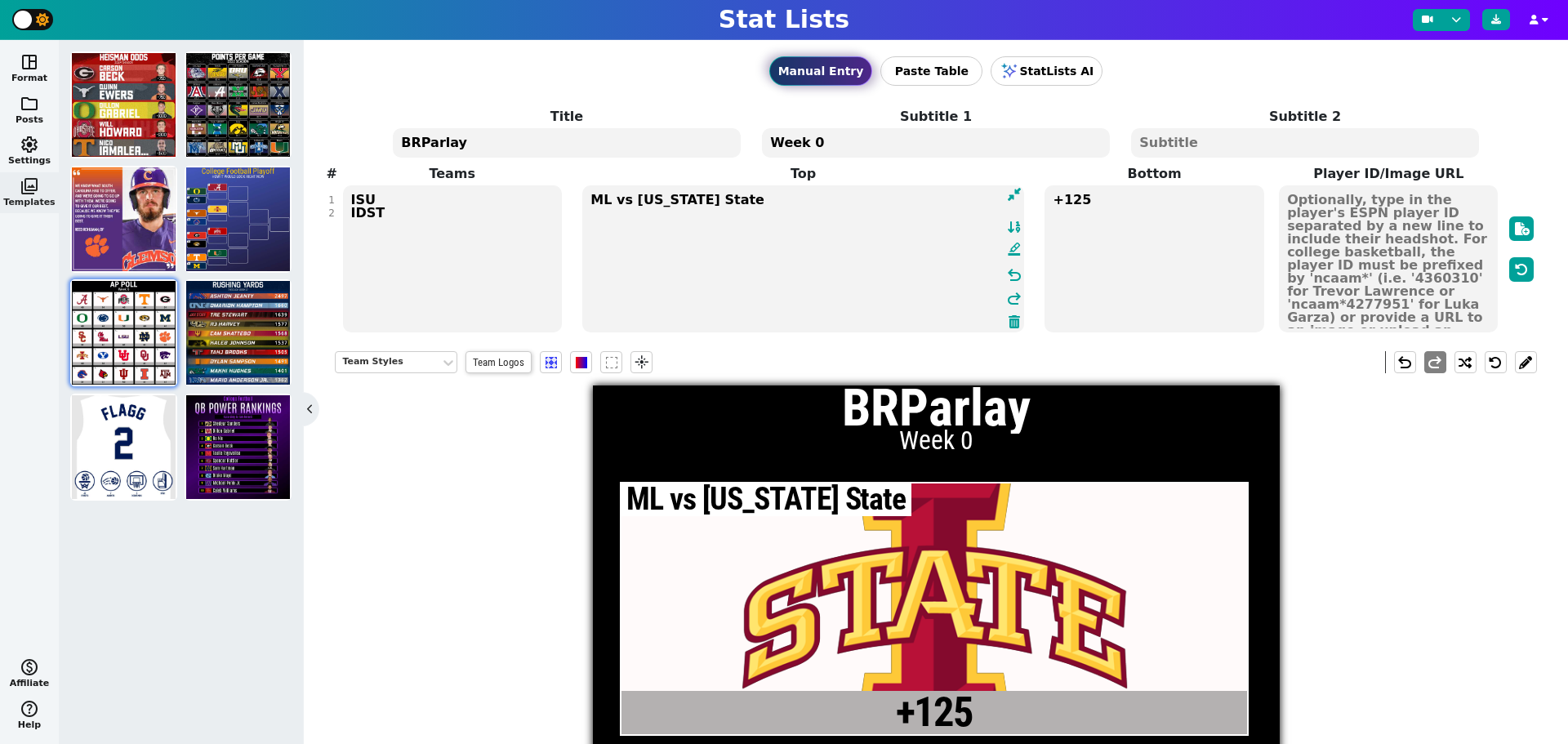
click at [934, 210] on textarea "ML vs [US_STATE] State" at bounding box center [803, 259] width 442 height 147
type textarea "ML vs [US_STATE] State ML"
click at [606, 214] on textarea "ML vs [US_STATE] State ML" at bounding box center [803, 259] width 442 height 147
type textarea "ML vs [US_STATE] State ML vs UNLV"
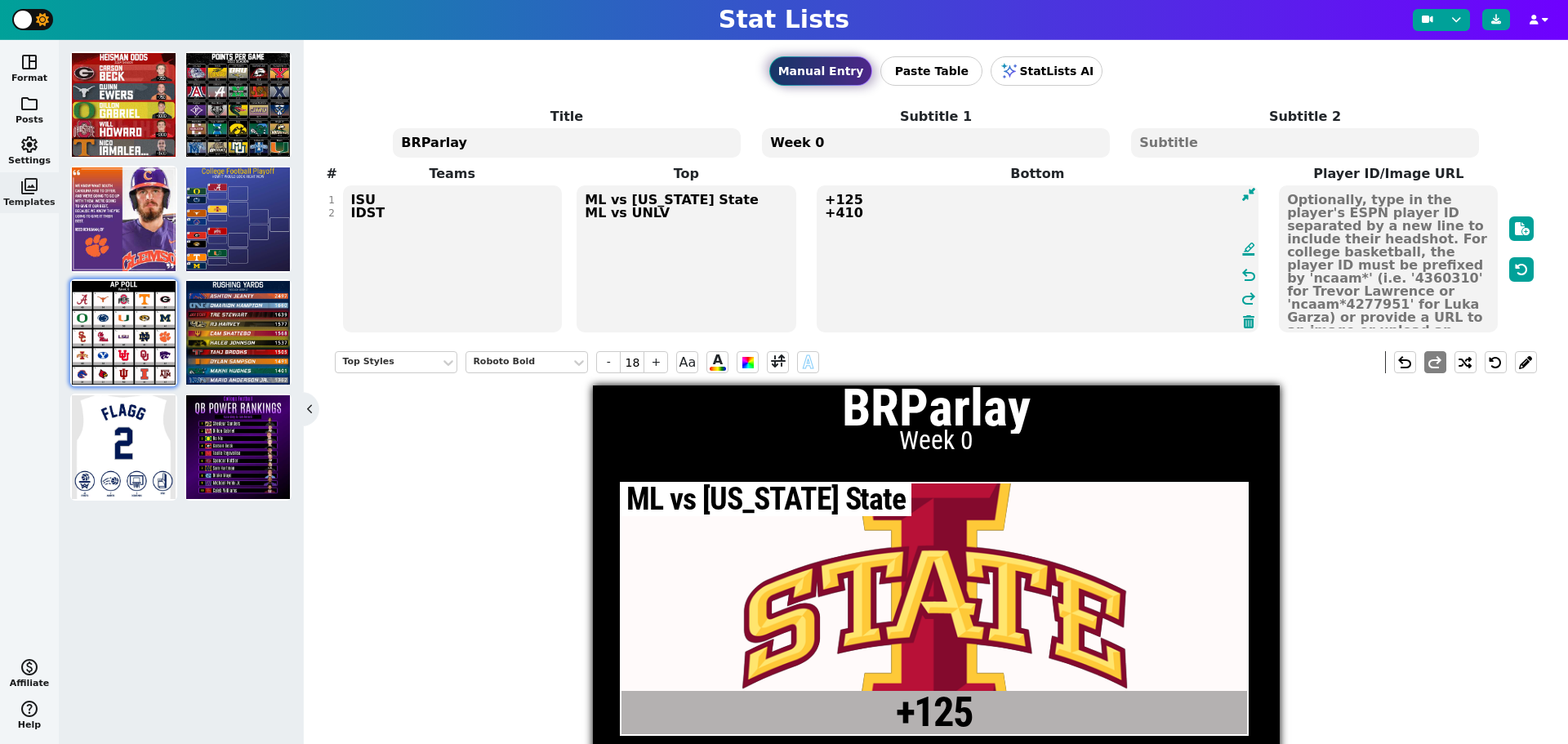
type textarea "+125 +410"
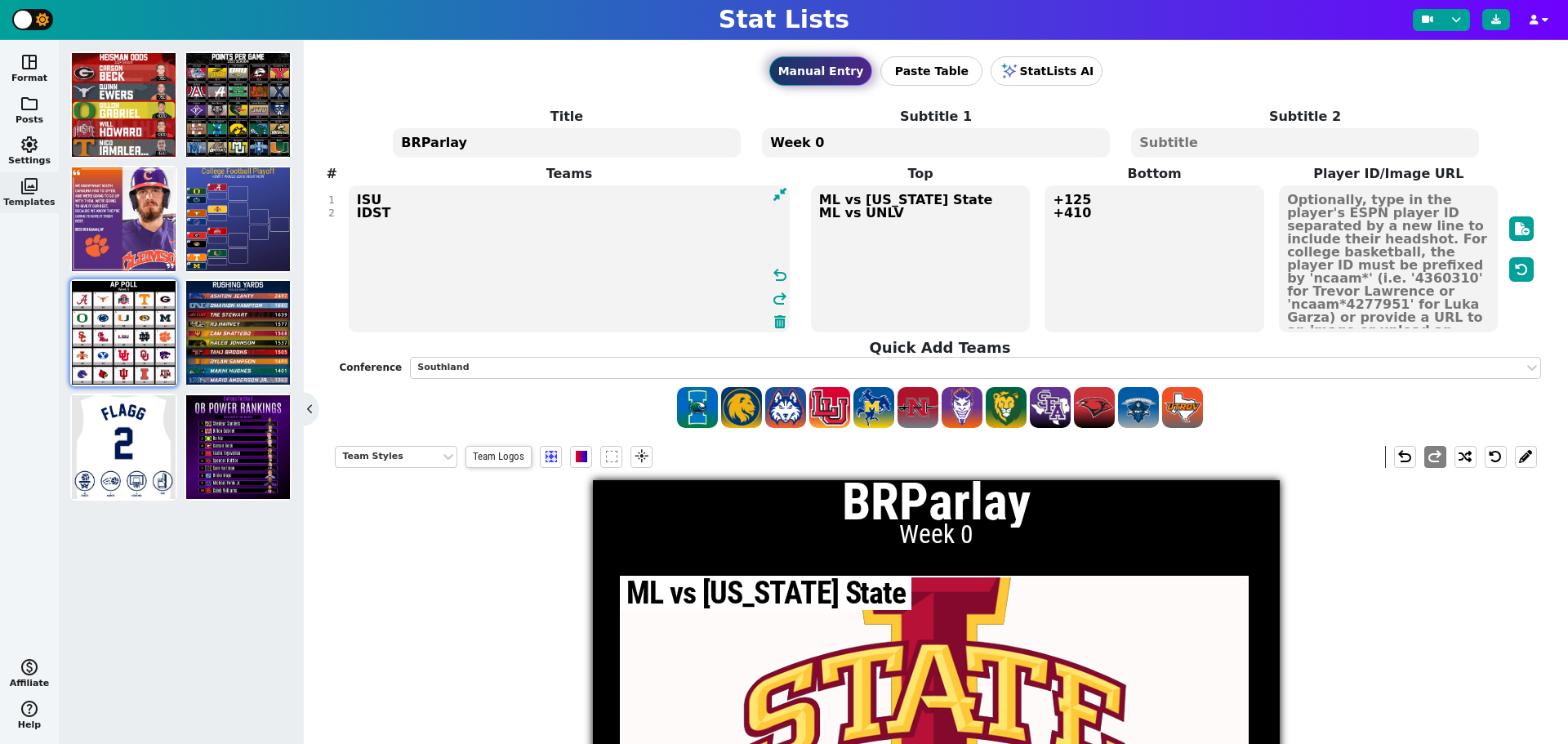
click at [436, 224] on textarea "ISU IDST" at bounding box center [570, 259] width 442 height 147
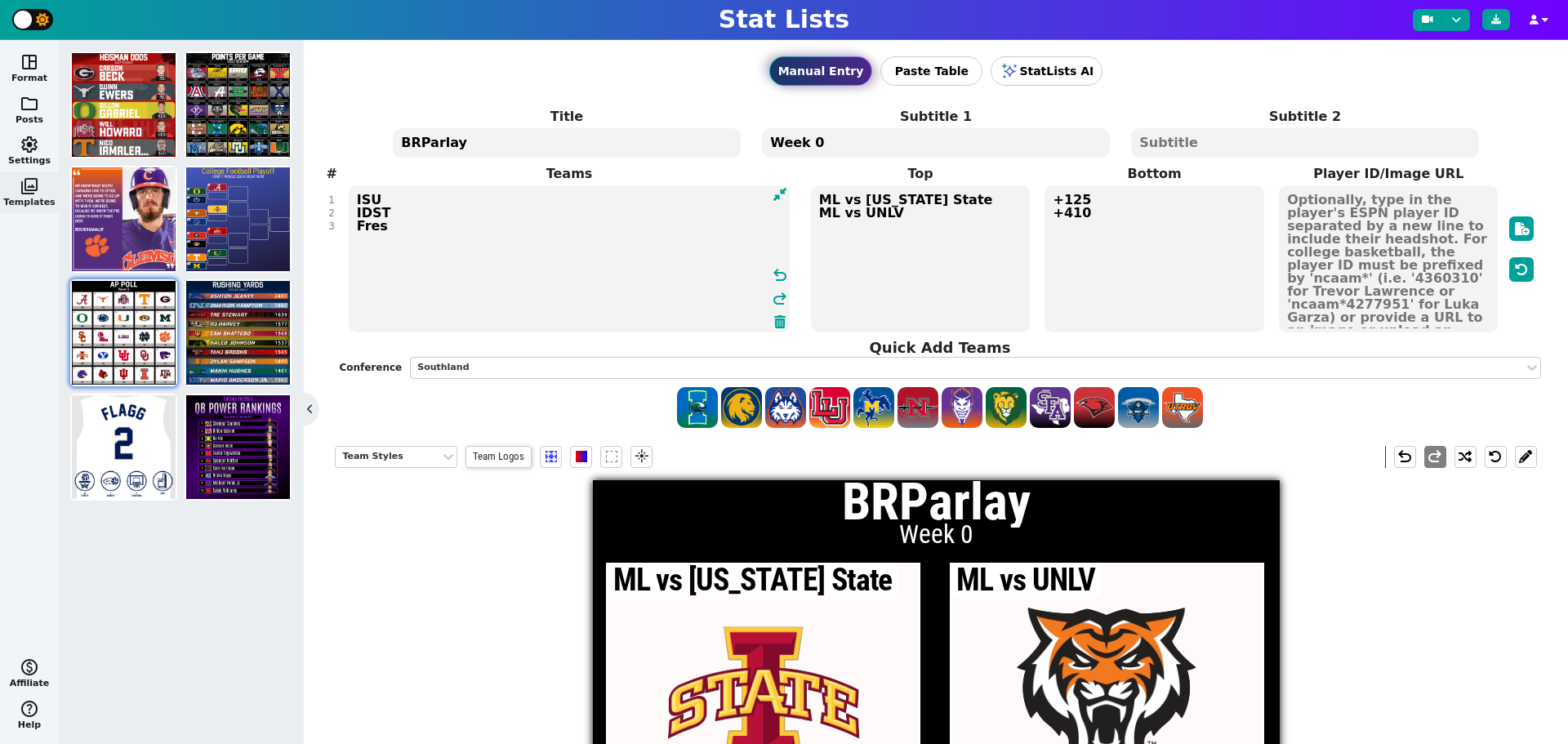
type textarea "ISU IDST Fres"
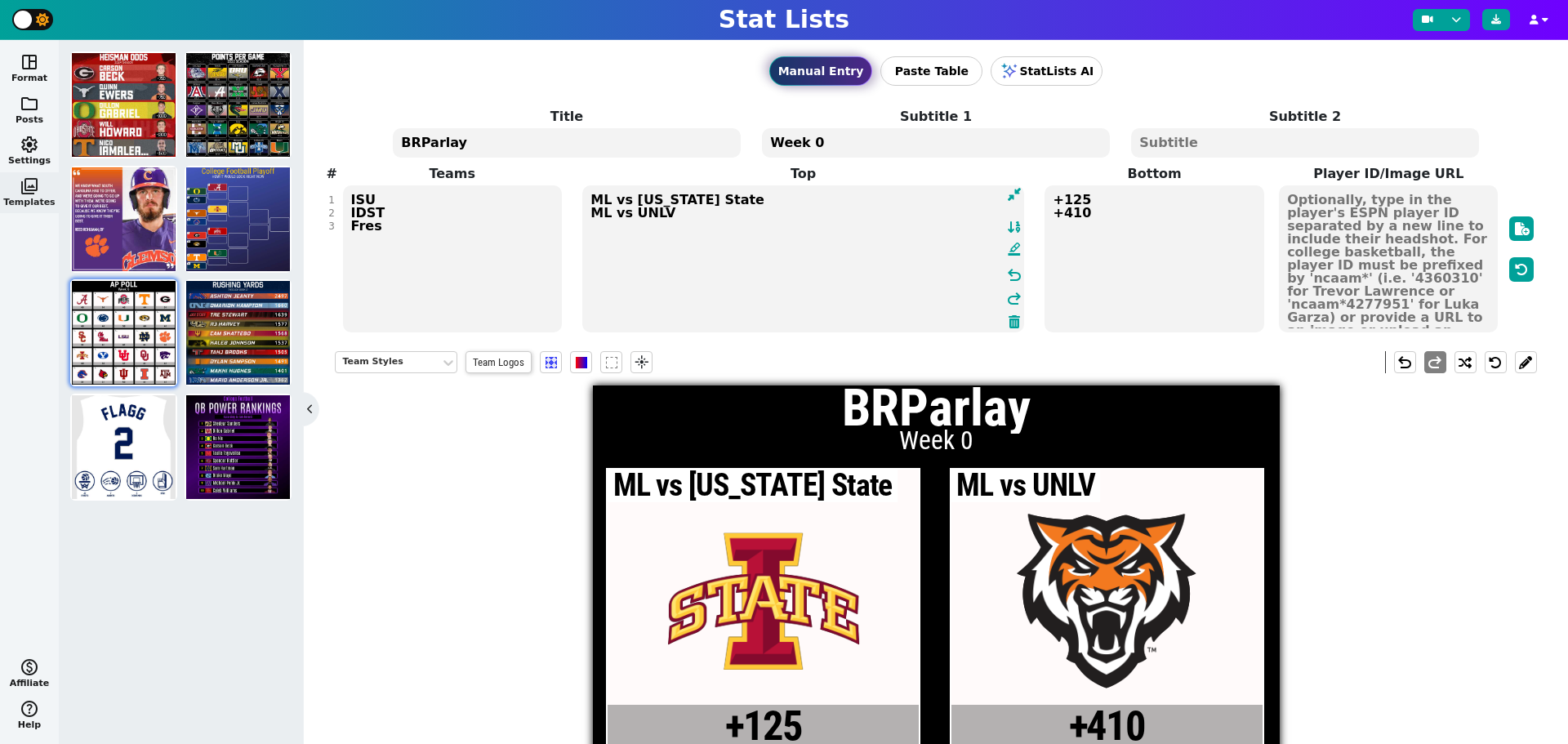
click at [903, 217] on textarea "ML vs [US_STATE] State ML vs UNLV" at bounding box center [803, 259] width 442 height 147
type textarea "ML vs [US_STATE] State ML vs UNLV ML vs [US_STATE]"
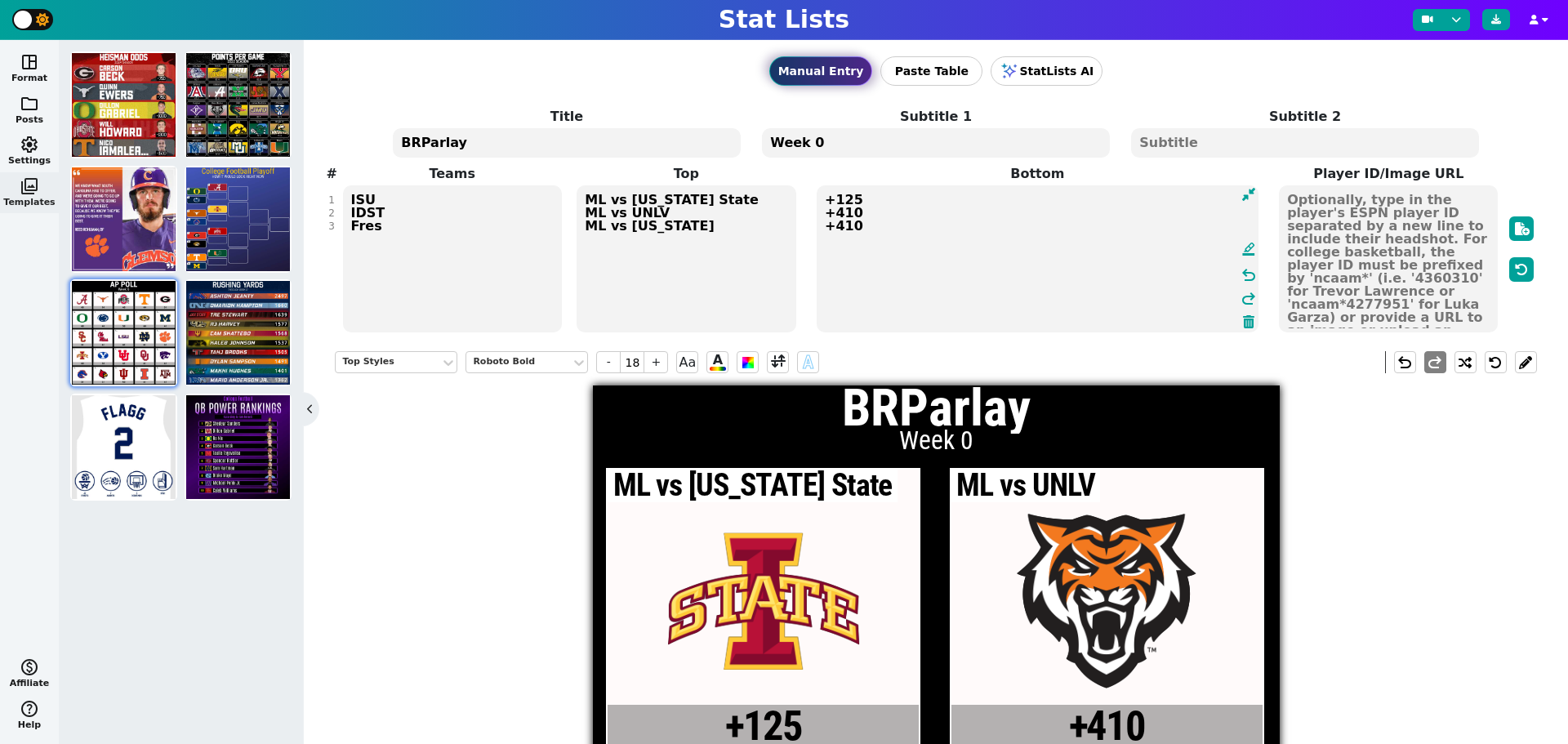
type textarea "+125 +410 +410"
click at [436, 234] on textarea "ISU IDST Fres" at bounding box center [452, 259] width 219 height 147
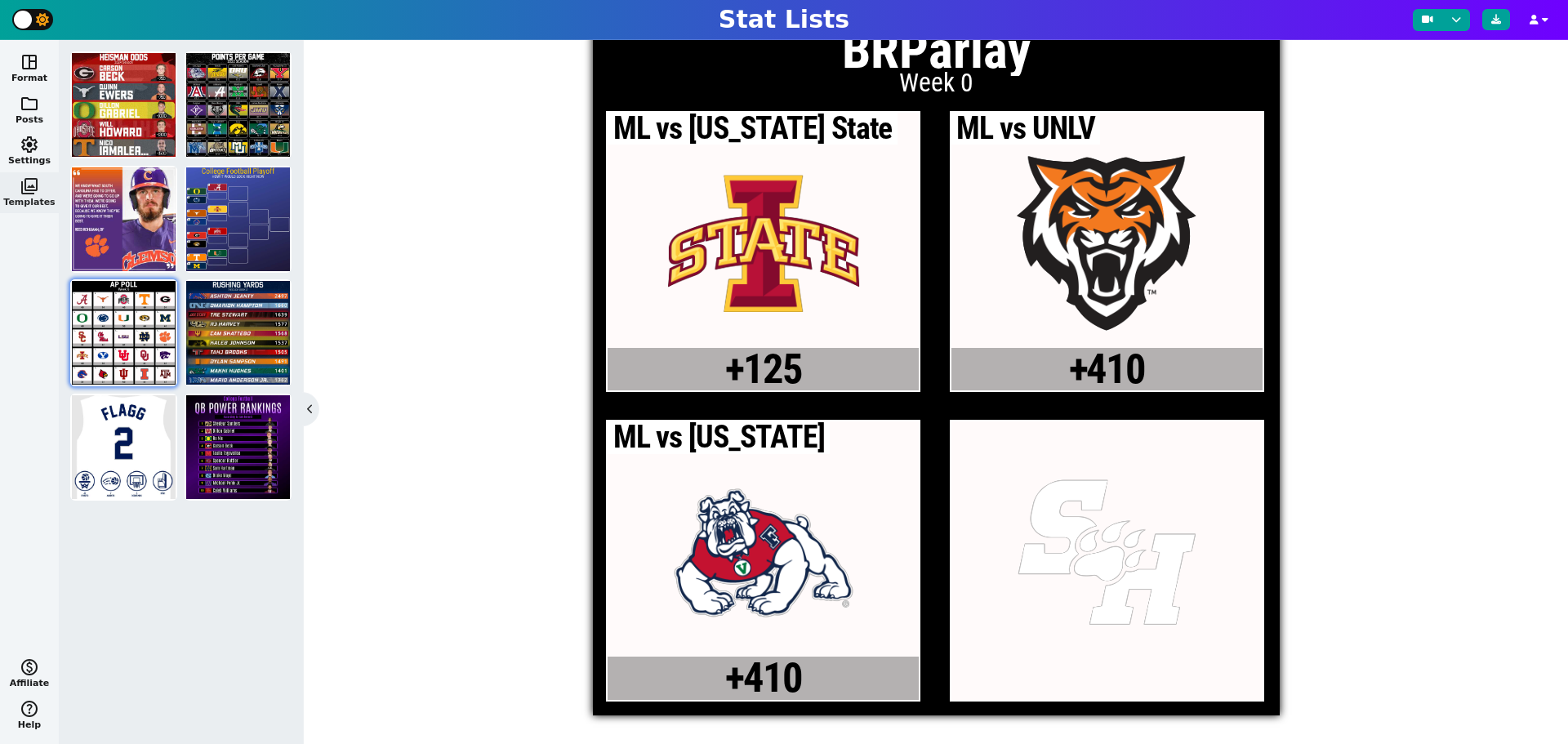
scroll to position [152, 0]
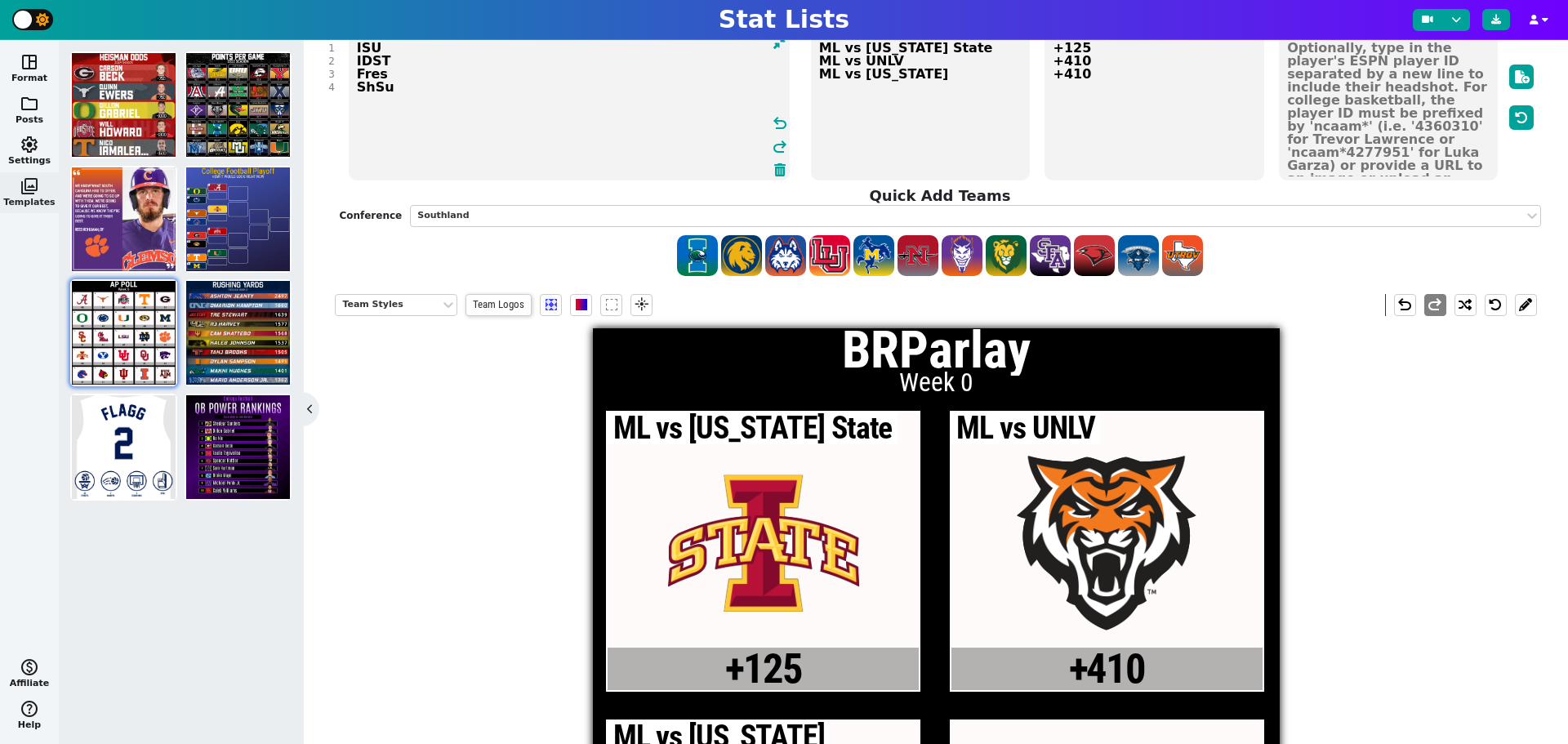
type textarea "ISU IDST Fres ShSu"
click at [904, 77] on textarea "ML vs Kansas State ML vs UNLV ML vs Kansas" at bounding box center [919, 107] width 219 height 147
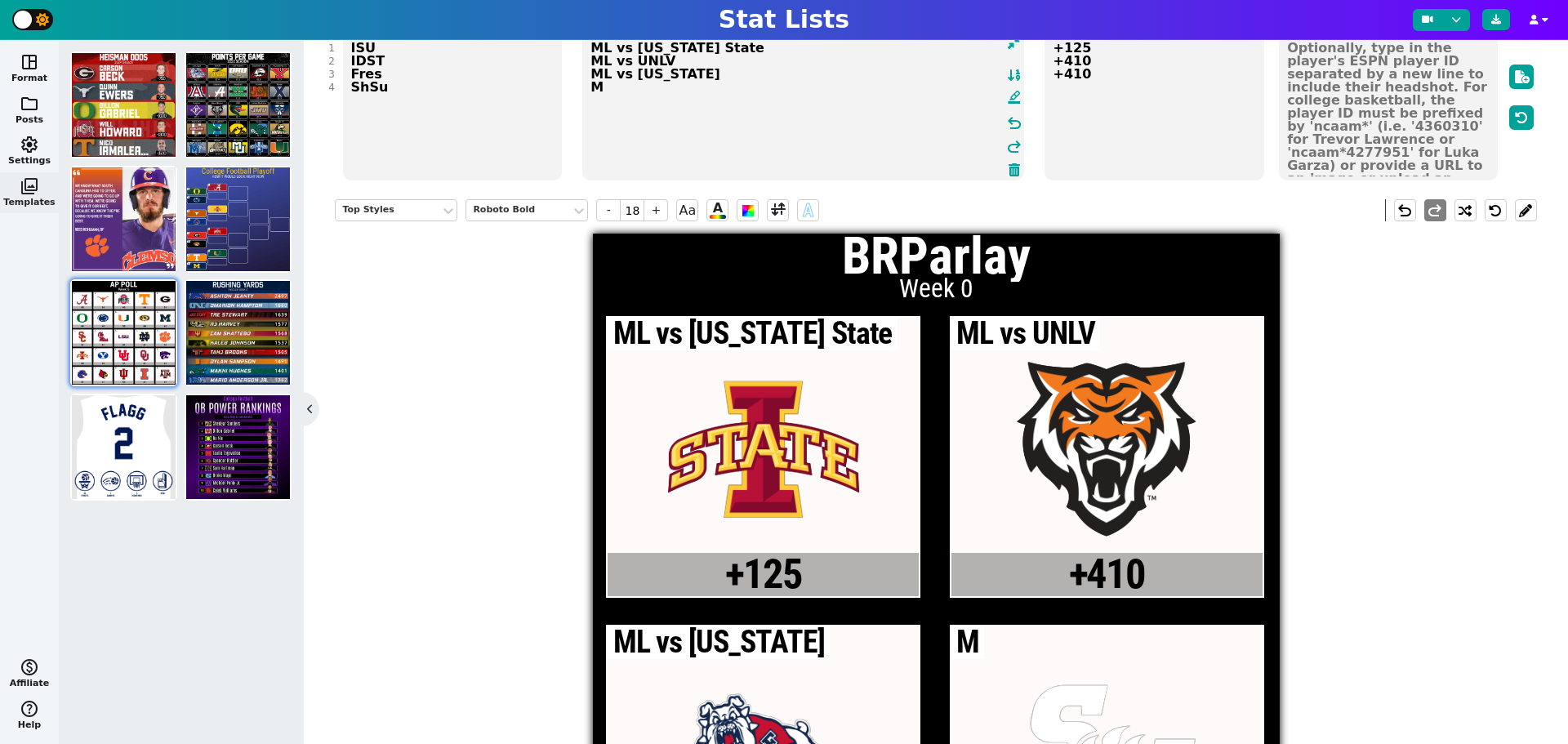
type textarea "ML vs Kansas State ML vs UNLV ML vs Kansas ML"
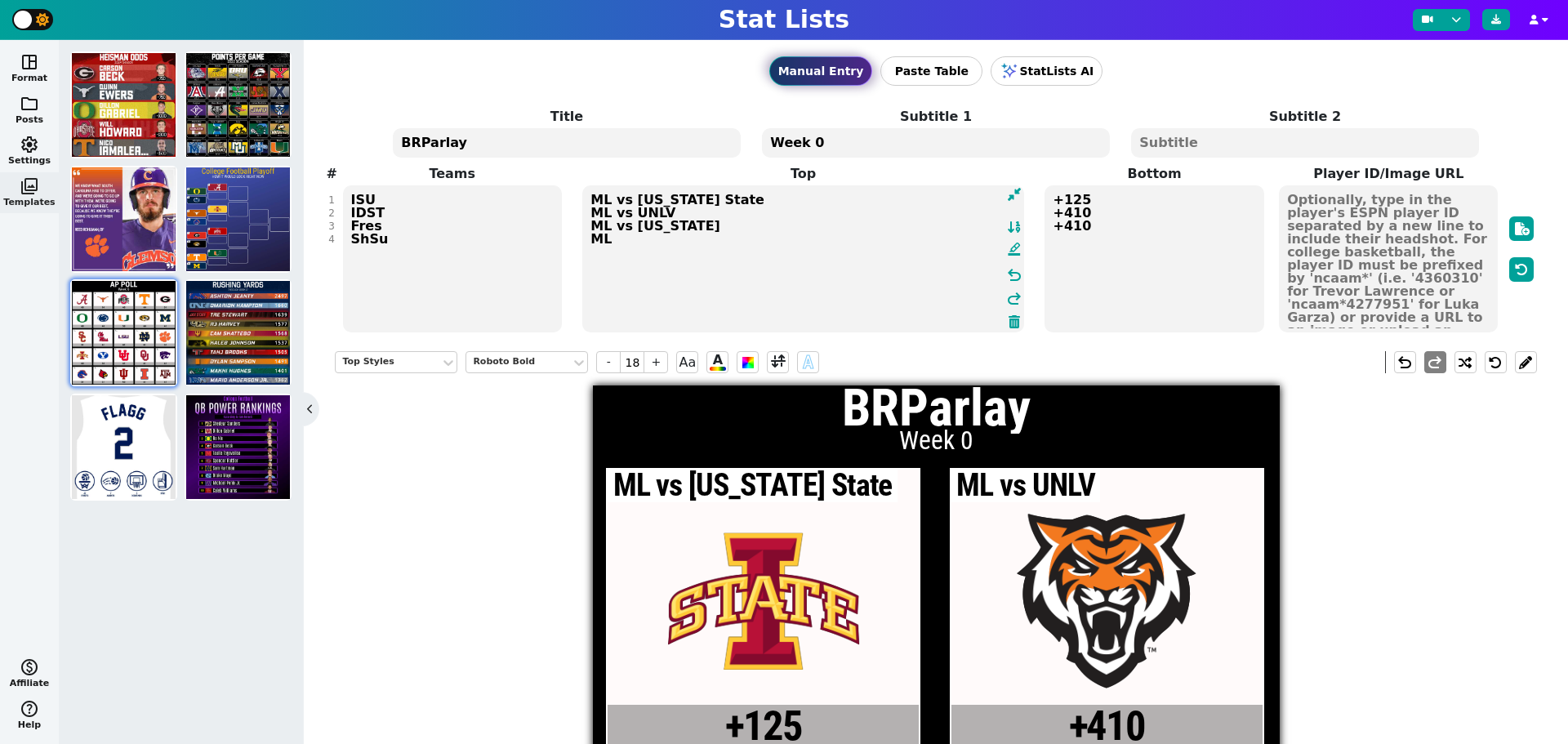
drag, startPoint x: 643, startPoint y: 241, endPoint x: 584, endPoint y: 189, distance: 78.6
click at [584, 189] on textarea "ML vs Kansas State ML vs UNLV ML vs Kansas ML" at bounding box center [803, 259] width 442 height 147
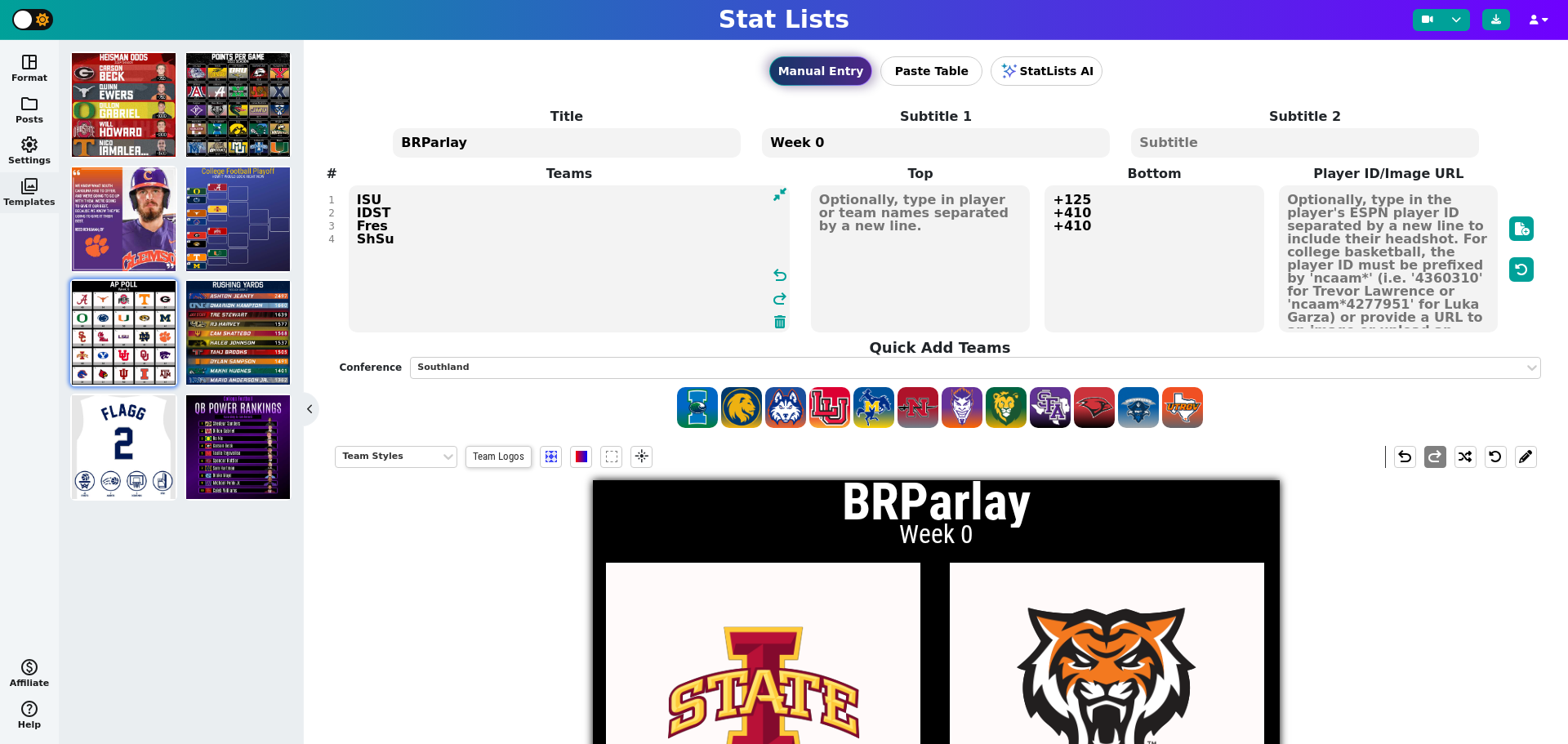
drag, startPoint x: 421, startPoint y: 234, endPoint x: 337, endPoint y: 192, distance: 93.9
click at [337, 192] on span "Teams ISU IDST Fres ShSu undo redo" at bounding box center [569, 249] width 468 height 170
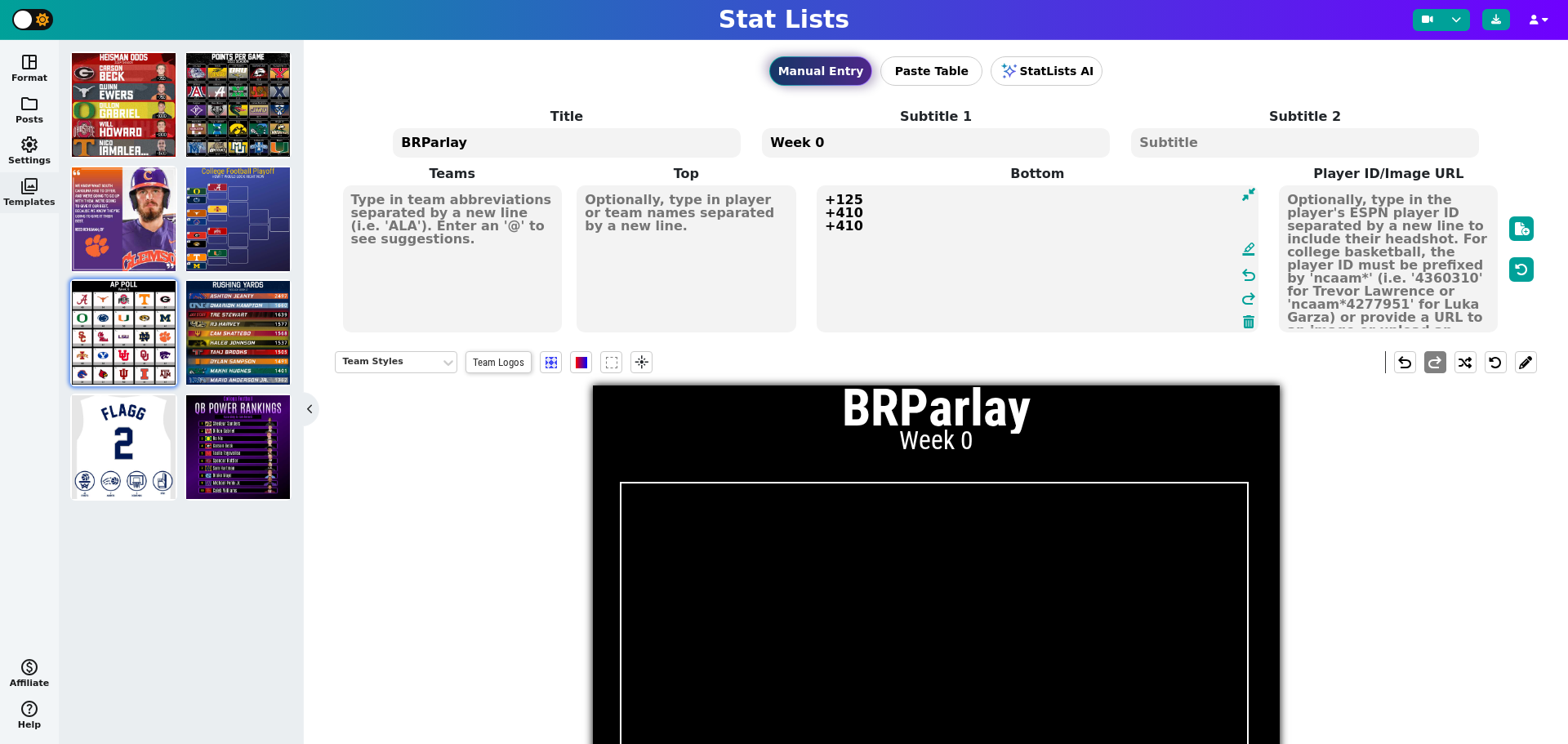
drag, startPoint x: 1116, startPoint y: 259, endPoint x: 832, endPoint y: 187, distance: 293.0
click at [832, 187] on textarea "+125 +410 +410" at bounding box center [1037, 259] width 442 height 147
type textarea "+"
drag, startPoint x: 841, startPoint y: 198, endPoint x: 813, endPoint y: 198, distance: 28.0
click at [816, 198] on textarea "+" at bounding box center [1037, 259] width 442 height 147
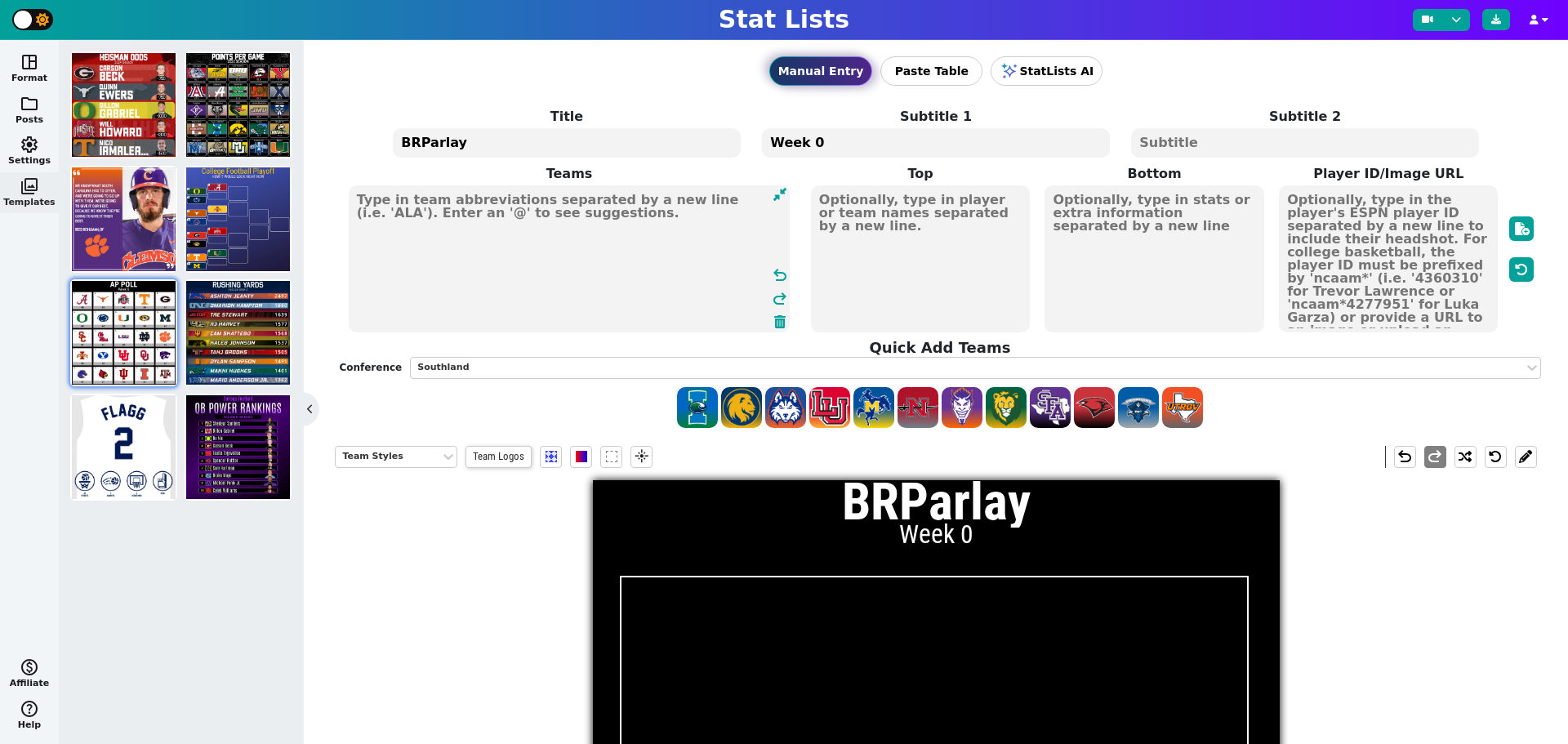
click at [382, 195] on textarea at bounding box center [570, 259] width 442 height 147
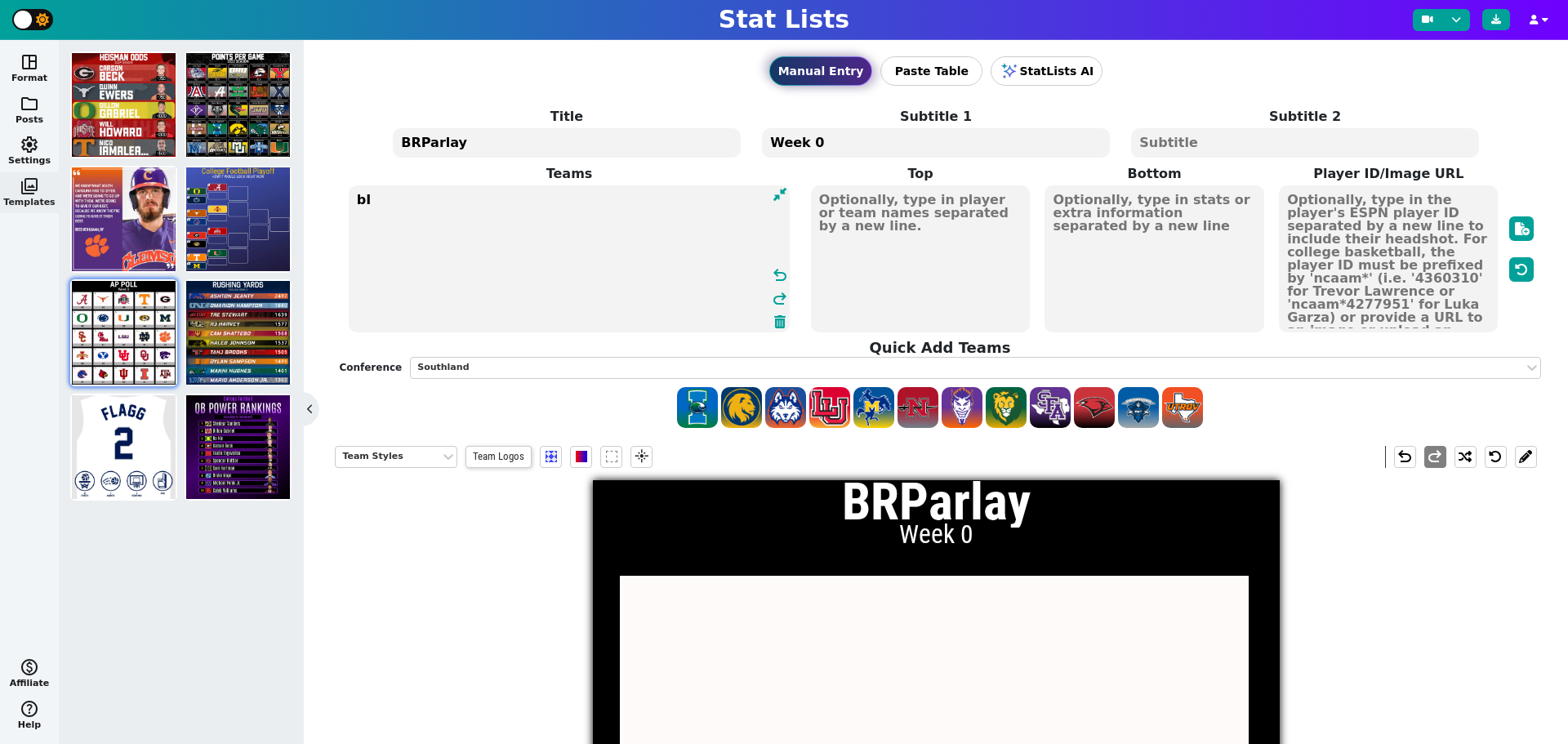
type textarea "b"
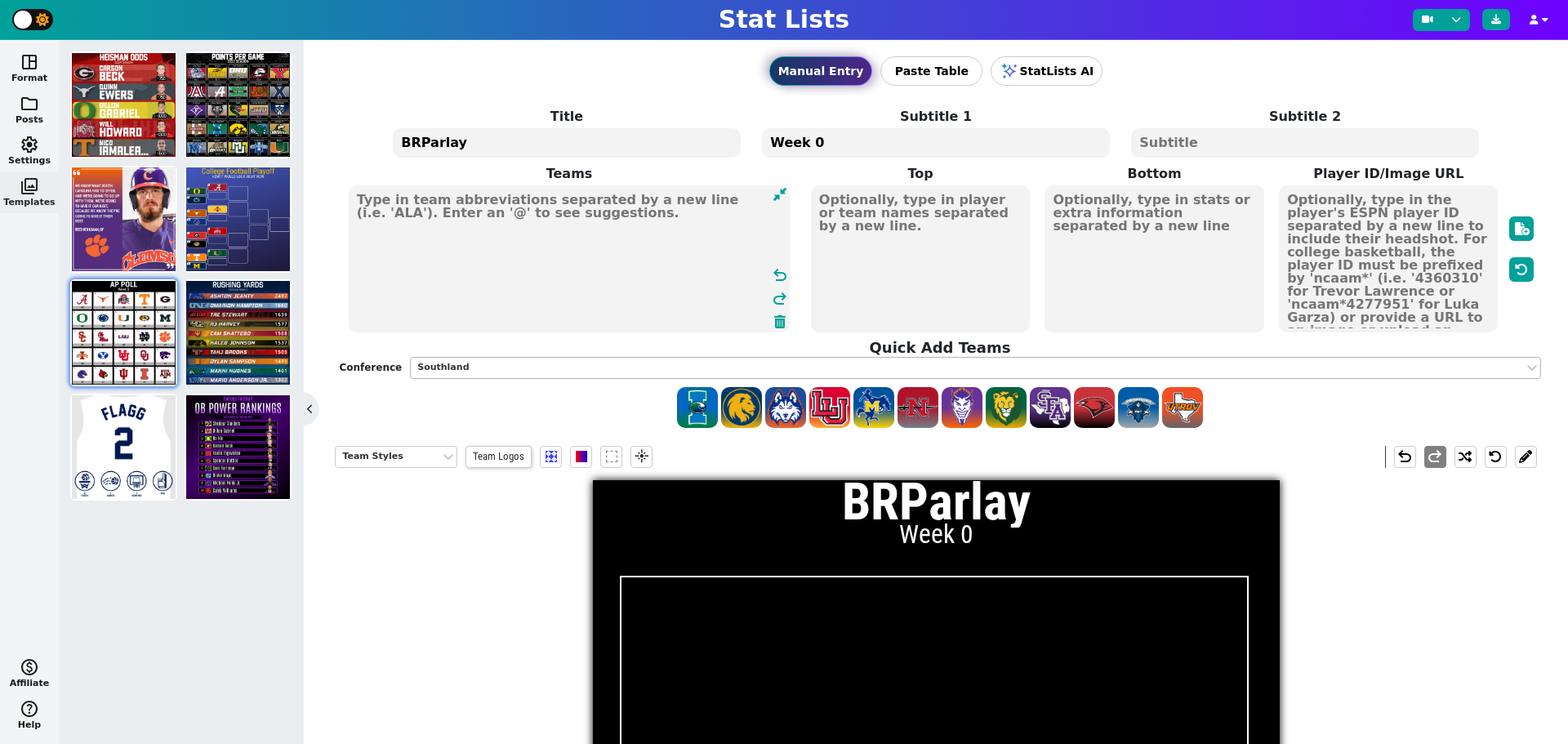
click at [443, 363] on div "Southland" at bounding box center [966, 368] width 1099 height 14
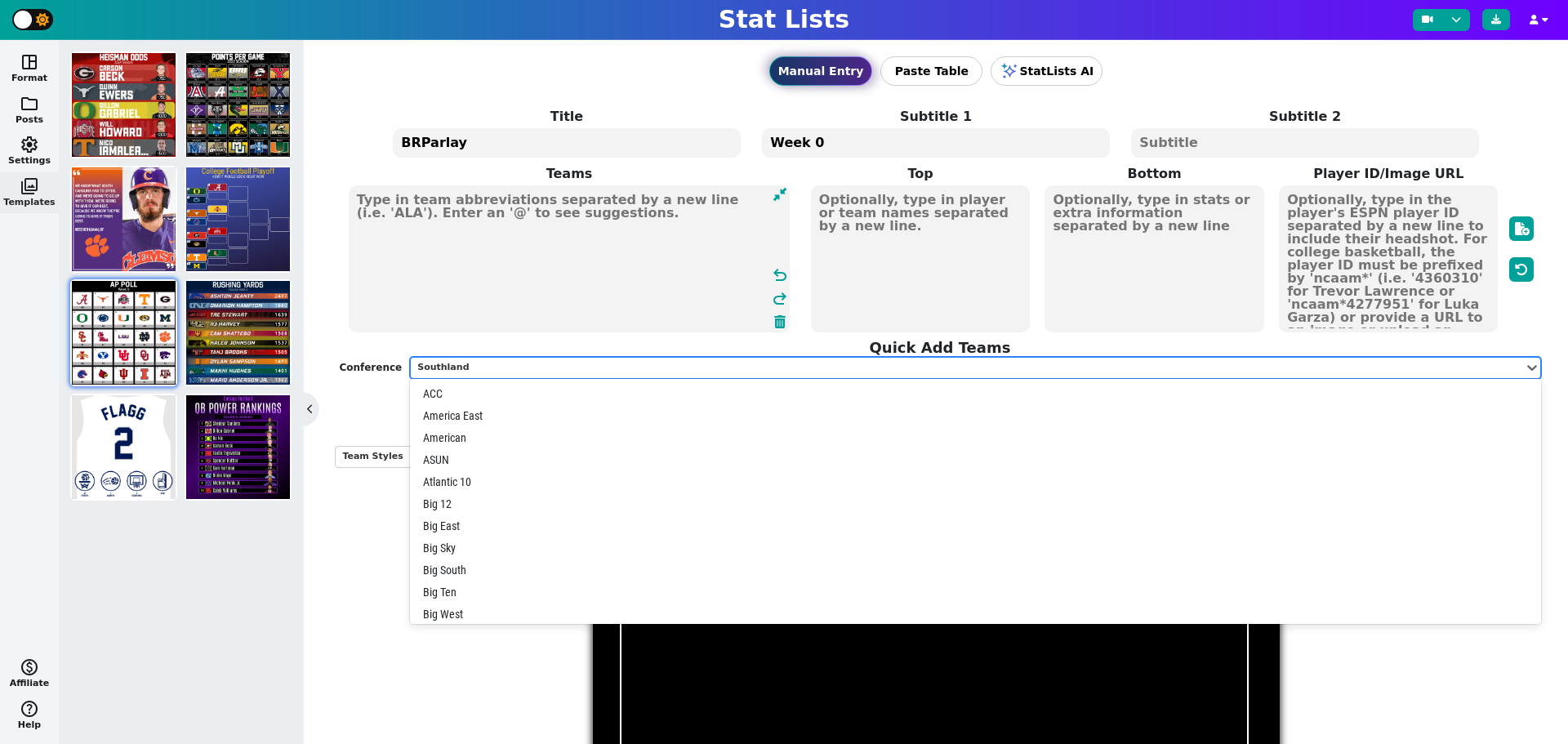
scroll to position [511, 0]
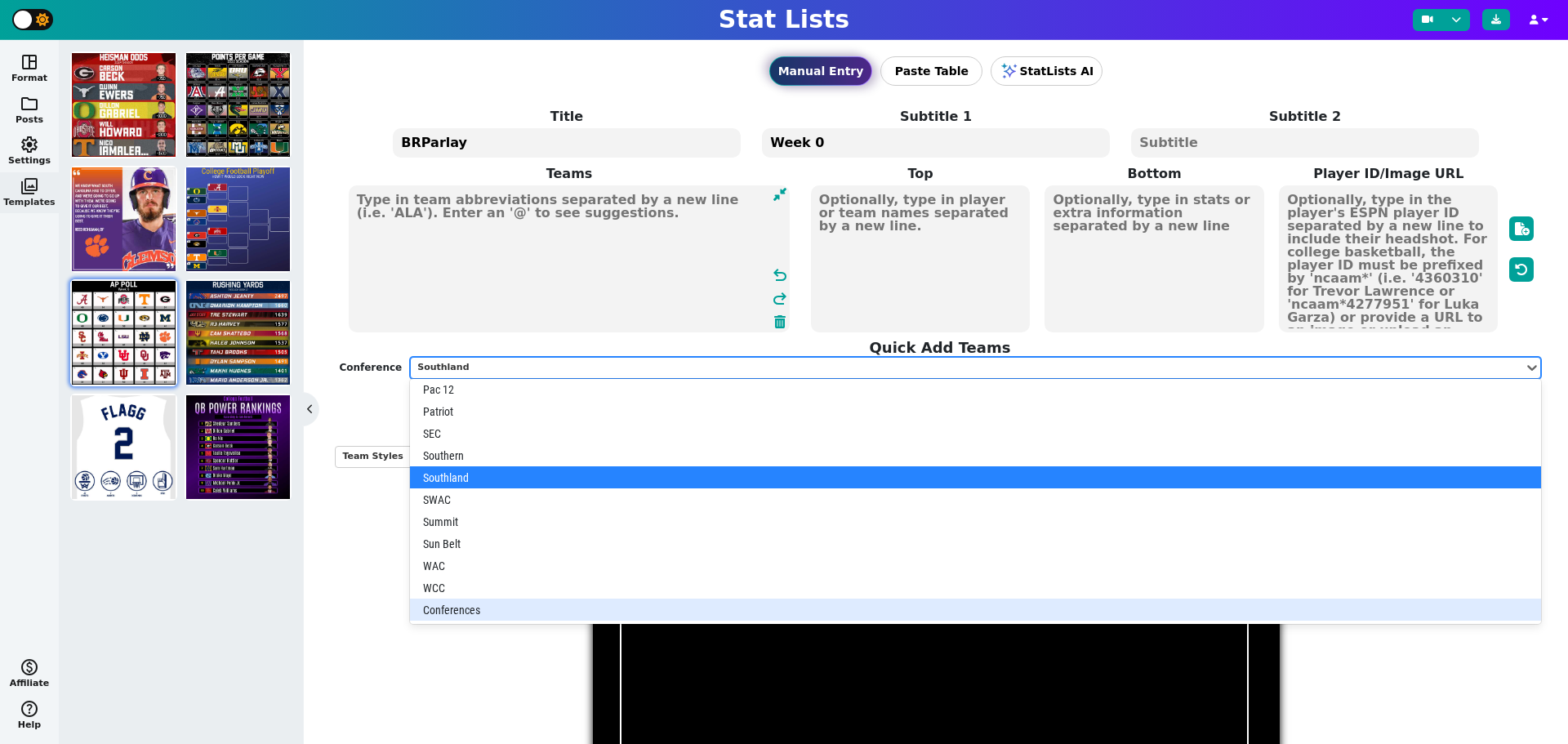
click at [460, 609] on div "Conferences" at bounding box center [974, 610] width 1130 height 22
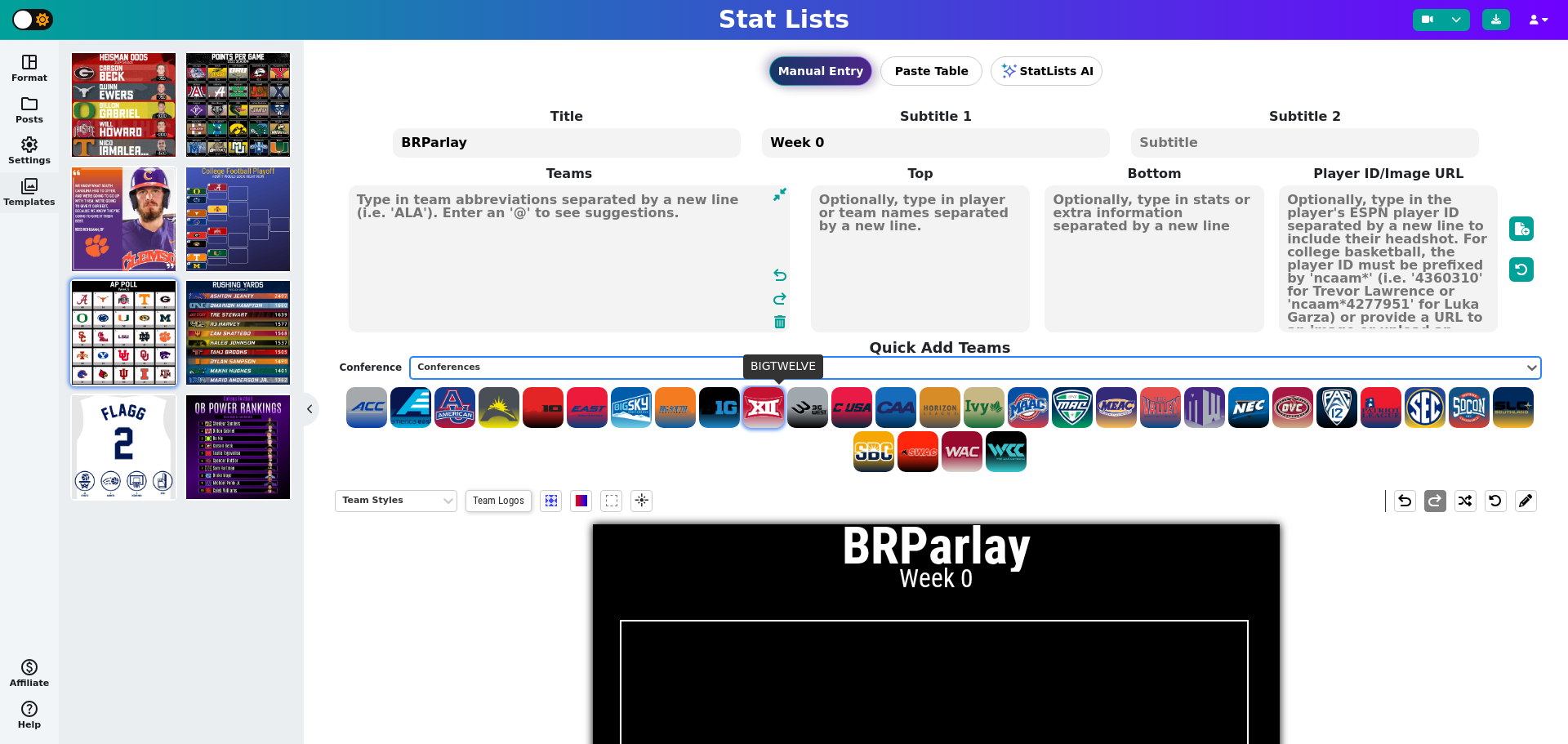
click at [782, 421] on span at bounding box center [763, 408] width 41 height 41
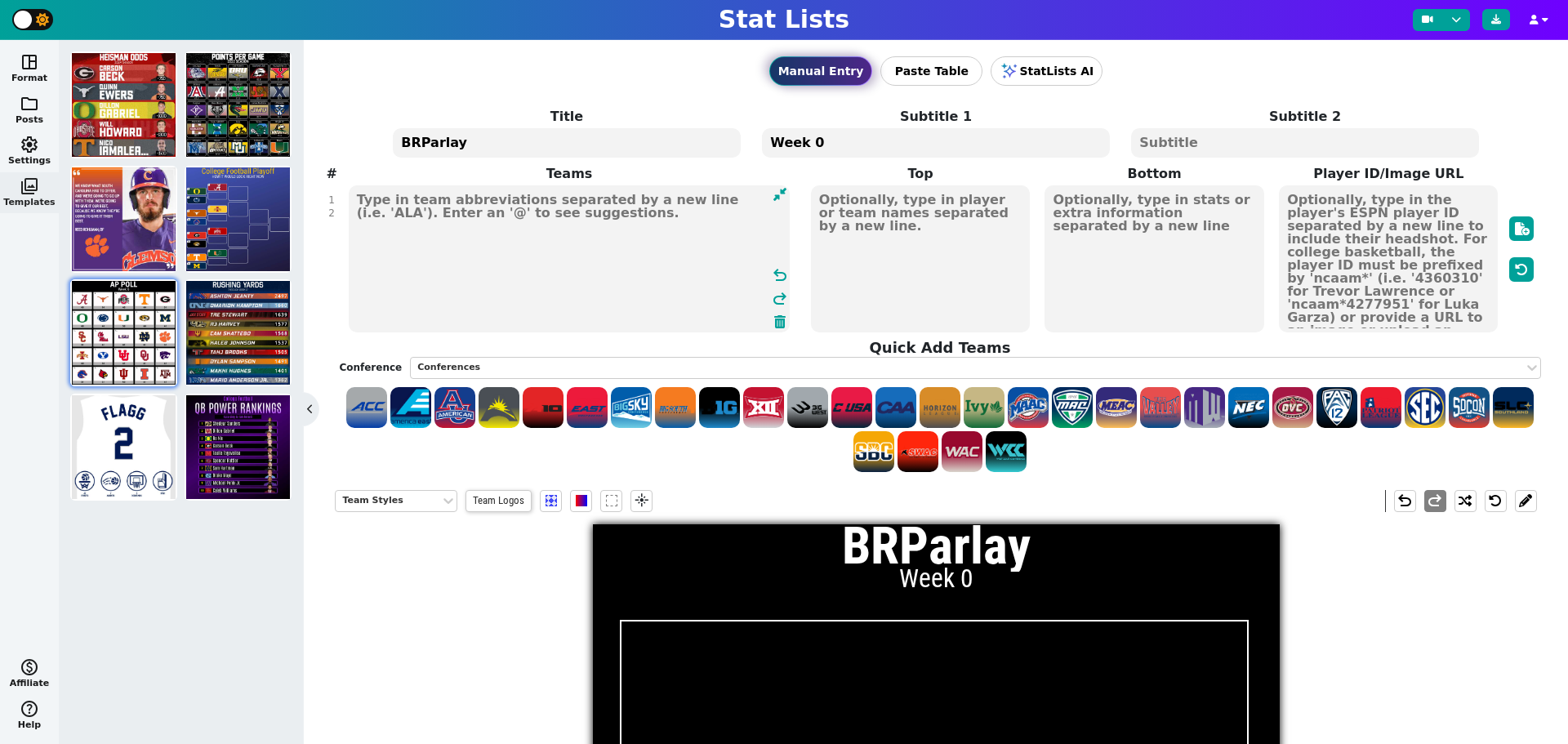
click at [356, 210] on textarea "BIGTWELVE" at bounding box center [570, 259] width 442 height 147
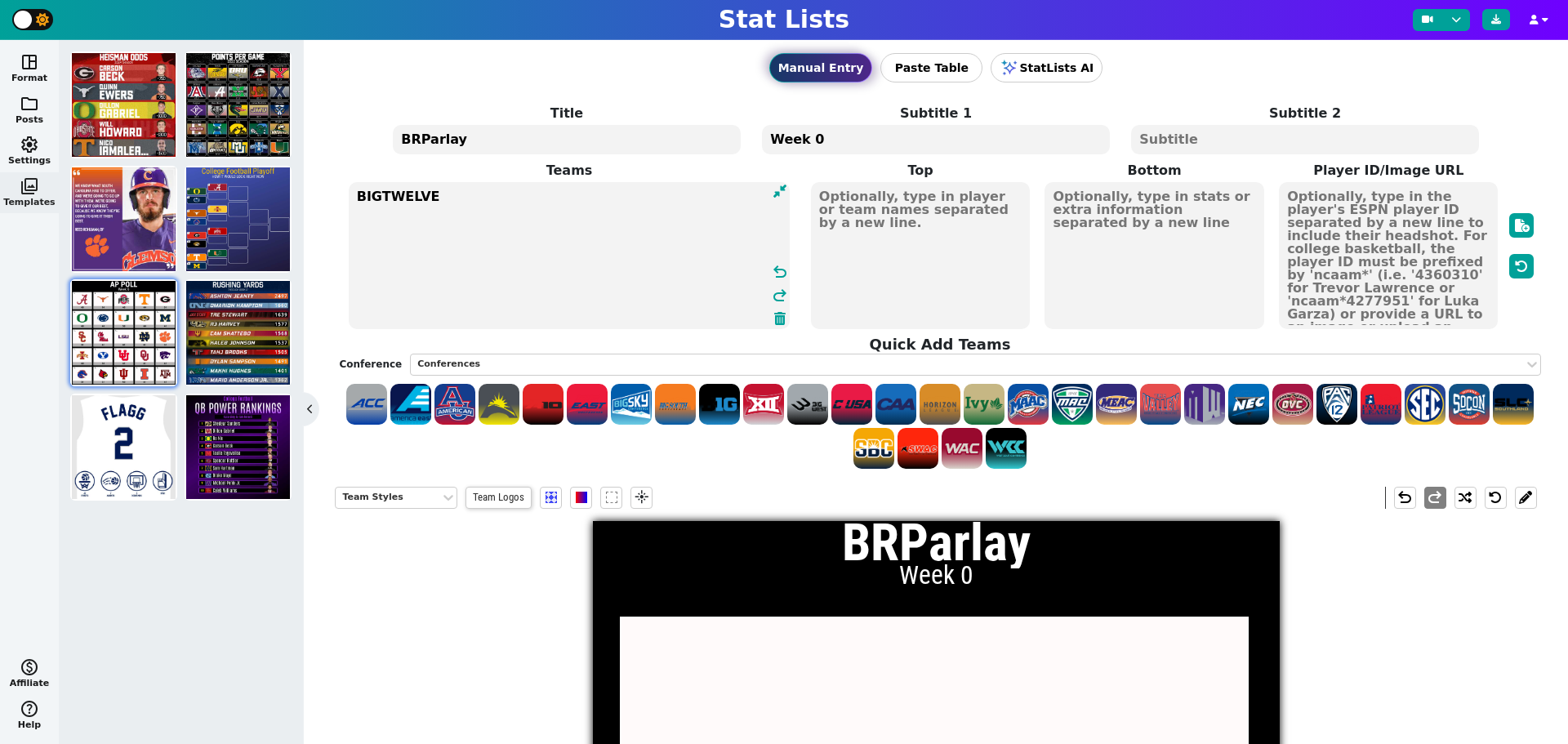
scroll to position [0, 0]
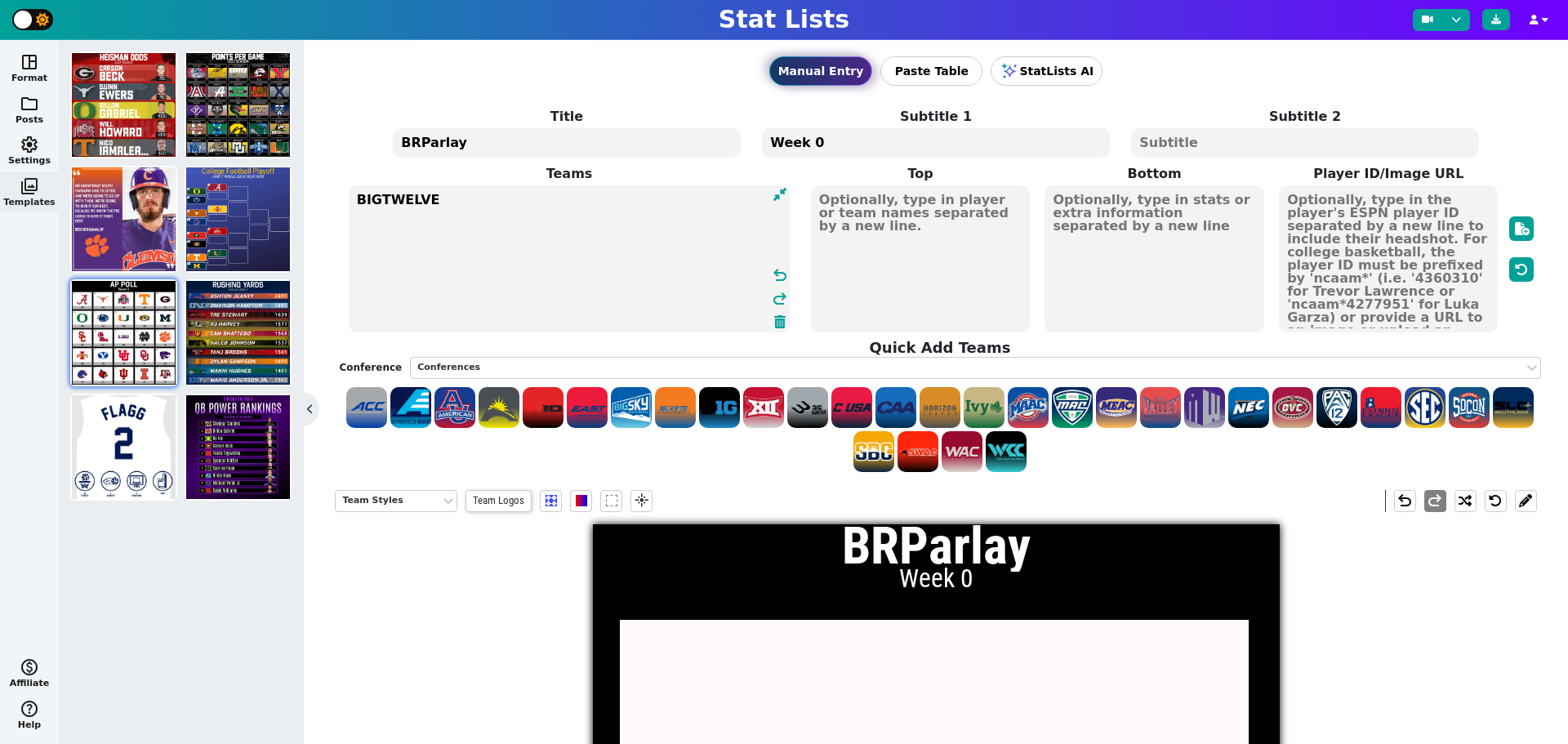
type textarea "BIGTWELVE"
click at [855, 194] on textarea at bounding box center [919, 259] width 219 height 147
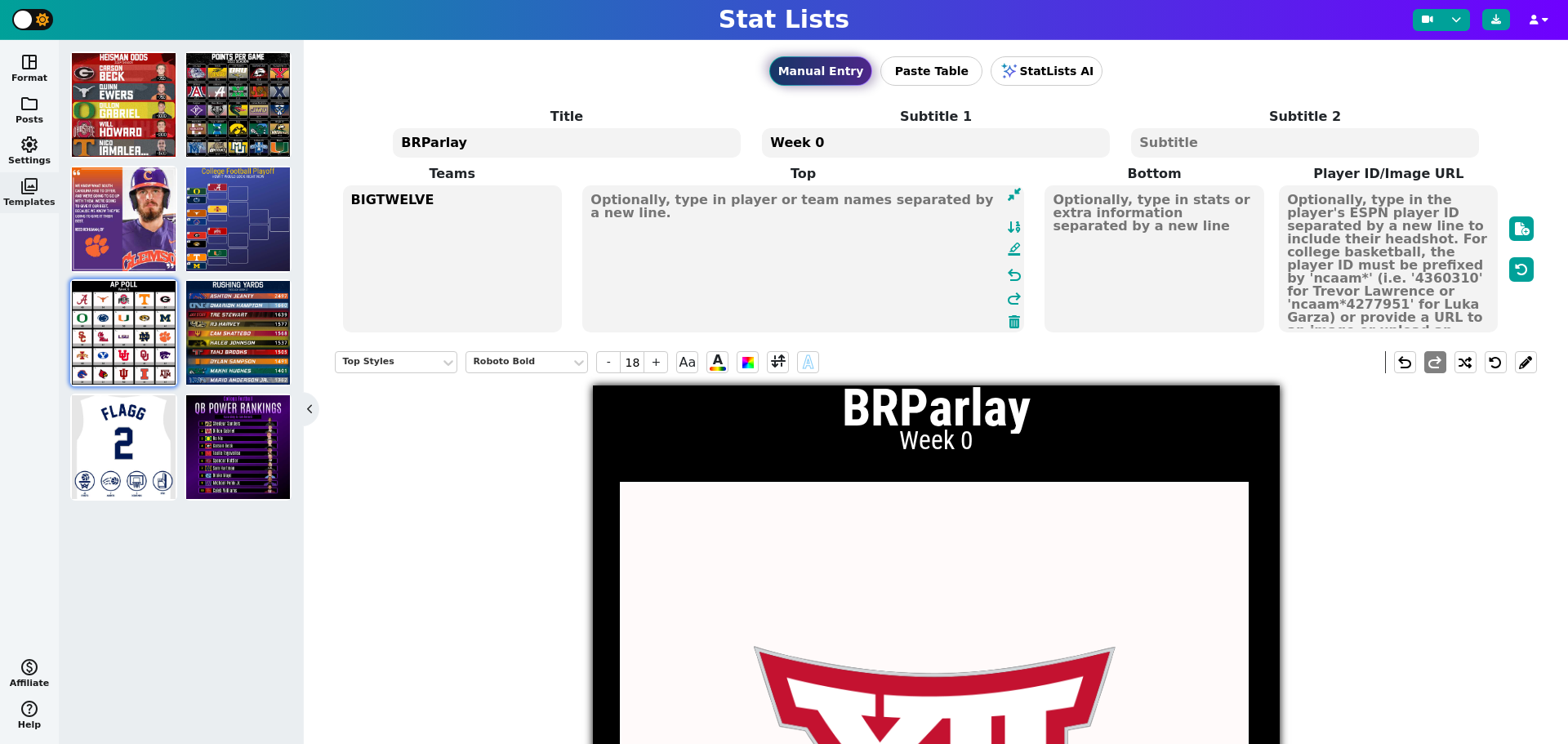
type textarea "k"
type textarea "i"
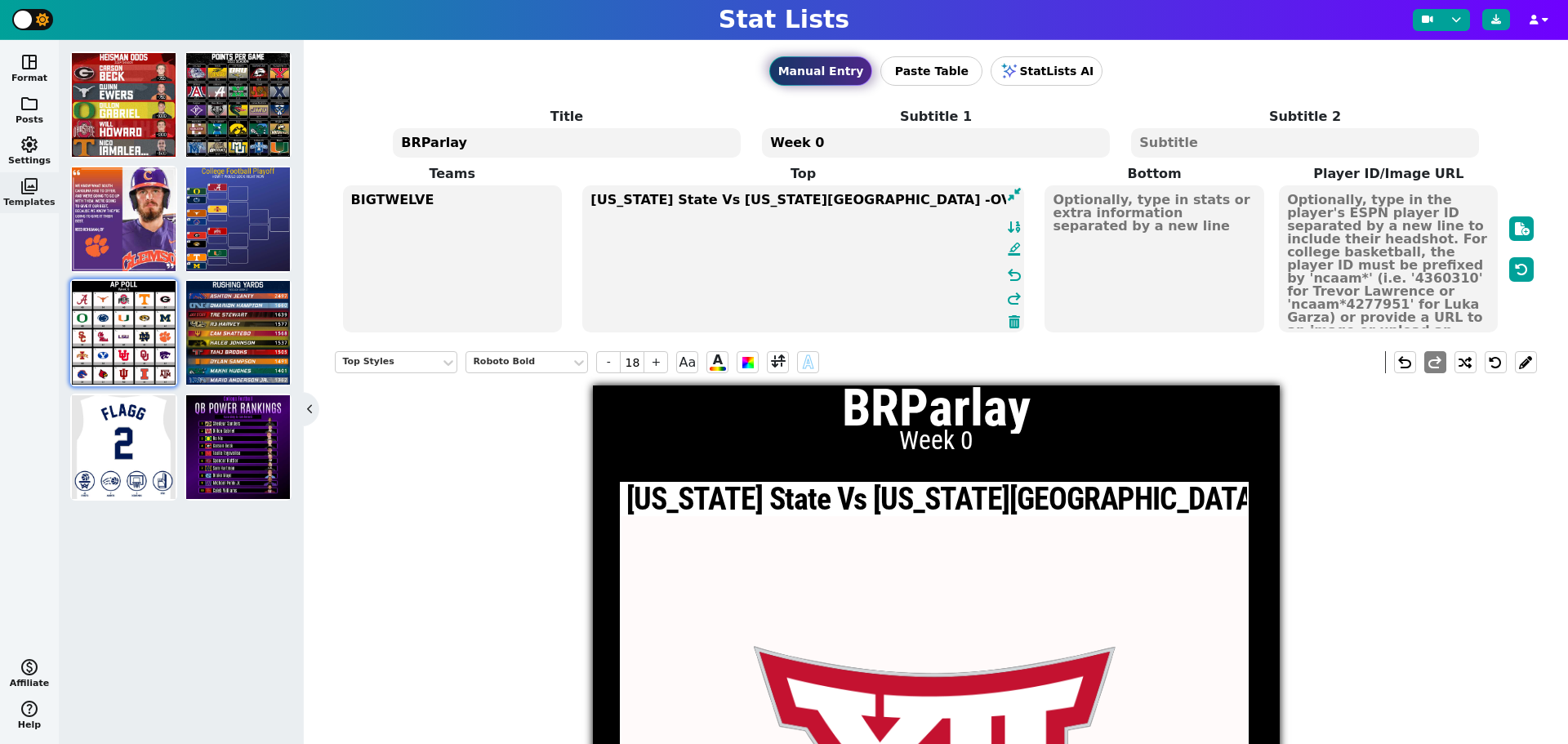
type textarea "Iowa State Vs Kansas State -OVERS"
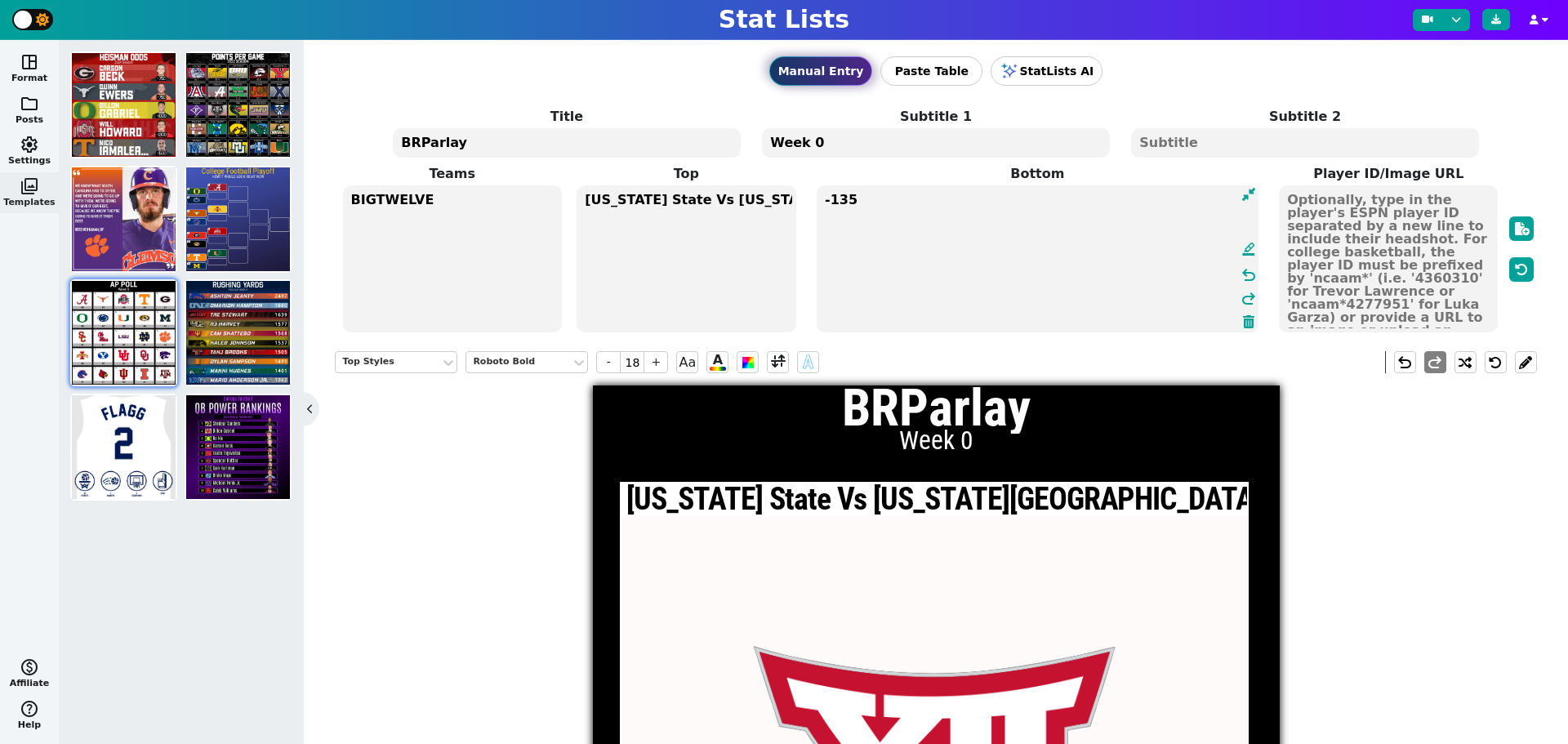
type textarea "-135"
click at [435, 200] on textarea "BIGTWELVE" at bounding box center [452, 259] width 219 height 147
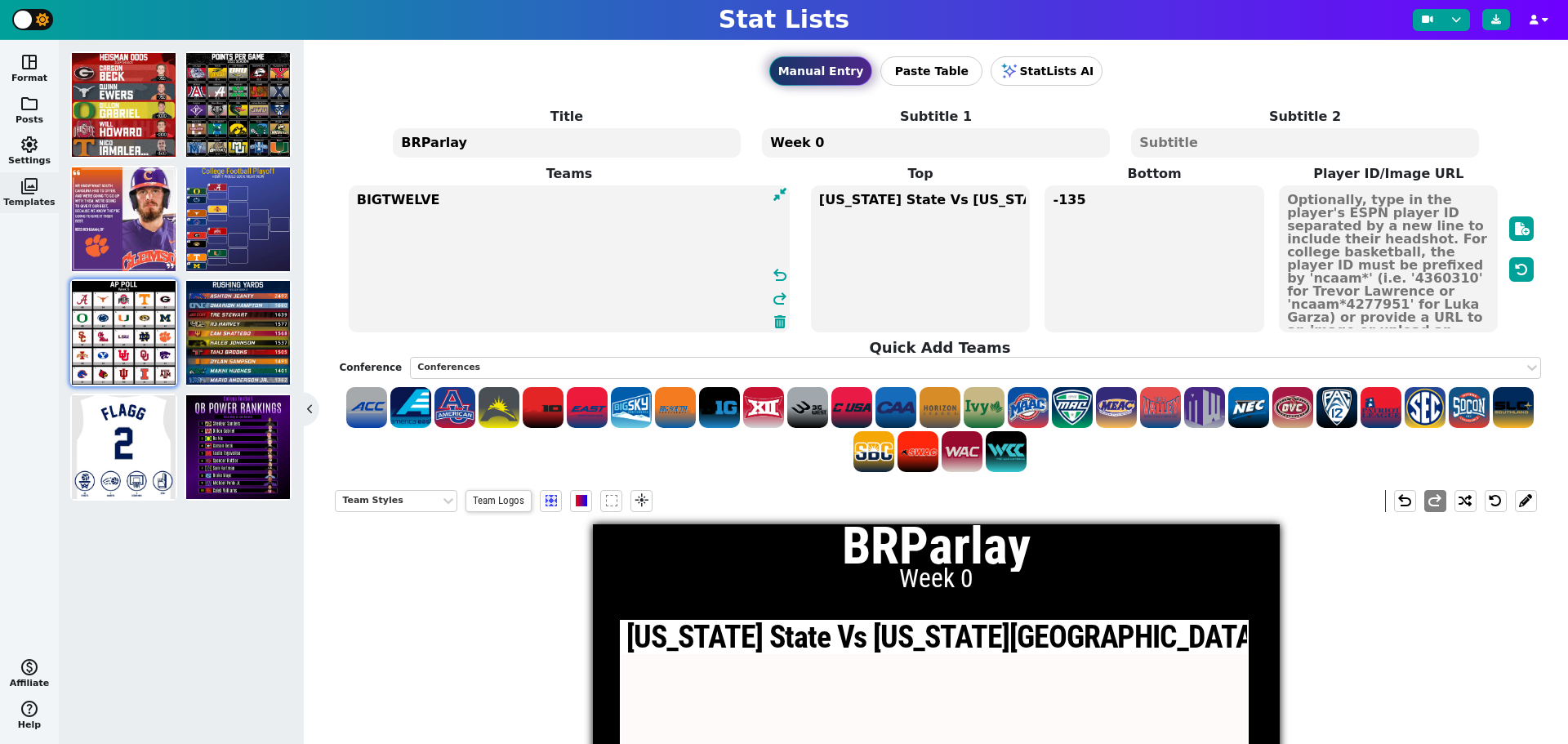
type textarea "BIGTWELVE"
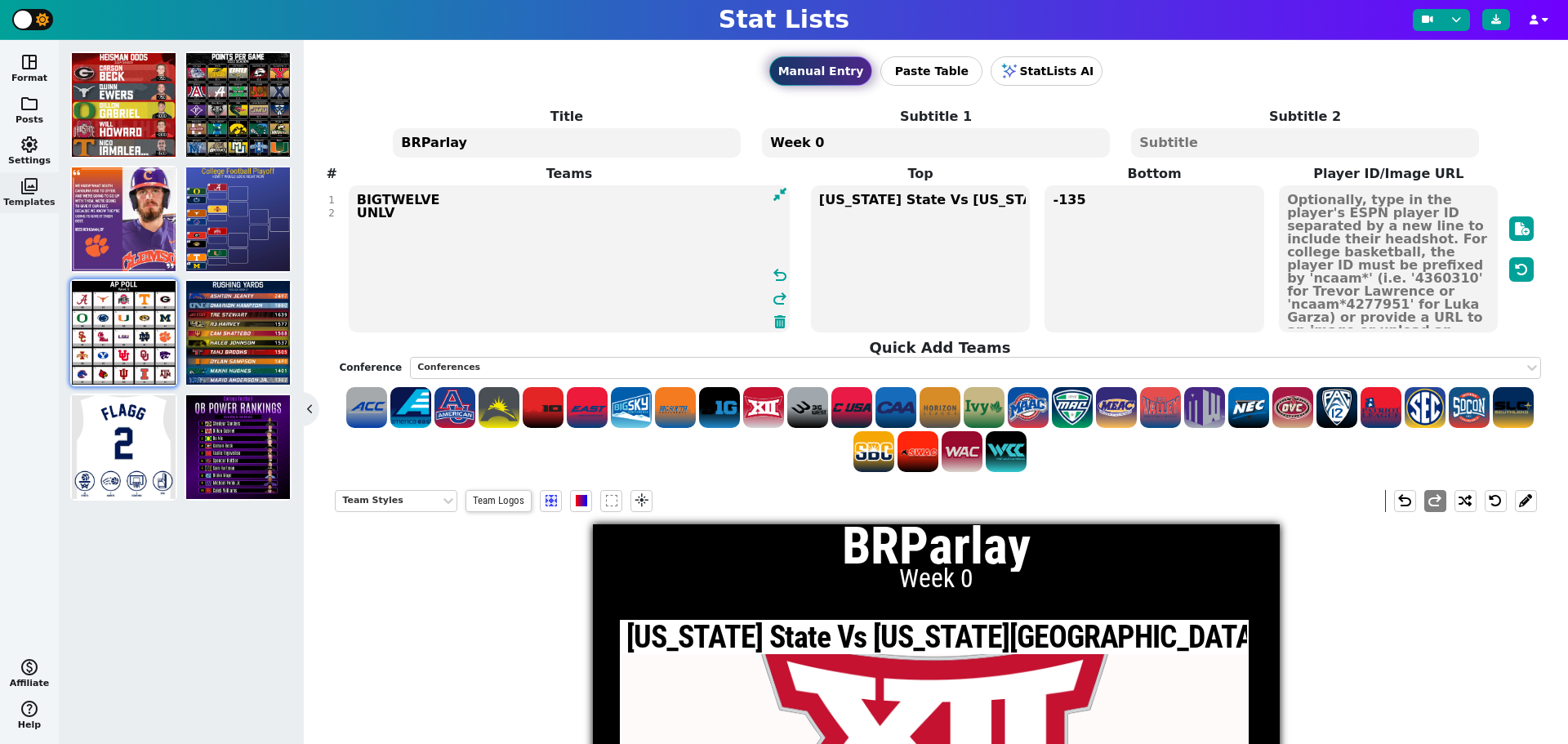
type textarea "BIGTWELVE UNLV"
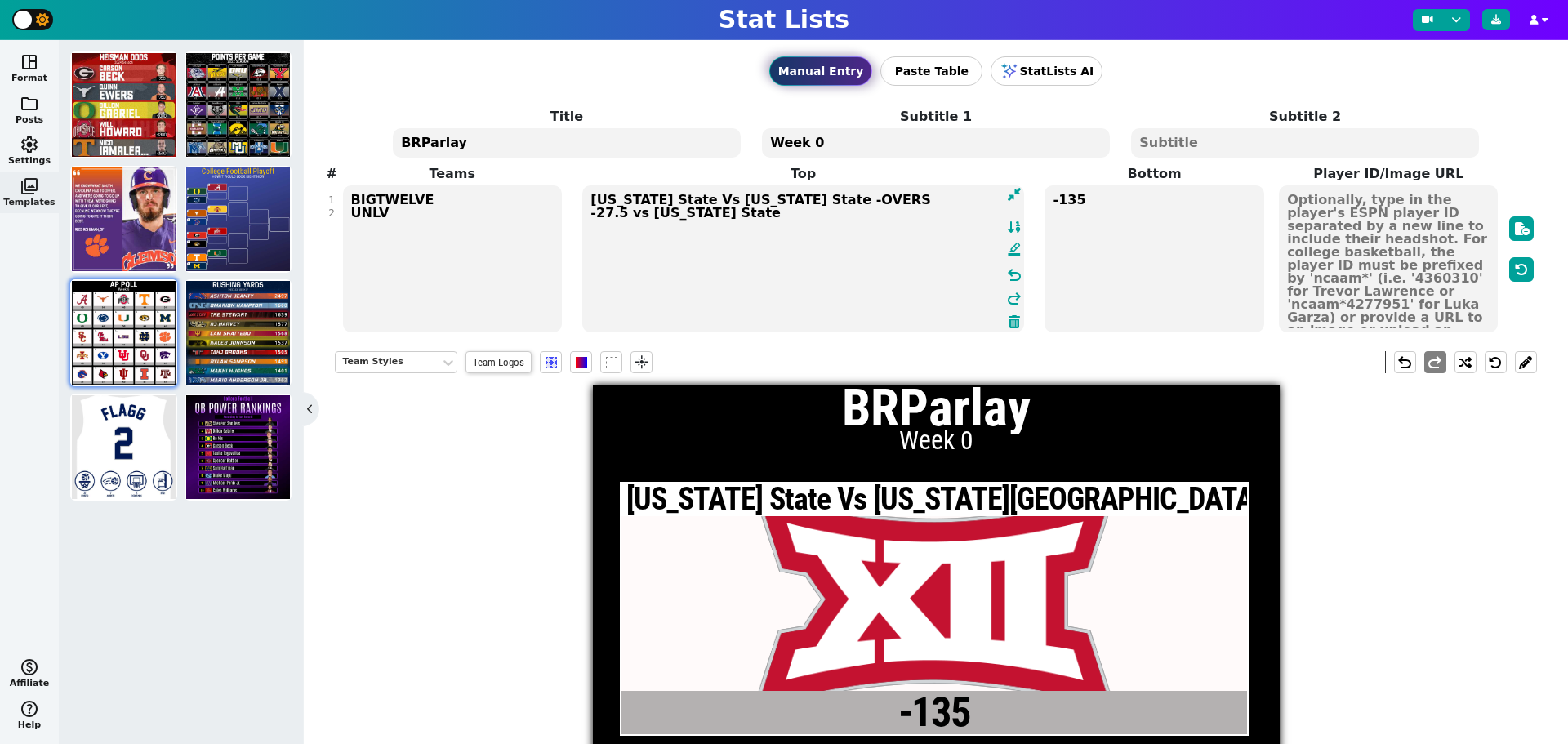
type textarea "[US_STATE] State Vs [US_STATE] State -OVERS -27.5 vs [US_STATE] State"
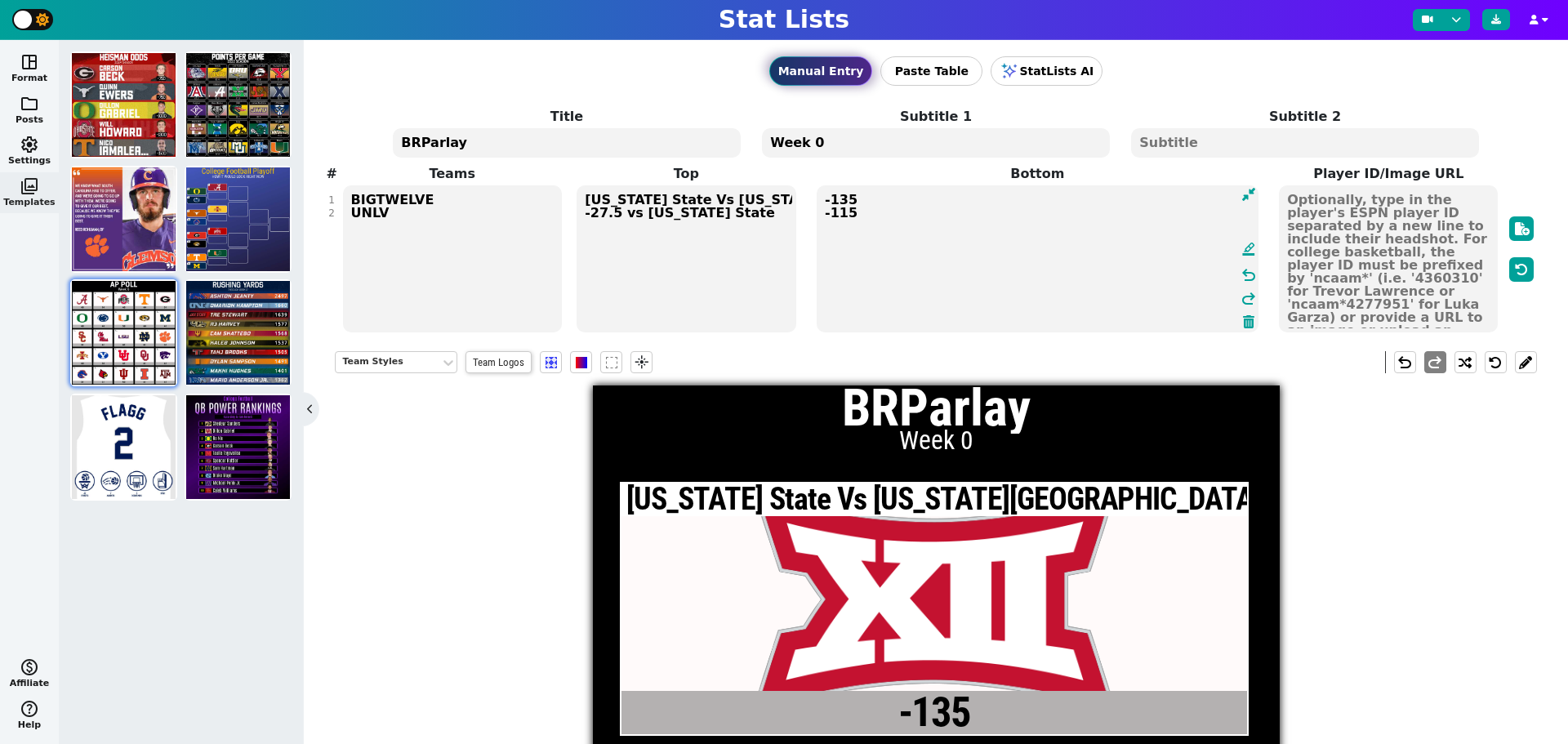
type textarea "-135 -115"
click at [455, 224] on textarea "BIGTWELVE UNLV" at bounding box center [452, 259] width 219 height 147
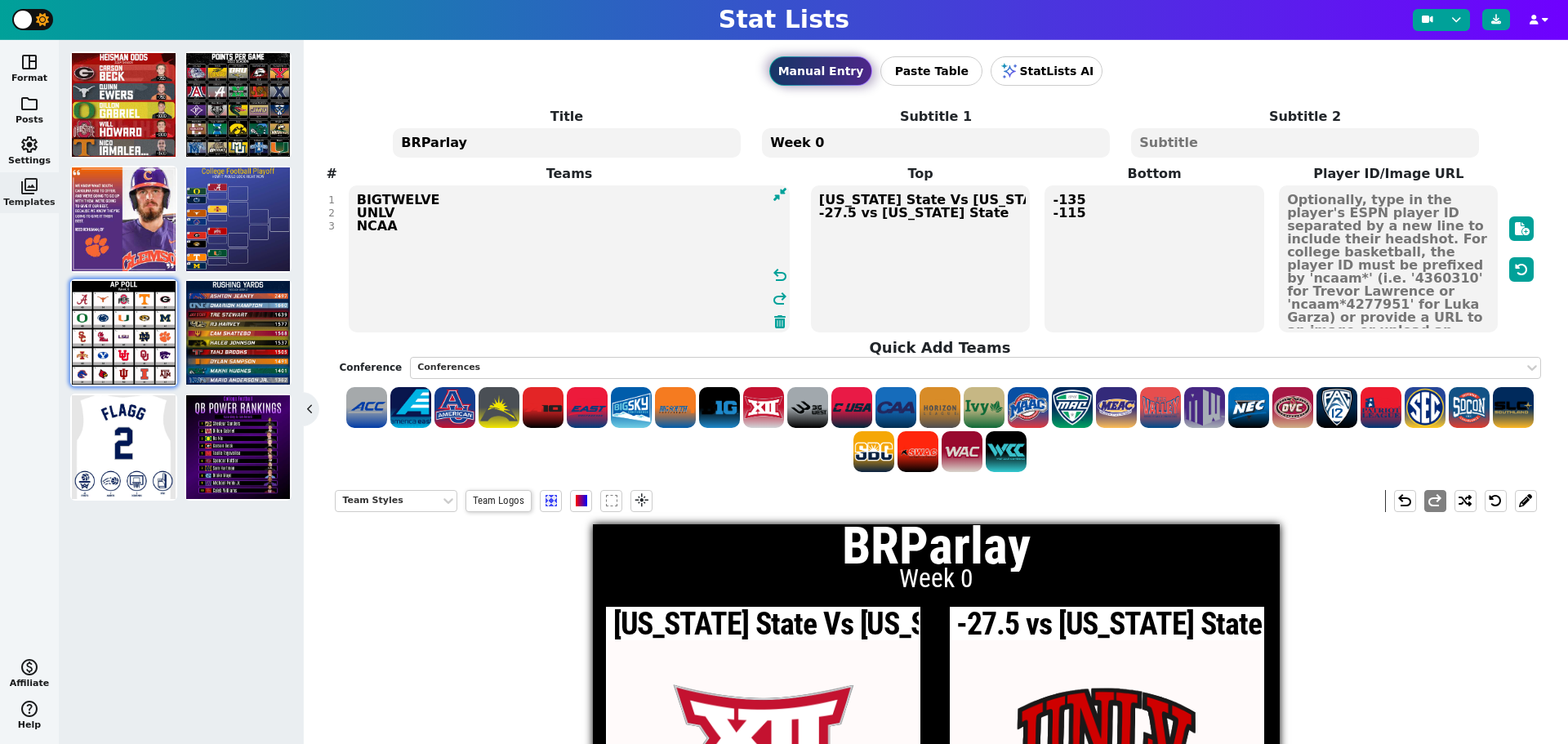
type textarea "BIGTWELVE UNLV NCAA"
click at [957, 217] on textarea "[US_STATE] State Vs [US_STATE] State -OVERS -27.5 vs [US_STATE] State" at bounding box center [919, 259] width 219 height 147
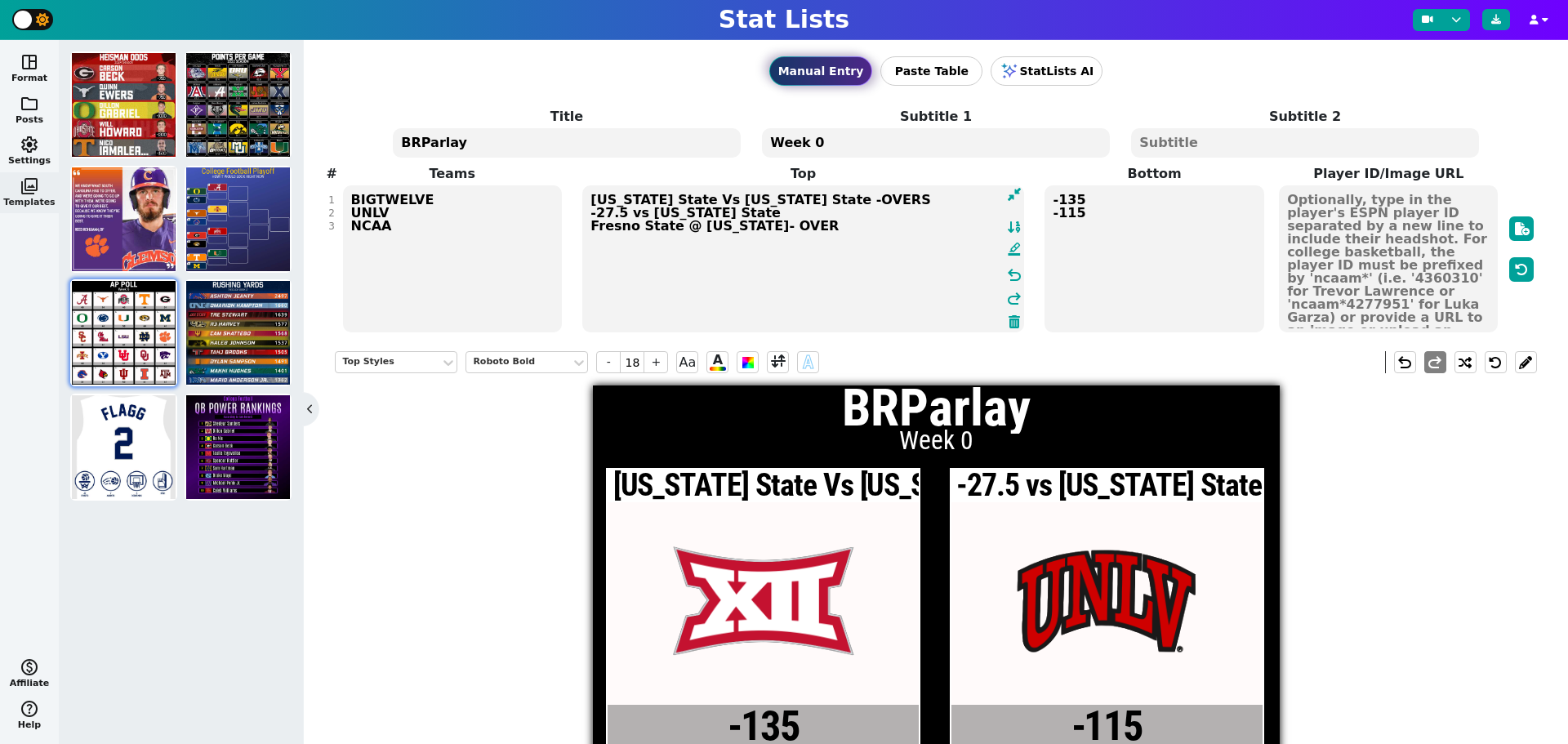
click at [812, 197] on textarea "[US_STATE] State Vs [US_STATE] State -OVERS -27.5 vs [US_STATE] State Fresno St…" at bounding box center [803, 259] width 442 height 147
click at [790, 240] on textarea "Iowa State Vs Kansas State -OVER 50.5 -27.5 vs Idaho State Fresno State @ Kansa…" at bounding box center [803, 259] width 442 height 147
type textarea "Iowa State Vs Kansas State -OVER 50.5 -27.5 vs Idaho State Fresno State @ Kansa…"
type textarea "[US_STATE] State Vs [US_STATE] State -OVER 50.5 -27.5 vs [US_STATE] State Fresn…"
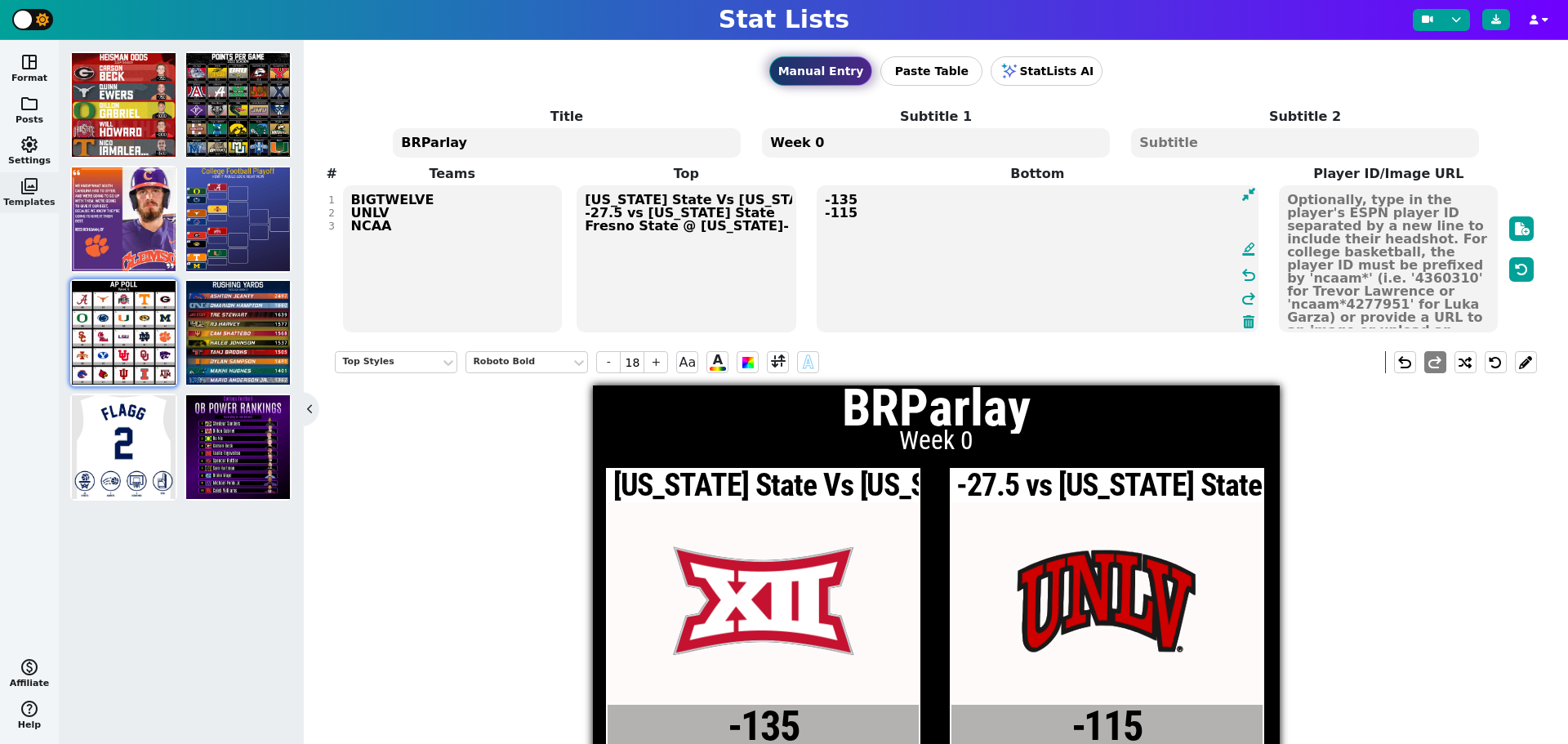
click at [1080, 220] on textarea "-135 -115" at bounding box center [1037, 259] width 442 height 147
type input "24"
type textarea "-135 -115 -125"
click at [394, 234] on textarea "BIGTWELVE UNLV NCAA" at bounding box center [452, 259] width 219 height 147
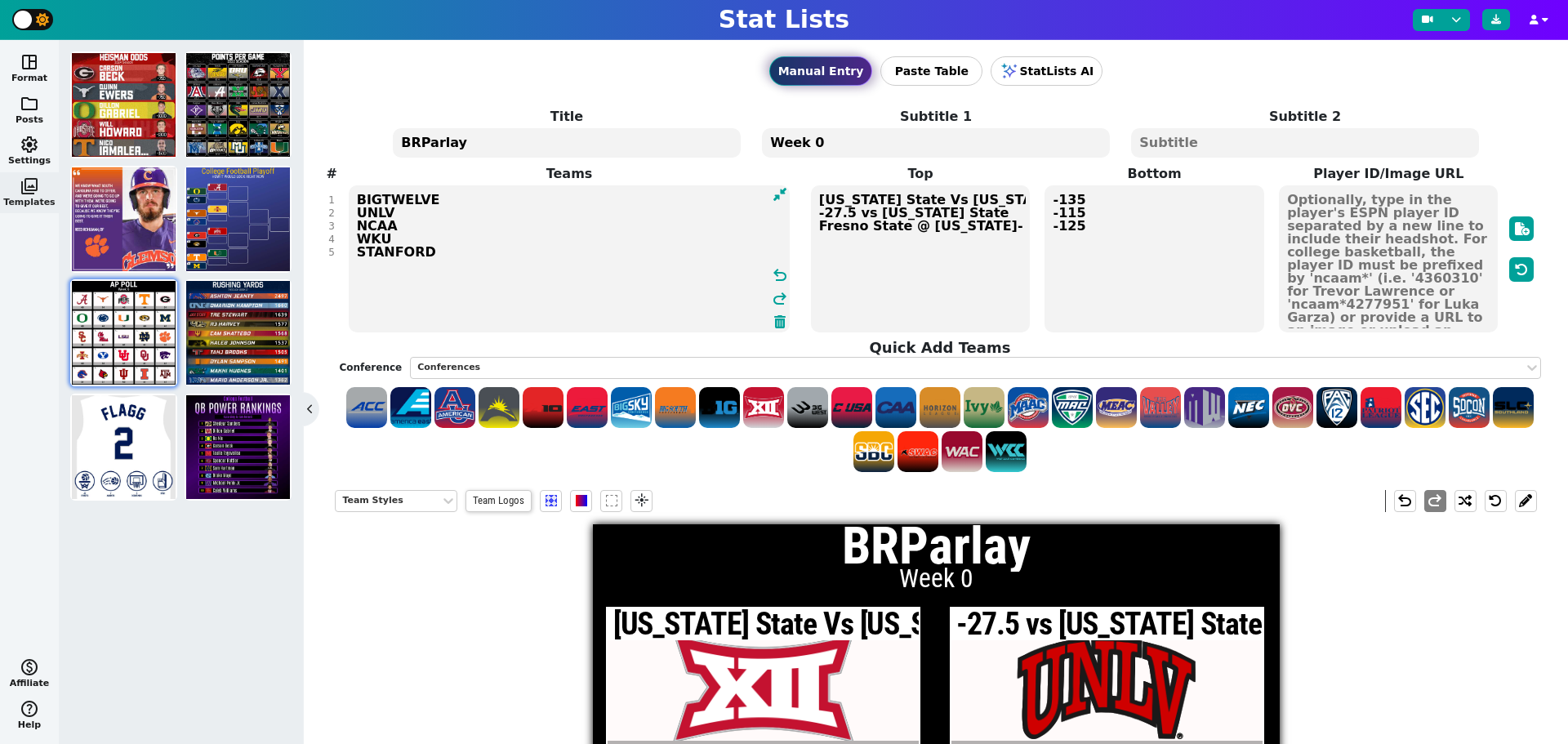
type textarea "BIGTWELVE UNLV NCAA WKU STANFORD"
click at [829, 245] on textarea "[US_STATE] State Vs [US_STATE] State -OVER 50.5 -27.5 vs [US_STATE] State Fresn…" at bounding box center [919, 259] width 219 height 147
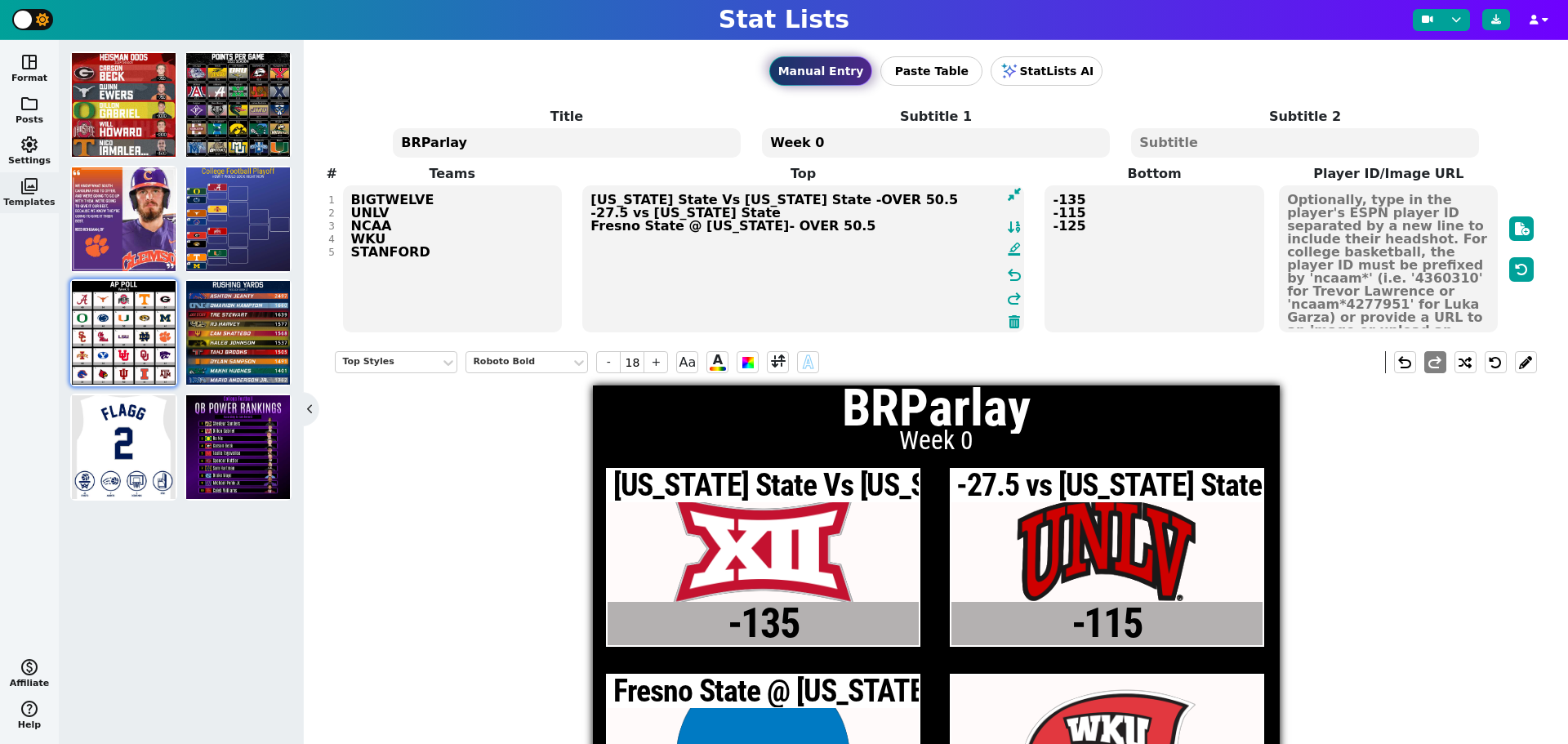
click at [811, 223] on textarea "[US_STATE] State Vs [US_STATE] State -OVER 50.5 -27.5 vs [US_STATE] State Fresn…" at bounding box center [803, 259] width 442 height 147
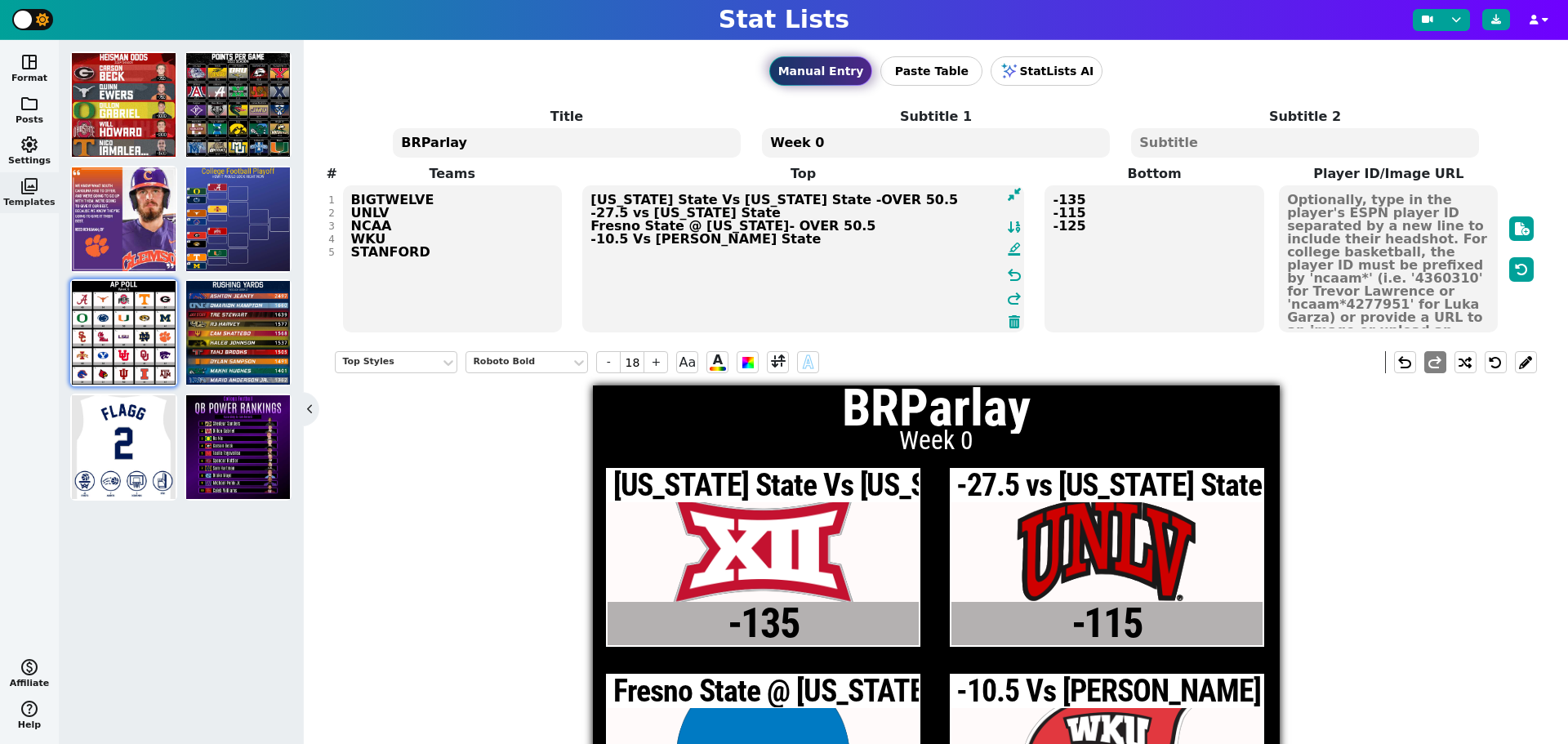
type textarea "[US_STATE] State Vs [US_STATE] State -OVER 50.5 -27.5 vs [US_STATE] State Fresn…"
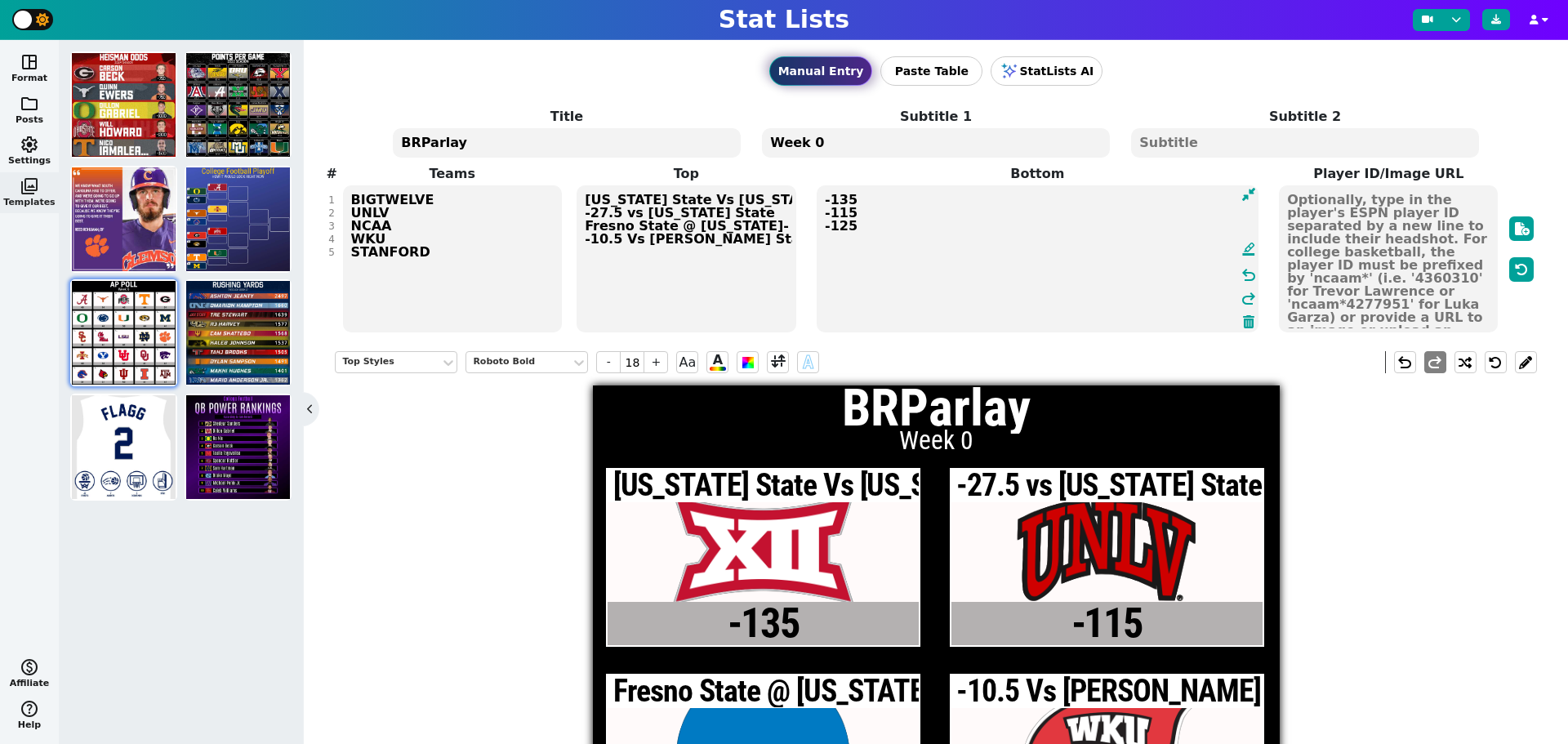
click at [1077, 223] on textarea "-135 -115 -125" at bounding box center [1037, 259] width 442 height 147
type input "24"
click at [837, 237] on textarea "-135 -115 -125 -1.5" at bounding box center [1037, 259] width 442 height 147
type textarea "-135 -115 -125 -105"
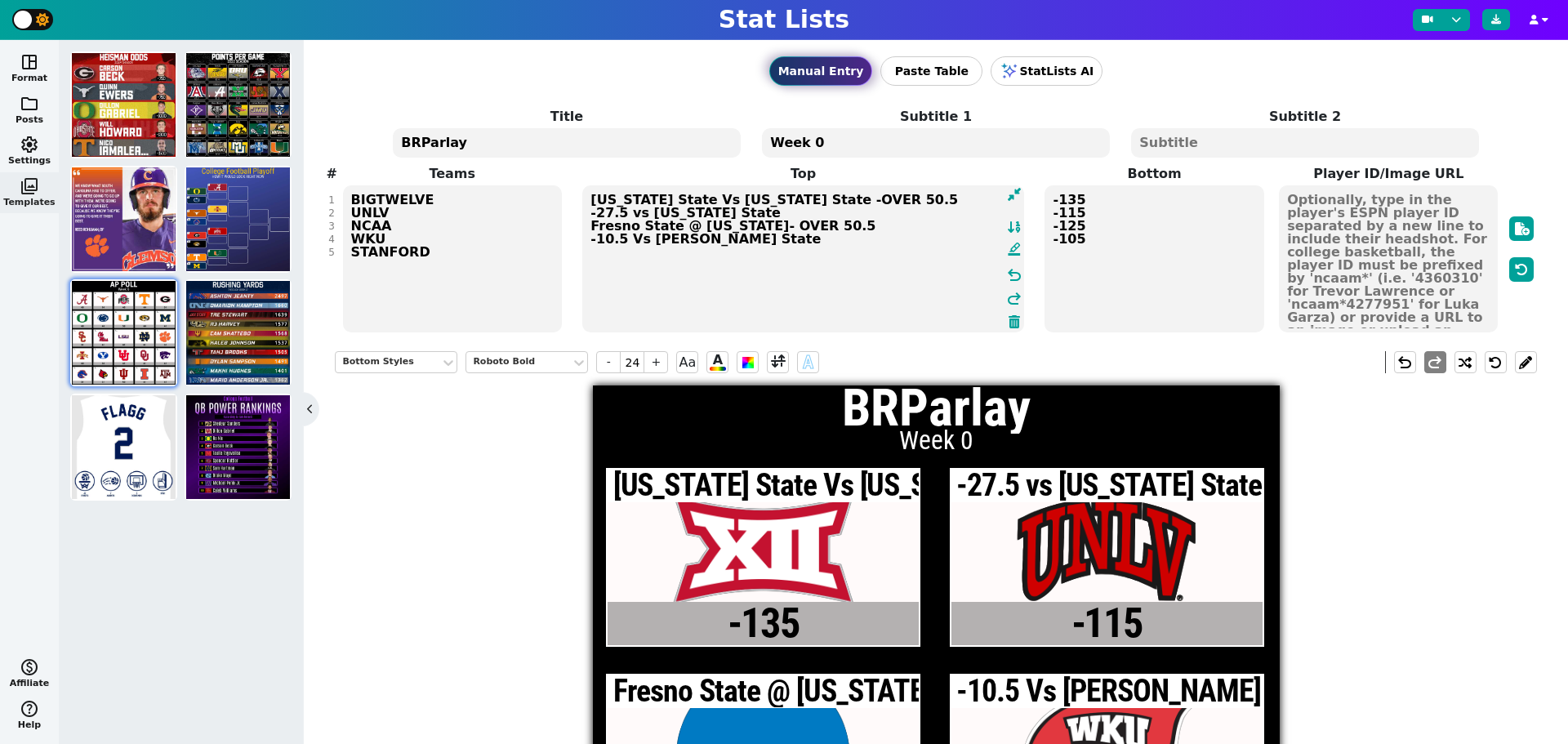
click at [590, 253] on textarea "Iowa State Vs Kansas State -OVER 50.5 -27.5 vs Idaho State Fresno State @ Kansa…" at bounding box center [803, 259] width 442 height 147
type input "18"
click at [593, 257] on textarea "Iowa State Vs Kansas State -OVER 50.5 -27.5 vs Idaho State Fresno State @ Kansa…" at bounding box center [803, 259] width 442 height 147
click at [755, 244] on textarea "Iowa State Vs Kansas State -OVER 50.5 -27.5 vs Idaho State Fresno State @ Kansa…" at bounding box center [803, 259] width 442 height 147
type textarea "[US_STATE] State Vs [US_STATE] State -OVER 50.5 -27.5 vs [US_STATE] State Fresn…"
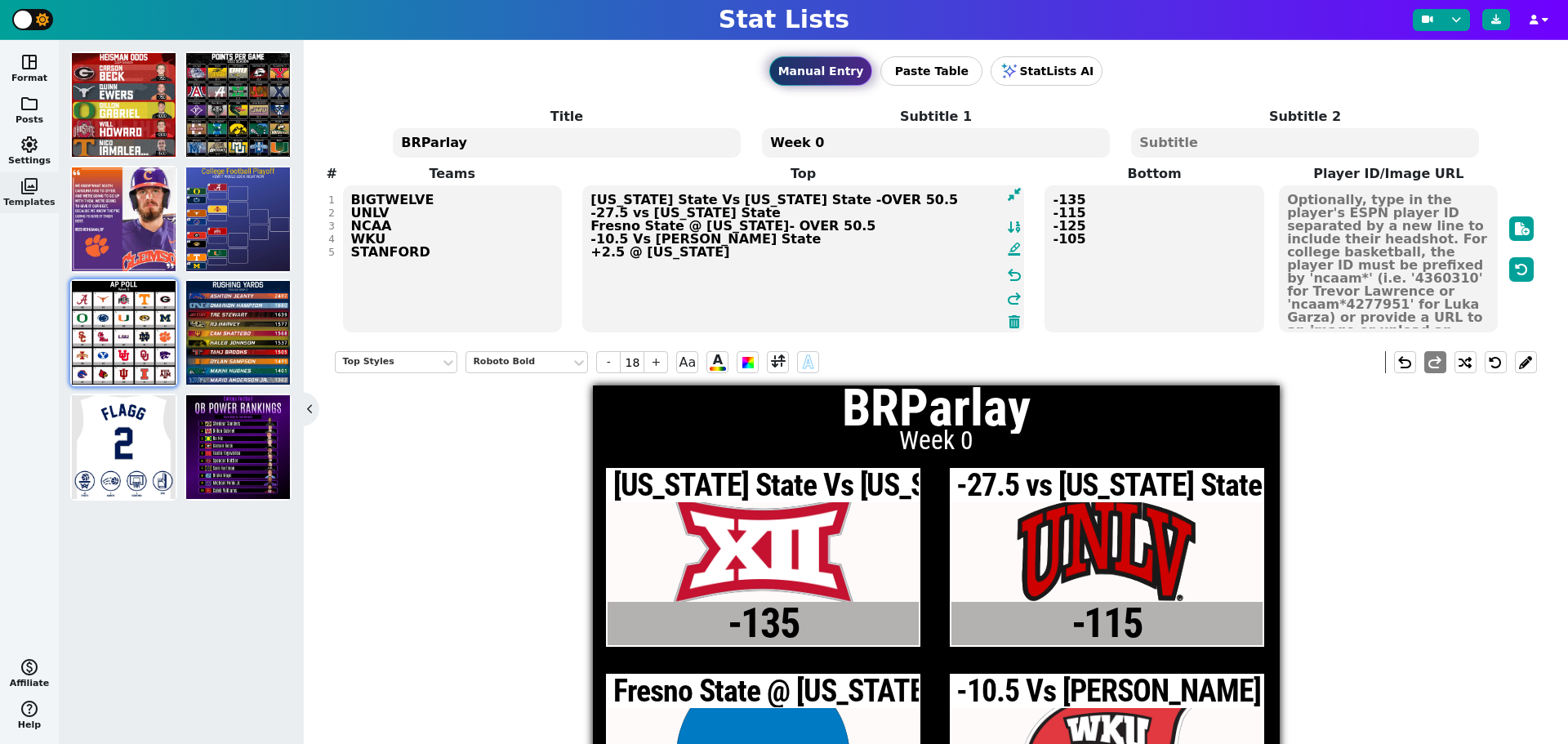
type textarea "[US_STATE] State Vs [US_STATE] State -OVER 50.5 -27.5 vs [US_STATE] State Fresn…"
click at [1075, 237] on textarea "-135 -115 -125 -105" at bounding box center [1153, 259] width 219 height 147
type input "24"
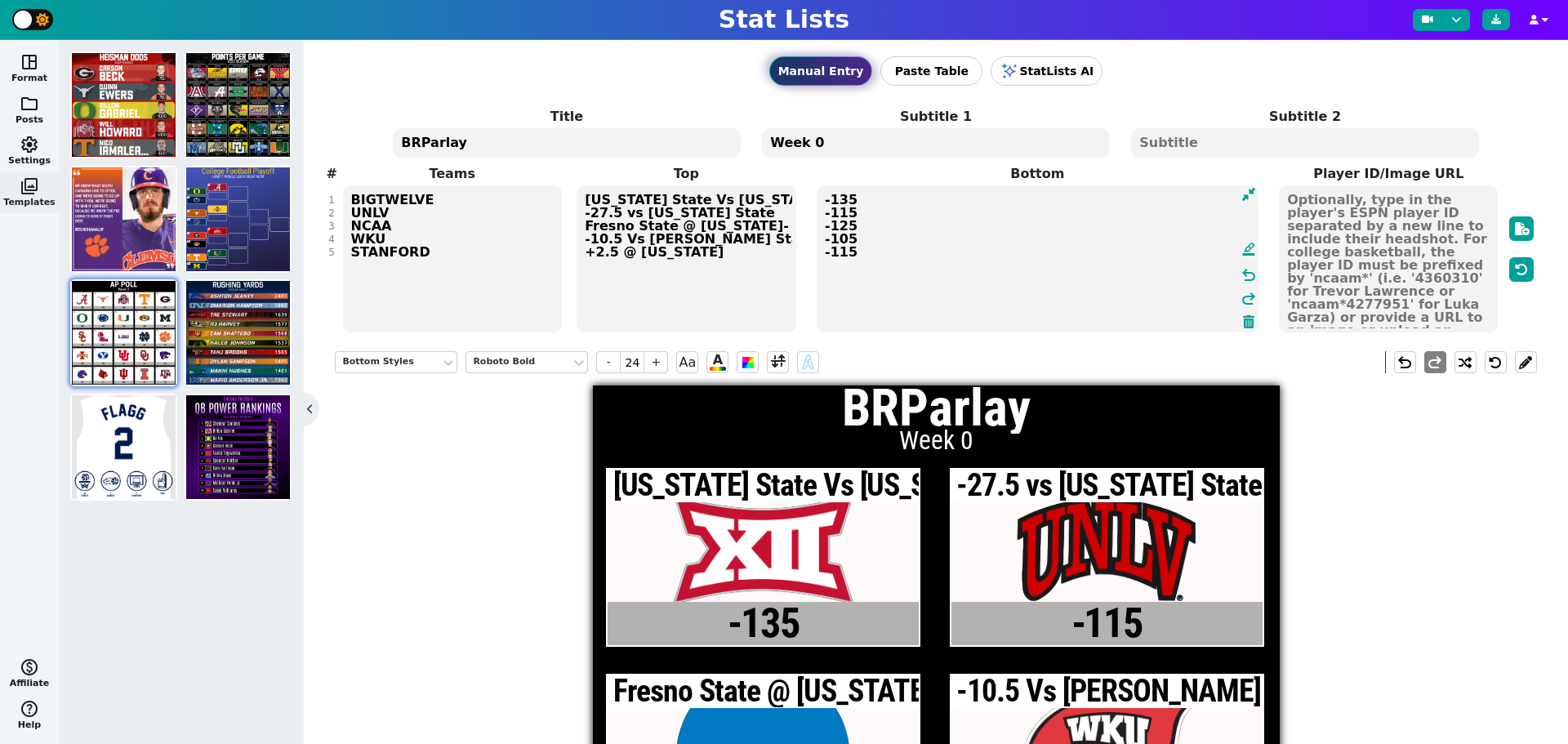
type textarea "-135 -115 -125 -105 -115"
click at [483, 229] on textarea "BIGTWELVE UNLV NCAA WKU STANFORD" at bounding box center [452, 259] width 219 height 147
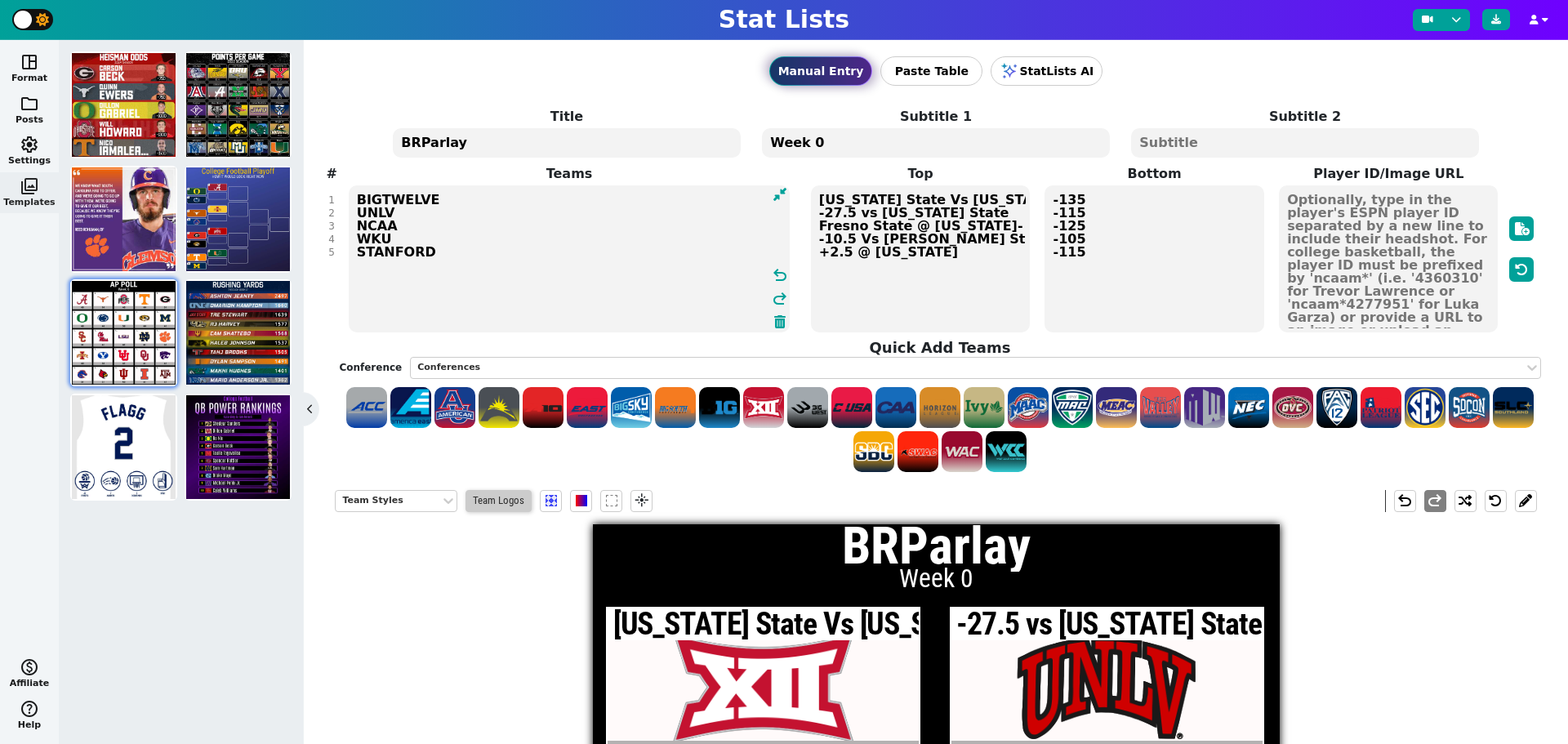
click at [501, 493] on span "Team Logos" at bounding box center [498, 501] width 66 height 22
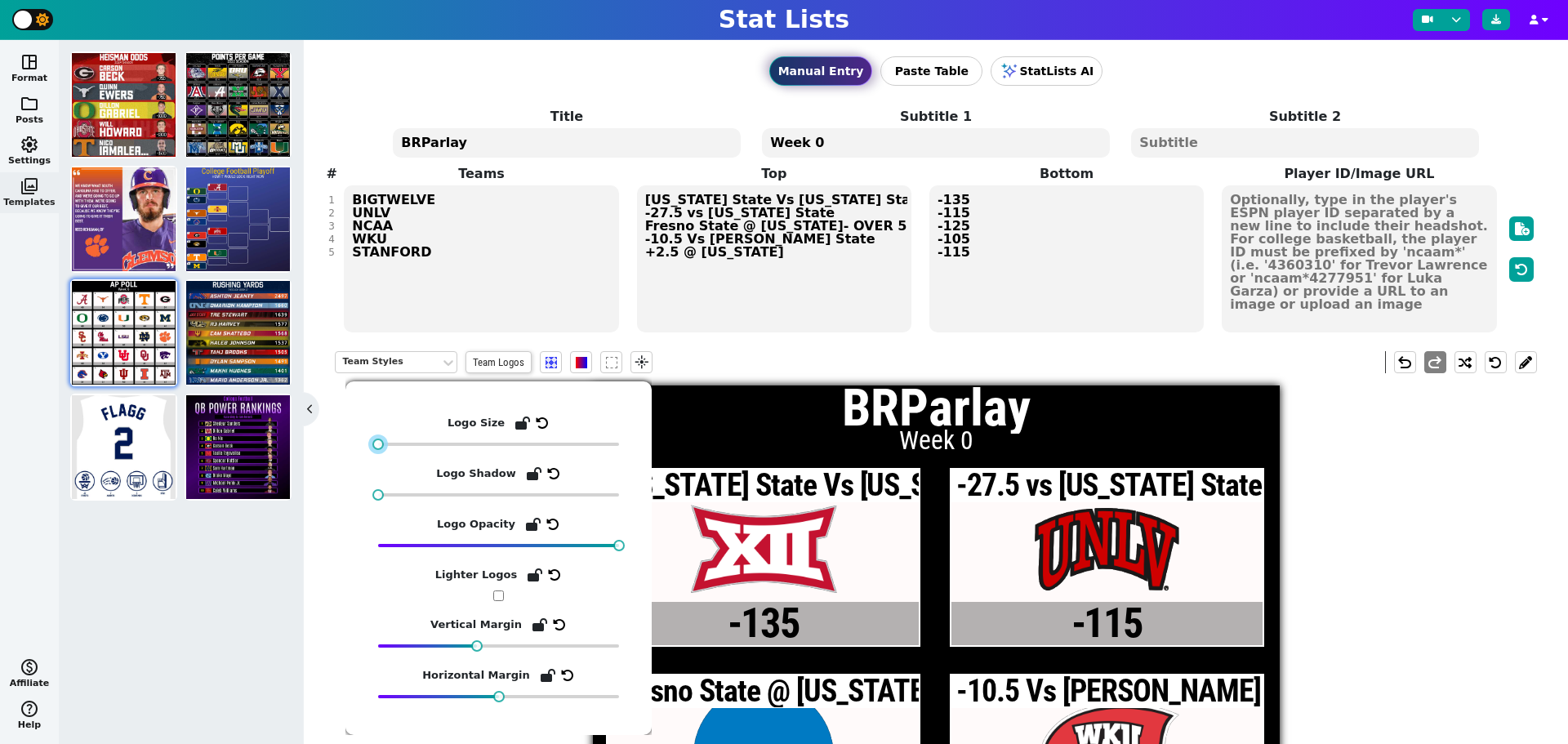
drag, startPoint x: 397, startPoint y: 446, endPoint x: 370, endPoint y: 446, distance: 27.0
click at [370, 446] on div "Logo Size Logo Shadow Logo Opacity Lighter Logos Vertical Margin Horizontal Mar…" at bounding box center [498, 559] width 306 height 354
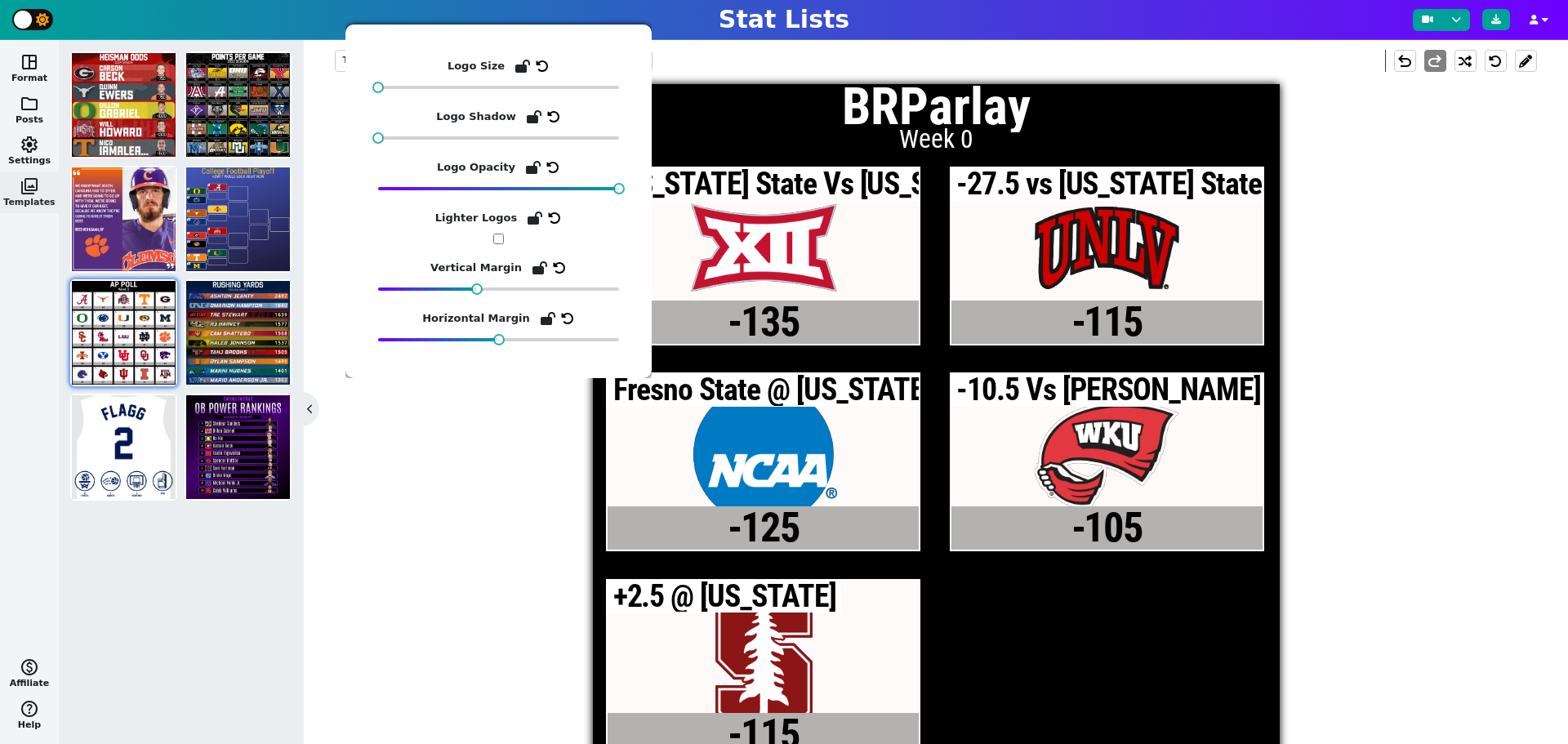
scroll to position [357, 0]
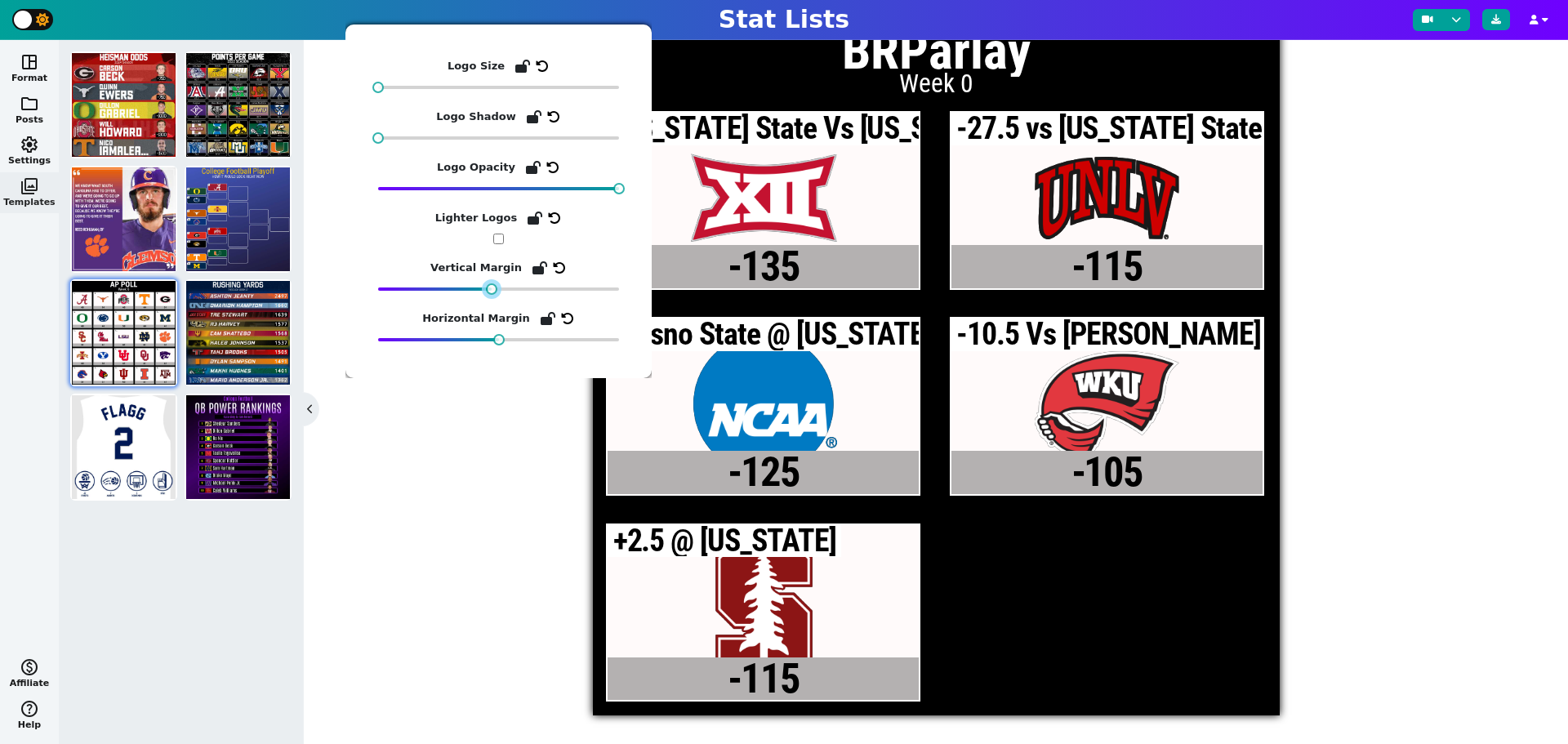
drag, startPoint x: 476, startPoint y: 291, endPoint x: 491, endPoint y: 292, distance: 15.0
click at [491, 292] on div at bounding box center [491, 289] width 11 height 11
drag, startPoint x: 619, startPoint y: 188, endPoint x: 697, endPoint y: 209, distance: 80.8
click at [697, 209] on body "Stat Lists space_dashboard Format folder Posts settings Settings photo_library …" at bounding box center [784, 372] width 1568 height 744
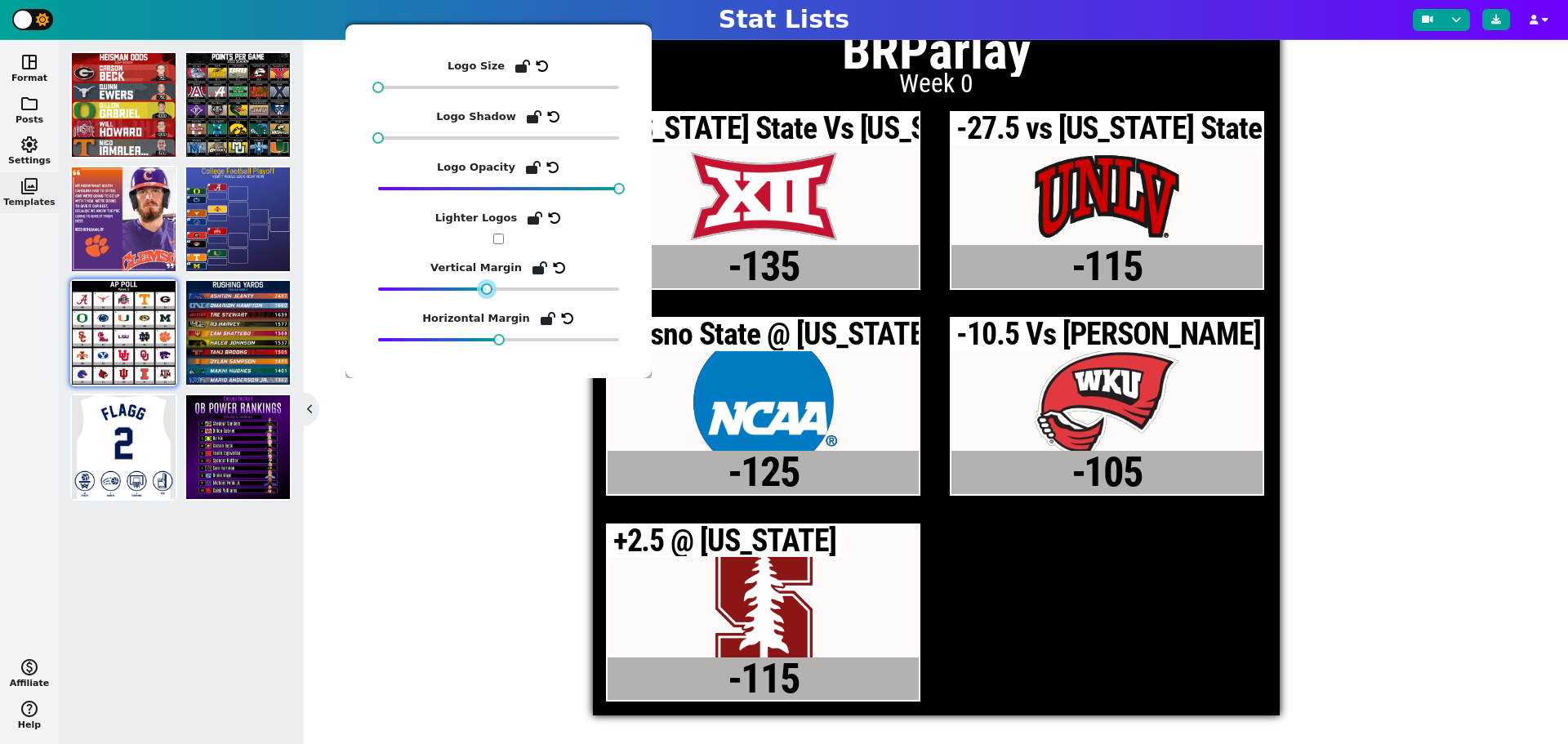
click at [485, 283] on div at bounding box center [487, 289] width 11 height 11
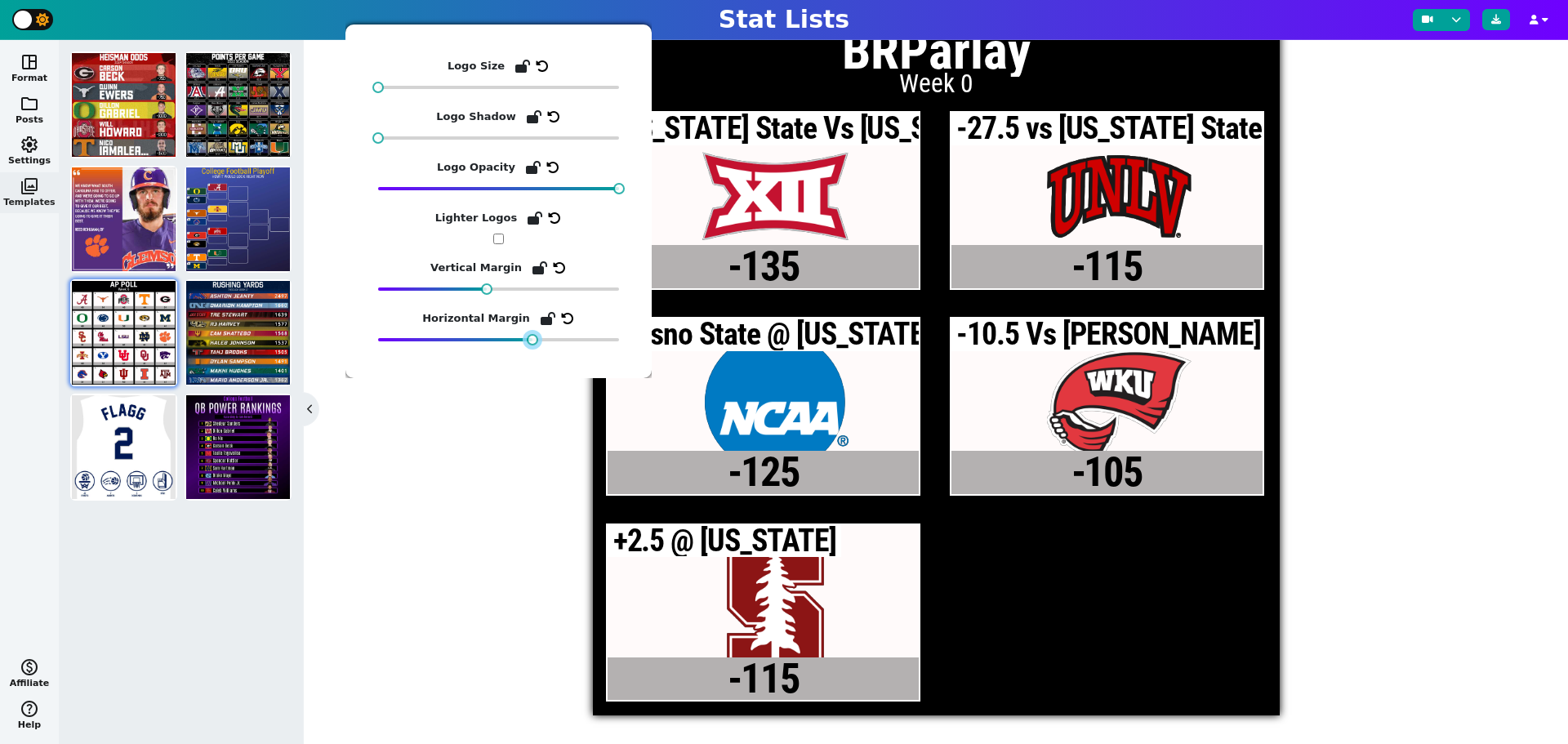
drag, startPoint x: 502, startPoint y: 342, endPoint x: 535, endPoint y: 346, distance: 33.2
click at [535, 346] on div "Logo Size Logo Shadow Logo Opacity Lighter Logos Vertical Margin Horizontal Mar…" at bounding box center [498, 201] width 306 height 354
click at [513, 503] on div "Team Styles Team Logos flare undo redo BRParlay Week 0 Iowa State Vs Kansas Sta…" at bounding box center [935, 349] width 1201 height 734
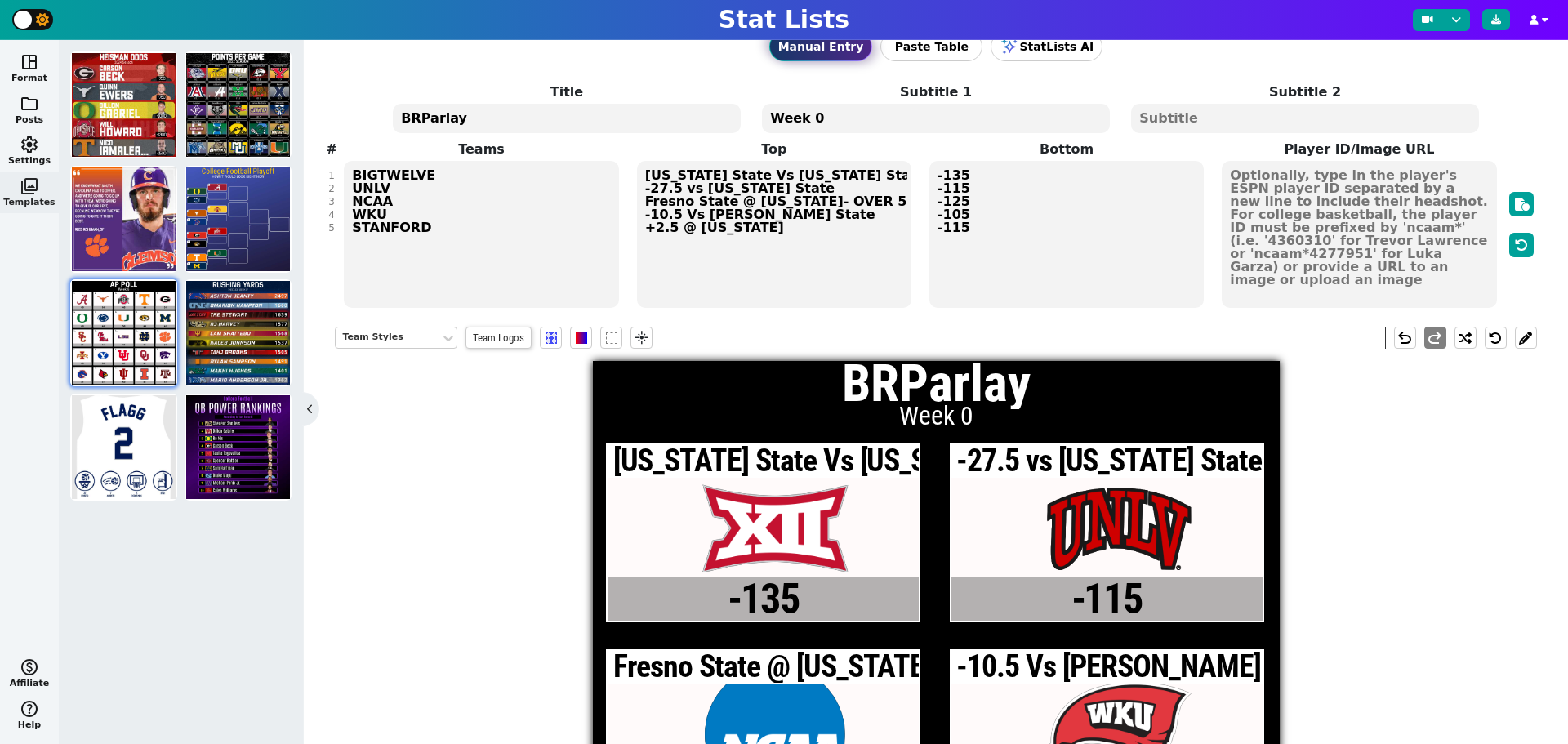
scroll to position [0, 0]
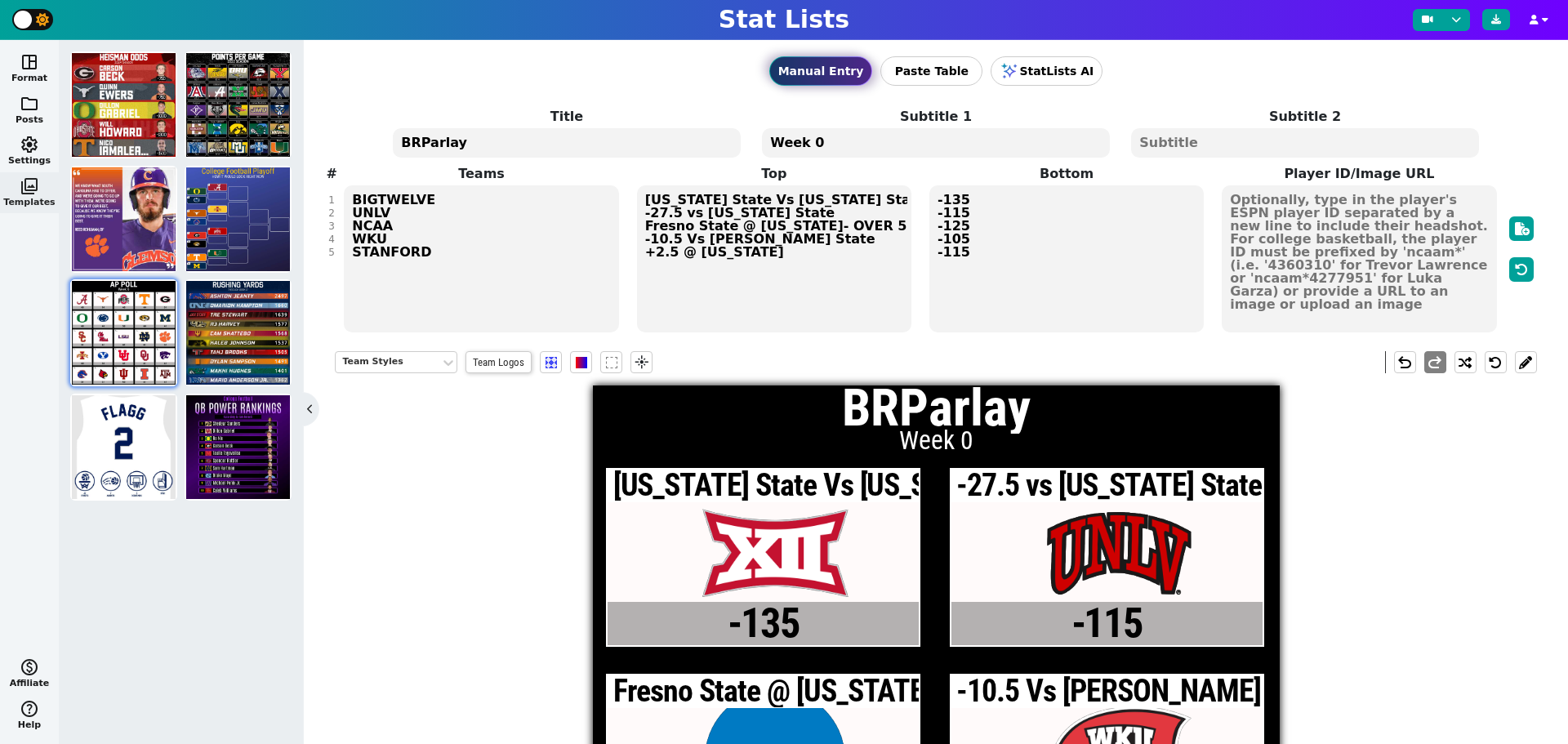
click at [1254, 148] on textarea at bounding box center [1304, 143] width 347 height 30
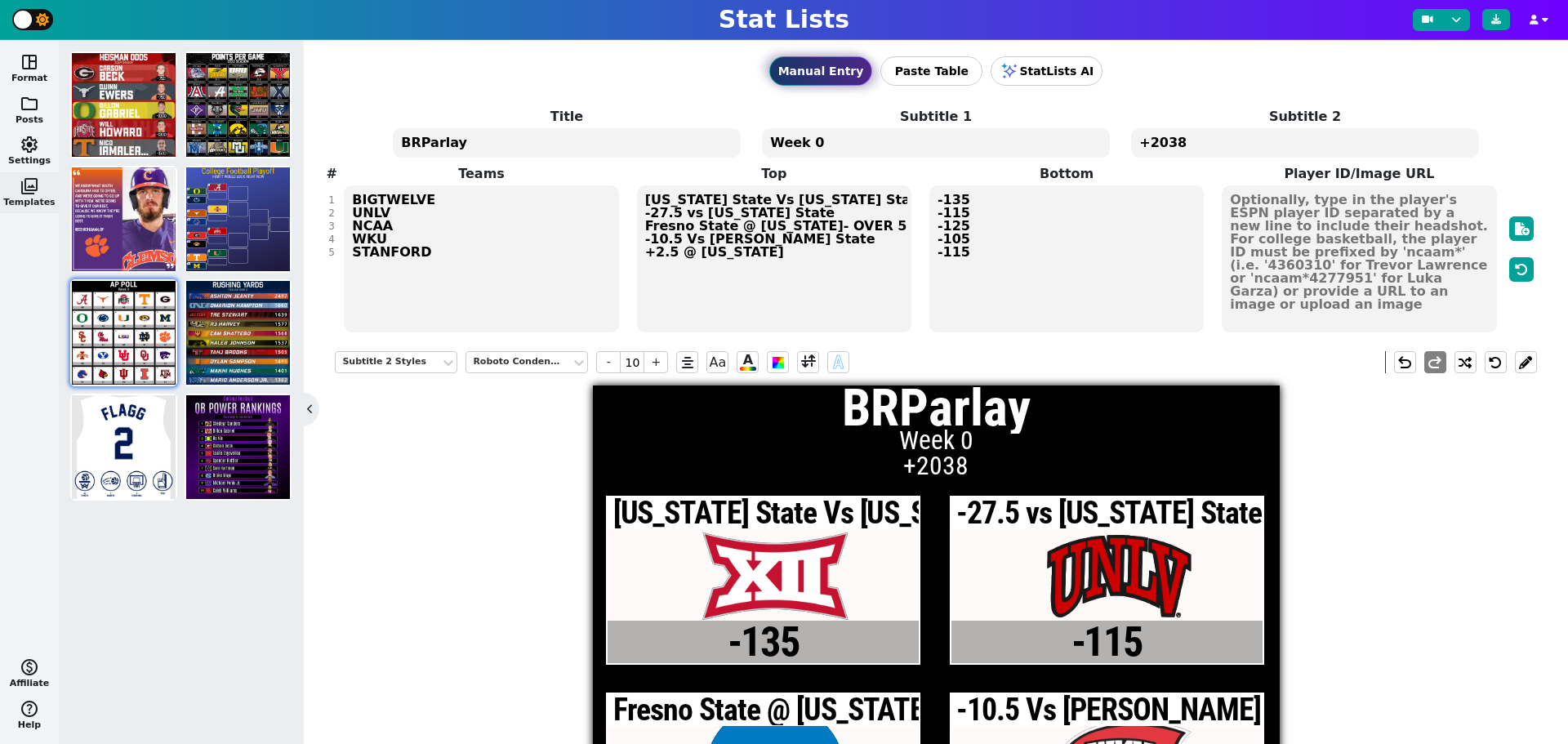
type textarea "+2038"
click at [853, 285] on textarea "Iowa State Vs Kansas State -OVER 50.5 -27.5 vs Idaho State Fresno State @ Kansa…" at bounding box center [773, 259] width 275 height 147
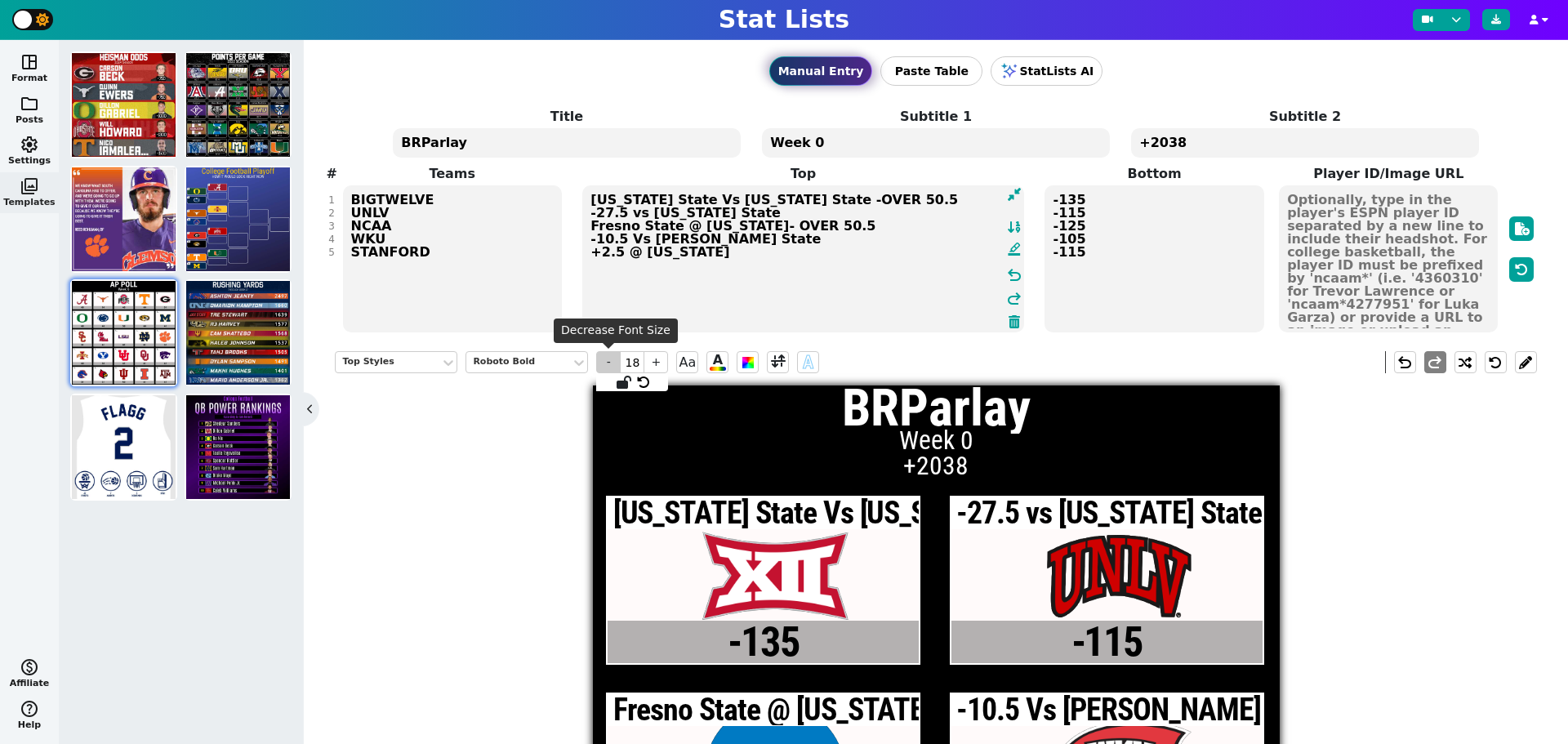
click at [609, 358] on span "-" at bounding box center [609, 362] width 24 height 22
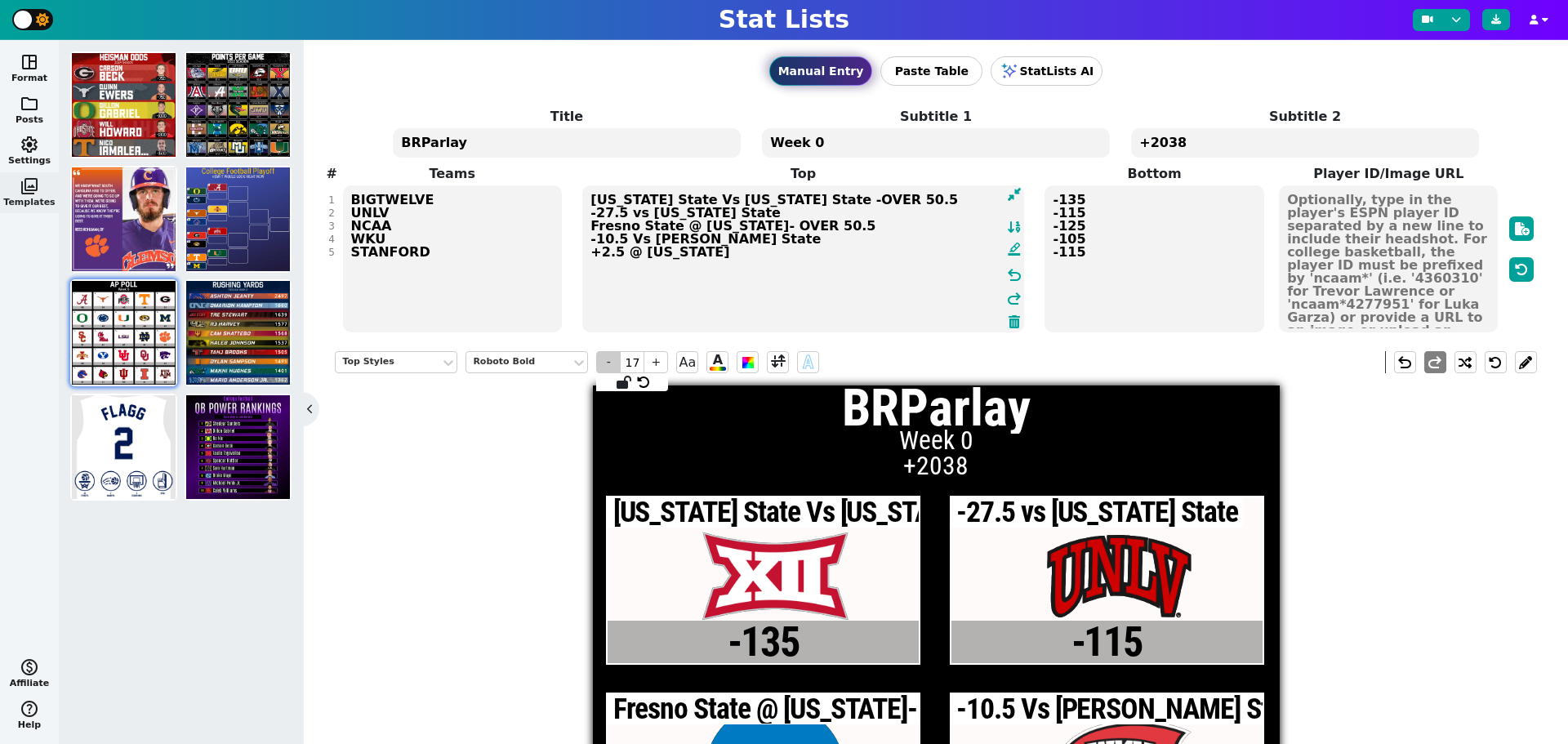
click at [609, 358] on span "-" at bounding box center [609, 362] width 24 height 22
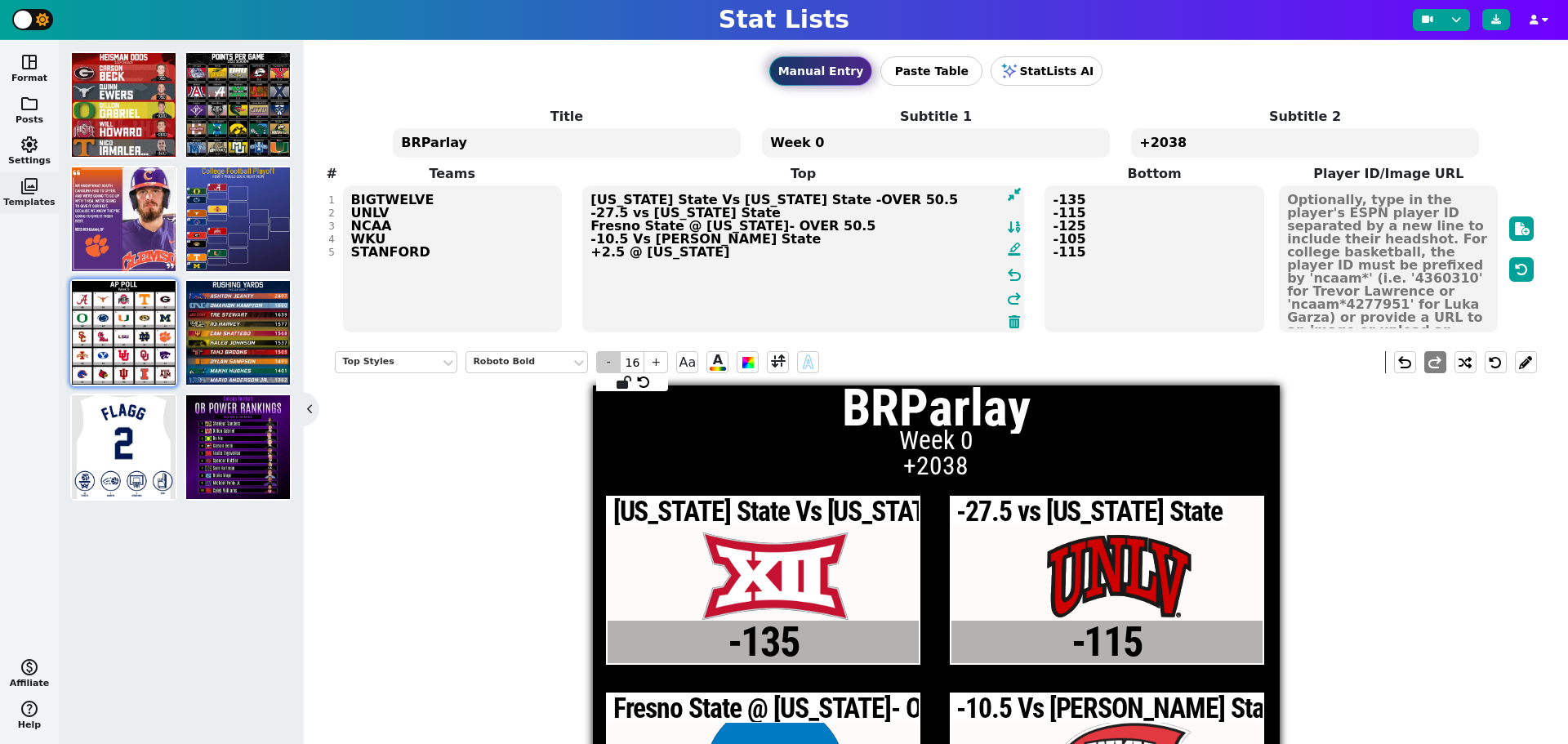
click at [609, 358] on span "-" at bounding box center [609, 362] width 24 height 22
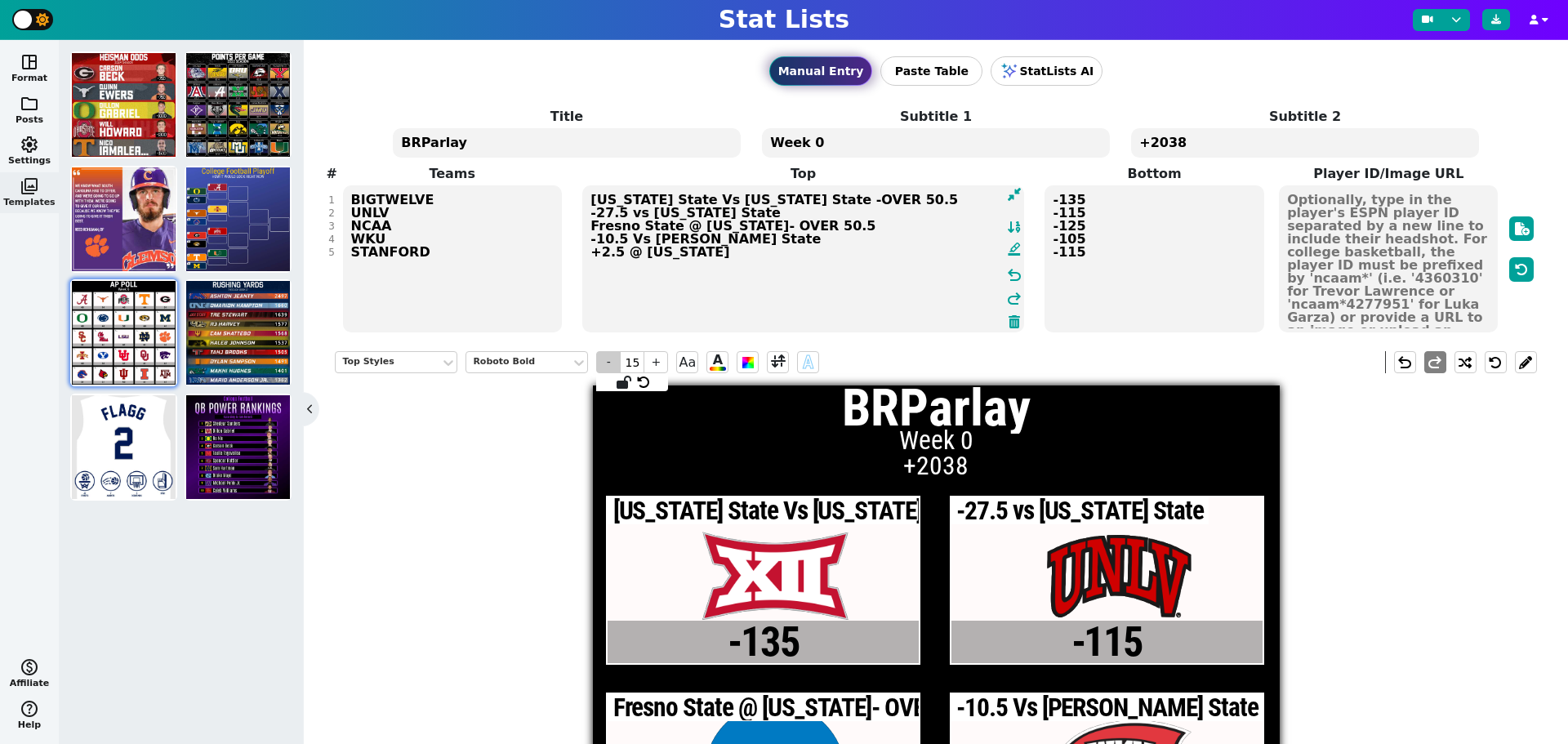
click at [609, 358] on span "-" at bounding box center [609, 362] width 24 height 22
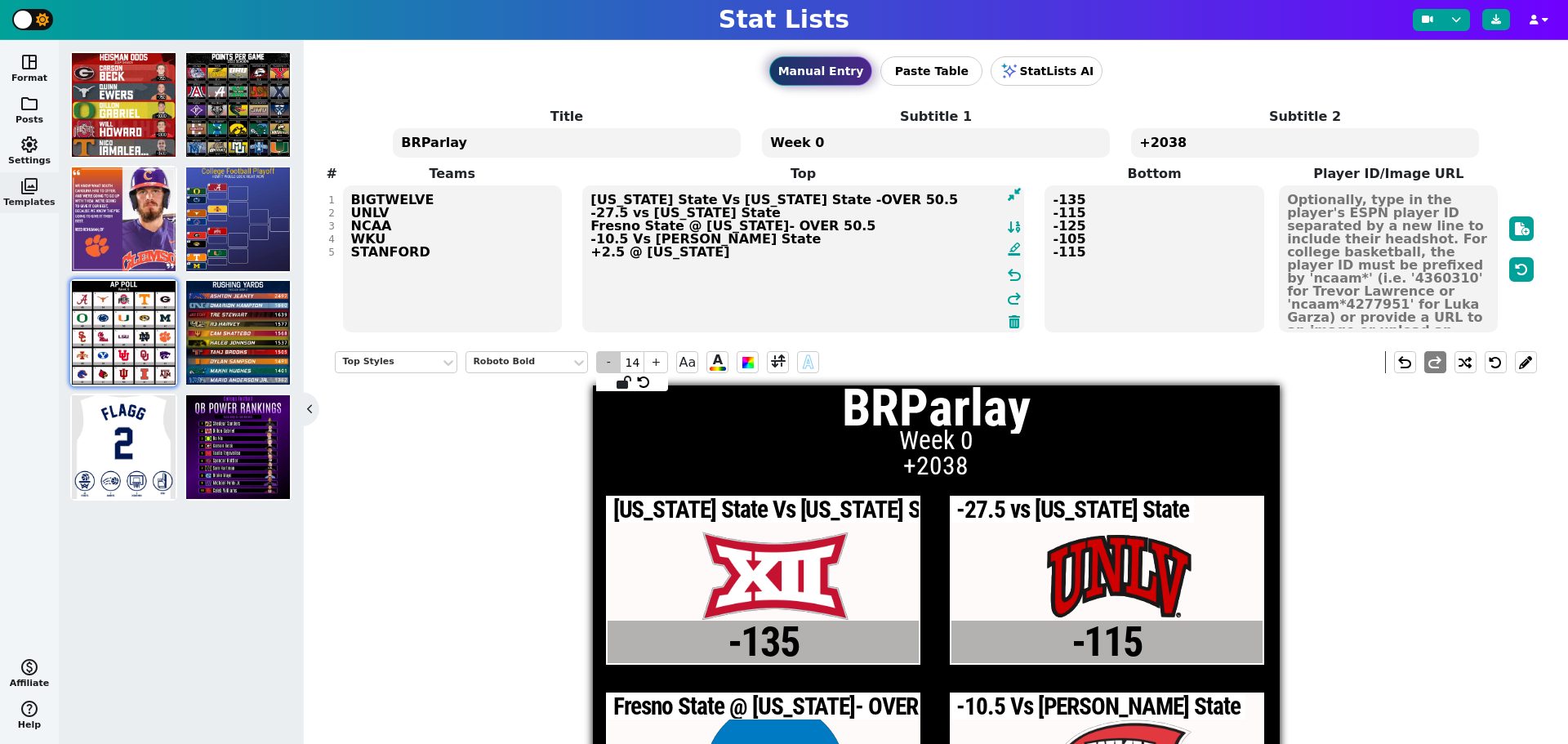
click at [609, 358] on span "-" at bounding box center [609, 362] width 24 height 22
type input "12"
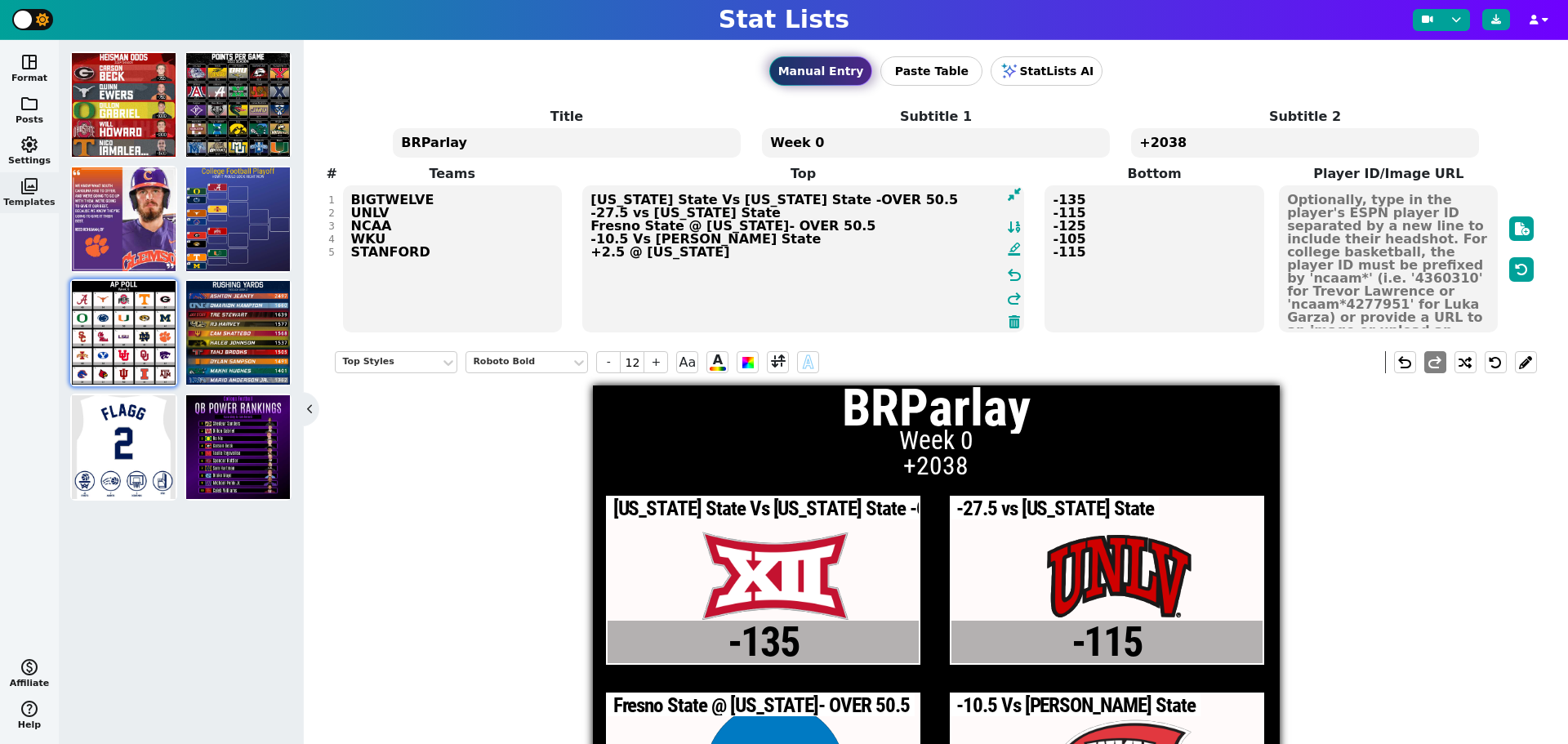
click at [663, 203] on textarea "[US_STATE] State Vs [US_STATE] State -OVER 50.5 -27.5 vs [US_STATE] State Fresn…" at bounding box center [803, 259] width 442 height 147
click at [628, 240] on textarea "[US_STATE] State vs [US_STATE] State -OVER 50.5 -27.5 vs [US_STATE] State Fresn…" at bounding box center [803, 259] width 442 height 147
click at [624, 287] on textarea "[US_STATE] State vs [US_STATE] State -OVER 50.5 -27.5 vs [US_STATE] State Fresn…" at bounding box center [803, 259] width 442 height 147
type textarea "[US_STATE] State vs [US_STATE] State -OVER 50.5 -27.5 vs [US_STATE] State Fresn…"
click at [579, 365] on icon at bounding box center [580, 363] width 10 height 6
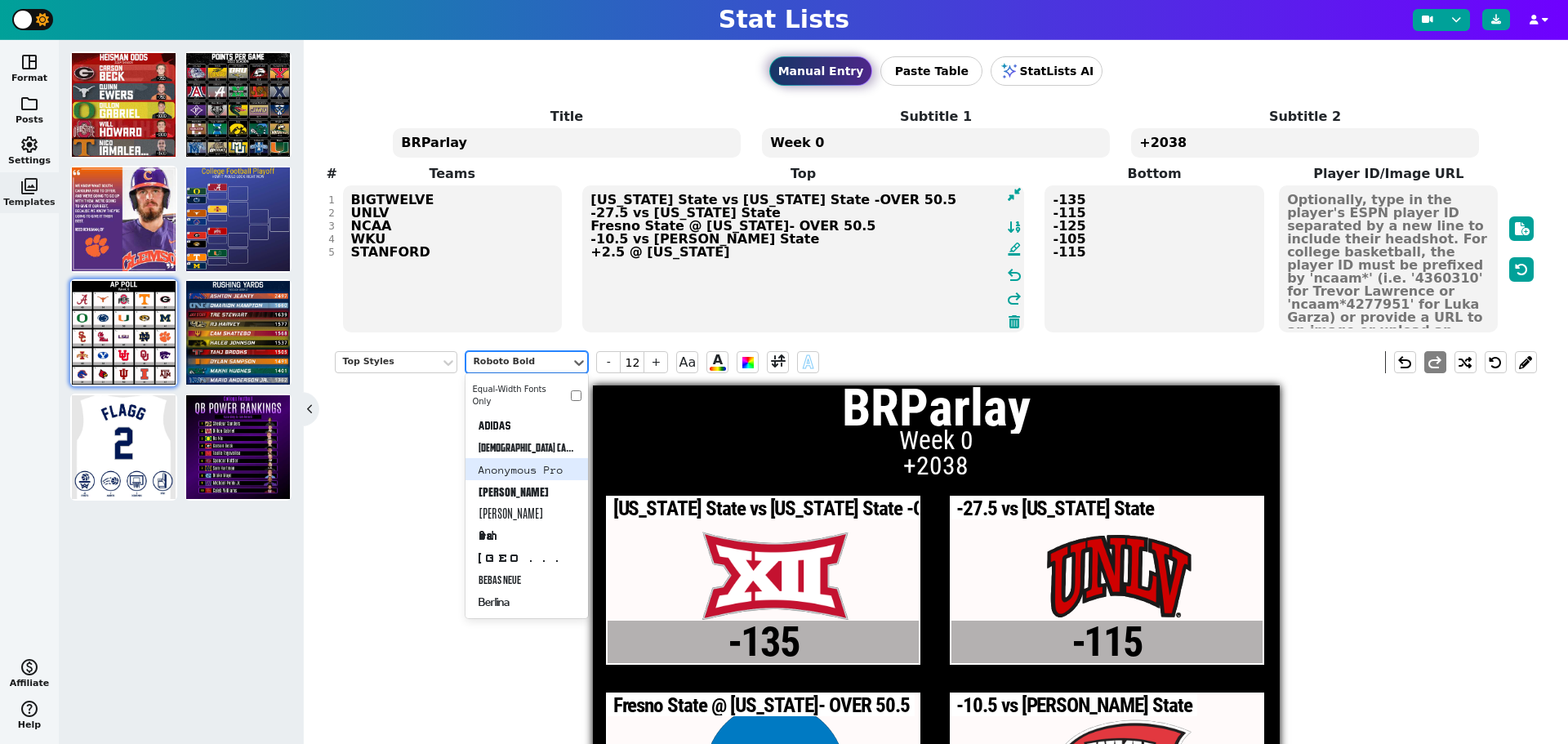
click at [514, 463] on div "Anonymous Pro" at bounding box center [527, 469] width 123 height 22
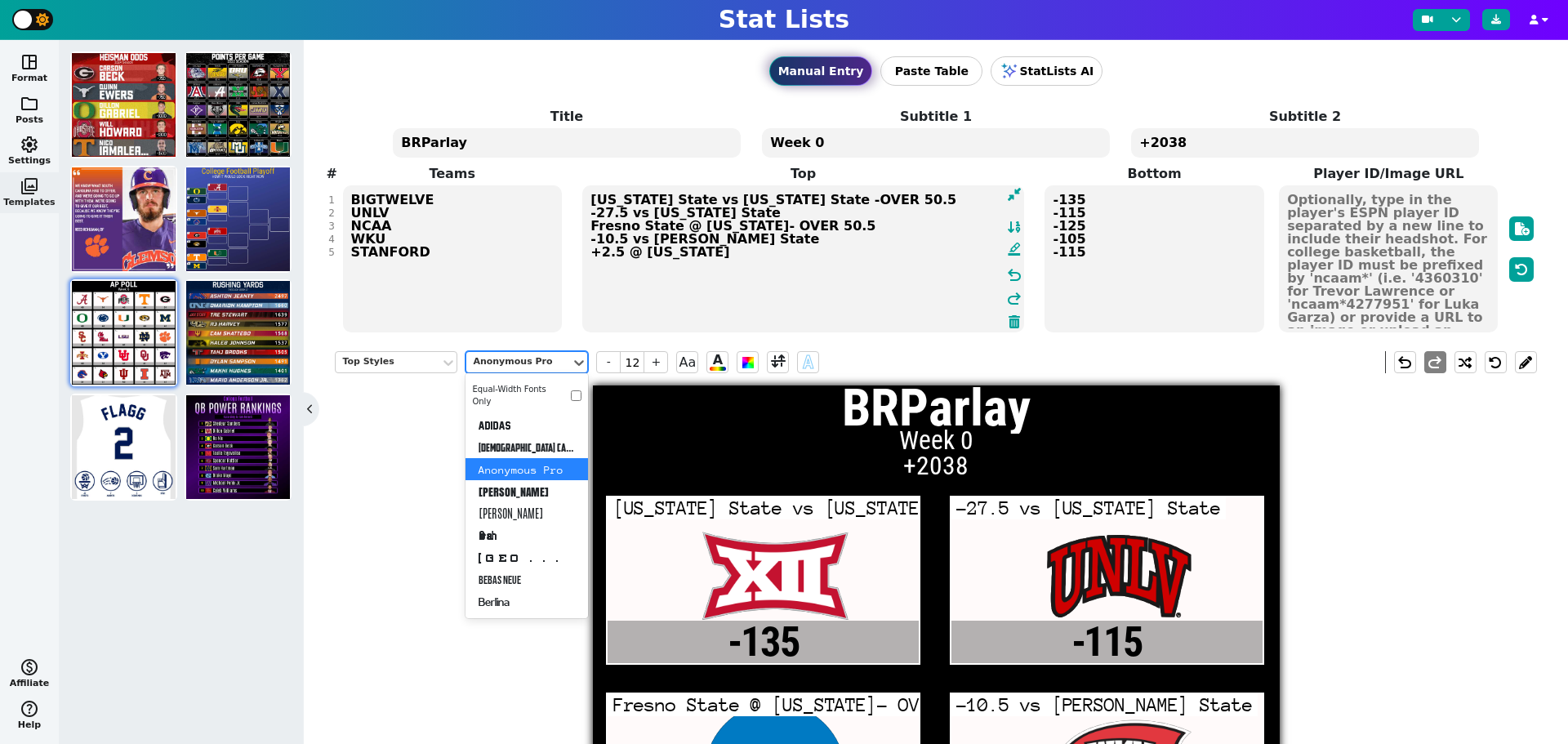
click at [549, 361] on div "Anonymous Pro" at bounding box center [518, 362] width 91 height 14
click at [510, 515] on div "[PERSON_NAME]" at bounding box center [527, 514] width 123 height 22
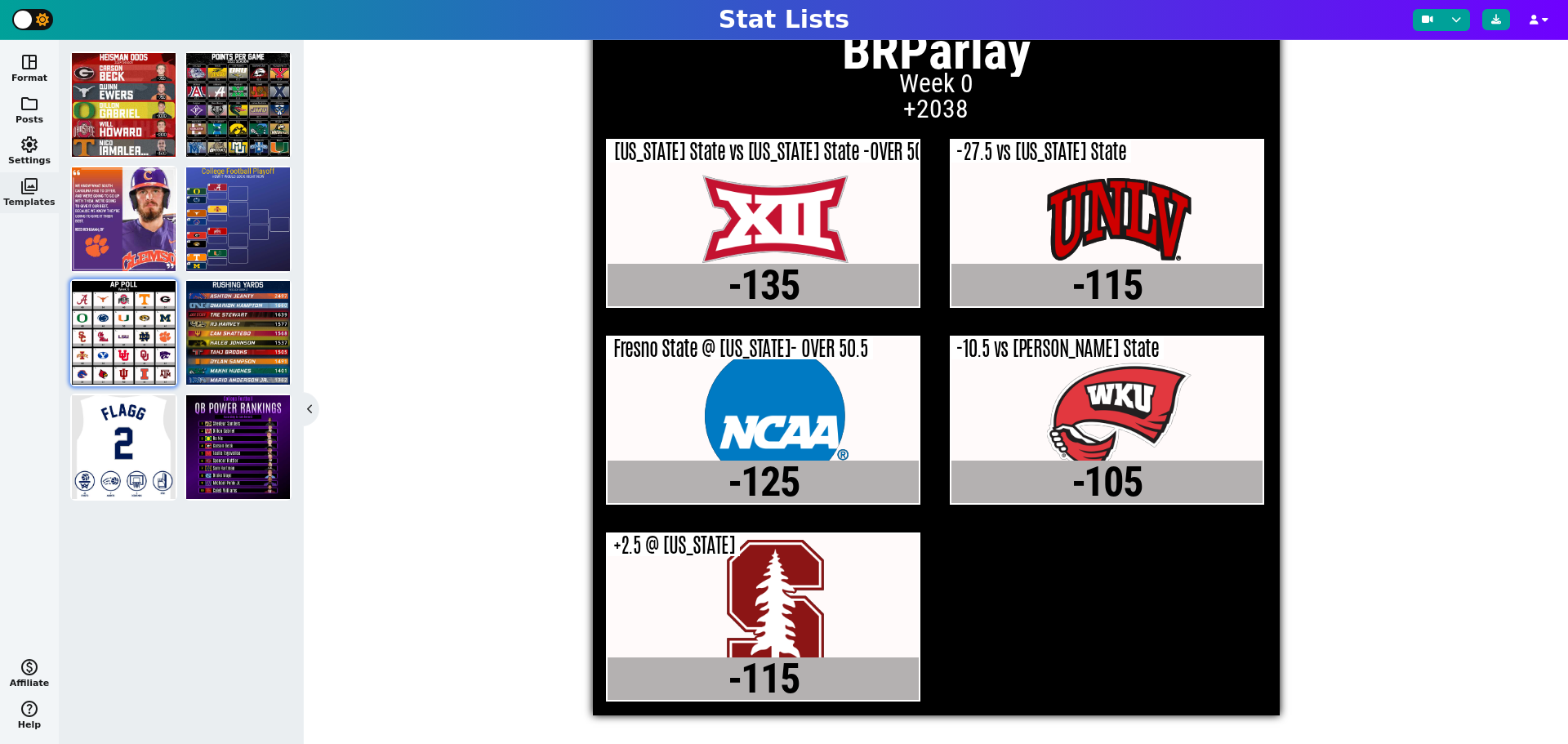
scroll to position [57, 0]
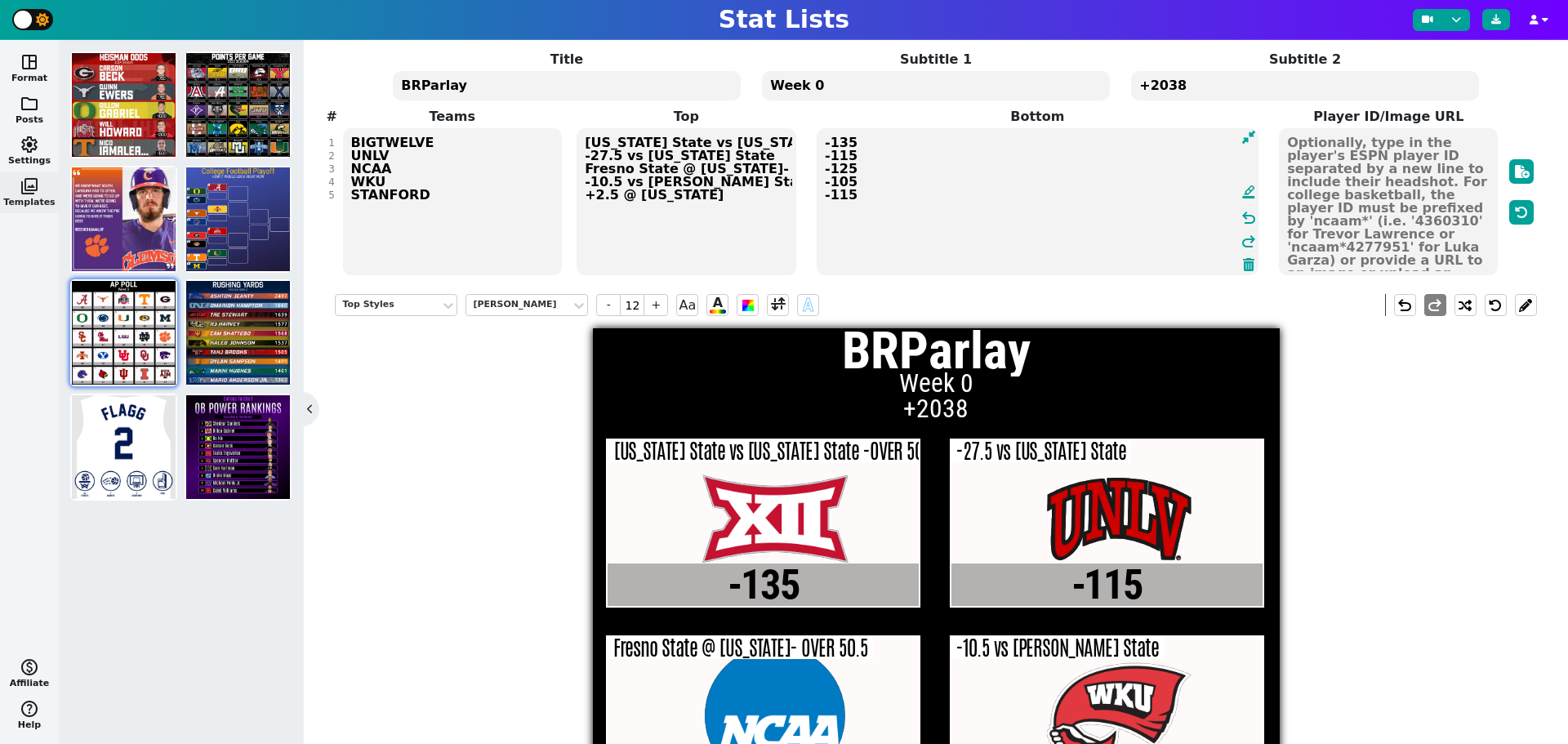
click at [1089, 250] on textarea "-135 -115 -125 -105 -115" at bounding box center [1037, 202] width 442 height 147
click at [613, 307] on span "-" at bounding box center [609, 305] width 24 height 22
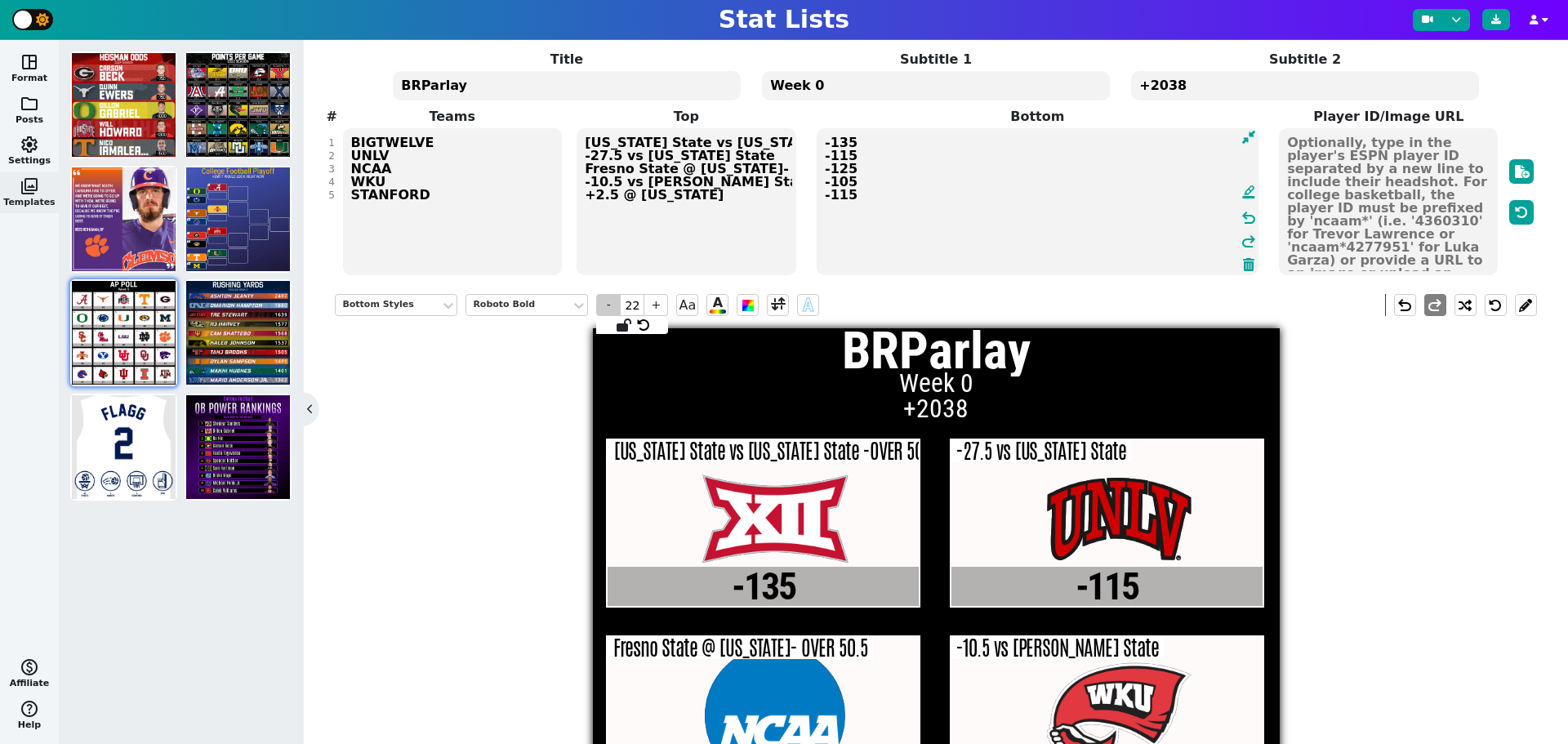
click at [613, 307] on span "-" at bounding box center [609, 305] width 24 height 22
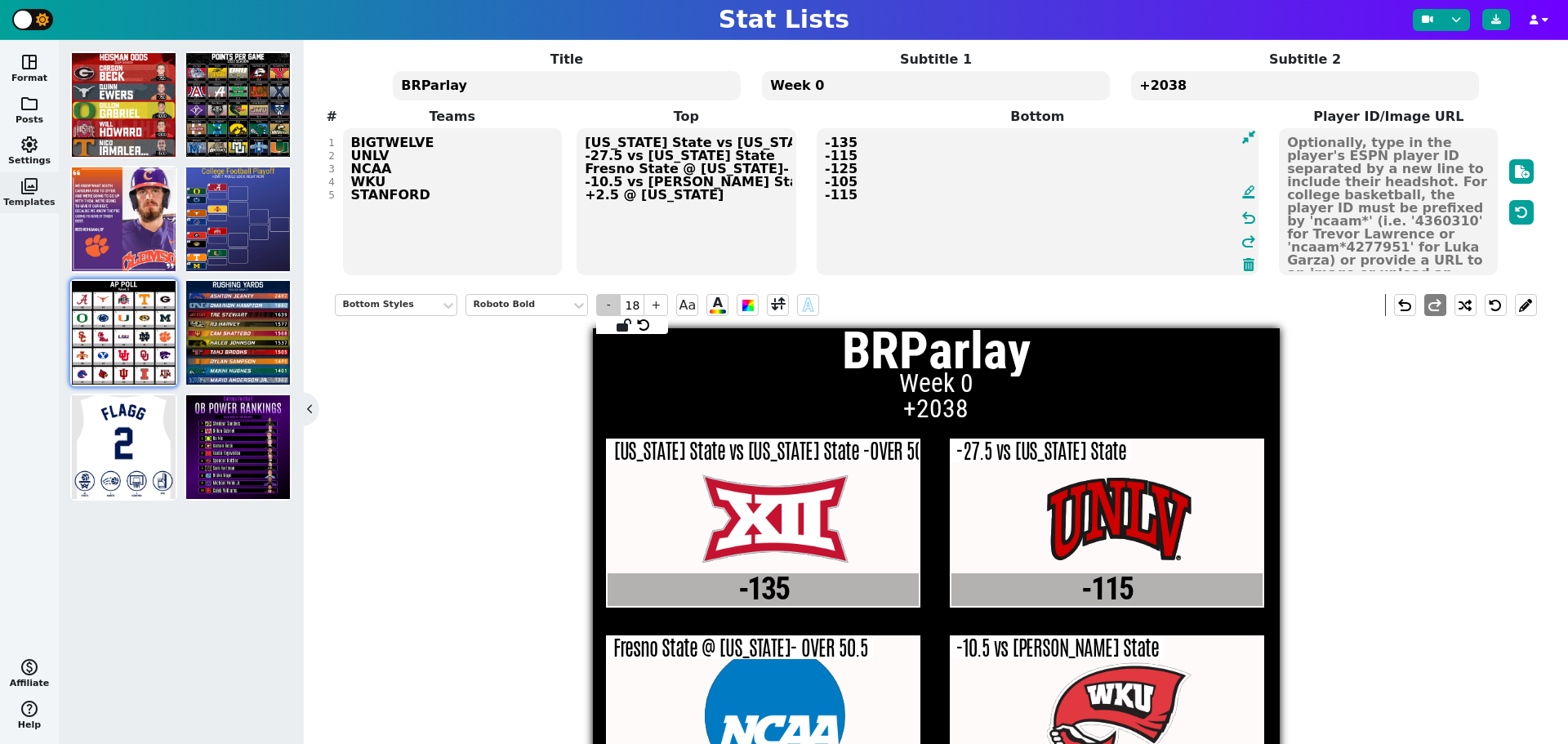
click at [613, 307] on span "-" at bounding box center [609, 305] width 24 height 22
click at [549, 304] on div "Roboto Bold" at bounding box center [518, 304] width 91 height 14
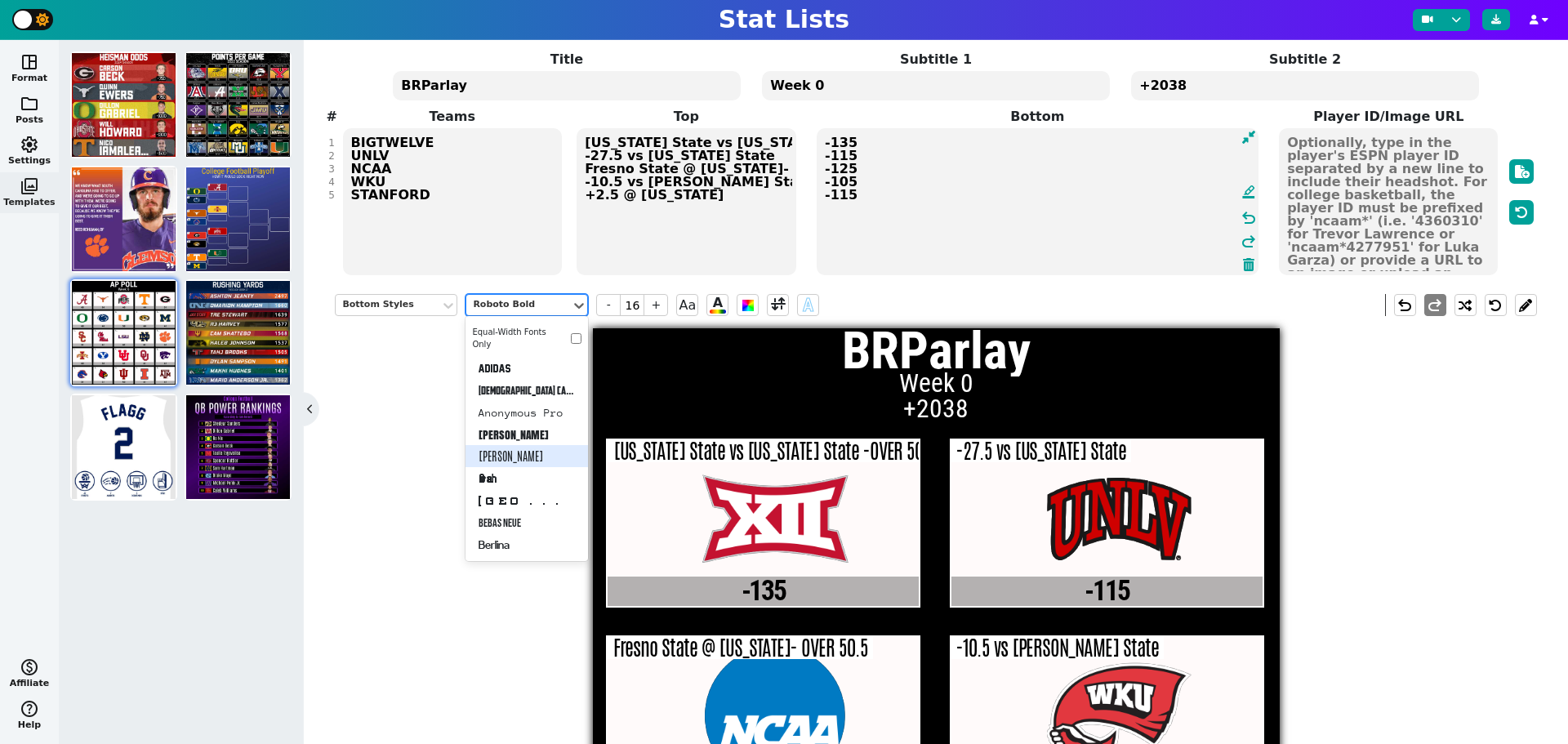
click at [516, 450] on div "[PERSON_NAME]" at bounding box center [527, 456] width 123 height 22
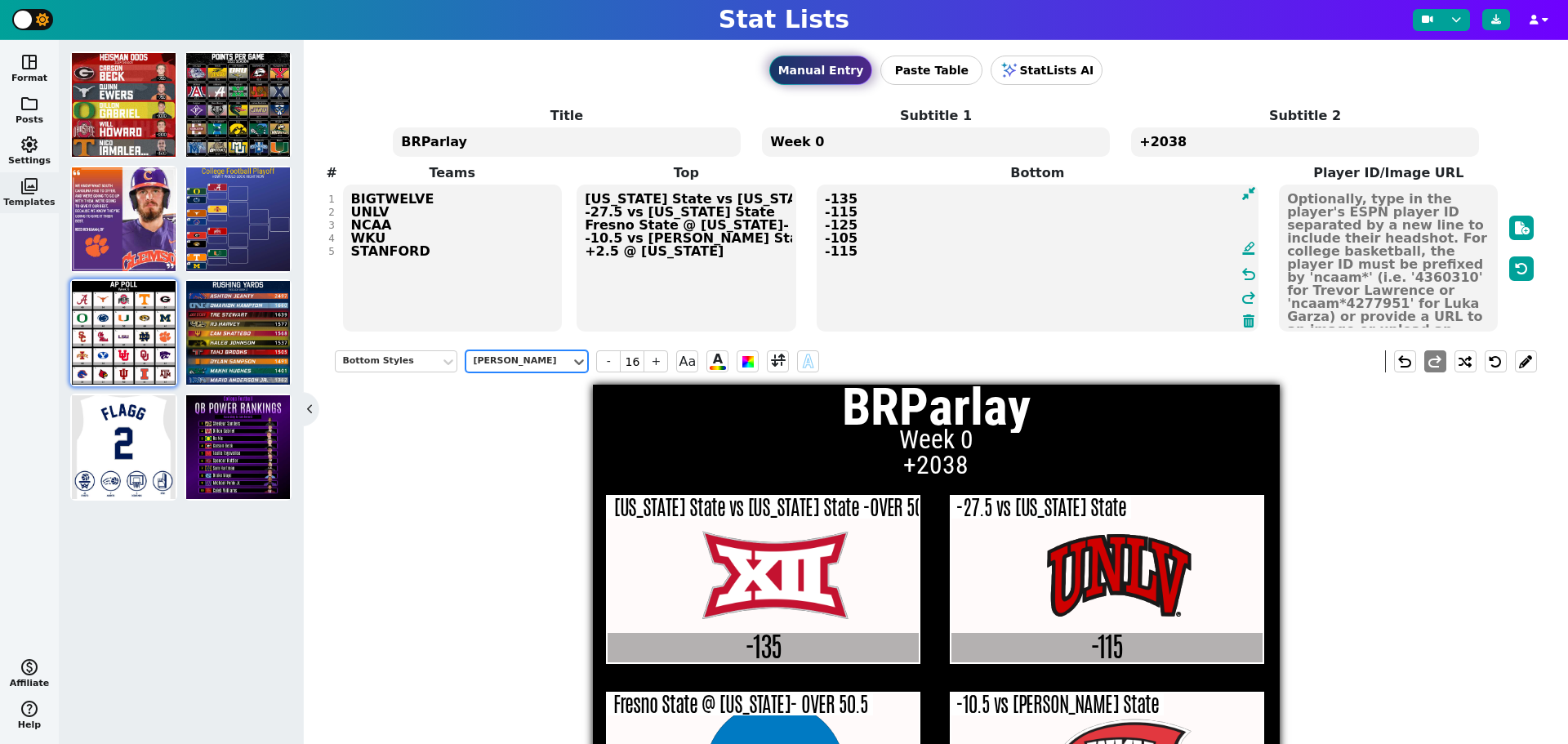
scroll to position [0, 0]
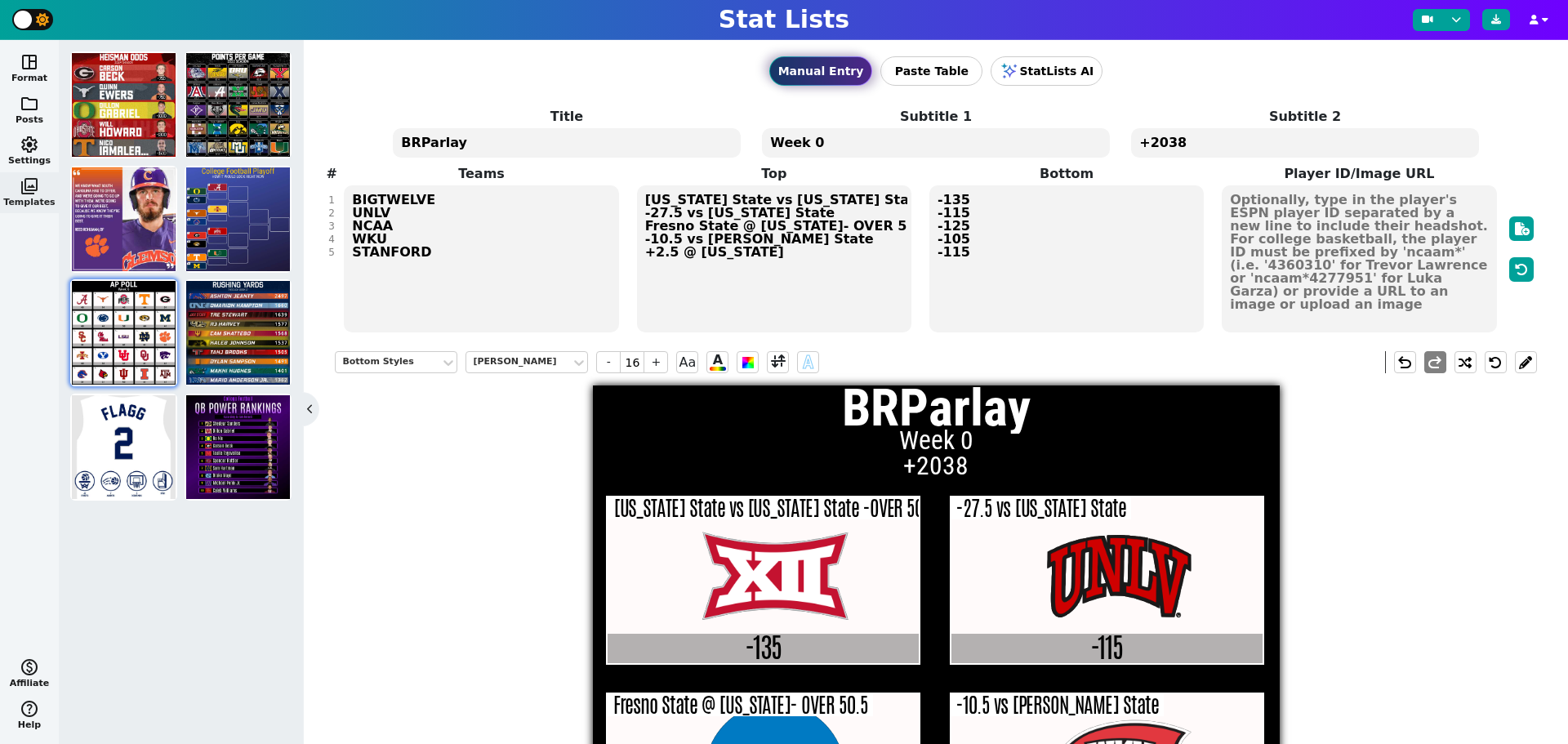
click at [510, 144] on textarea "BRParlay" at bounding box center [566, 143] width 347 height 30
click at [570, 364] on div "Roboto Bold" at bounding box center [518, 362] width 104 height 22
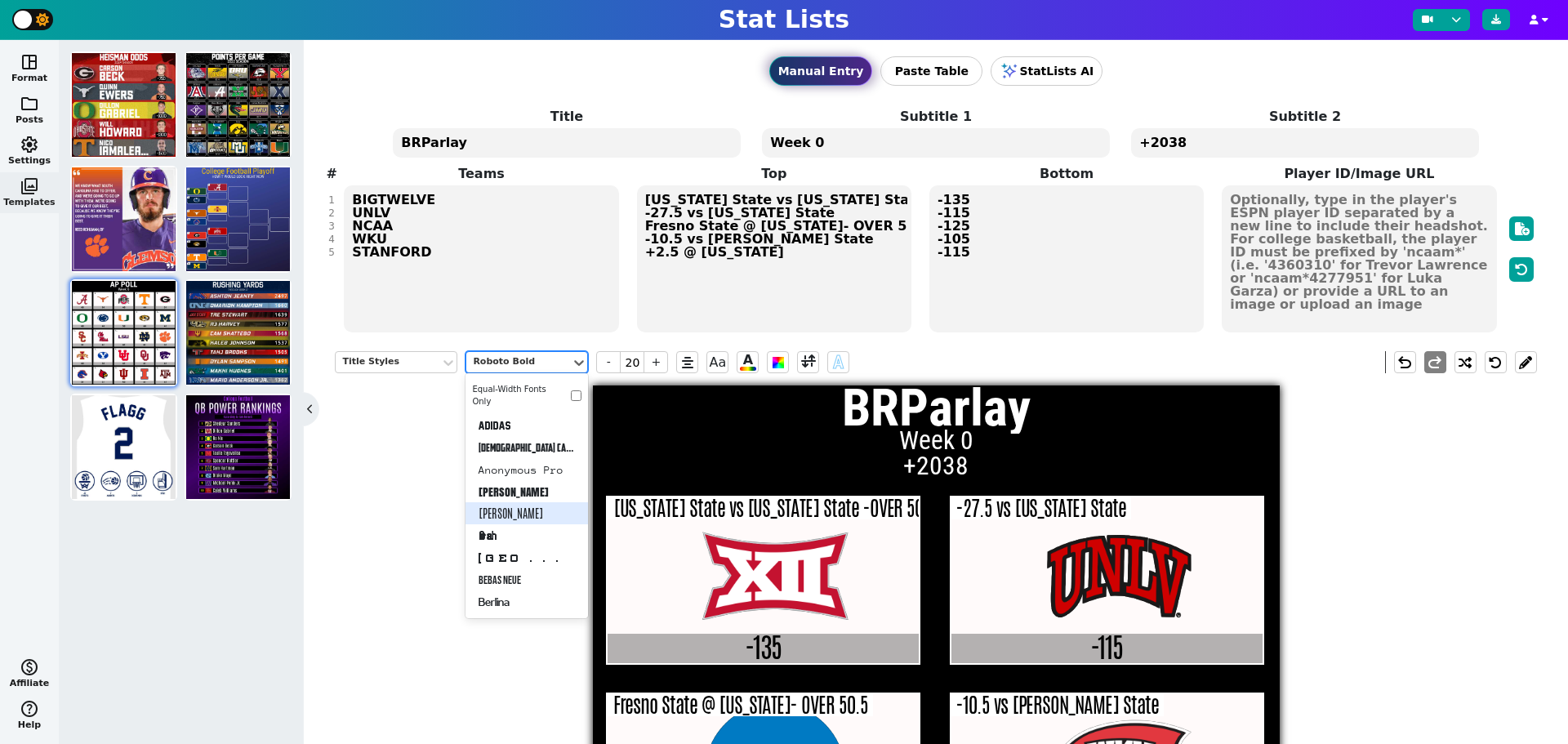
click at [524, 507] on div "[PERSON_NAME]" at bounding box center [527, 514] width 123 height 22
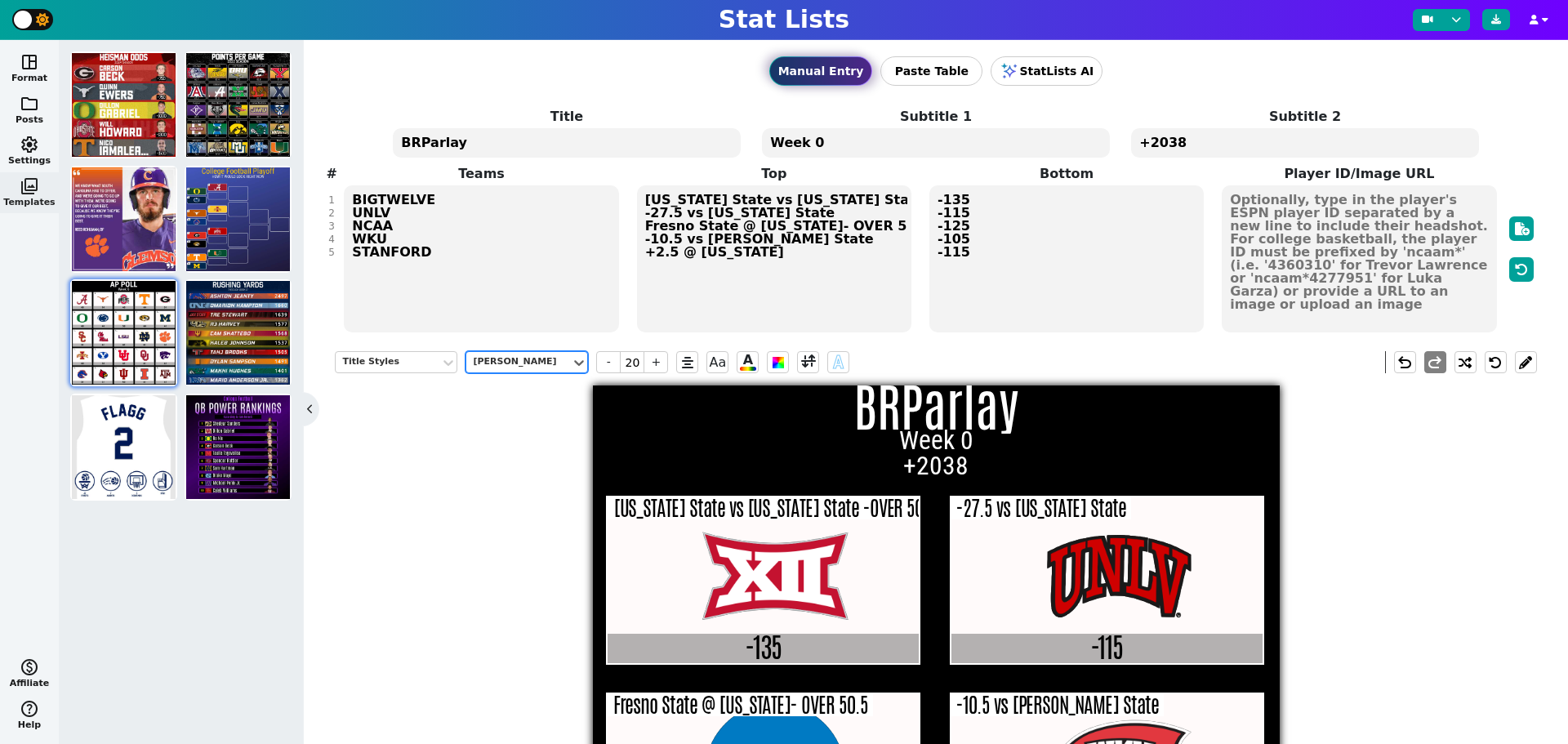
click at [785, 138] on textarea "Week 0" at bounding box center [935, 143] width 347 height 30
type input "10"
click at [570, 362] on div "Roboto Condensed" at bounding box center [518, 362] width 104 height 22
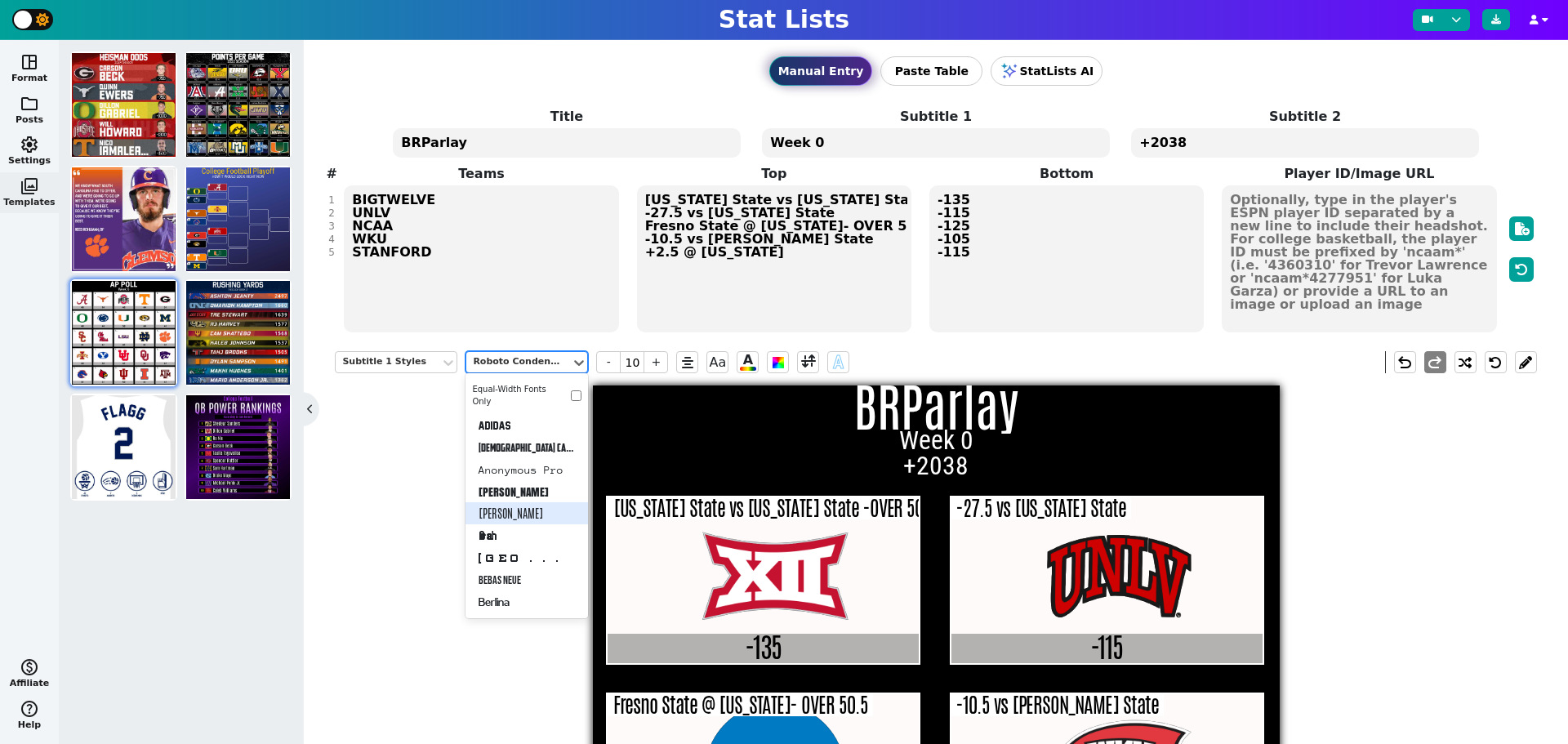
click at [515, 507] on div "[PERSON_NAME]" at bounding box center [527, 514] width 123 height 22
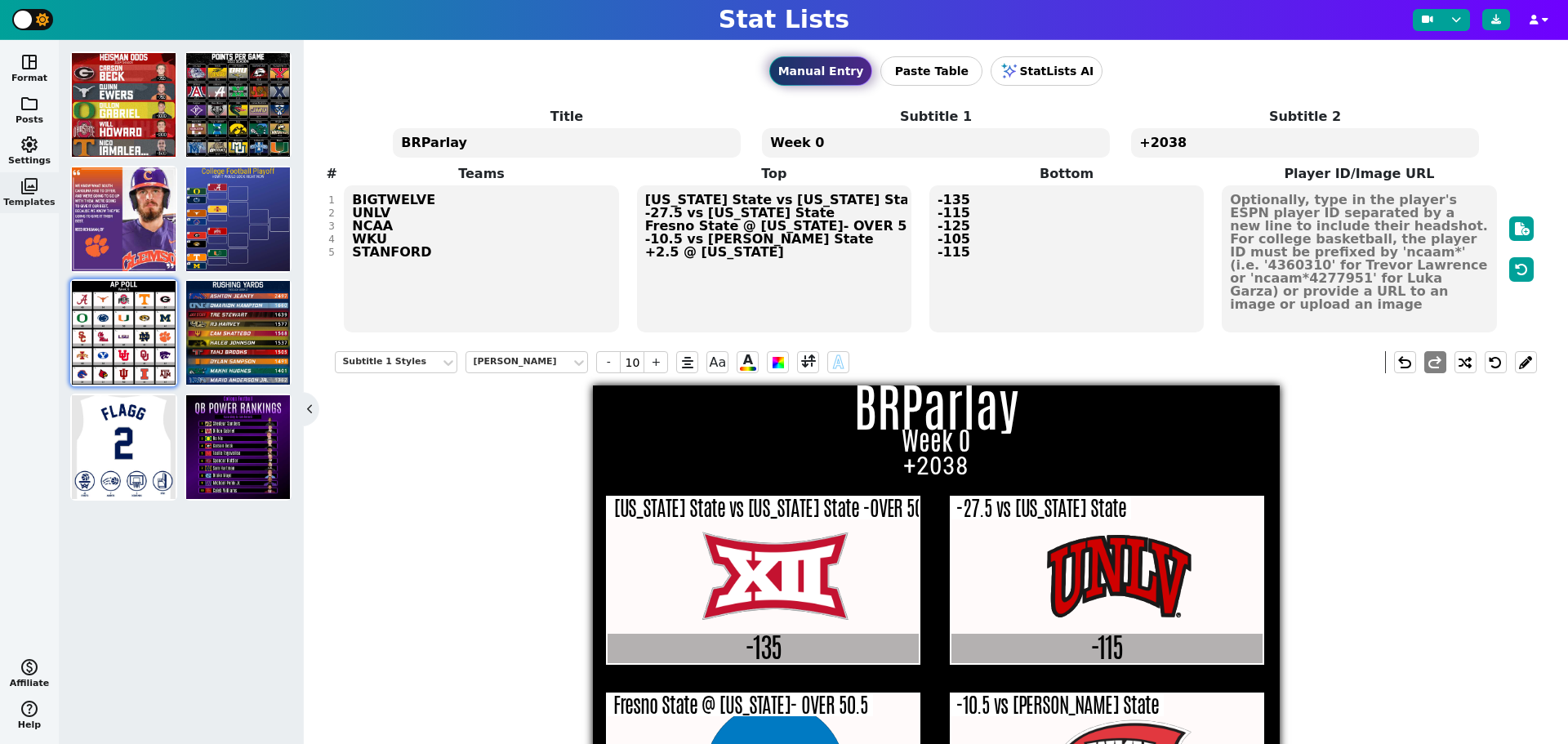
click at [1183, 151] on textarea "+2038" at bounding box center [1304, 143] width 347 height 30
click at [581, 363] on icon at bounding box center [580, 363] width 10 height 6
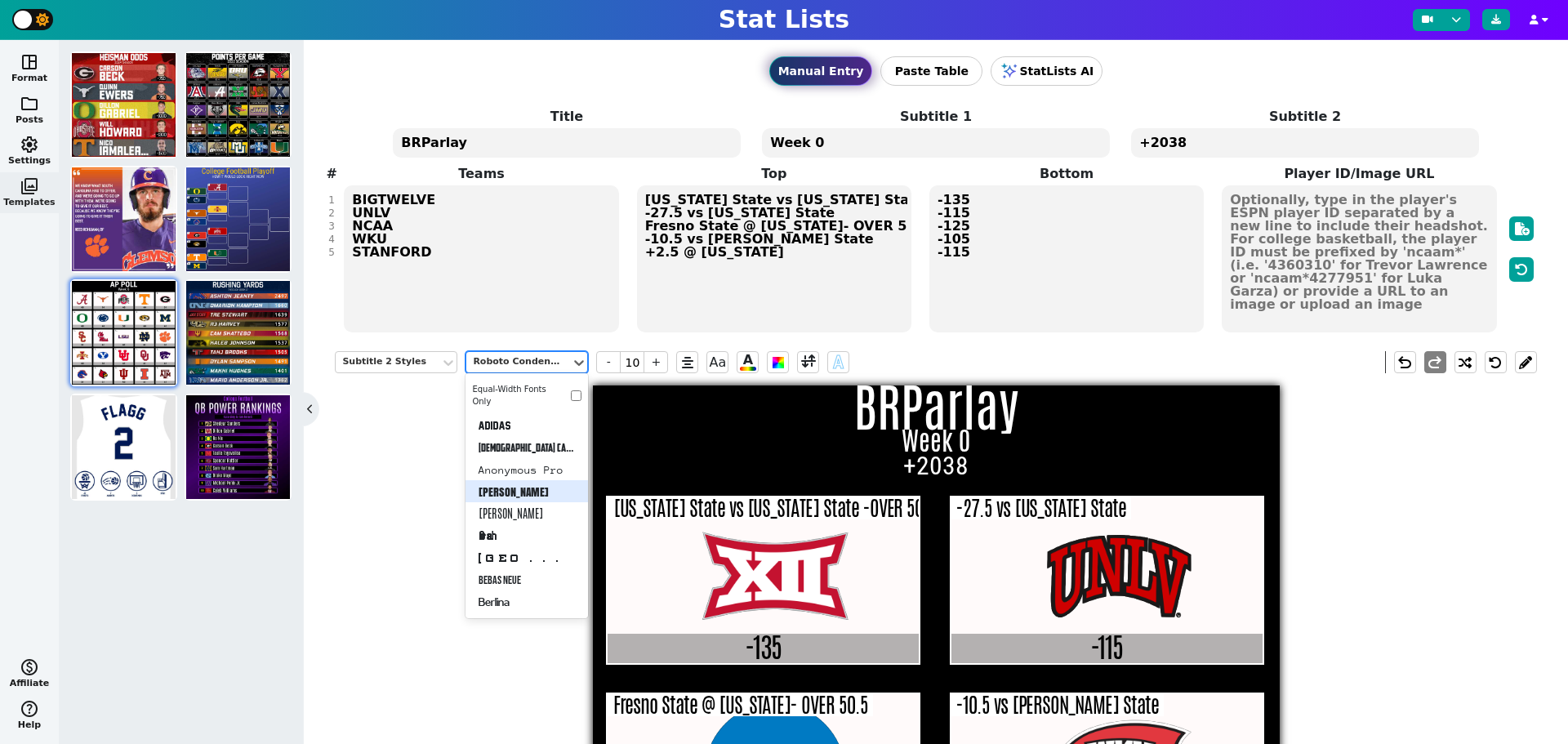
scroll to position [899, 0]
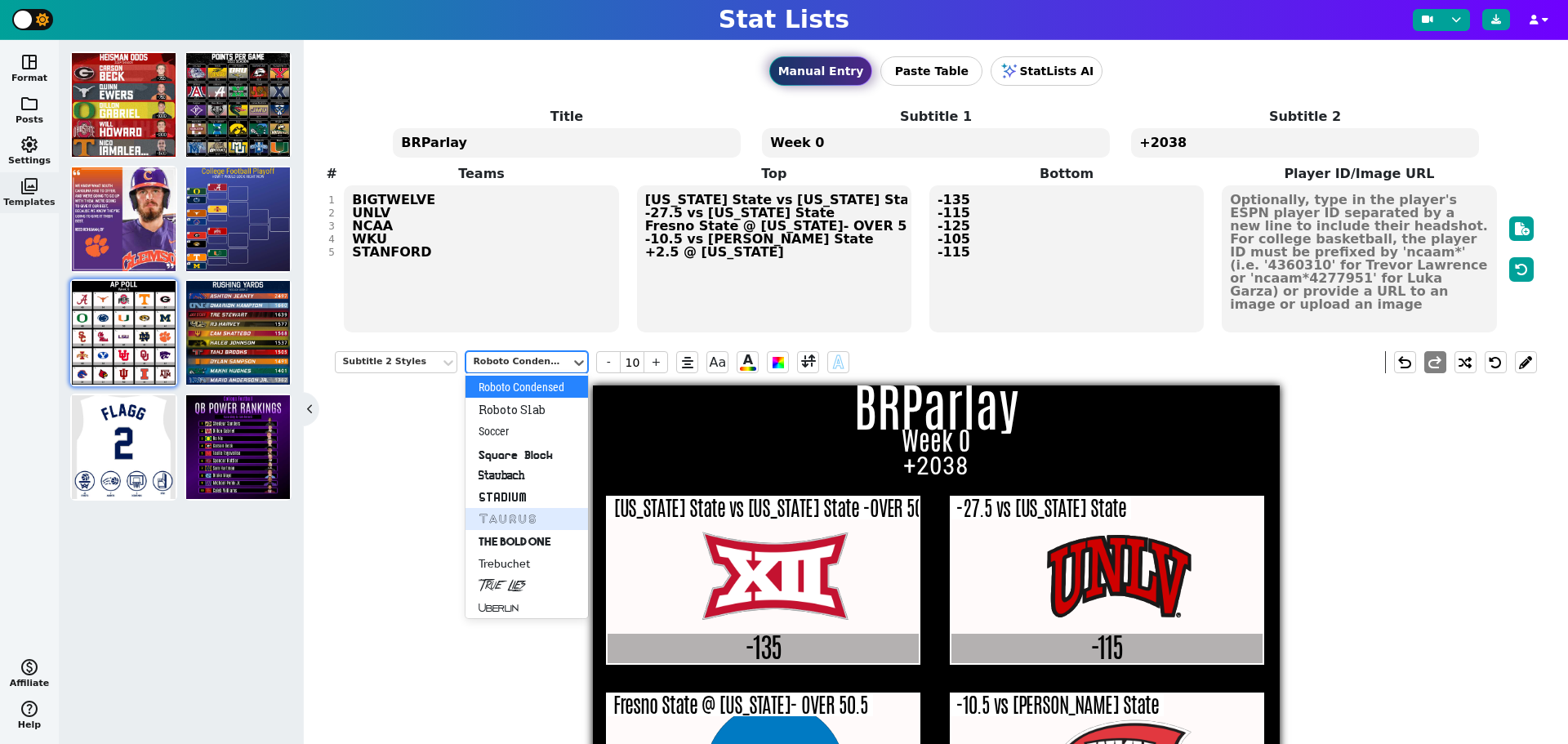
click at [519, 518] on div "Taurus" at bounding box center [527, 520] width 123 height 22
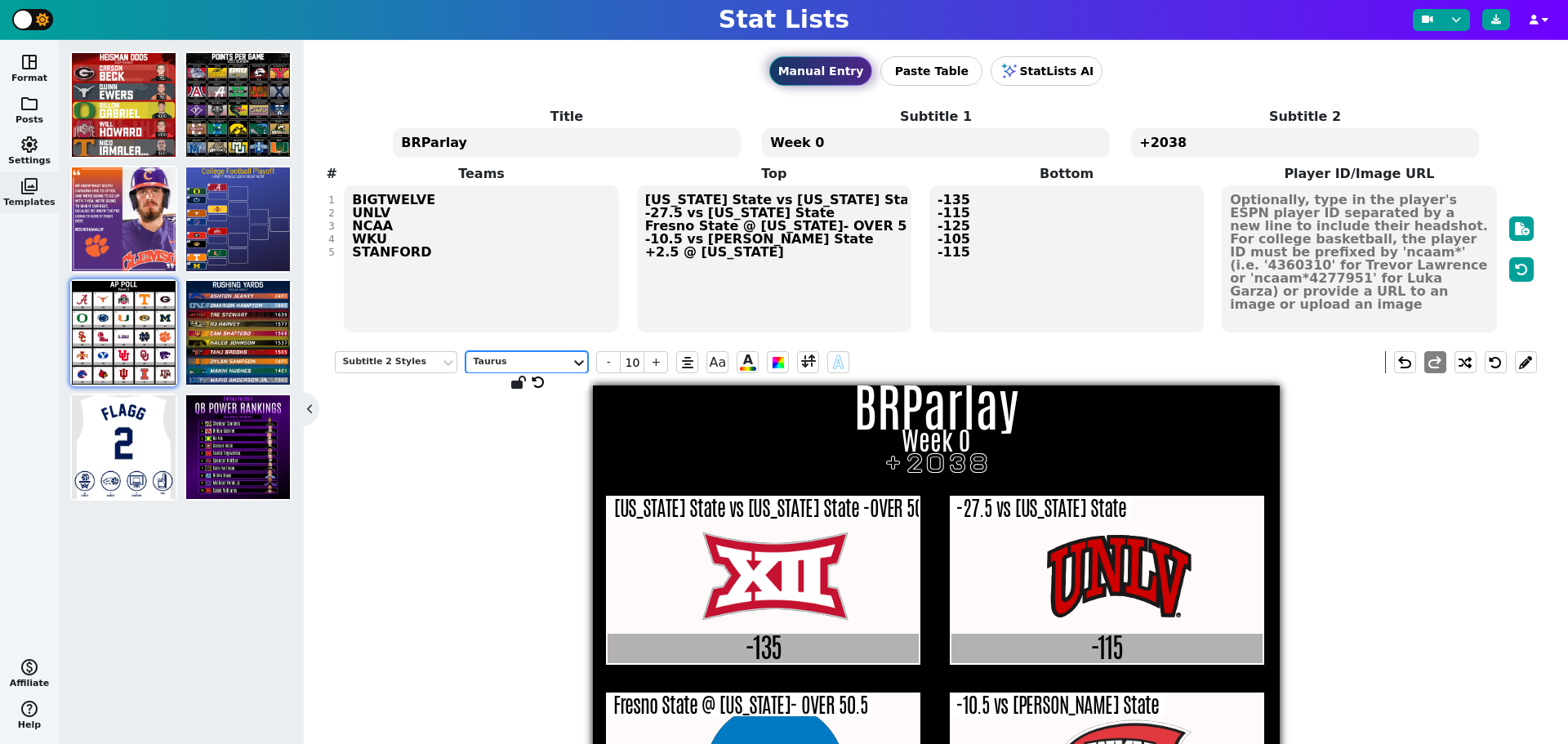
click at [577, 359] on icon at bounding box center [579, 363] width 17 height 17
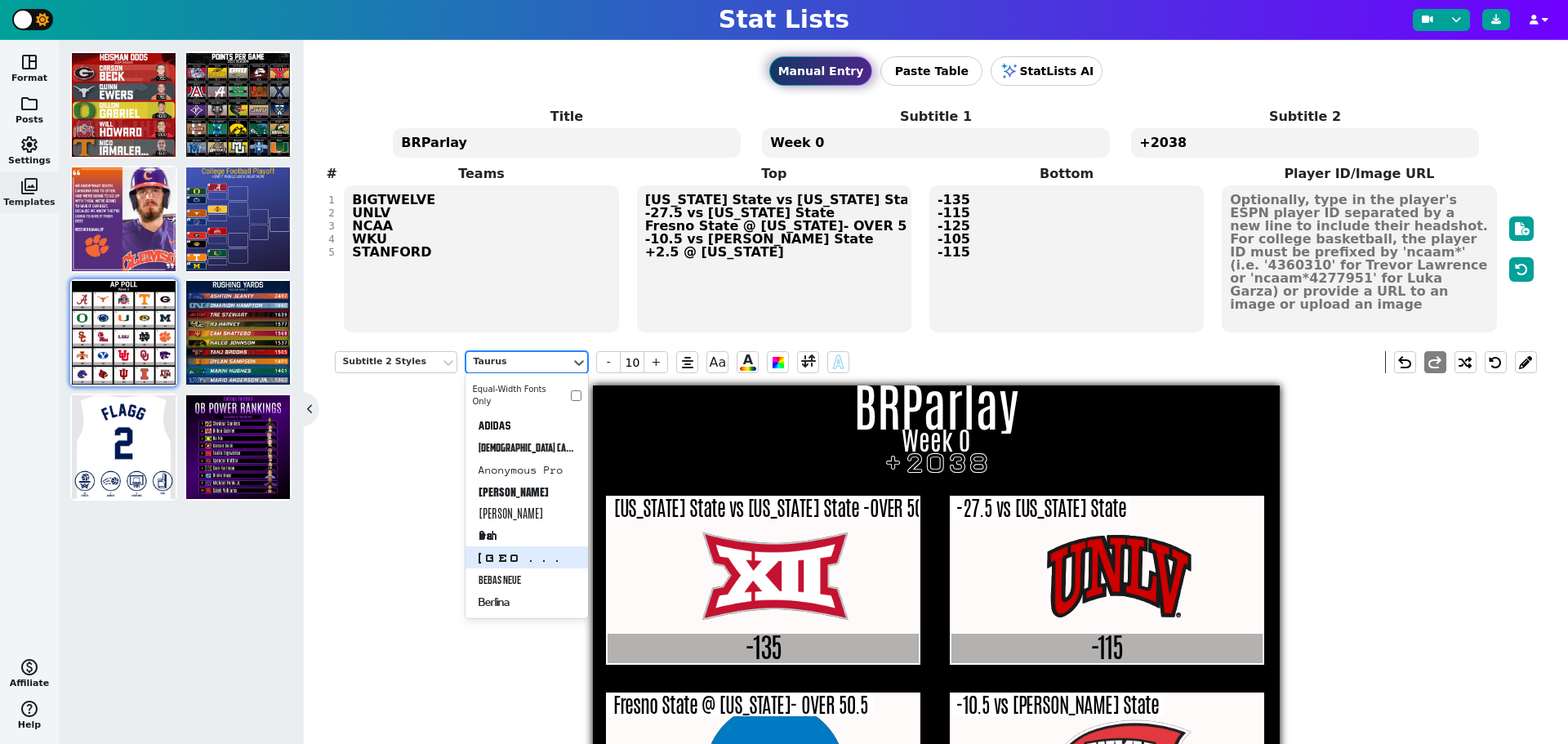
click at [529, 557] on div "[GEOGRAPHIC_DATA]" at bounding box center [527, 558] width 123 height 22
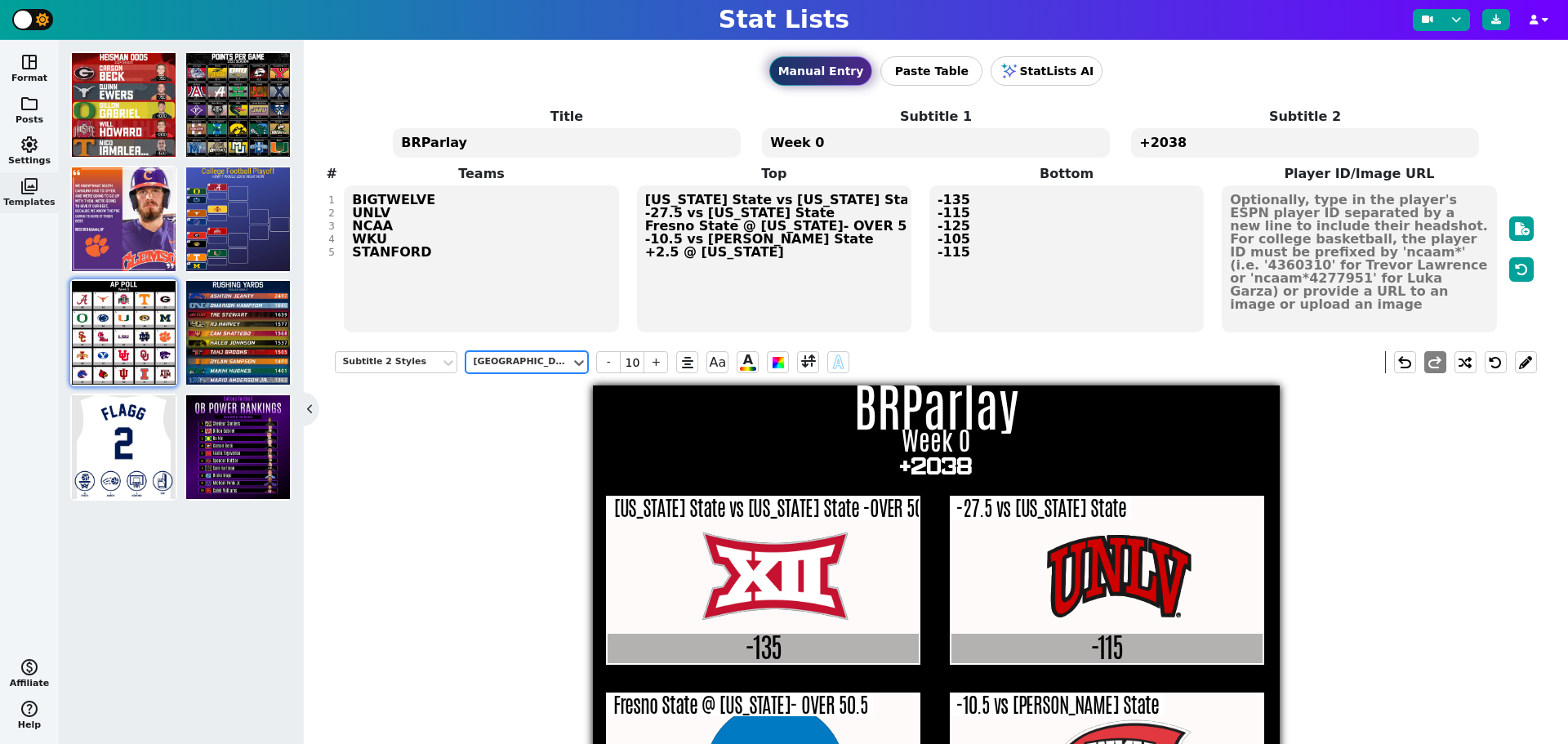
click at [553, 347] on div "Subtitle 2 Styles option Beantown, selected. Beantown - 10 + Aa A A undo redo" at bounding box center [935, 362] width 1201 height 47
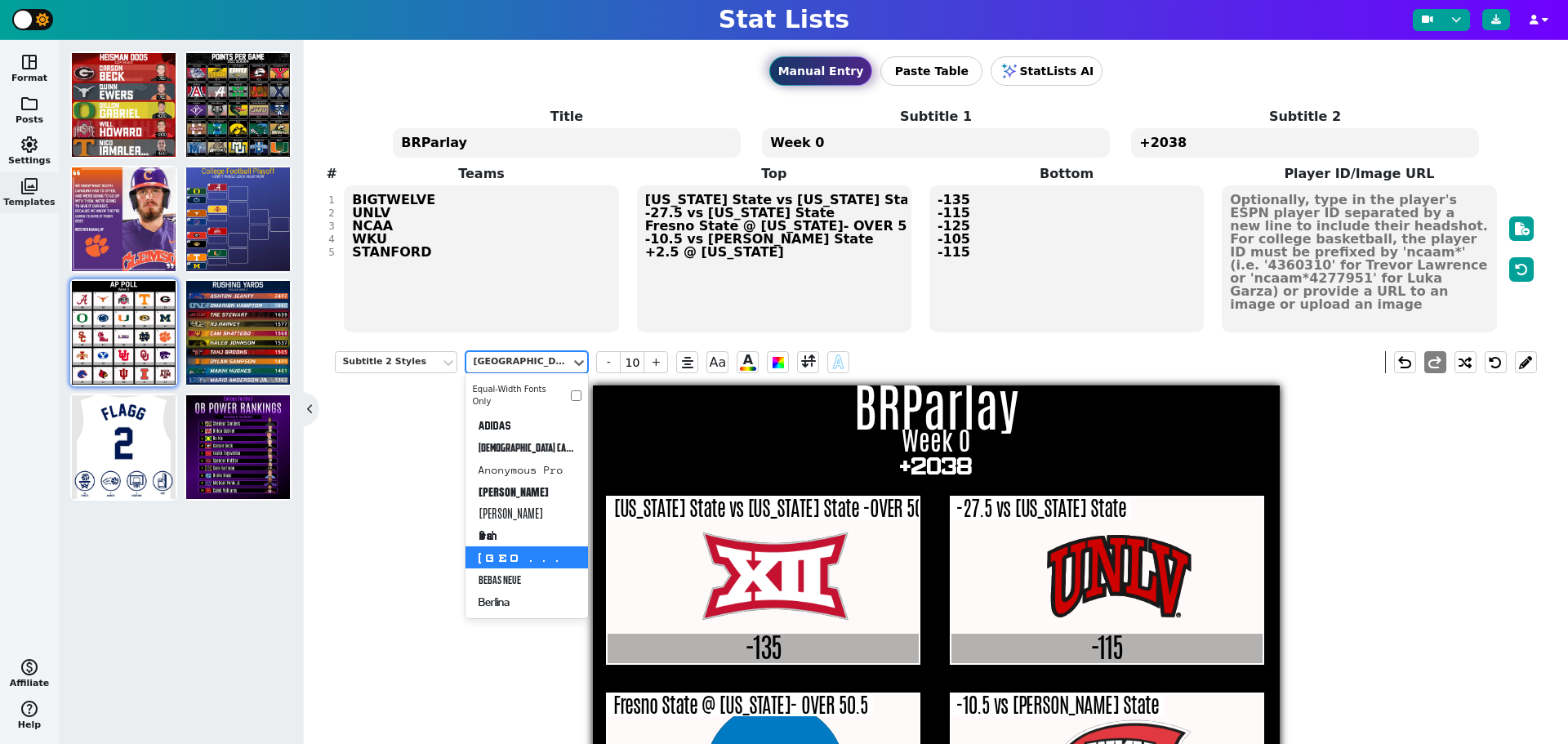
click at [555, 359] on div "[GEOGRAPHIC_DATA]" at bounding box center [518, 362] width 91 height 14
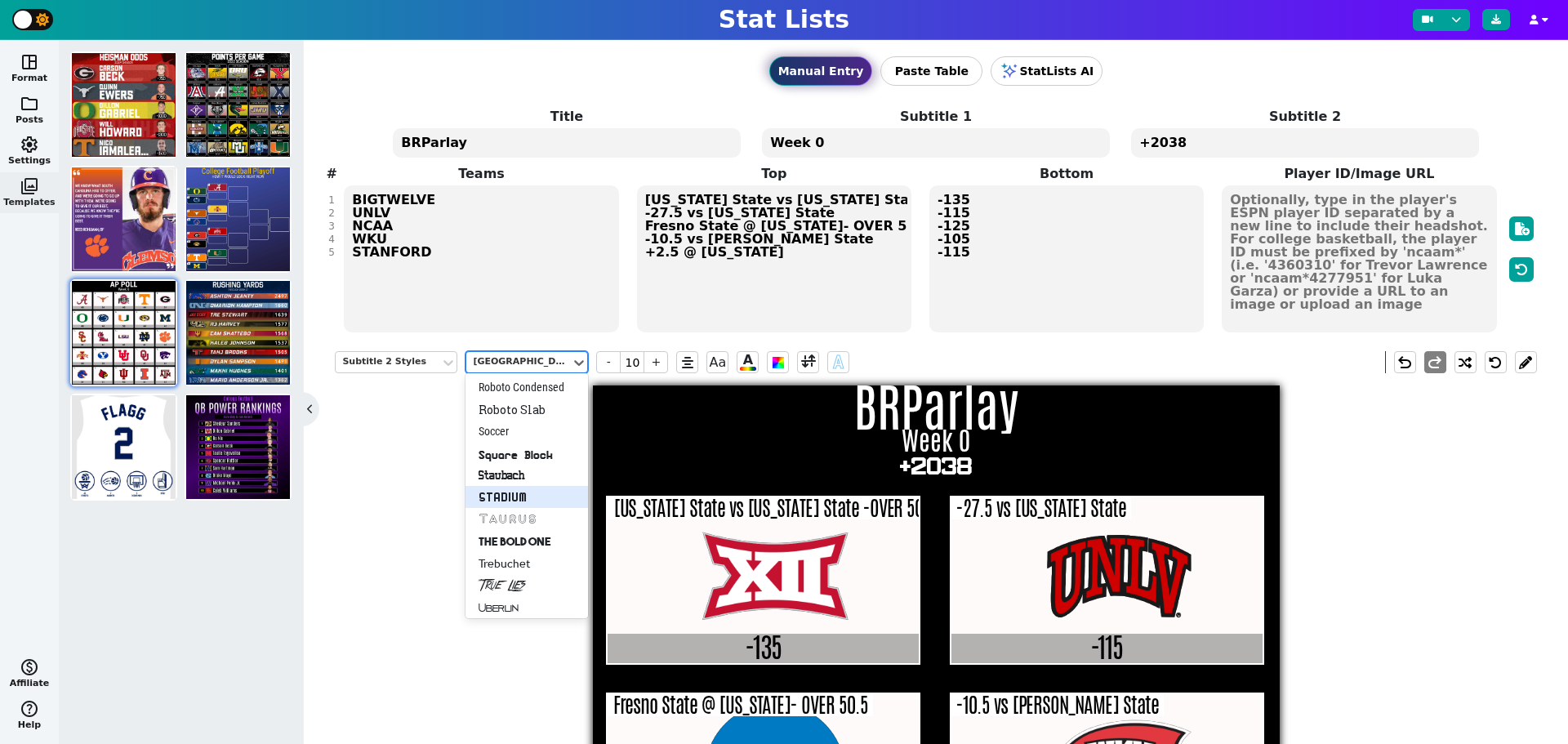
click at [530, 492] on div "Stadium" at bounding box center [527, 497] width 123 height 22
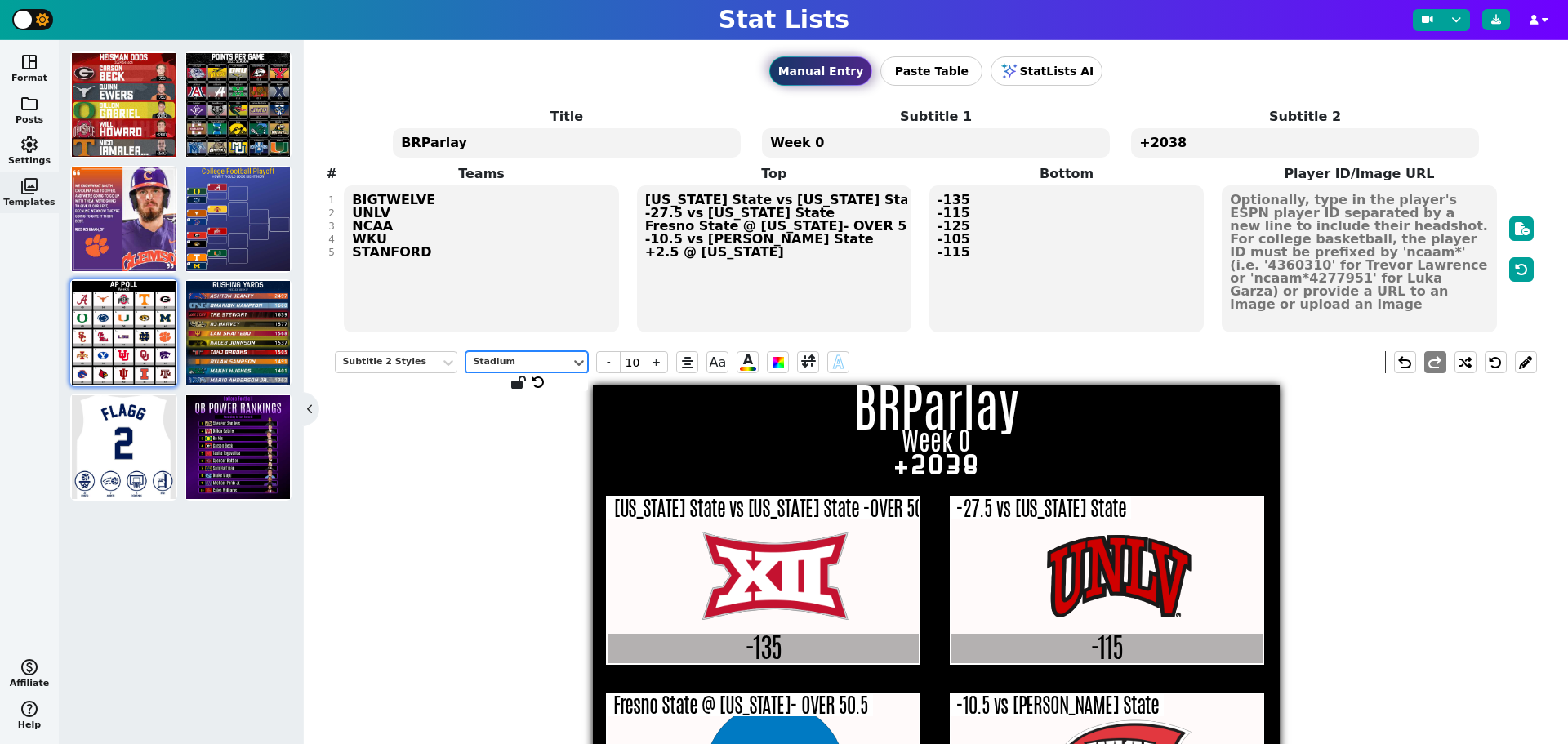
click at [543, 355] on div at bounding box center [518, 362] width 95 height 17
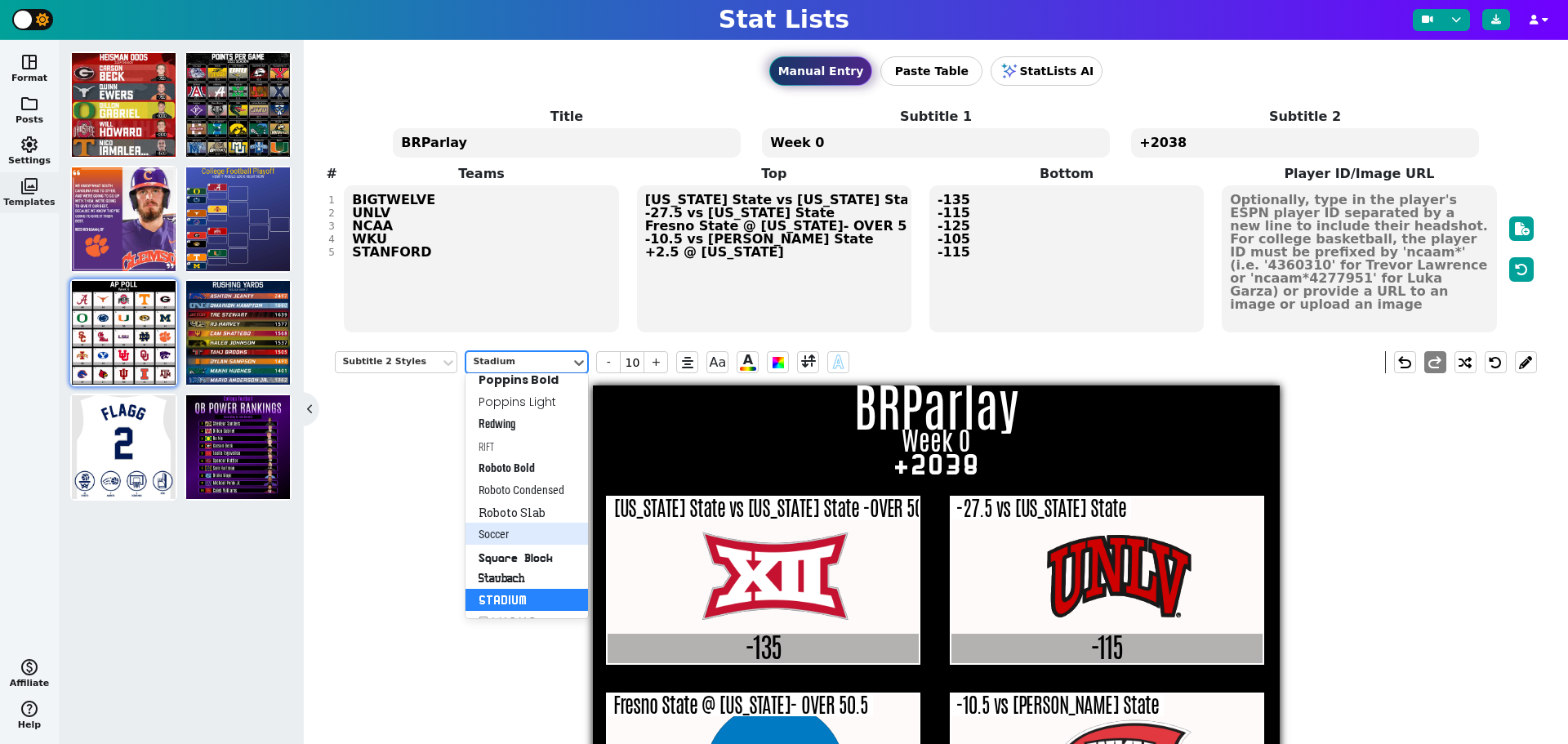
click at [516, 531] on div "Soccer" at bounding box center [527, 534] width 123 height 22
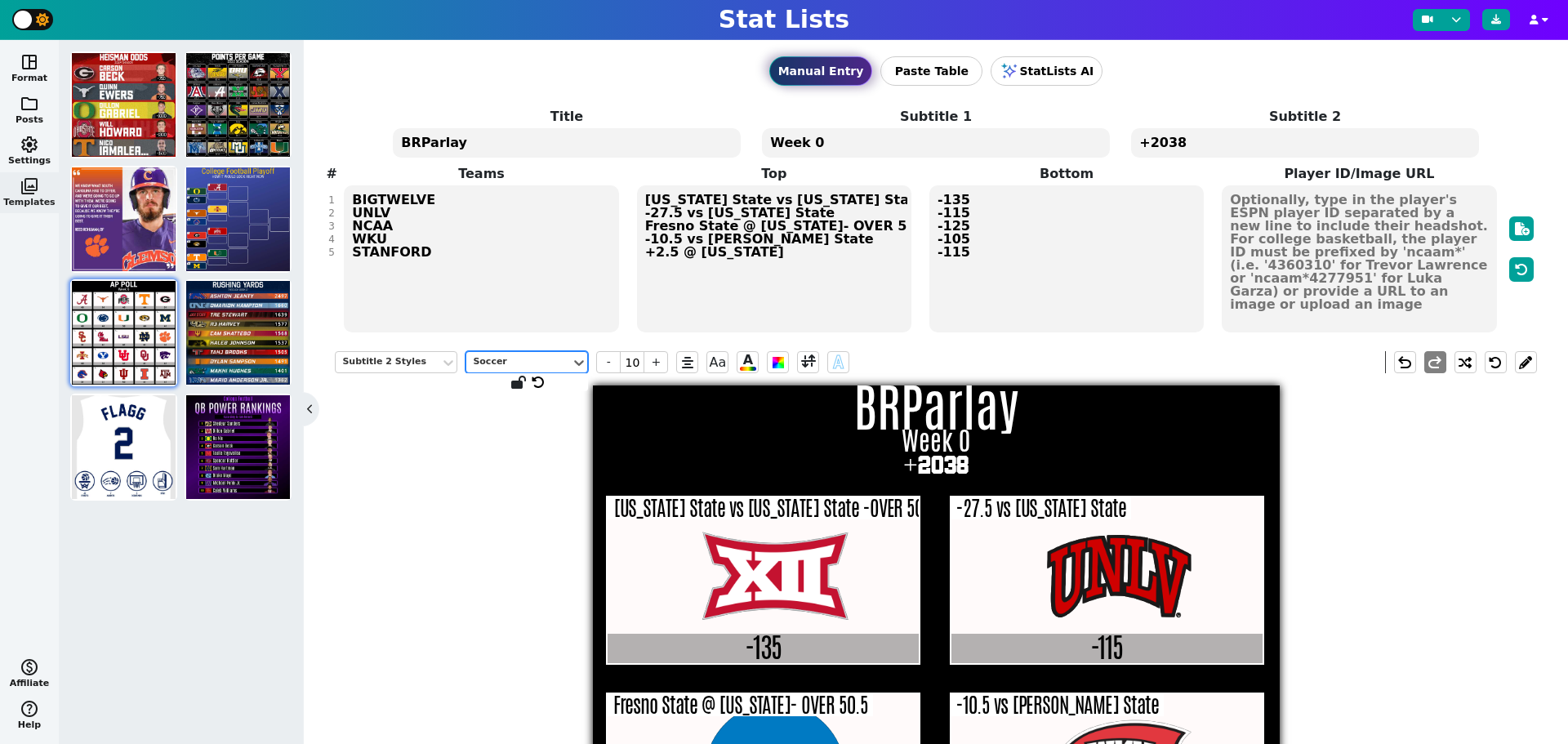
click at [543, 367] on div "Soccer" at bounding box center [518, 362] width 91 height 14
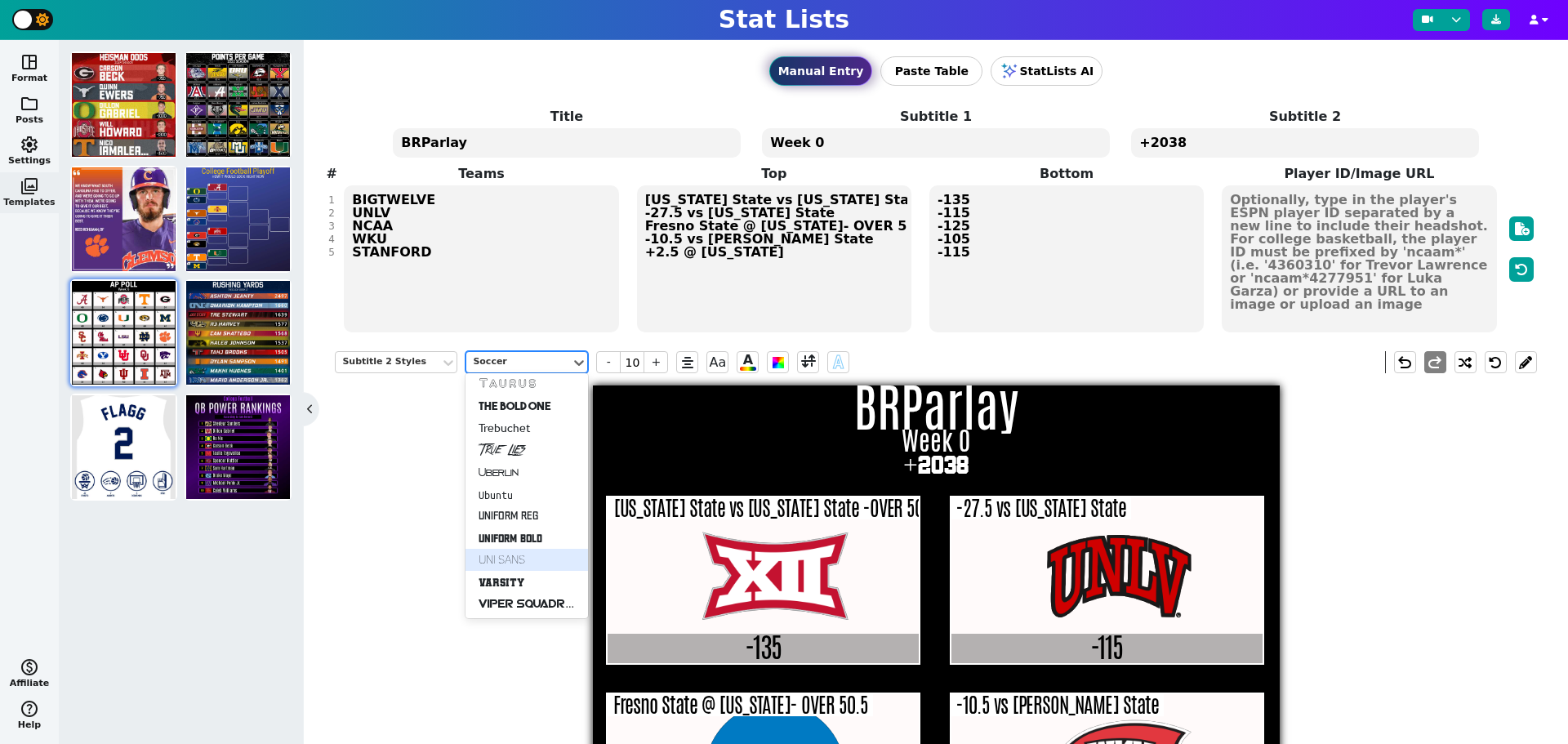
scroll to position [786, 0]
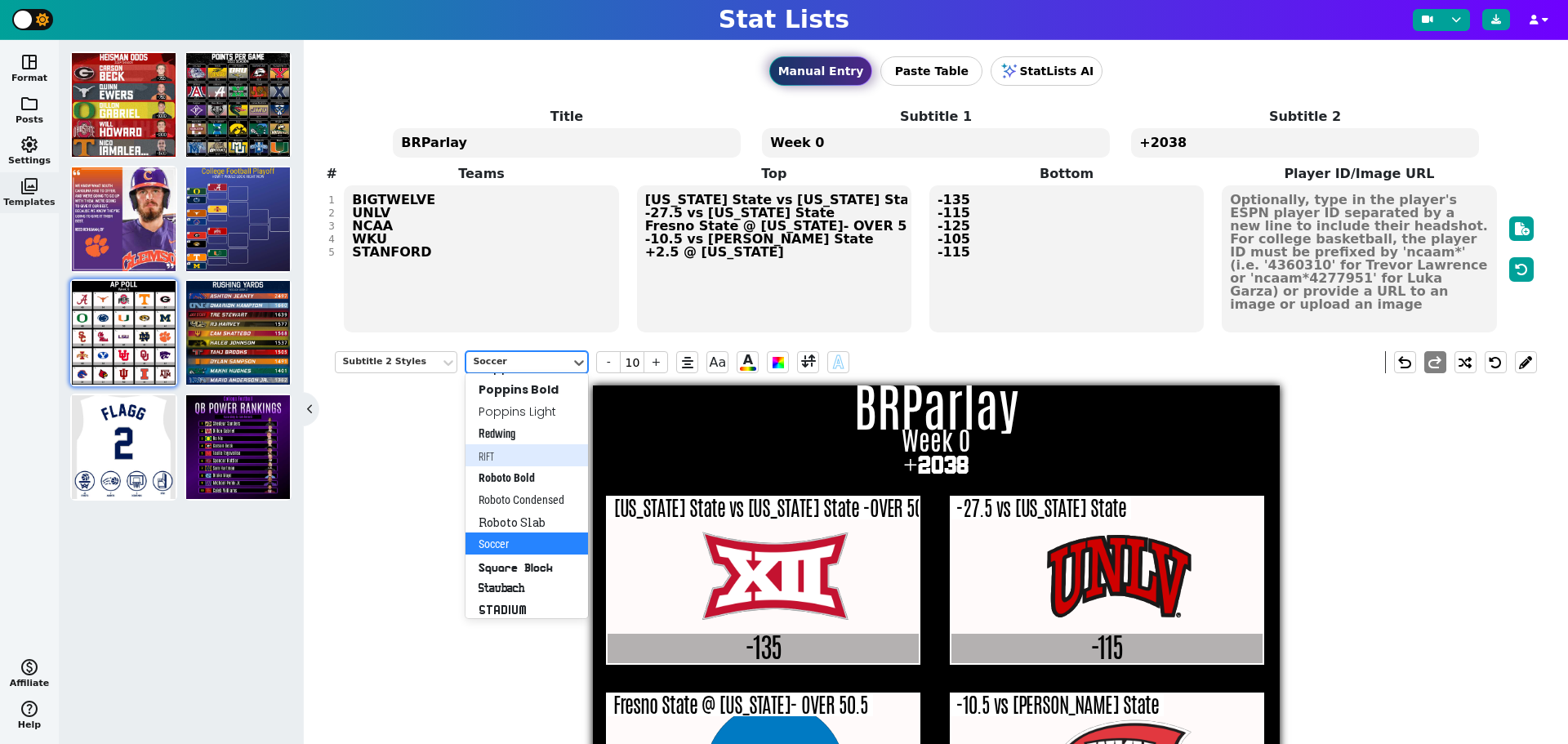
click at [529, 460] on div "Rift" at bounding box center [527, 455] width 123 height 22
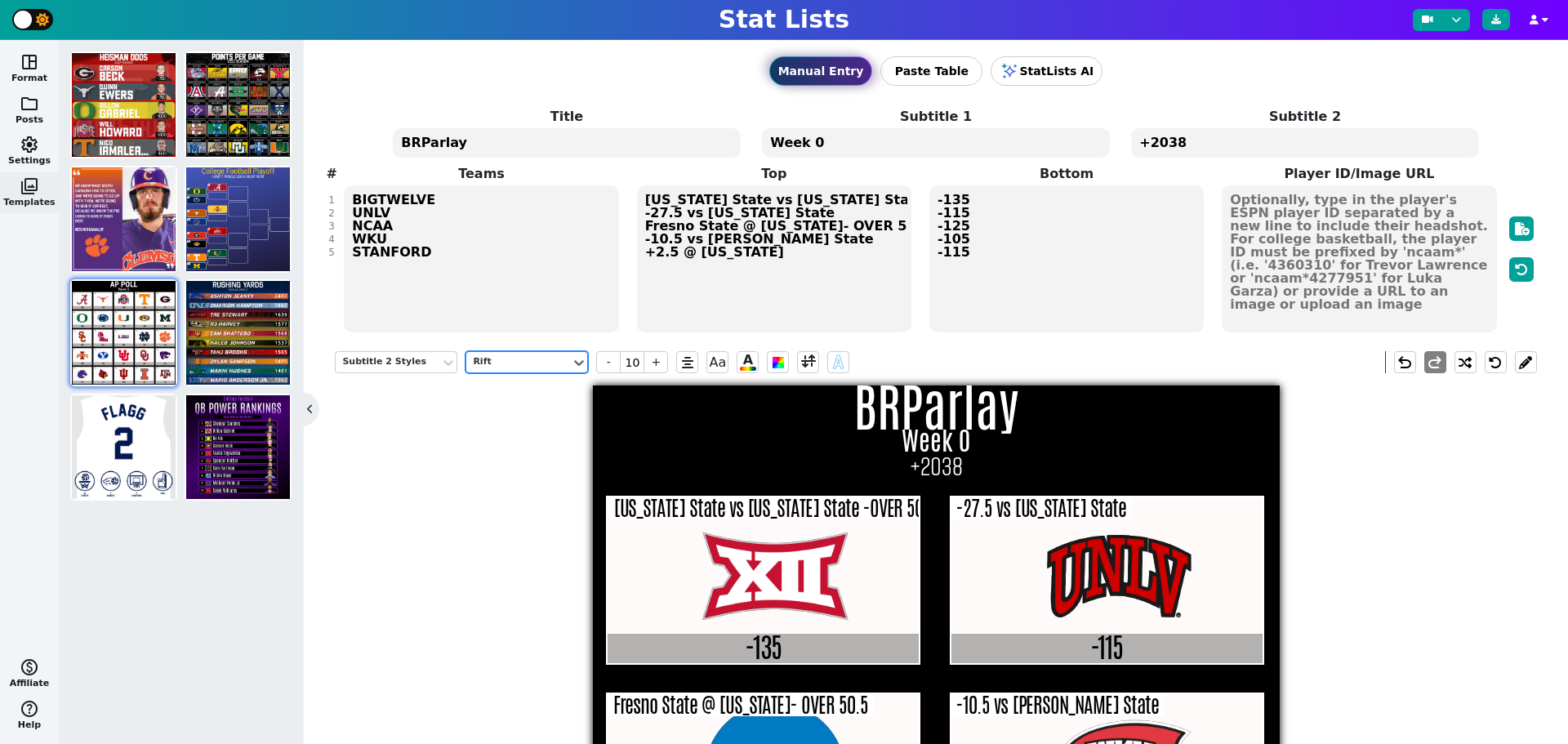
click at [809, 146] on textarea "Week 0" at bounding box center [935, 143] width 347 height 30
click at [690, 361] on icon at bounding box center [688, 363] width 11 height 13
click at [811, 369] on span at bounding box center [809, 362] width 15 height 20
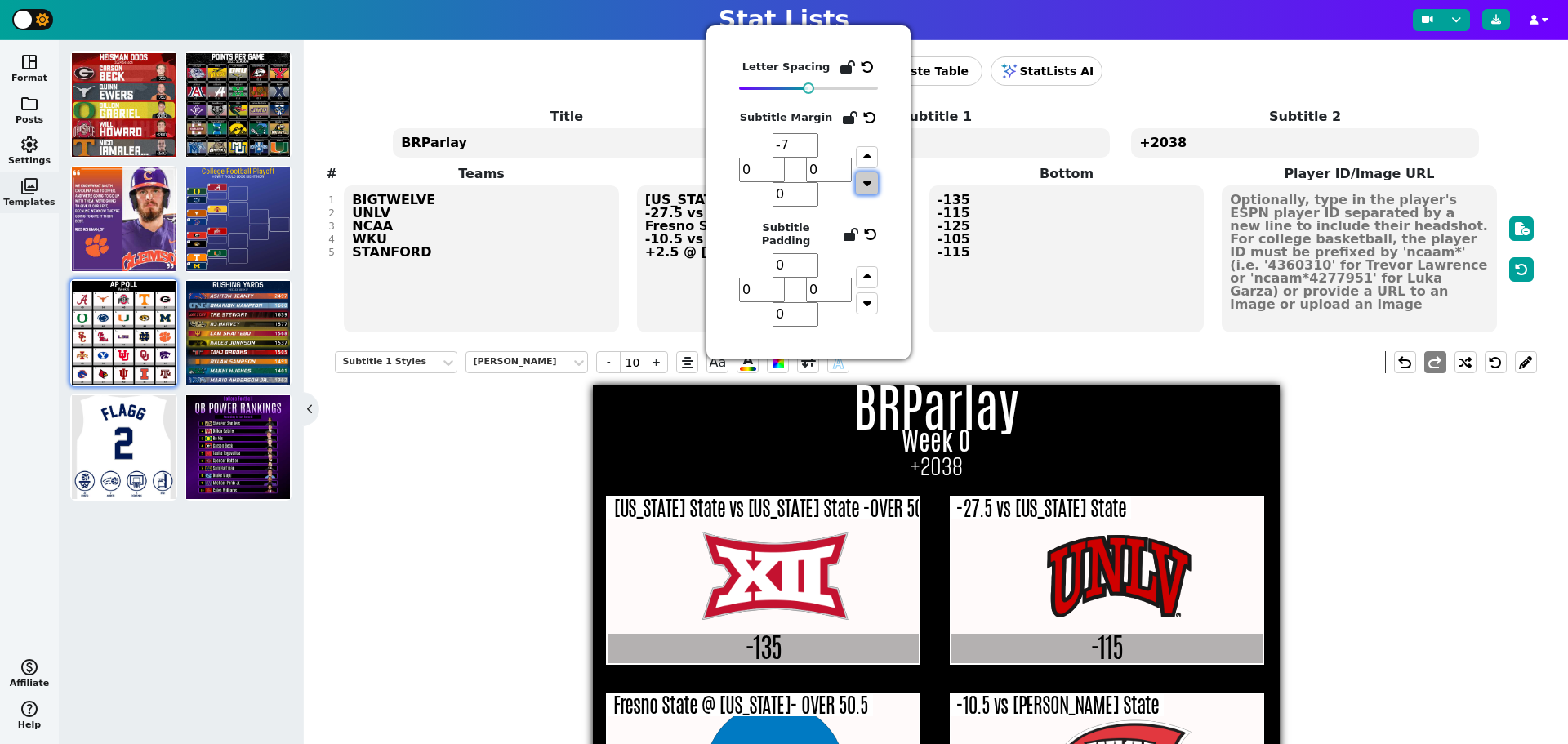
click at [864, 180] on icon "button" at bounding box center [866, 183] width 8 height 13
type input "0"
drag, startPoint x: 808, startPoint y: 90, endPoint x: 816, endPoint y: 91, distance: 8.1
click at [816, 91] on div at bounding box center [808, 88] width 139 height 11
click at [672, 131] on textarea "BRParlay" at bounding box center [566, 143] width 347 height 30
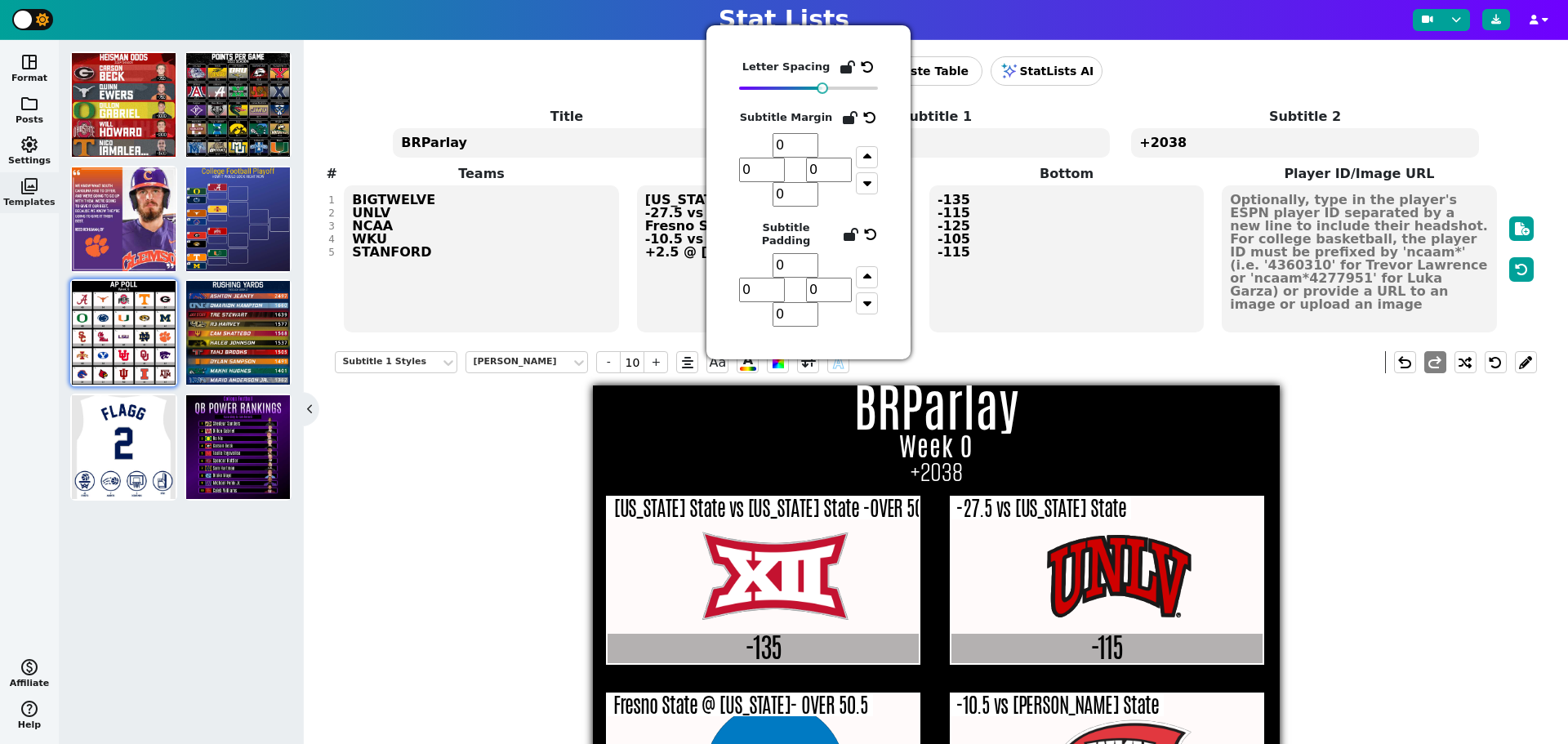
type input "20"
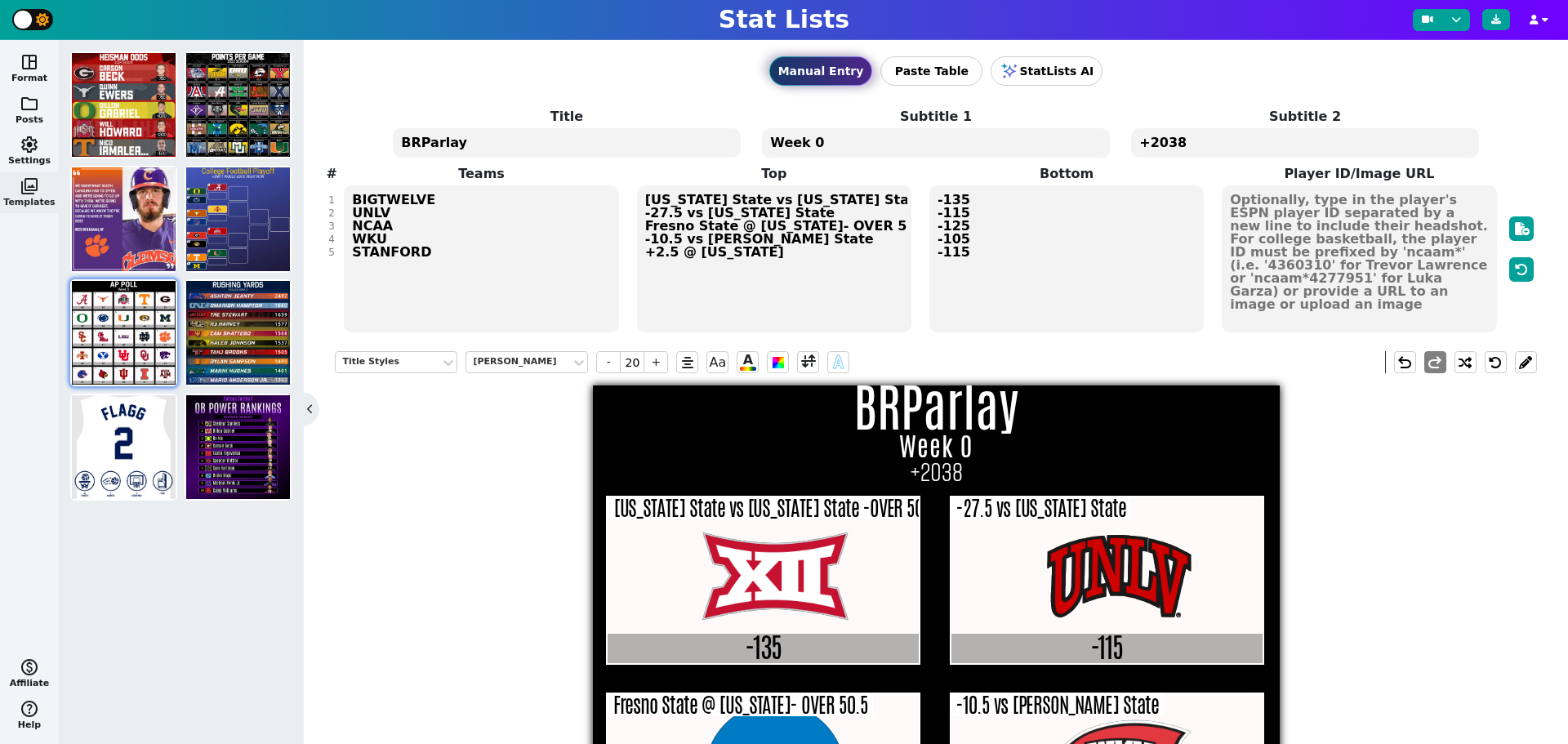
click at [673, 132] on textarea "BRParlay" at bounding box center [566, 143] width 347 height 30
click at [813, 362] on span at bounding box center [809, 362] width 15 height 20
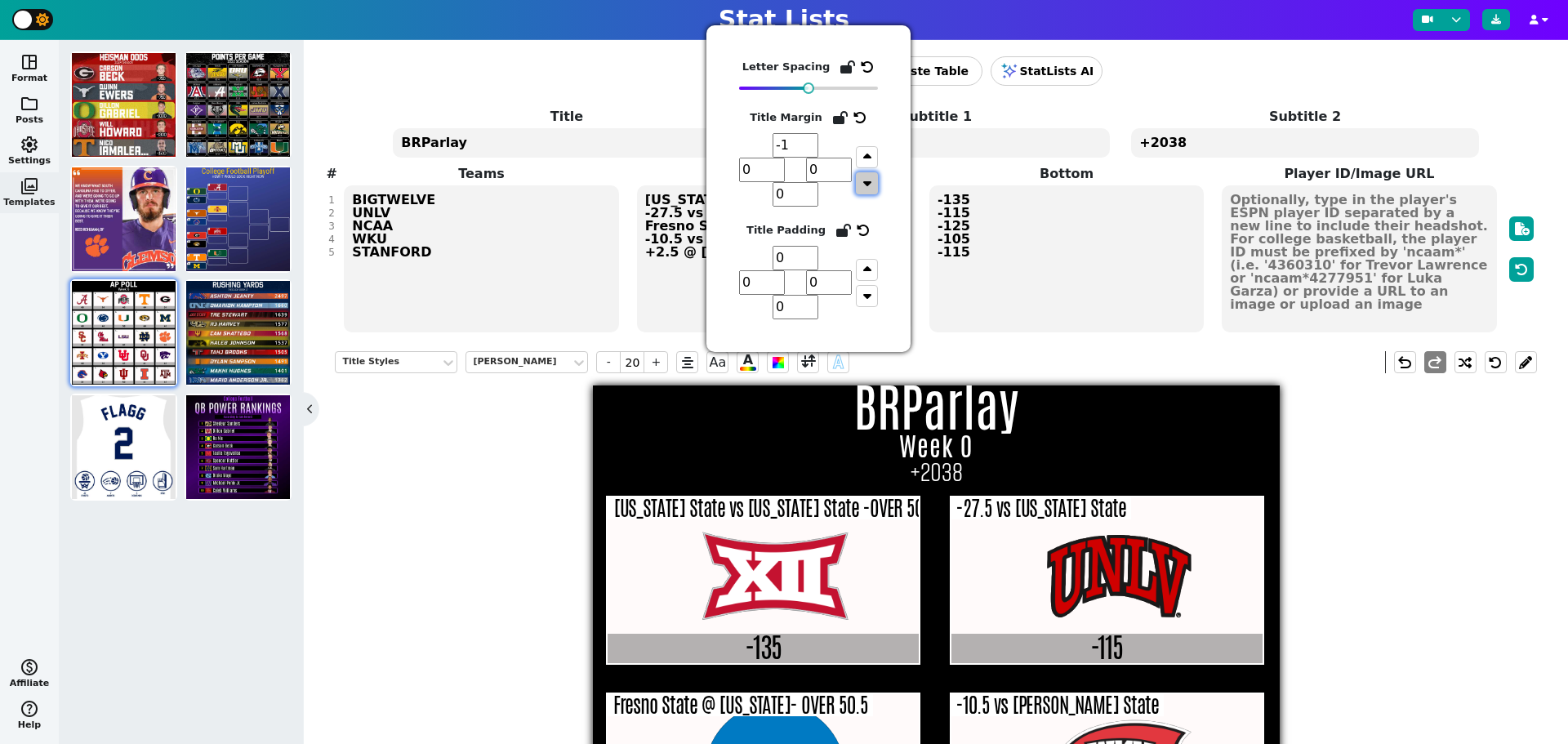
click at [870, 183] on icon "button" at bounding box center [866, 183] width 8 height 13
type input "0"
click at [870, 183] on icon "button" at bounding box center [866, 183] width 8 height 13
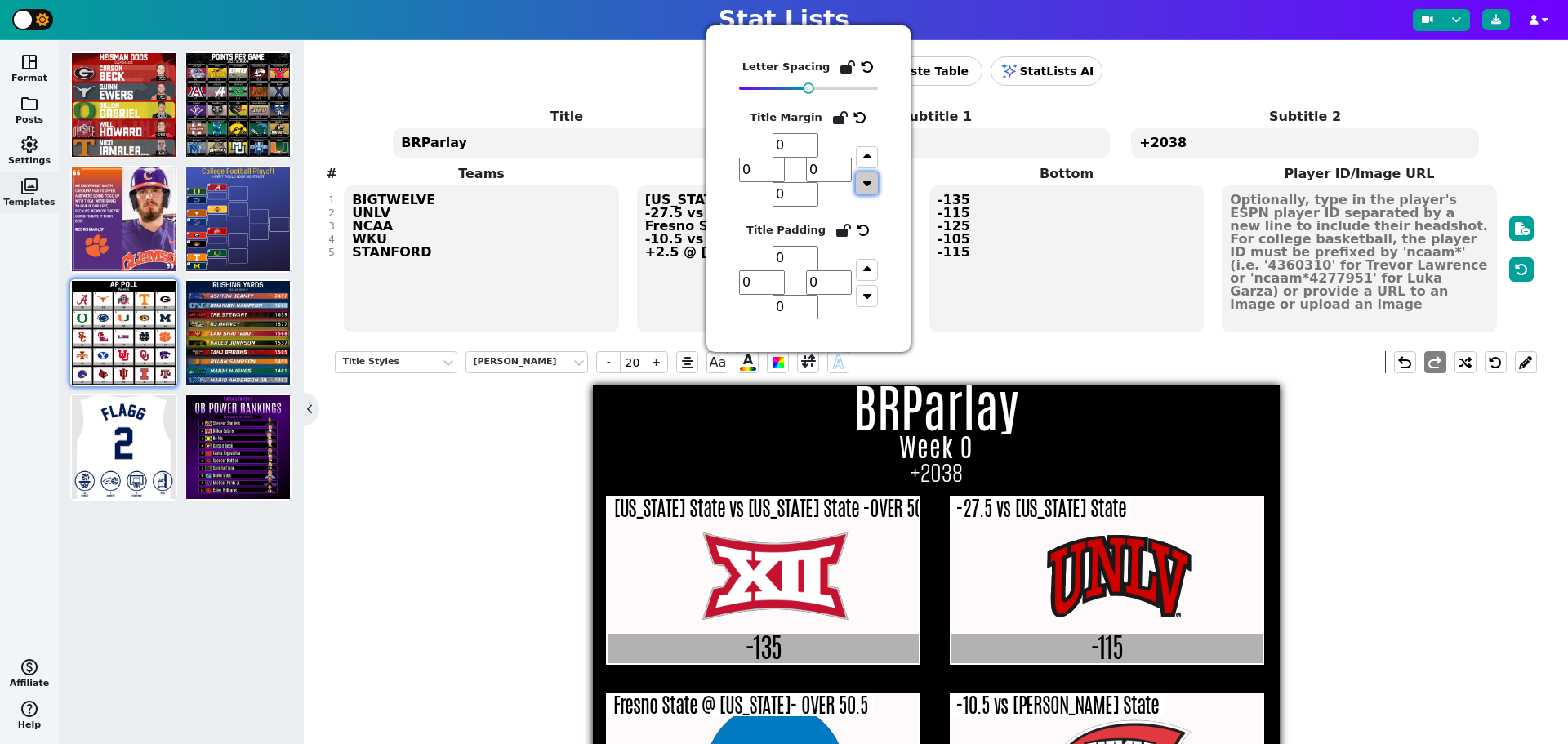
click at [870, 183] on icon "button" at bounding box center [866, 183] width 8 height 13
drag, startPoint x: 811, startPoint y: 88, endPoint x: 832, endPoint y: 90, distance: 21.1
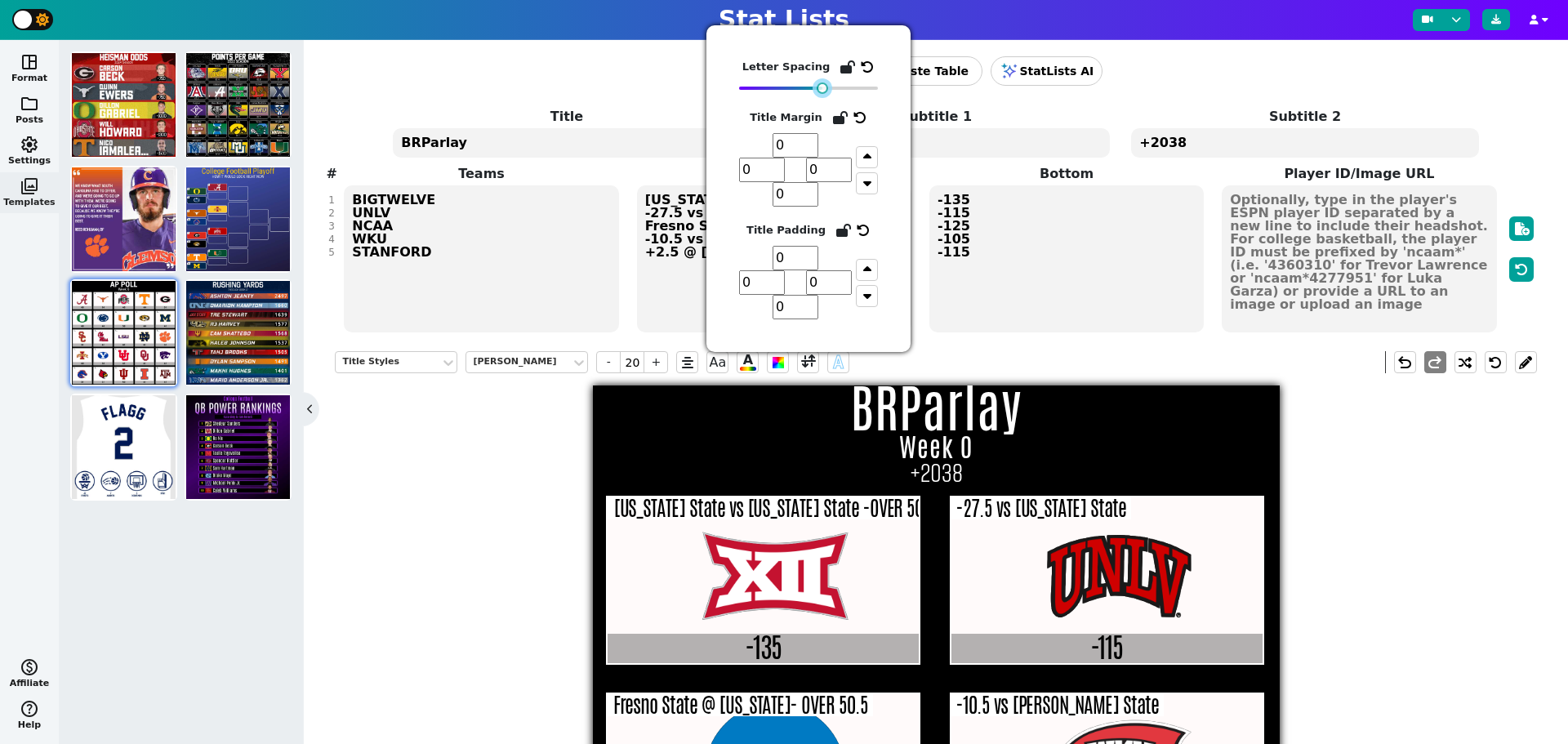
click at [832, 90] on div at bounding box center [808, 88] width 139 height 11
click at [543, 457] on div "Title Styles Antonio - 20 + Aa A A undo redo BRParlay Week 0 +2038 [US_STATE] S…" at bounding box center [935, 706] width 1201 height 734
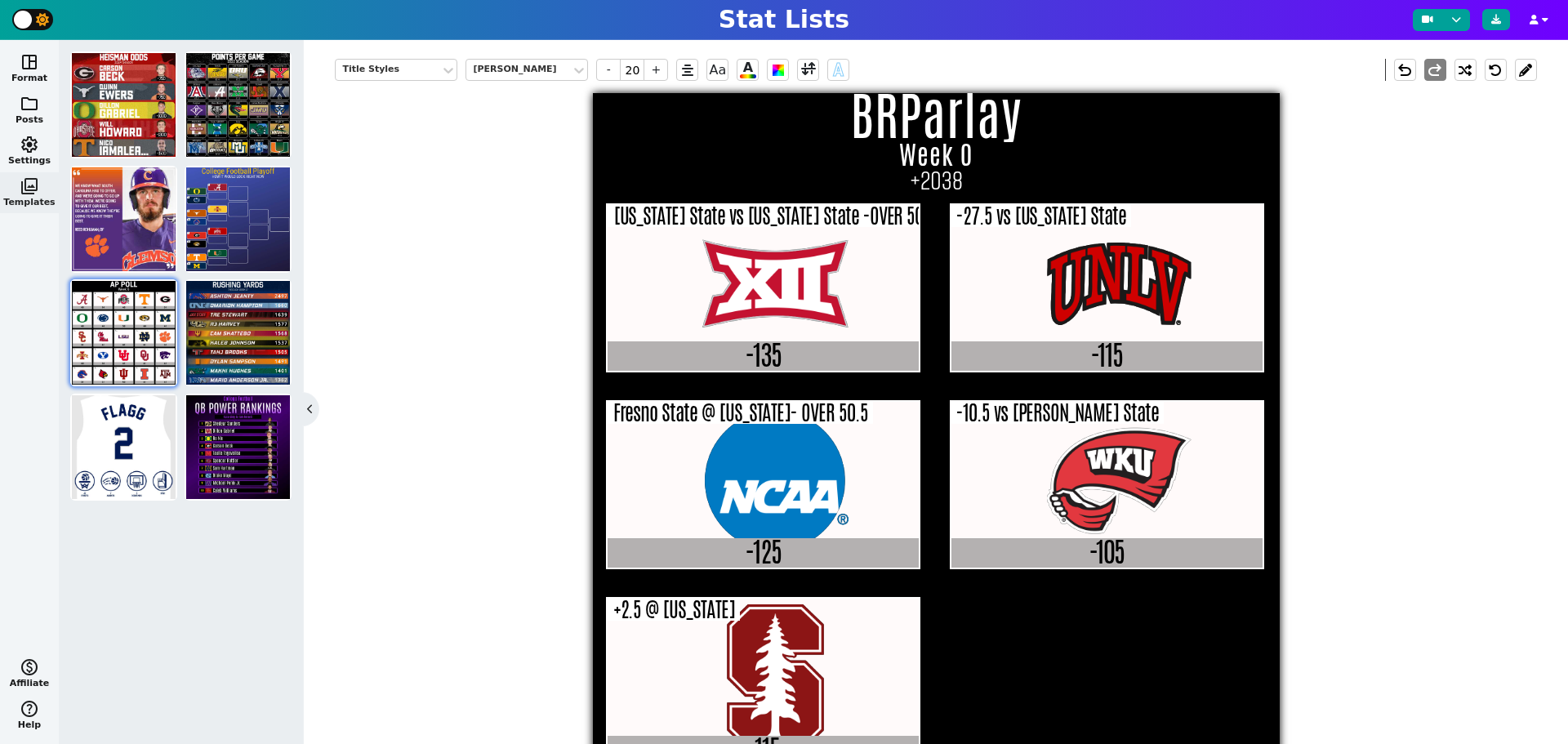
scroll to position [300, 0]
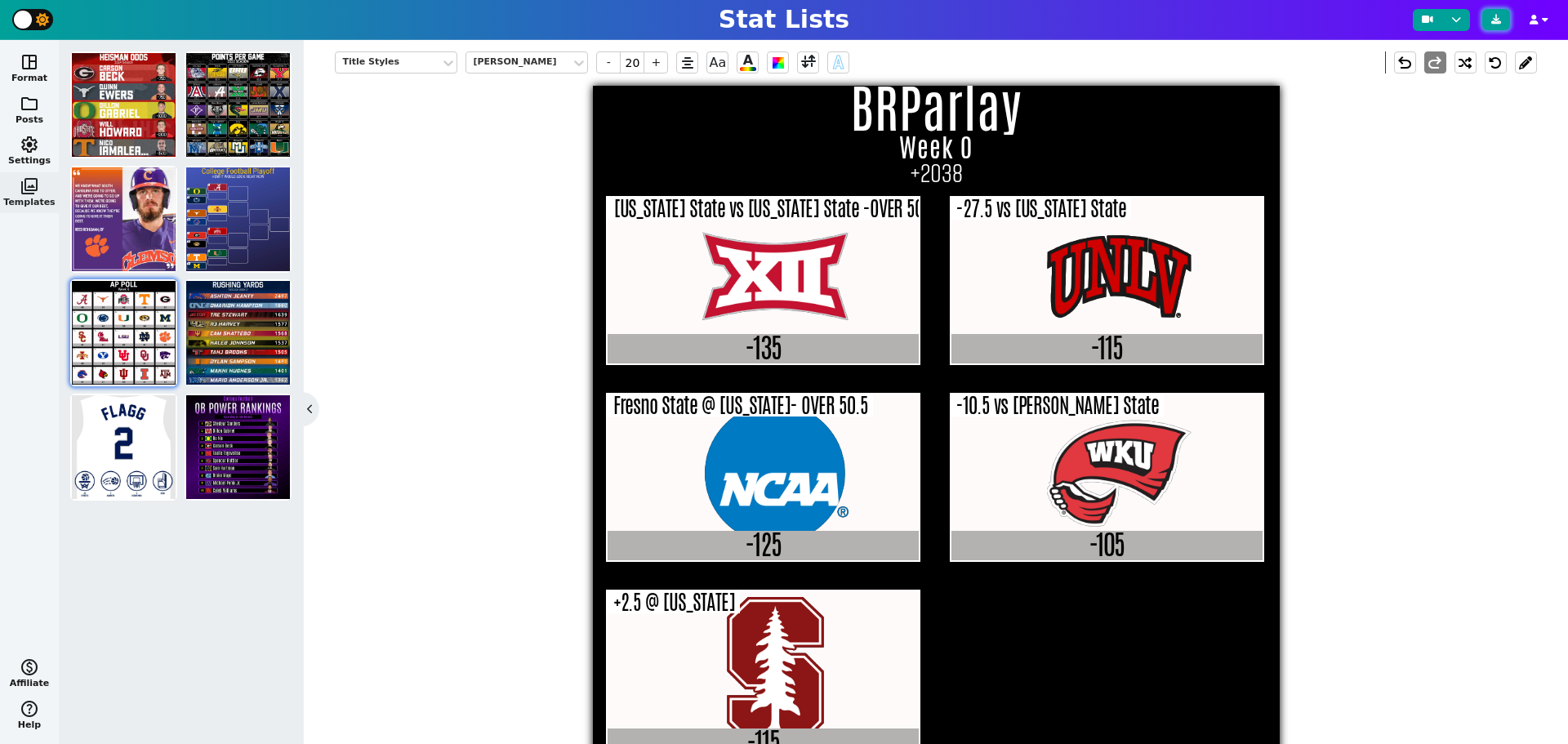
click at [1496, 16] on icon at bounding box center [1495, 20] width 10 height 10
